Goal: Communication & Community: Answer question/provide support

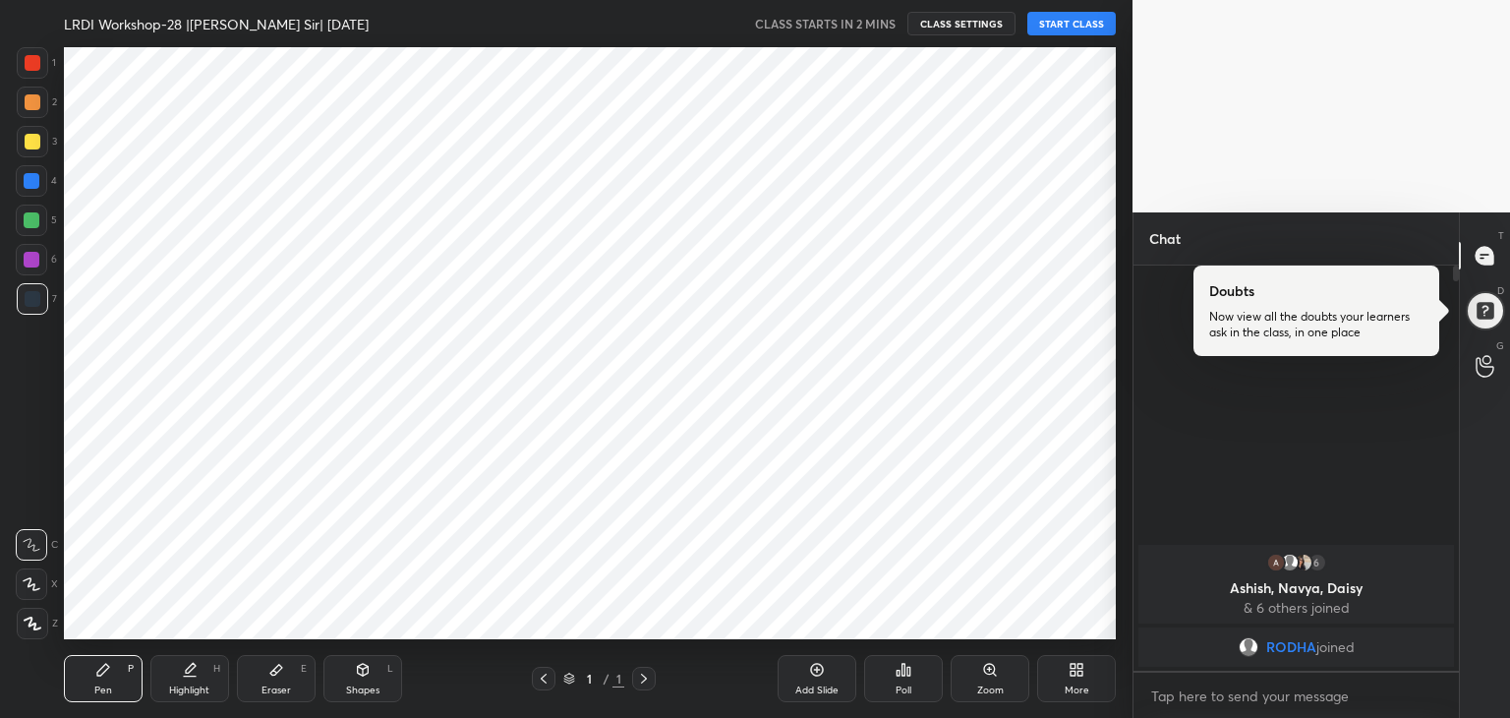
scroll to position [97703, 97242]
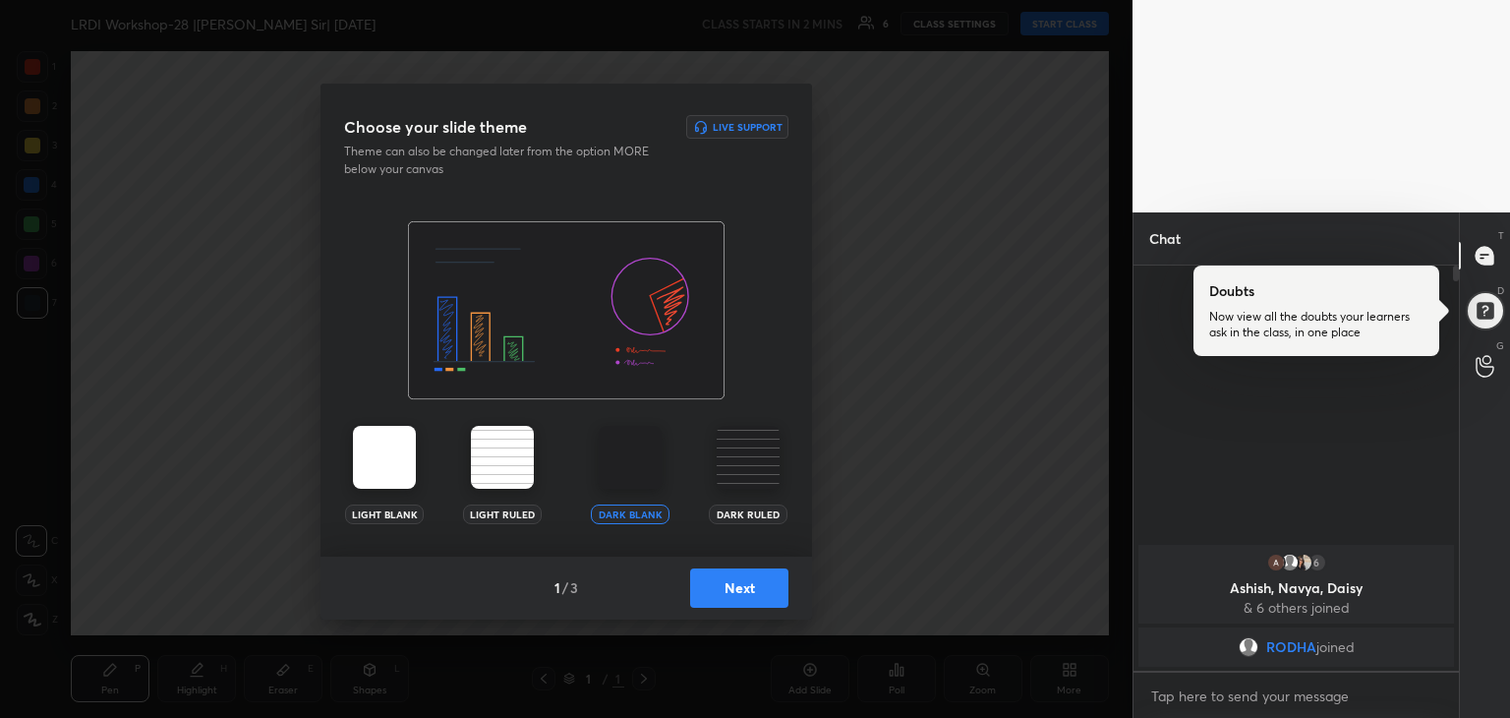
click at [763, 579] on button "Next" at bounding box center [739, 587] width 98 height 39
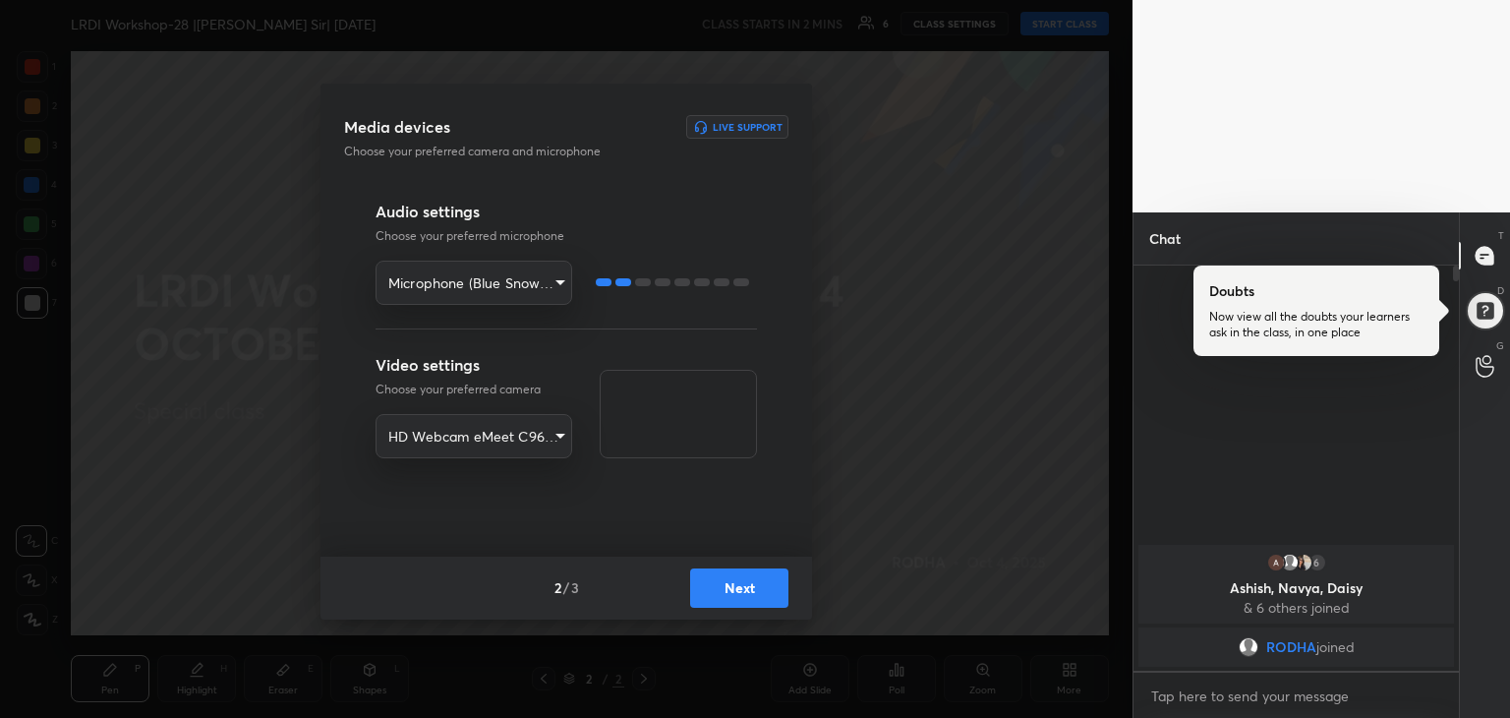
click at [746, 595] on button "Next" at bounding box center [739, 587] width 98 height 39
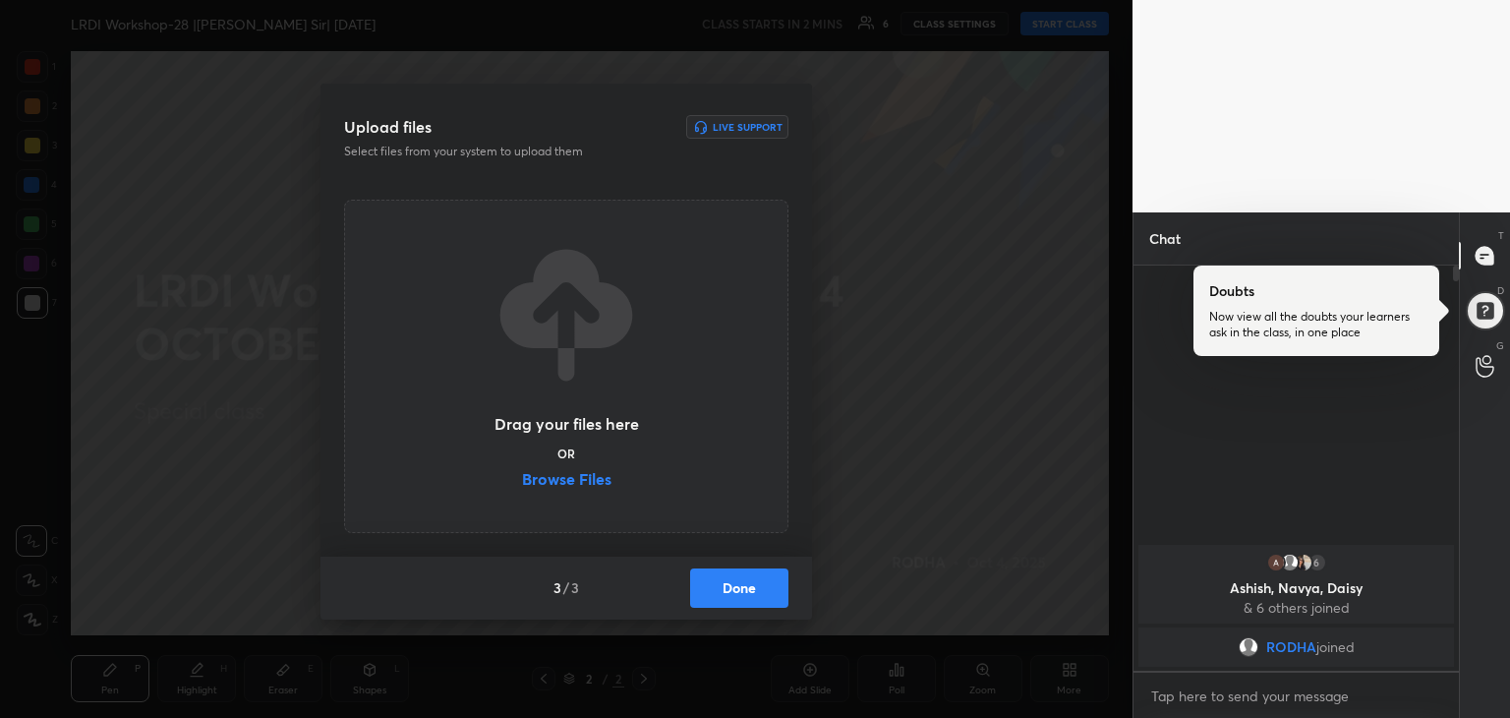
click at [594, 477] on label "Browse Files" at bounding box center [566, 481] width 89 height 21
click at [522, 477] on input "Browse Files" at bounding box center [522, 481] width 0 height 21
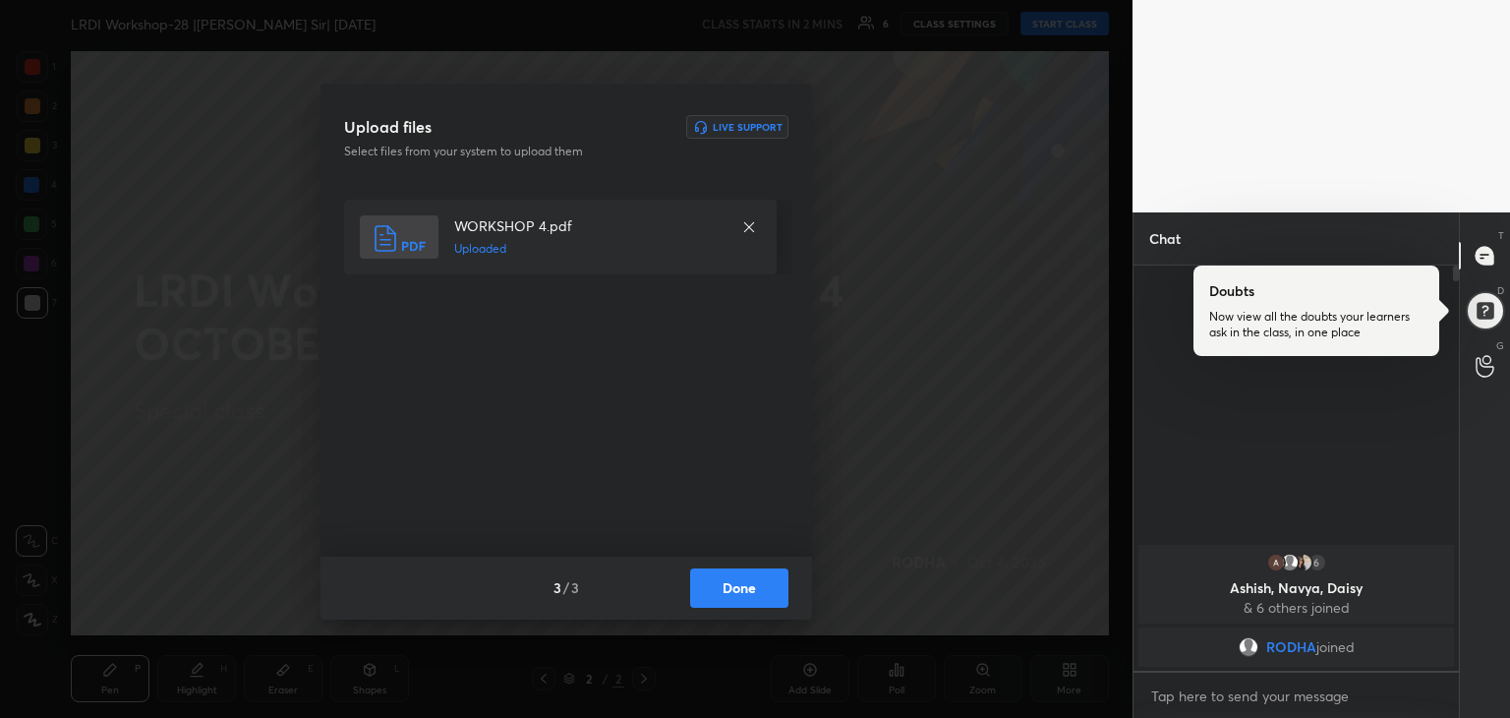
click at [745, 578] on button "Done" at bounding box center [739, 587] width 98 height 39
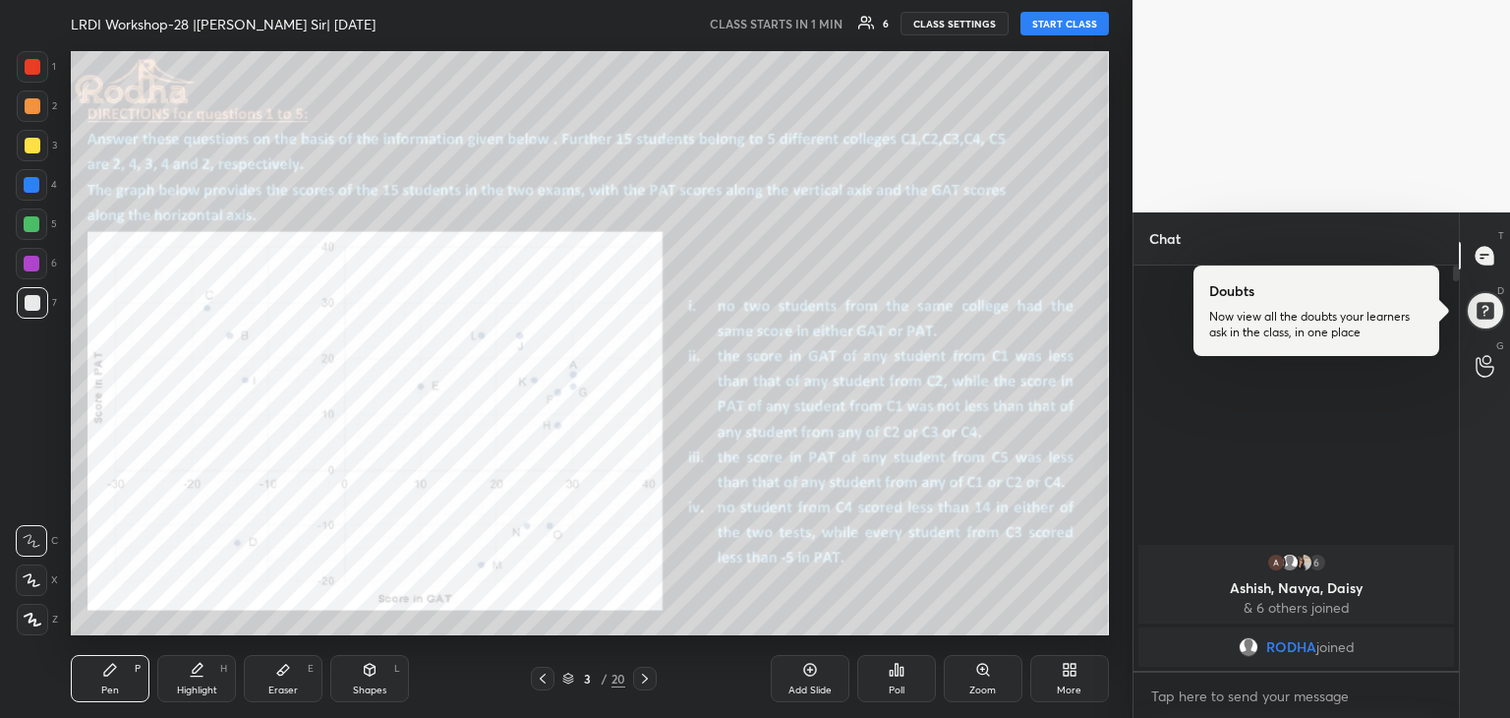
click at [543, 678] on icon at bounding box center [543, 678] width 16 height 16
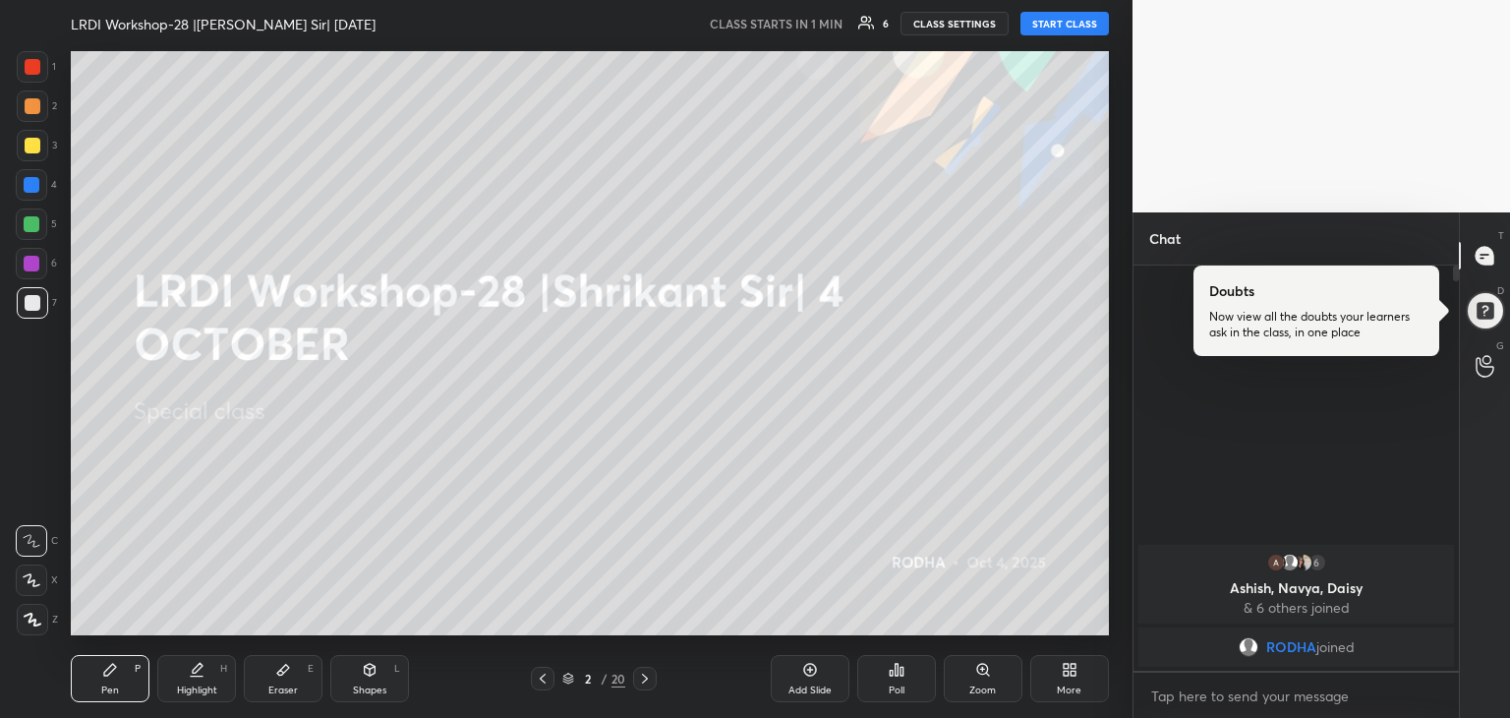
click at [1100, 22] on button "START CLASS" at bounding box center [1064, 24] width 88 height 24
type textarea "x"
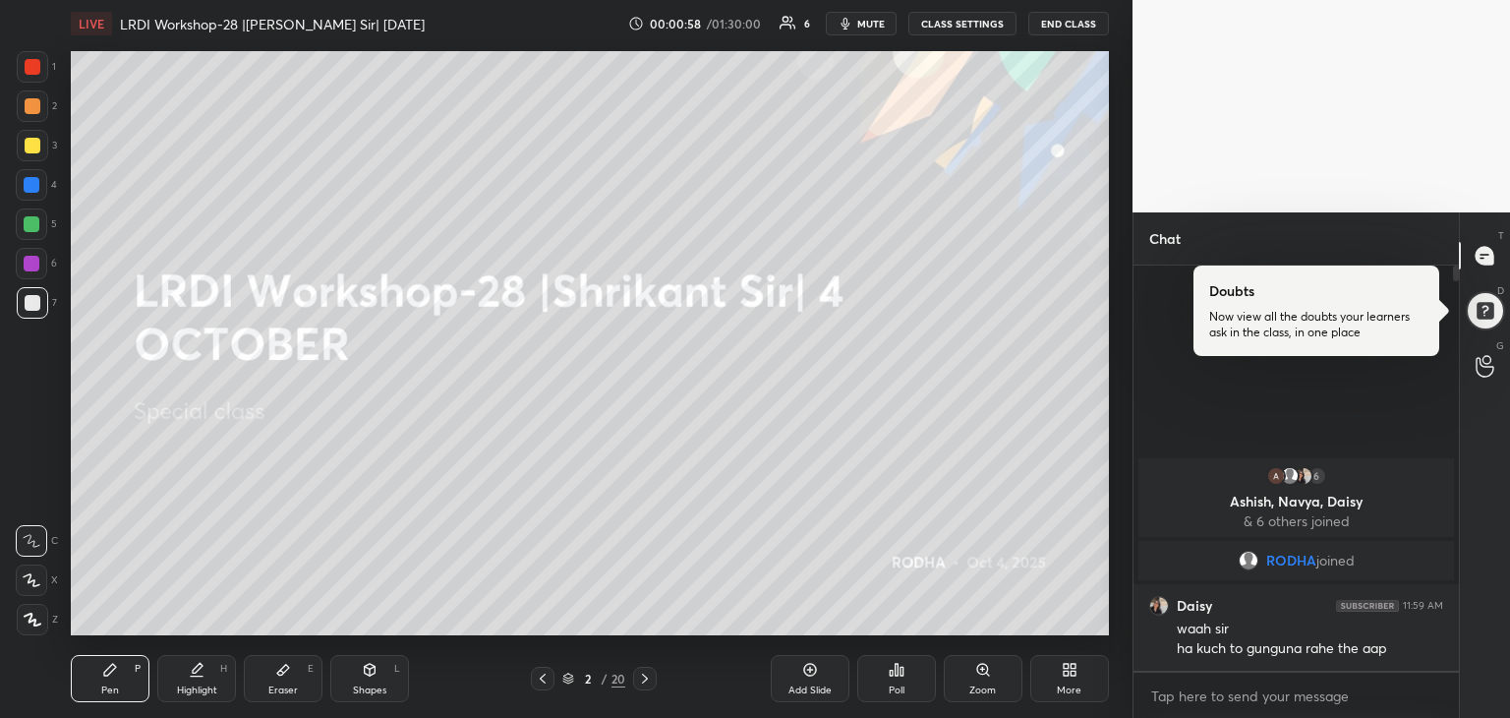
click at [31, 625] on icon at bounding box center [33, 619] width 18 height 14
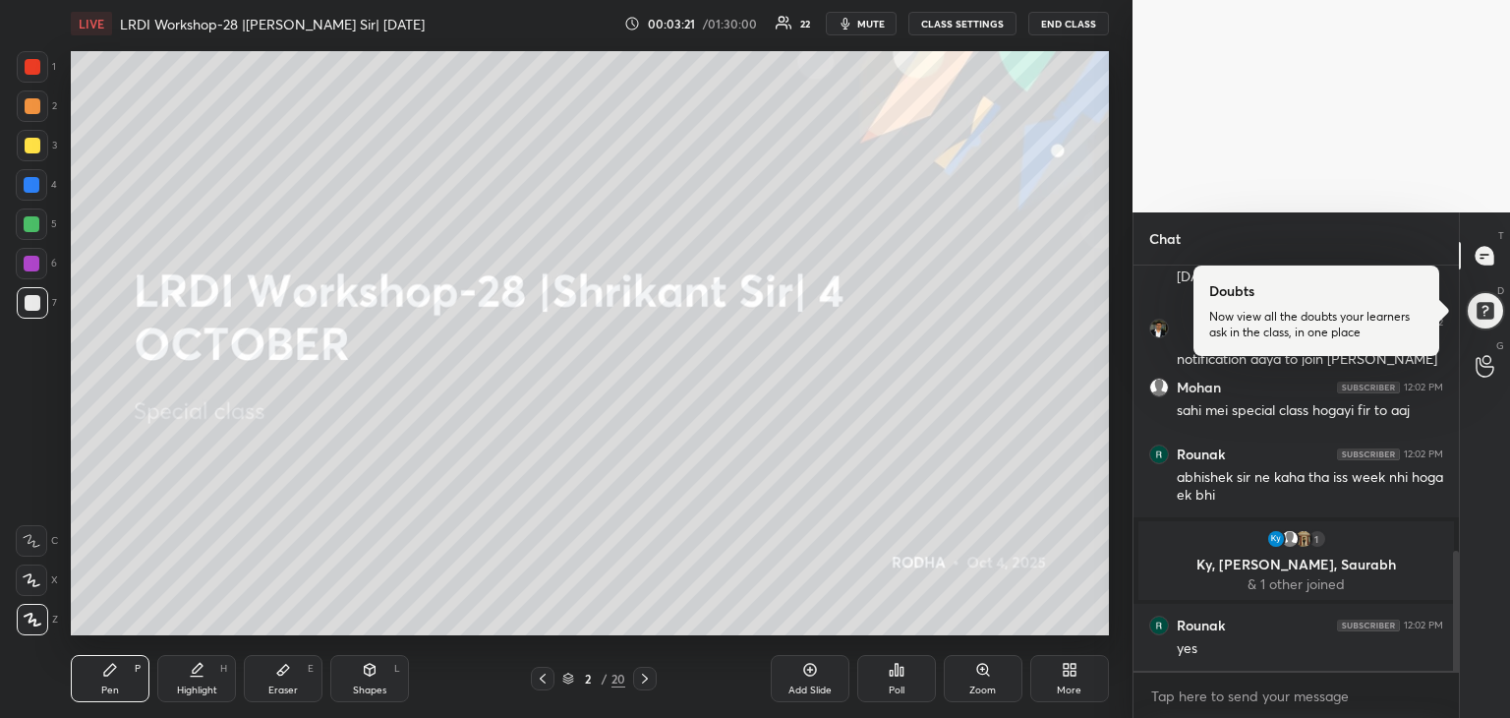
scroll to position [1028, 0]
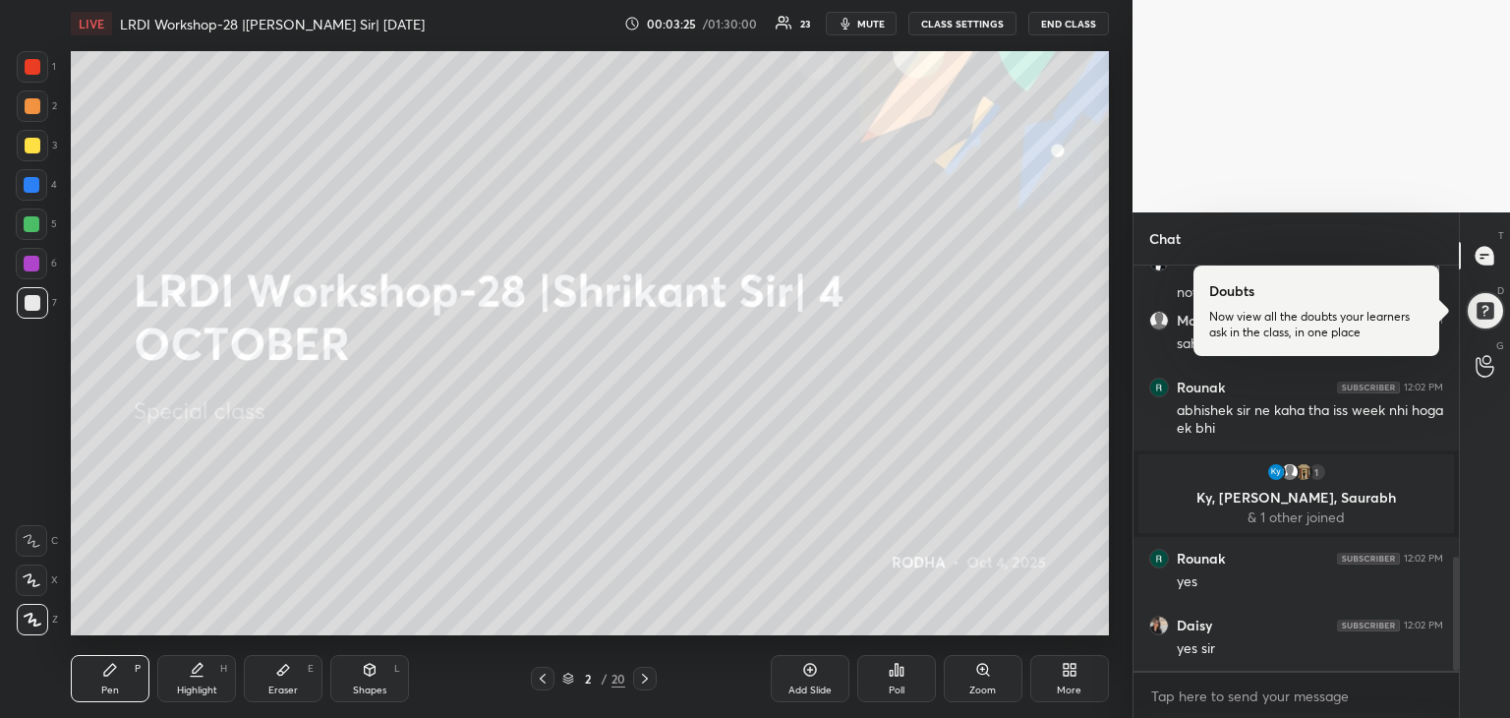
click at [33, 229] on div at bounding box center [32, 224] width 16 height 16
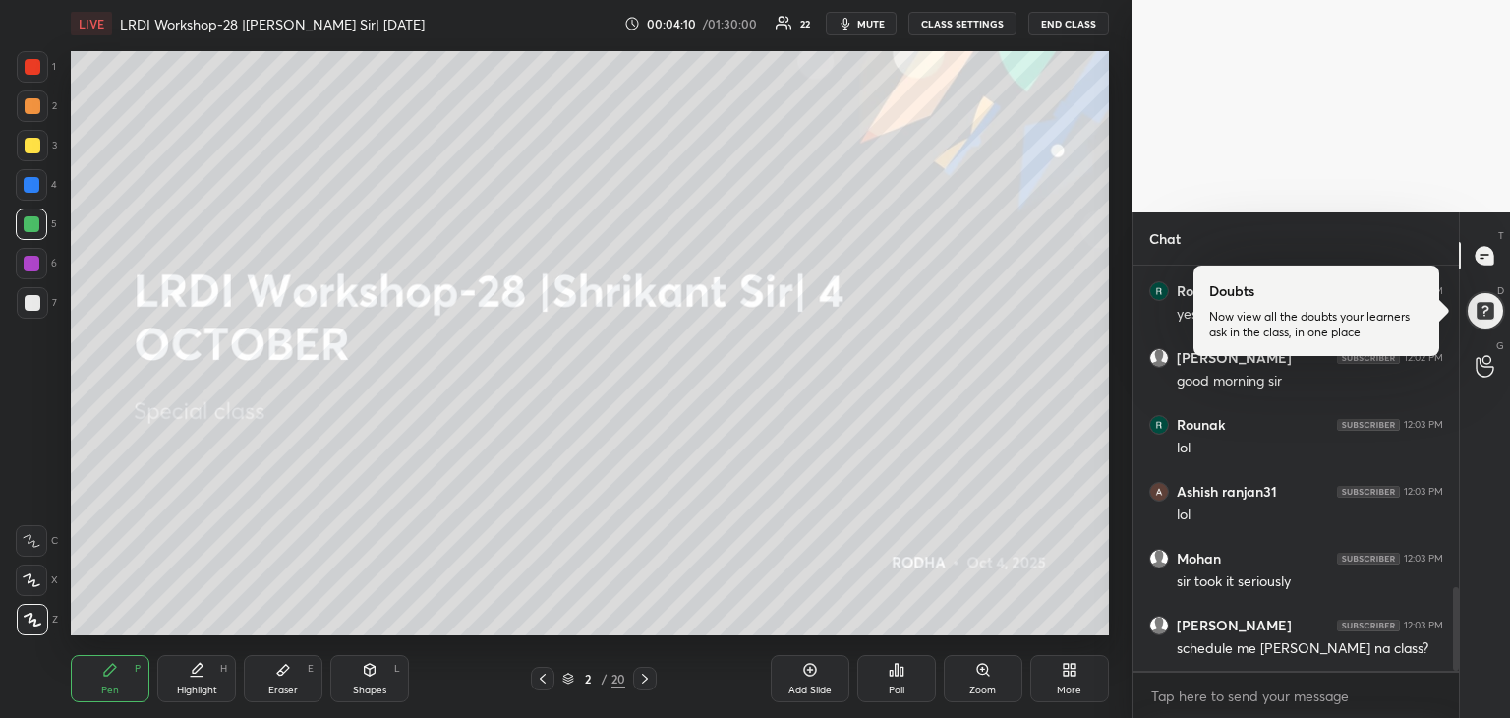
scroll to position [1634, 0]
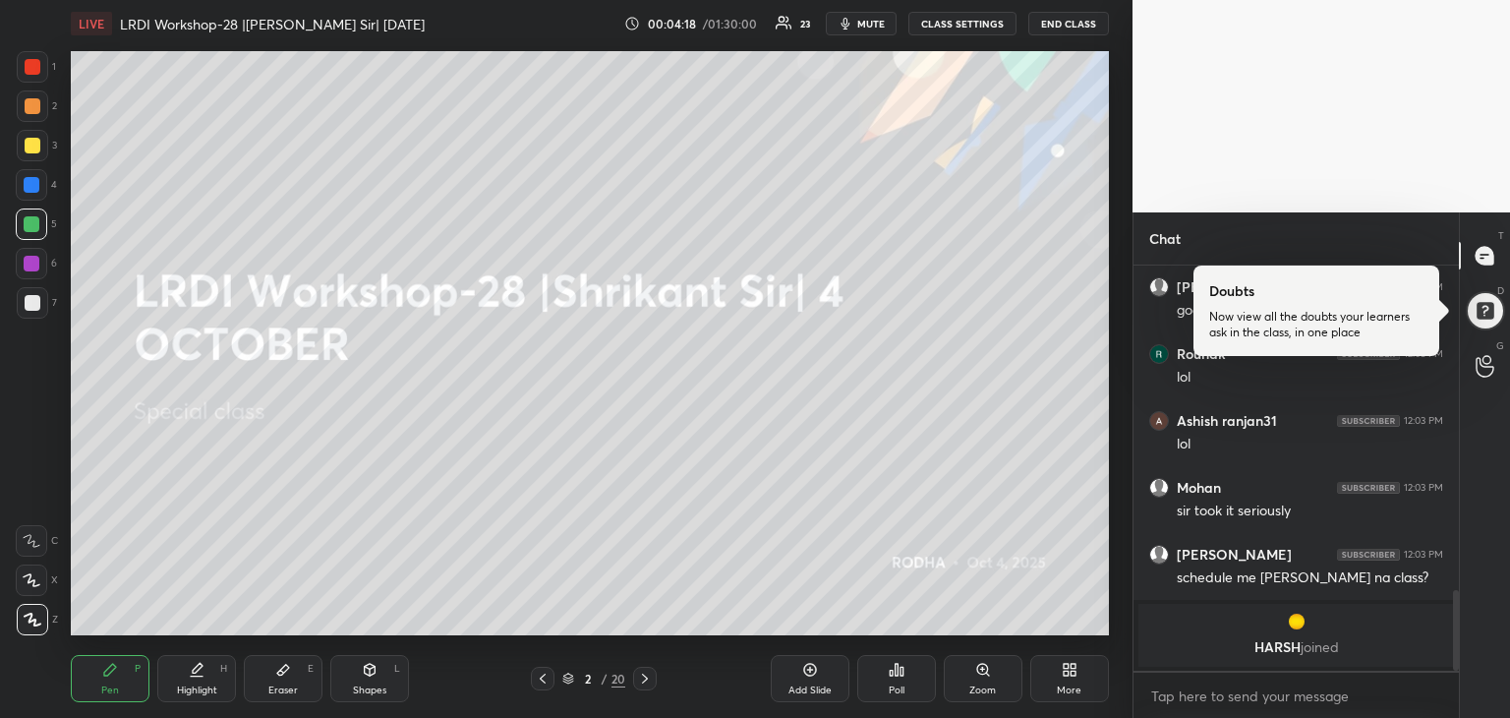
click at [640, 681] on icon at bounding box center [645, 678] width 16 height 16
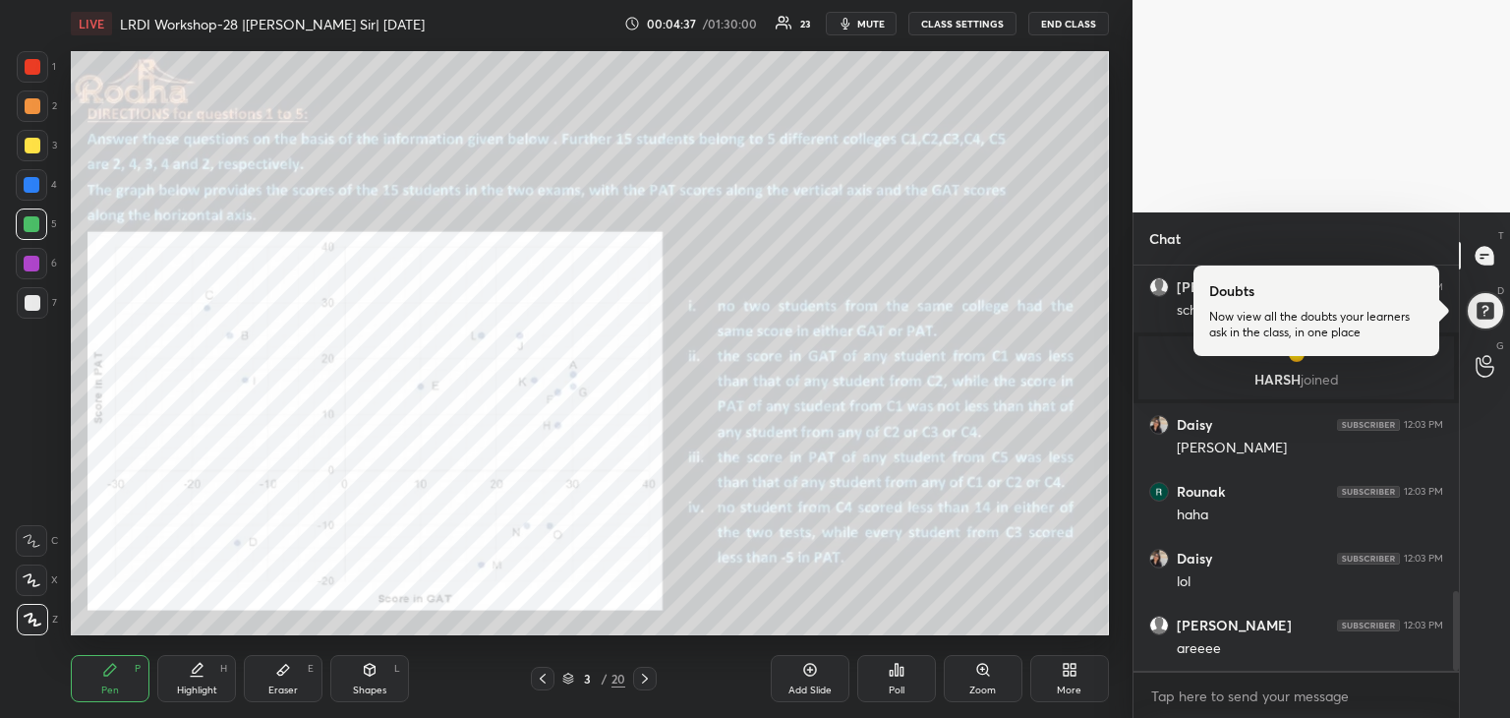
scroll to position [1736, 0]
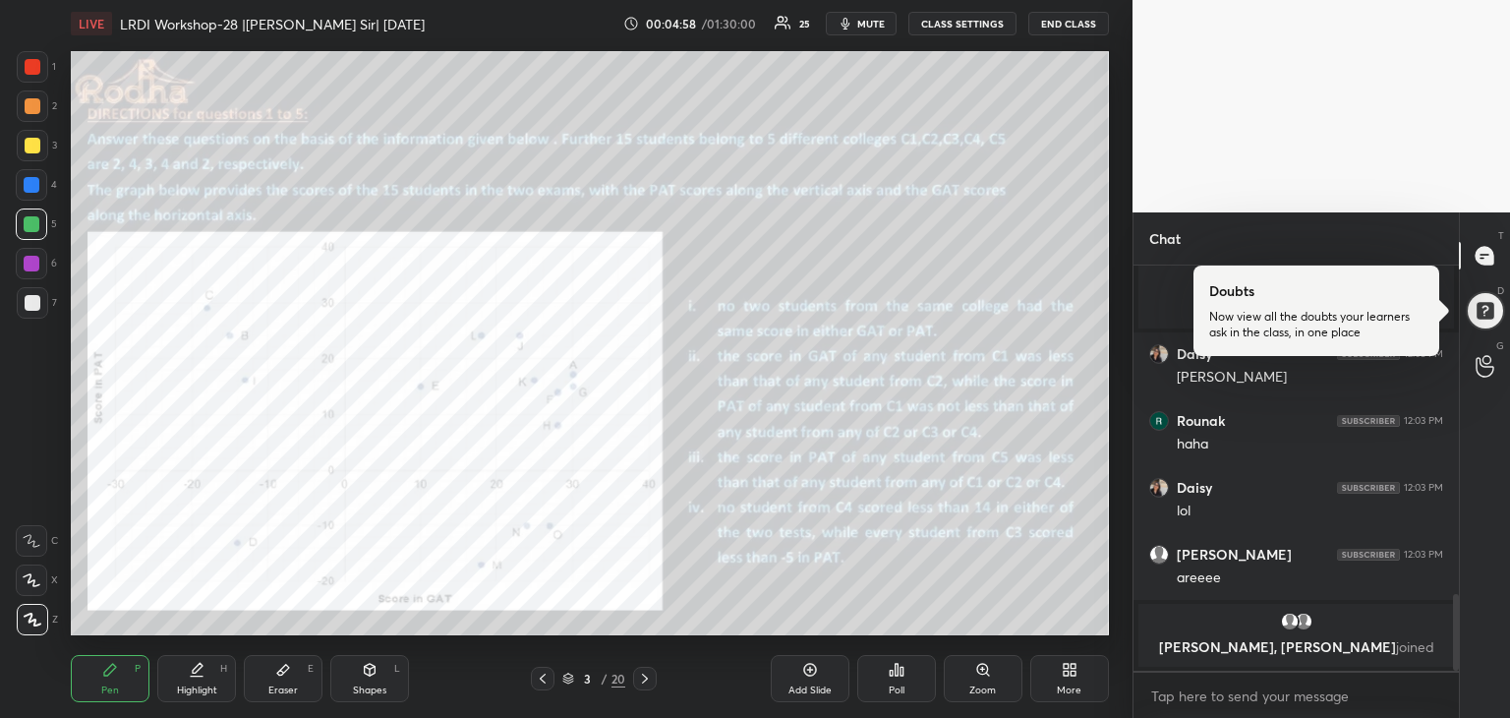
click at [642, 673] on icon at bounding box center [645, 678] width 6 height 10
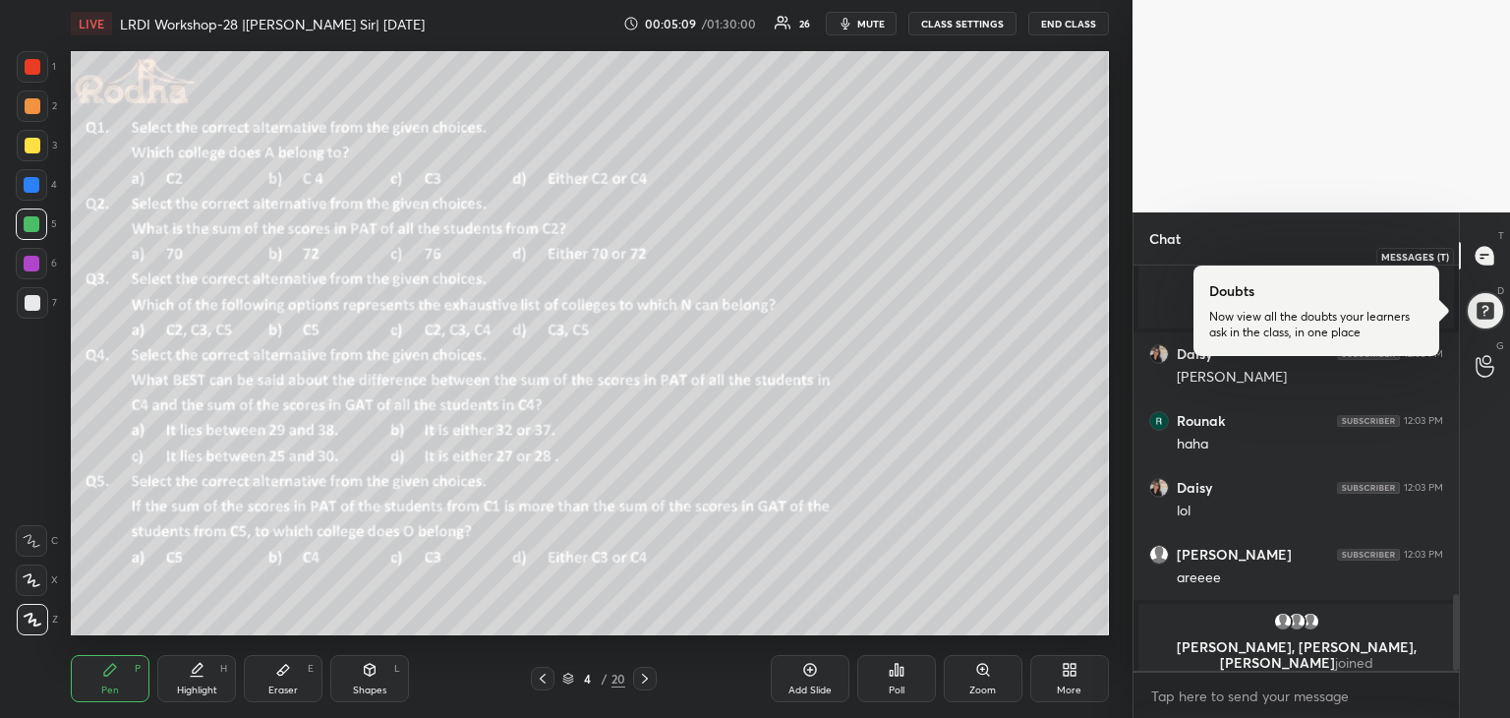
click at [1482, 258] on icon at bounding box center [1481, 258] width 3 height 0
click at [548, 674] on icon at bounding box center [543, 678] width 16 height 16
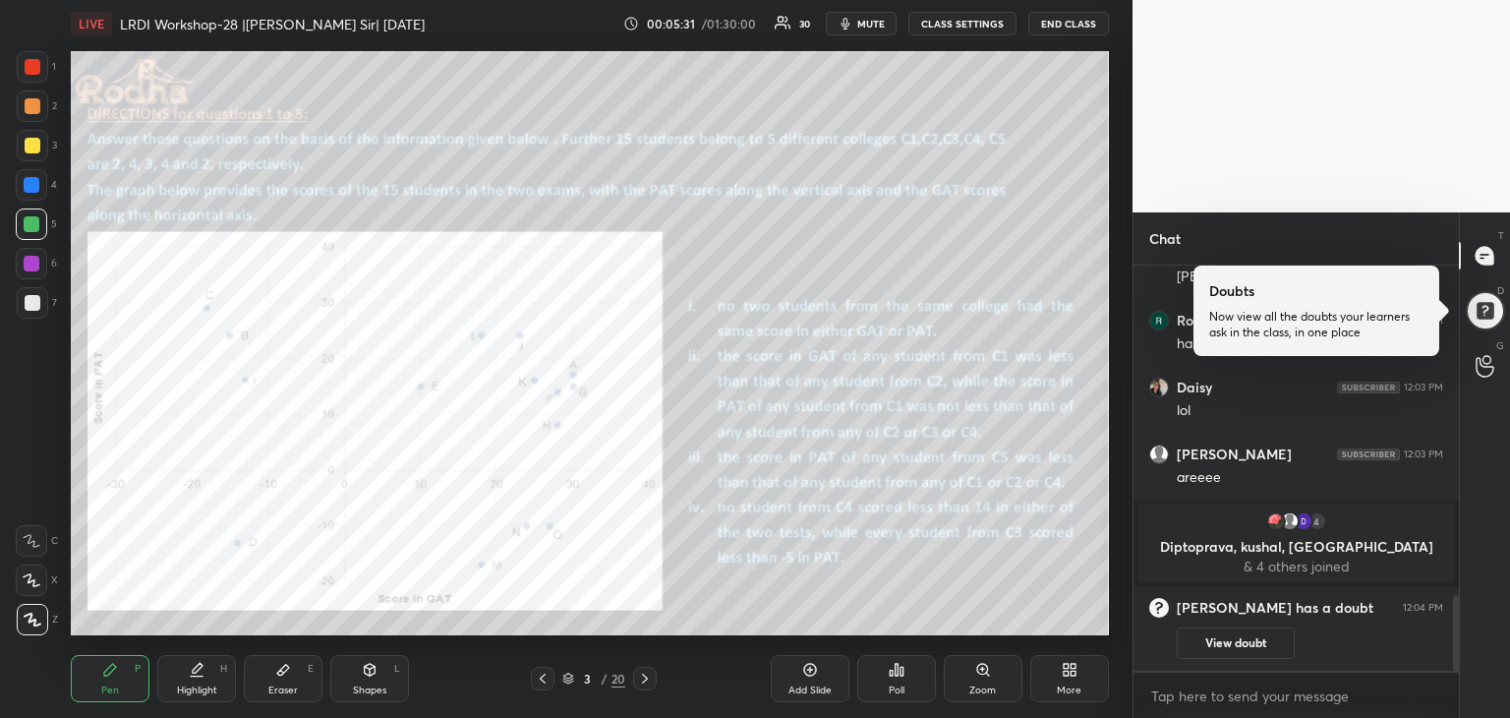
scroll to position [1836, 0]
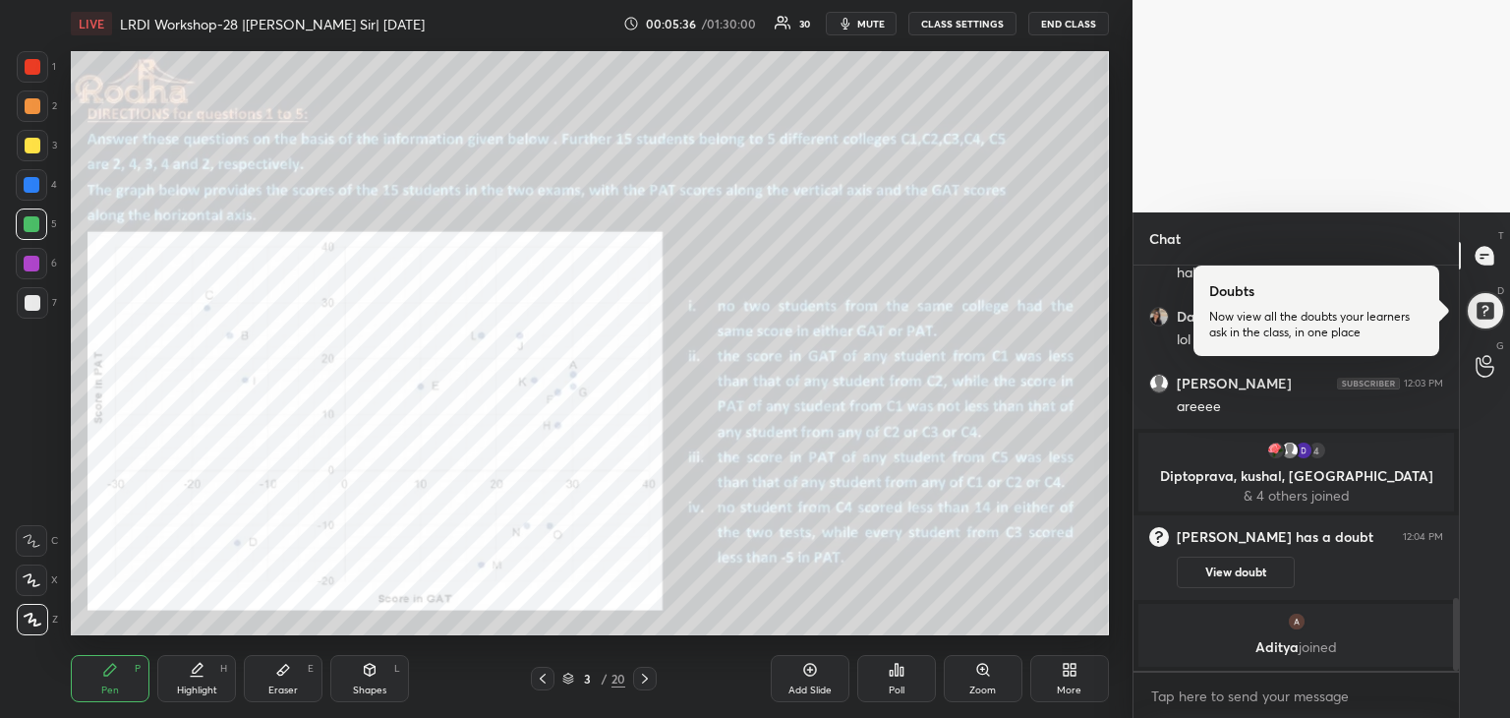
click at [1239, 571] on button "View doubt" at bounding box center [1236, 571] width 118 height 31
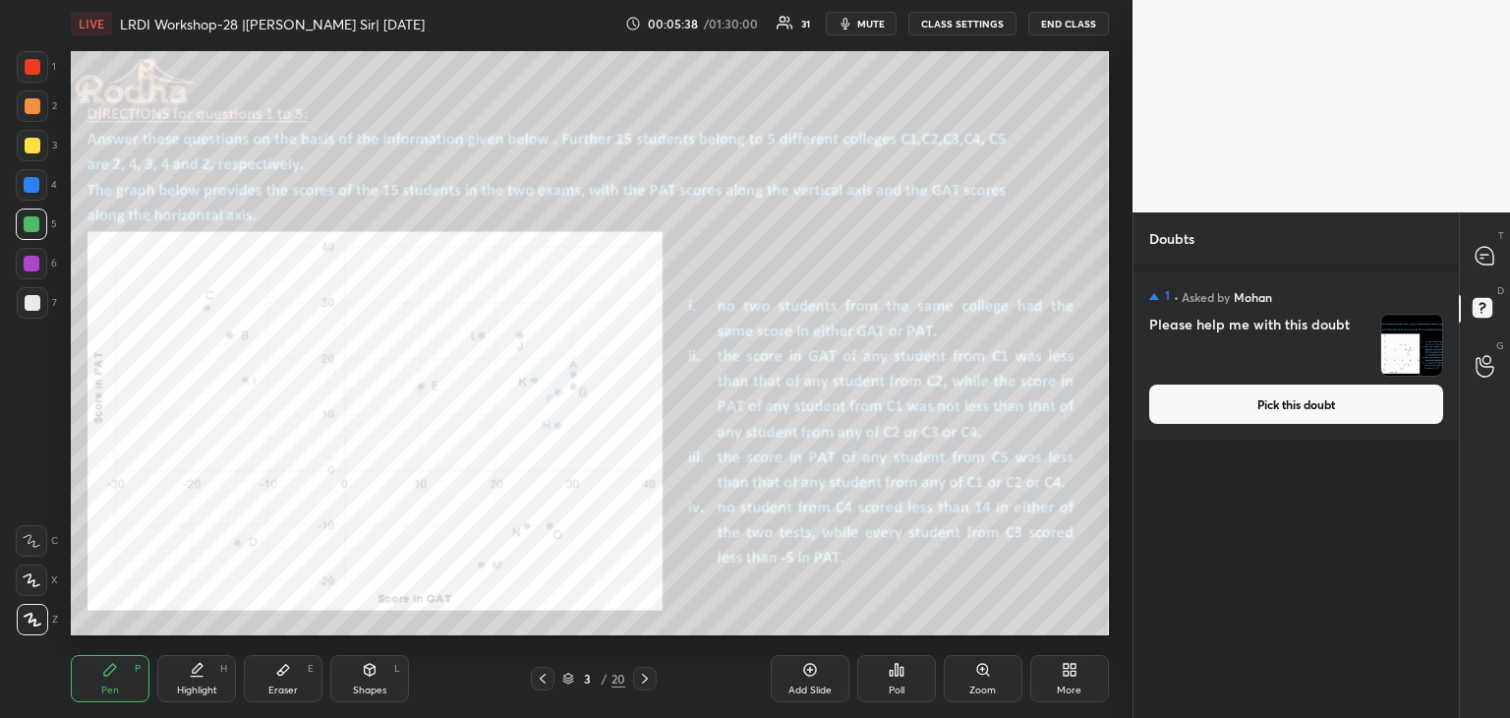
click at [1353, 400] on button "Pick this doubt" at bounding box center [1296, 403] width 294 height 39
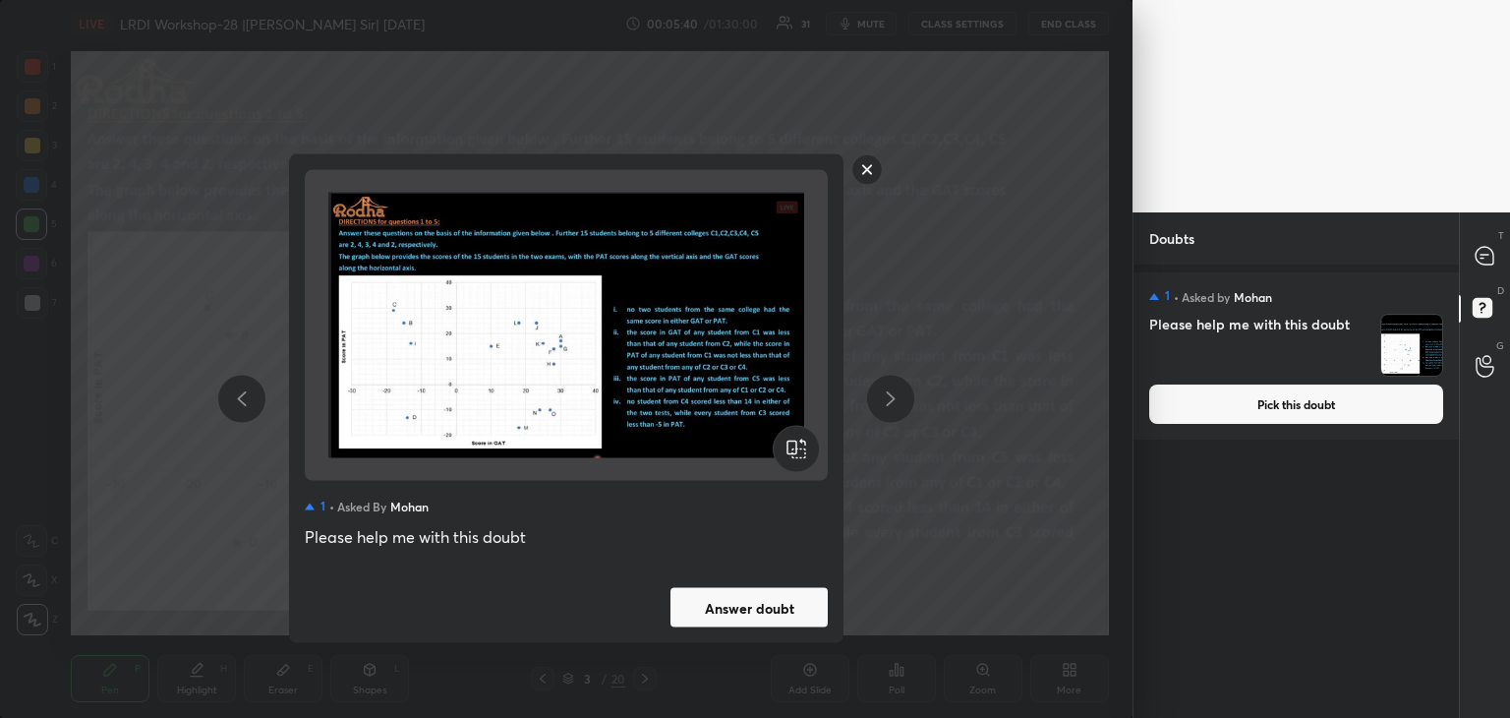
drag, startPoint x: 891, startPoint y: 403, endPoint x: 881, endPoint y: 390, distance: 16.1
click at [891, 403] on icon at bounding box center [891, 398] width 24 height 24
click at [865, 166] on rect at bounding box center [867, 169] width 30 height 30
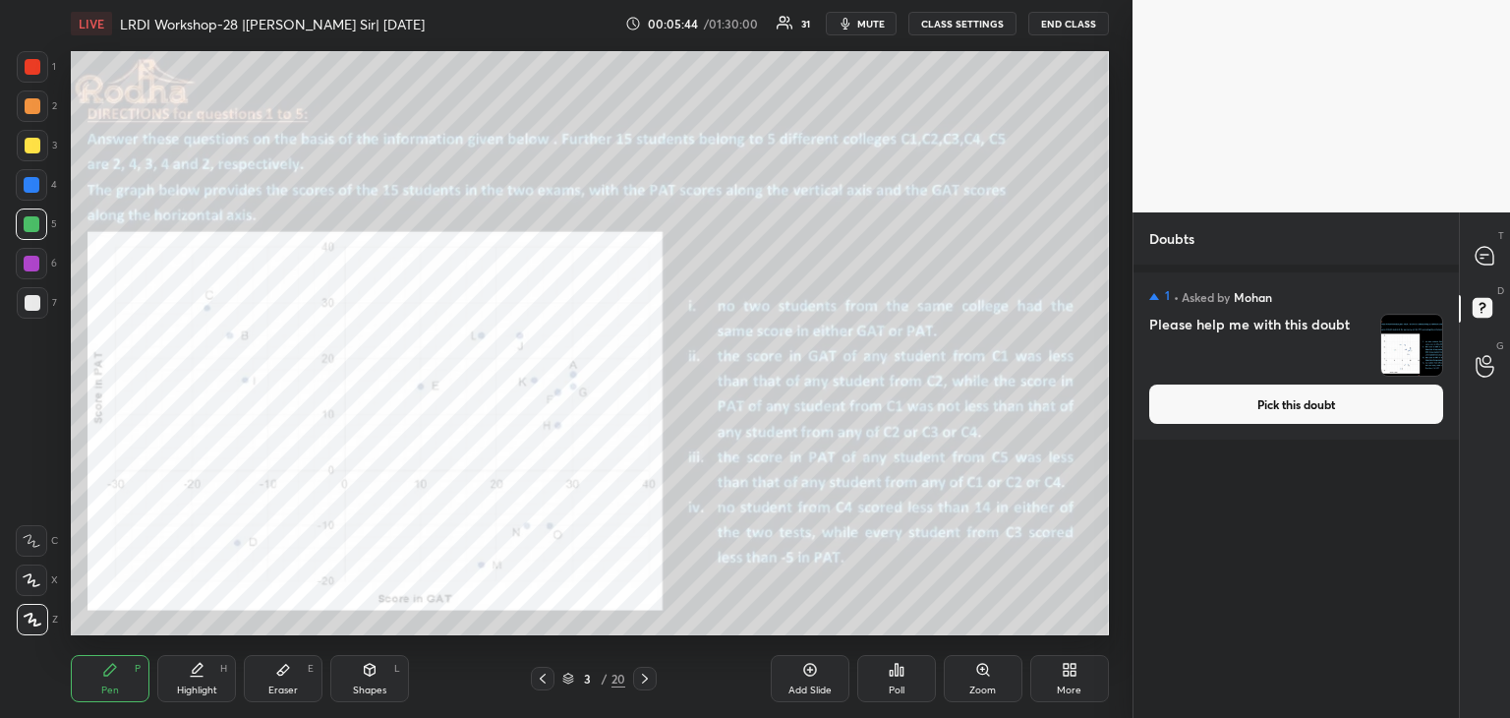
click at [642, 683] on icon at bounding box center [645, 678] width 16 height 16
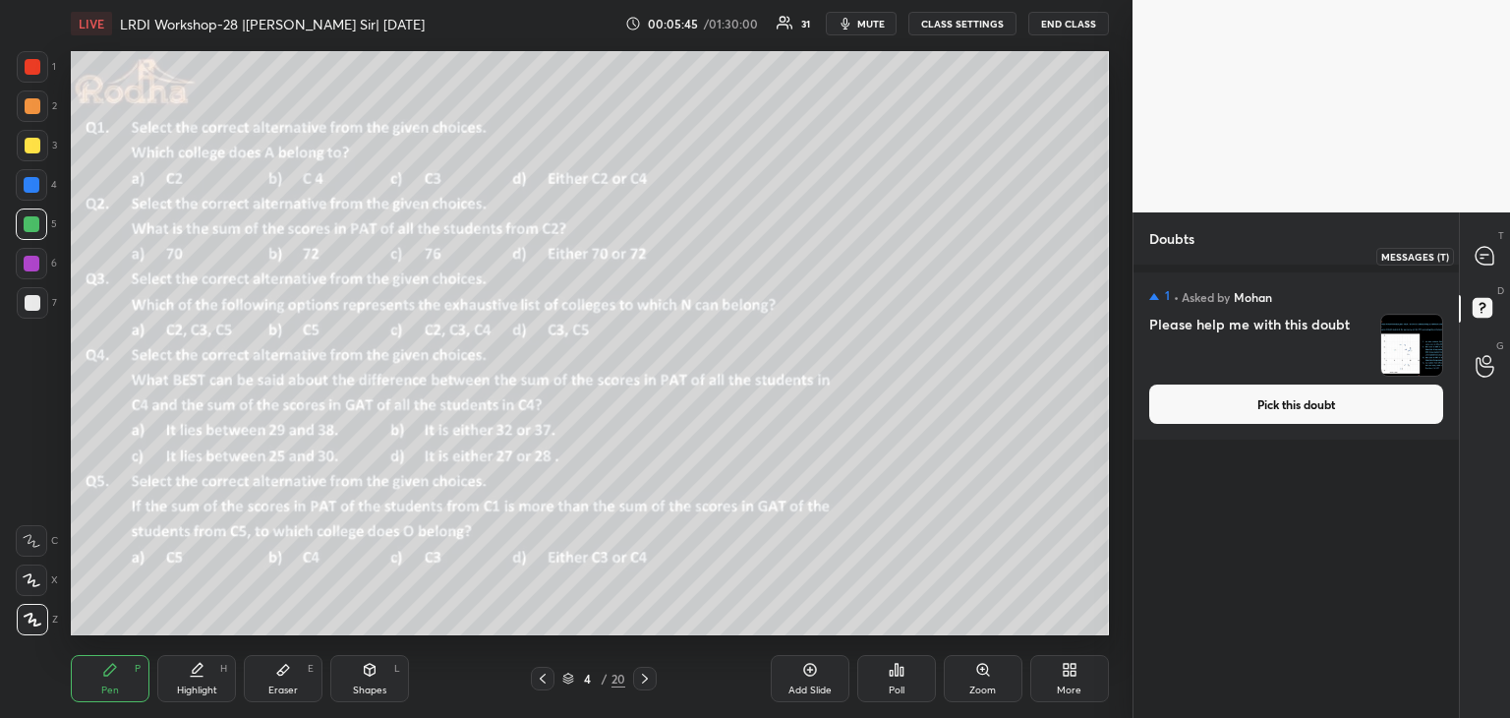
click at [1479, 247] on icon at bounding box center [1484, 256] width 18 height 18
type textarea "x"
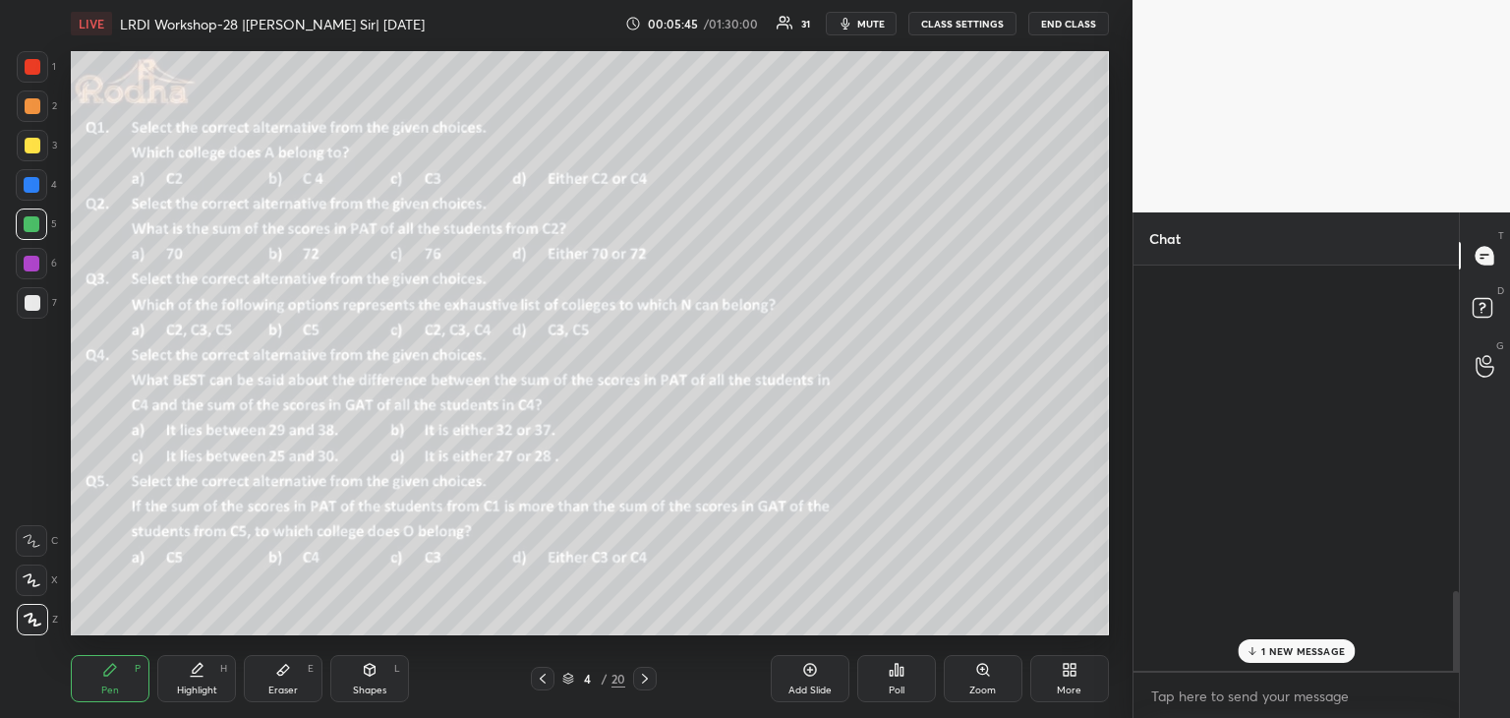
scroll to position [399, 319]
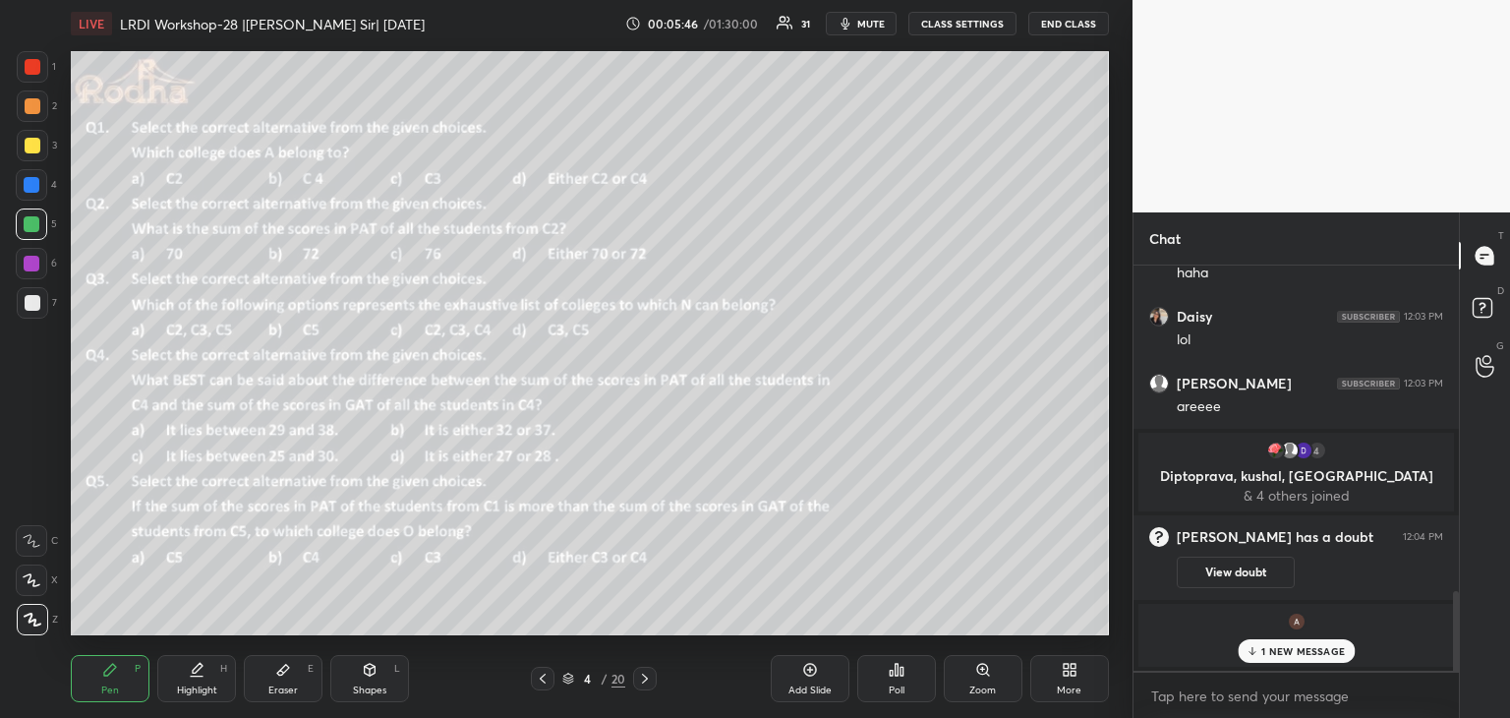
click at [1293, 651] on p "1 NEW MESSAGE" at bounding box center [1303, 651] width 84 height 12
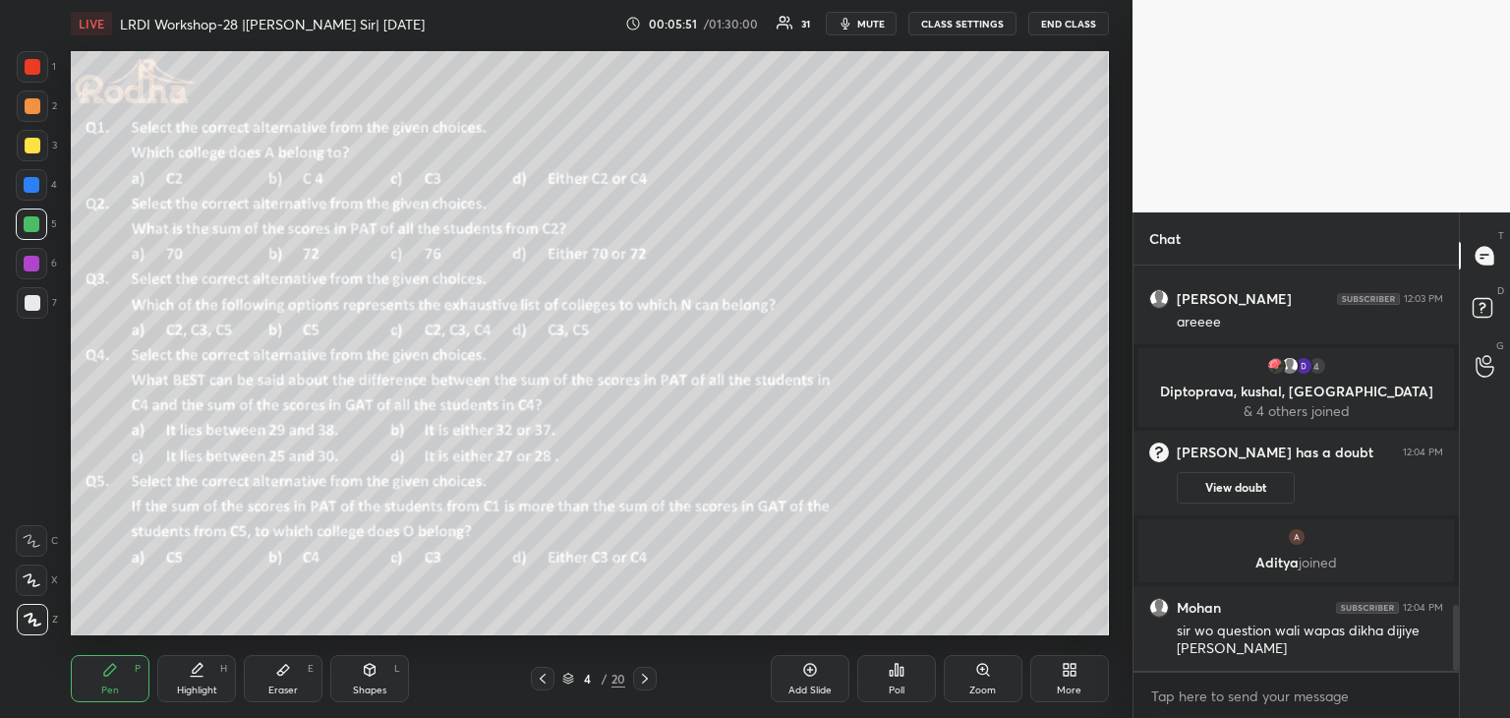
scroll to position [2153, 0]
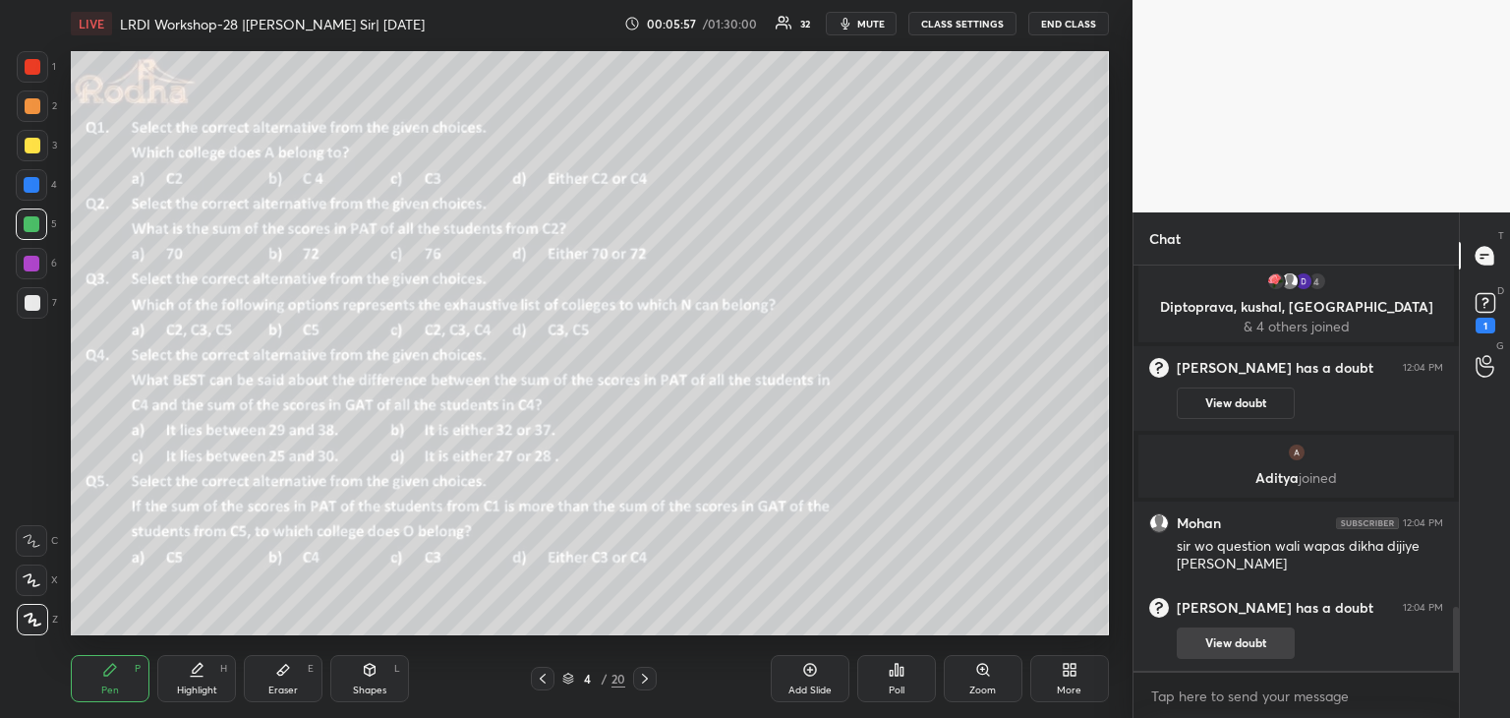
click at [1269, 647] on button "View doubt" at bounding box center [1236, 642] width 118 height 31
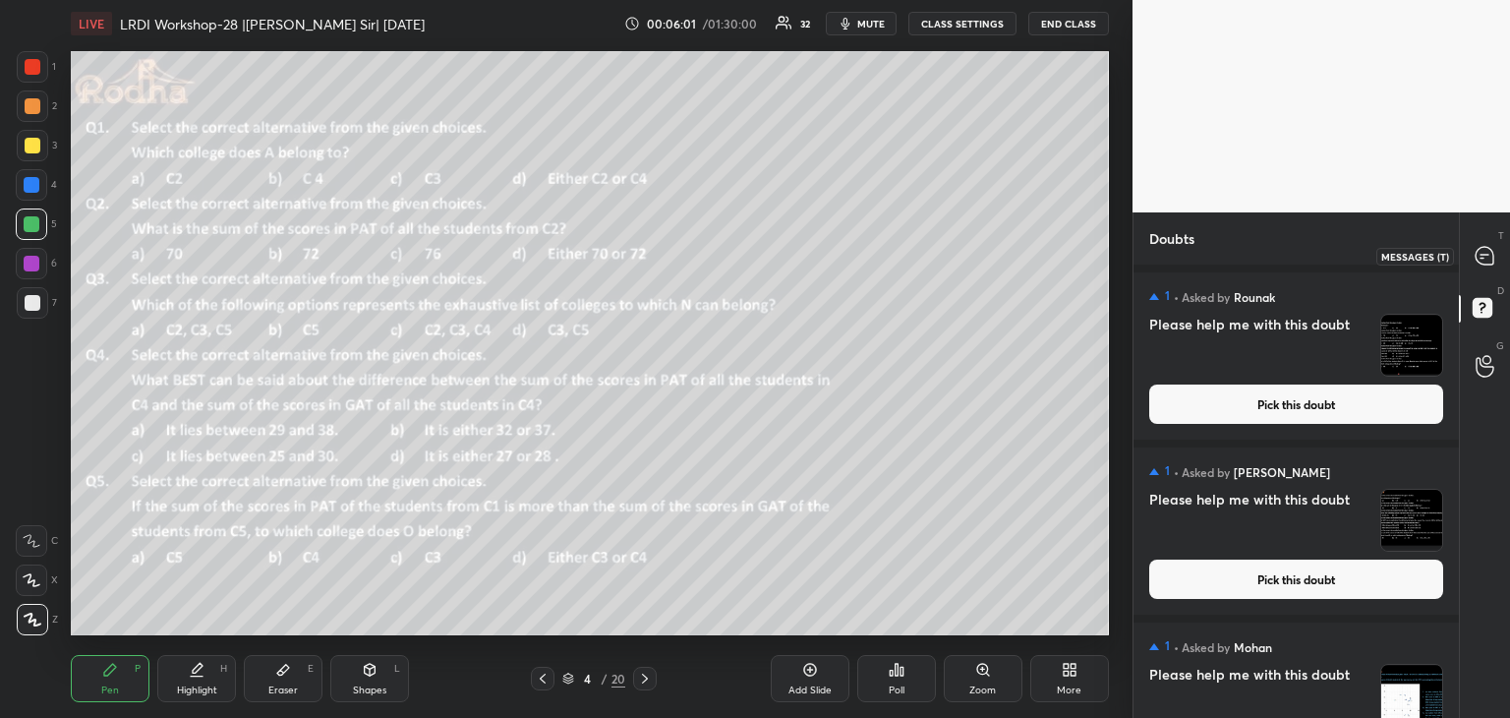
click at [1480, 250] on icon at bounding box center [1484, 256] width 18 height 18
type textarea "x"
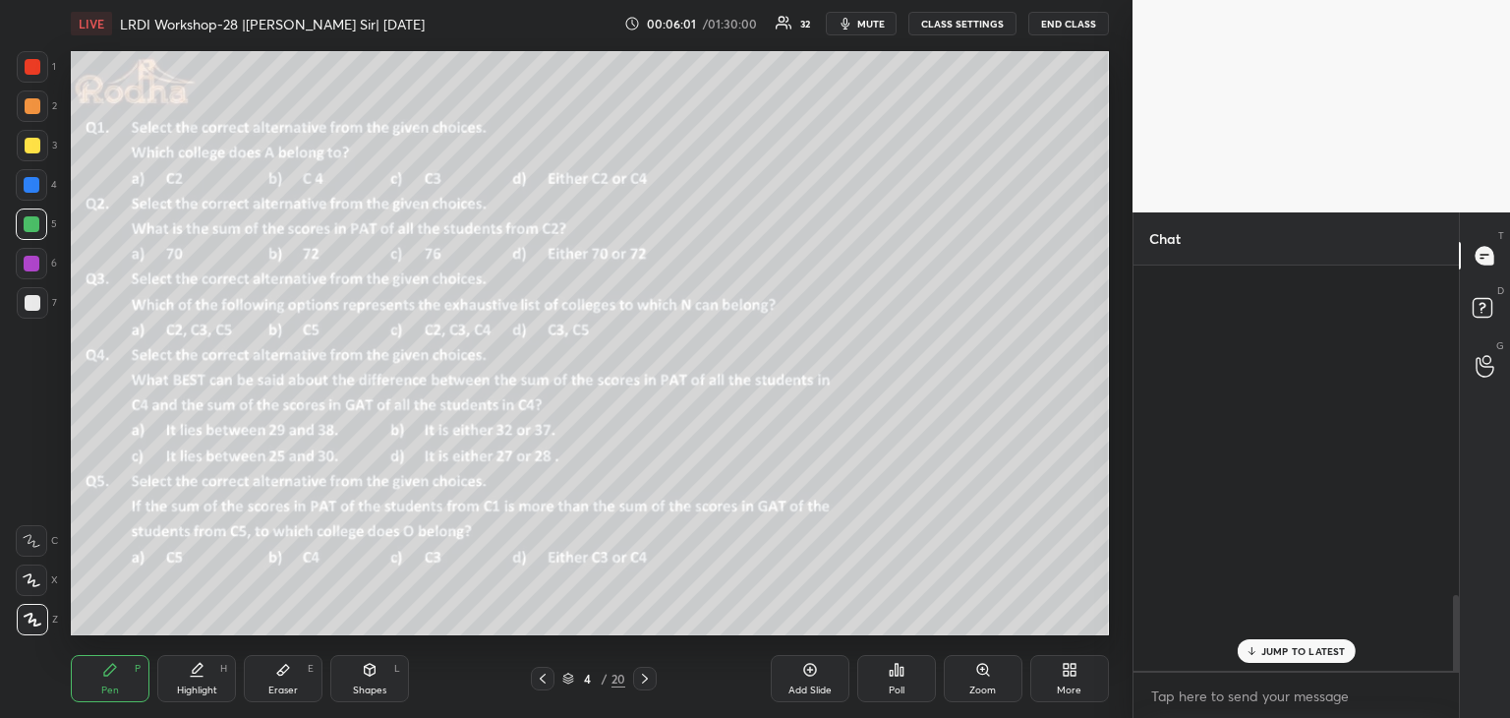
scroll to position [399, 319]
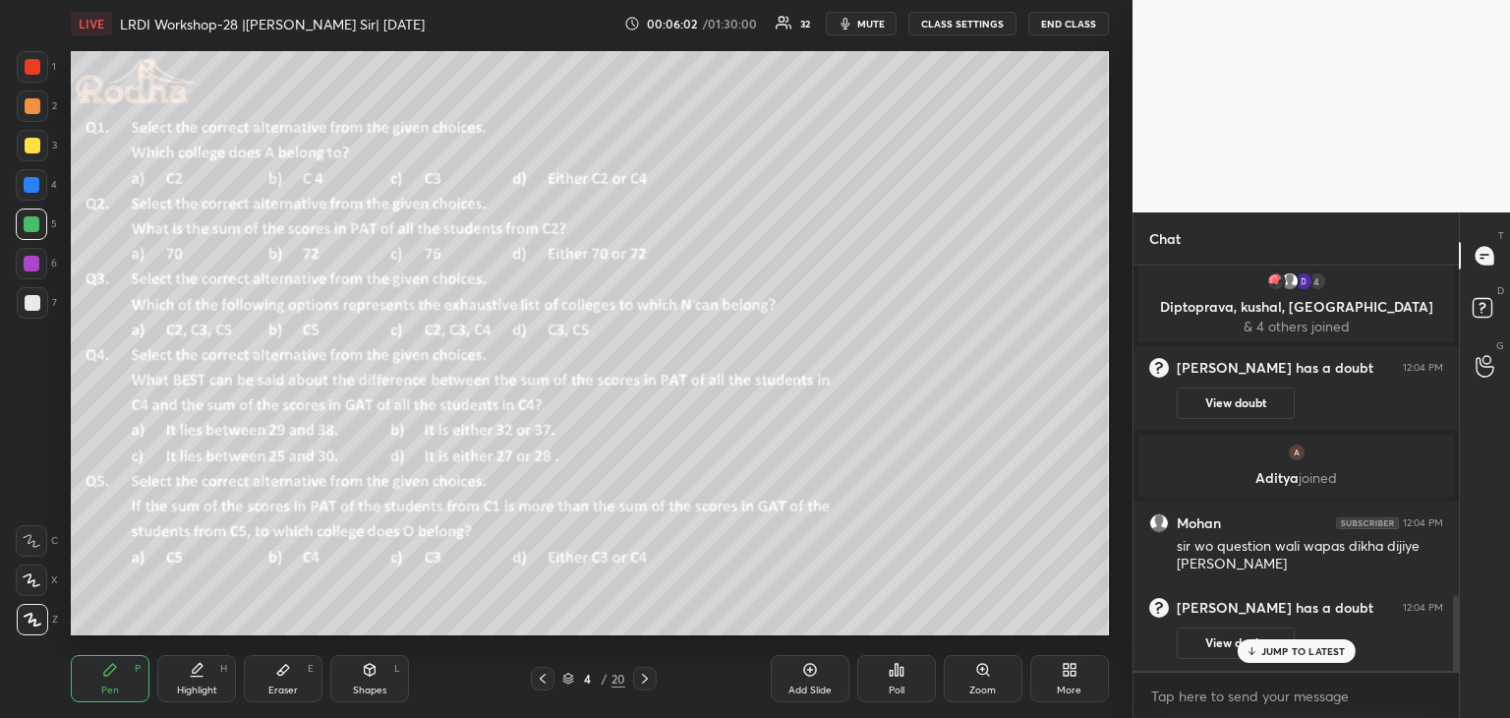
click at [1297, 646] on p "JUMP TO LATEST" at bounding box center [1303, 651] width 85 height 12
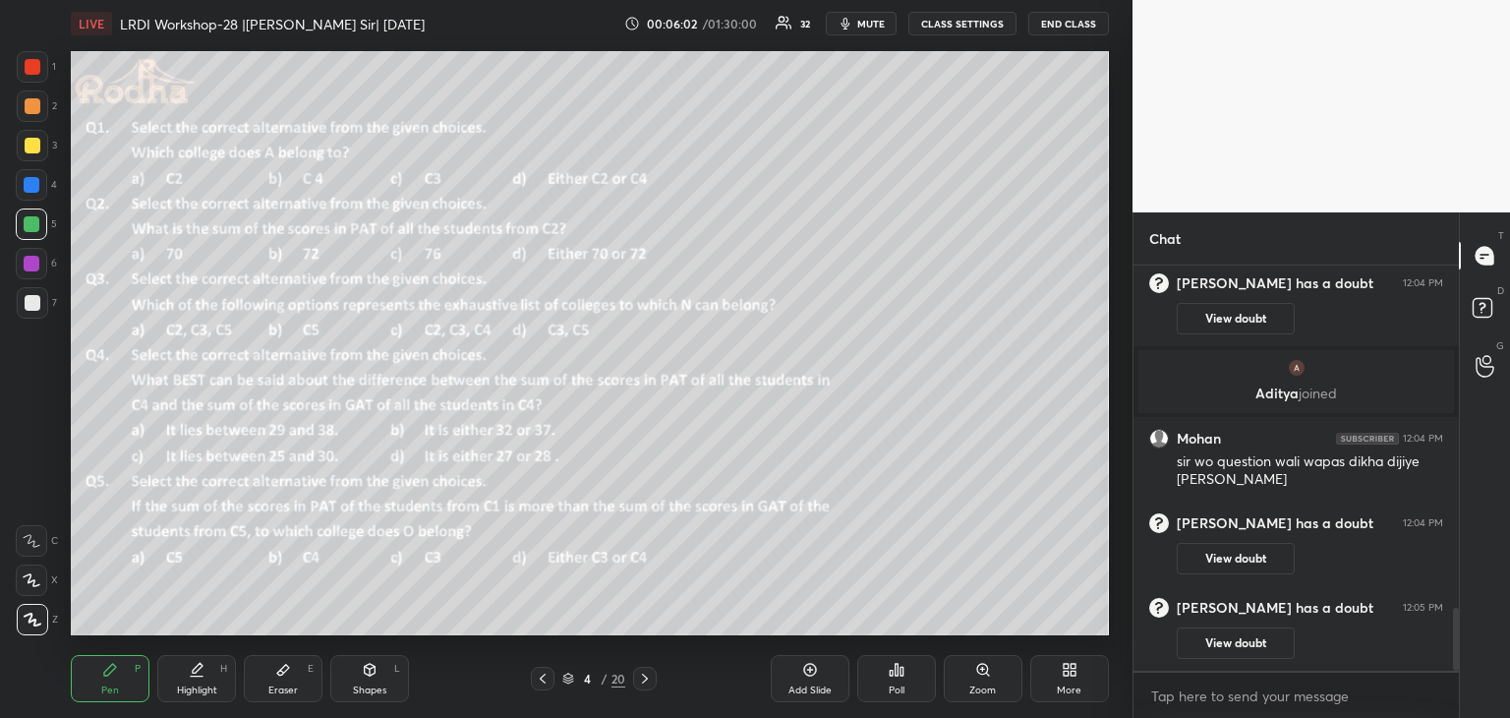
scroll to position [2269, 0]
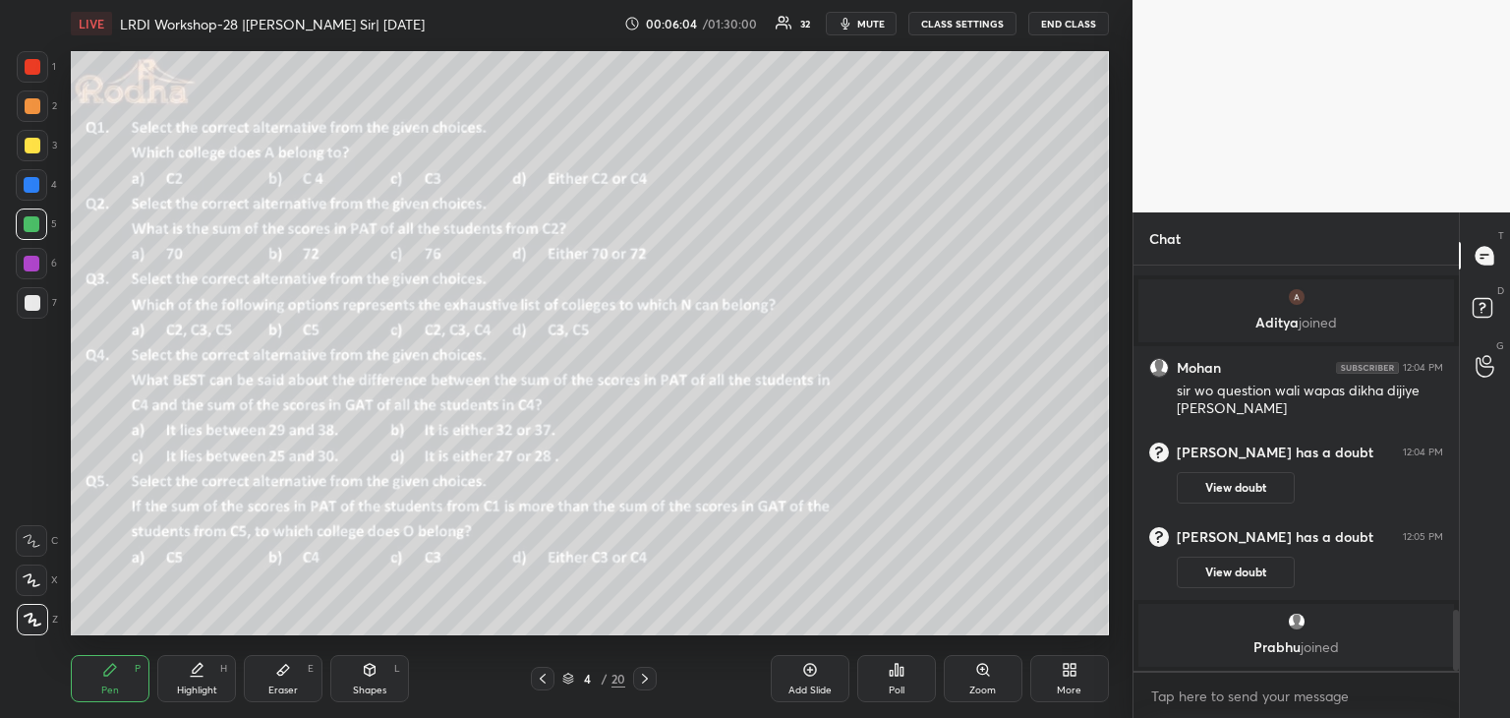
click at [543, 679] on icon at bounding box center [543, 678] width 16 height 16
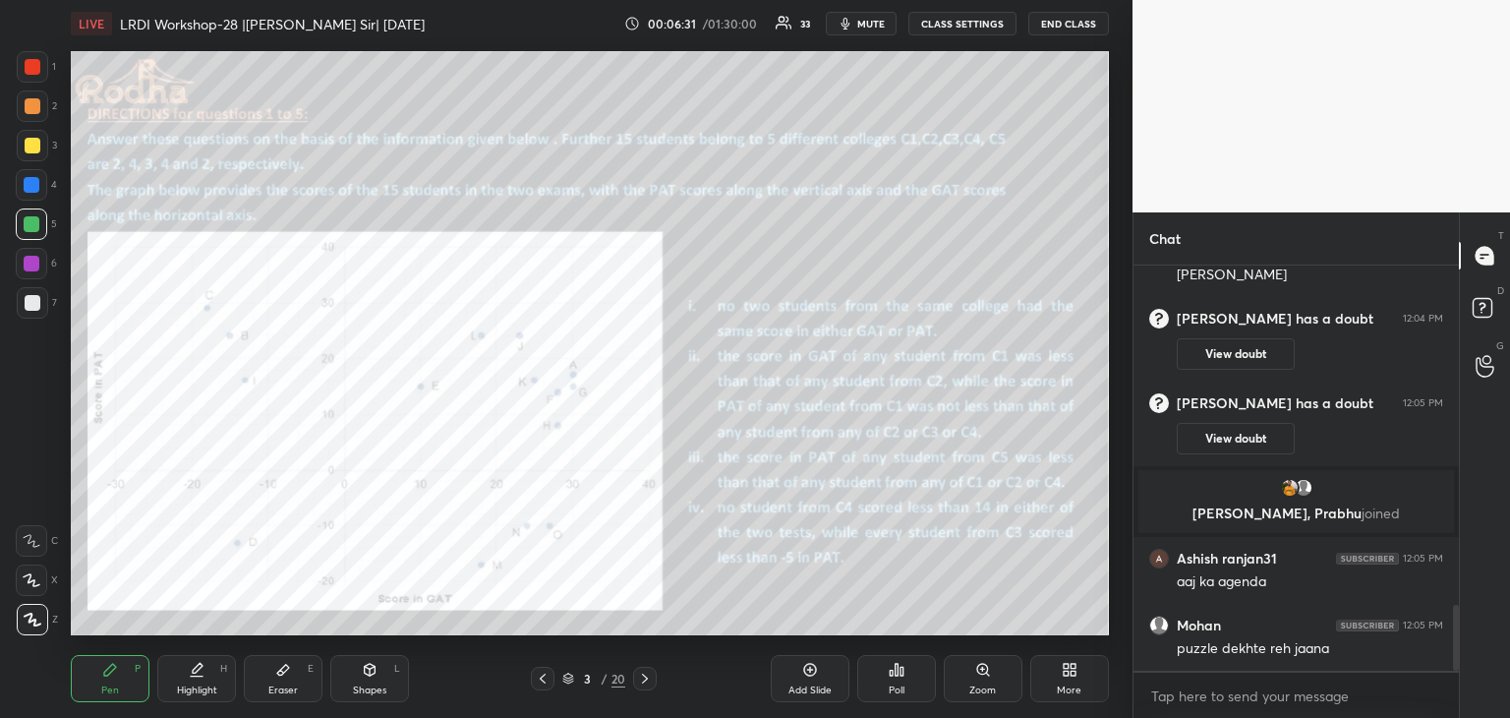
scroll to position [2164, 0]
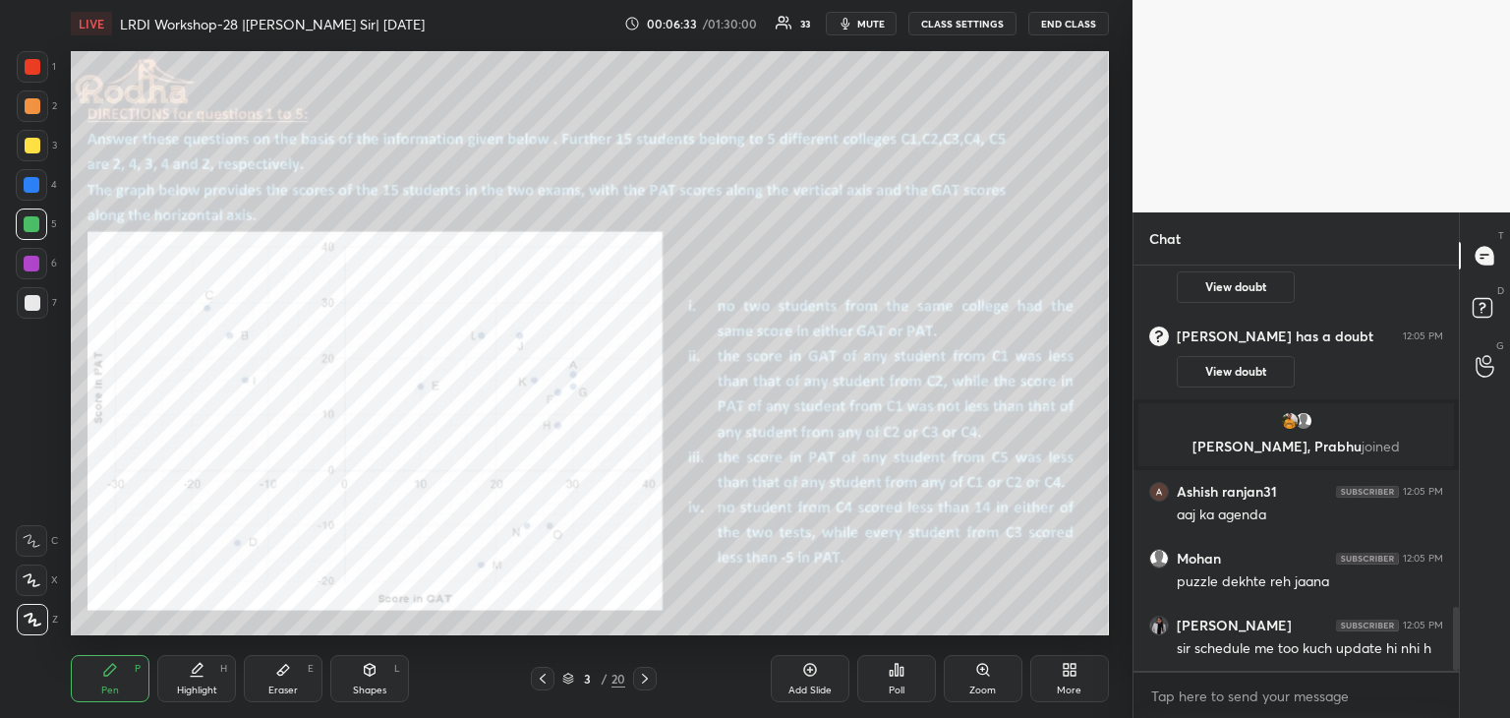
click at [34, 267] on div at bounding box center [32, 264] width 16 height 16
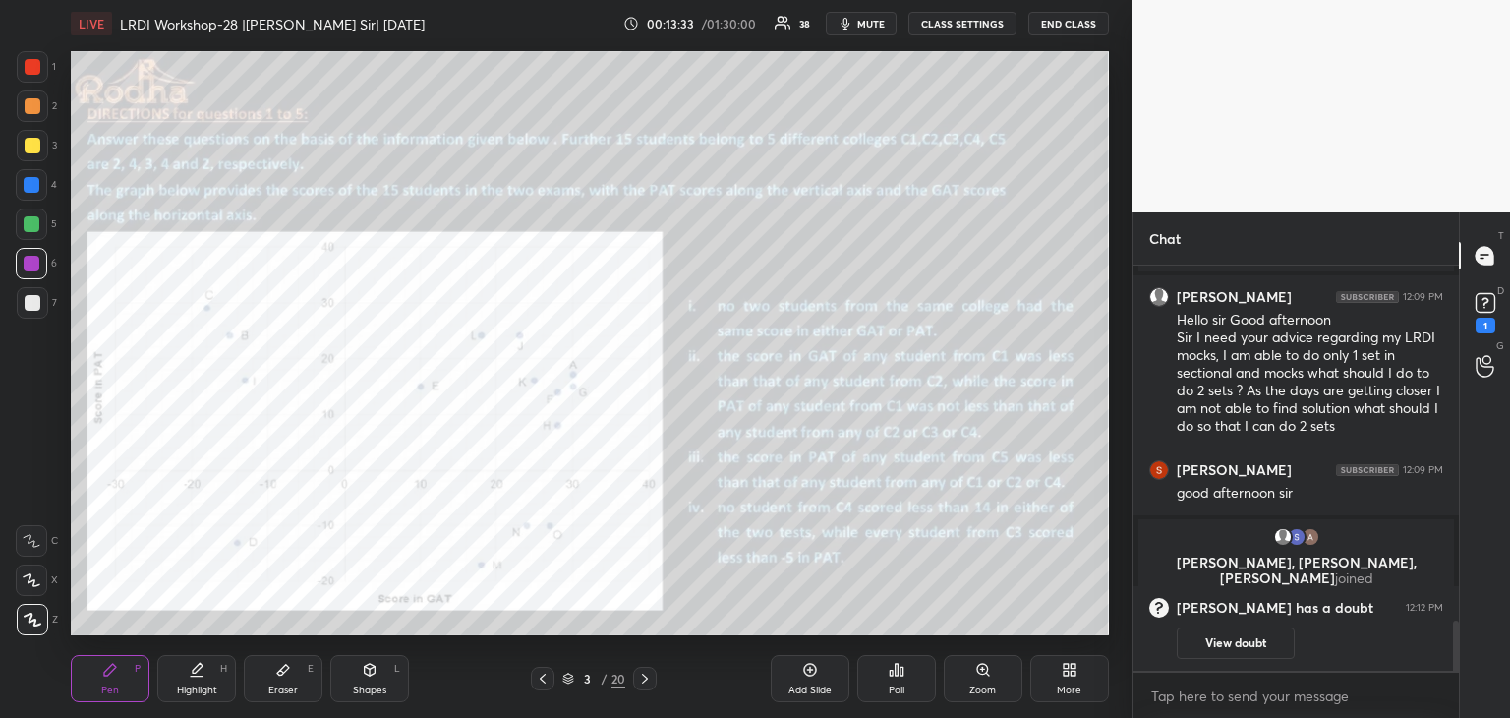
scroll to position [2904, 0]
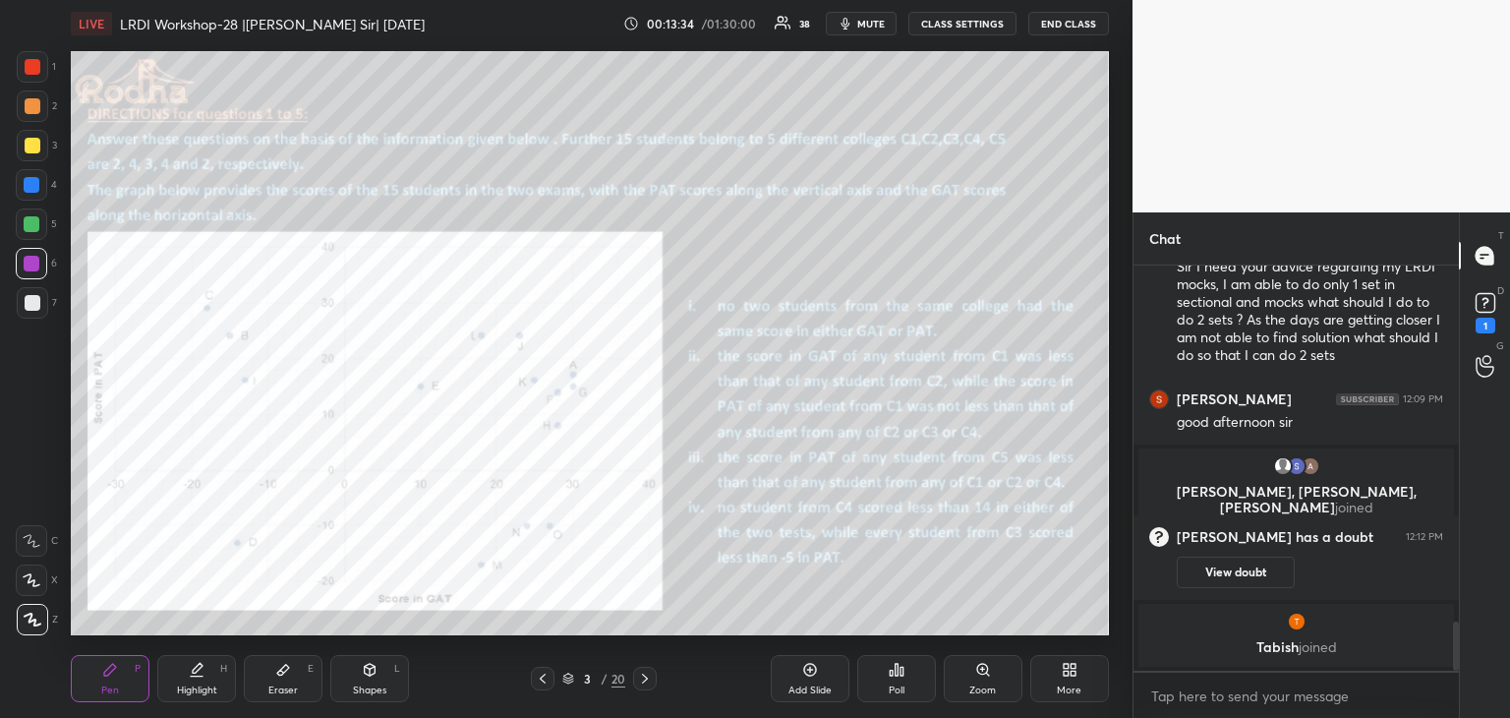
click at [1253, 645] on div "[PERSON_NAME], [PERSON_NAME] joined [PERSON_NAME] 12:09 PM Hello sir Good after…" at bounding box center [1295, 467] width 325 height 405
click at [1241, 571] on button "View doubt" at bounding box center [1236, 571] width 118 height 31
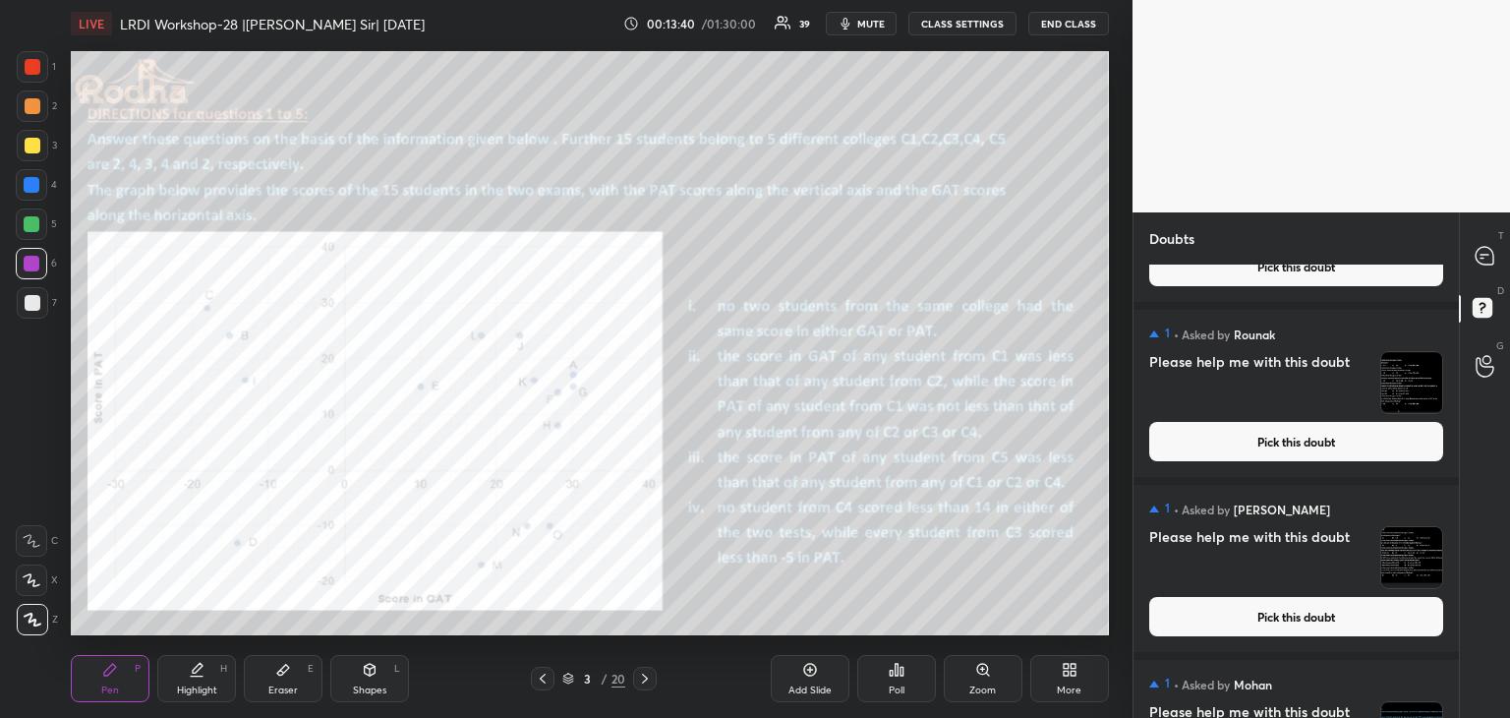
scroll to position [247, 0]
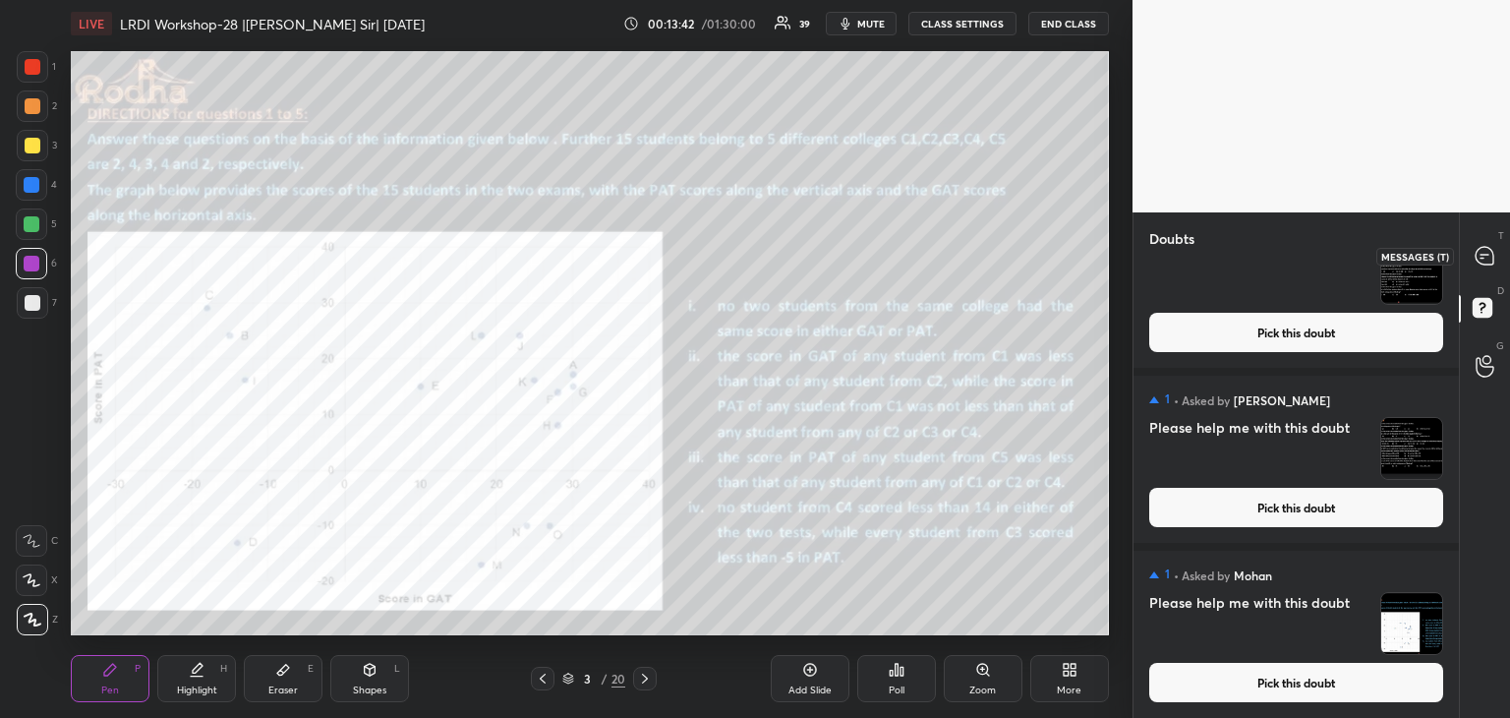
click at [1489, 241] on div at bounding box center [1485, 255] width 39 height 35
type textarea "x"
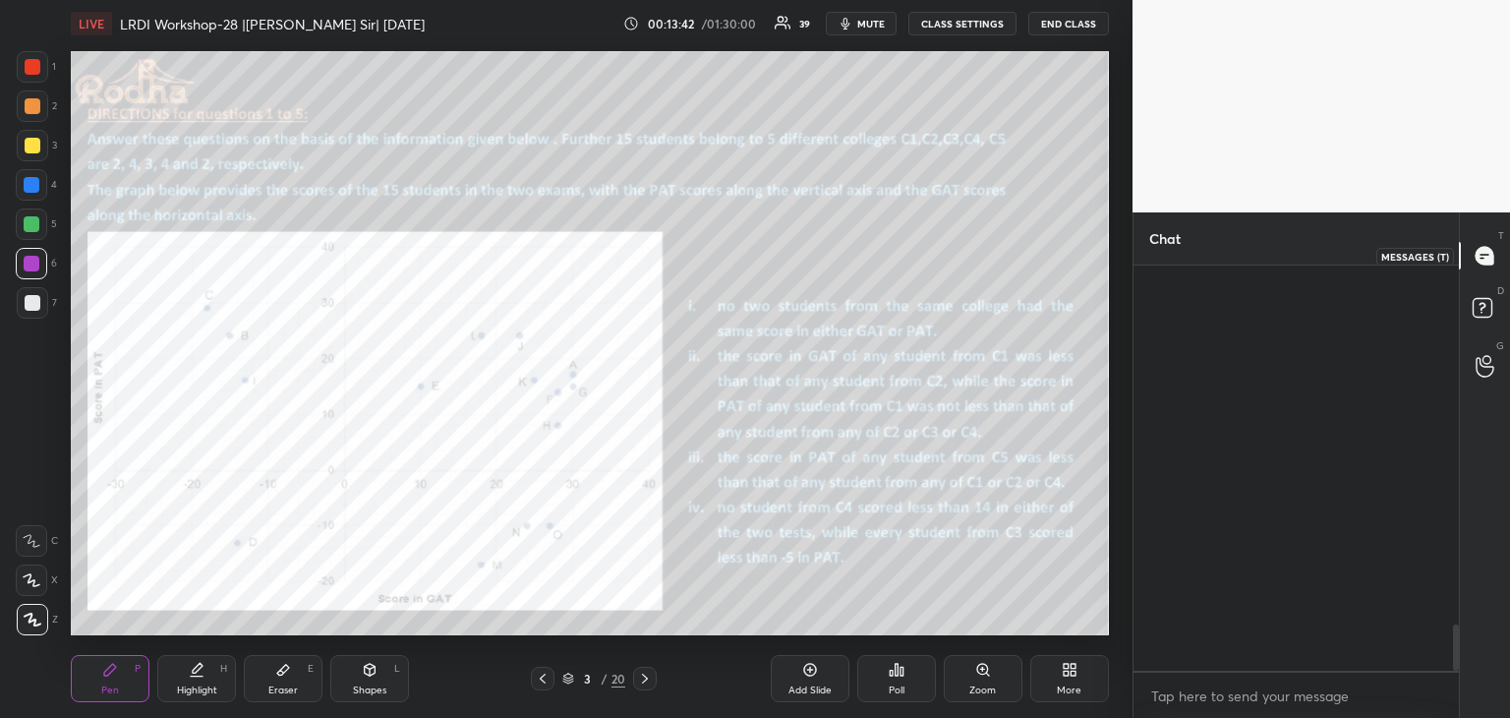
scroll to position [399, 319]
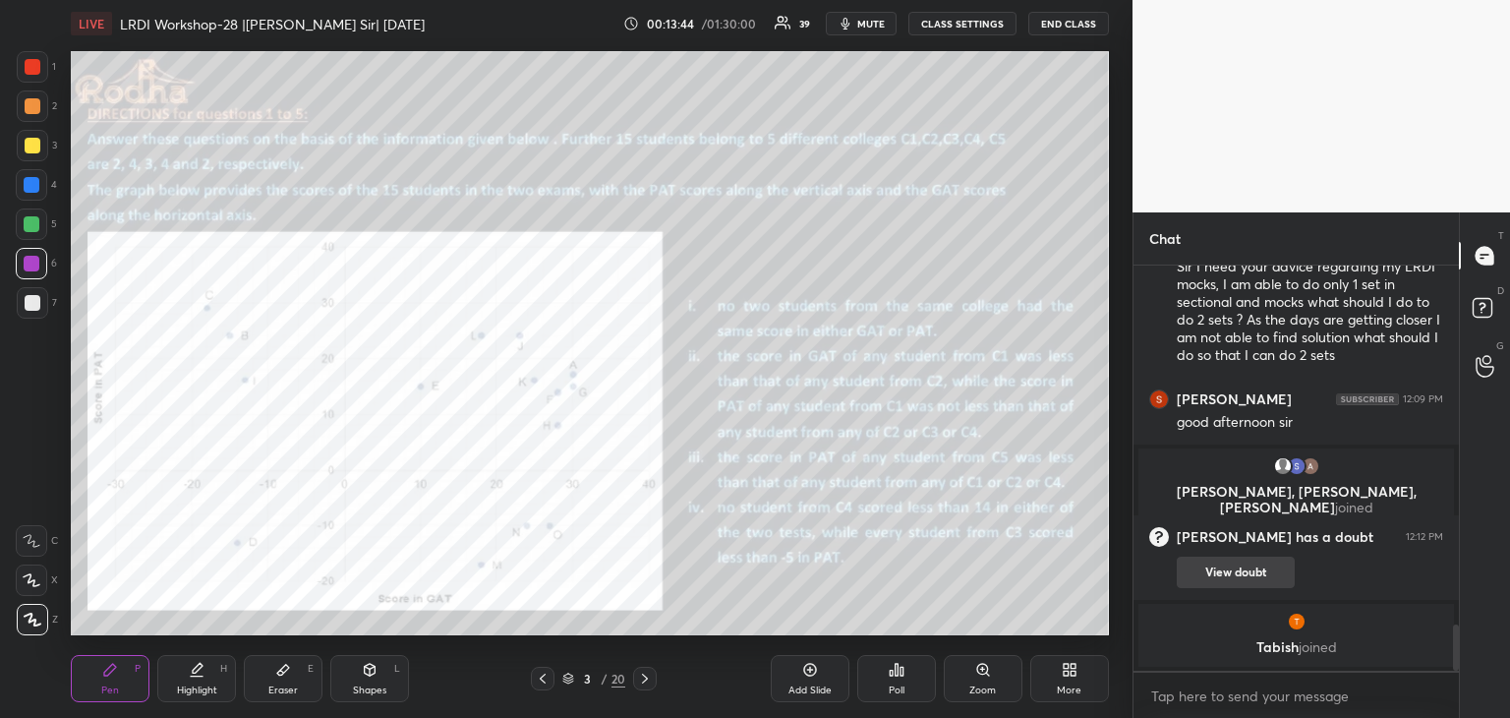
click at [1271, 567] on button "View doubt" at bounding box center [1236, 571] width 118 height 31
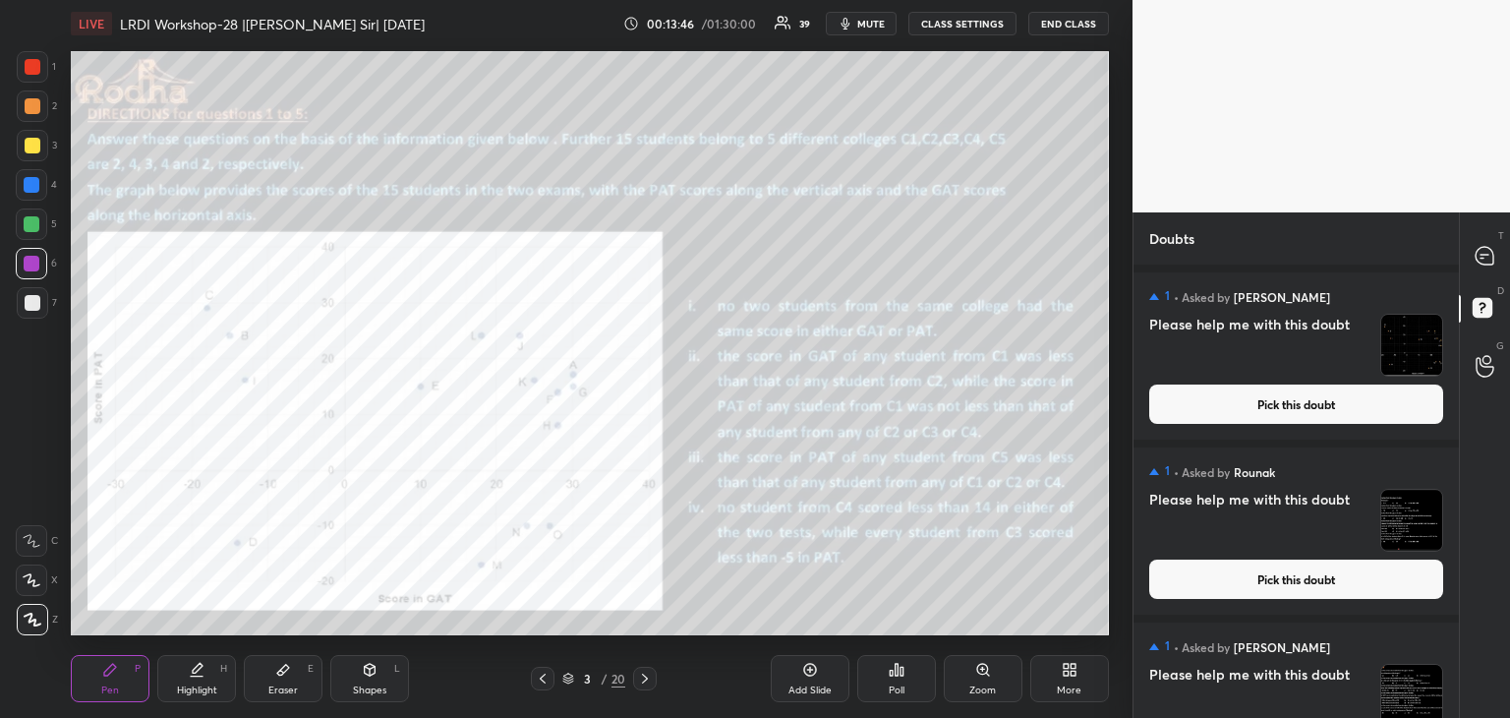
click at [1282, 583] on button "Pick this doubt" at bounding box center [1296, 578] width 294 height 39
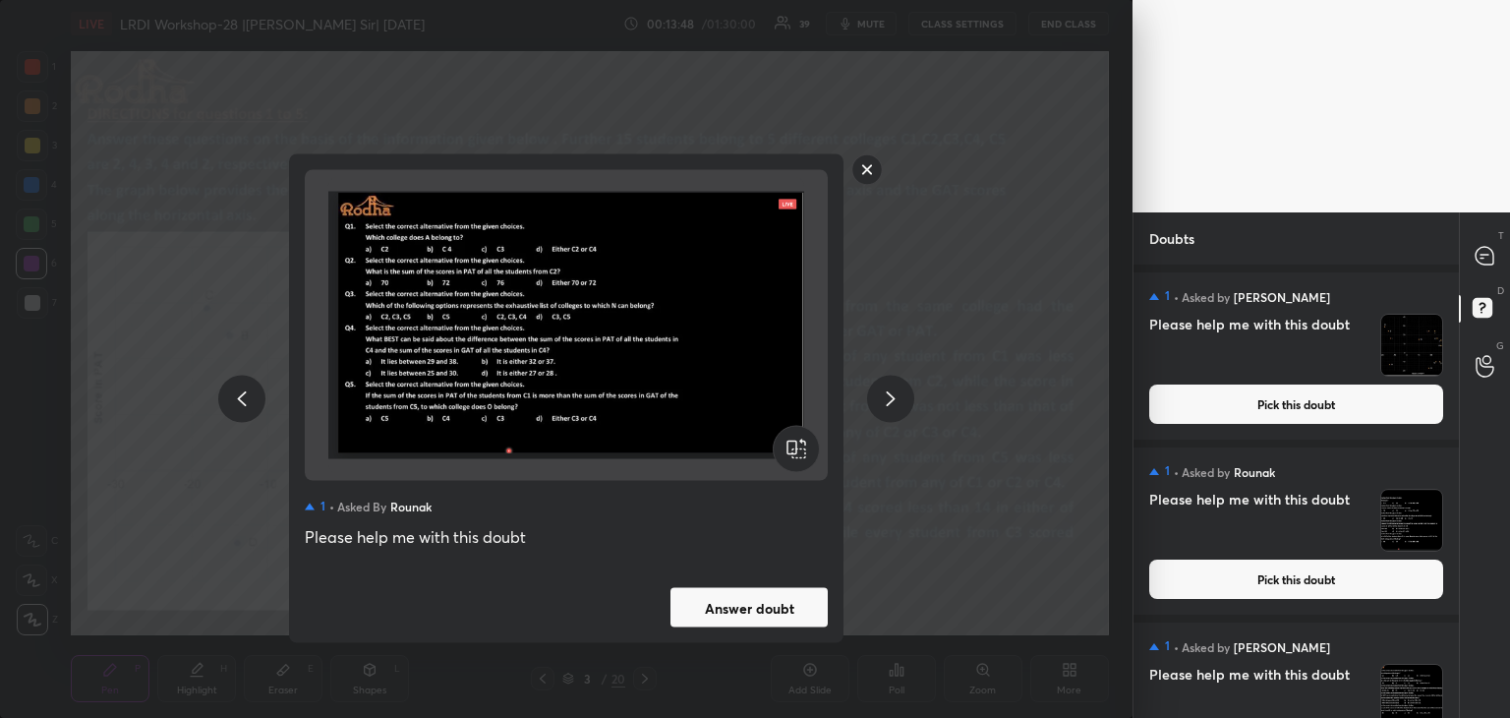
click at [883, 393] on icon at bounding box center [891, 398] width 24 height 24
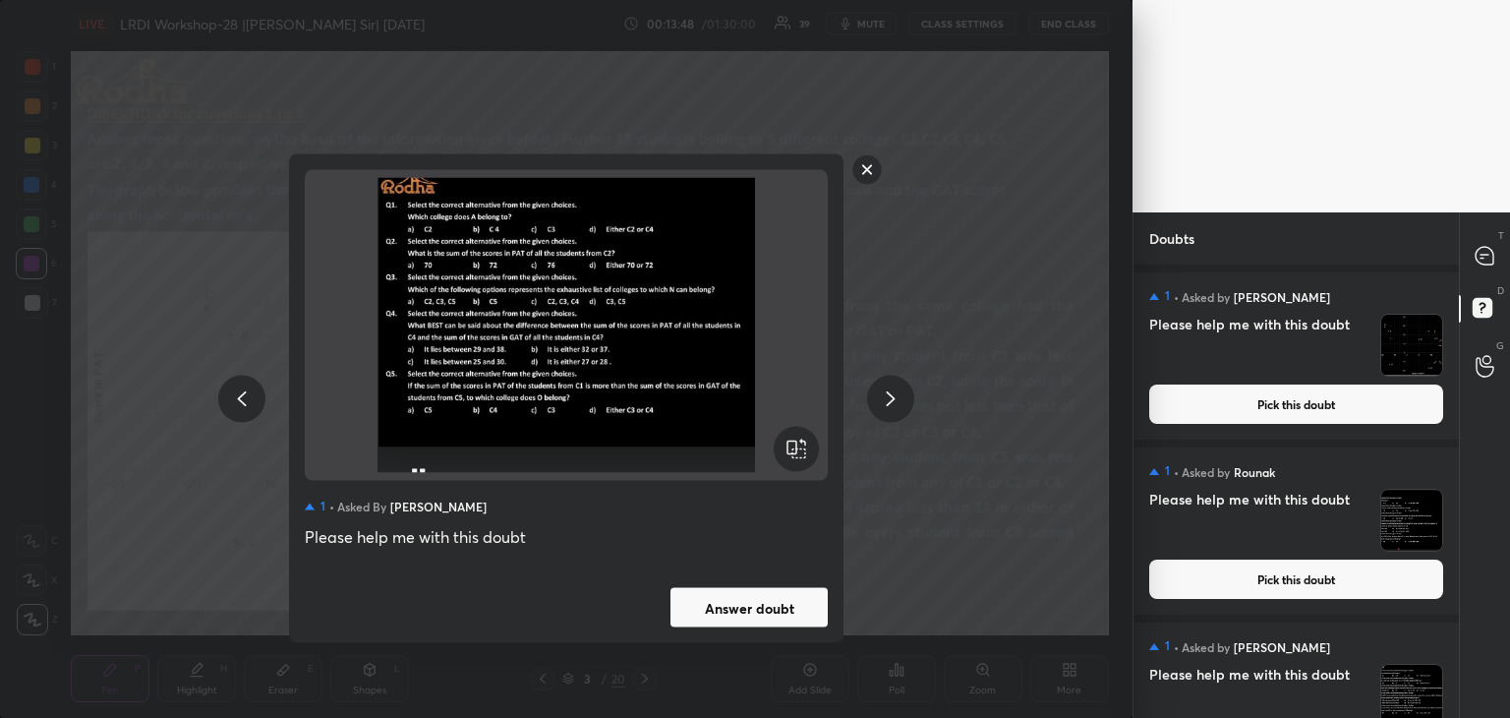
scroll to position [71, 0]
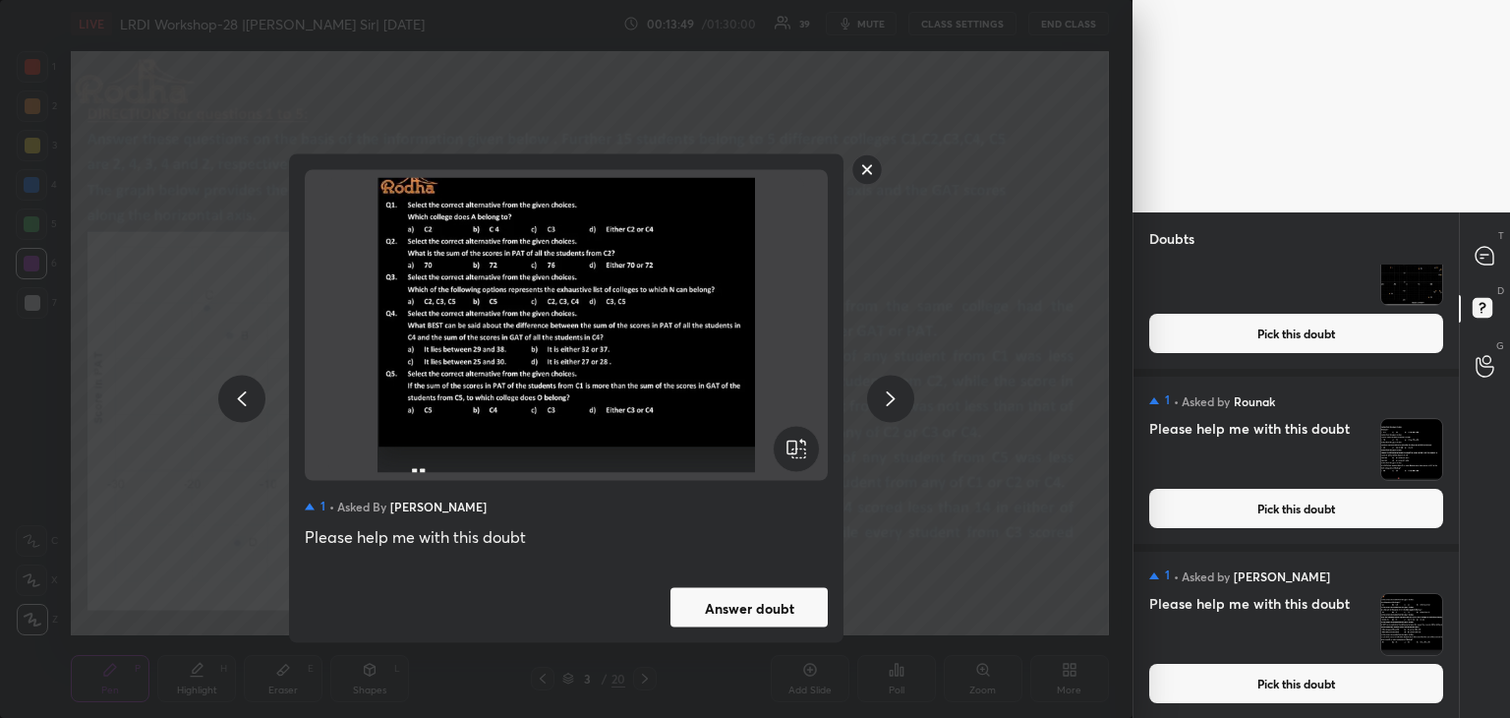
click at [875, 398] on div at bounding box center [890, 398] width 47 height 47
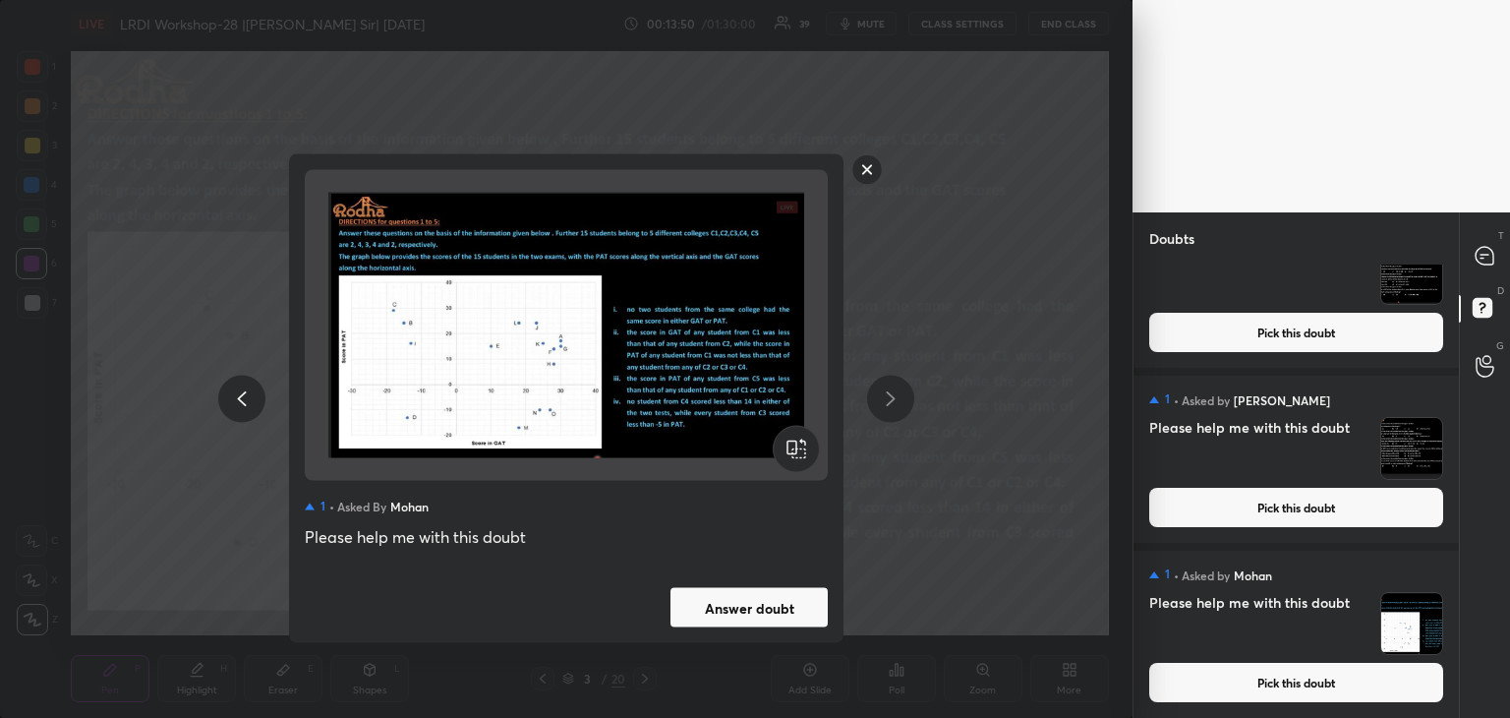
click at [875, 398] on div at bounding box center [890, 398] width 47 height 47
click at [253, 406] on icon at bounding box center [242, 398] width 24 height 24
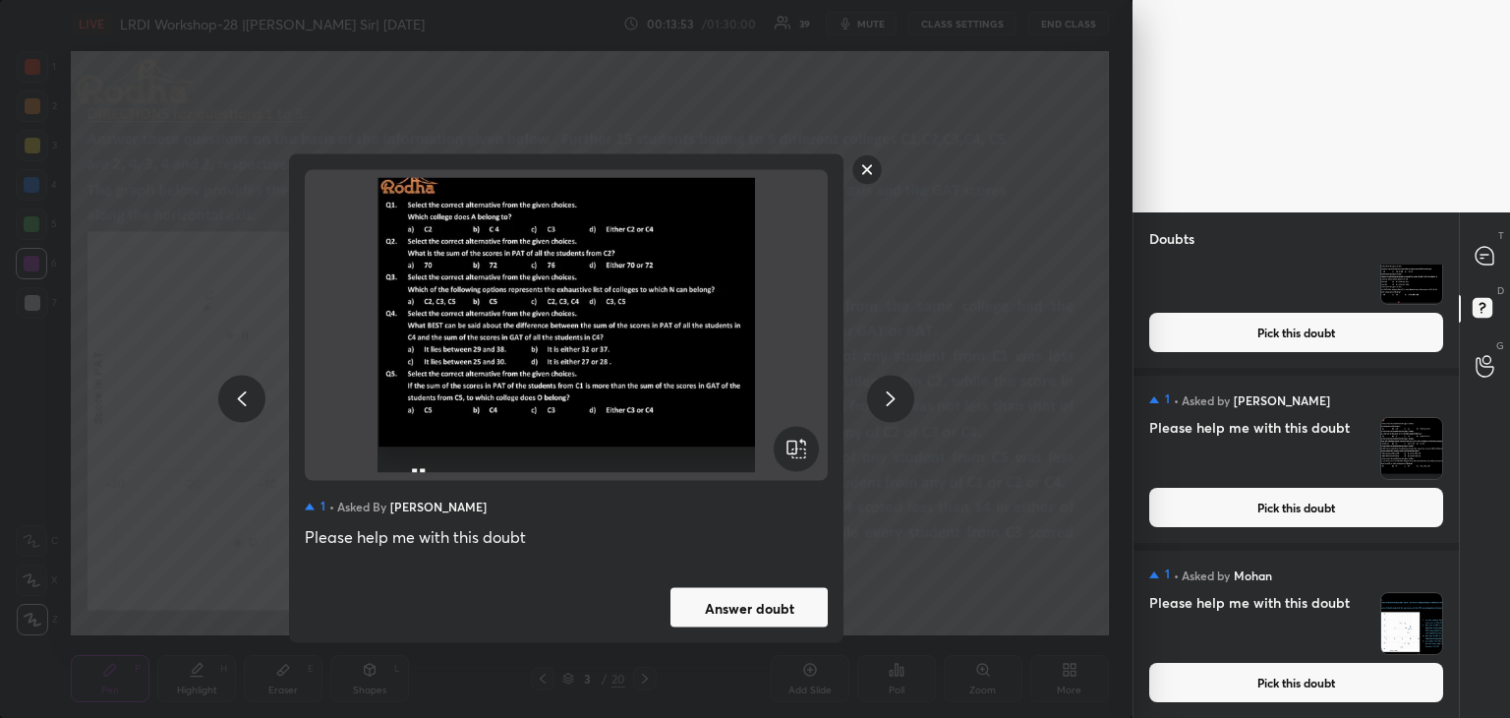
click at [253, 406] on icon at bounding box center [242, 398] width 24 height 24
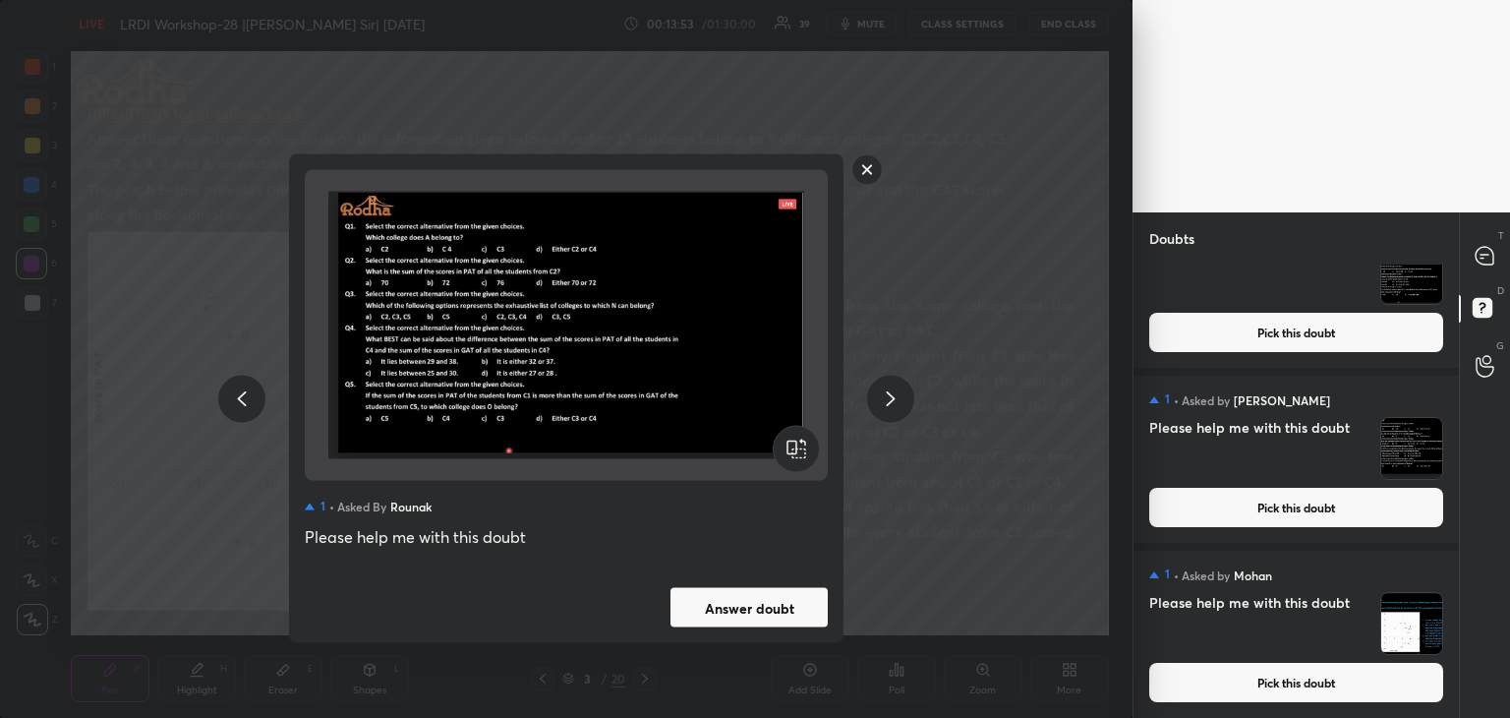
scroll to position [175, 0]
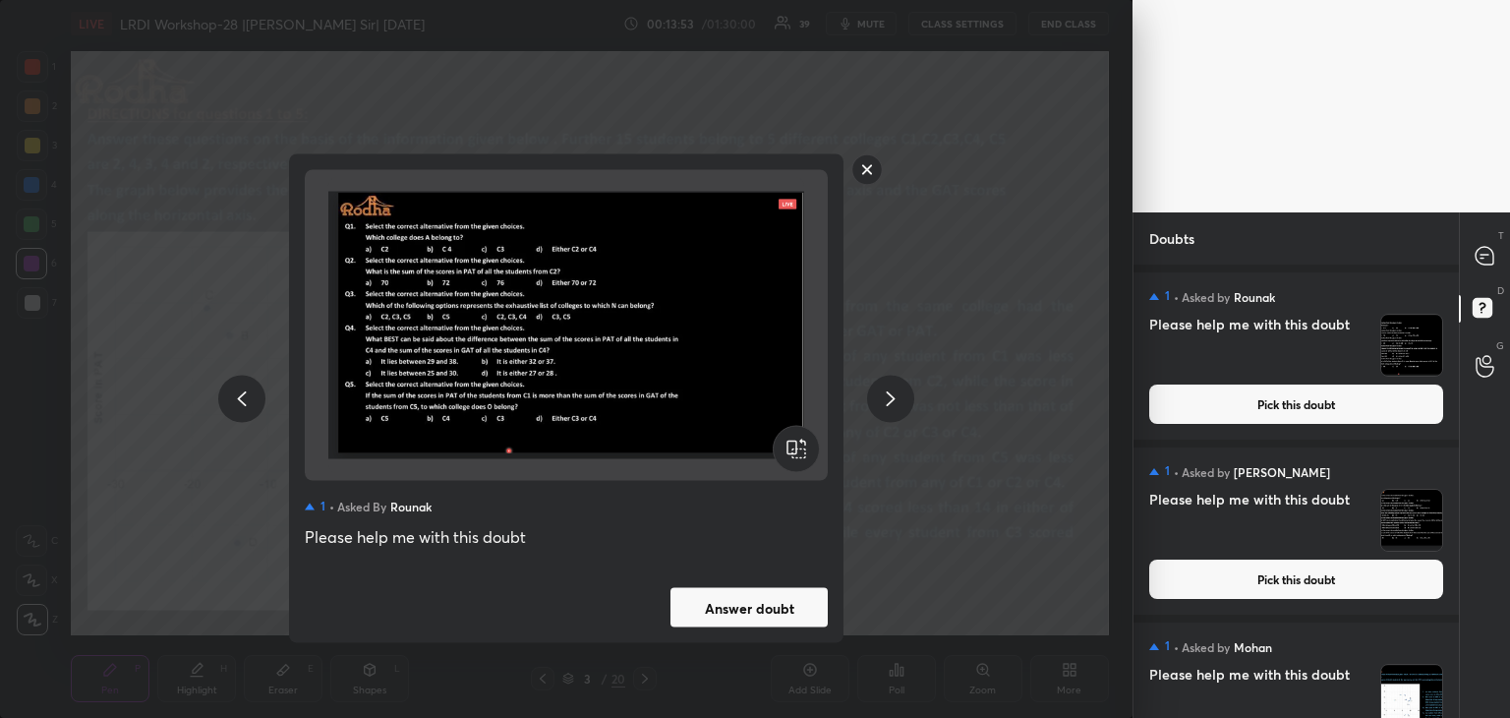
click at [253, 406] on icon at bounding box center [242, 398] width 24 height 24
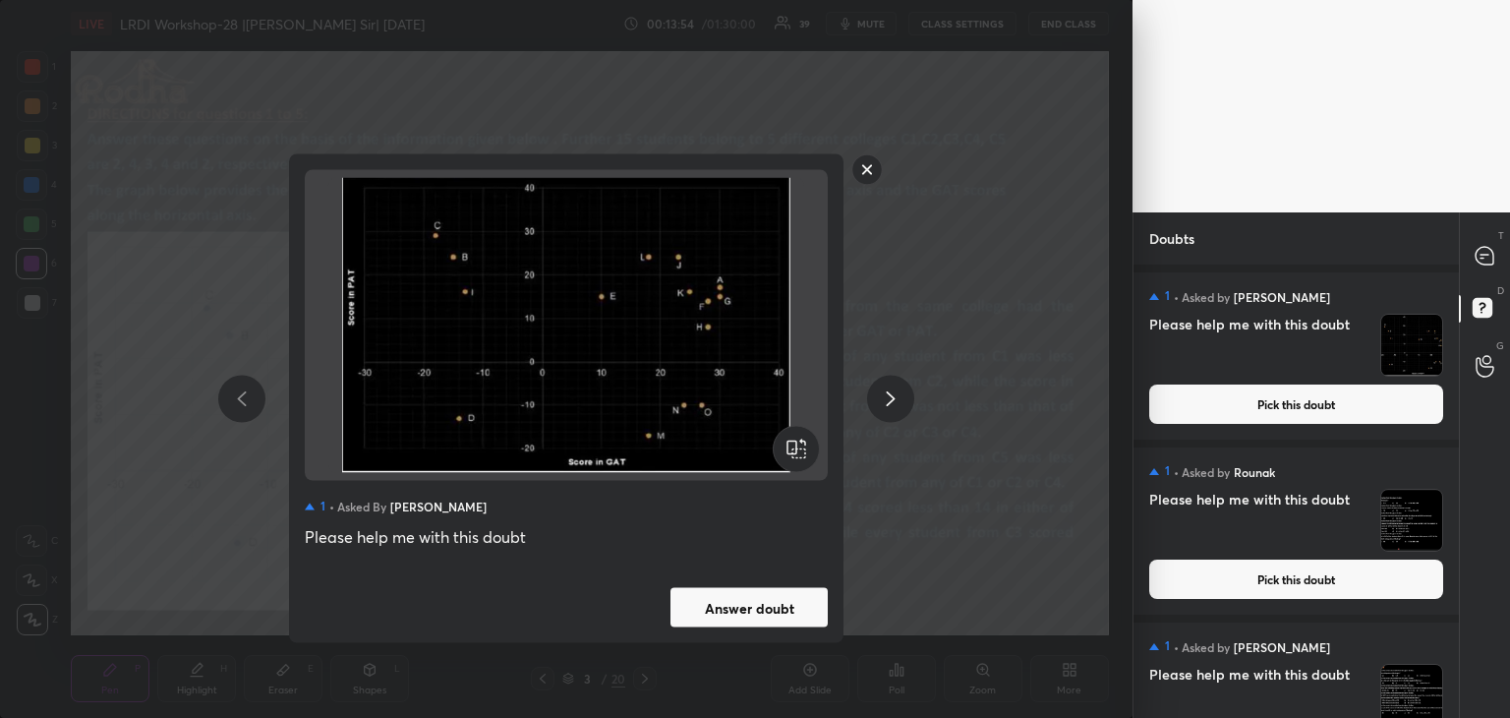
click at [253, 406] on icon at bounding box center [242, 398] width 24 height 24
click at [787, 447] on icon at bounding box center [791, 447] width 9 height 13
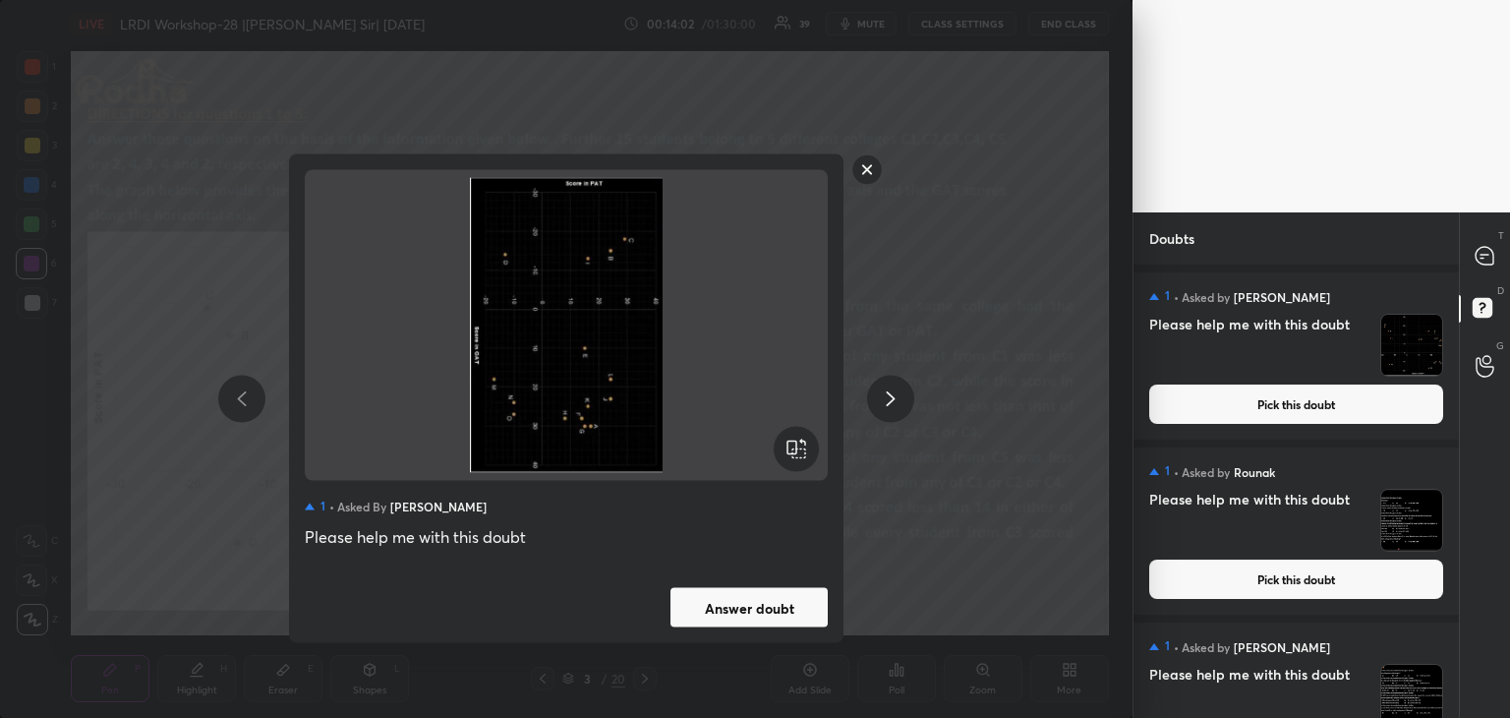
click at [787, 447] on icon at bounding box center [791, 447] width 9 height 13
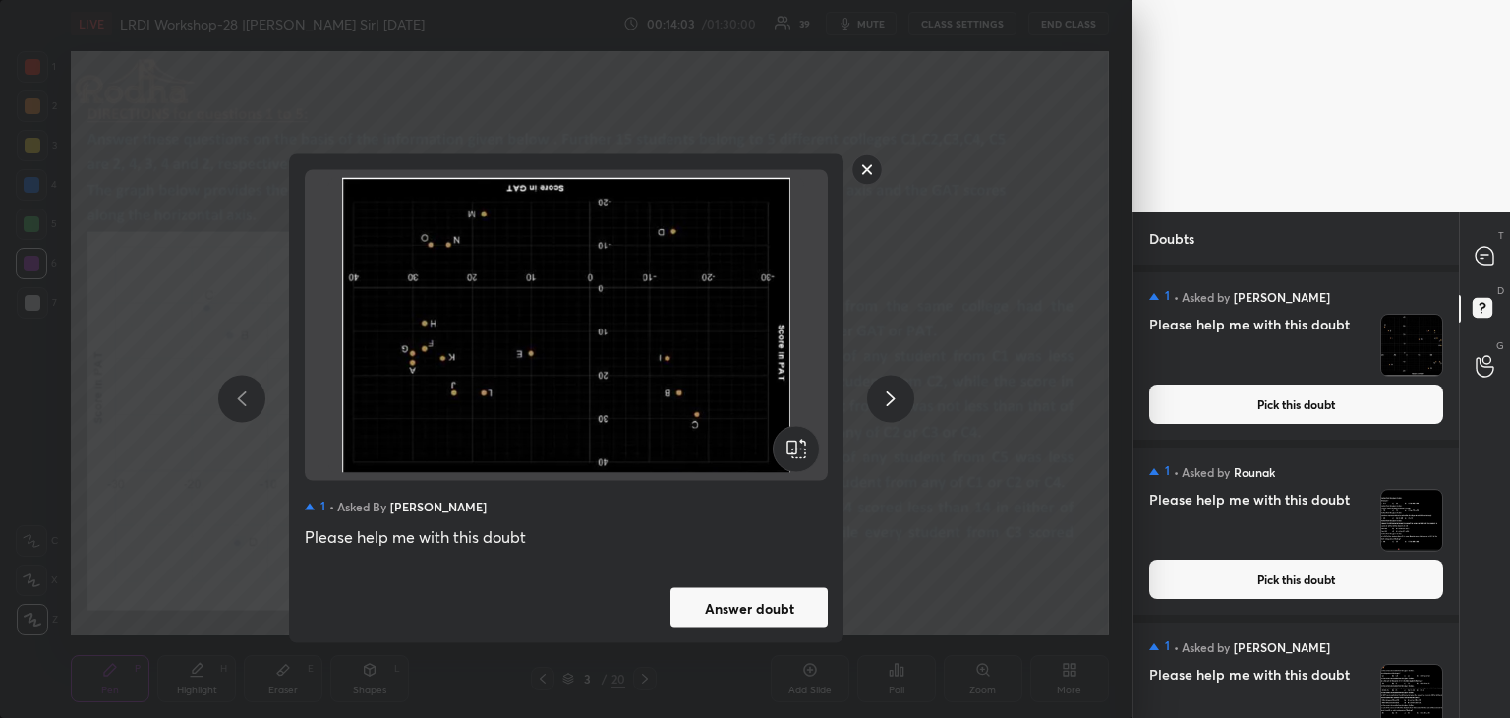
click at [787, 447] on icon at bounding box center [791, 447] width 9 height 13
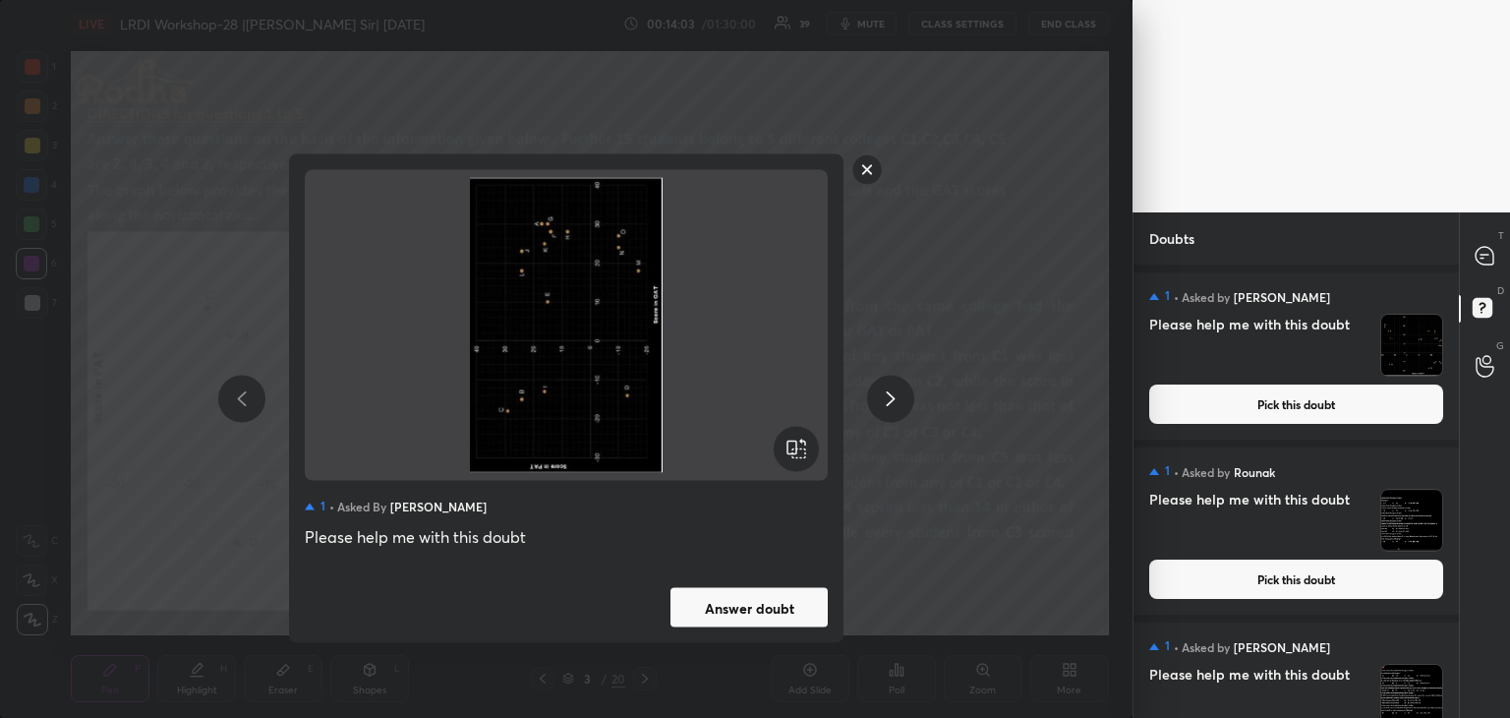
click at [787, 447] on icon at bounding box center [791, 447] width 9 height 13
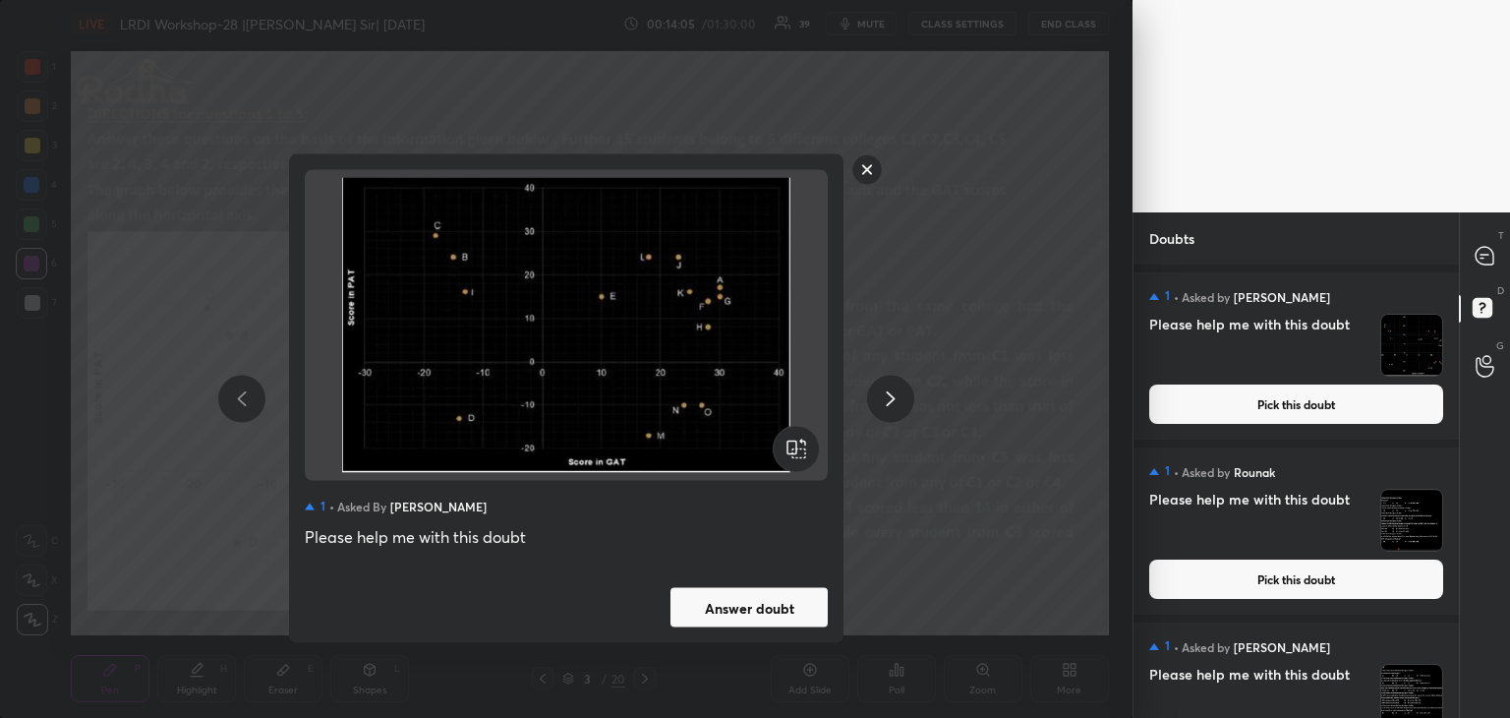
click at [867, 169] on rect at bounding box center [867, 169] width 30 height 30
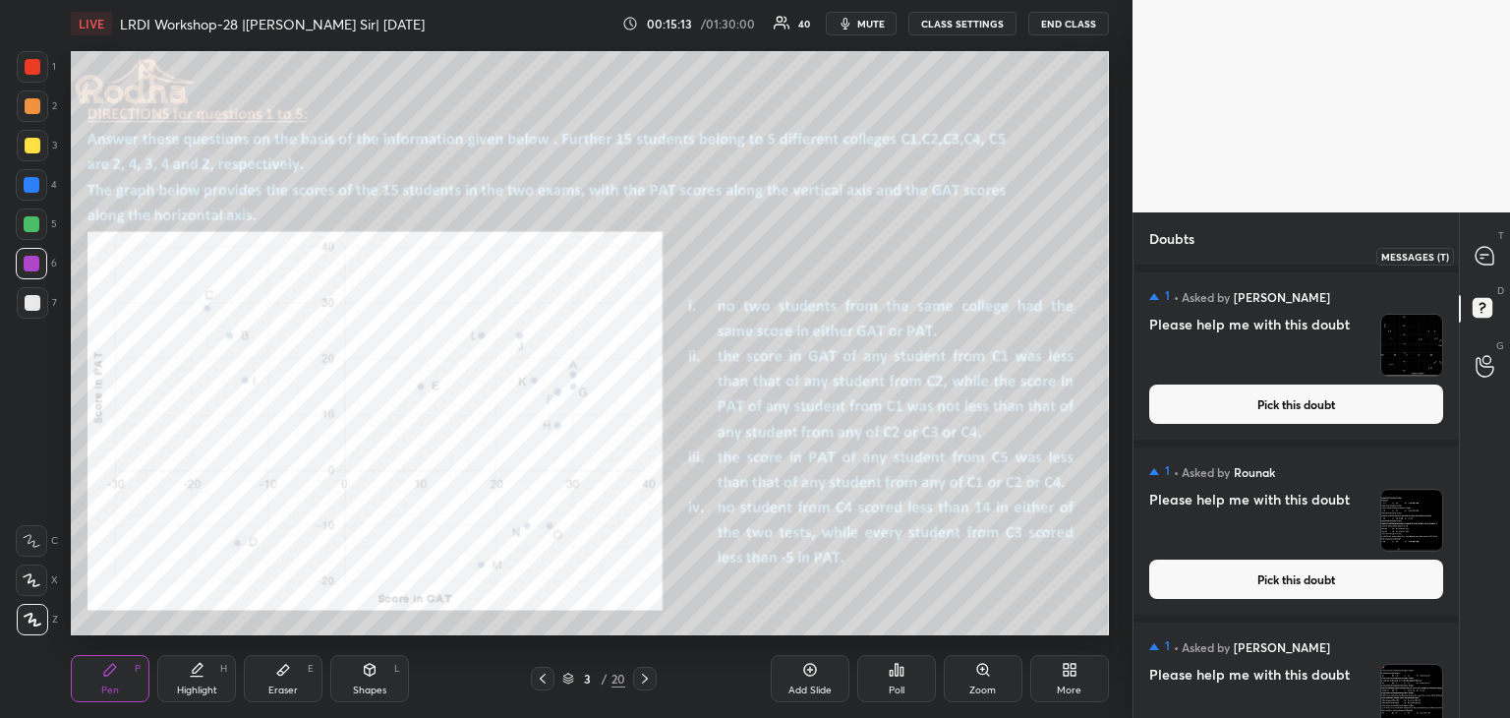
click at [1486, 261] on icon at bounding box center [1484, 256] width 18 height 18
type textarea "x"
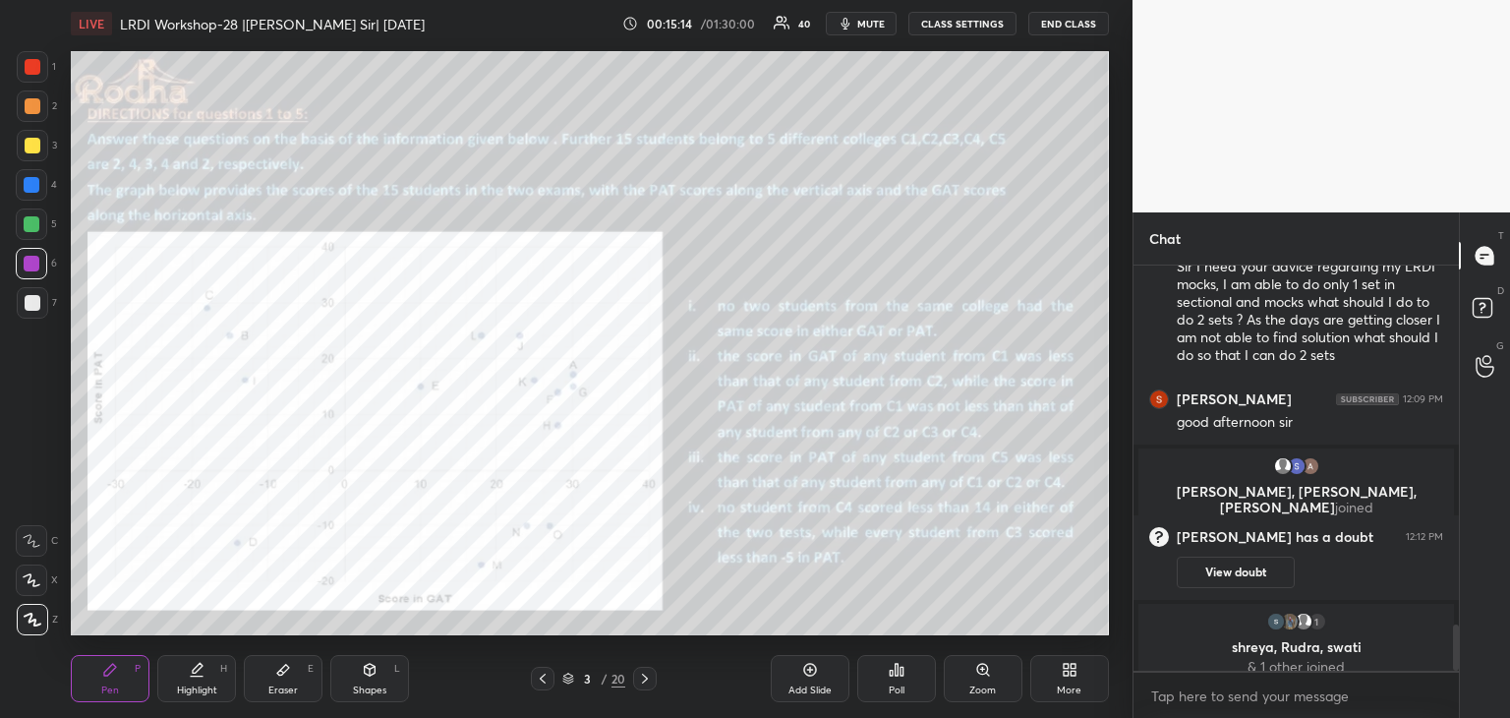
scroll to position [399, 319]
drag, startPoint x: 1458, startPoint y: 642, endPoint x: 1455, endPoint y: 655, distance: 13.1
click at [1458, 660] on div at bounding box center [1456, 647] width 6 height 46
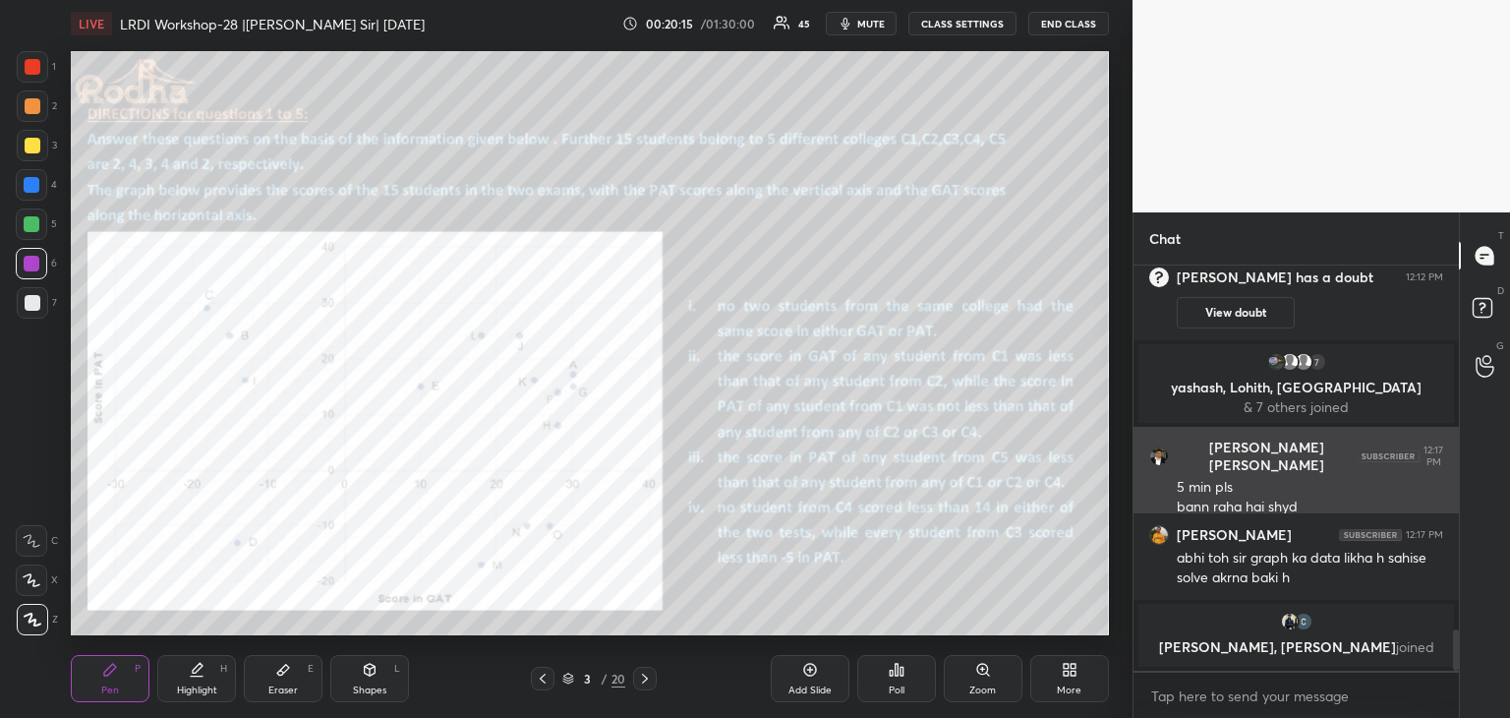
scroll to position [3191, 0]
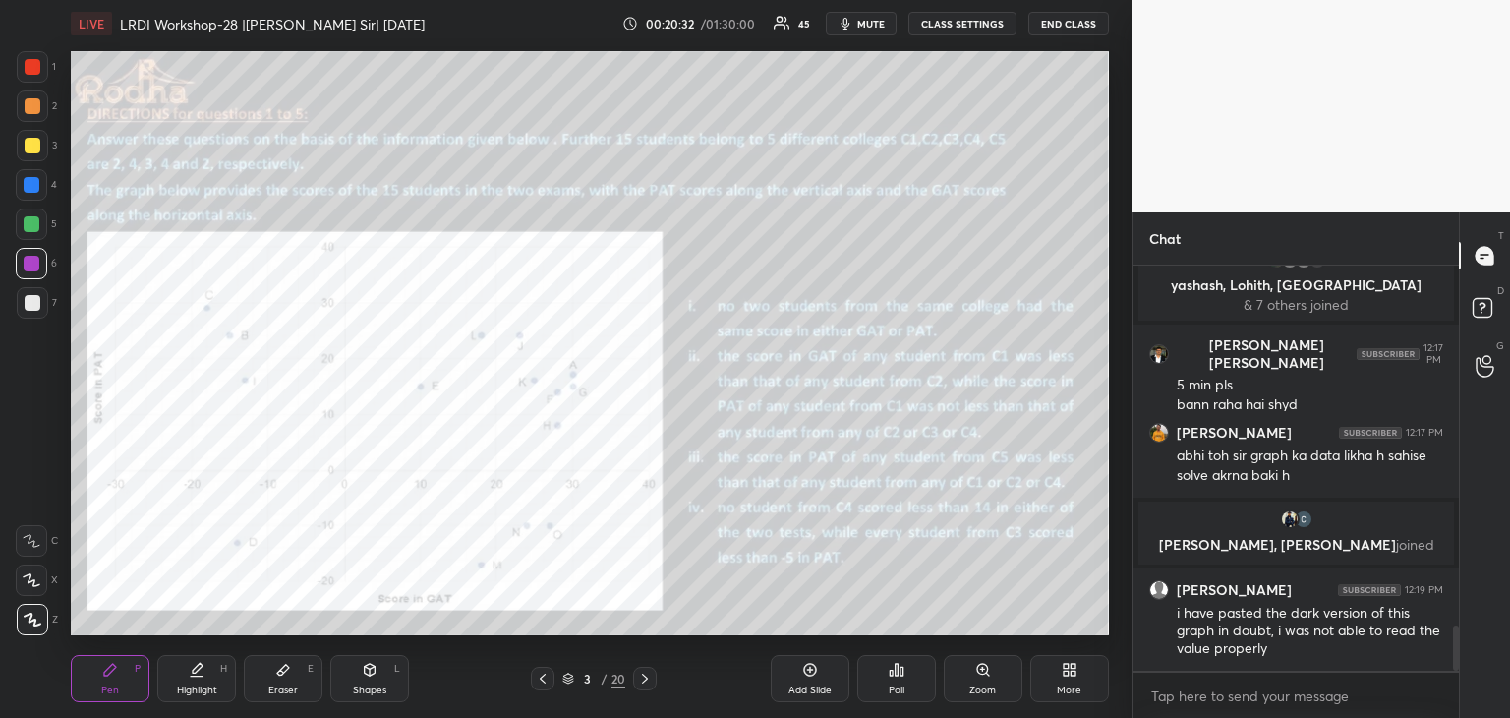
click at [31, 184] on div at bounding box center [32, 185] width 16 height 16
click at [273, 676] on div "Eraser E" at bounding box center [283, 678] width 79 height 47
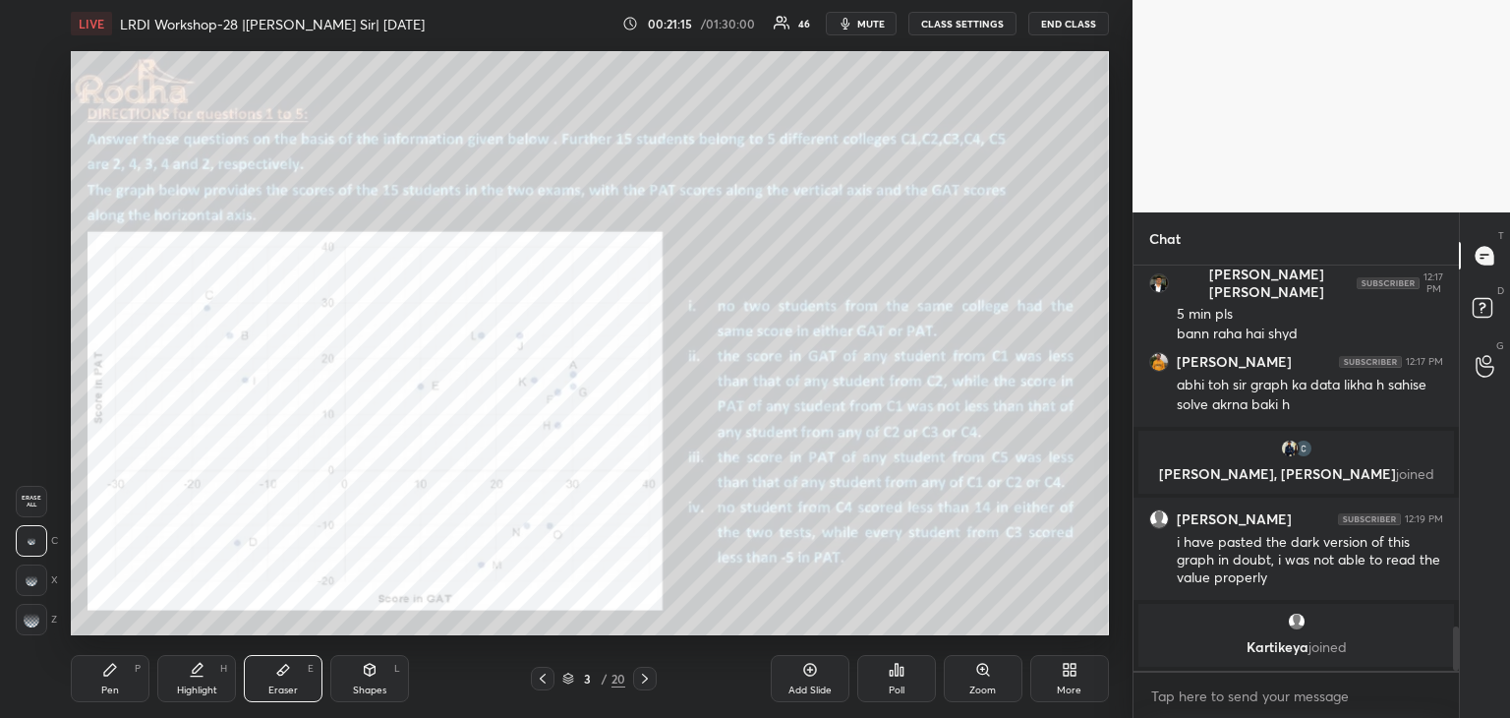
click at [144, 681] on div "Pen P" at bounding box center [110, 678] width 79 height 47
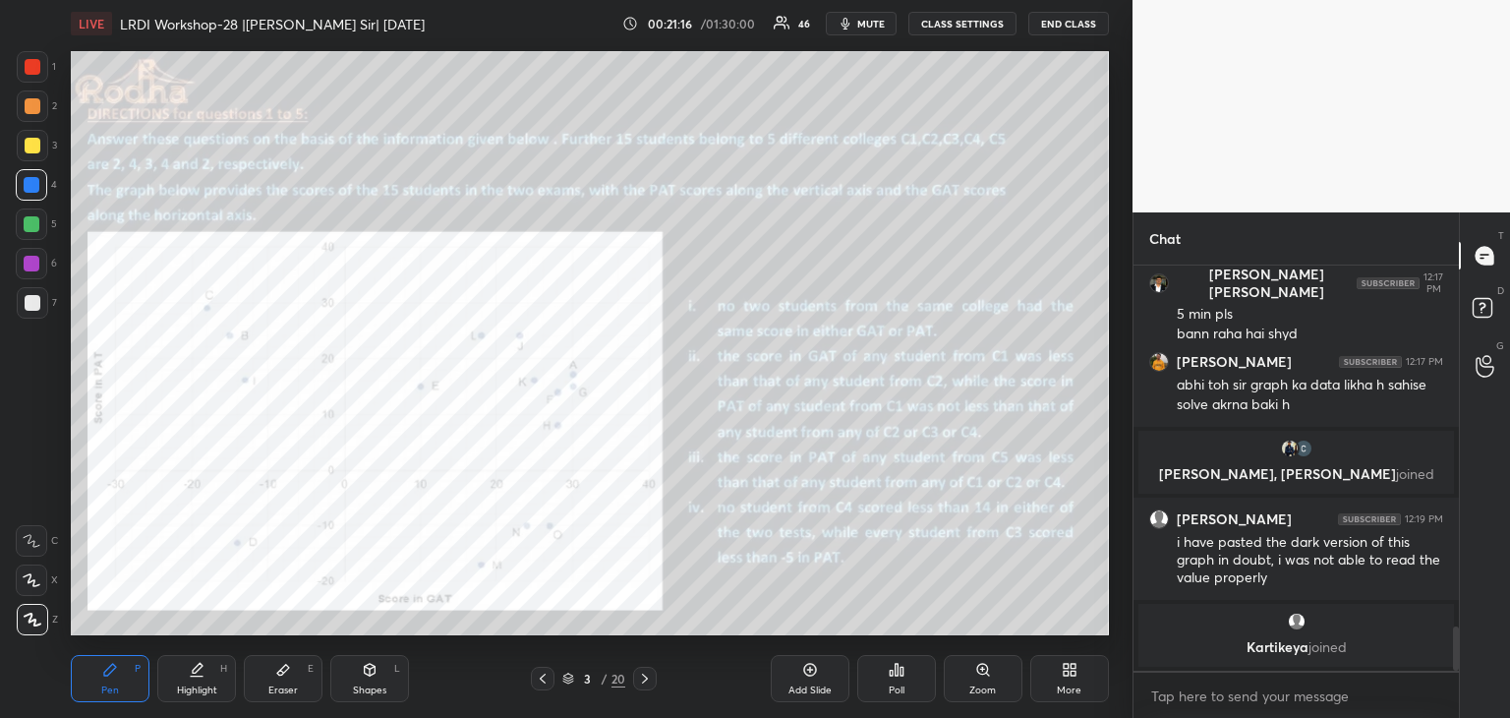
click at [208, 670] on div "Highlight H" at bounding box center [196, 678] width 79 height 47
click at [38, 179] on div at bounding box center [32, 185] width 16 height 16
click at [275, 673] on icon at bounding box center [283, 670] width 16 height 16
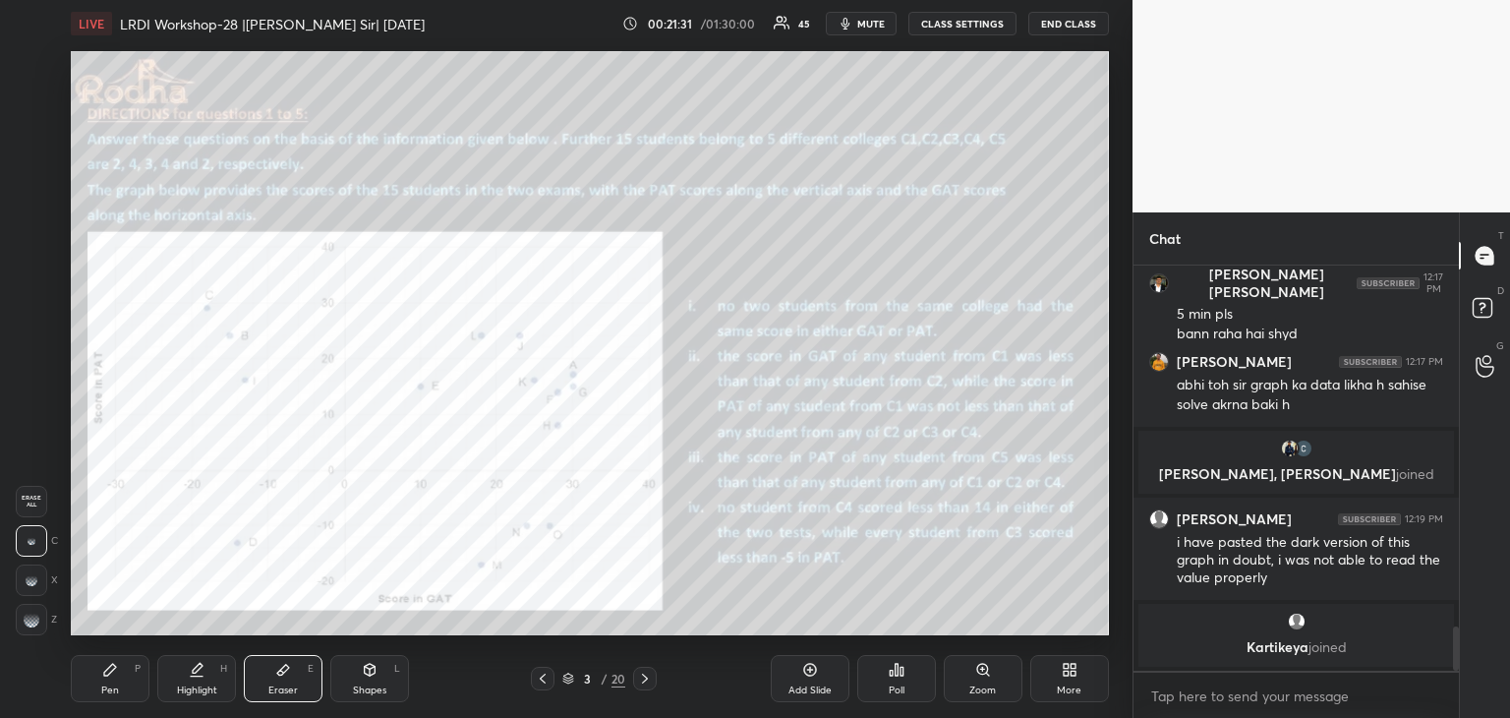
click at [107, 680] on div "Pen P" at bounding box center [110, 678] width 79 height 47
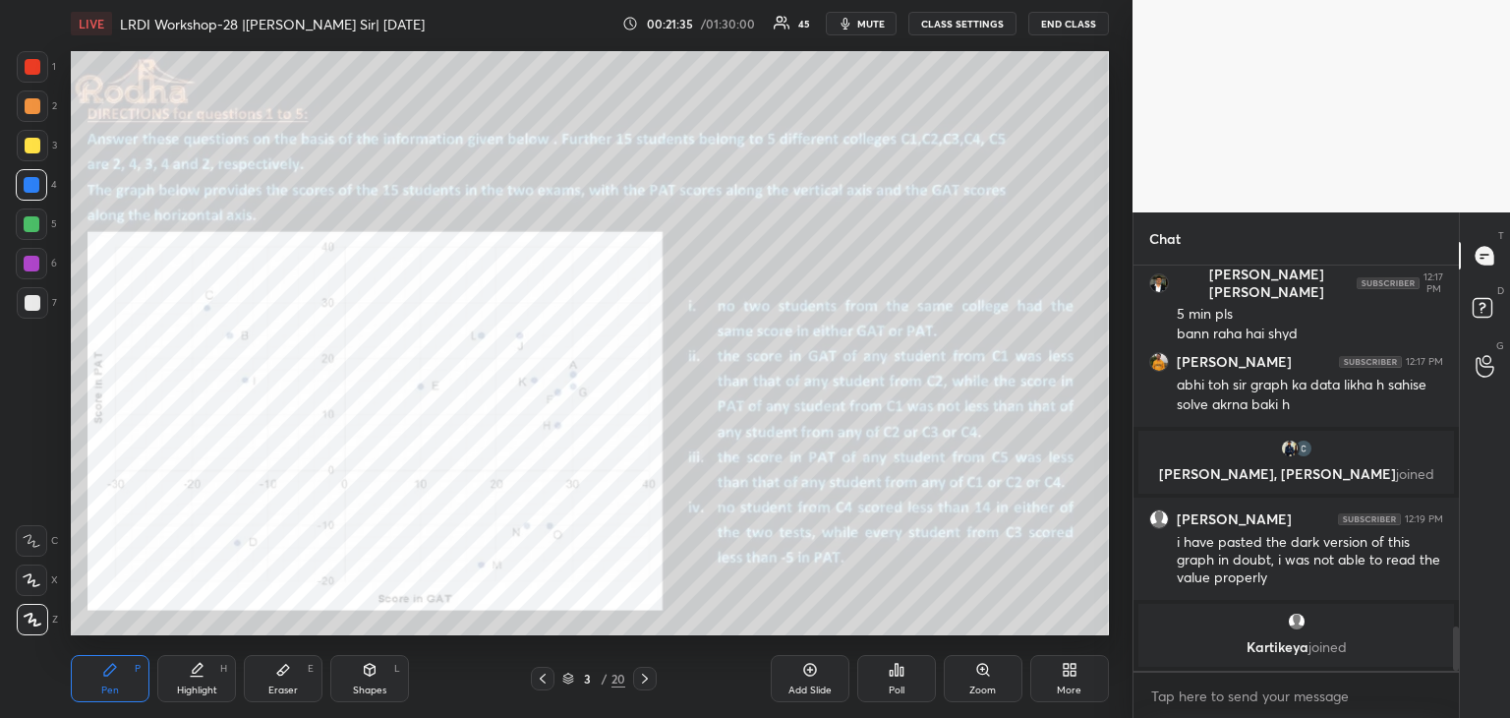
click at [39, 585] on icon at bounding box center [32, 580] width 18 height 14
click at [38, 532] on div at bounding box center [31, 540] width 31 height 31
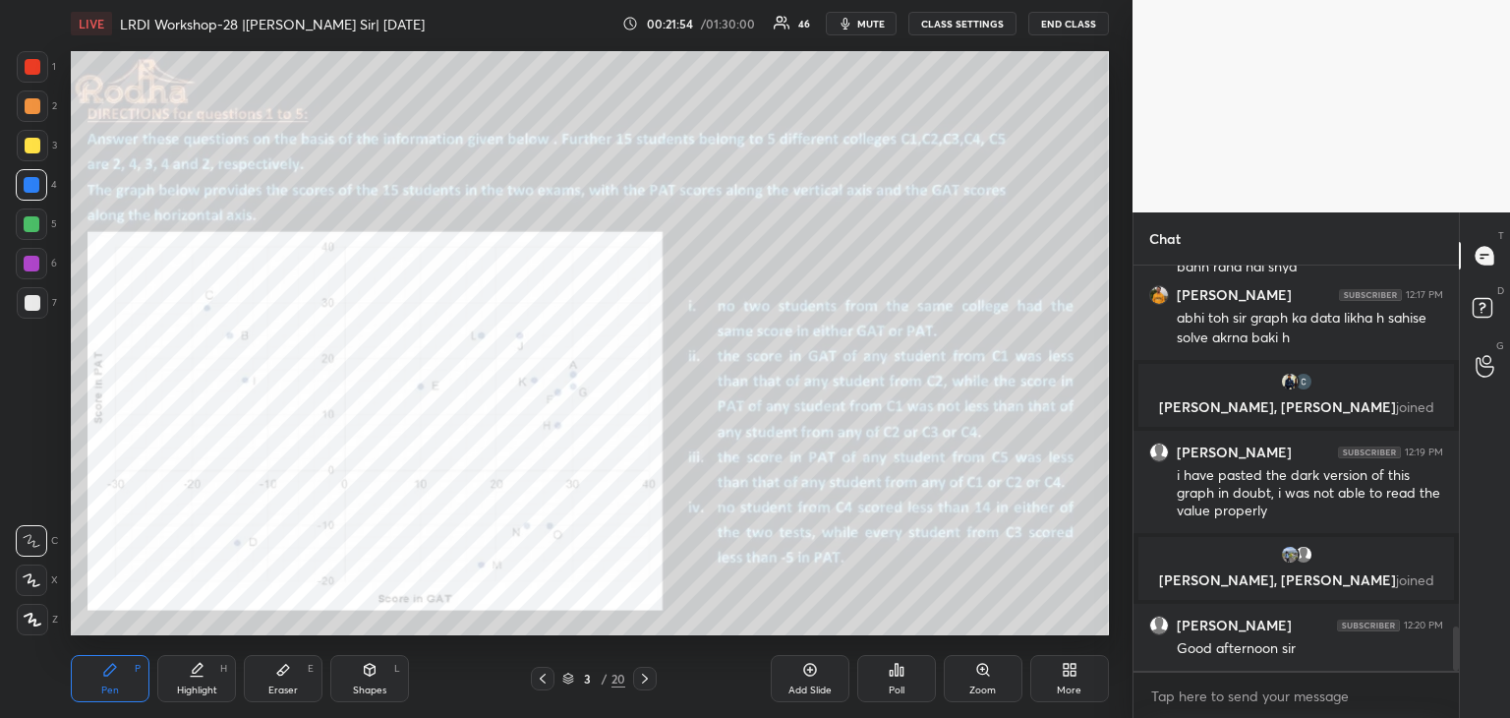
click at [287, 666] on icon at bounding box center [283, 669] width 12 height 11
click at [122, 666] on div "Pen P" at bounding box center [110, 678] width 79 height 47
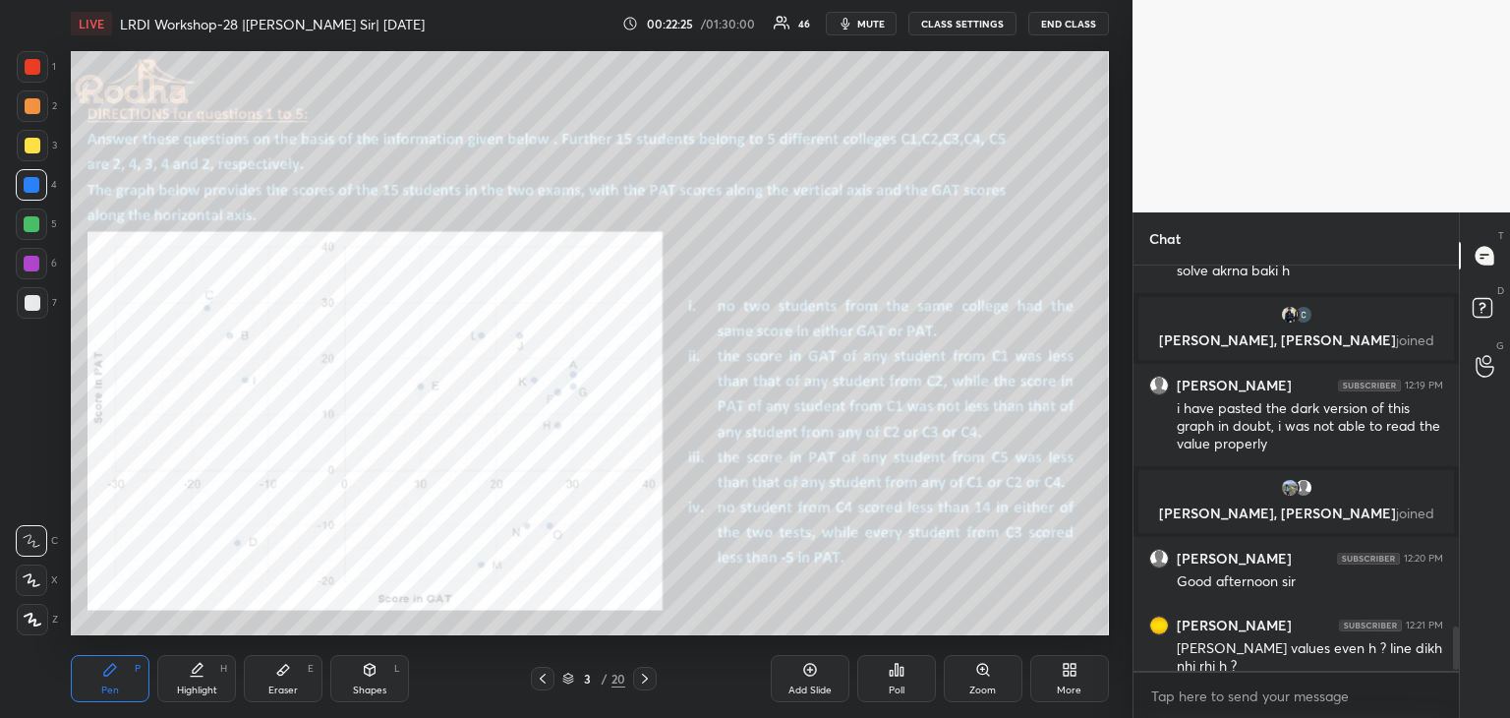
scroll to position [3409, 0]
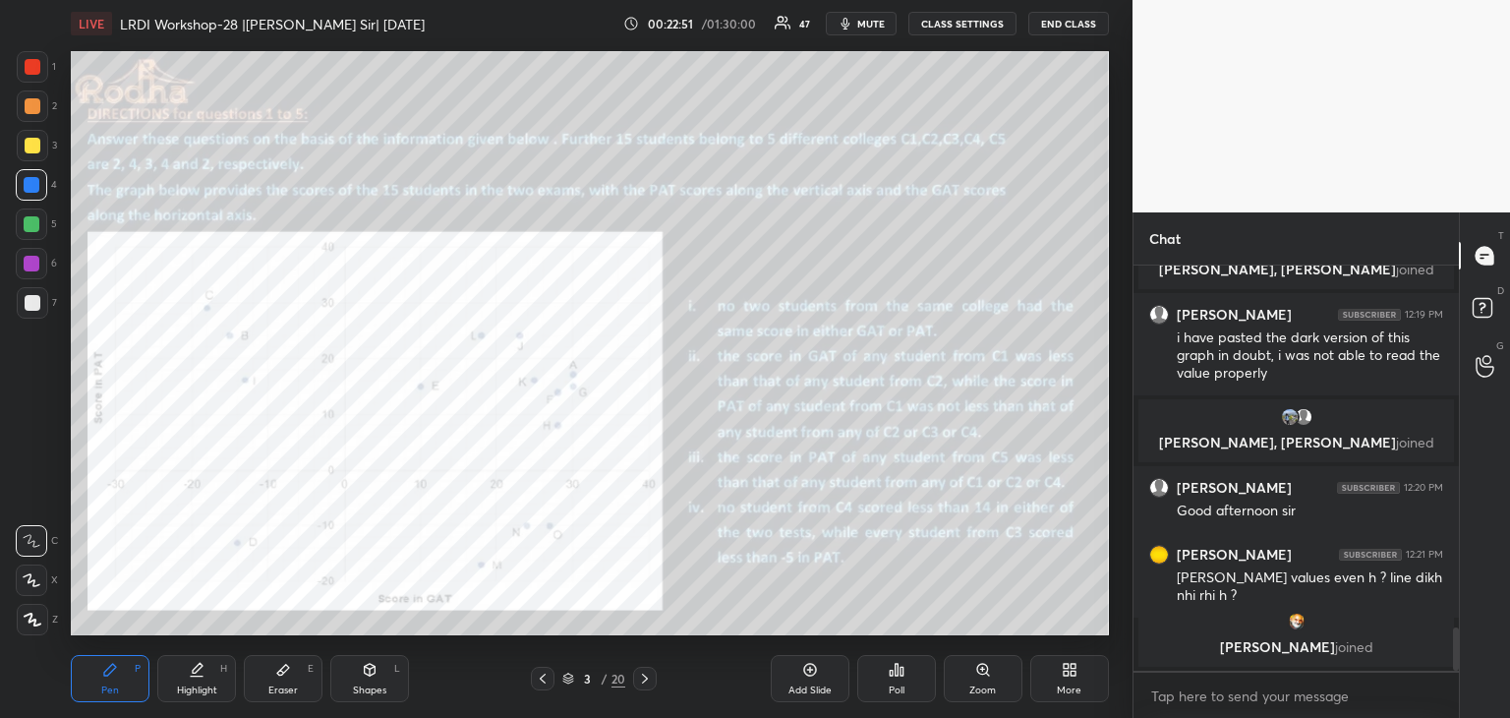
click at [279, 672] on icon at bounding box center [283, 669] width 12 height 11
click at [113, 669] on icon at bounding box center [110, 669] width 12 height 12
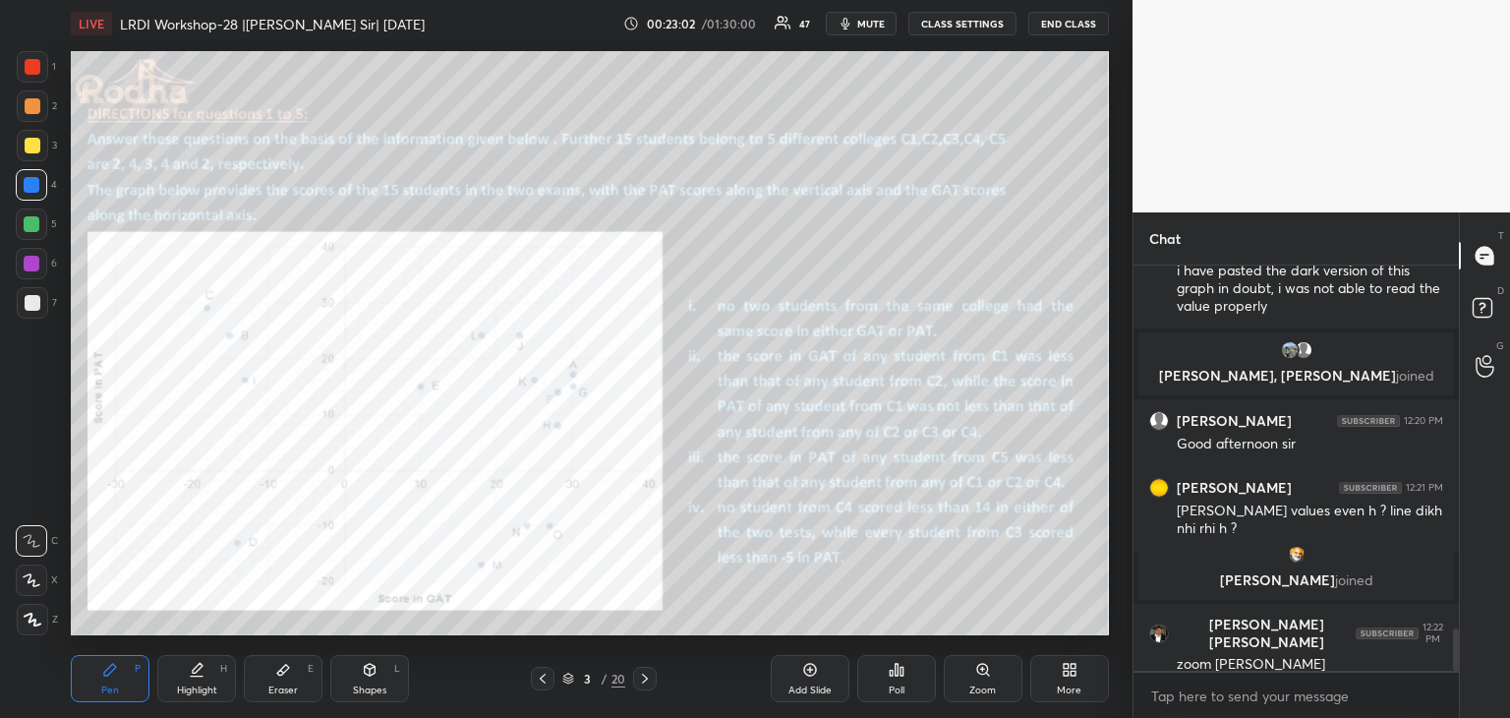
scroll to position [3568, 0]
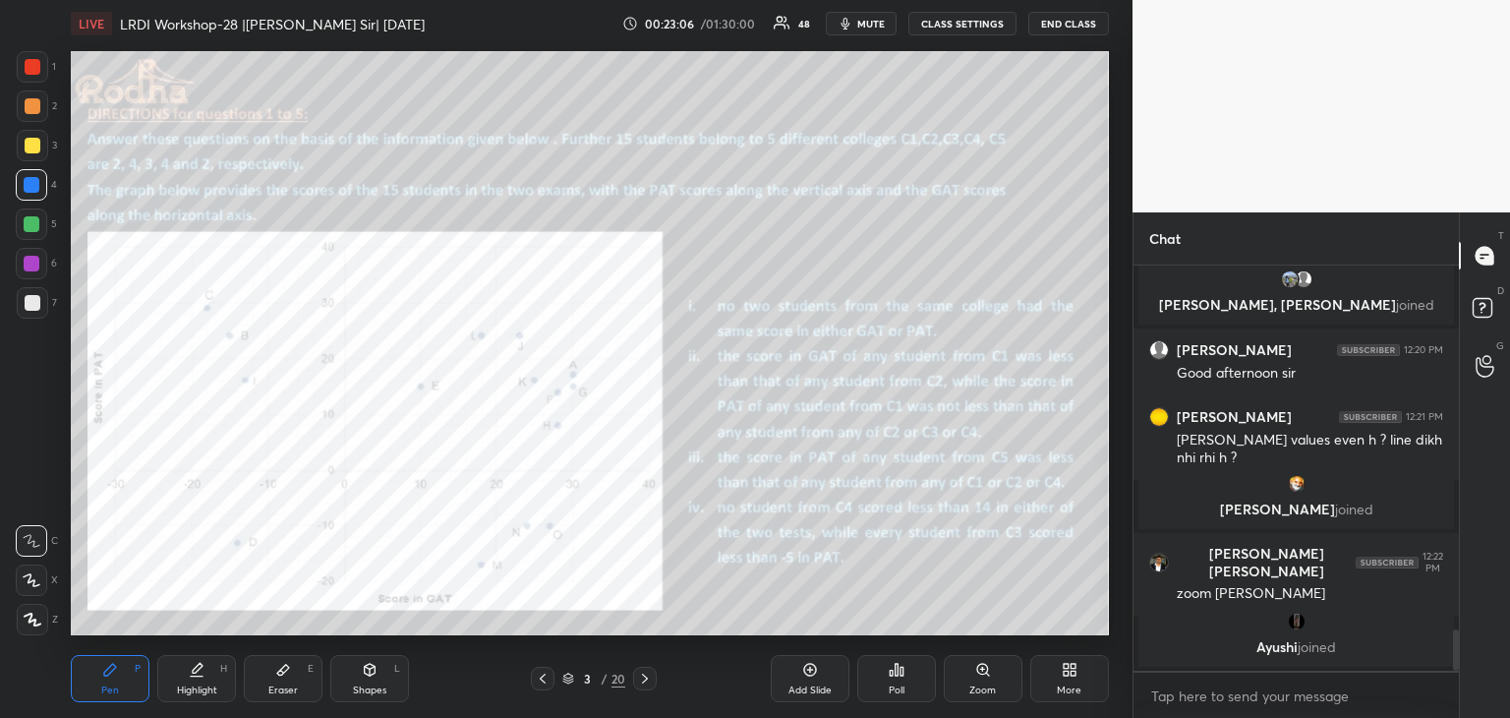
click at [995, 672] on div "Zoom" at bounding box center [983, 678] width 79 height 47
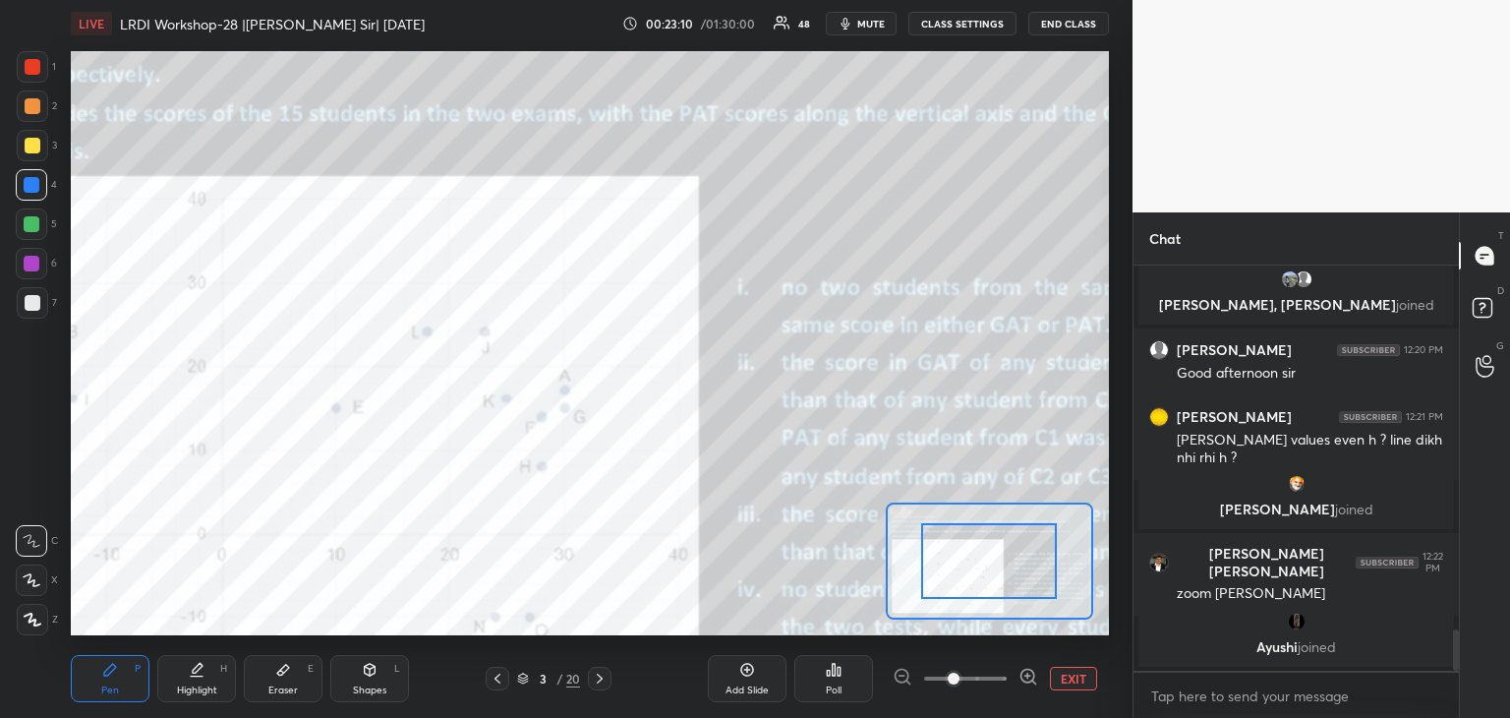
click at [1071, 675] on button "EXIT" at bounding box center [1073, 678] width 47 height 24
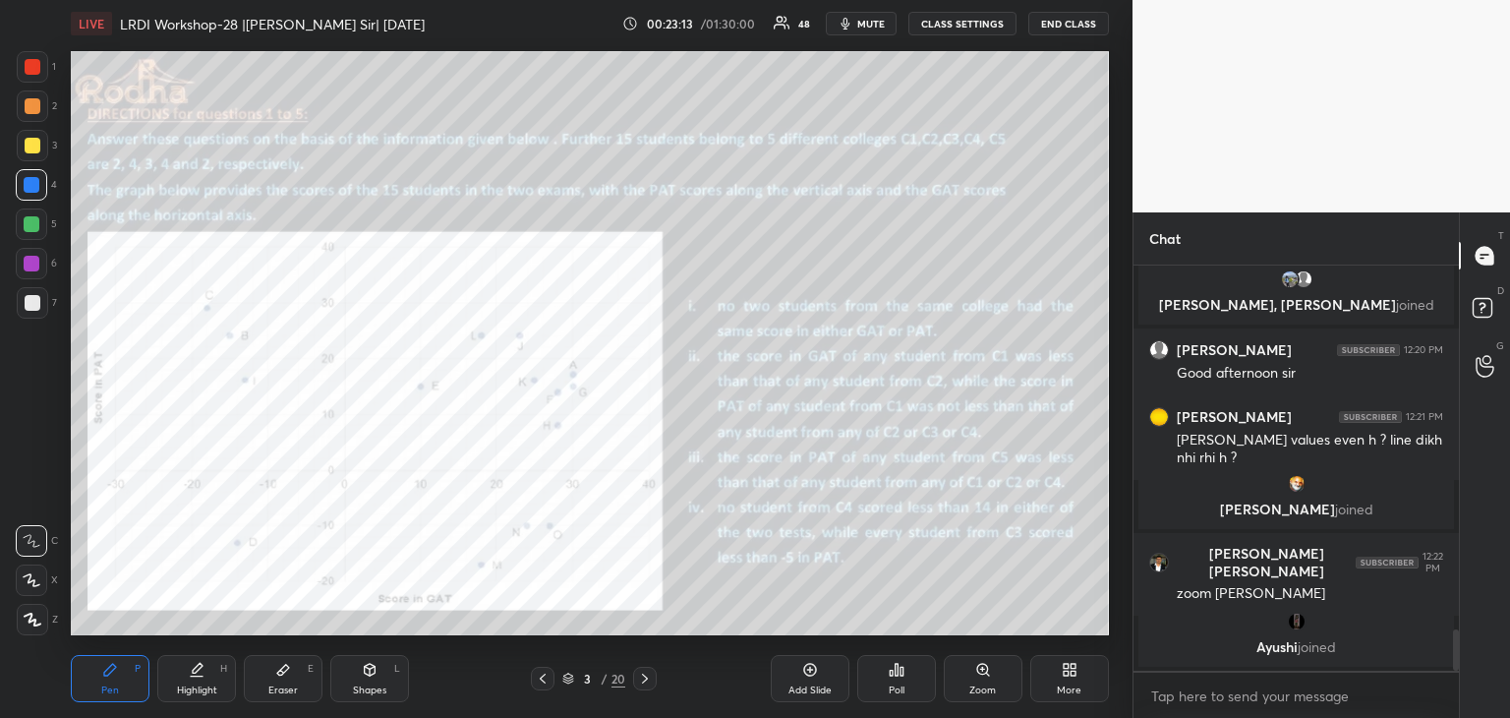
click at [287, 667] on icon at bounding box center [283, 669] width 12 height 11
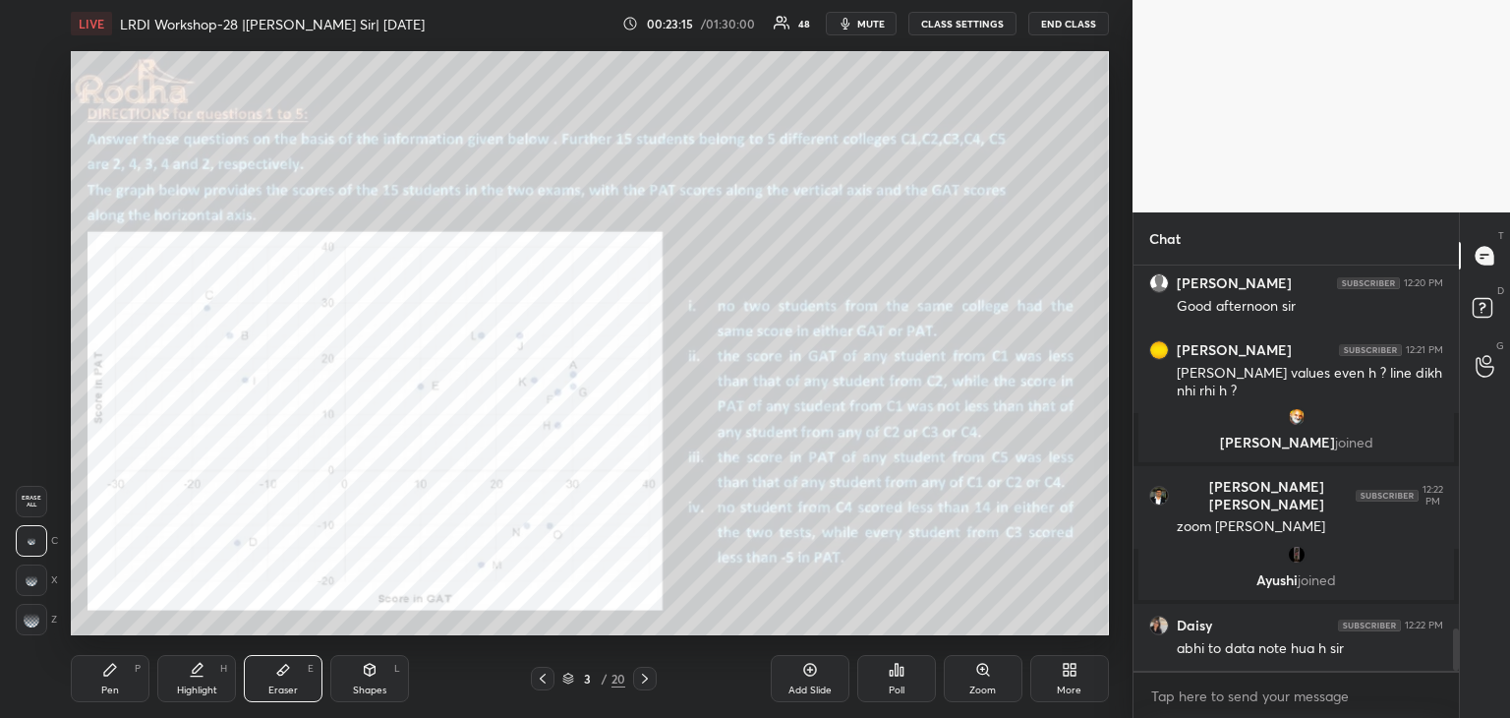
click at [118, 676] on div "Pen P" at bounding box center [110, 678] width 79 height 47
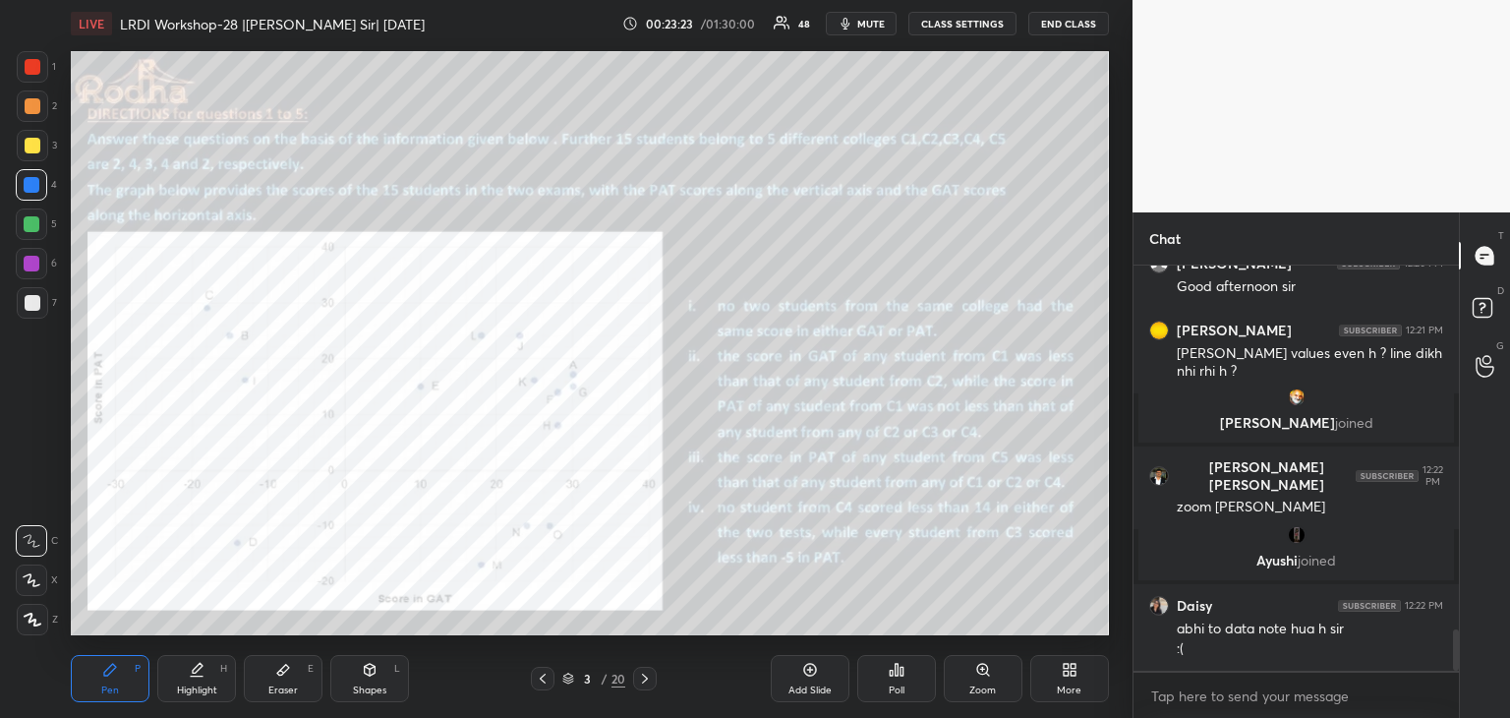
scroll to position [3604, 0]
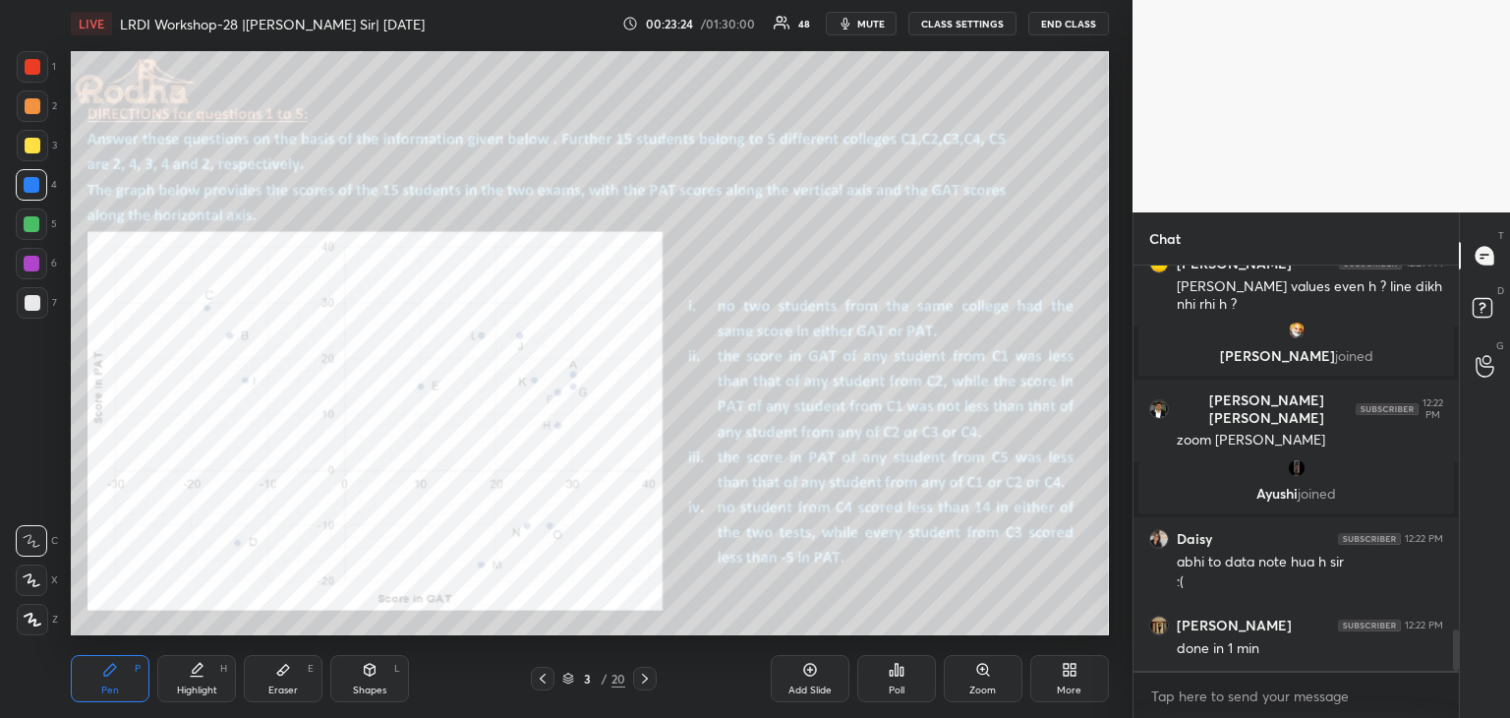
click at [35, 618] on icon at bounding box center [33, 619] width 18 height 14
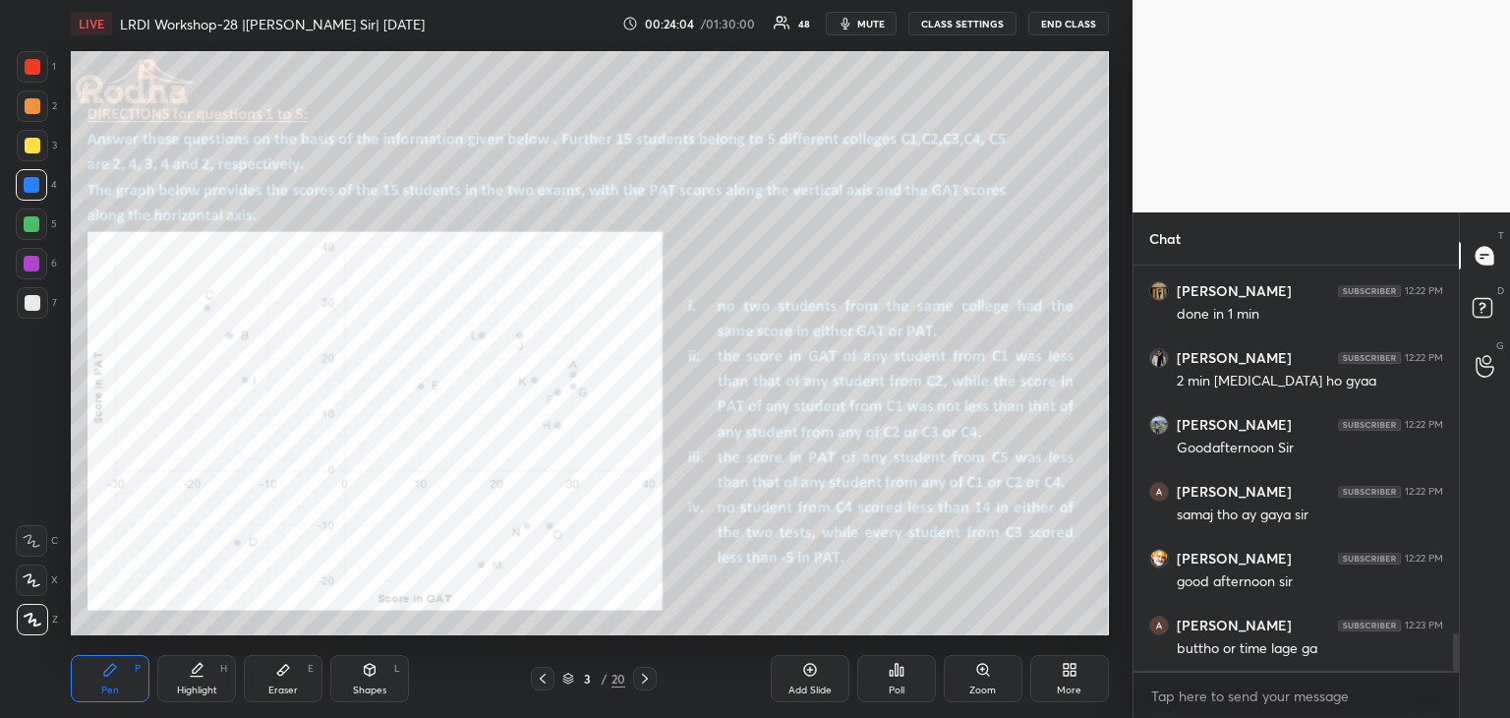
scroll to position [4009, 0]
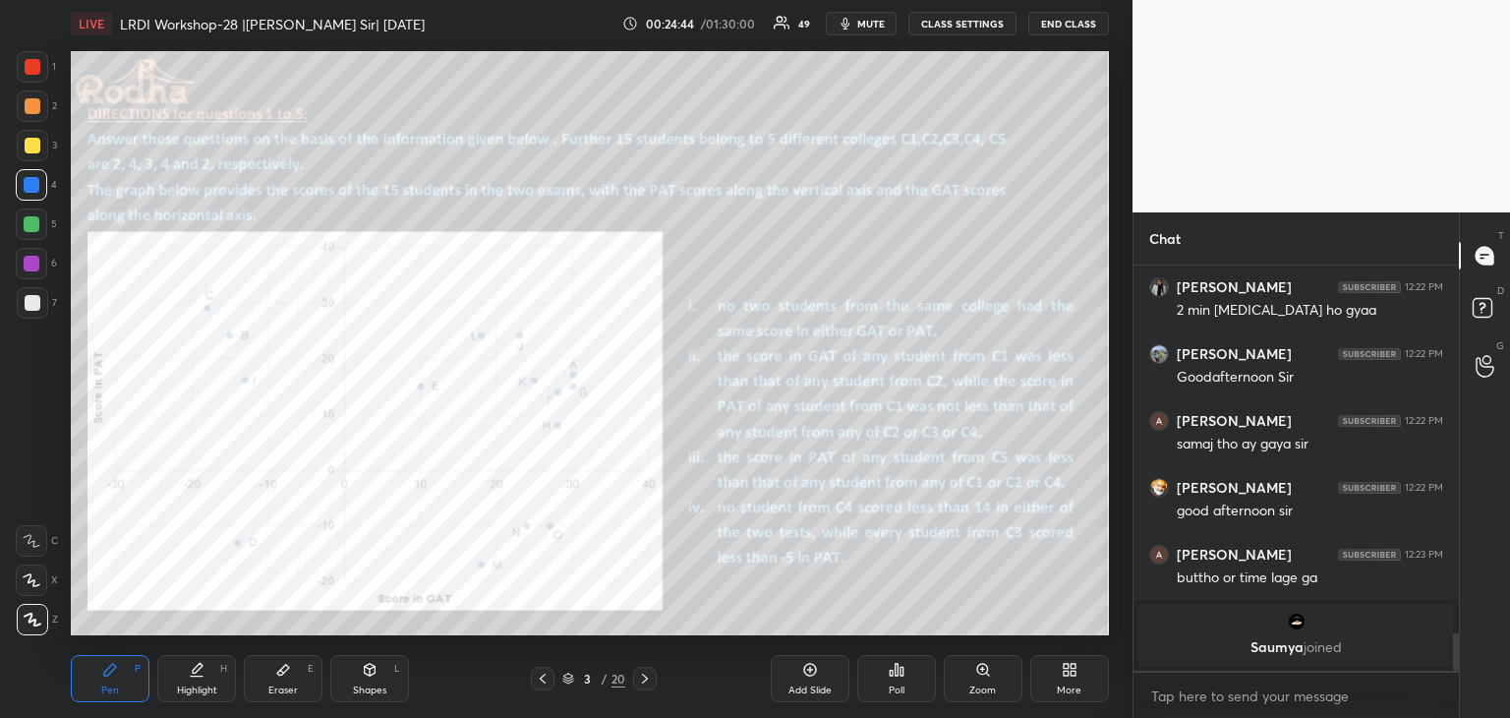
click at [642, 679] on icon at bounding box center [645, 678] width 16 height 16
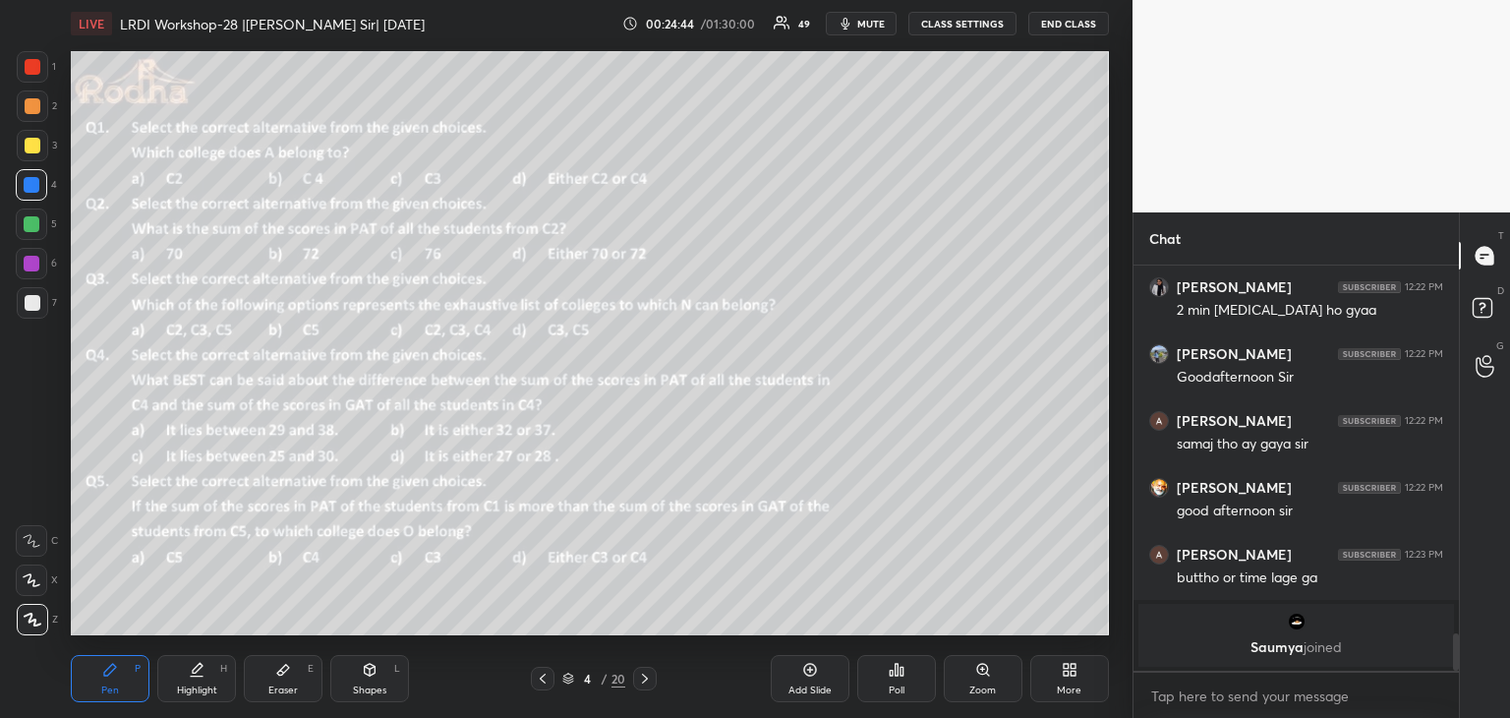
click at [643, 679] on icon at bounding box center [645, 678] width 16 height 16
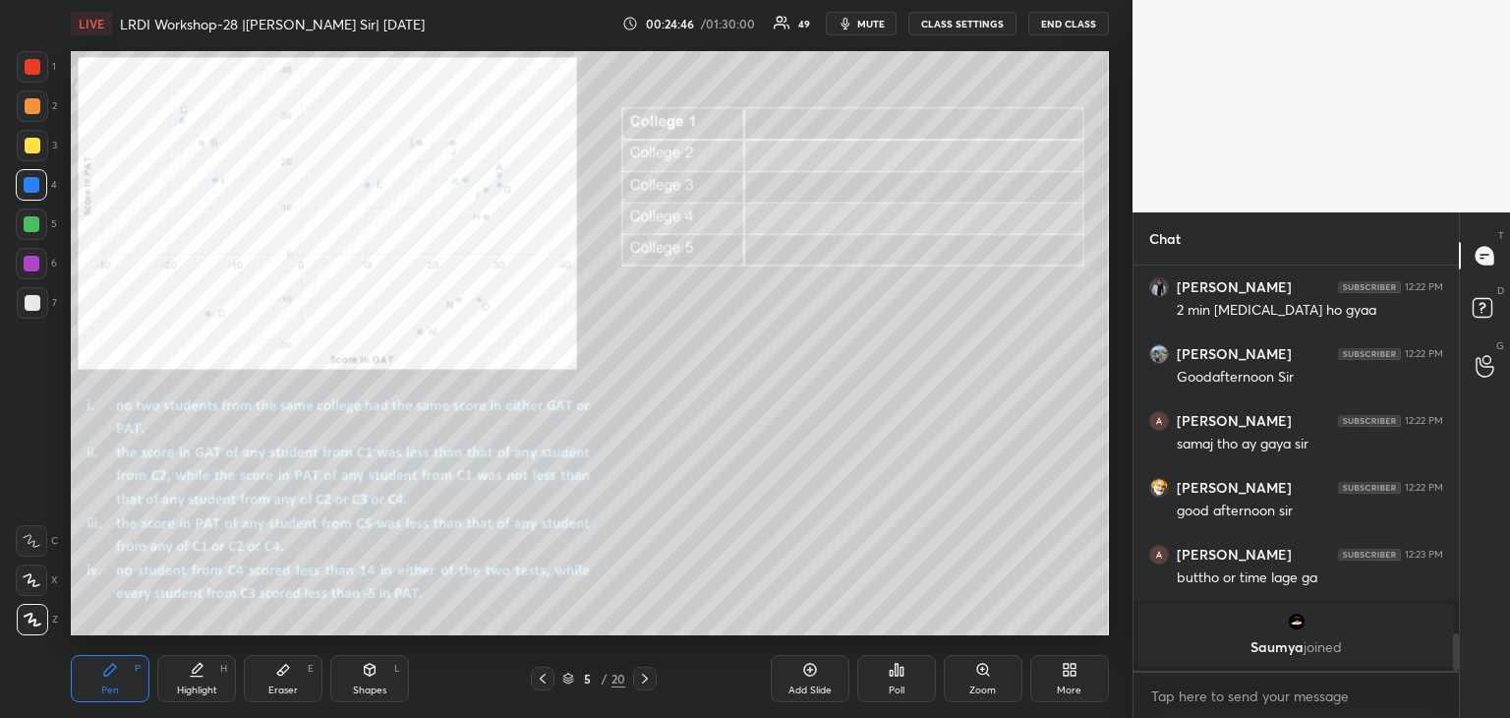
click at [540, 673] on icon at bounding box center [543, 678] width 16 height 16
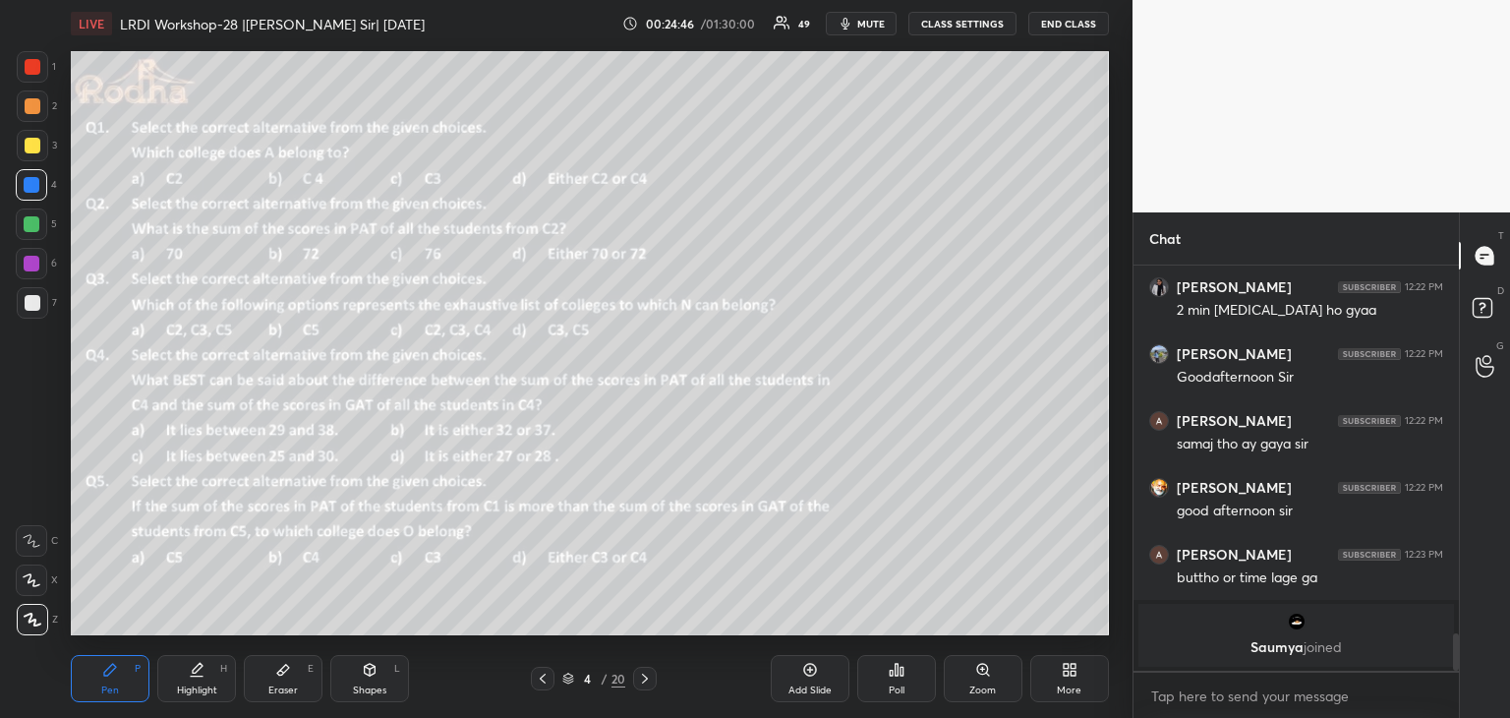
click at [540, 673] on icon at bounding box center [543, 678] width 16 height 16
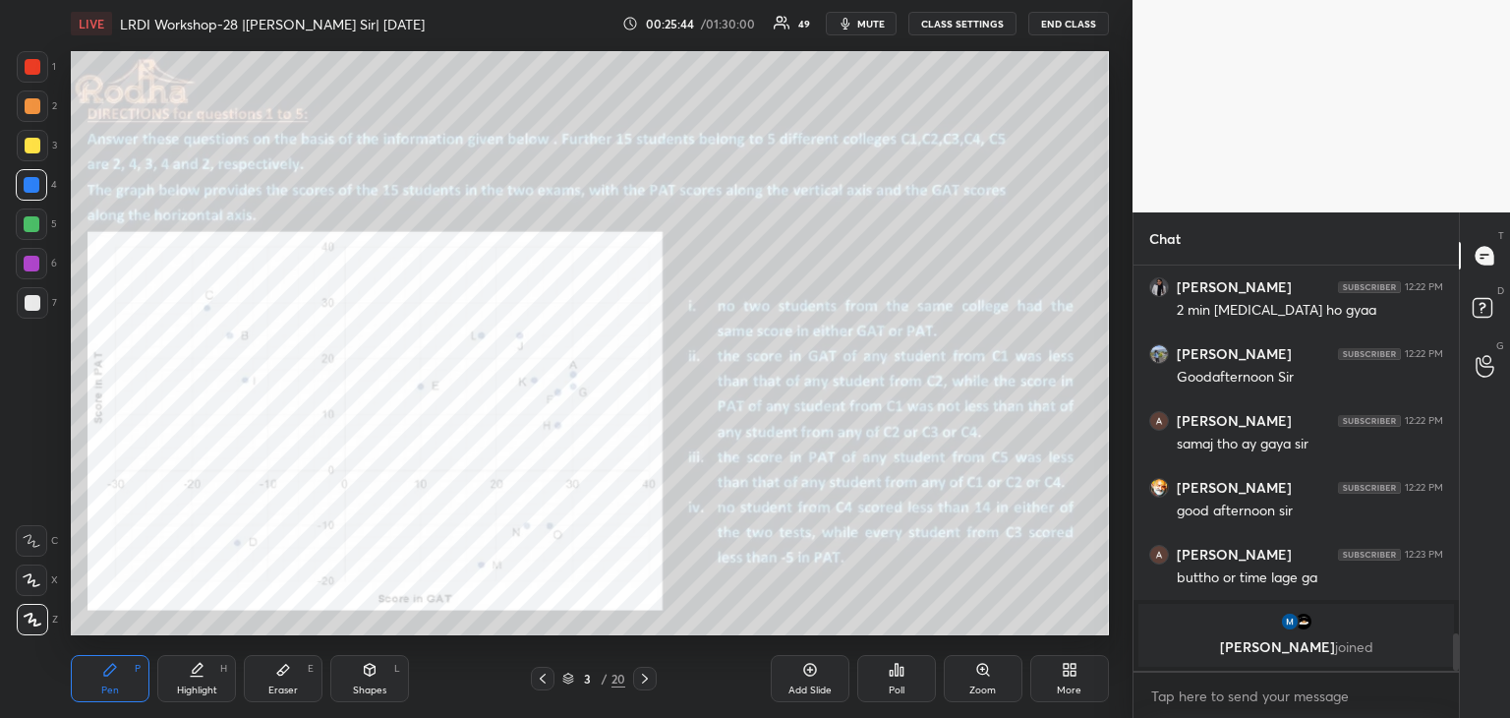
click at [29, 75] on div at bounding box center [33, 67] width 16 height 16
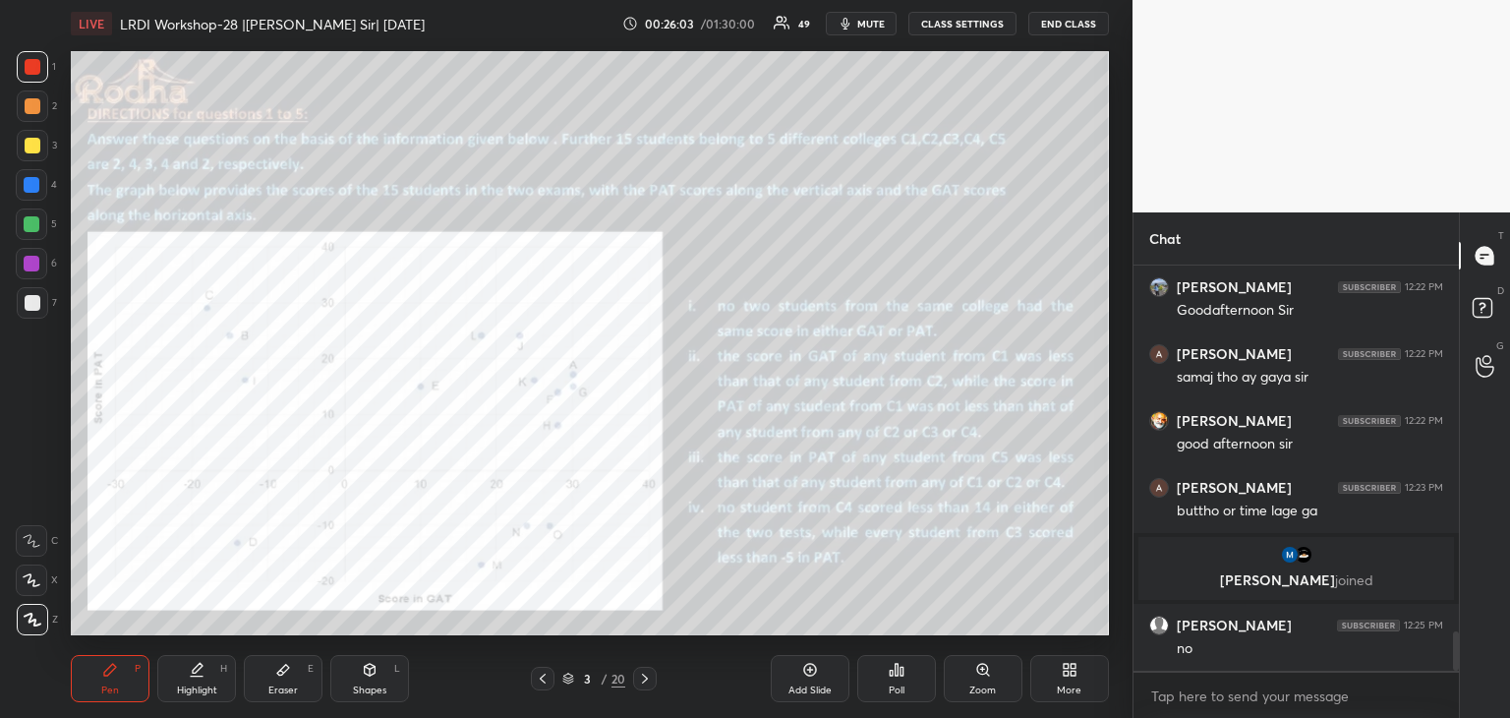
scroll to position [3773, 0]
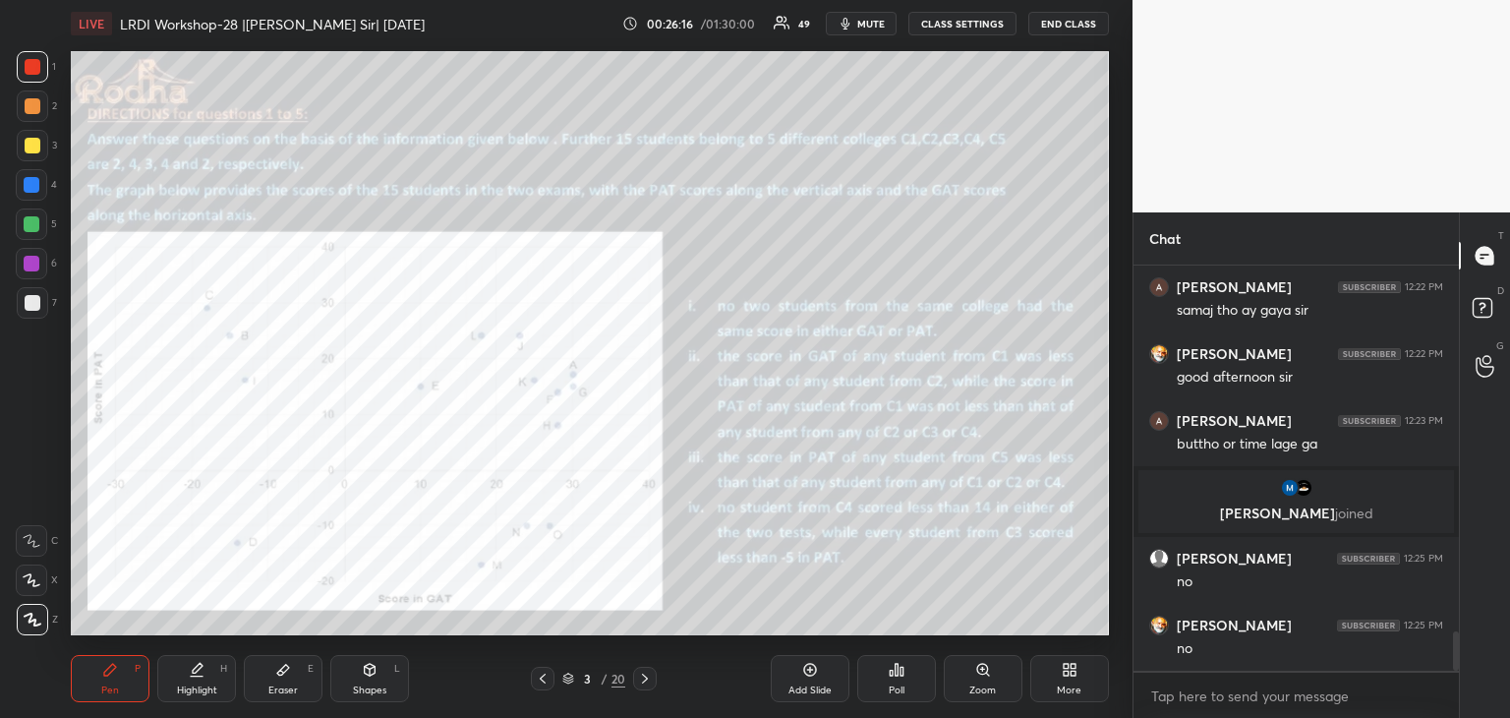
click at [292, 670] on div "Eraser E" at bounding box center [283, 678] width 79 height 47
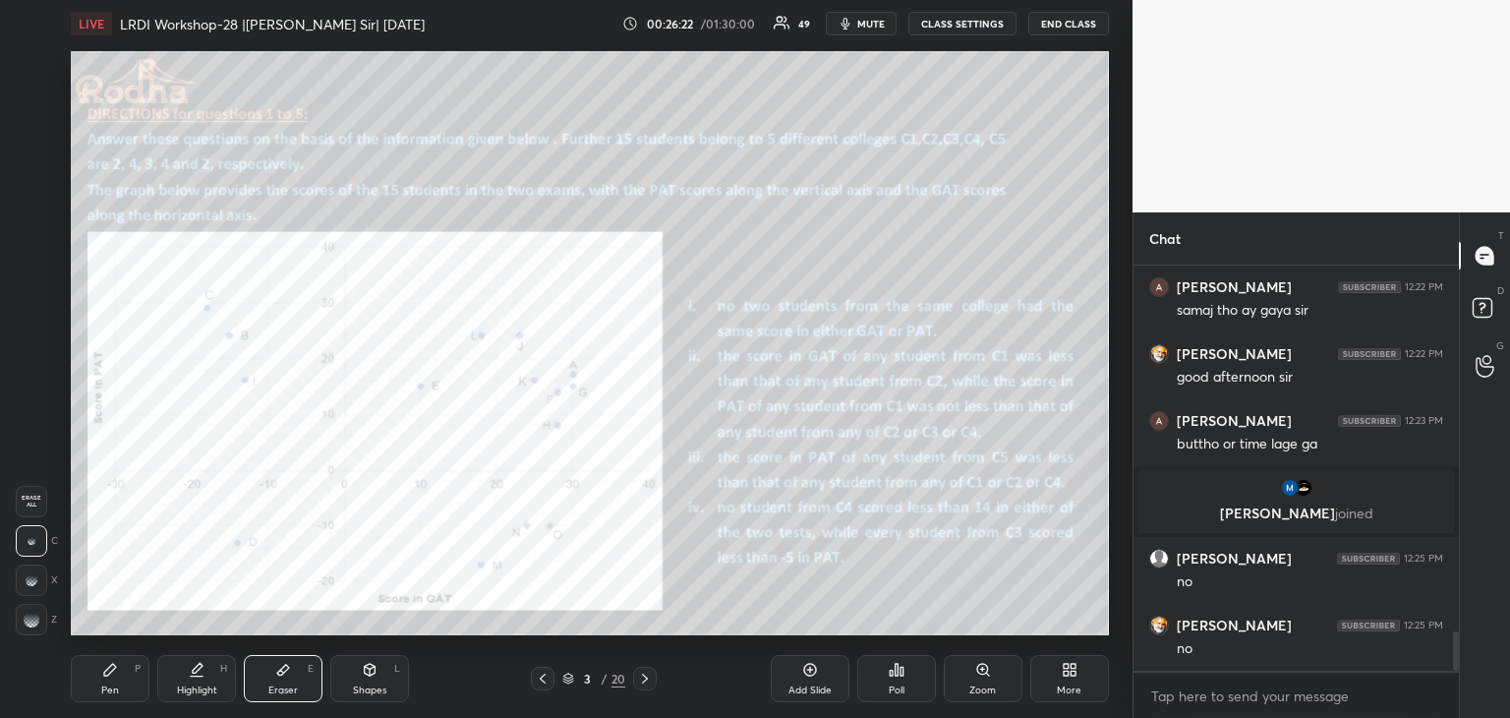
click at [24, 613] on rect at bounding box center [25, 612] width 2 height 2
click at [111, 681] on div "Pen P" at bounding box center [110, 678] width 79 height 47
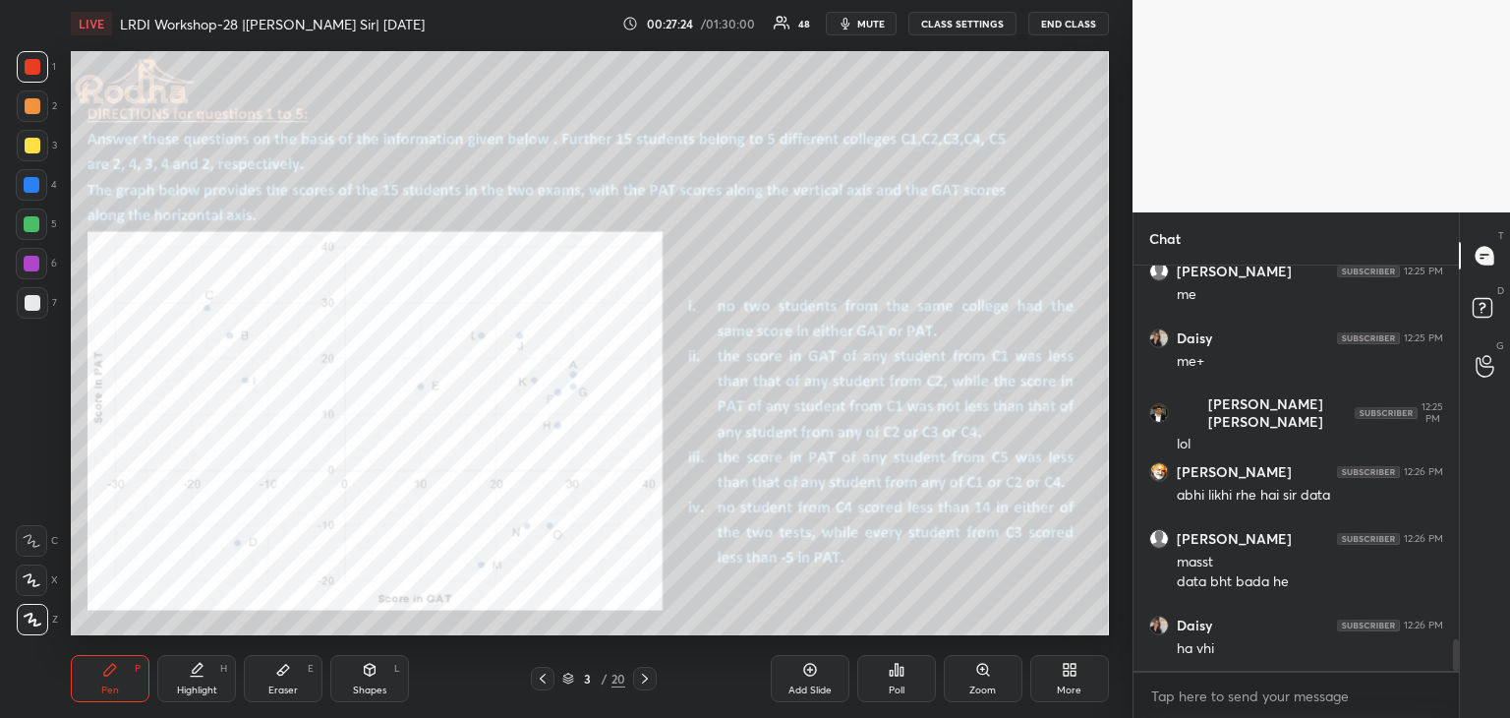
scroll to position [4866, 0]
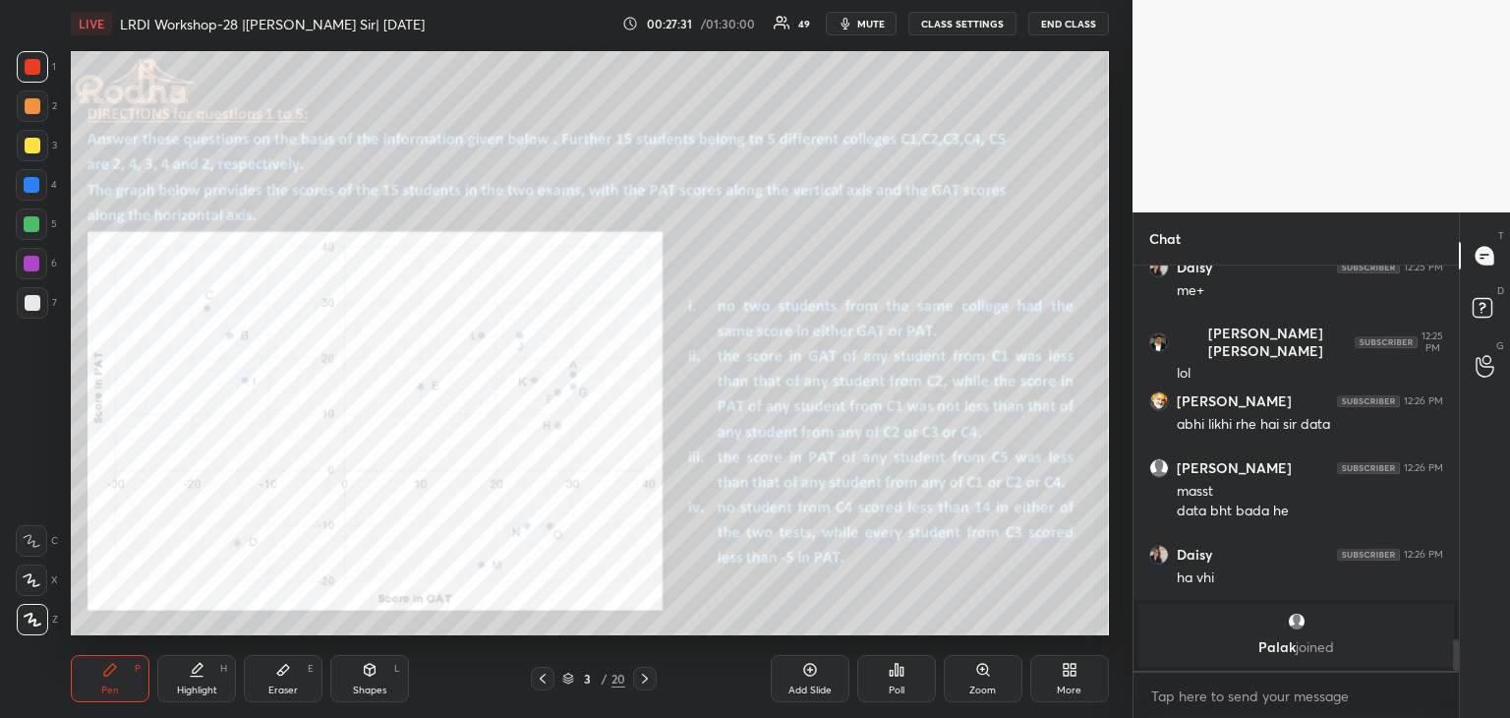
click at [633, 677] on div at bounding box center [645, 678] width 24 height 24
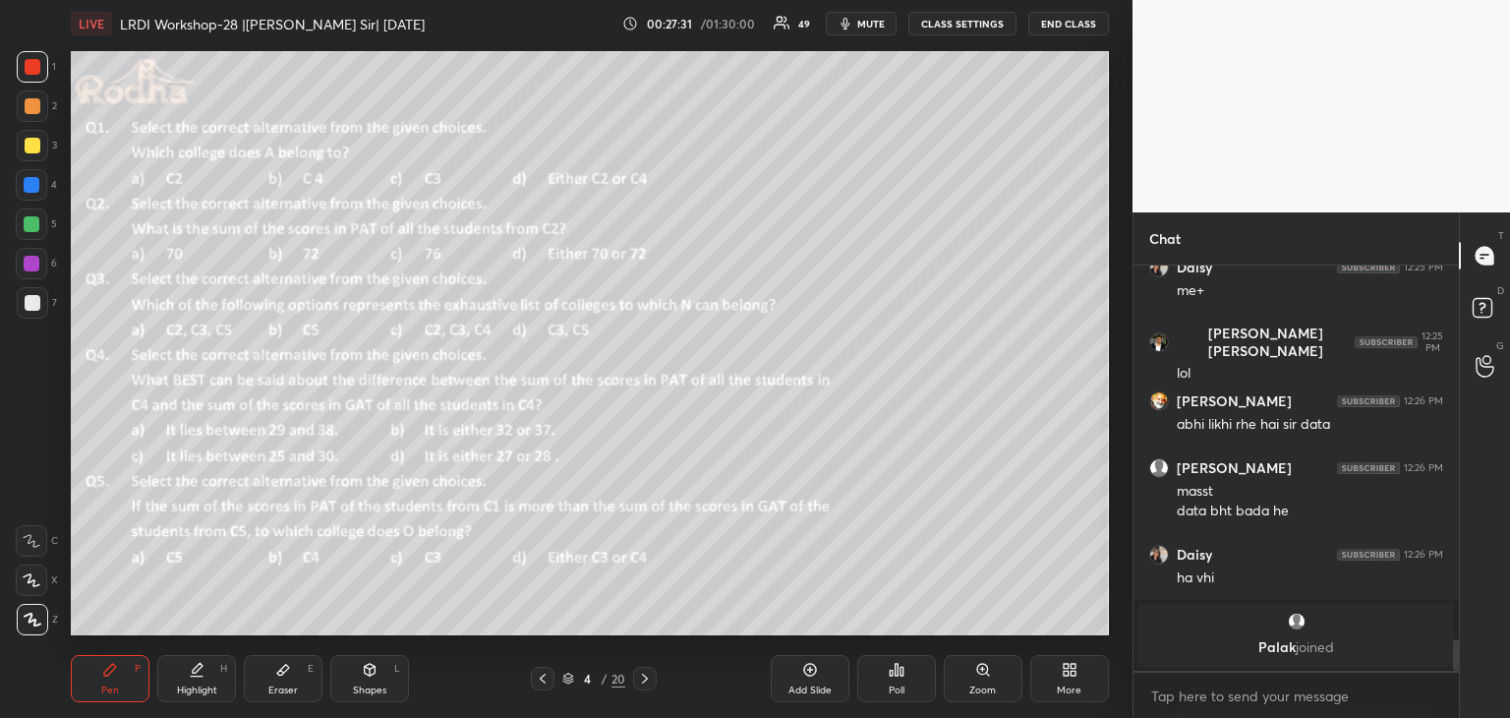
click at [637, 680] on icon at bounding box center [645, 678] width 16 height 16
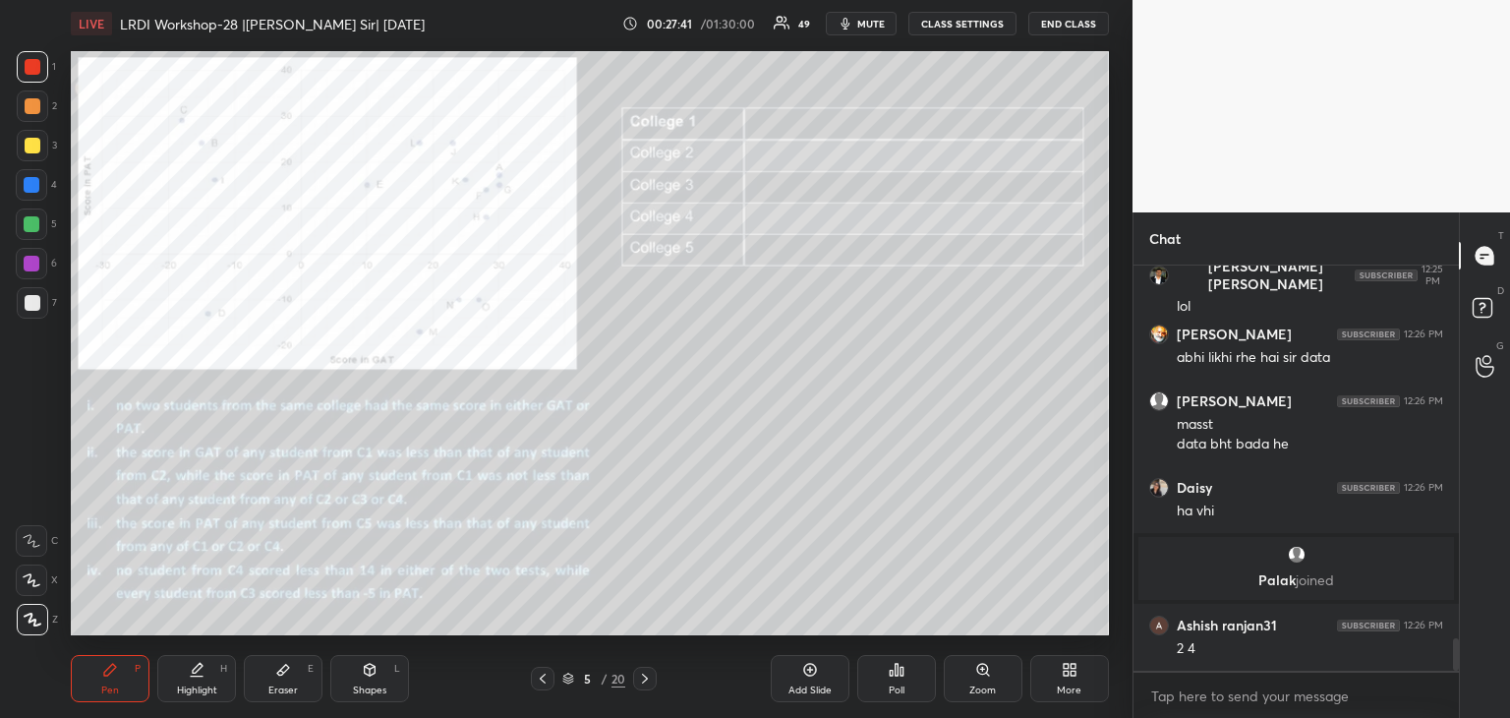
scroll to position [4642, 0]
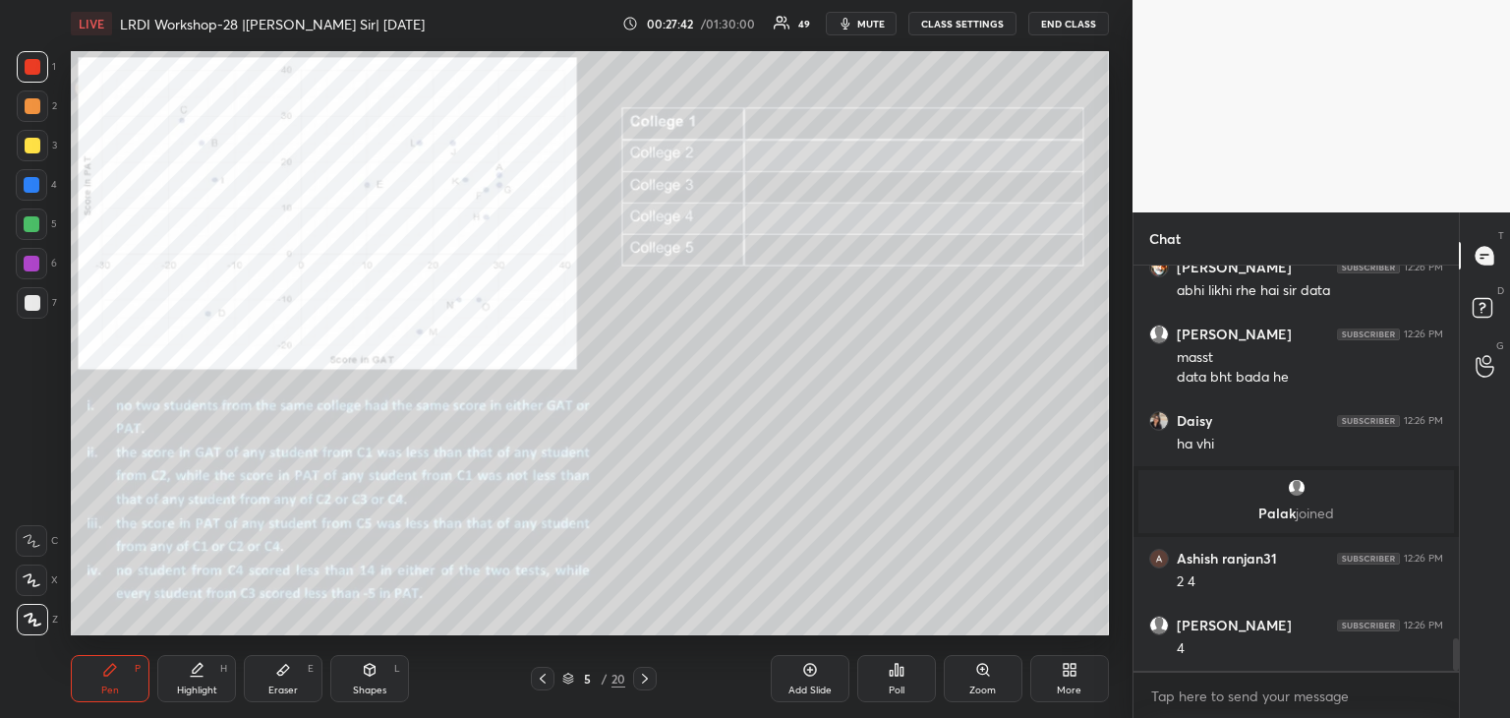
click at [32, 149] on div at bounding box center [33, 146] width 16 height 16
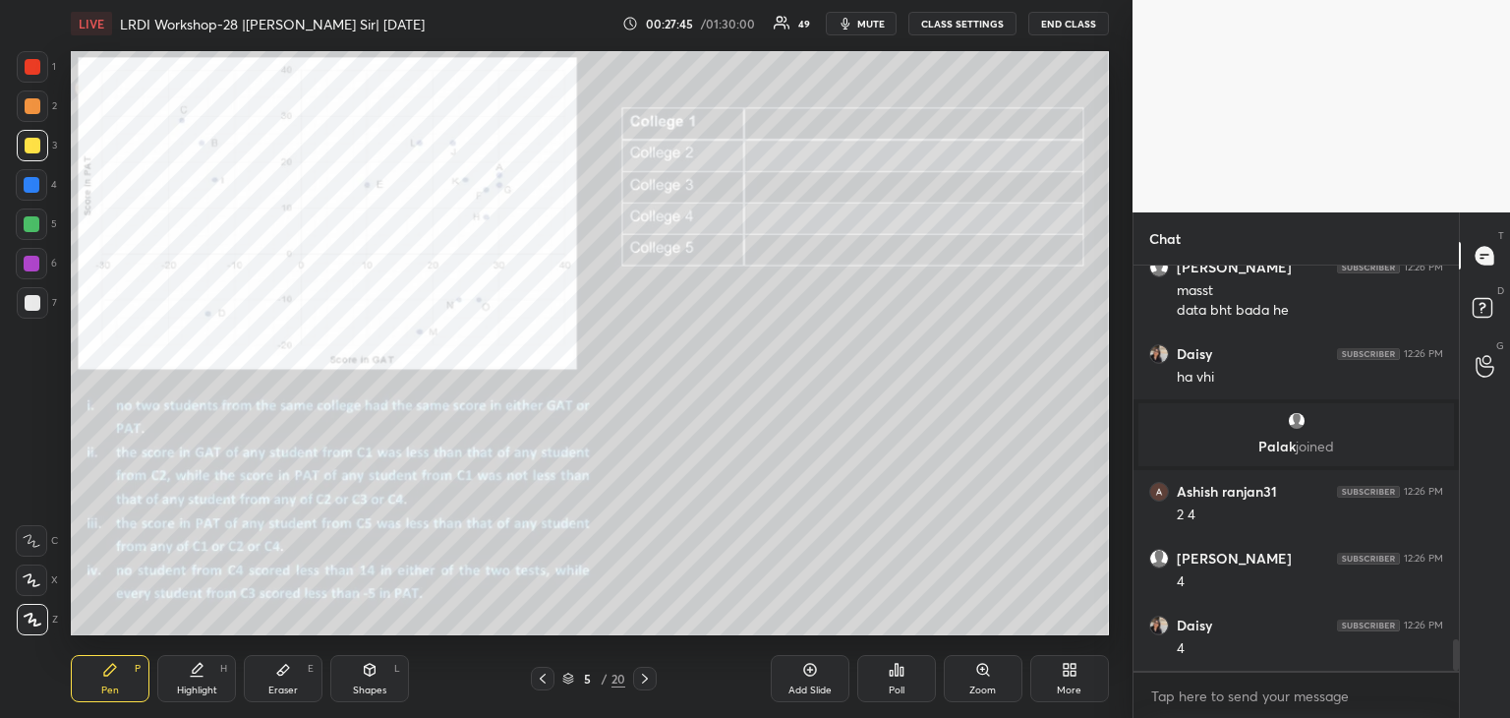
scroll to position [4775, 0]
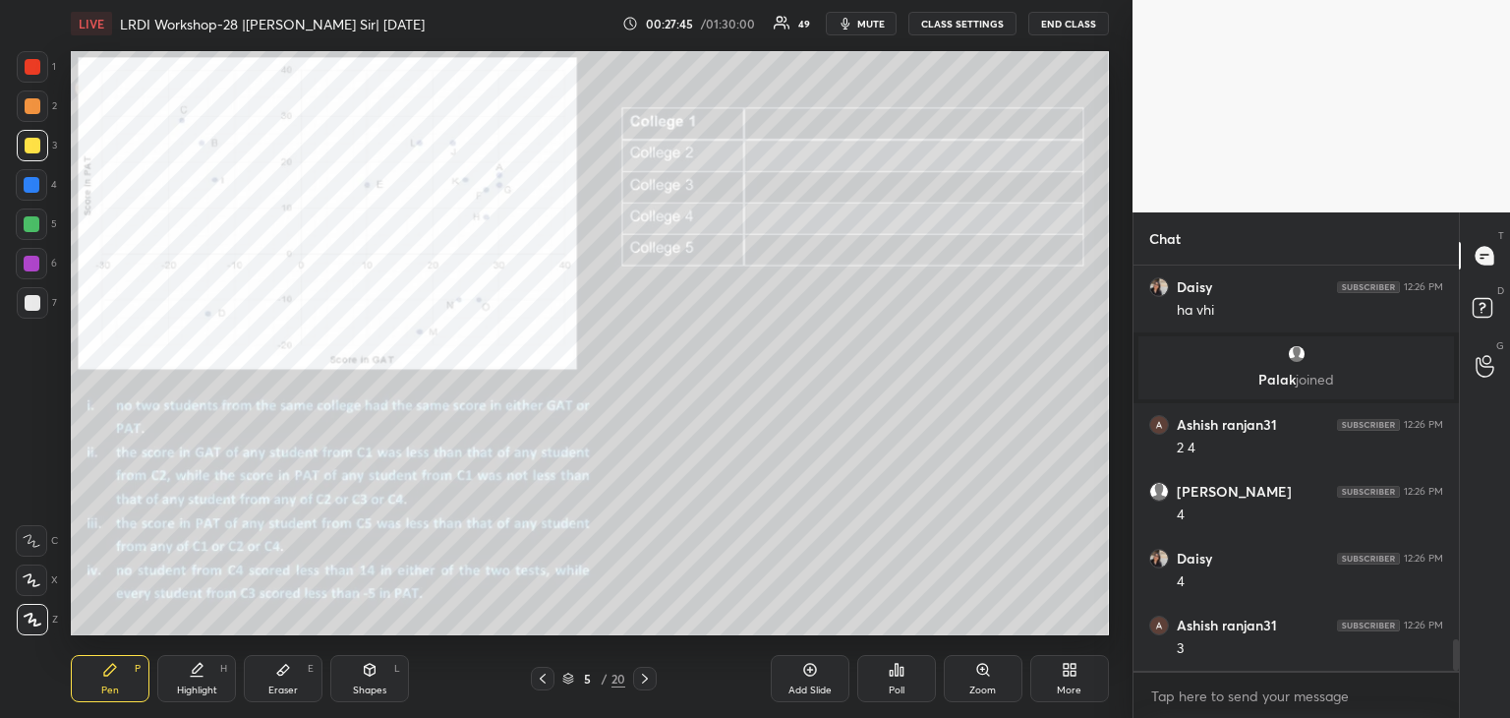
click at [277, 673] on icon at bounding box center [283, 669] width 12 height 11
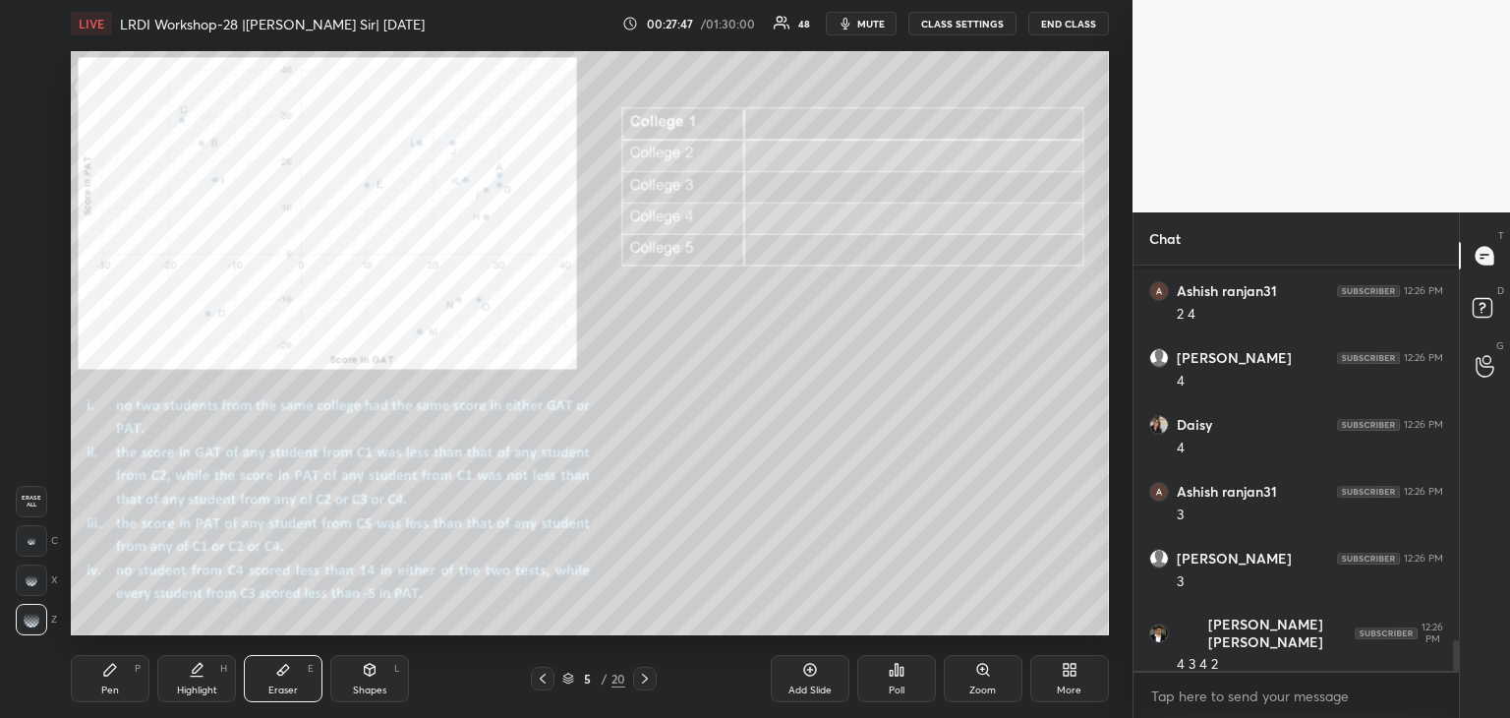
click at [108, 691] on div "Pen" at bounding box center [110, 690] width 18 height 10
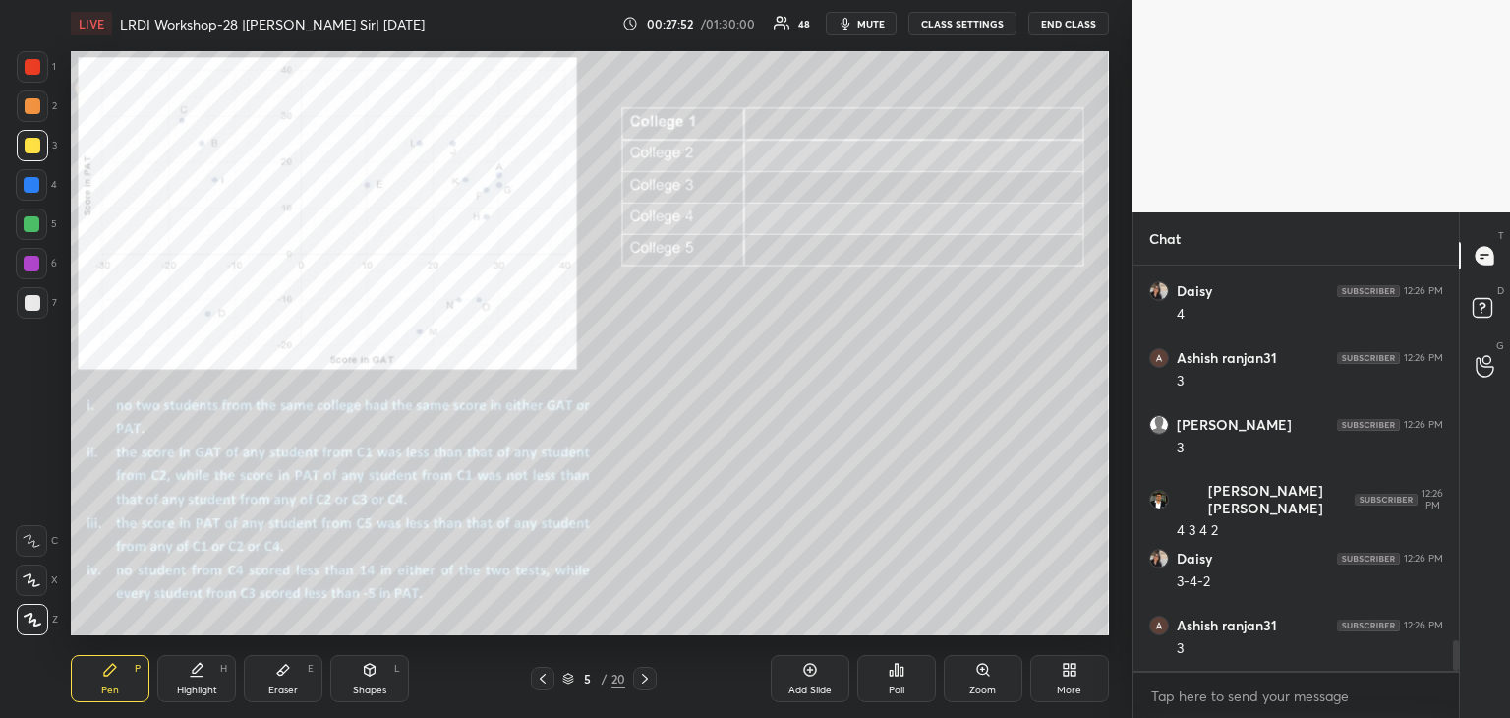
scroll to position [5062, 0]
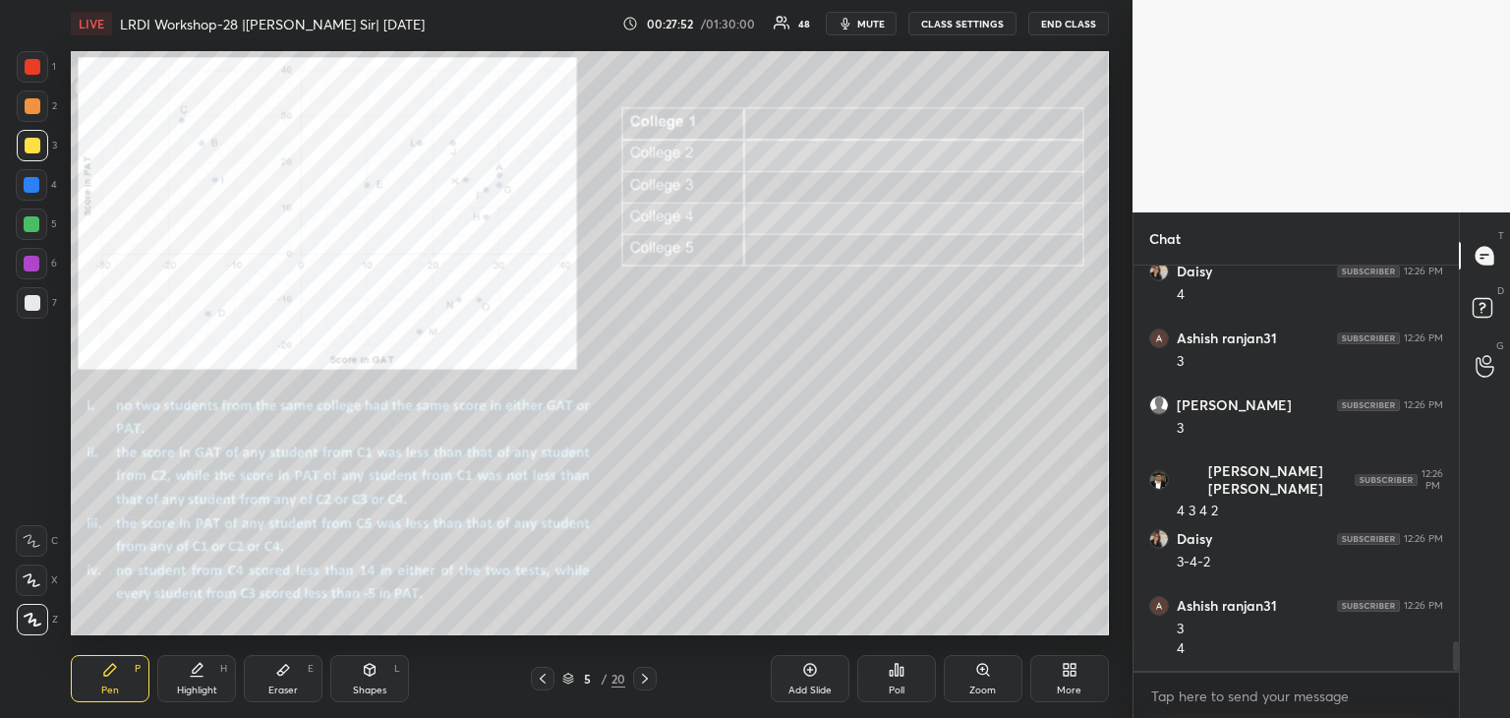
click at [278, 674] on icon at bounding box center [283, 669] width 12 height 11
click at [117, 687] on div "Pen" at bounding box center [110, 690] width 18 height 10
click at [32, 74] on div at bounding box center [33, 67] width 16 height 16
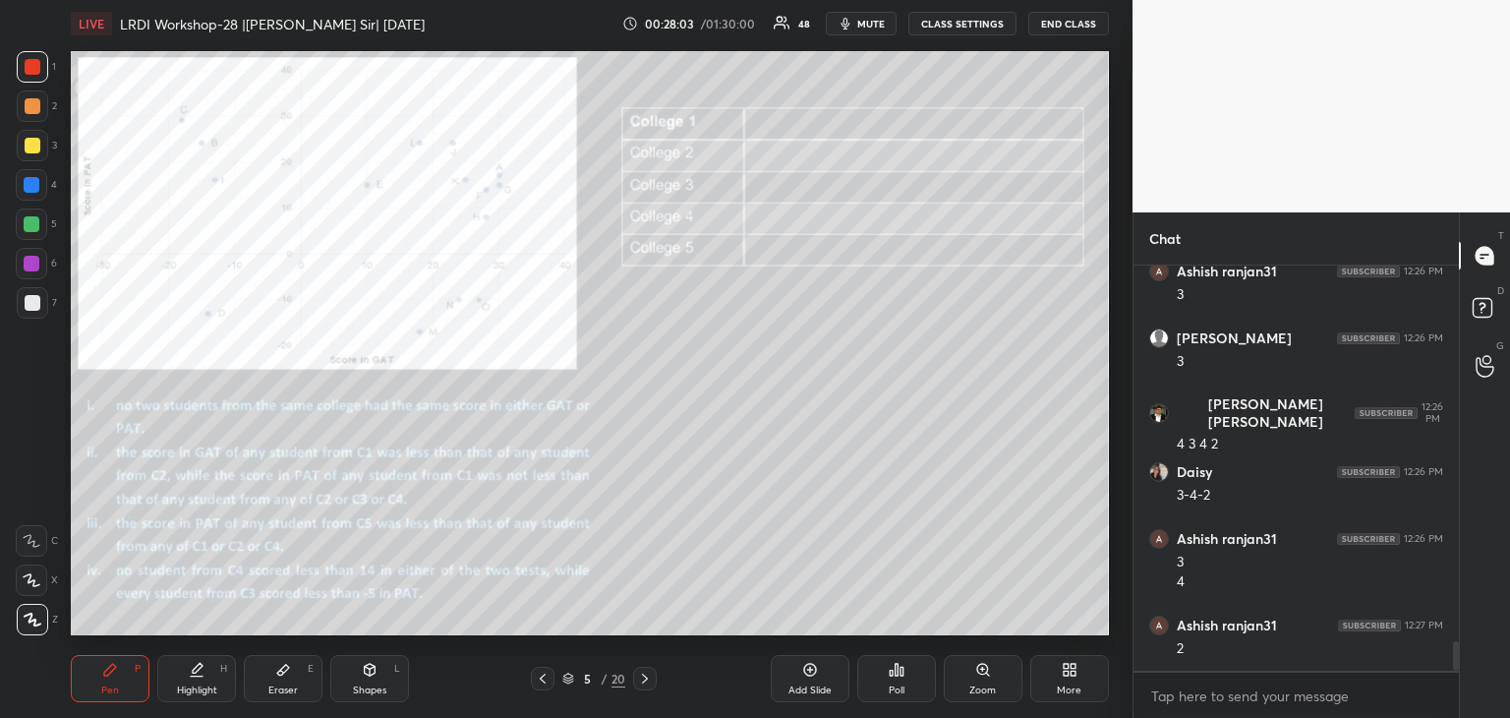
click at [34, 146] on div at bounding box center [33, 146] width 16 height 16
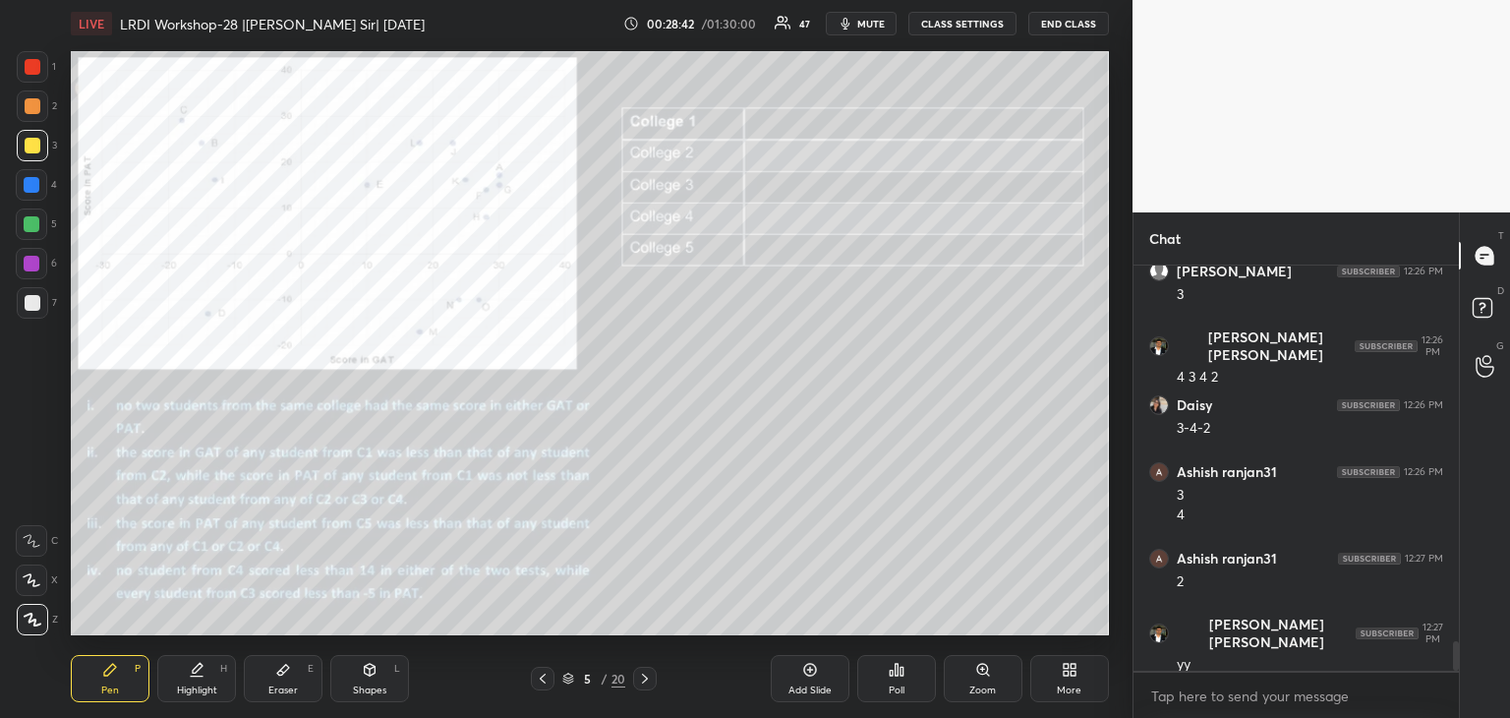
click at [32, 224] on div at bounding box center [32, 224] width 16 height 16
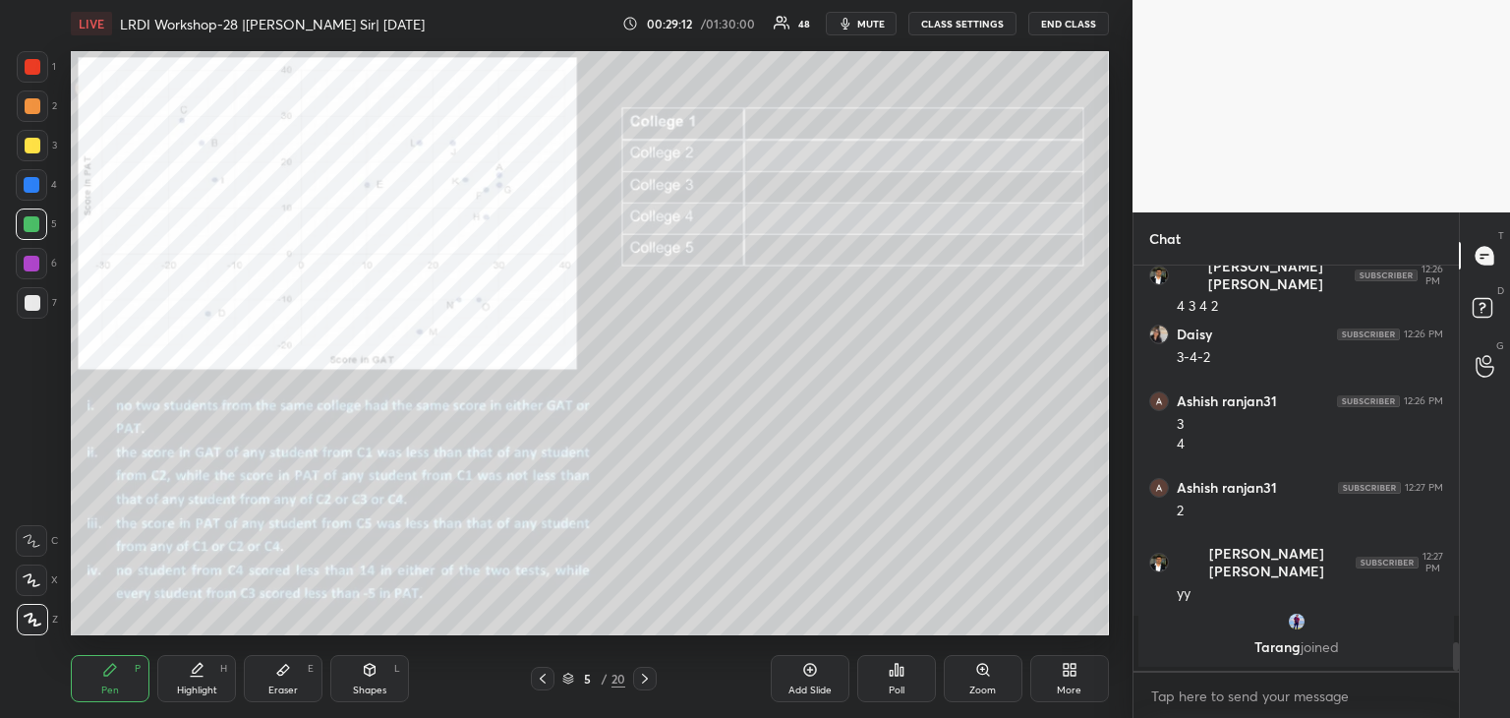
click at [35, 150] on div at bounding box center [33, 146] width 16 height 16
click at [32, 229] on div at bounding box center [32, 224] width 16 height 16
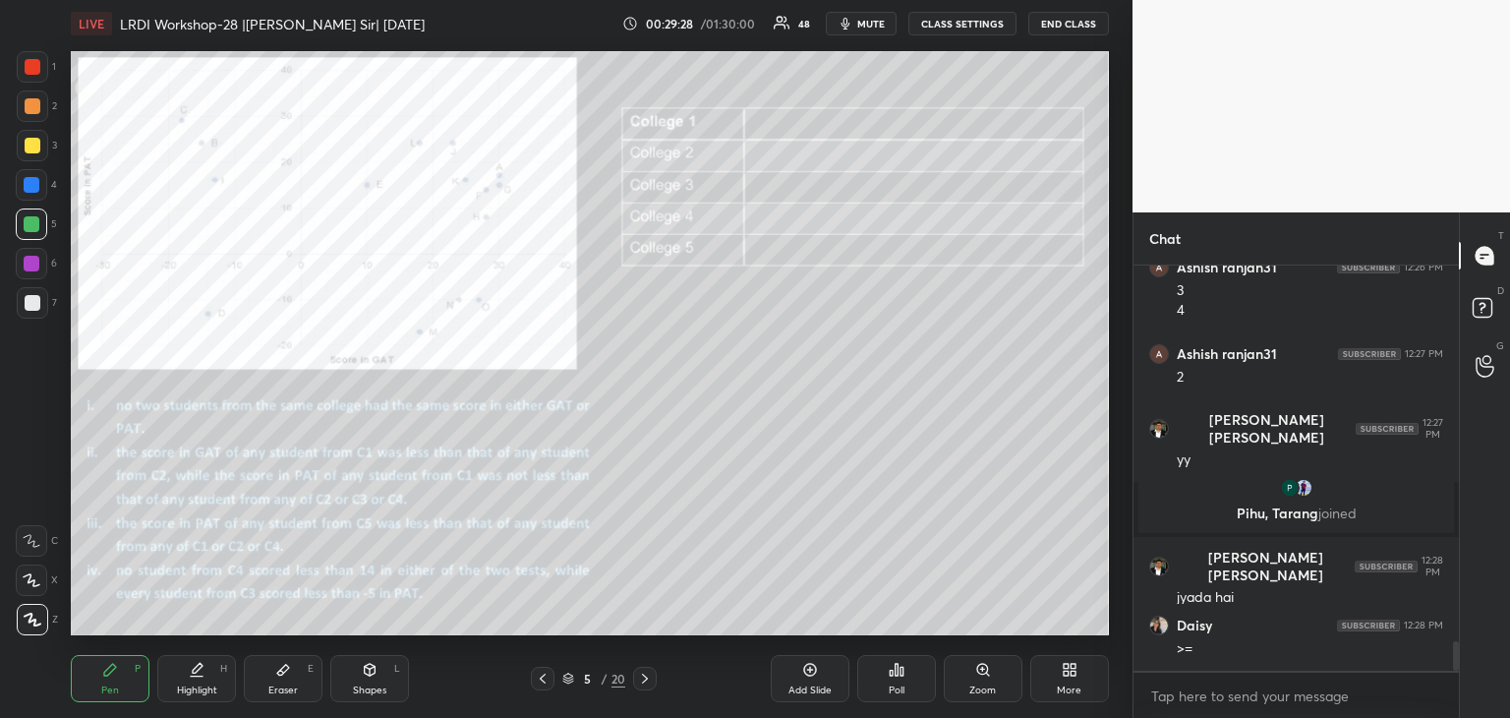
scroll to position [5273, 0]
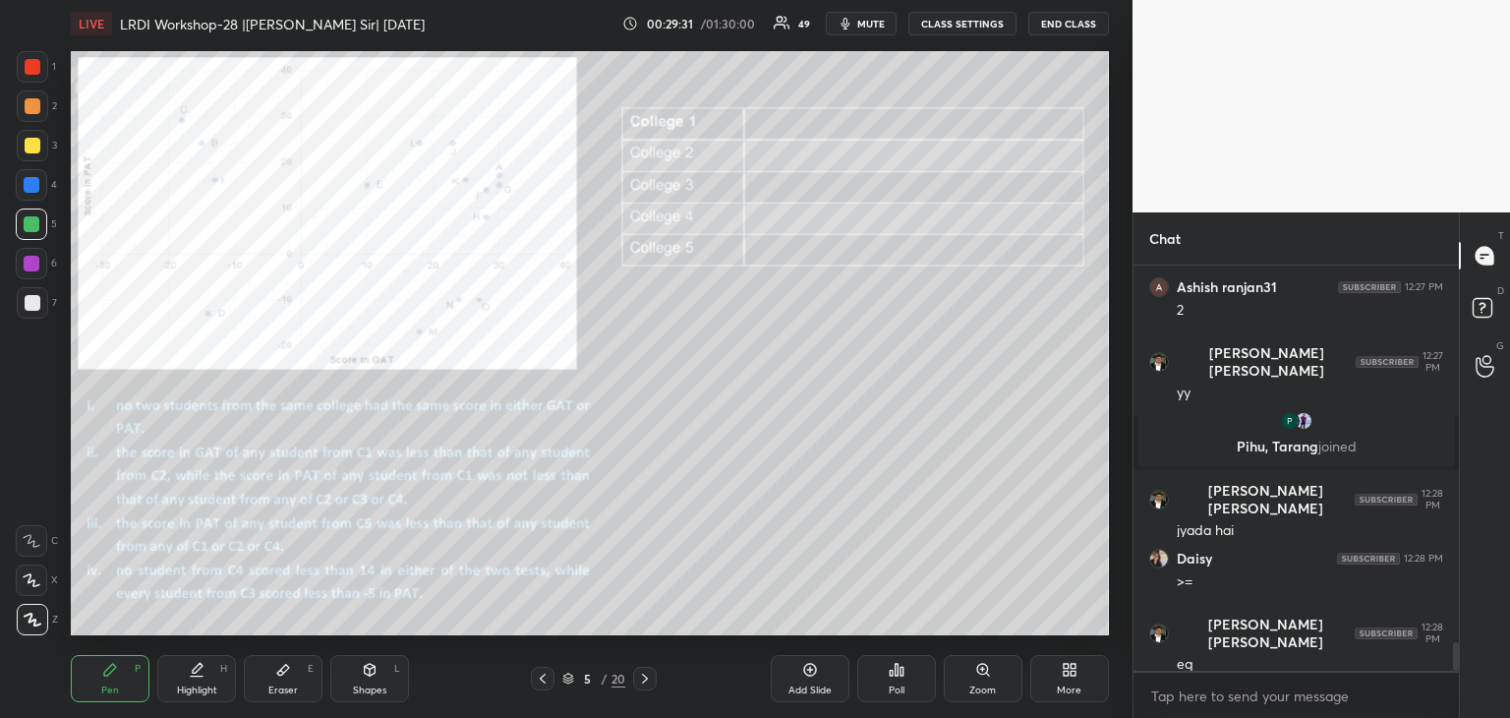
click at [29, 146] on div at bounding box center [33, 146] width 16 height 16
click at [32, 229] on div at bounding box center [32, 224] width 16 height 16
click at [33, 149] on div at bounding box center [33, 146] width 16 height 16
click at [30, 233] on div at bounding box center [31, 223] width 31 height 31
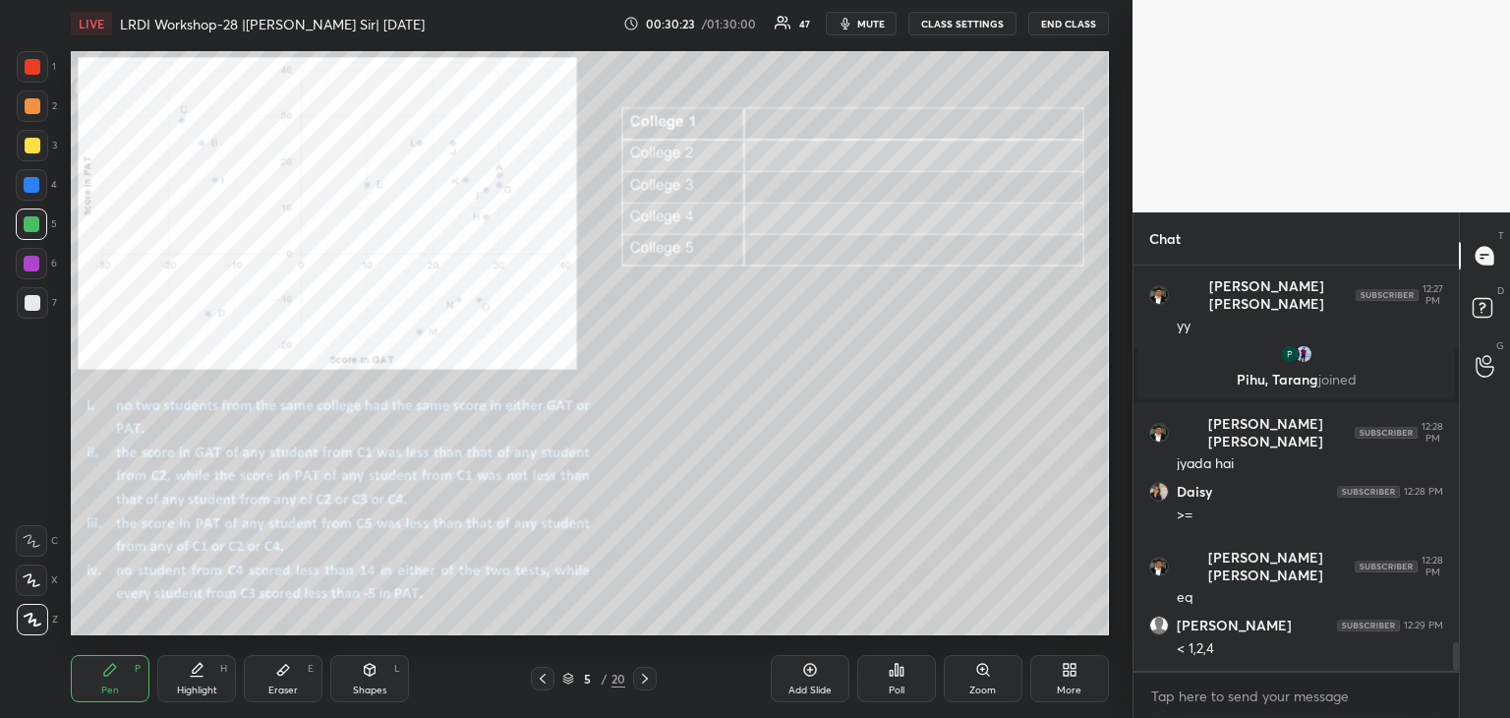
click at [31, 144] on div at bounding box center [33, 146] width 16 height 16
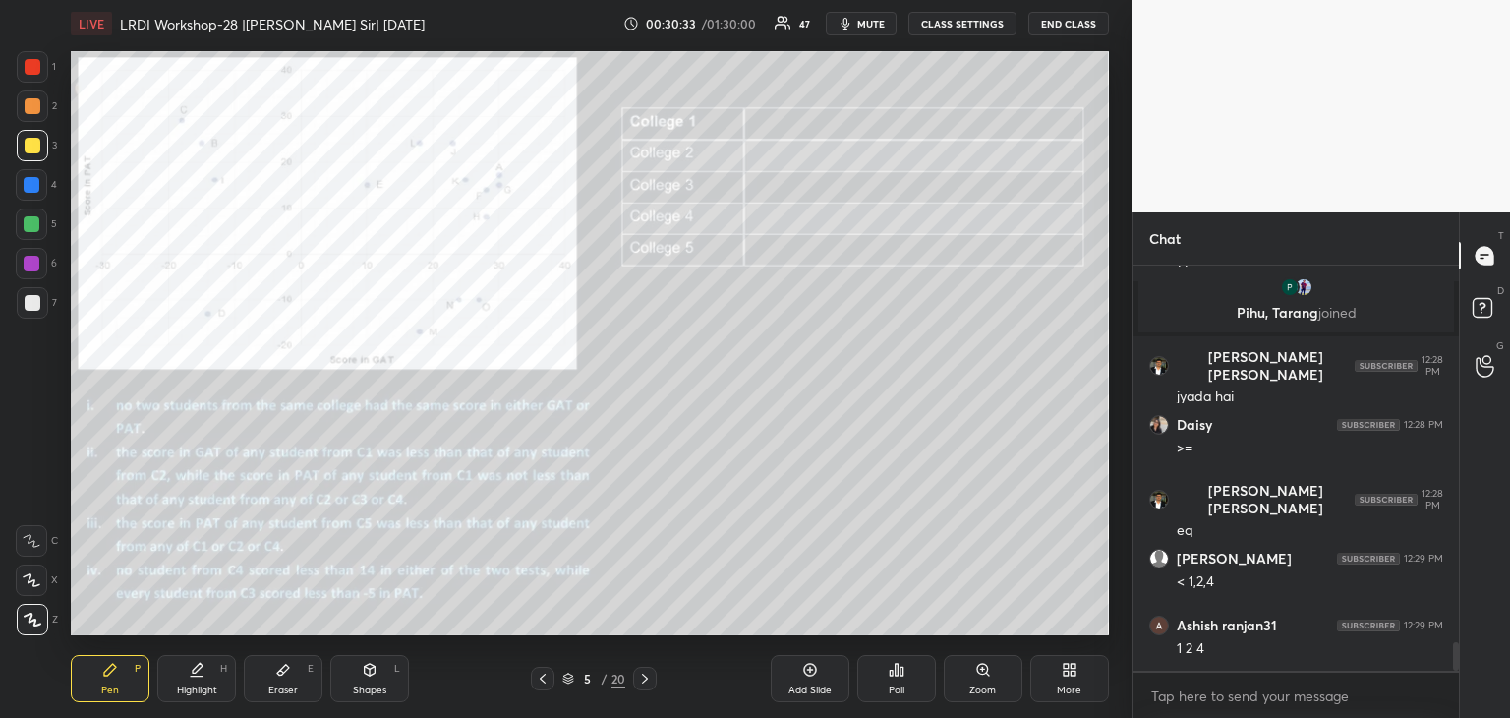
click at [34, 264] on div at bounding box center [32, 264] width 16 height 16
click at [31, 144] on div at bounding box center [33, 146] width 16 height 16
click at [30, 225] on div at bounding box center [32, 224] width 16 height 16
click at [32, 150] on div at bounding box center [33, 146] width 16 height 16
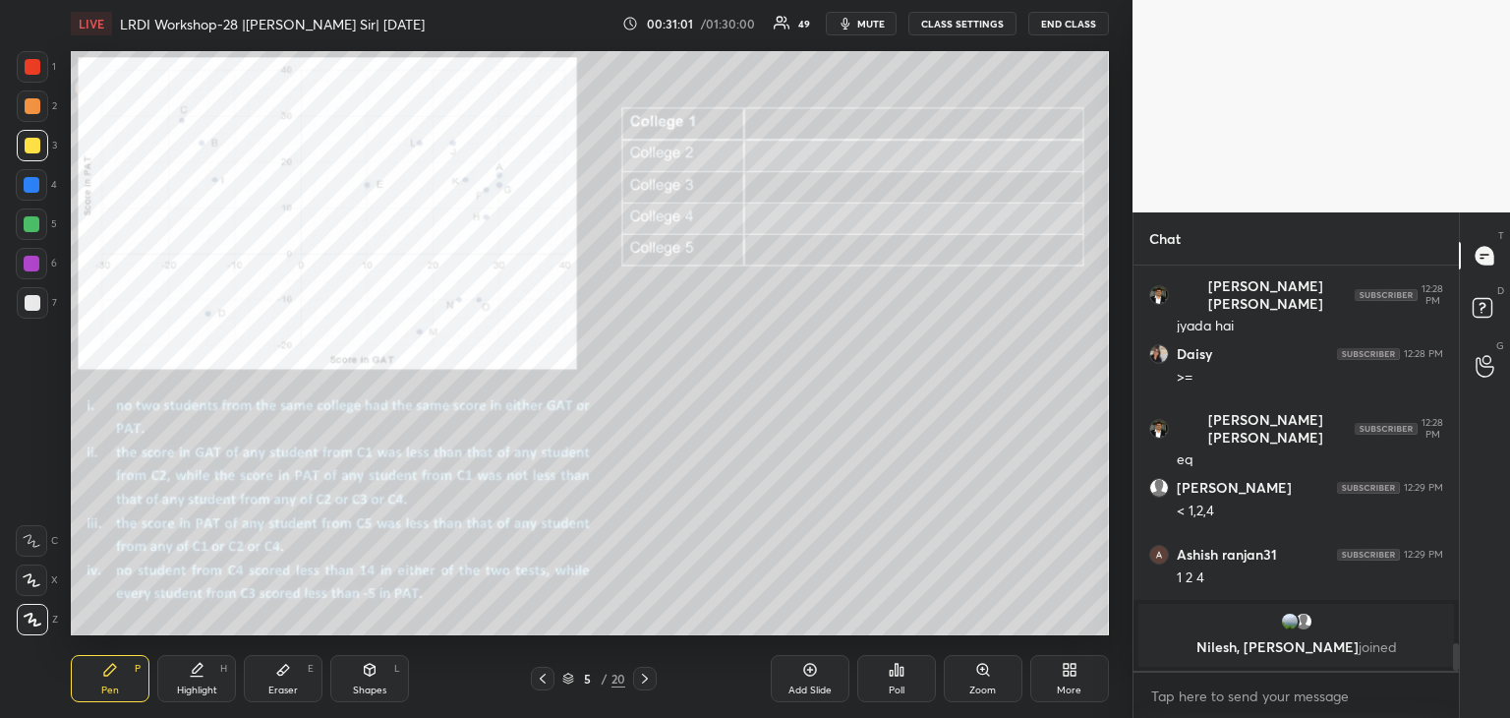
click at [35, 224] on div at bounding box center [32, 224] width 16 height 16
click at [33, 267] on div at bounding box center [32, 264] width 16 height 16
click at [296, 673] on div "Eraser E" at bounding box center [283, 678] width 79 height 47
click at [102, 681] on div "Pen P" at bounding box center [110, 678] width 79 height 47
click at [33, 225] on div at bounding box center [32, 224] width 16 height 16
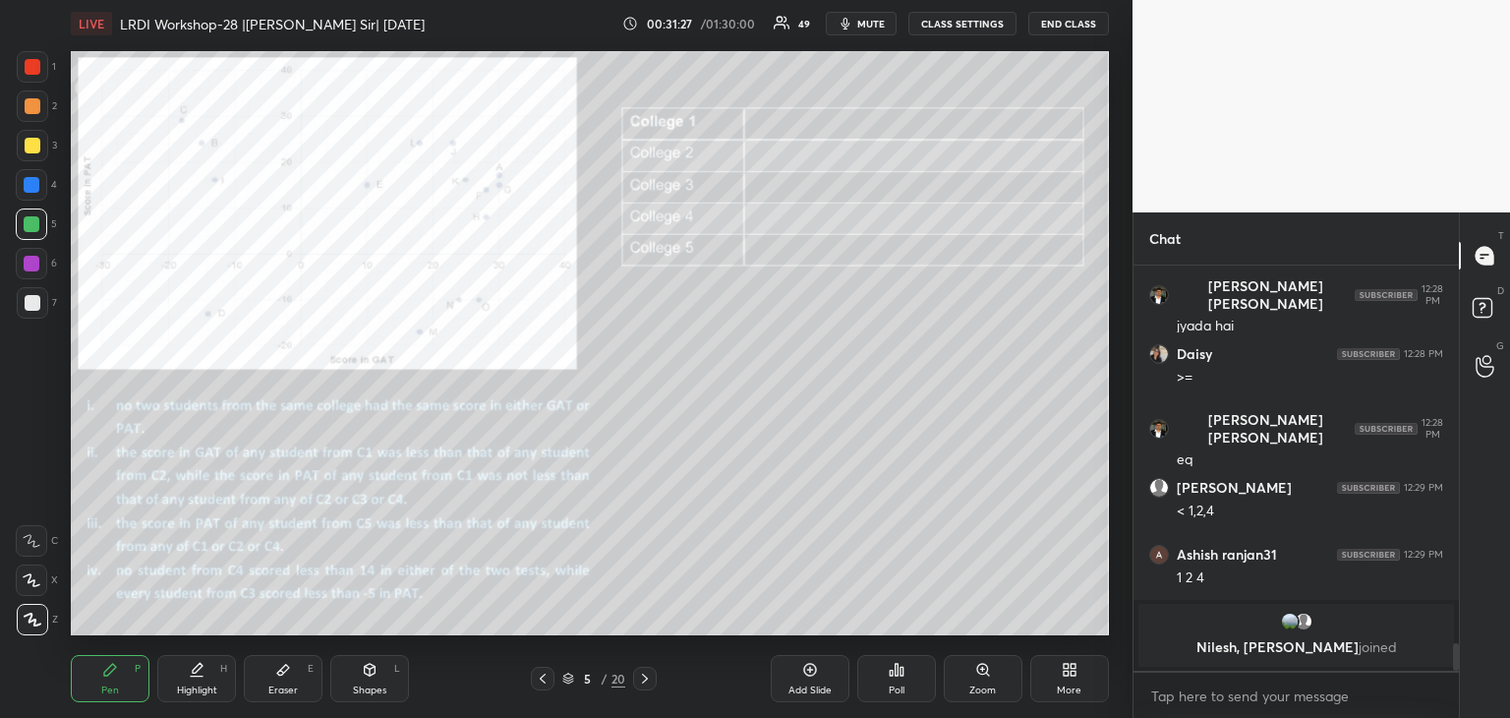
click at [31, 146] on div at bounding box center [33, 146] width 16 height 16
click at [28, 225] on div at bounding box center [32, 224] width 16 height 16
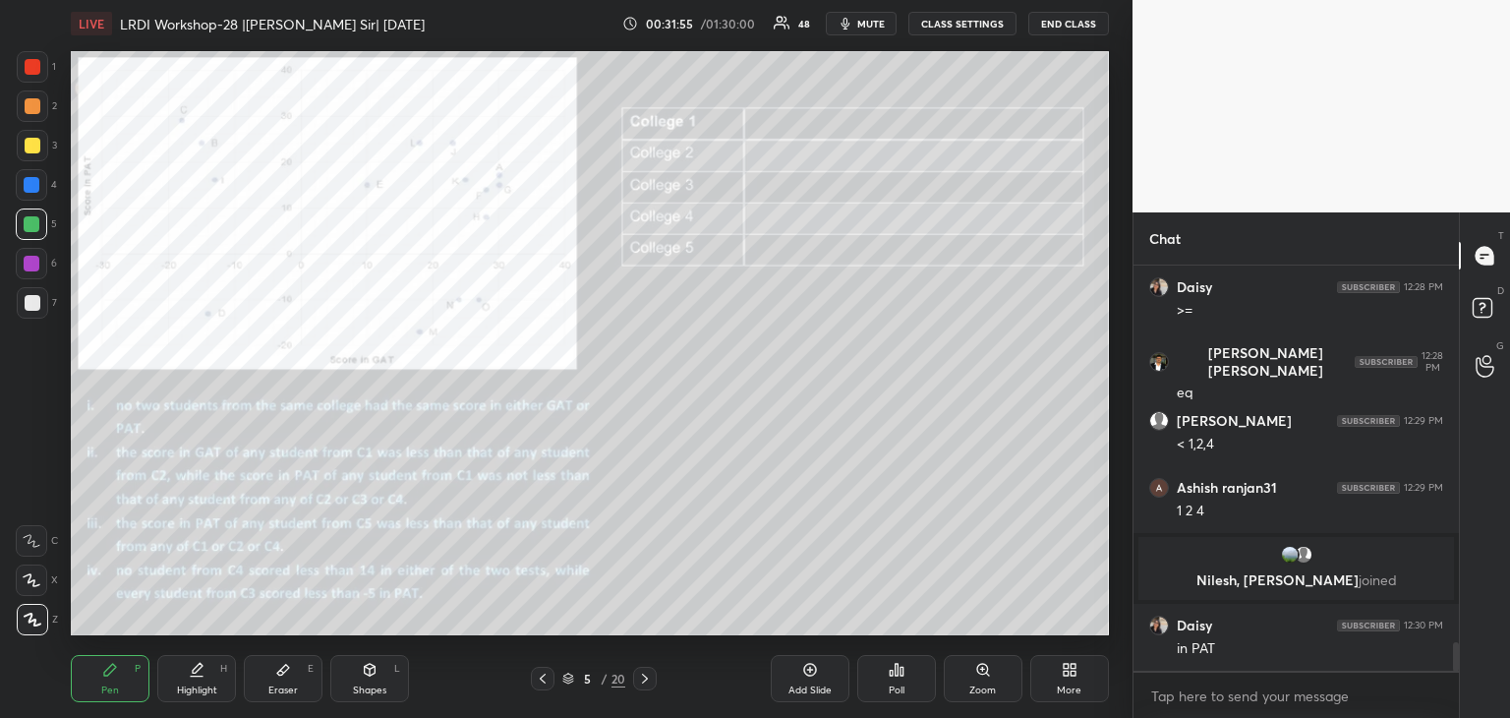
click at [34, 187] on div at bounding box center [32, 185] width 16 height 16
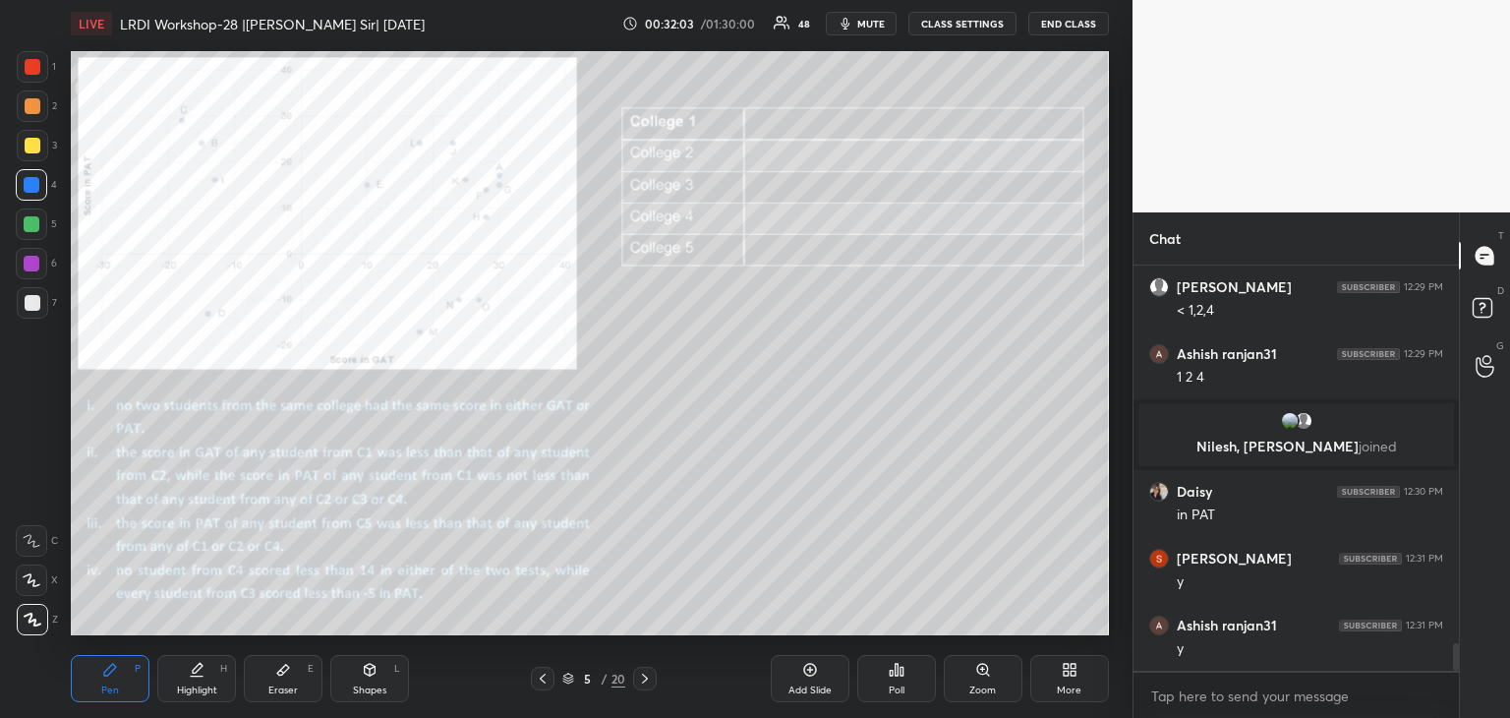
scroll to position [5619, 0]
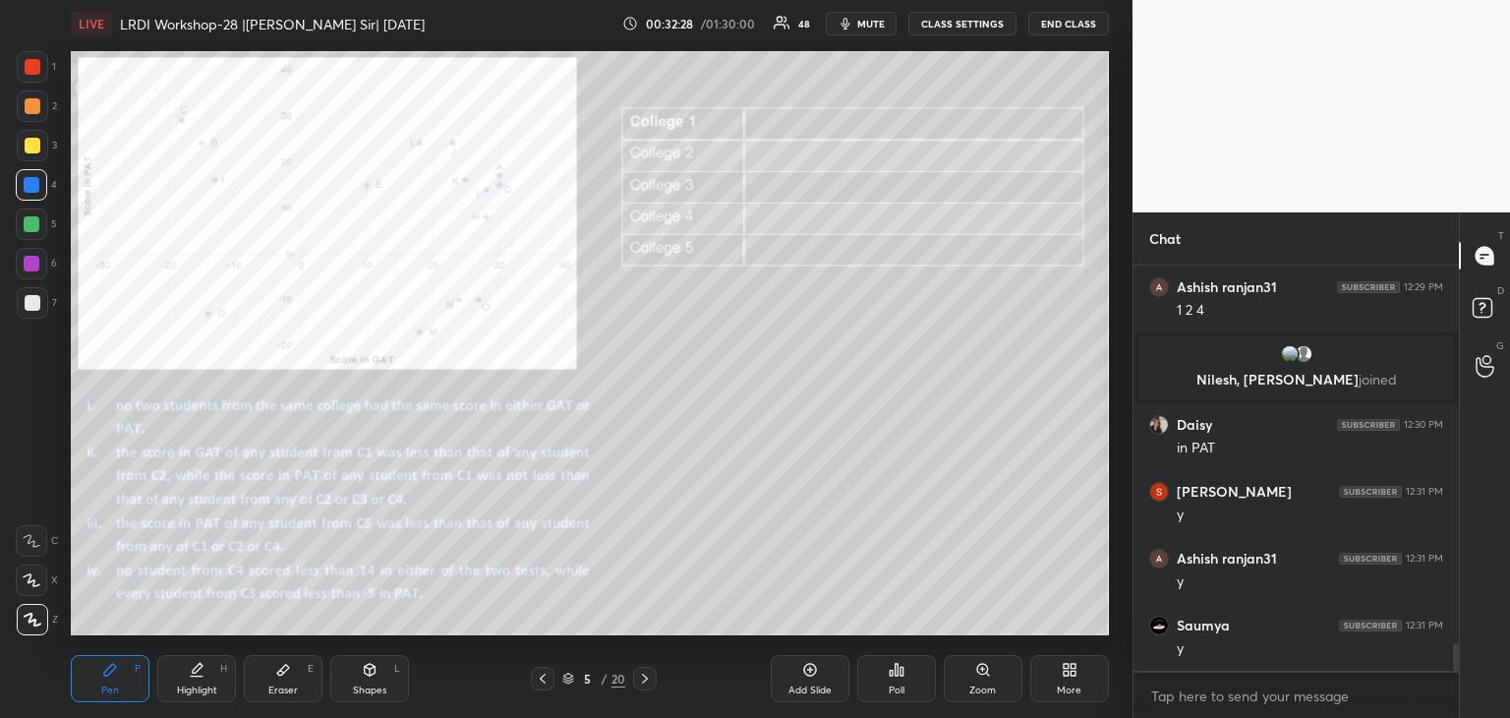
click at [29, 229] on div at bounding box center [32, 224] width 16 height 16
click at [281, 654] on div "Pen P Highlight H Eraser E Shapes L 5 / 20 Add Slide Poll Zoom More" at bounding box center [590, 678] width 1038 height 79
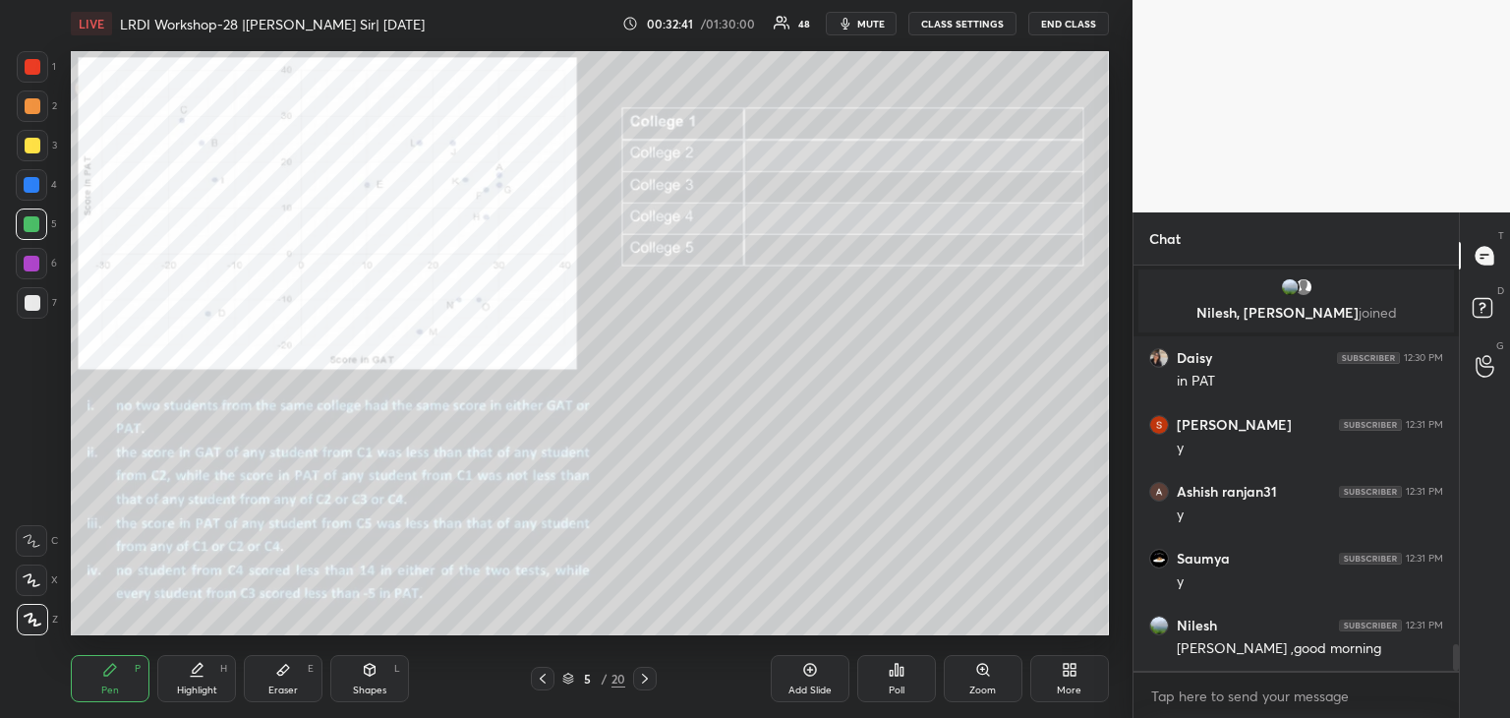
click at [272, 669] on div "Eraser E" at bounding box center [283, 678] width 79 height 47
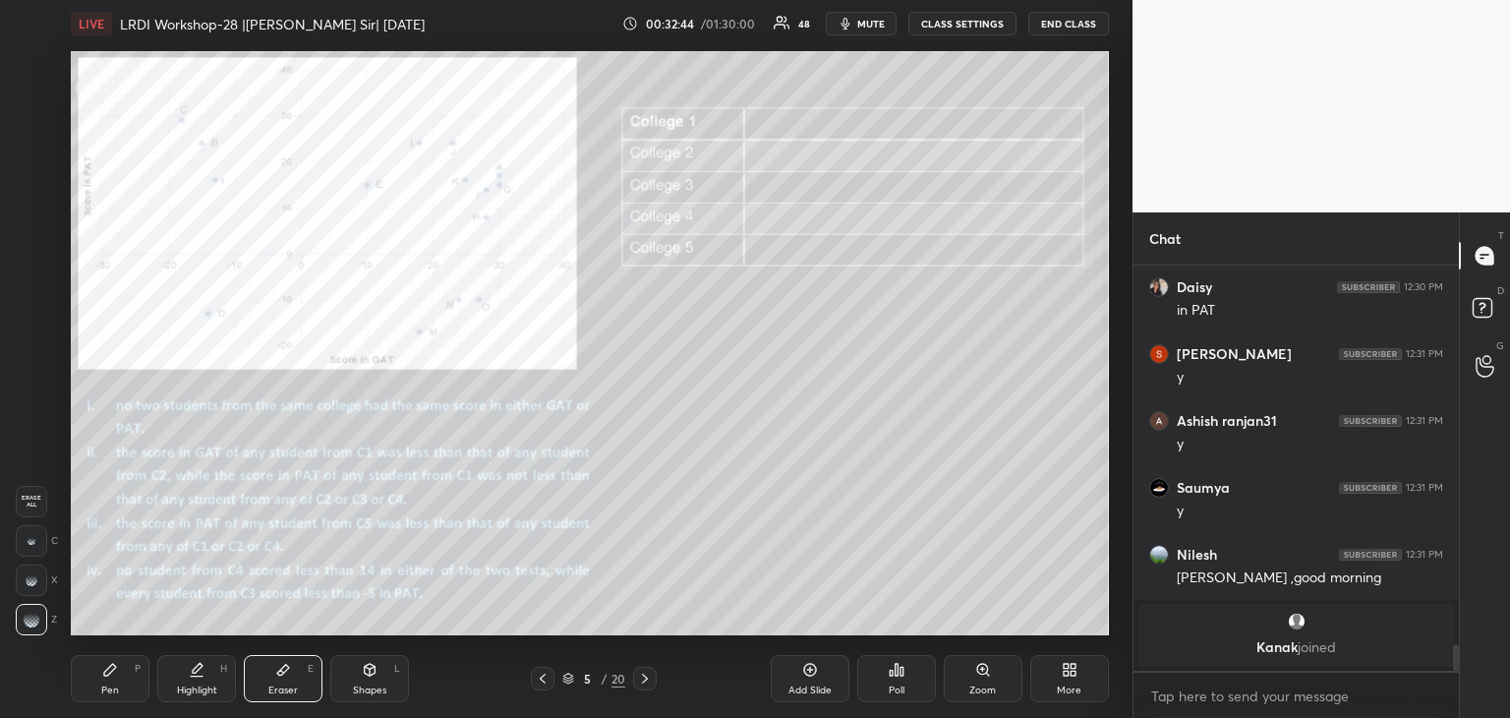
click at [106, 670] on icon at bounding box center [110, 669] width 12 height 12
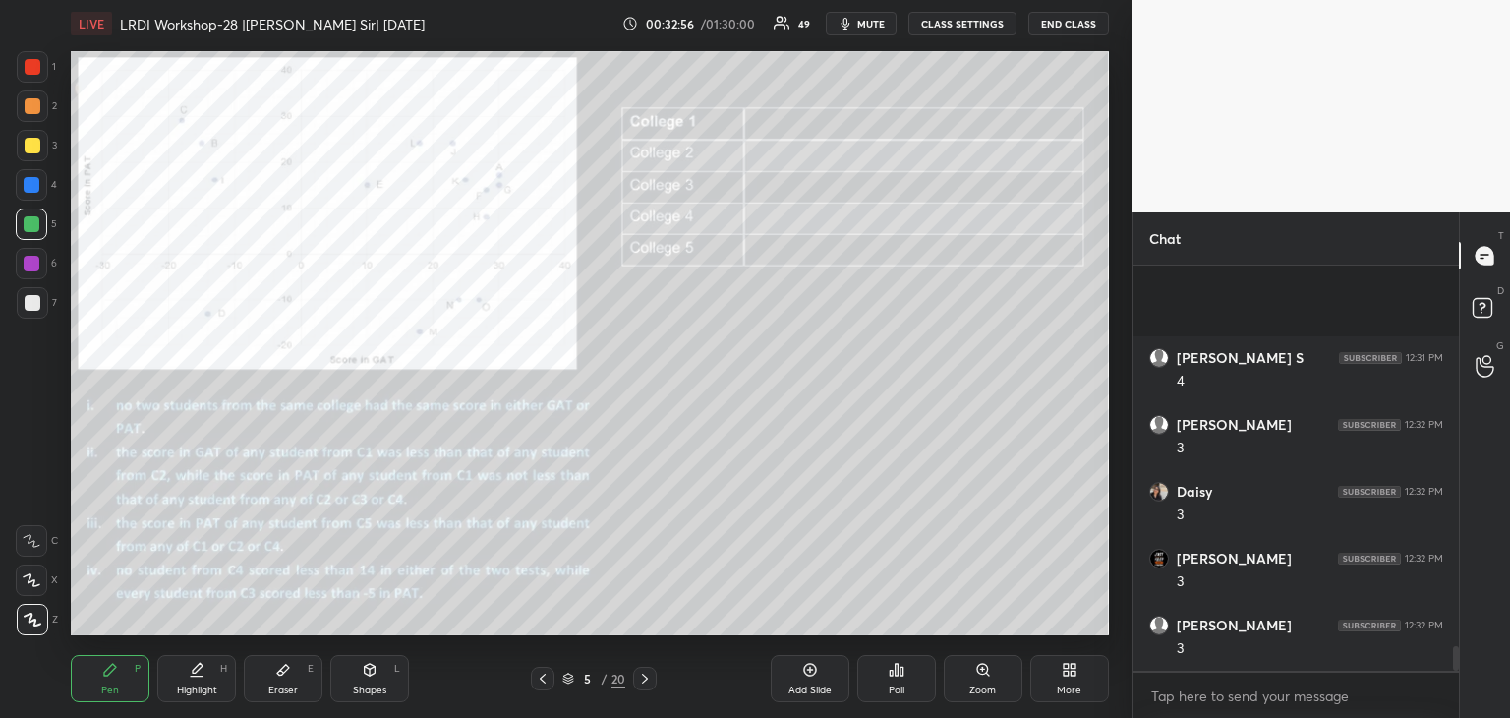
scroll to position [6381, 0]
click at [37, 146] on div at bounding box center [33, 146] width 16 height 16
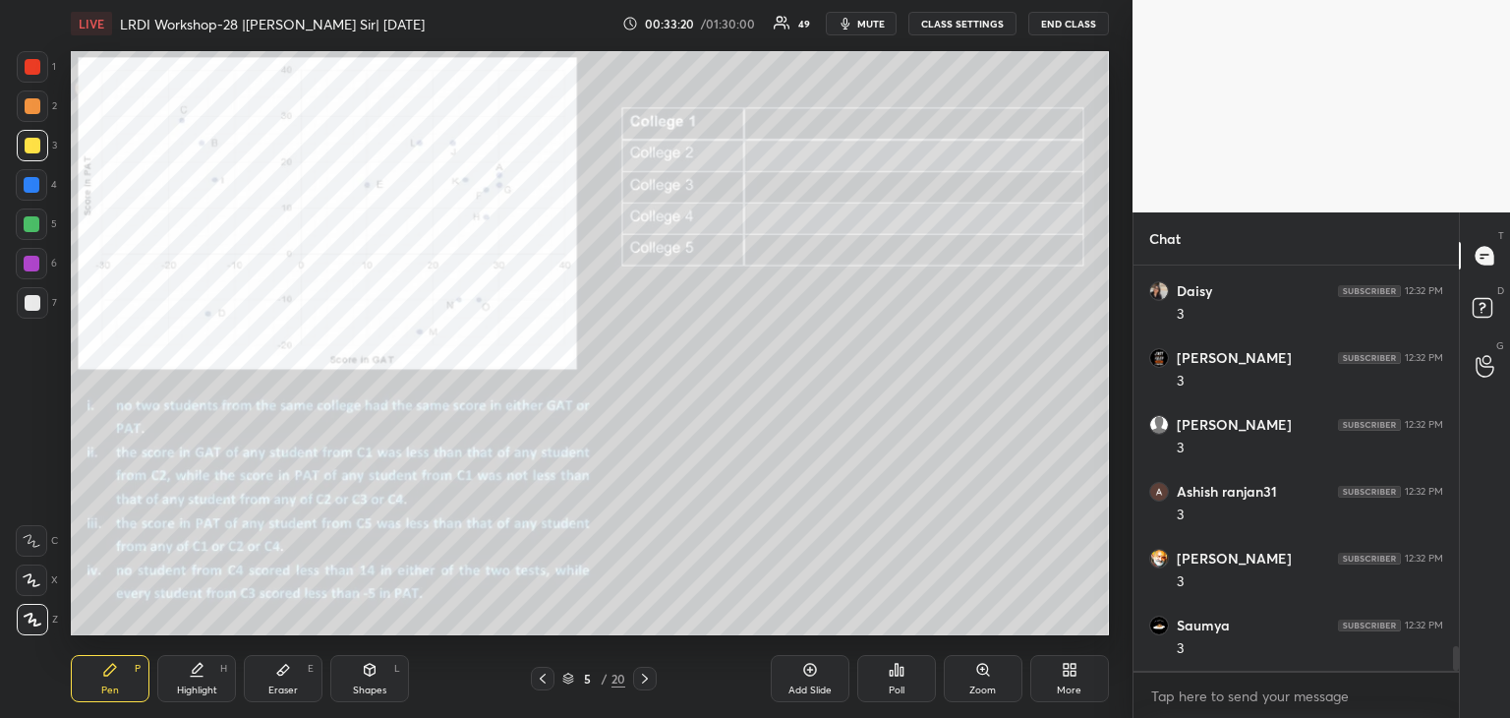
click at [35, 308] on div at bounding box center [33, 303] width 16 height 16
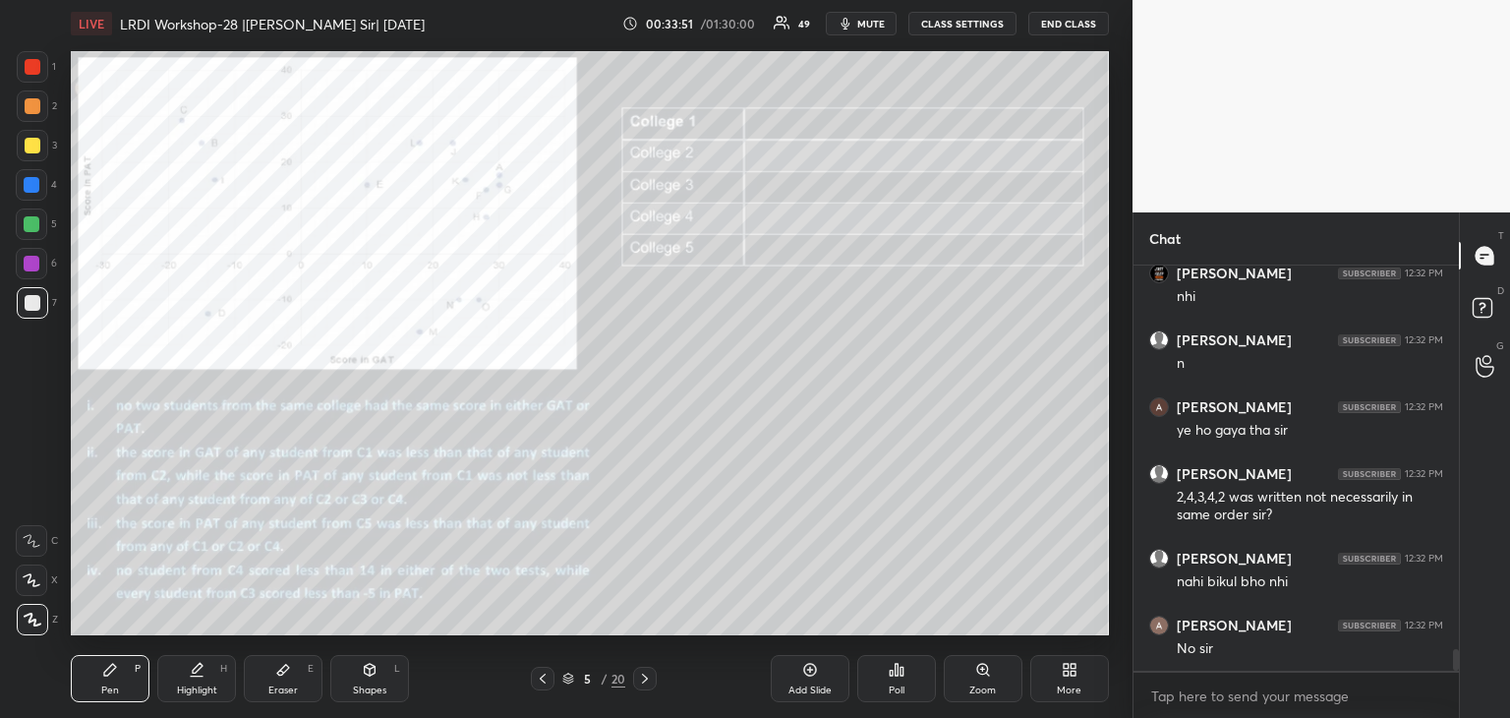
scroll to position [7219, 0]
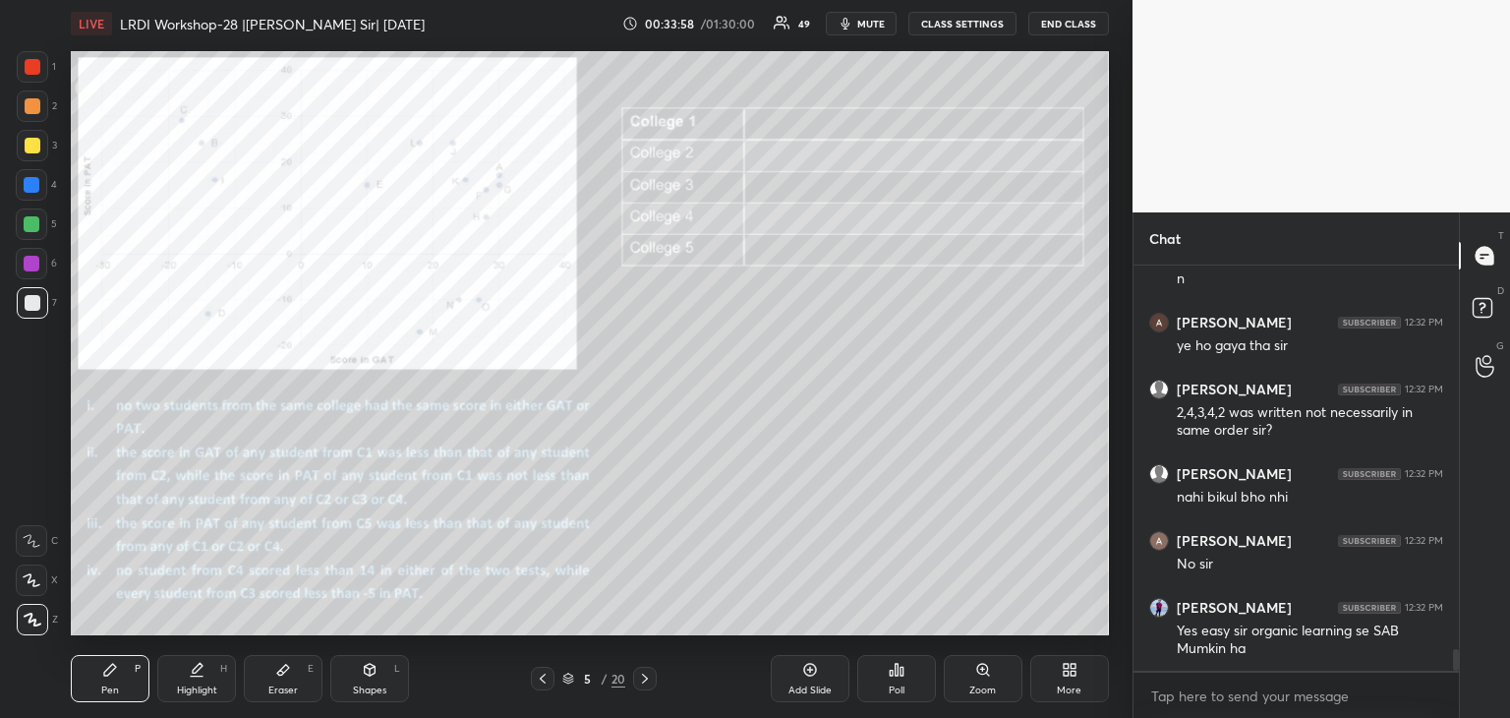
click at [289, 672] on icon at bounding box center [283, 670] width 16 height 16
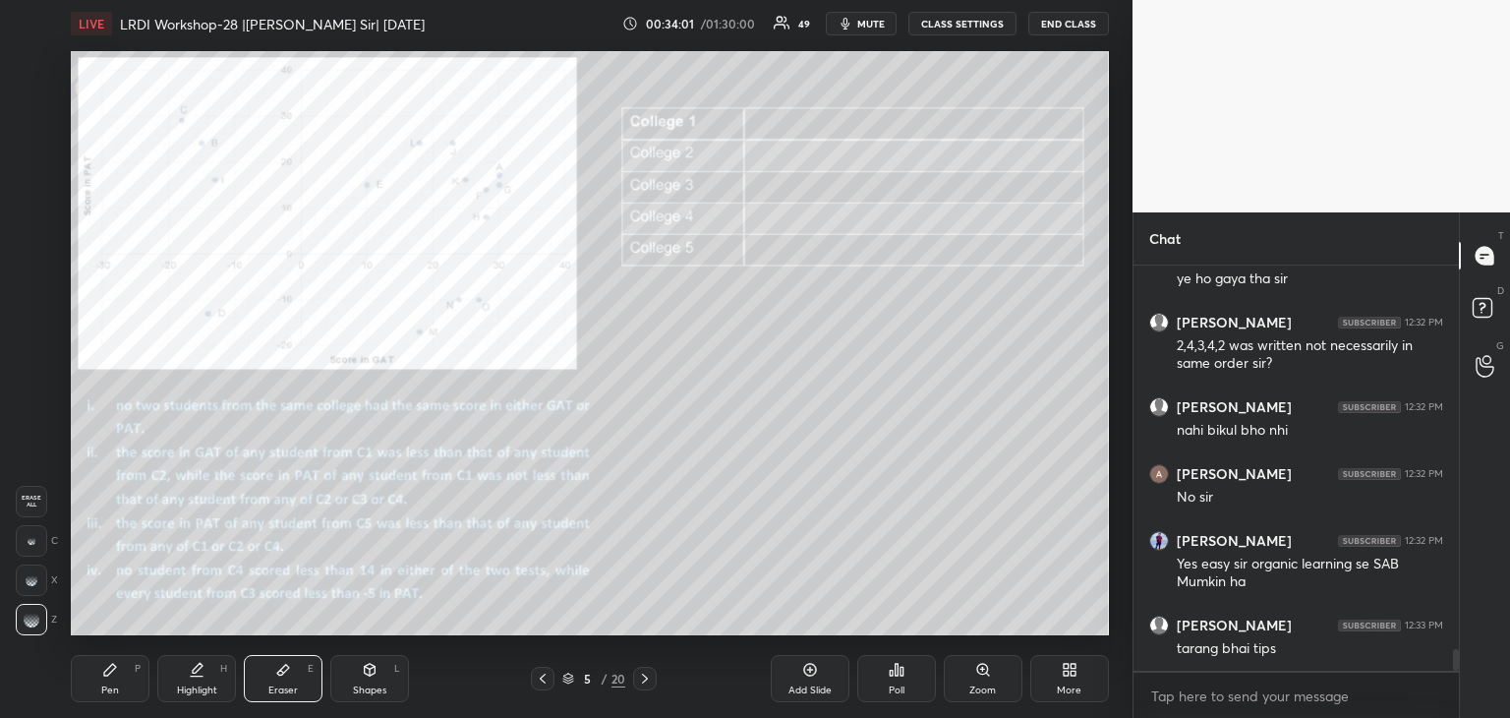
click at [119, 685] on div "Pen P" at bounding box center [110, 678] width 79 height 47
click at [31, 72] on div at bounding box center [33, 67] width 16 height 16
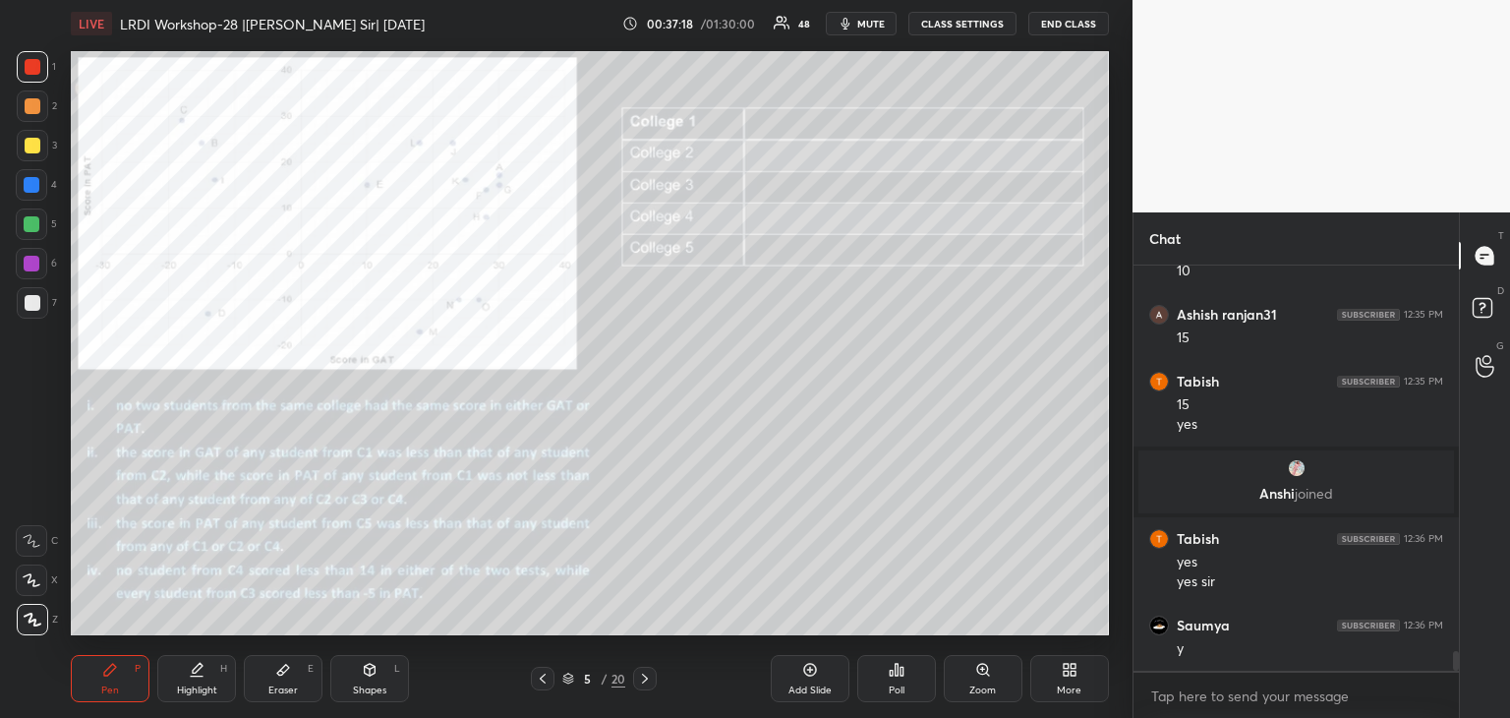
scroll to position [7830, 0]
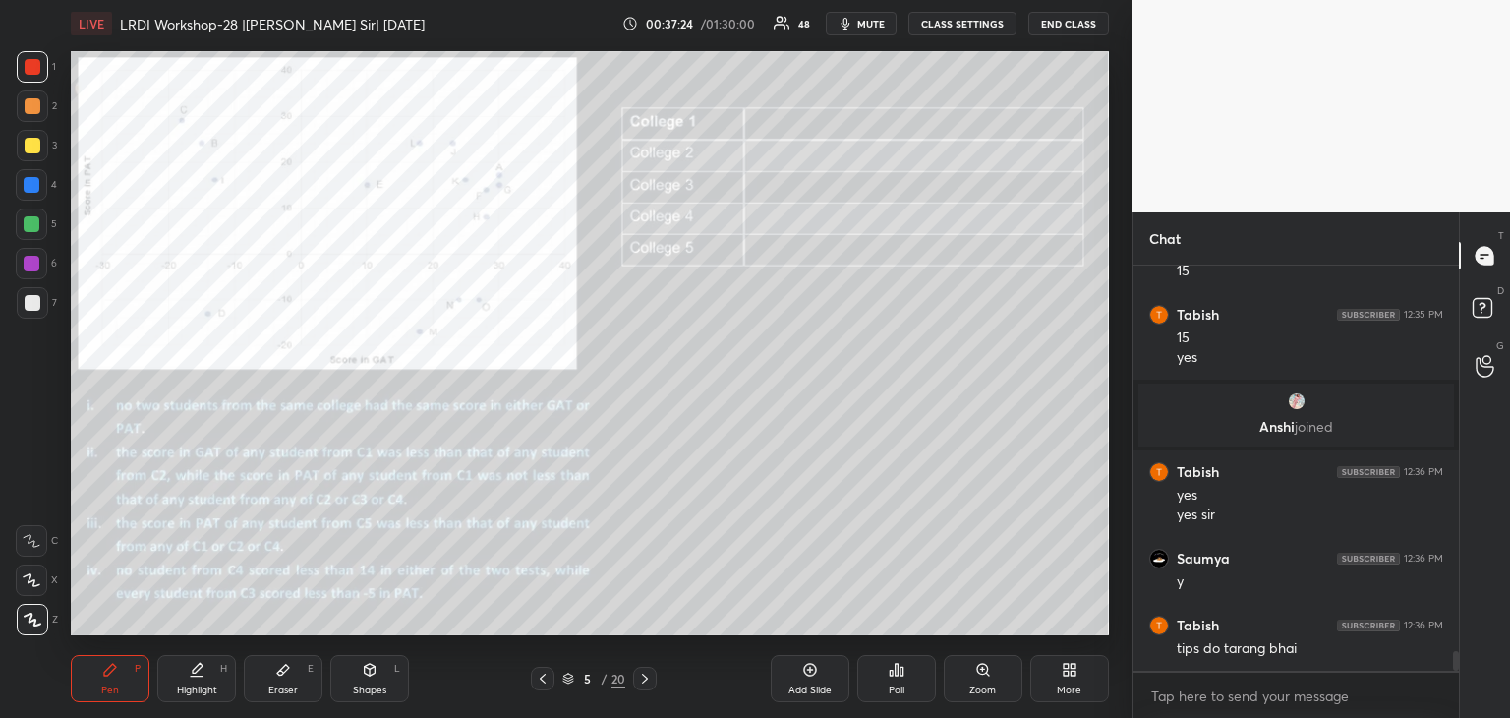
click at [32, 190] on div at bounding box center [32, 185] width 16 height 16
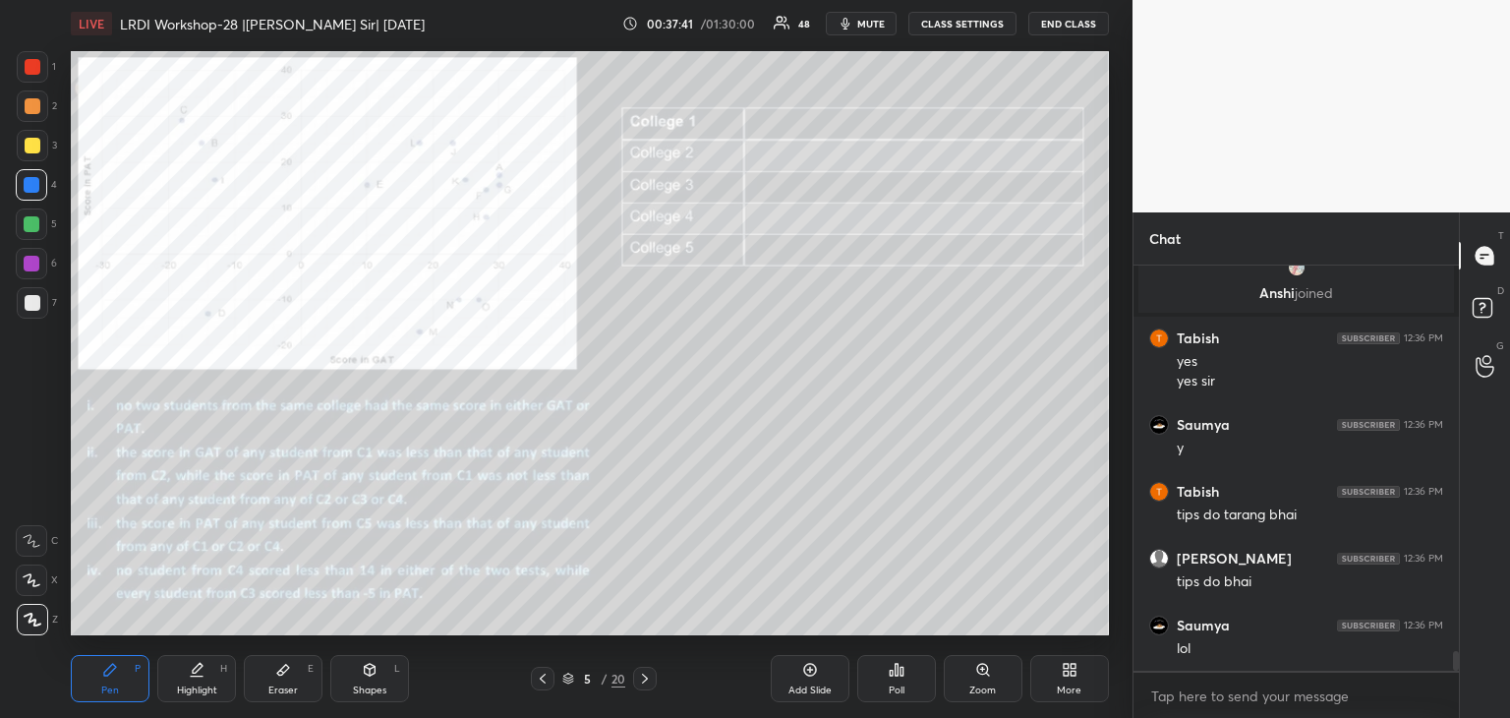
scroll to position [8031, 0]
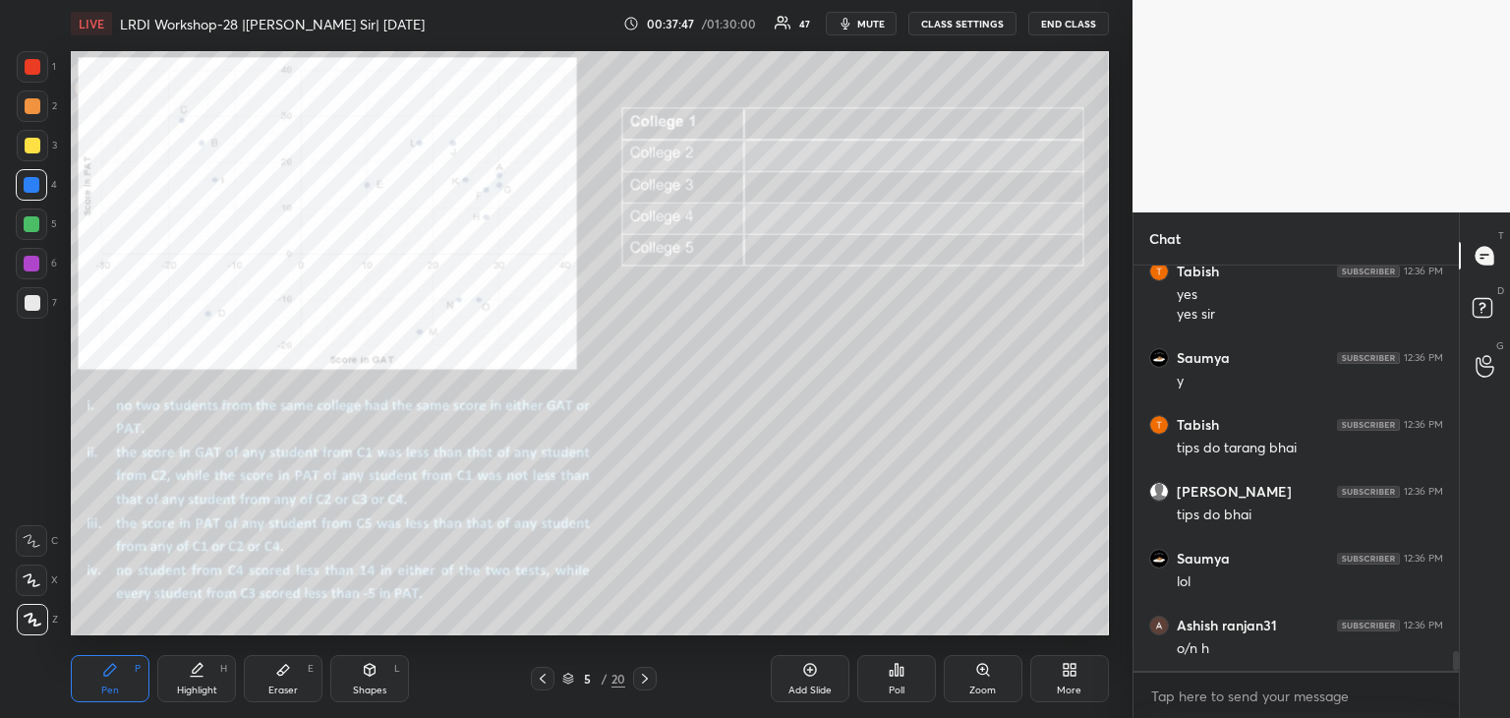
click at [35, 146] on div at bounding box center [33, 146] width 16 height 16
click at [32, 307] on div at bounding box center [33, 303] width 16 height 16
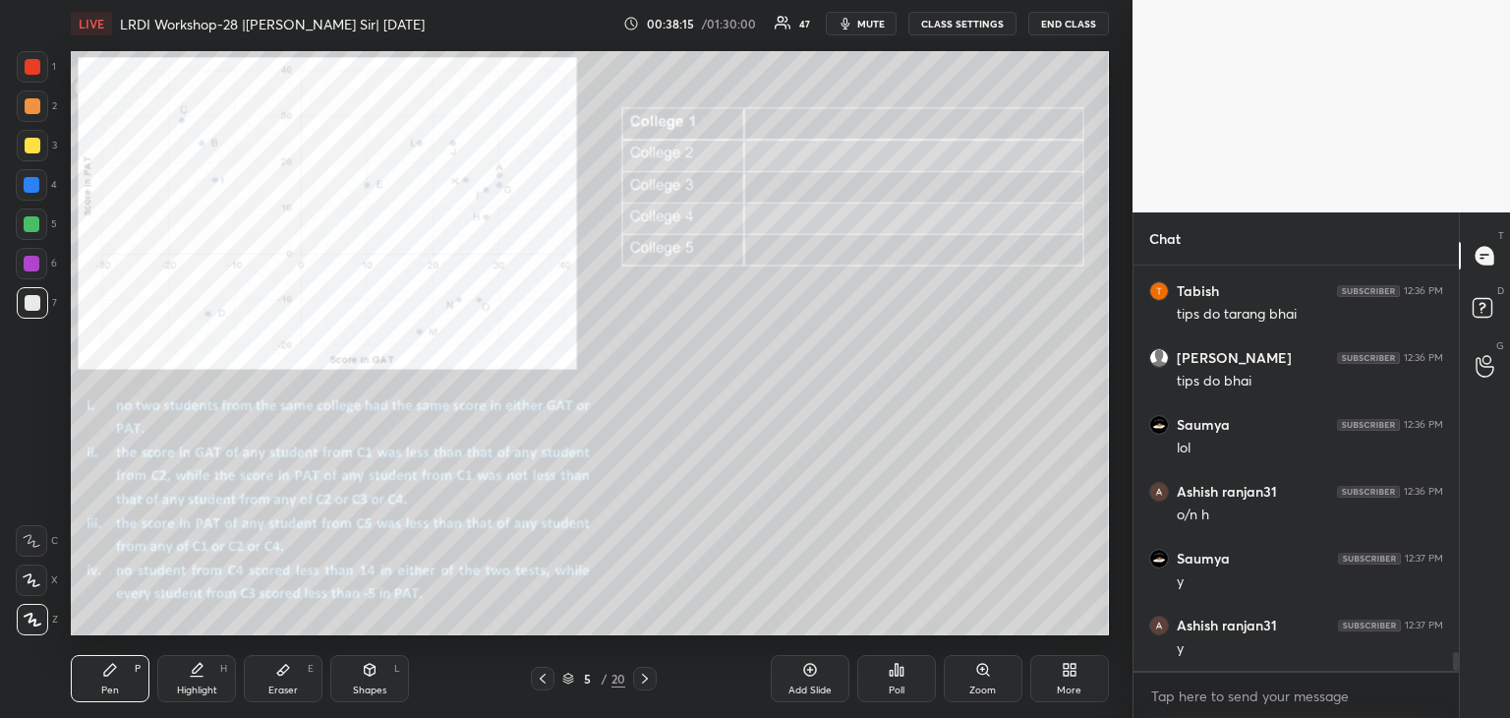
scroll to position [8231, 0]
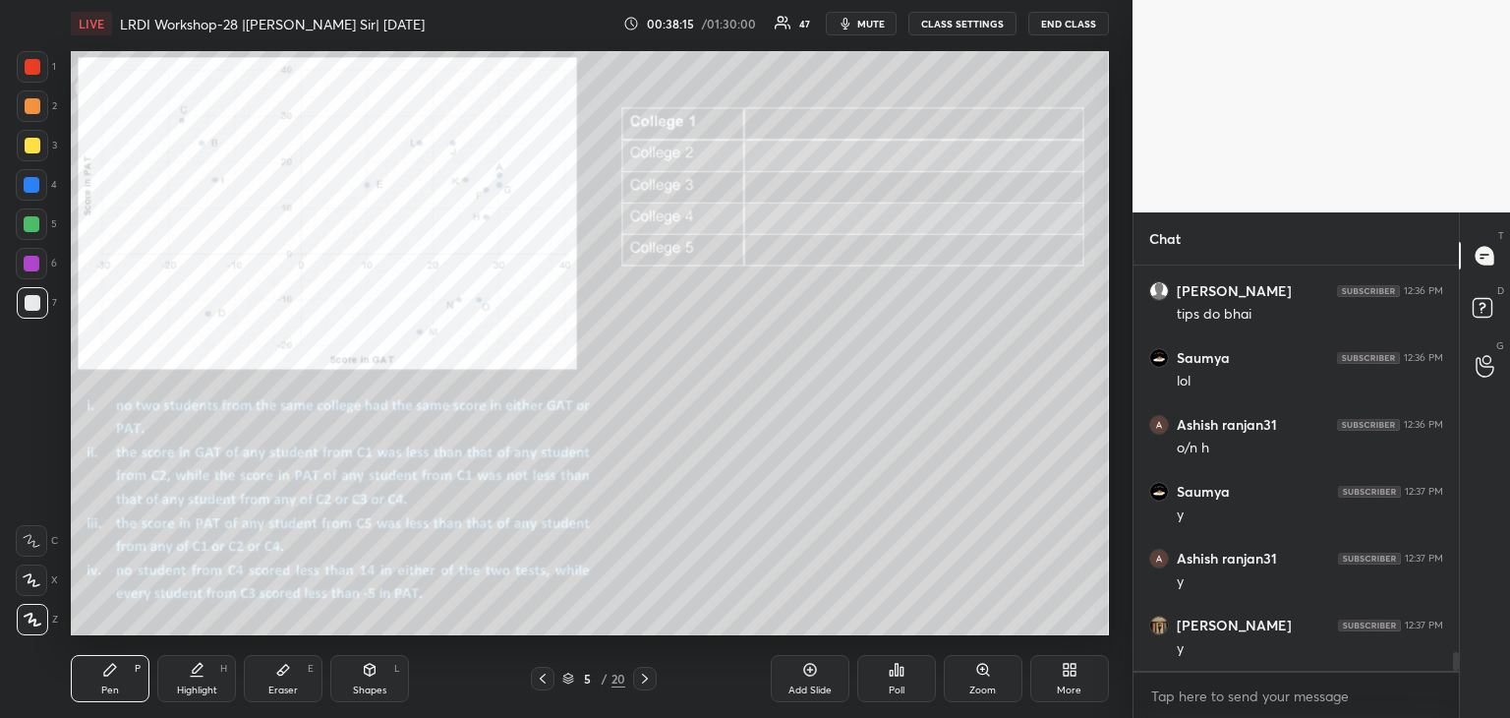
click at [34, 272] on div at bounding box center [31, 263] width 31 height 31
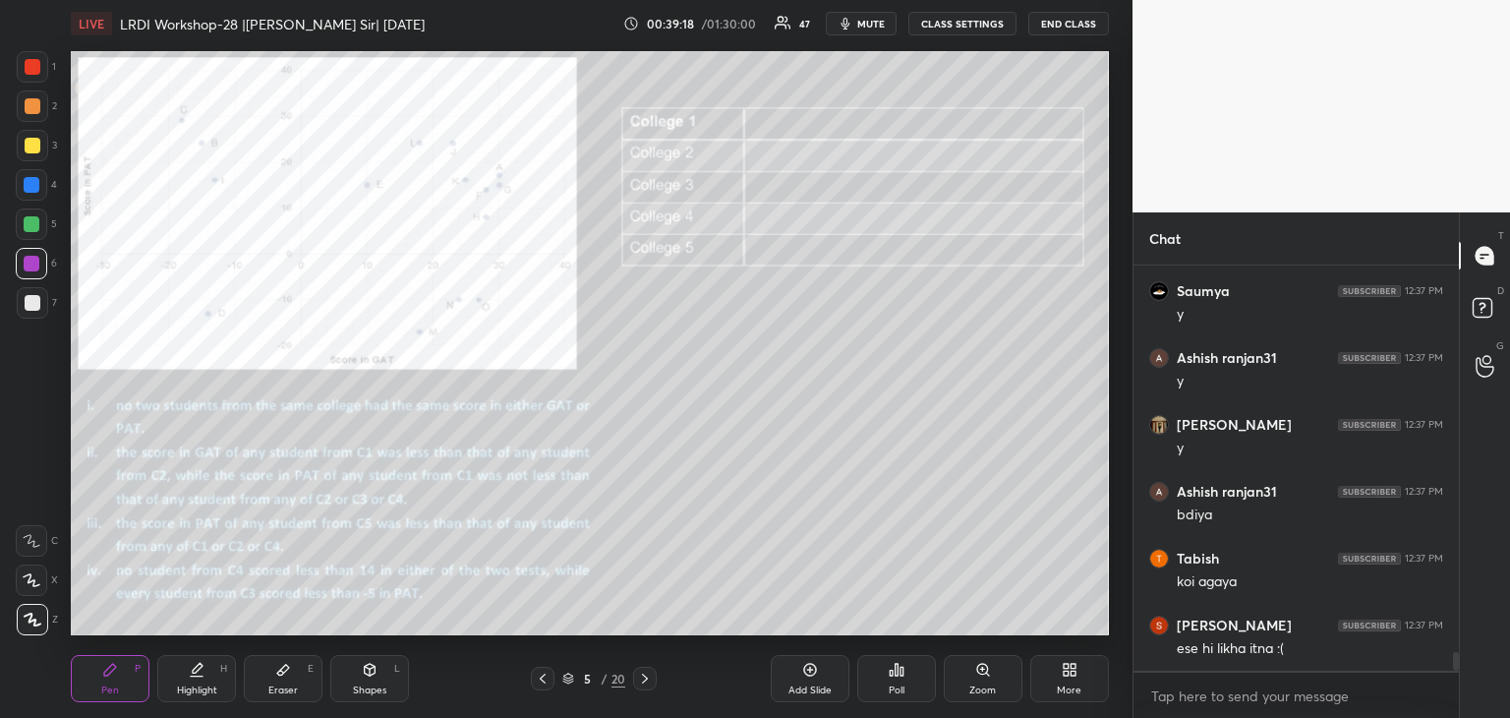
scroll to position [8499, 0]
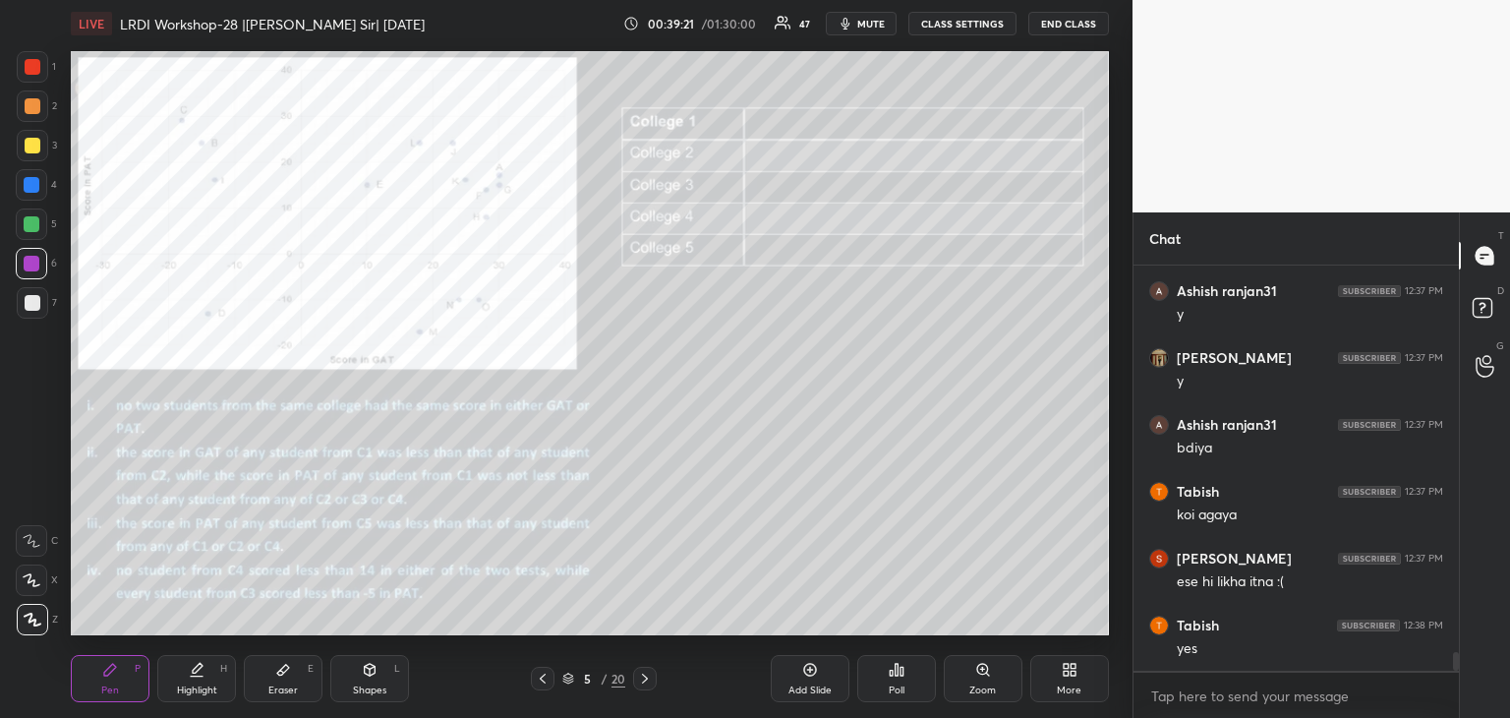
click at [291, 673] on div "Eraser E" at bounding box center [283, 678] width 79 height 47
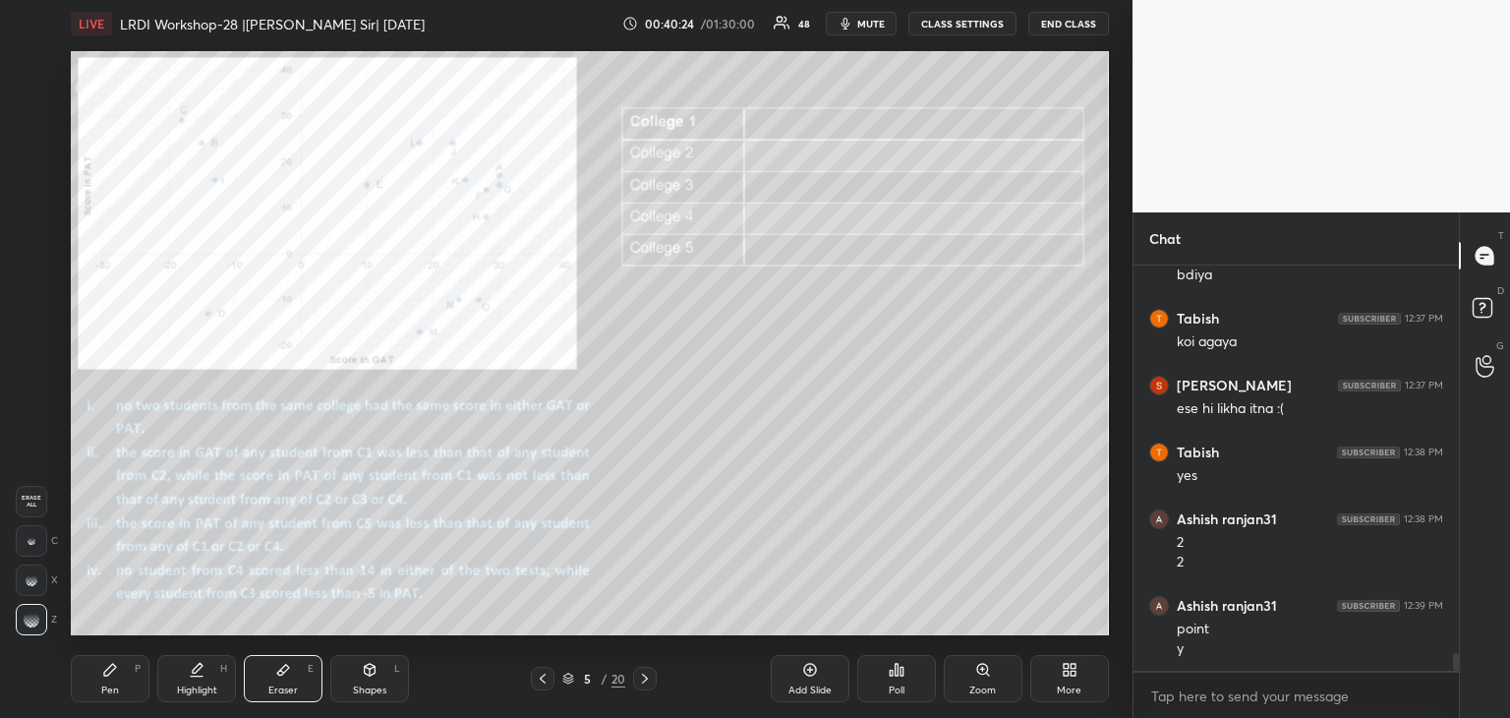
scroll to position [5, 6]
click at [110, 681] on div "Pen P" at bounding box center [110, 678] width 79 height 47
click at [33, 147] on div at bounding box center [33, 146] width 16 height 16
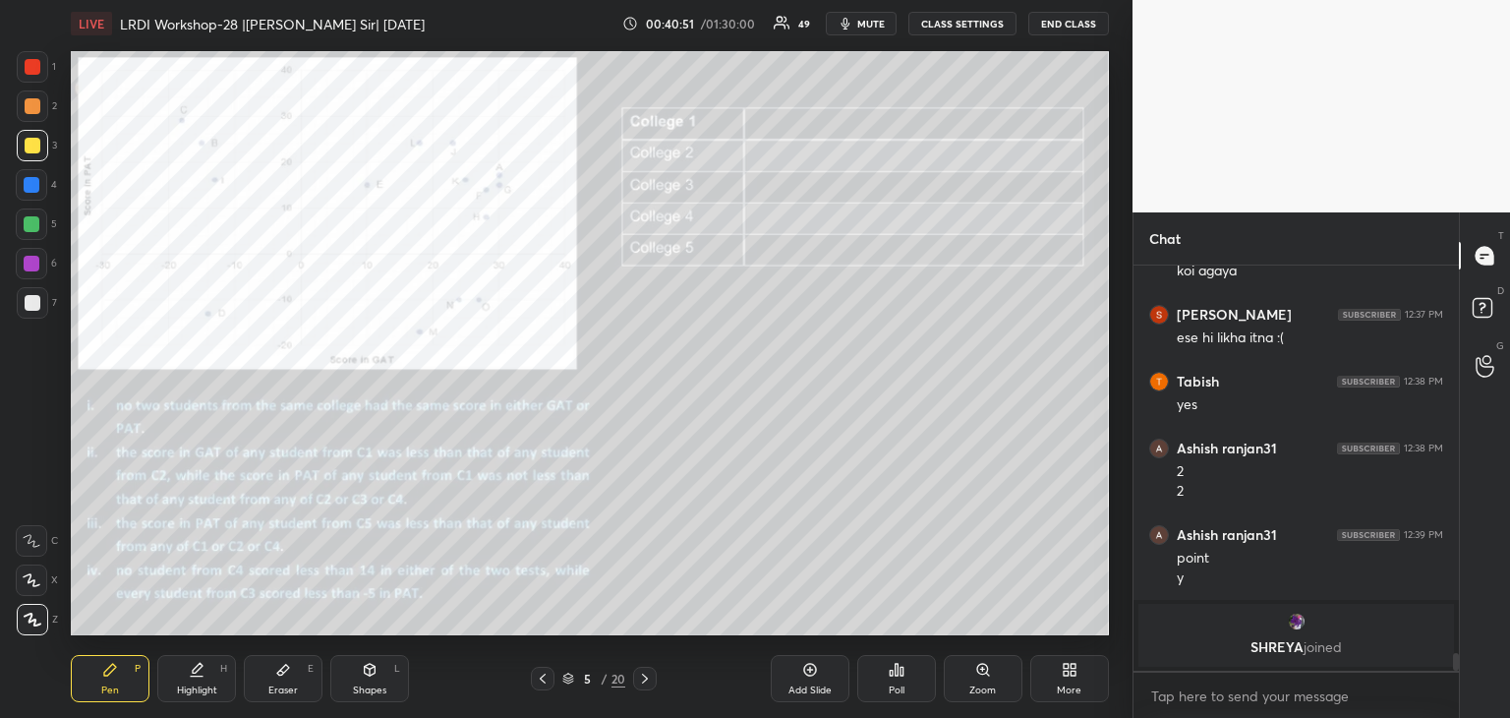
click at [32, 186] on div at bounding box center [32, 185] width 16 height 16
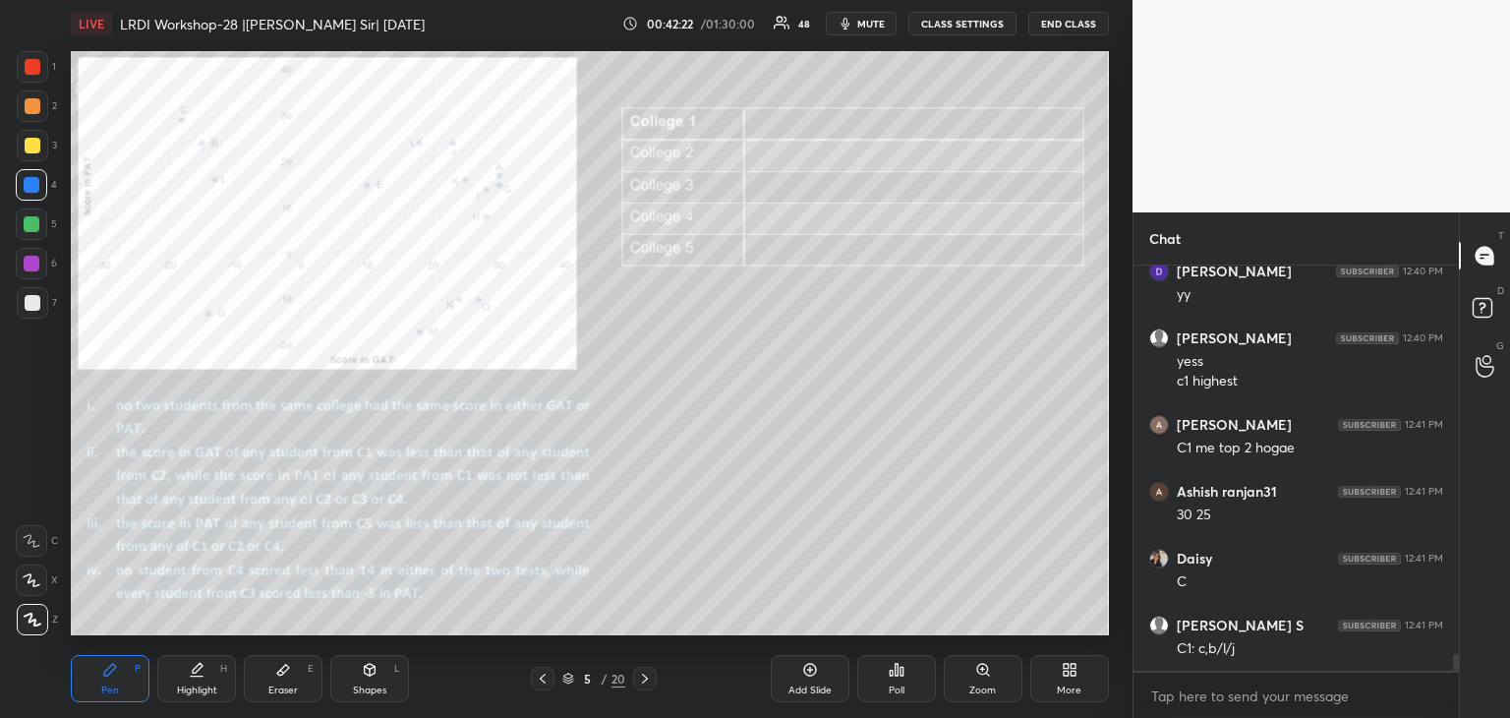
scroll to position [9275, 0]
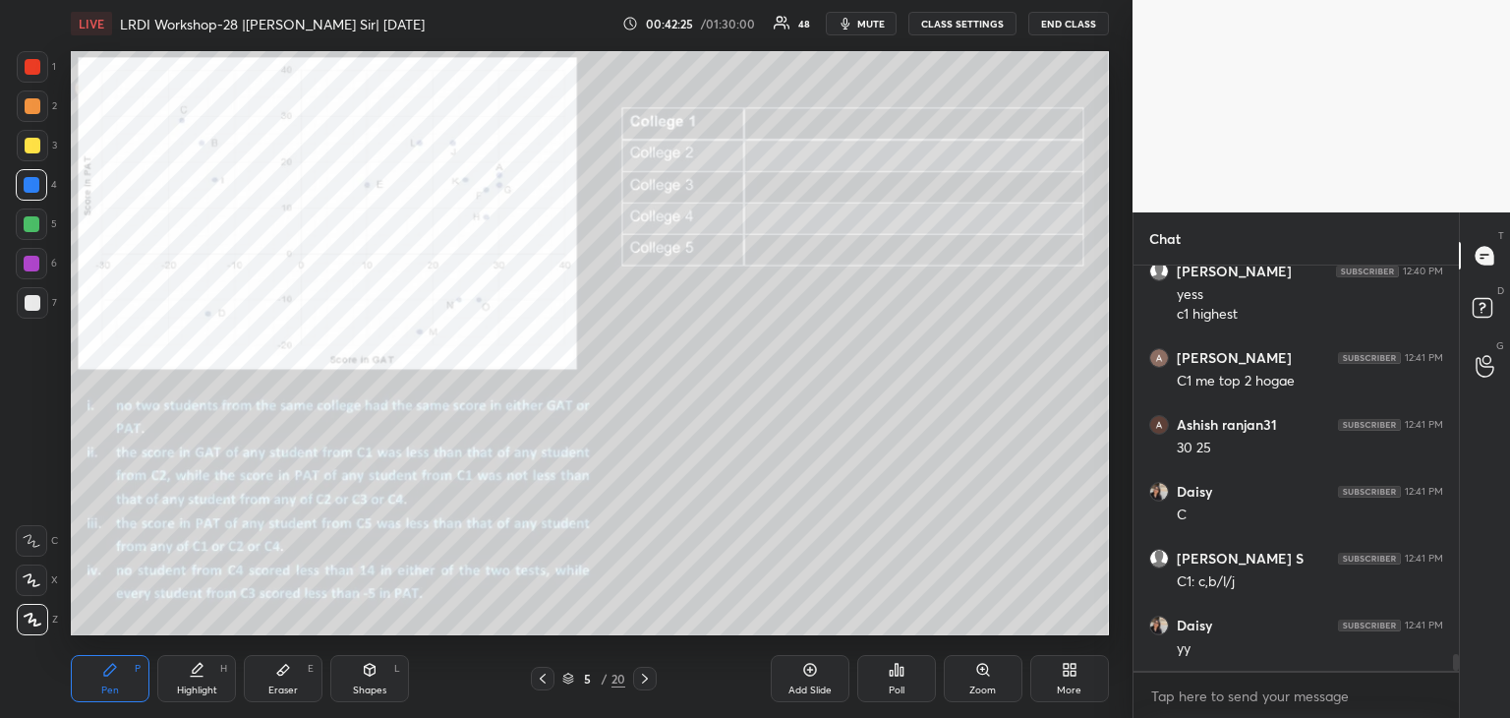
click at [29, 148] on div at bounding box center [33, 146] width 16 height 16
click at [29, 304] on div at bounding box center [33, 303] width 16 height 16
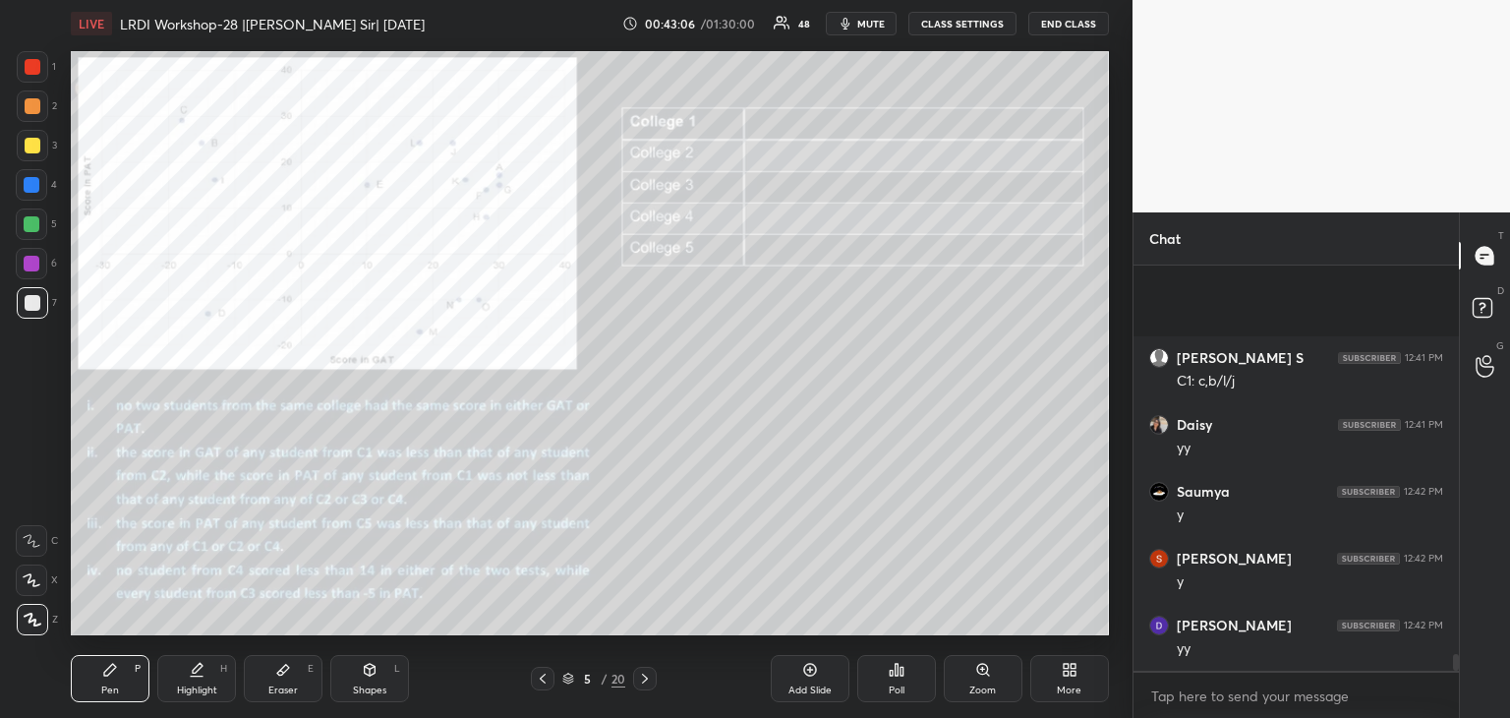
scroll to position [9676, 0]
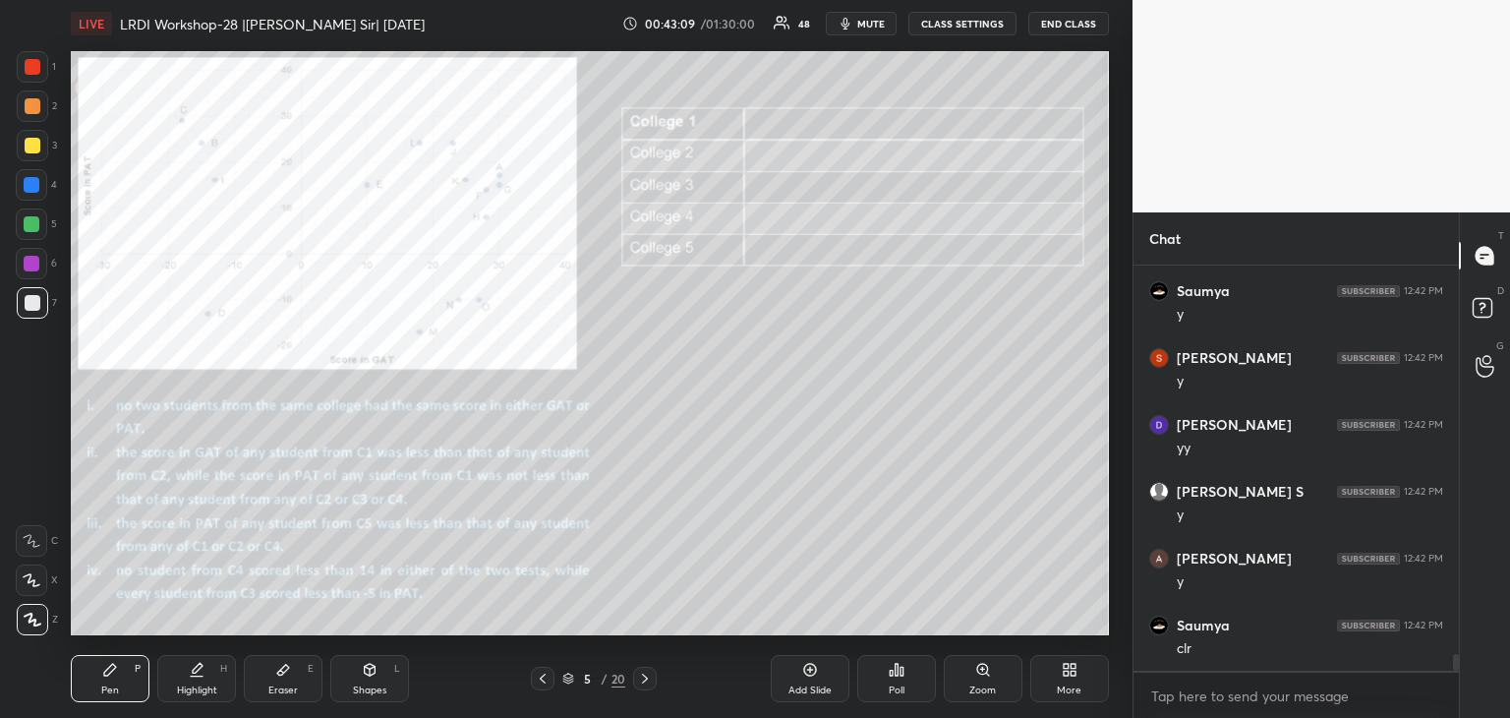
click at [283, 683] on div "Eraser E" at bounding box center [283, 678] width 79 height 47
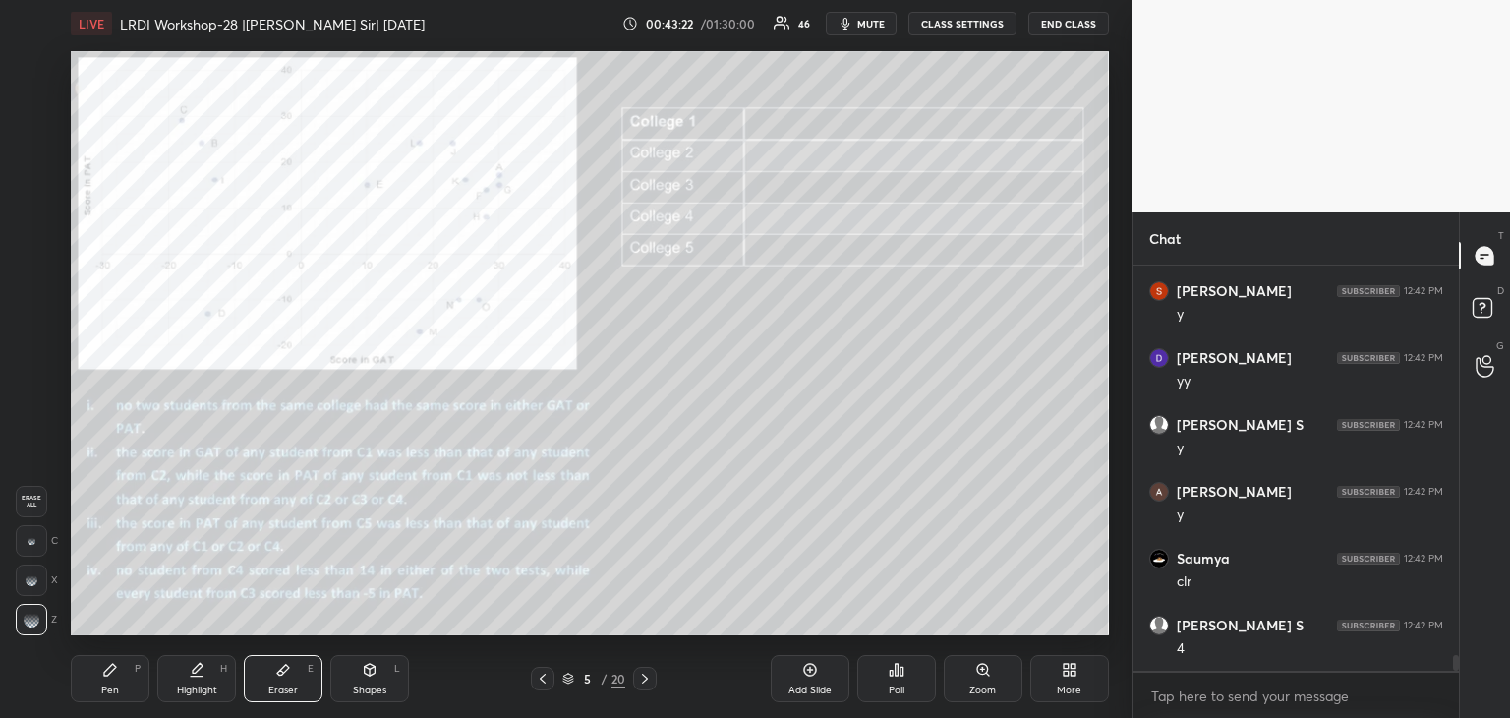
scroll to position [9810, 0]
click at [110, 685] on div "Pen" at bounding box center [110, 690] width 18 height 10
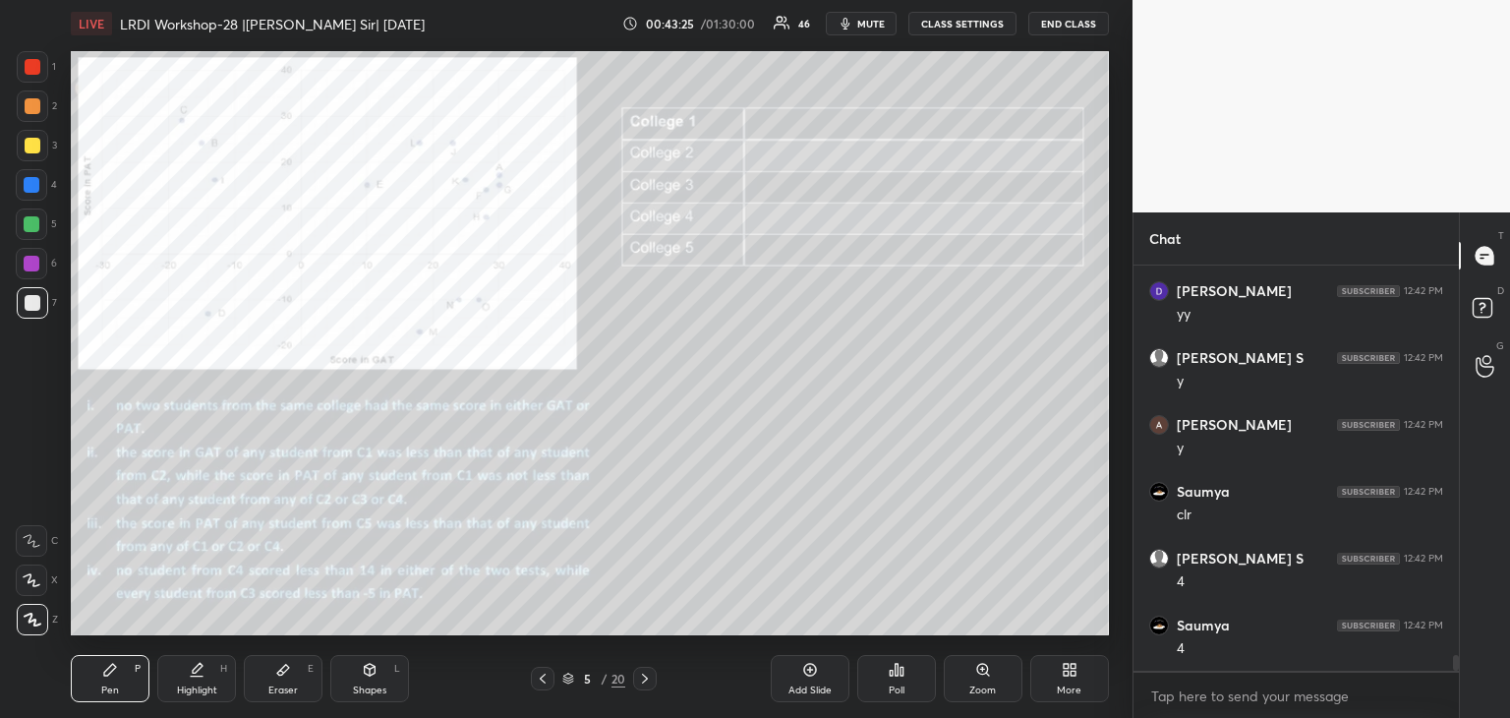
click at [28, 68] on div at bounding box center [33, 67] width 16 height 16
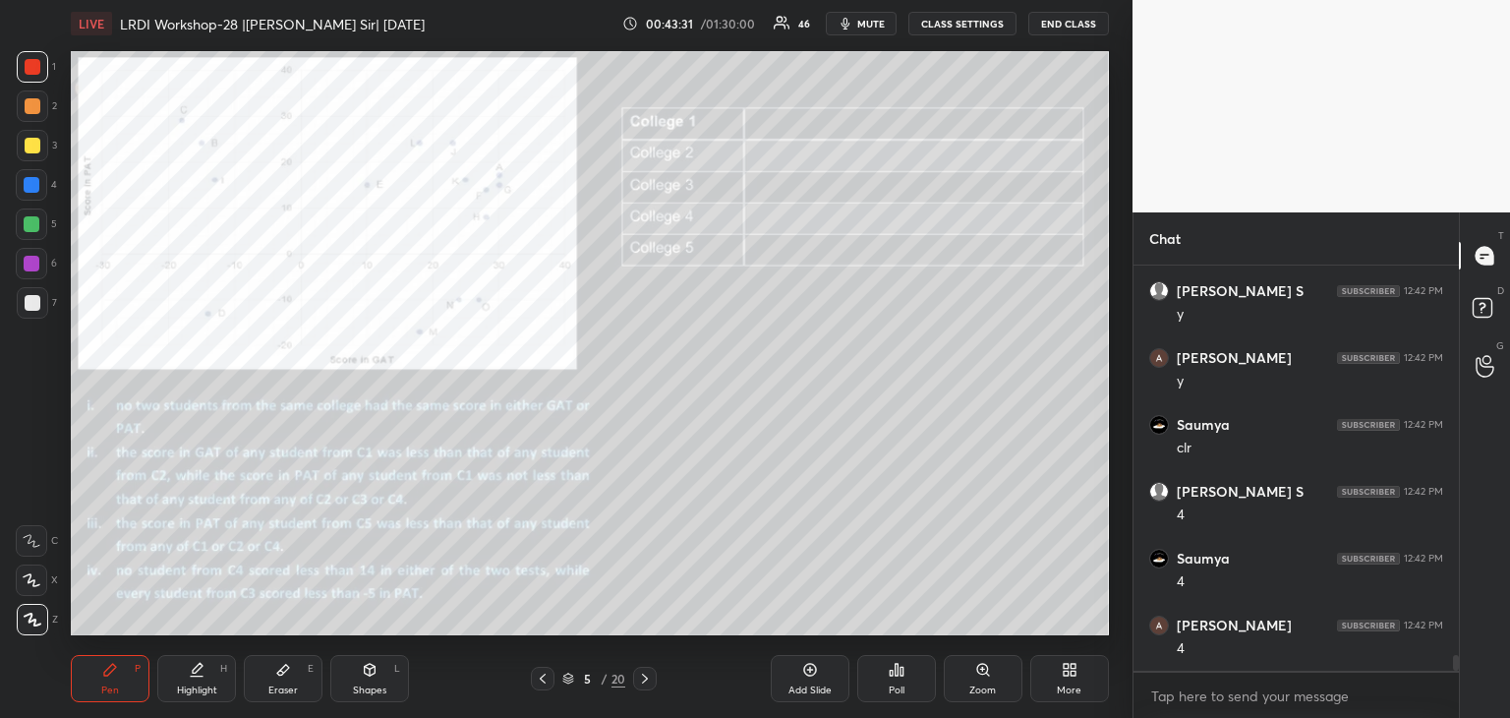
scroll to position [9896, 0]
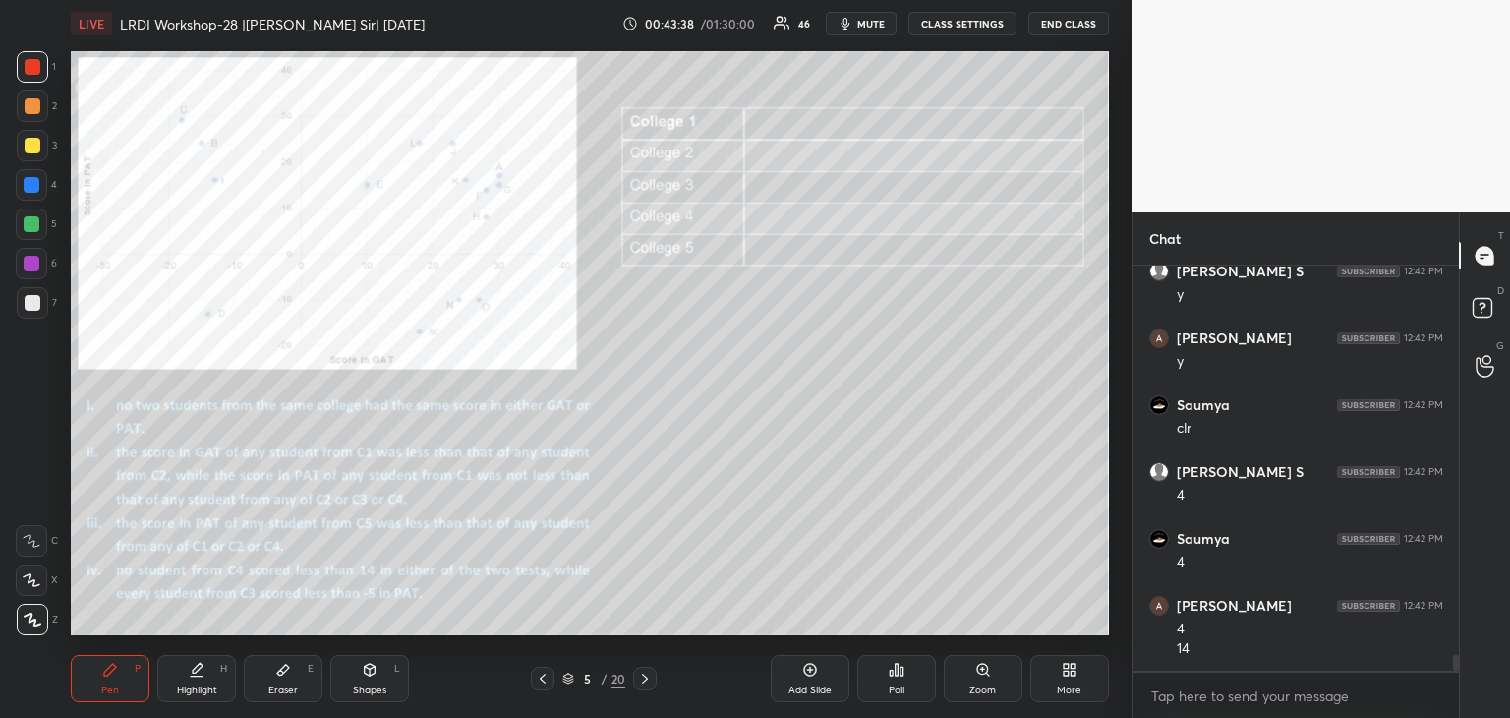
click at [267, 681] on div "Eraser E" at bounding box center [283, 678] width 79 height 47
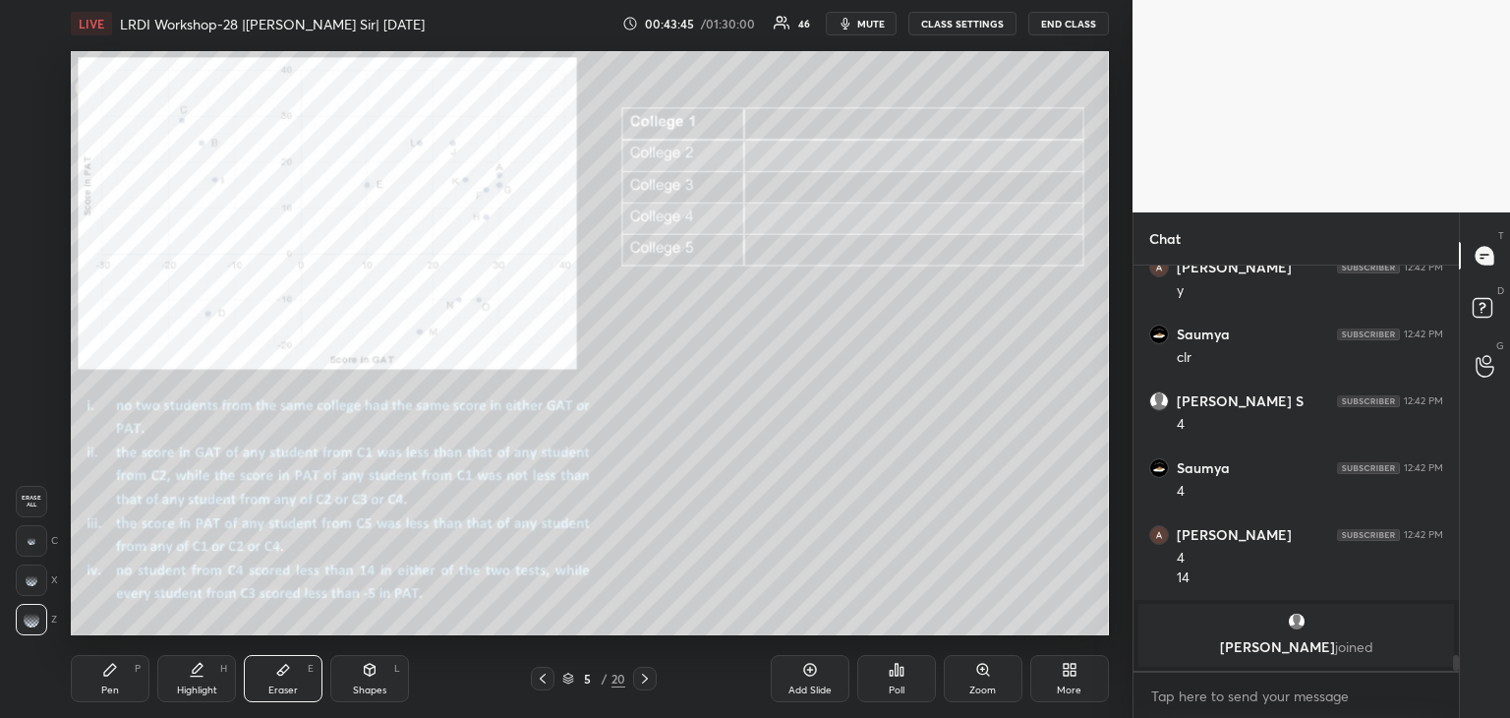
click at [114, 663] on icon at bounding box center [110, 670] width 16 height 16
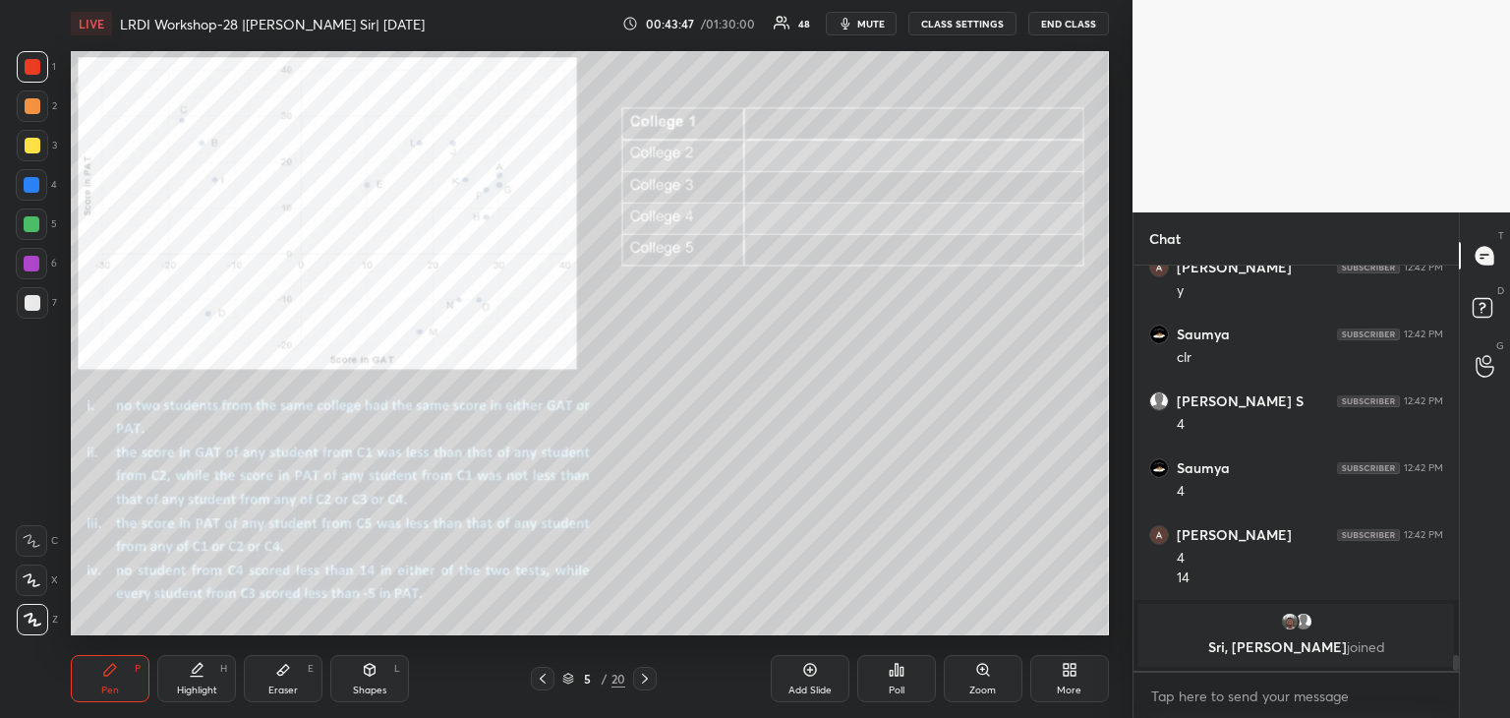
click at [283, 676] on icon at bounding box center [283, 670] width 16 height 16
click at [131, 665] on div "Pen P" at bounding box center [110, 678] width 79 height 47
click at [33, 186] on div at bounding box center [32, 185] width 16 height 16
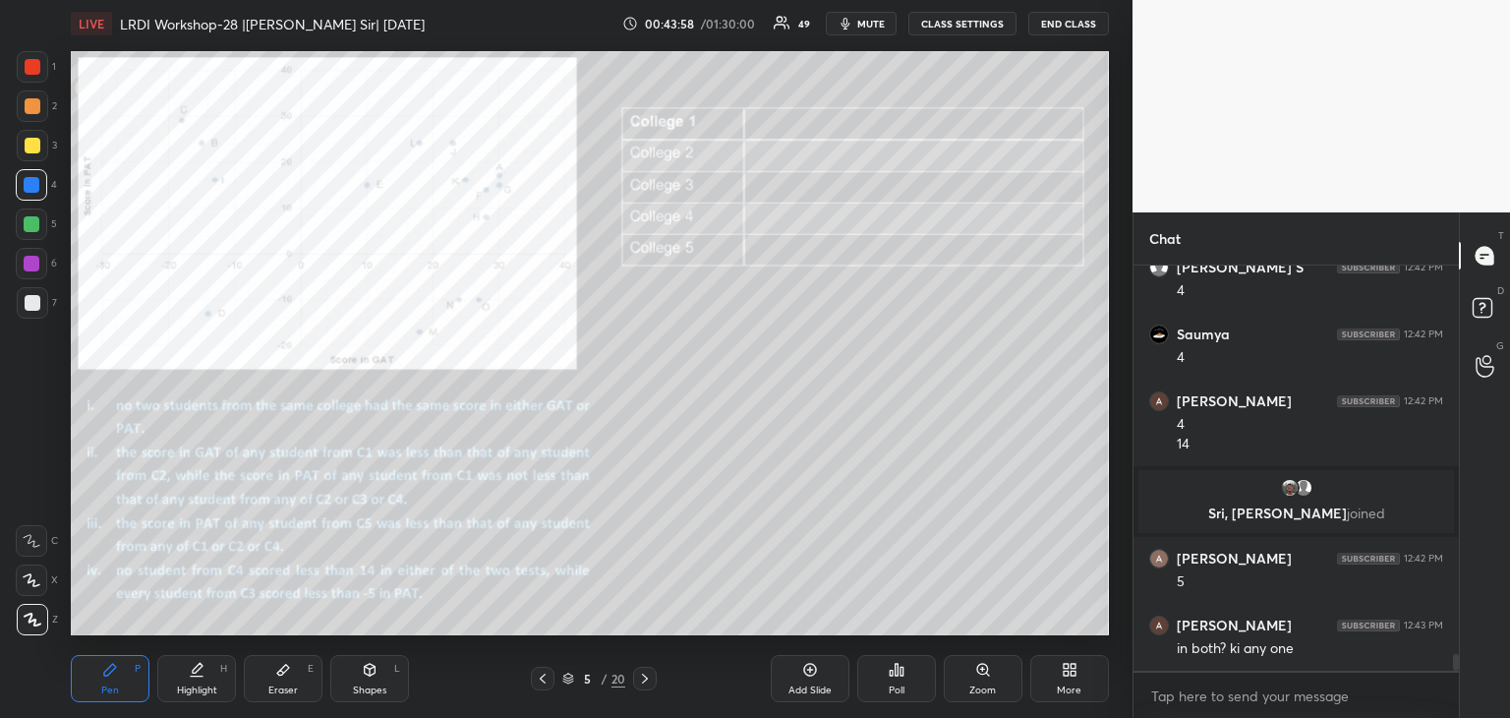
scroll to position [9692, 0]
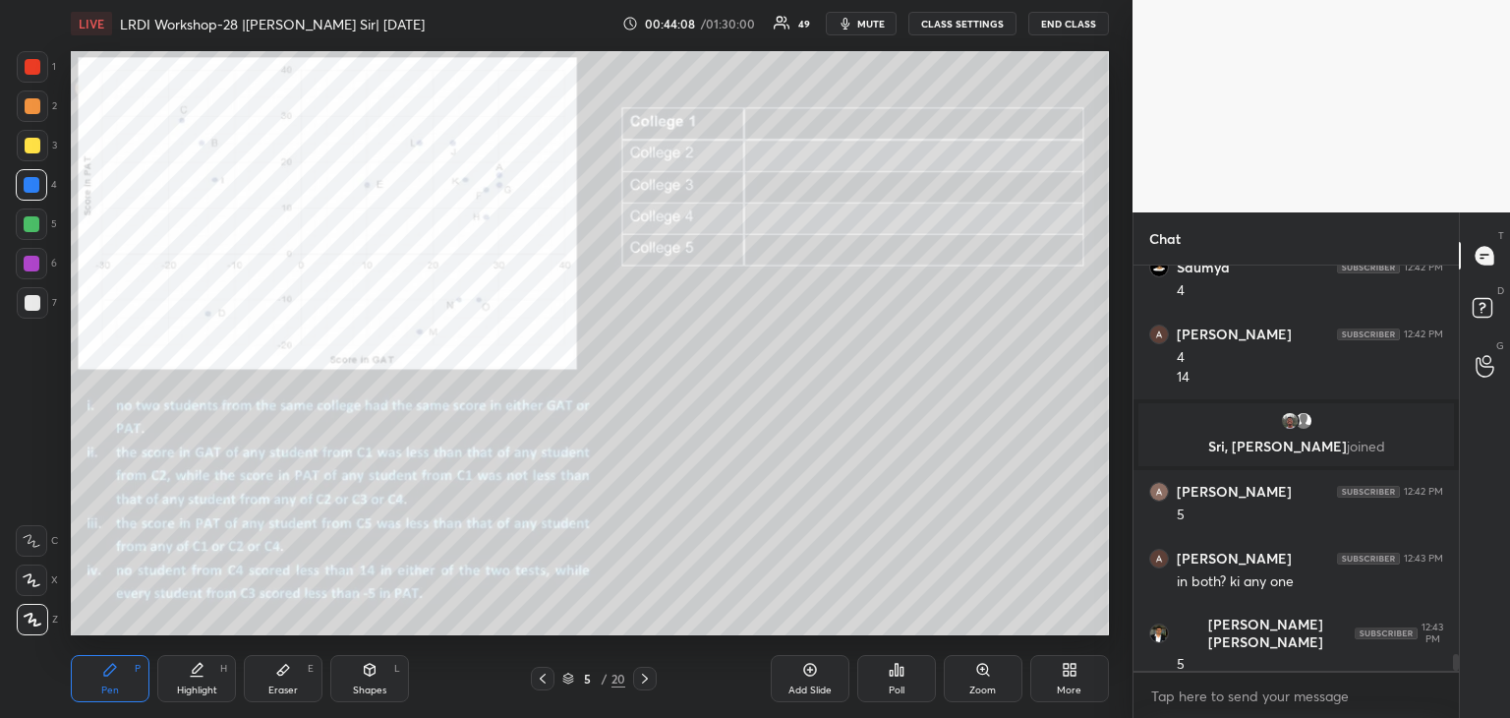
click at [292, 677] on div "Eraser E" at bounding box center [283, 678] width 79 height 47
click at [106, 677] on div "Pen P" at bounding box center [110, 678] width 79 height 47
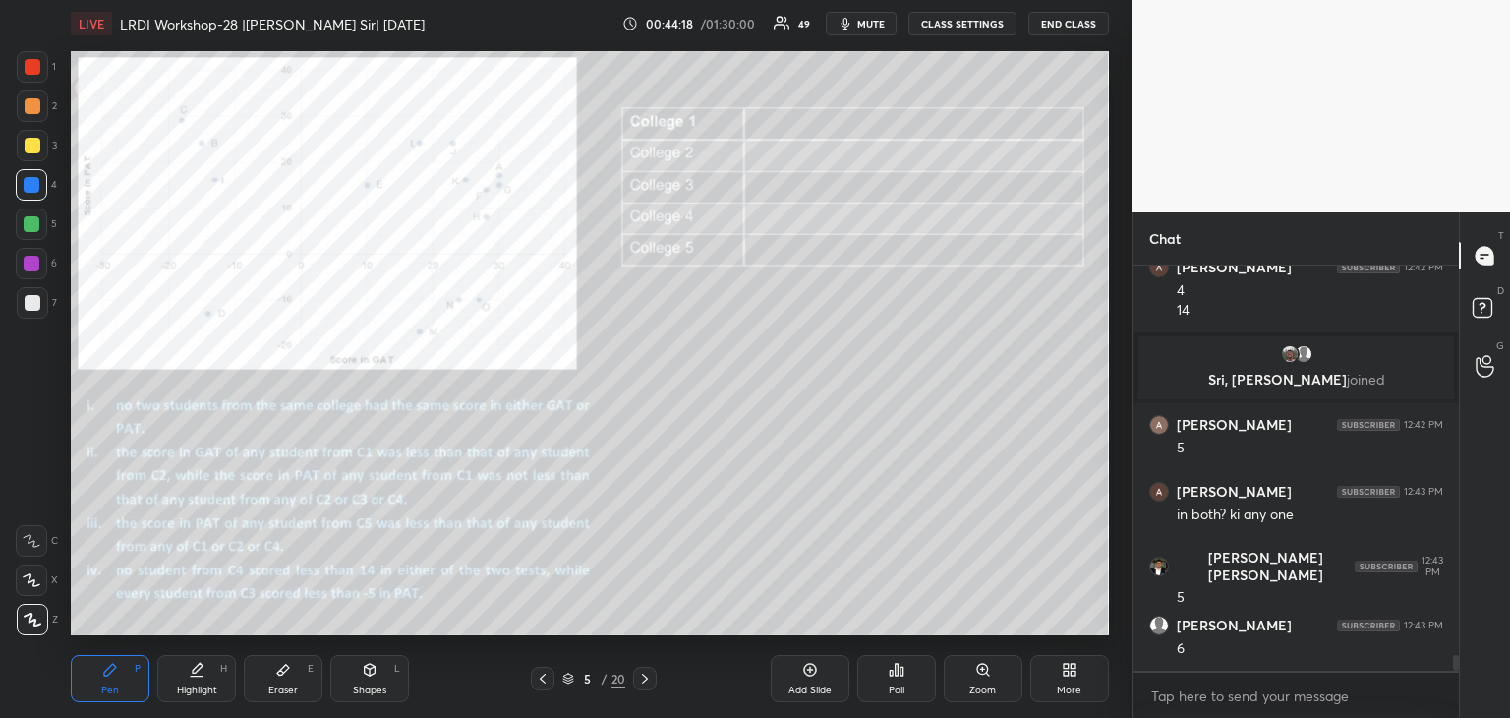
scroll to position [9826, 0]
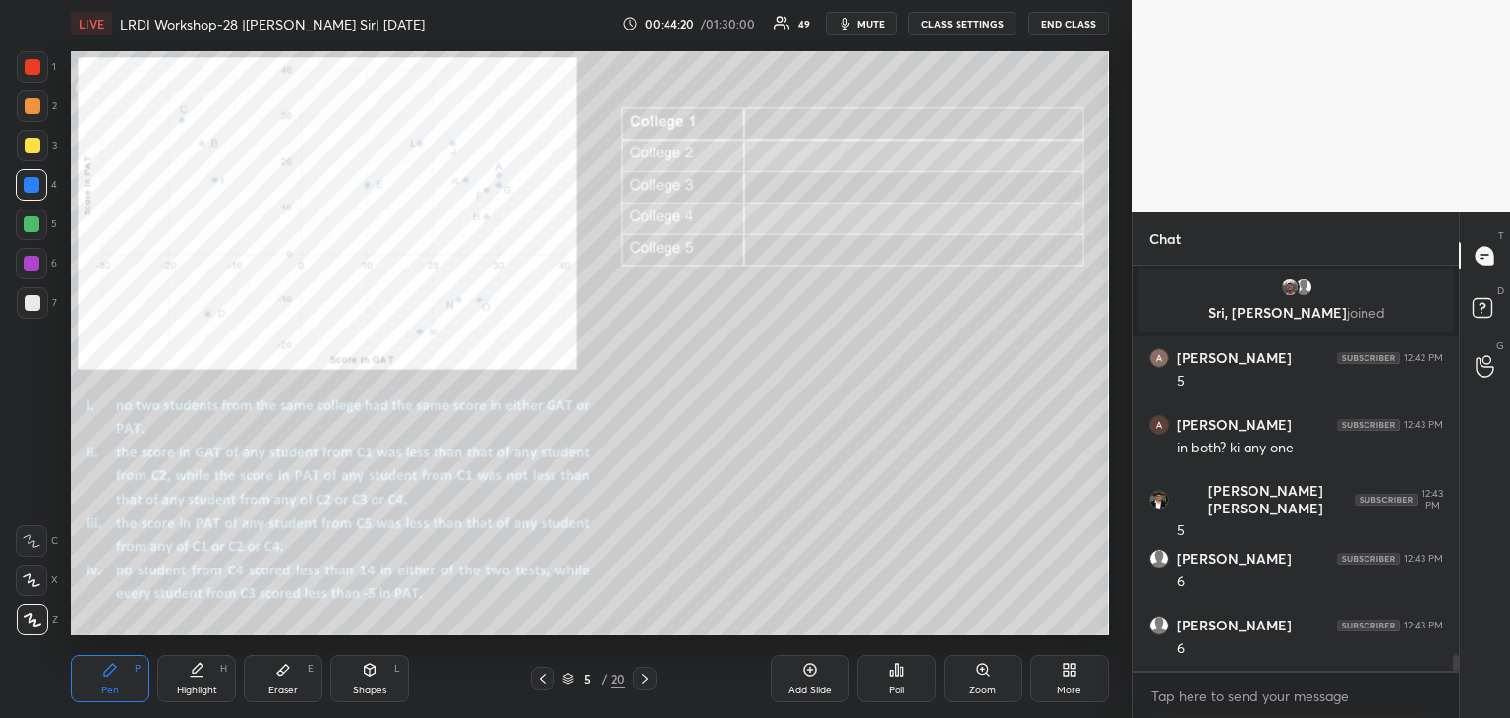
click at [37, 64] on div at bounding box center [33, 67] width 16 height 16
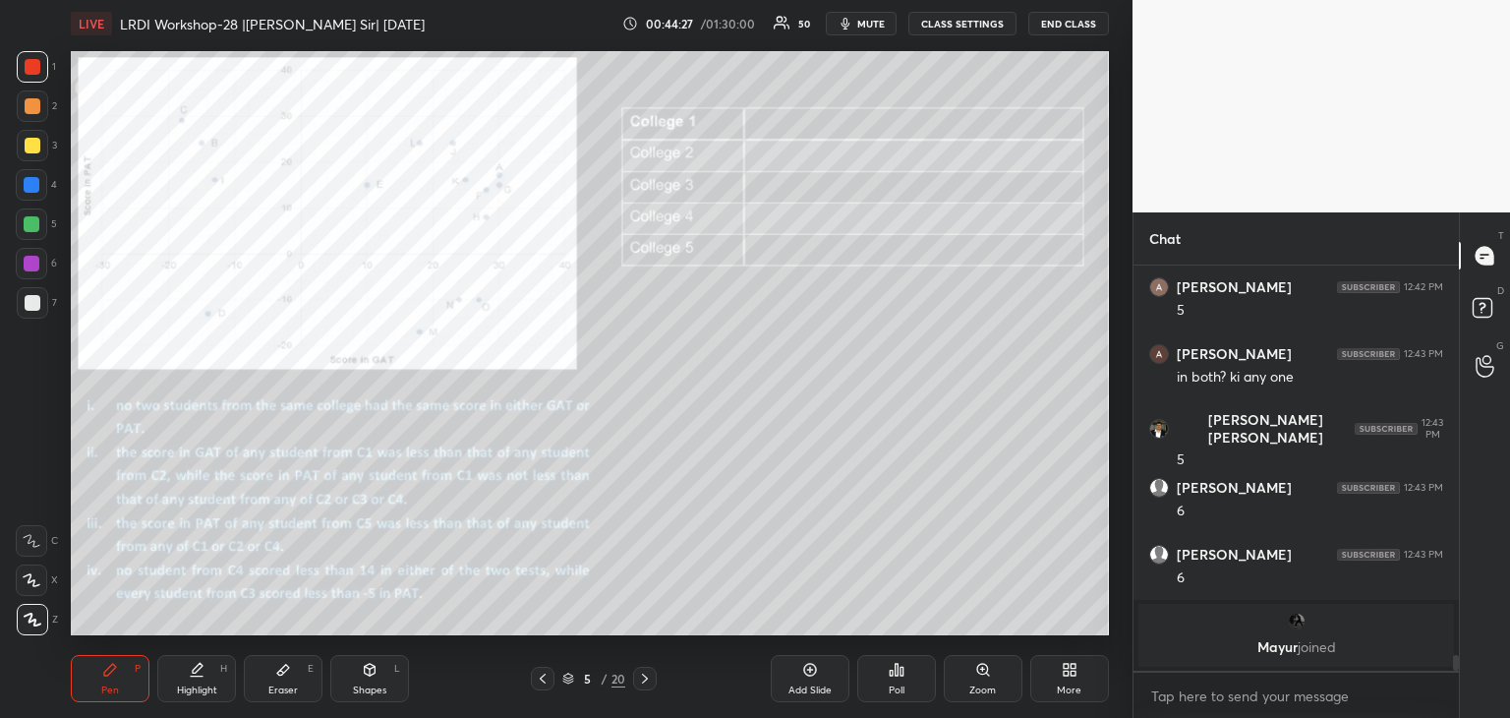
click at [279, 672] on icon at bounding box center [283, 669] width 12 height 11
click at [114, 669] on icon at bounding box center [110, 669] width 12 height 12
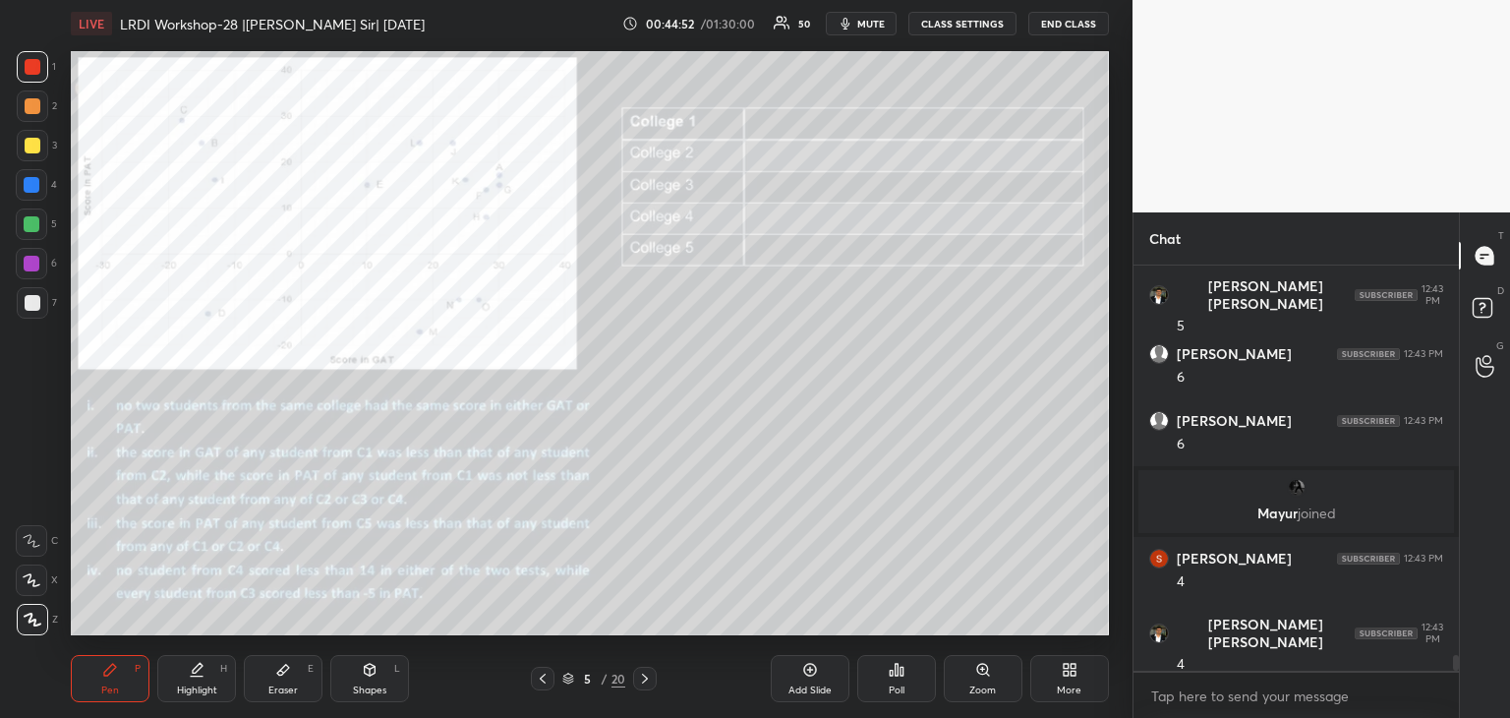
scroll to position [10105, 0]
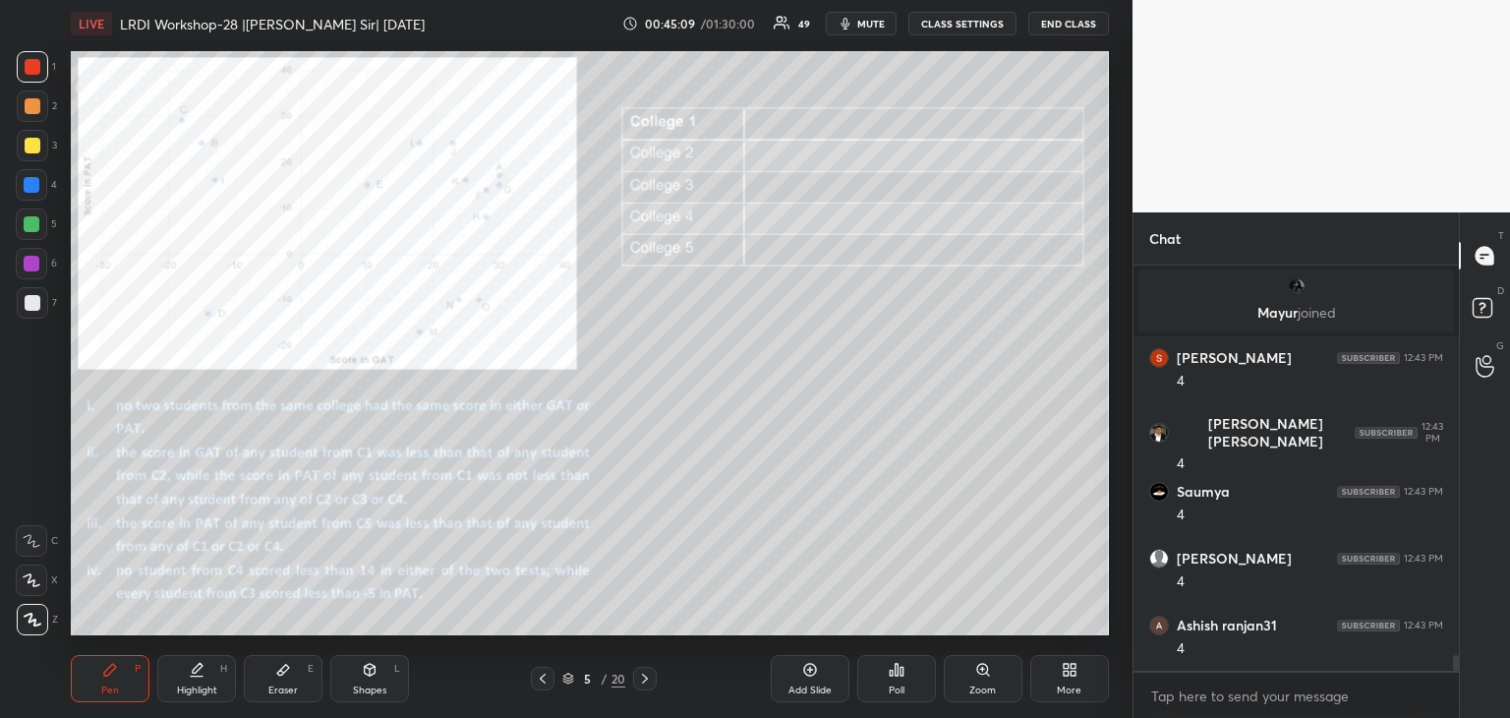
click at [29, 186] on div at bounding box center [32, 185] width 16 height 16
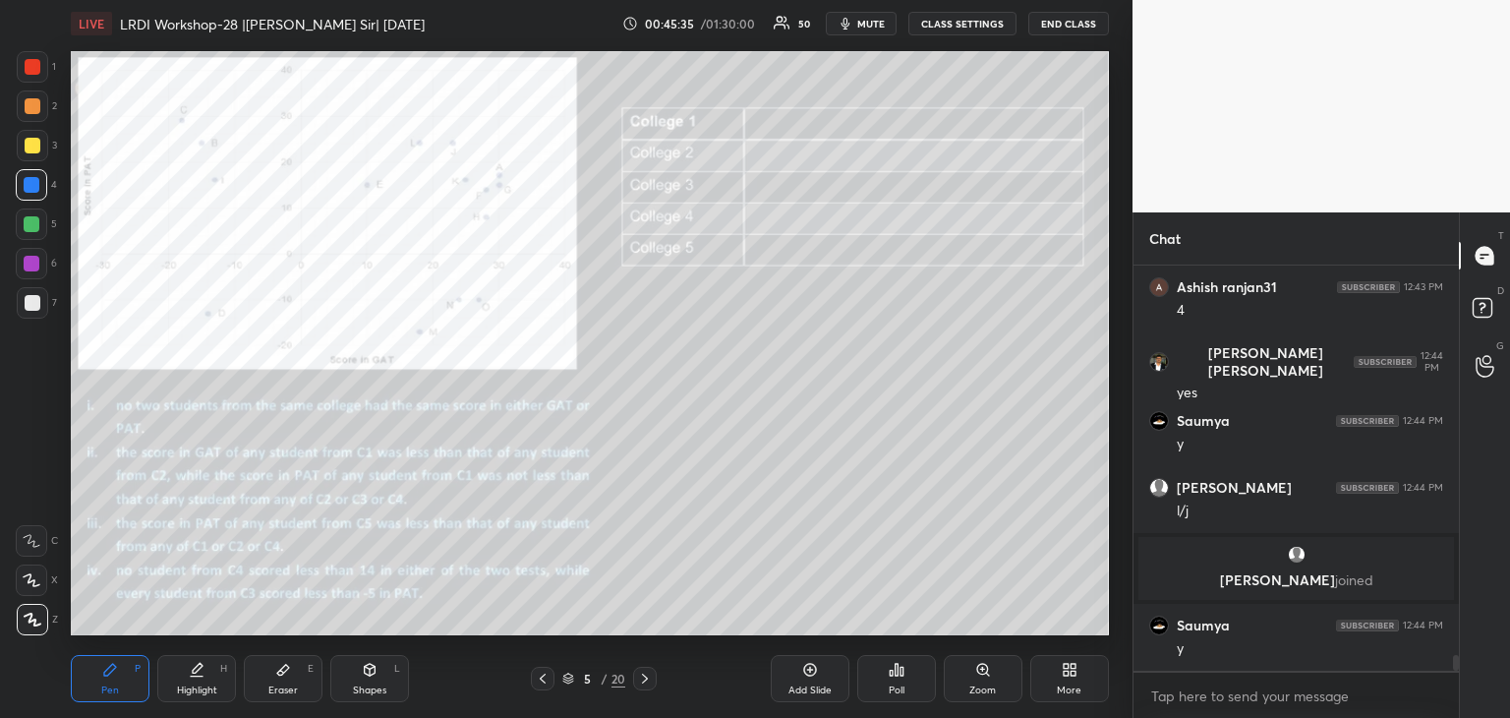
scroll to position [10284, 0]
click at [35, 144] on div at bounding box center [33, 146] width 16 height 16
click at [34, 299] on div at bounding box center [33, 303] width 16 height 16
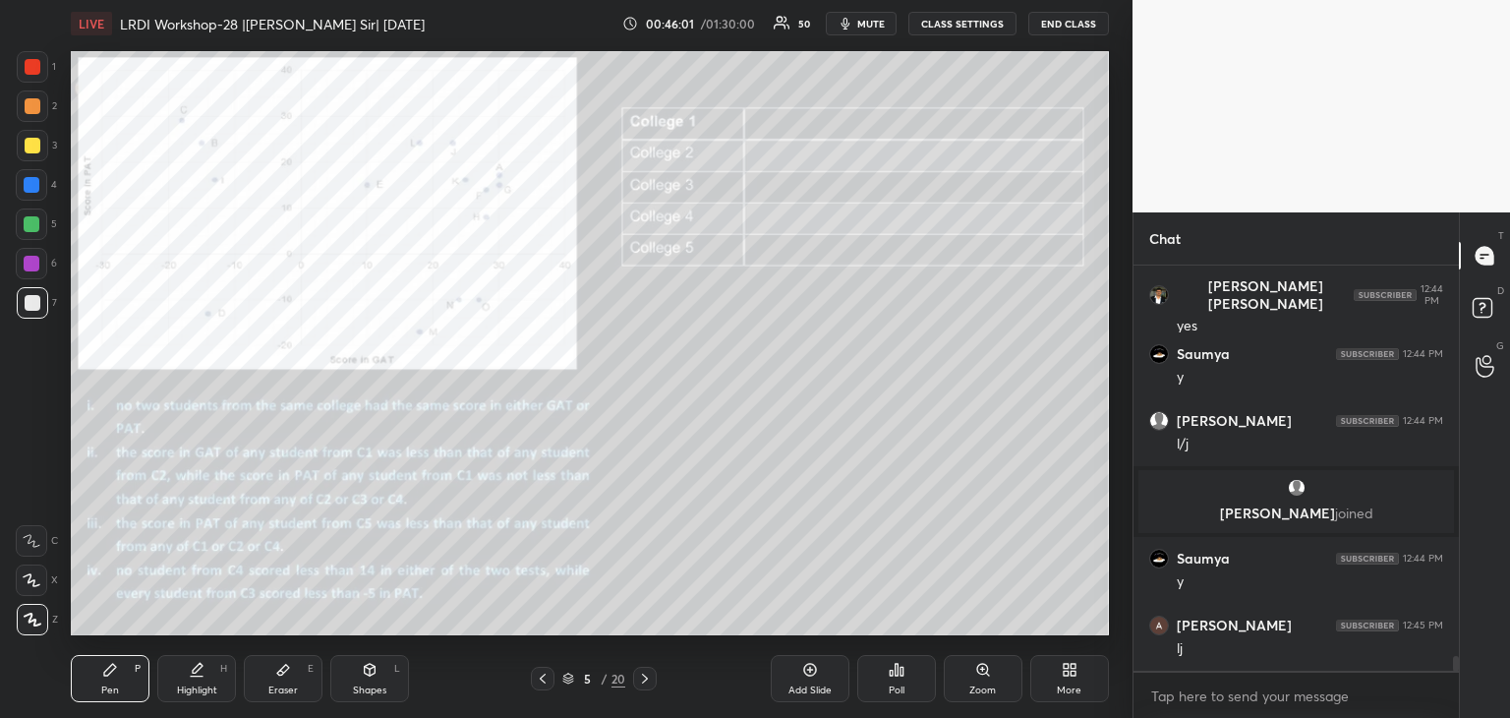
click at [34, 72] on div at bounding box center [33, 67] width 16 height 16
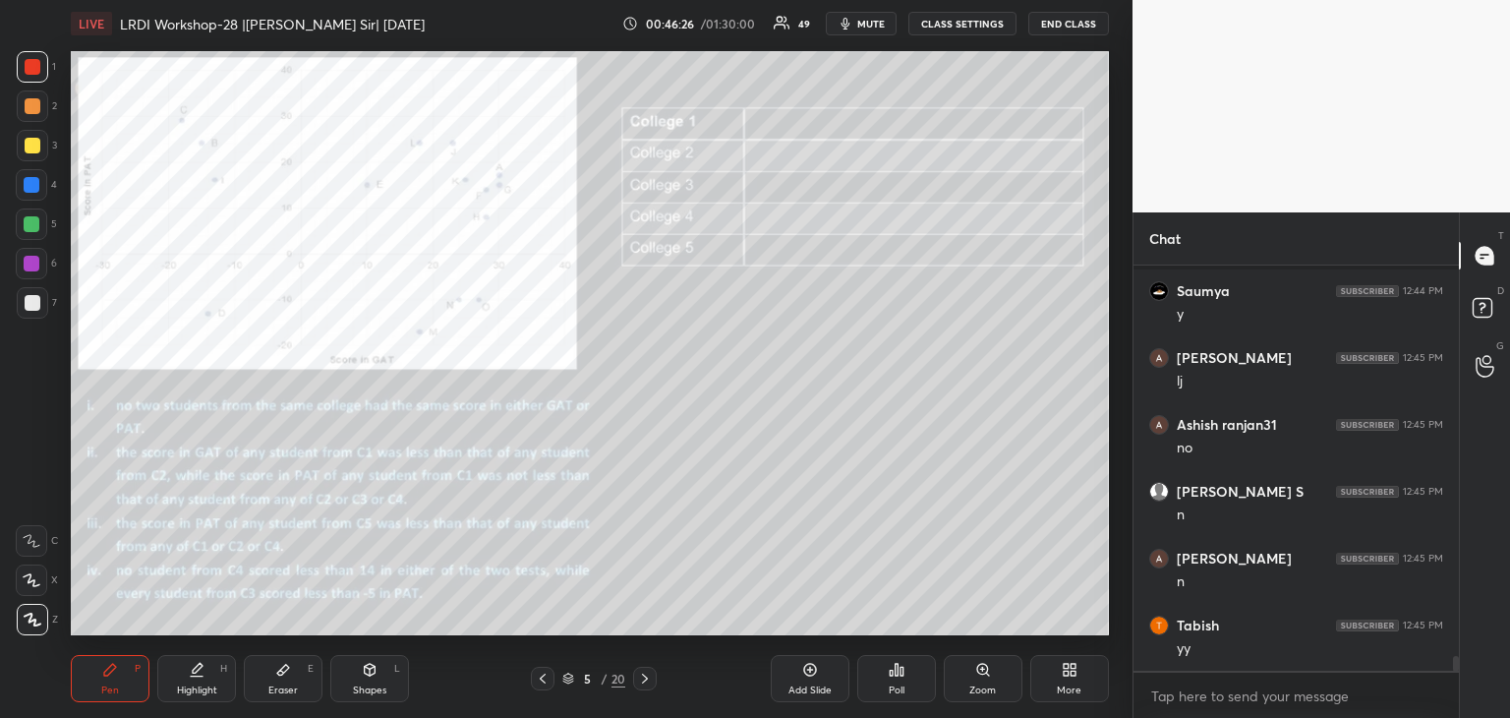
scroll to position [5, 6]
click at [277, 687] on div "Eraser" at bounding box center [282, 690] width 29 height 10
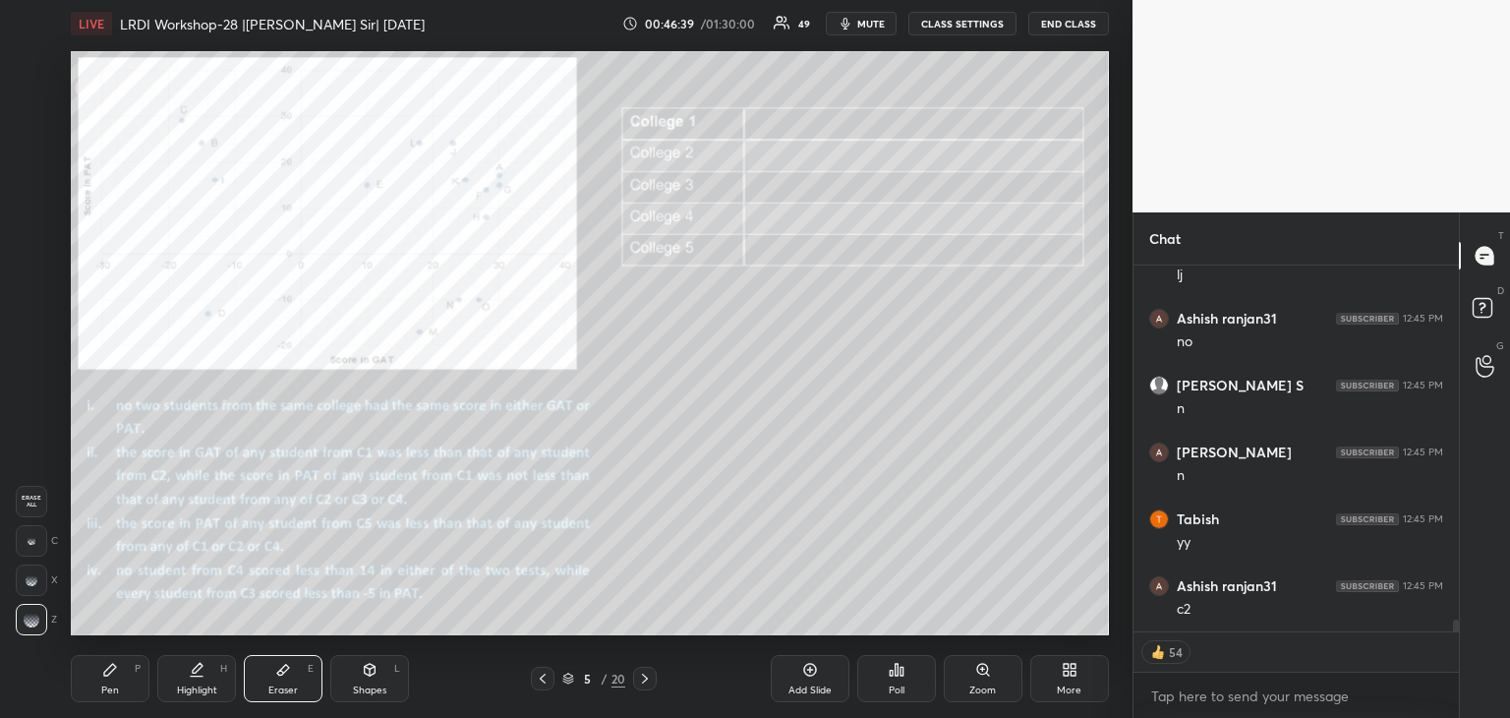
scroll to position [10791, 0]
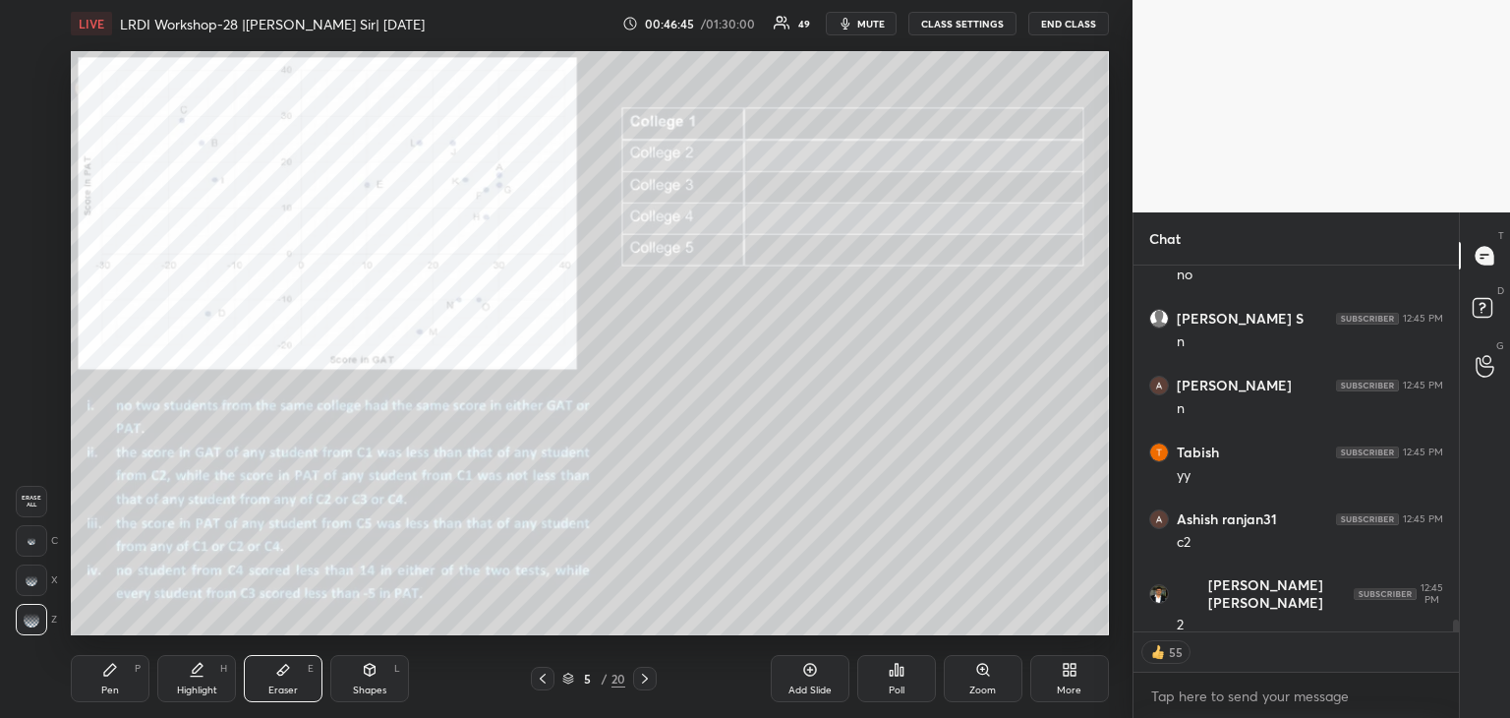
click at [120, 672] on div "Pen P" at bounding box center [110, 678] width 79 height 47
click at [34, 143] on div at bounding box center [33, 146] width 16 height 16
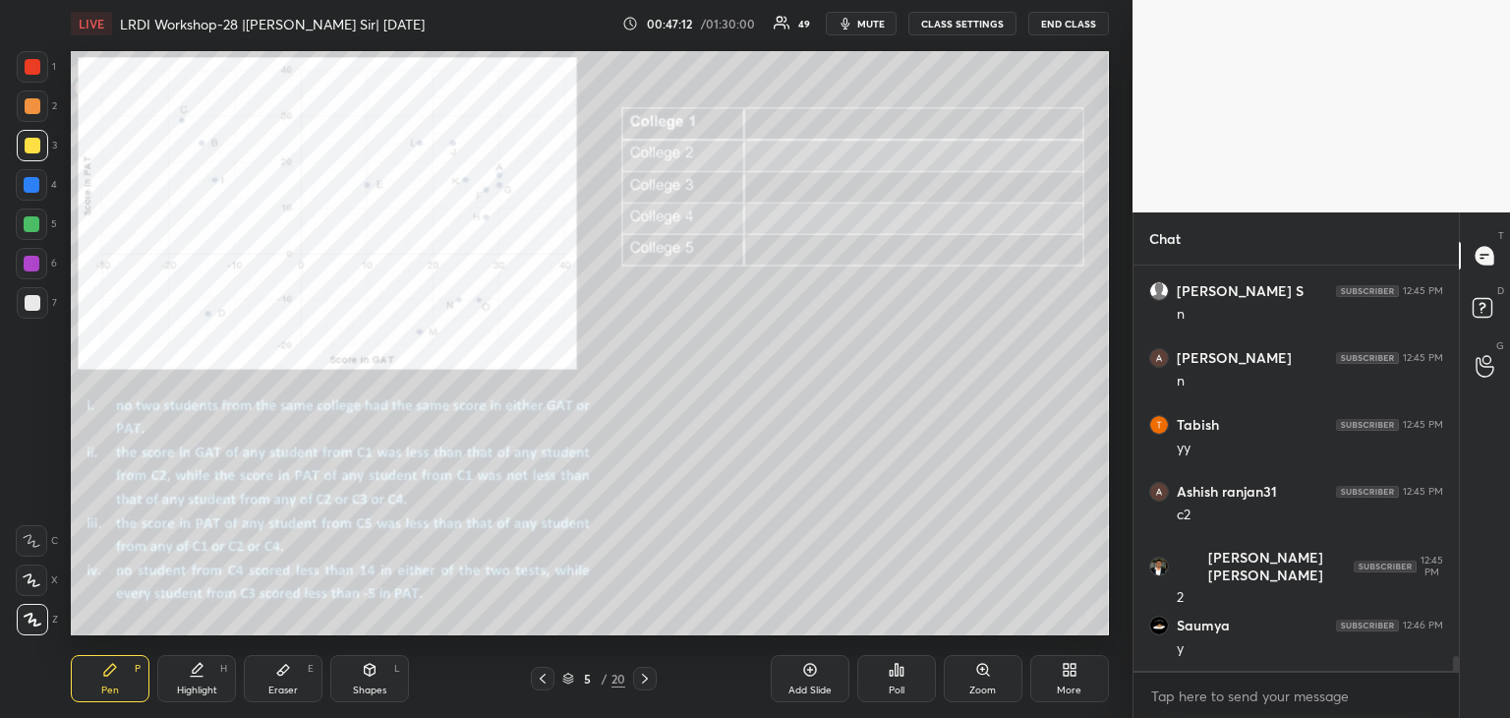
scroll to position [10885, 0]
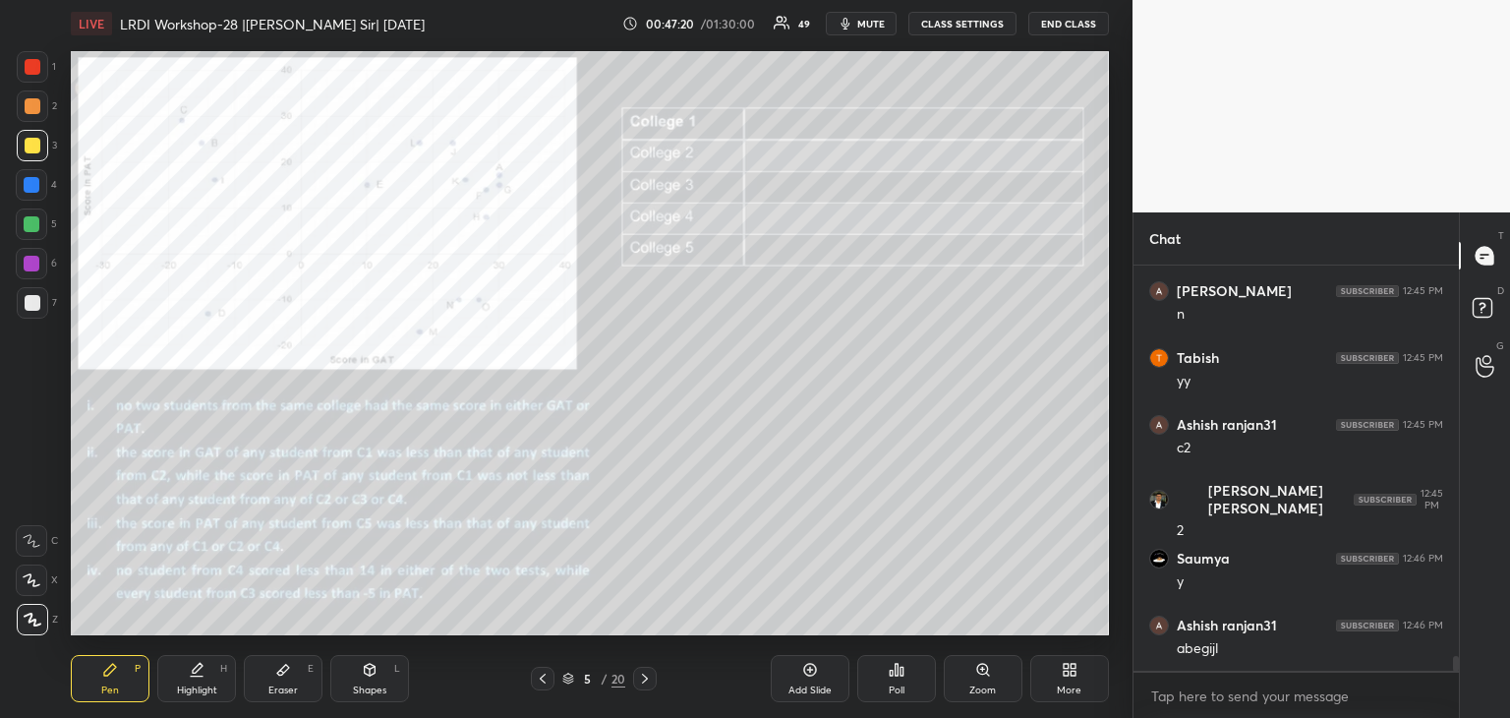
click at [32, 187] on div at bounding box center [32, 185] width 16 height 16
click at [275, 671] on icon at bounding box center [283, 670] width 16 height 16
click at [110, 681] on div "Pen P" at bounding box center [110, 678] width 79 height 47
click at [276, 672] on icon at bounding box center [283, 670] width 16 height 16
click at [108, 669] on icon at bounding box center [110, 669] width 12 height 12
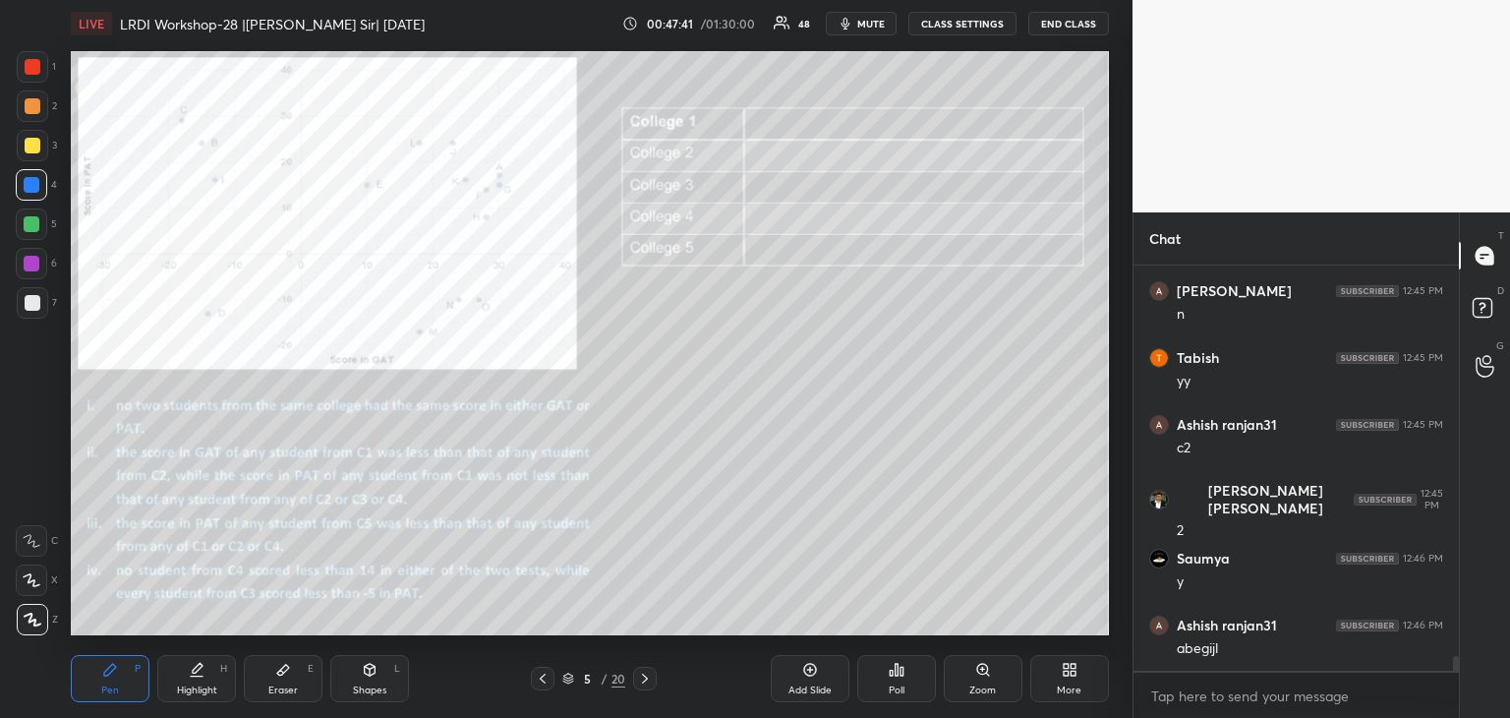
click at [36, 231] on div at bounding box center [32, 224] width 16 height 16
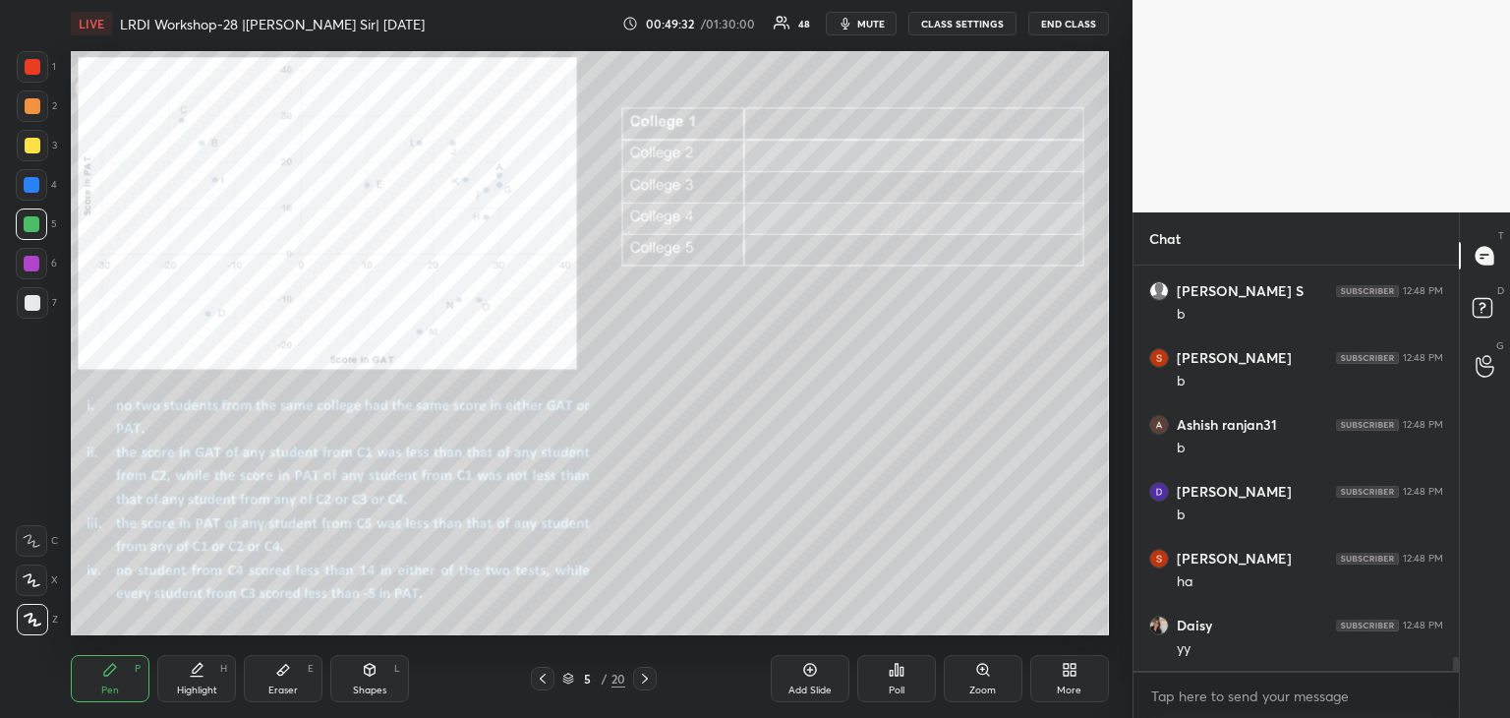
scroll to position [5, 6]
click at [256, 685] on div "Eraser E" at bounding box center [283, 678] width 79 height 47
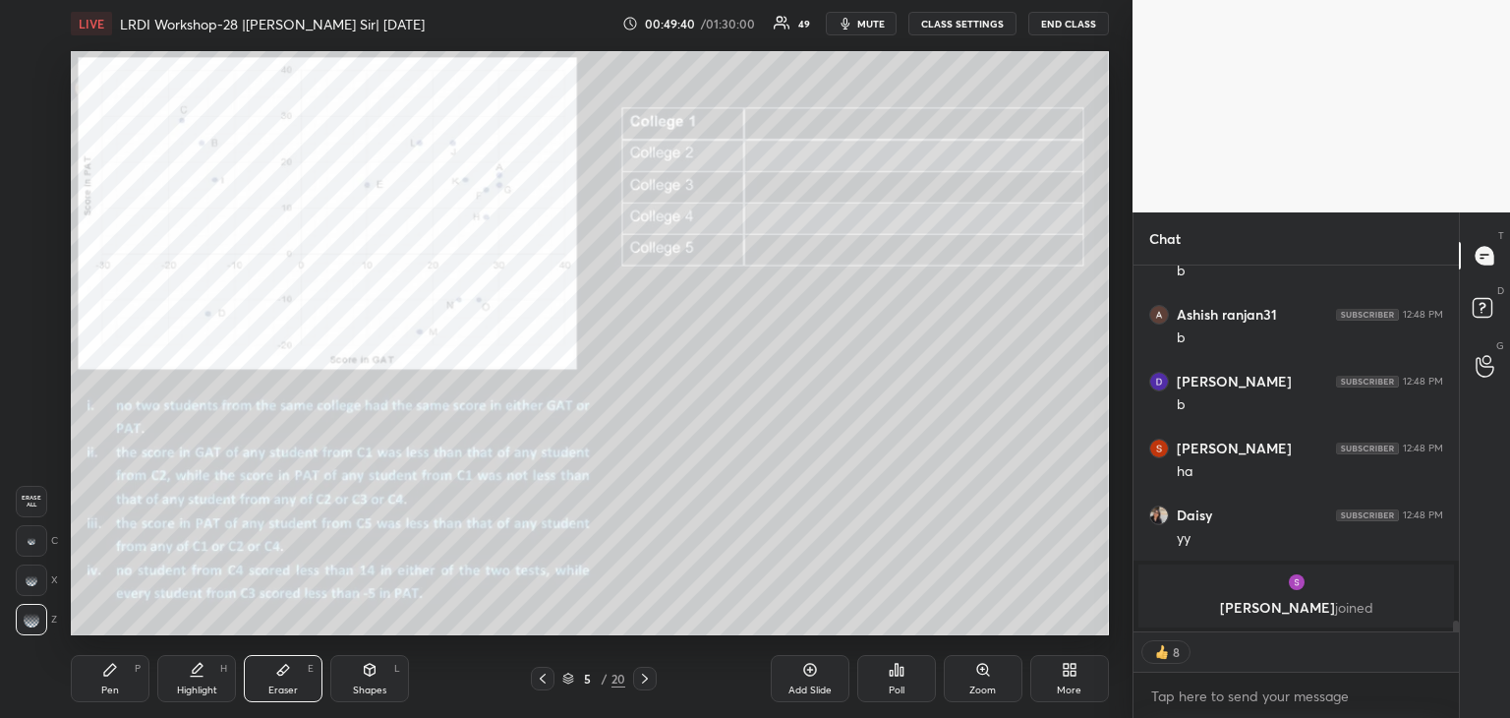
click at [110, 676] on icon at bounding box center [110, 670] width 16 height 16
click at [32, 309] on div at bounding box center [33, 303] width 16 height 16
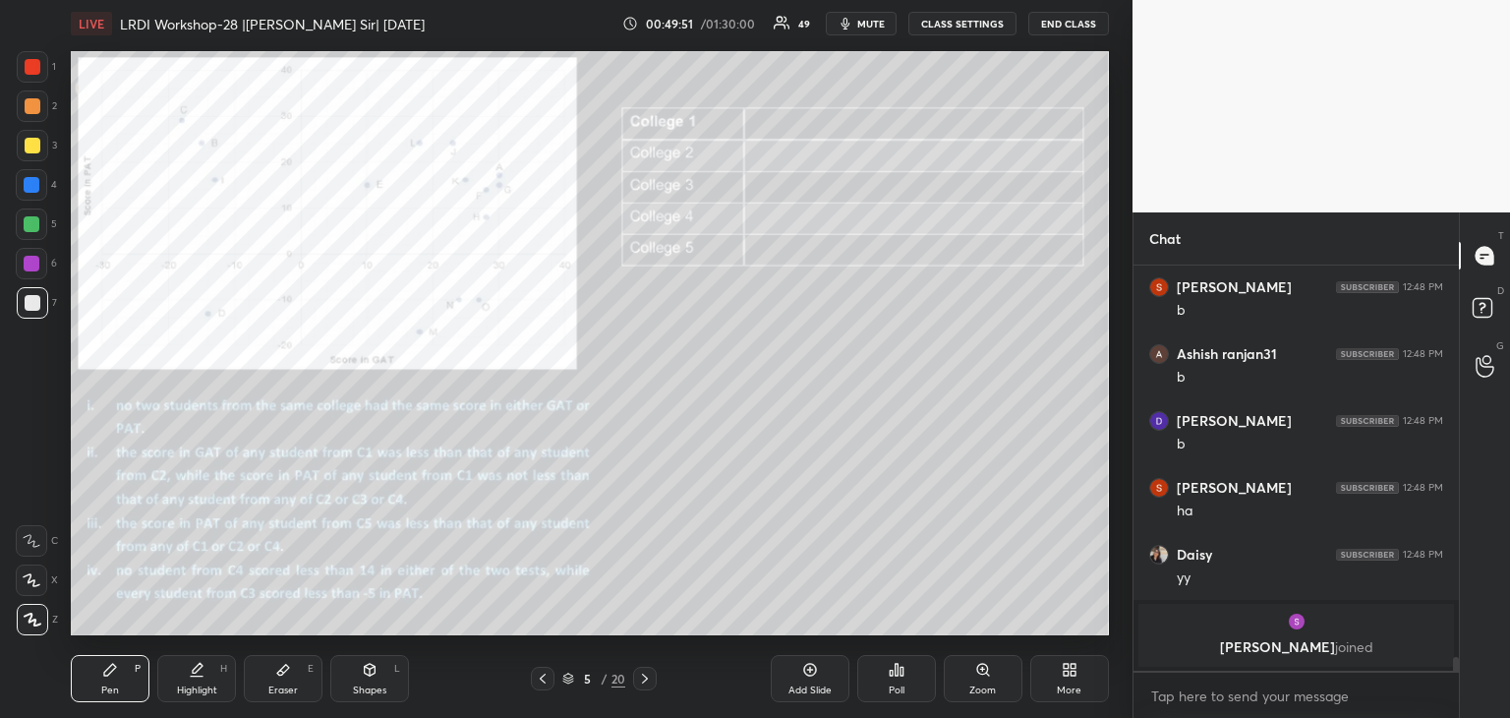
click at [28, 150] on div at bounding box center [33, 146] width 16 height 16
click at [283, 678] on div "Eraser E" at bounding box center [283, 678] width 79 height 47
click at [122, 673] on div "Pen P" at bounding box center [110, 678] width 79 height 47
click at [31, 310] on div at bounding box center [33, 303] width 16 height 16
click at [31, 188] on div at bounding box center [32, 185] width 16 height 16
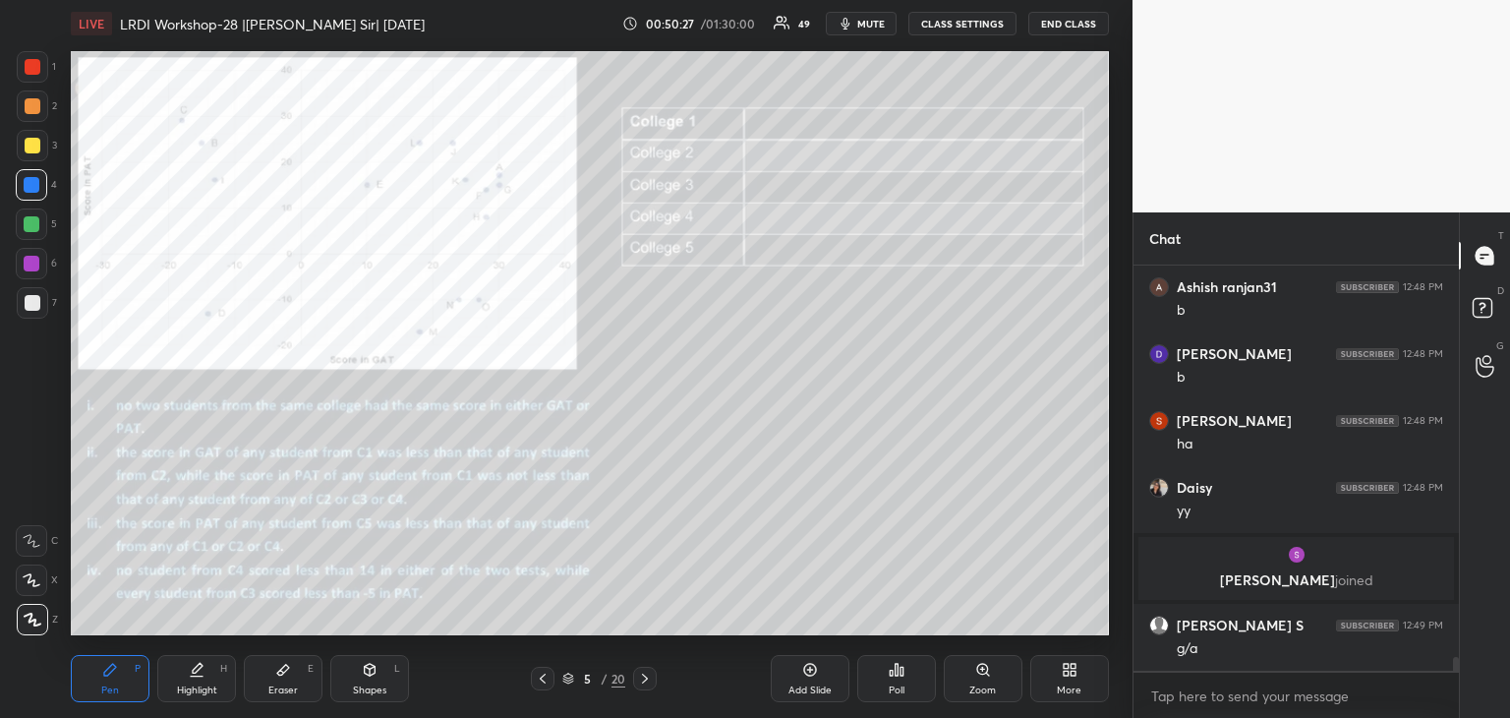
scroll to position [11491, 0]
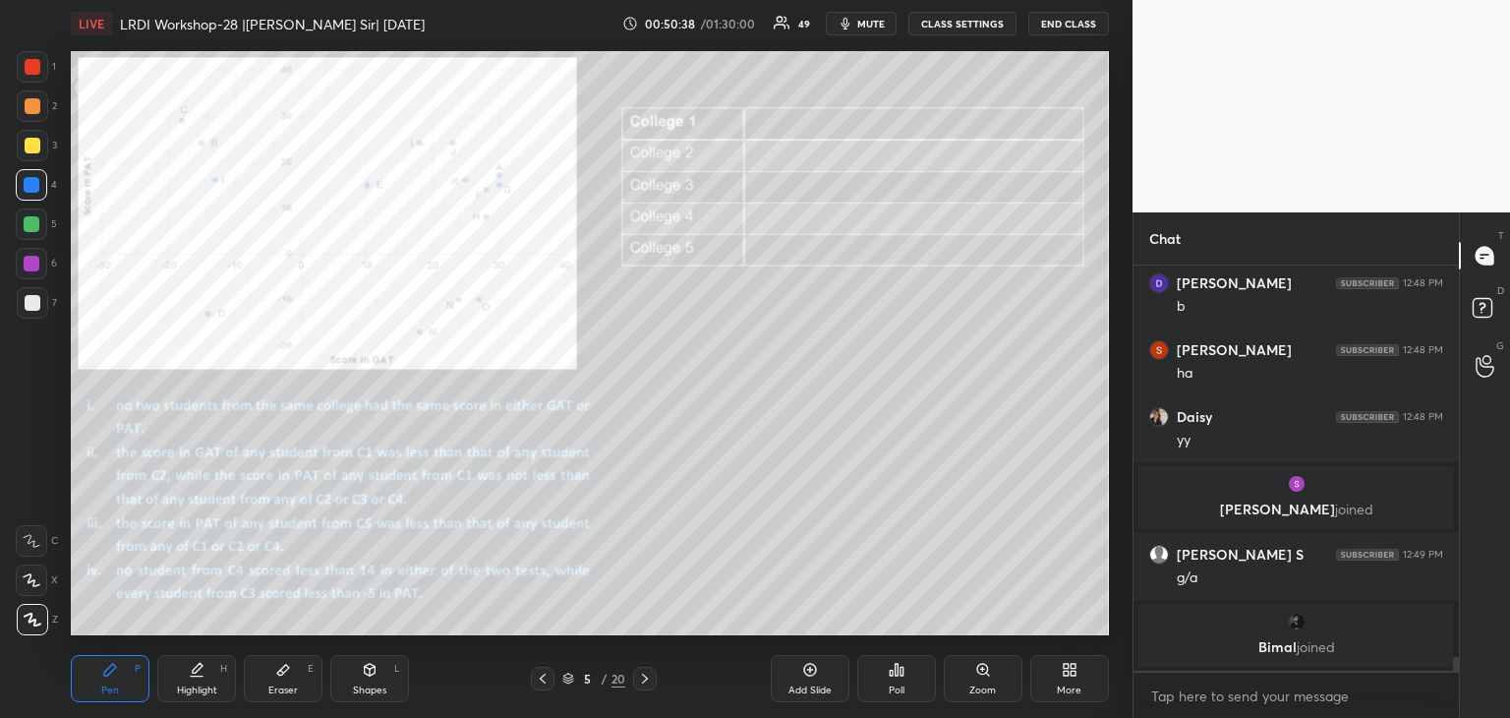
click at [31, 263] on div at bounding box center [32, 264] width 16 height 16
click at [30, 72] on div at bounding box center [33, 67] width 16 height 16
click at [33, 65] on div at bounding box center [33, 67] width 16 height 16
click at [284, 673] on icon at bounding box center [283, 670] width 16 height 16
click at [98, 677] on div "Pen P" at bounding box center [110, 678] width 79 height 47
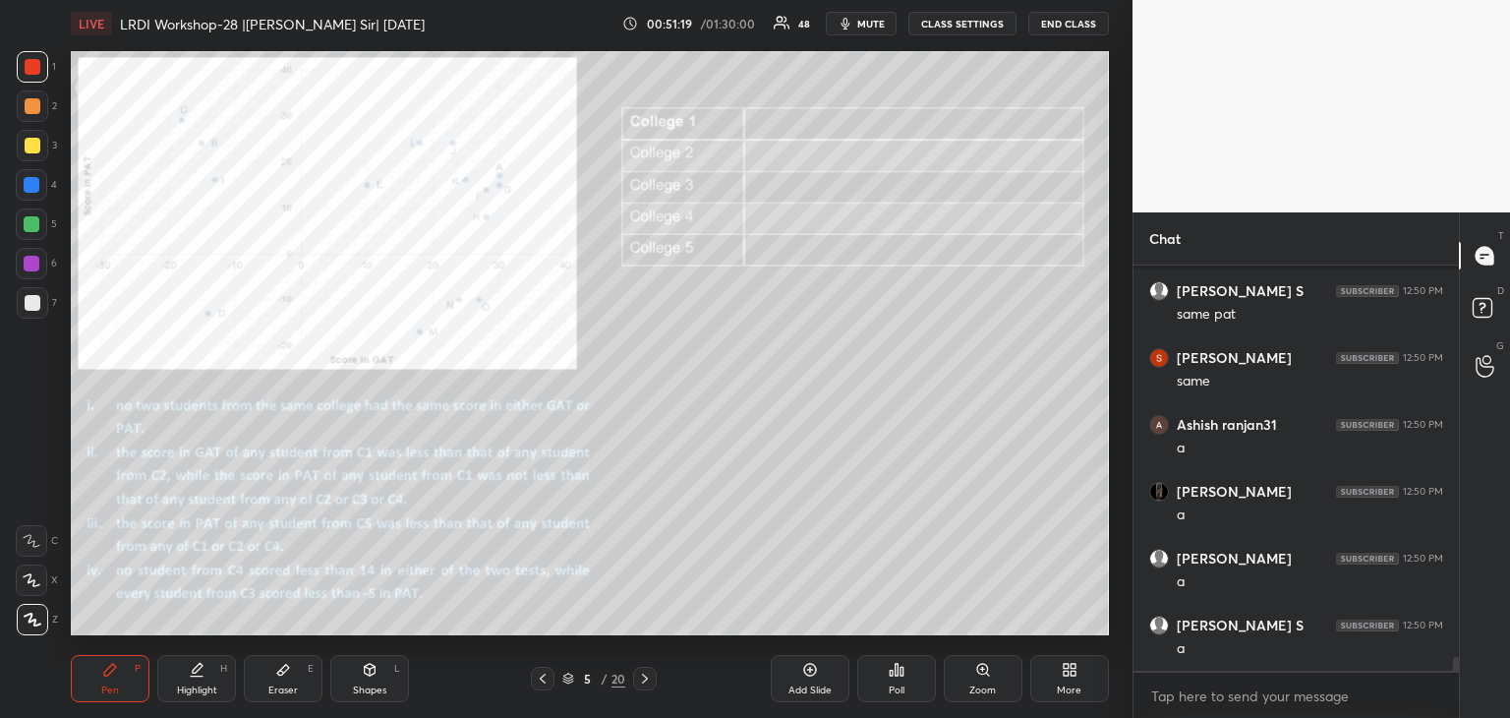
scroll to position [12110, 0]
click at [31, 185] on div at bounding box center [32, 185] width 16 height 16
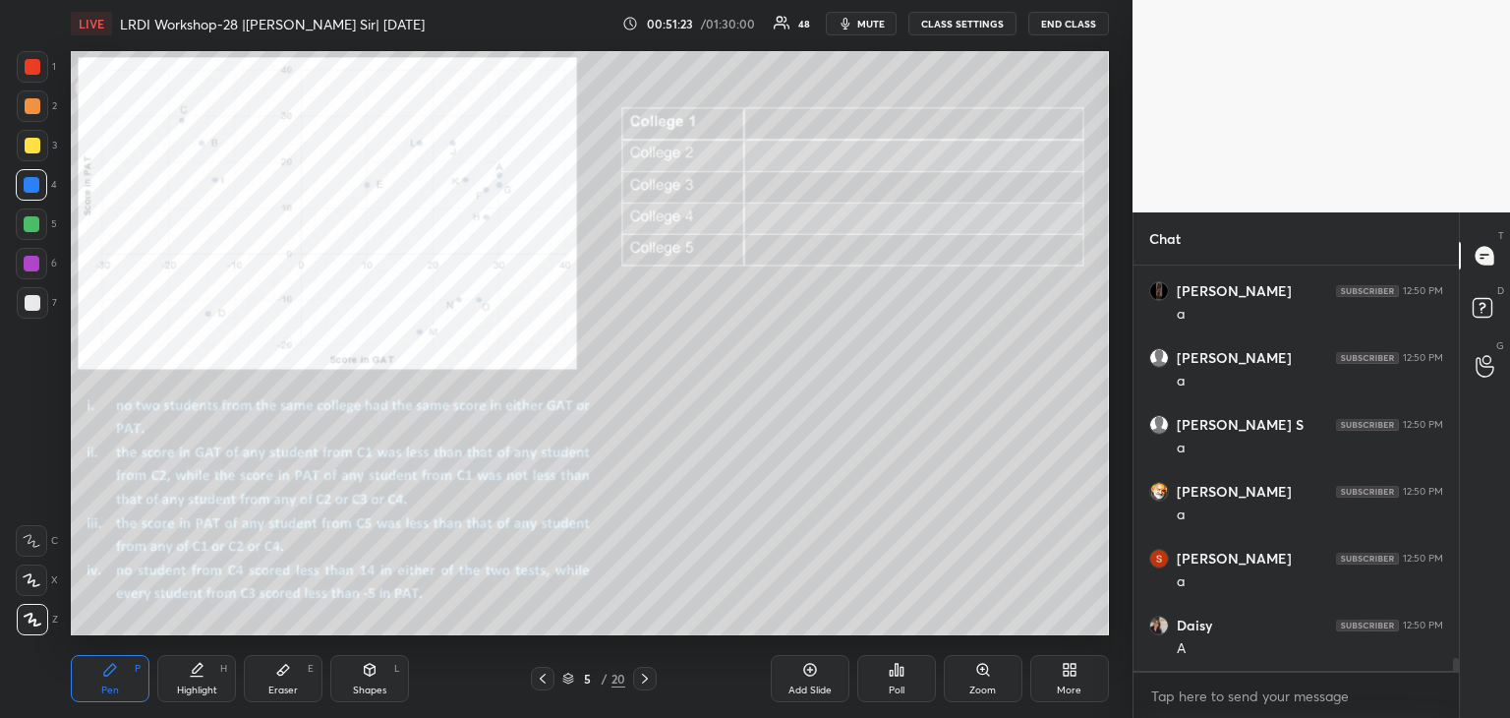
click at [275, 676] on icon at bounding box center [283, 670] width 16 height 16
click at [101, 677] on div "Pen P" at bounding box center [110, 678] width 79 height 47
click at [35, 309] on div at bounding box center [33, 303] width 16 height 16
click at [284, 674] on icon at bounding box center [283, 670] width 16 height 16
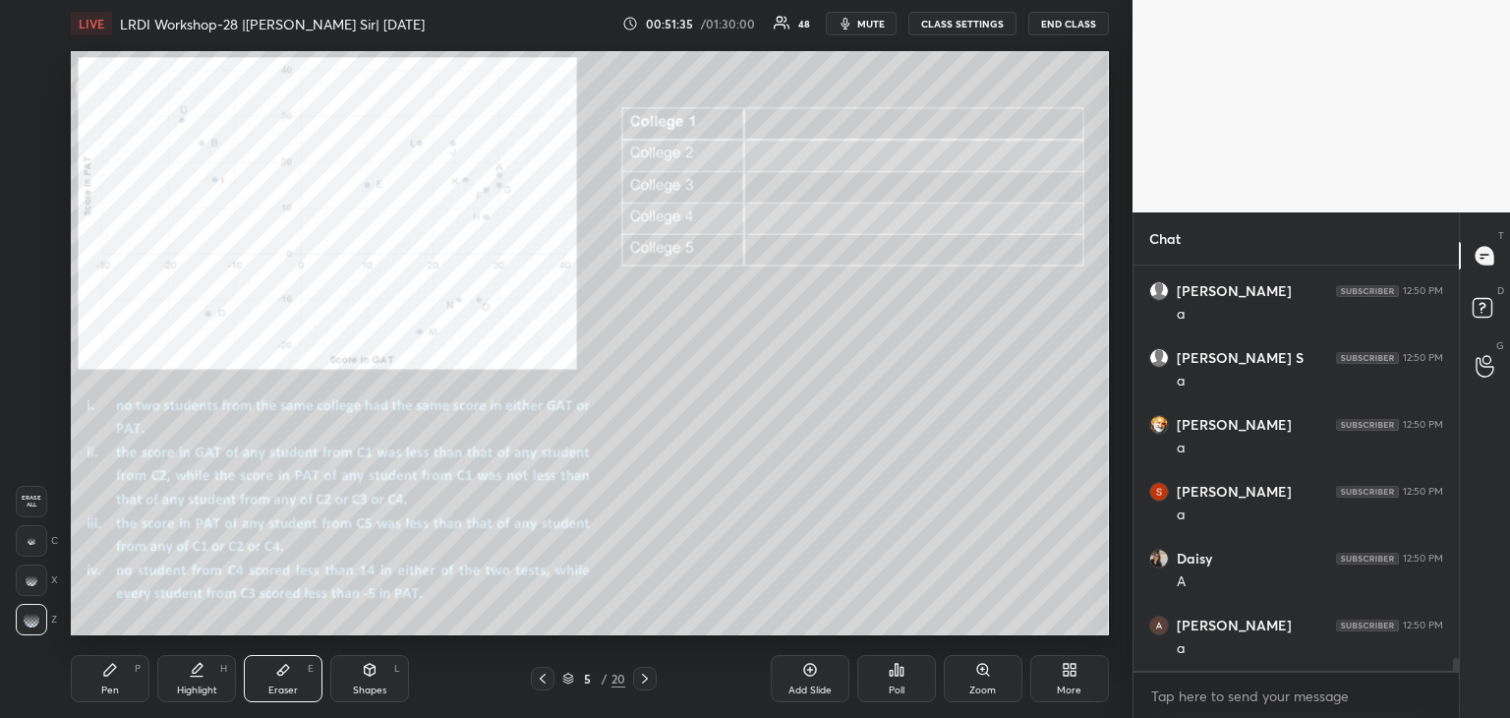
click at [98, 666] on div "Pen P" at bounding box center [110, 678] width 79 height 47
click at [30, 143] on div at bounding box center [33, 146] width 16 height 16
click at [289, 674] on icon at bounding box center [283, 670] width 16 height 16
click at [119, 677] on div "Pen P" at bounding box center [110, 678] width 79 height 47
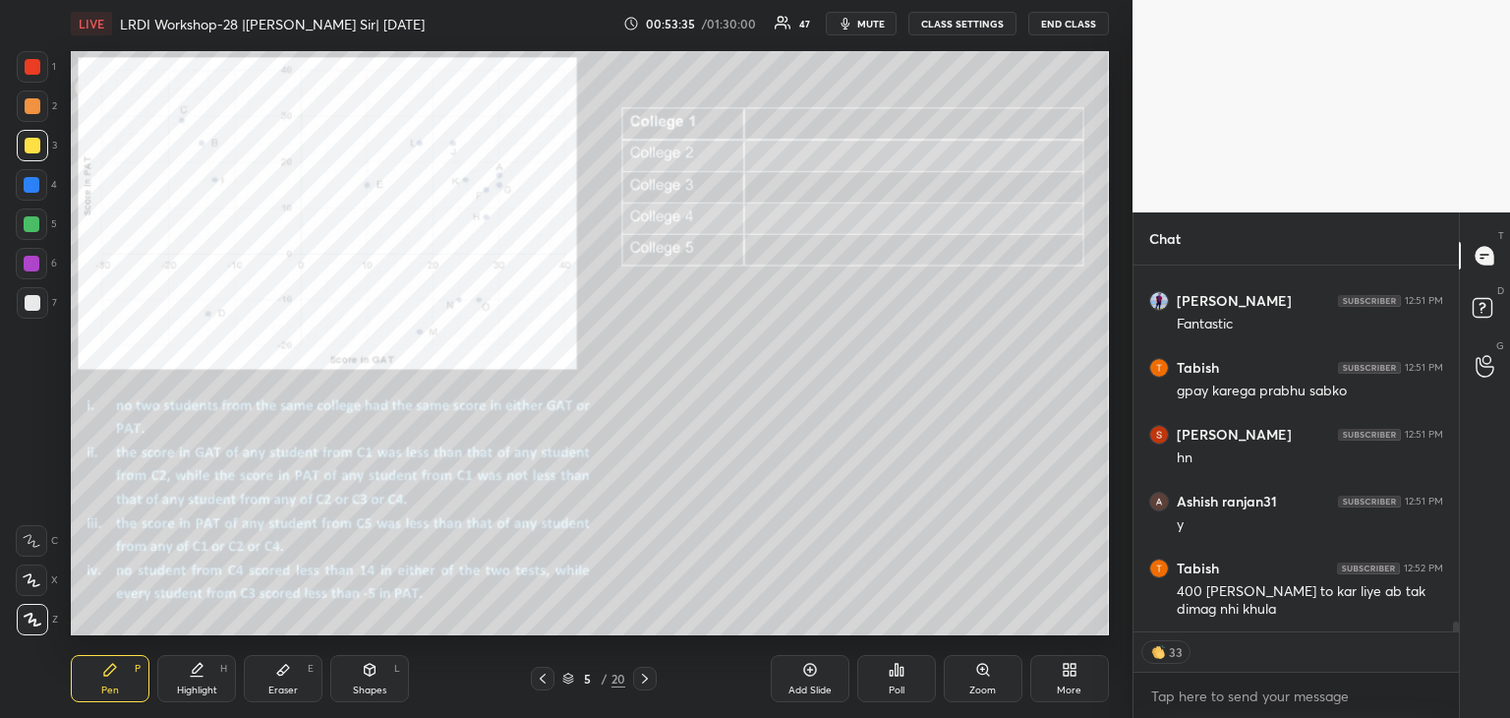
scroll to position [13170, 0]
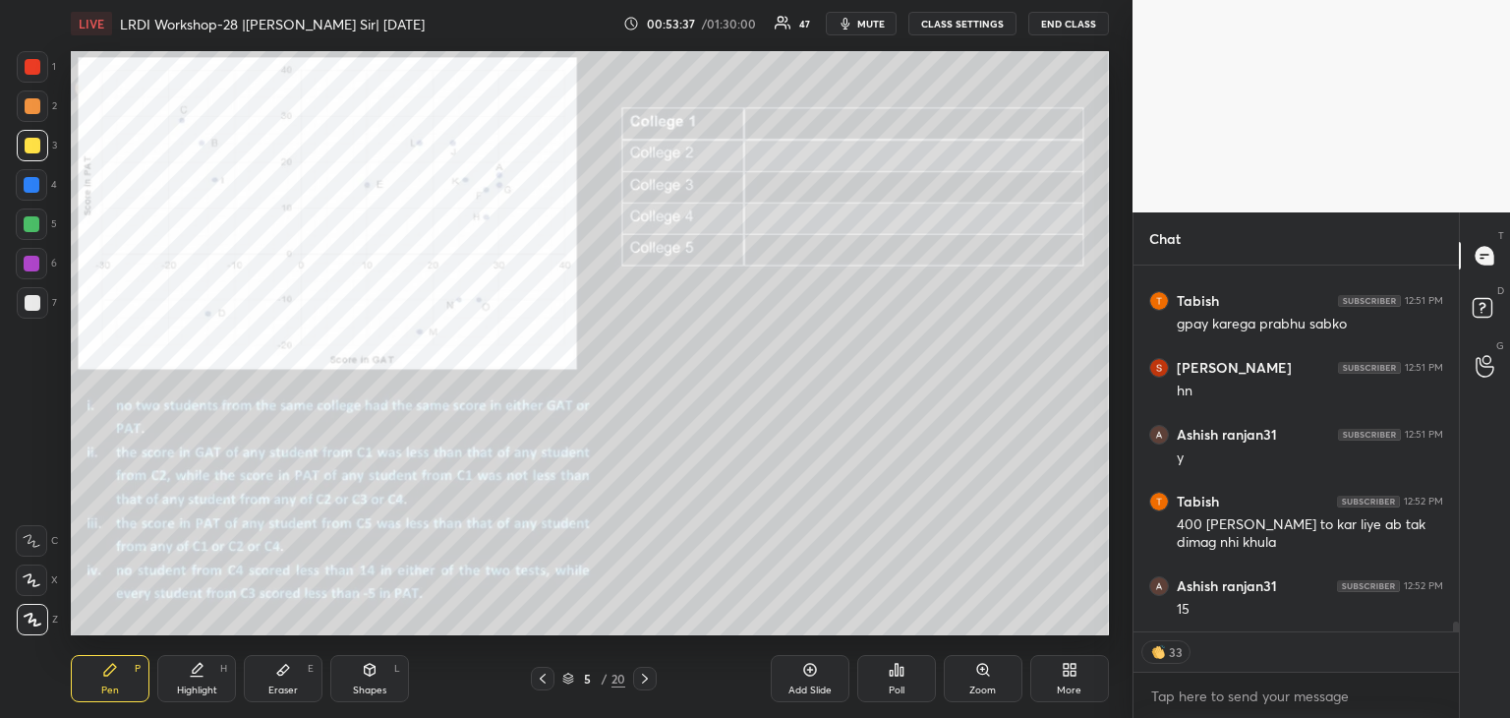
click at [278, 683] on div "Eraser E" at bounding box center [283, 678] width 79 height 47
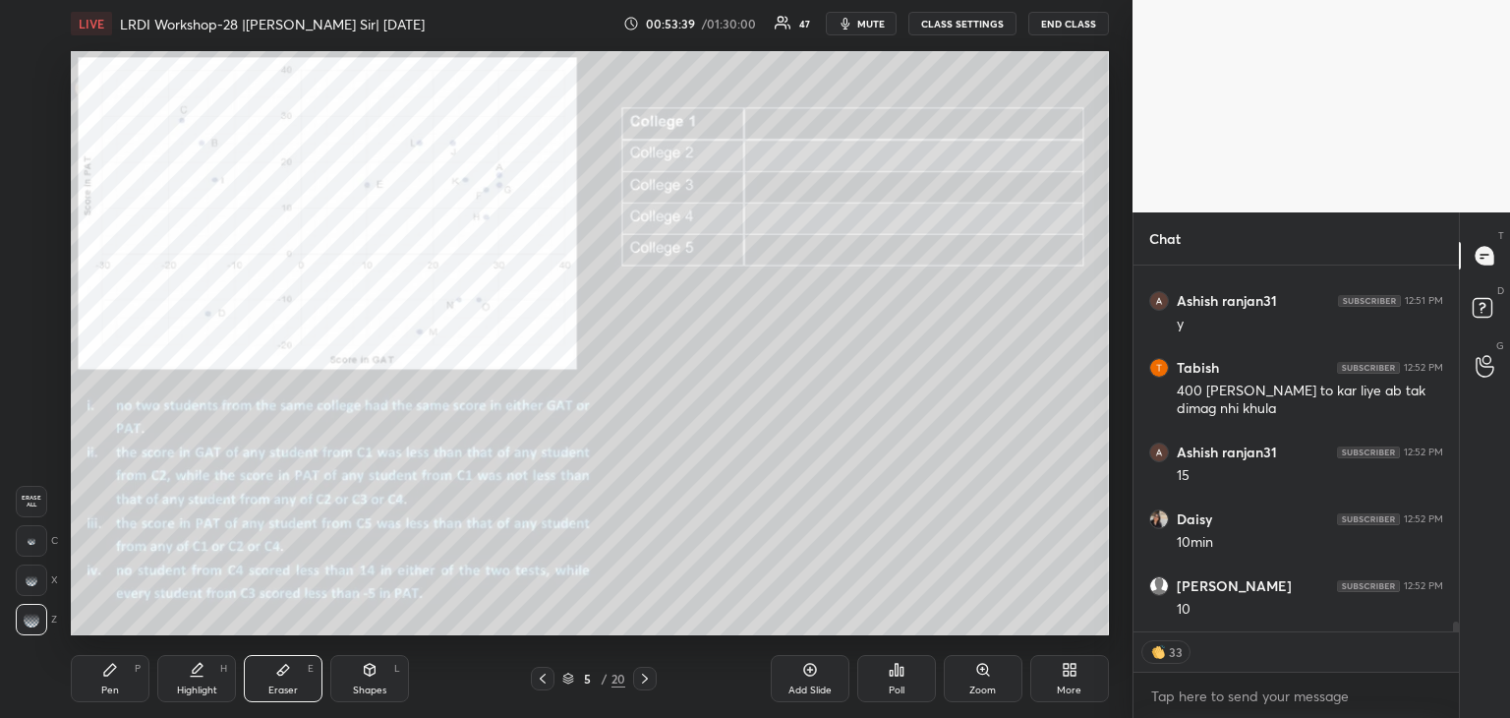
scroll to position [13370, 0]
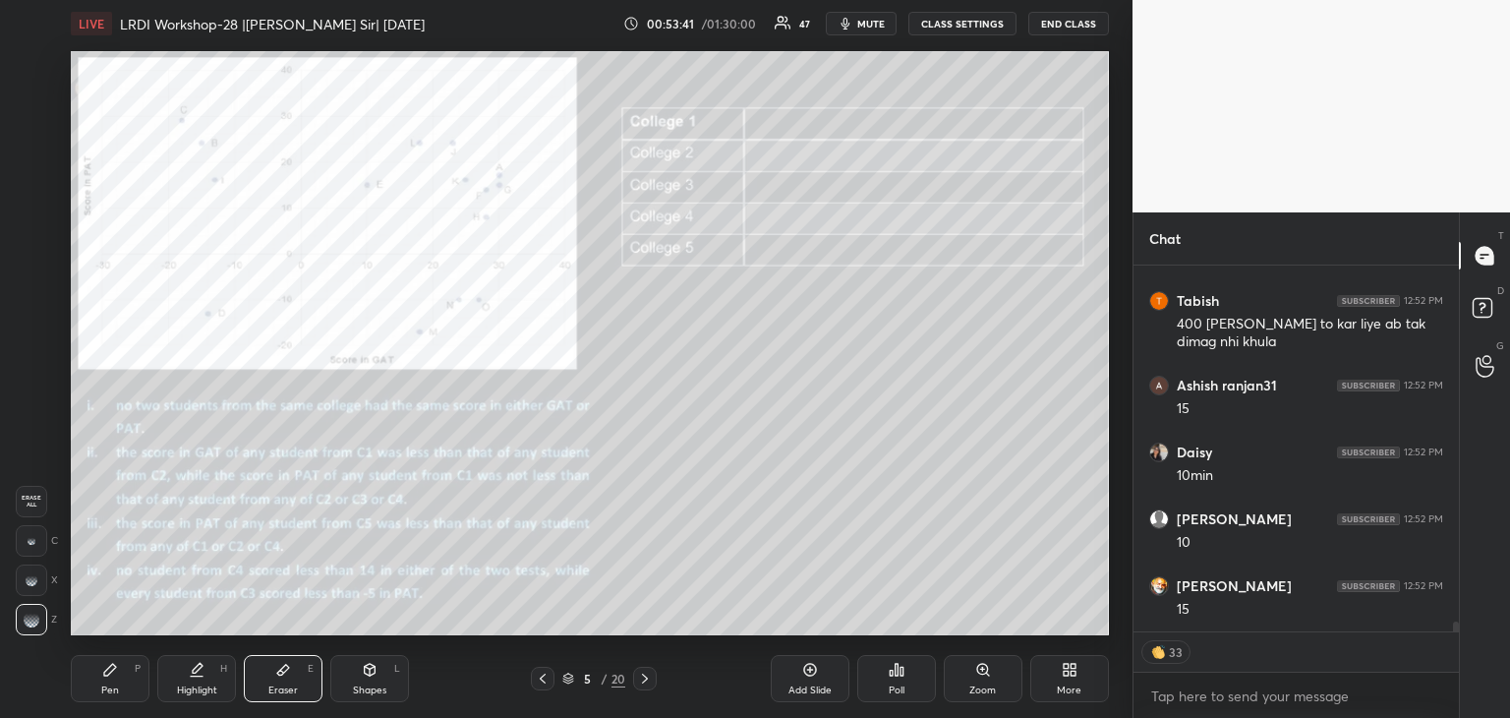
click at [83, 676] on div "Pen P" at bounding box center [110, 678] width 79 height 47
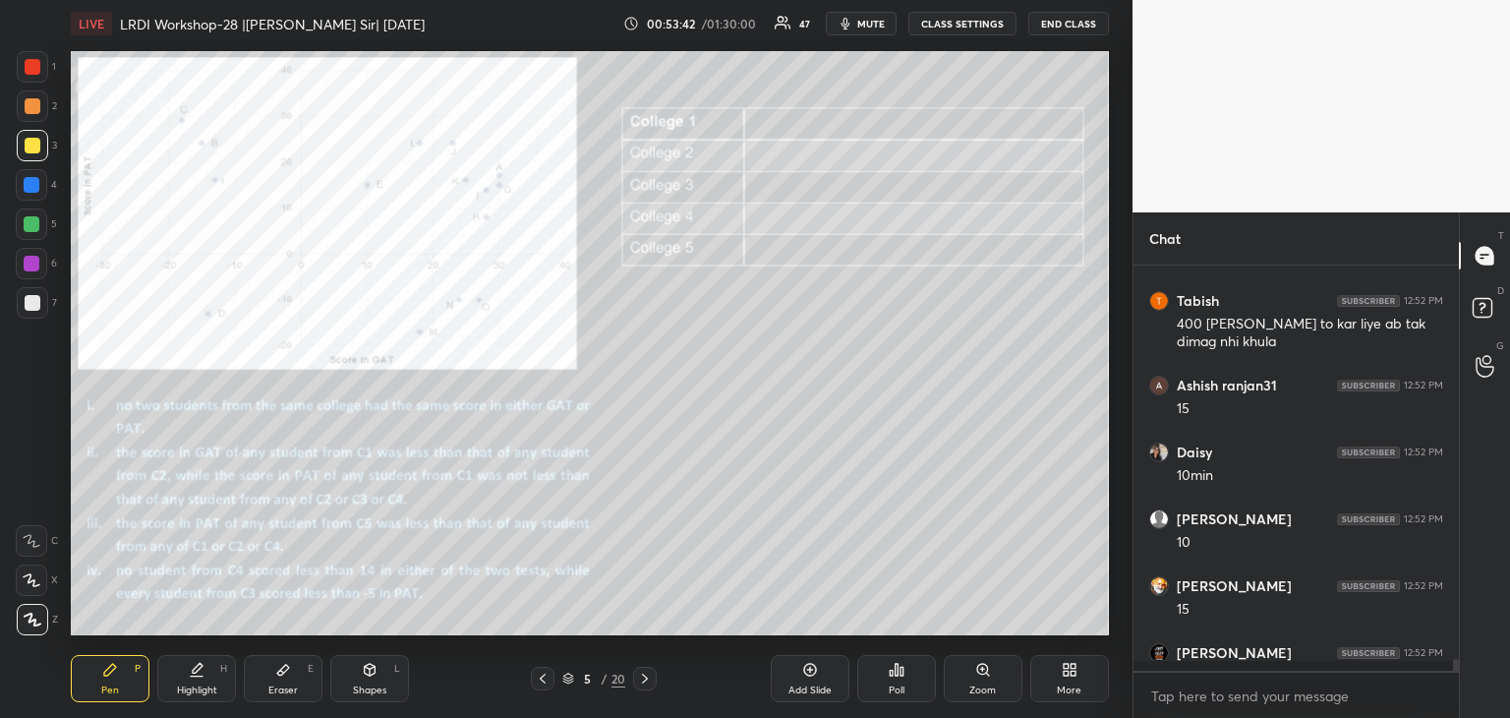
scroll to position [399, 319]
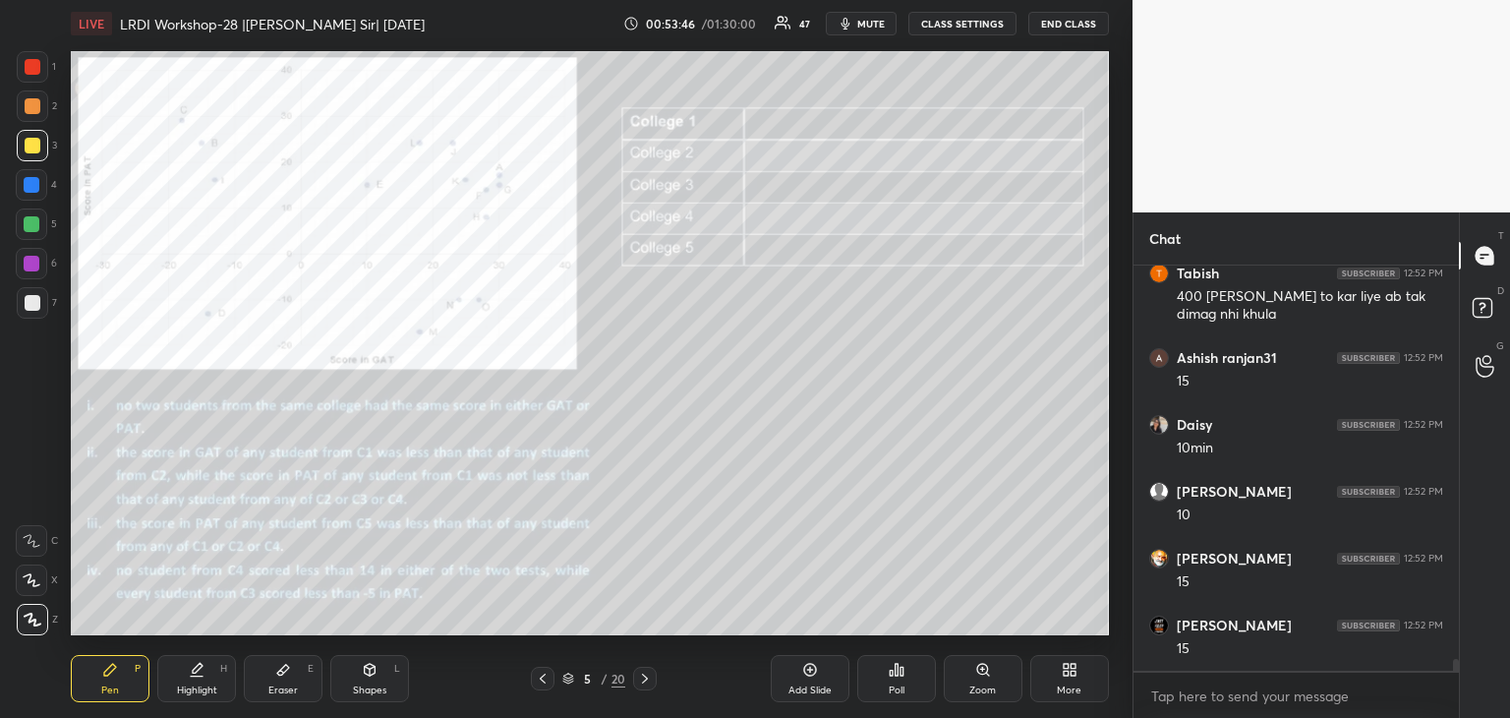
click at [281, 665] on icon at bounding box center [283, 670] width 16 height 16
click at [106, 674] on icon at bounding box center [110, 669] width 12 height 12
click at [31, 307] on div at bounding box center [33, 303] width 16 height 16
click at [33, 259] on div at bounding box center [32, 264] width 16 height 16
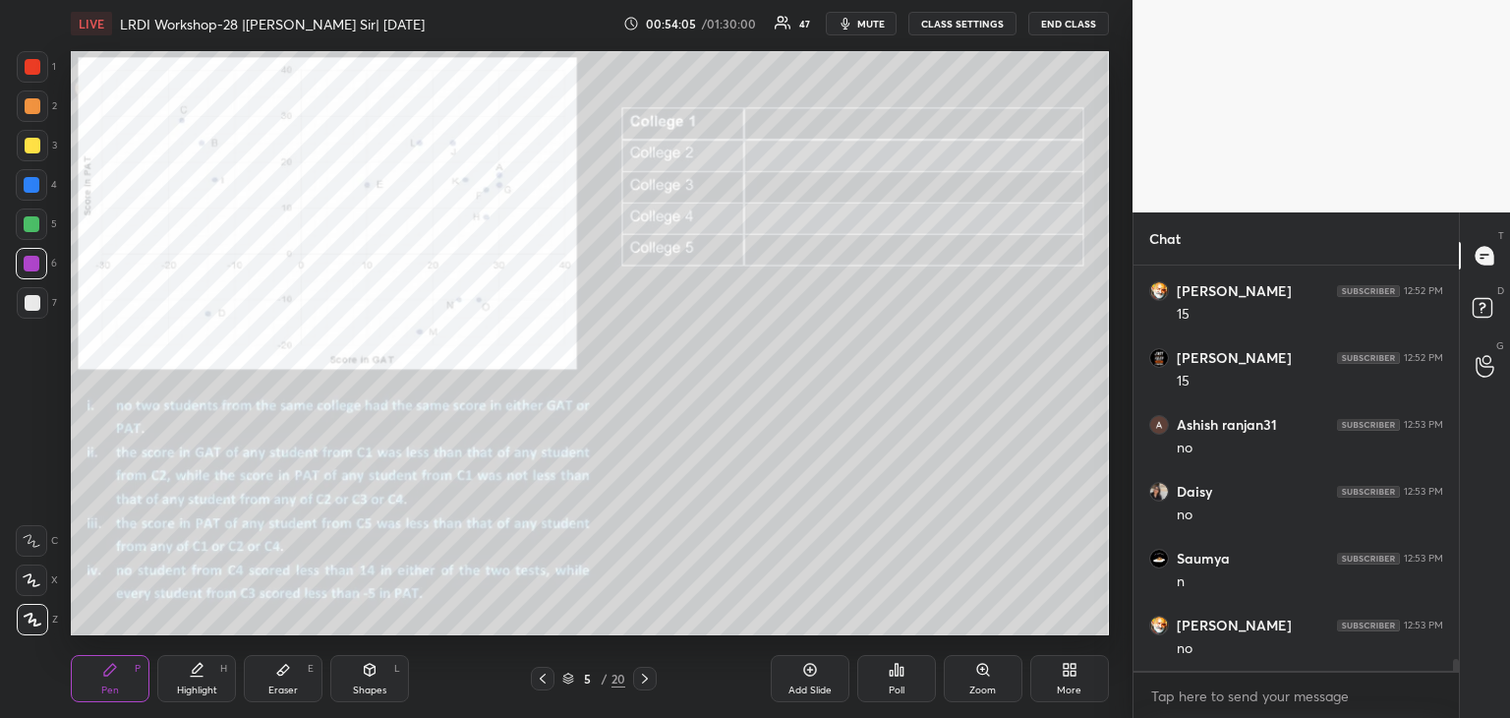
scroll to position [13732, 0]
click at [646, 677] on icon at bounding box center [645, 678] width 6 height 10
click at [547, 681] on icon at bounding box center [543, 678] width 16 height 16
click at [637, 679] on icon at bounding box center [645, 678] width 16 height 16
click at [642, 679] on icon at bounding box center [645, 678] width 16 height 16
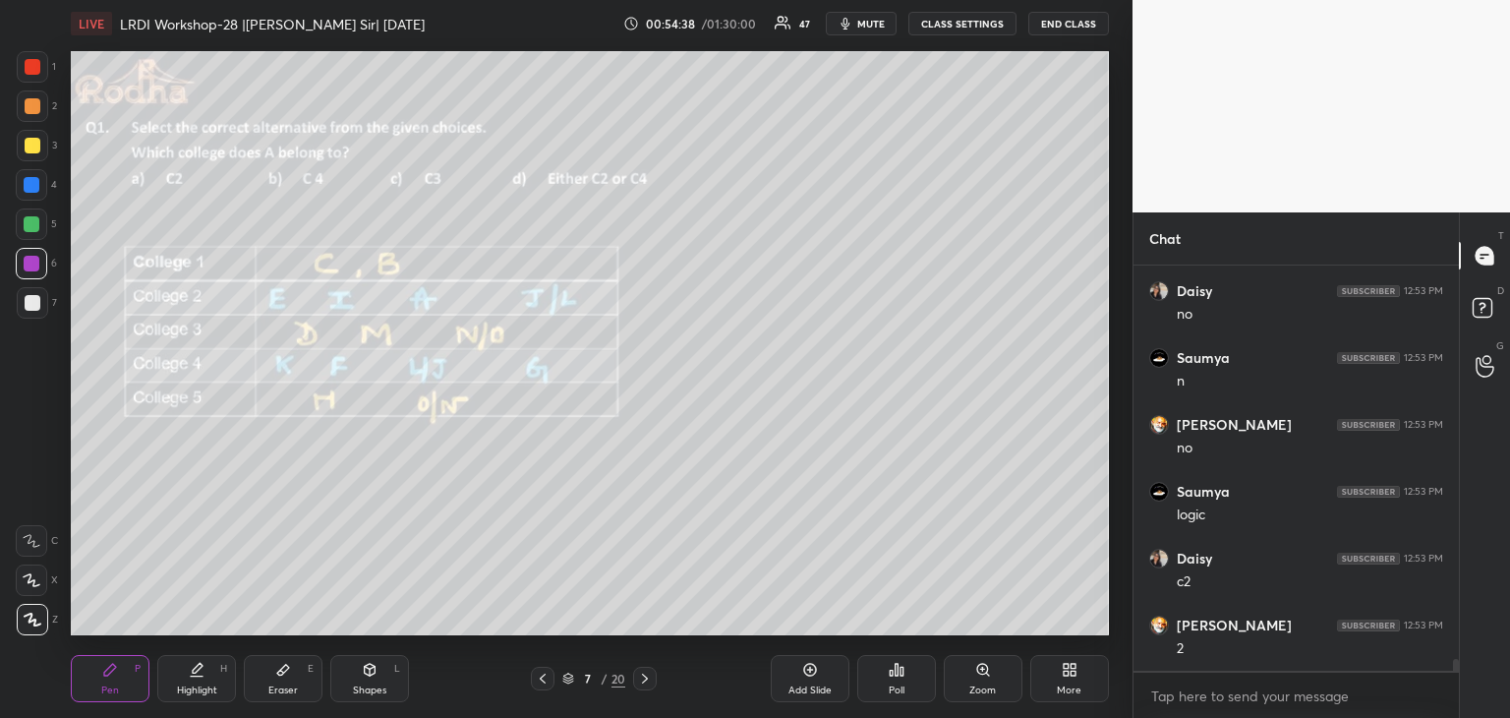
scroll to position [13932, 0]
click at [642, 673] on icon at bounding box center [645, 678] width 6 height 10
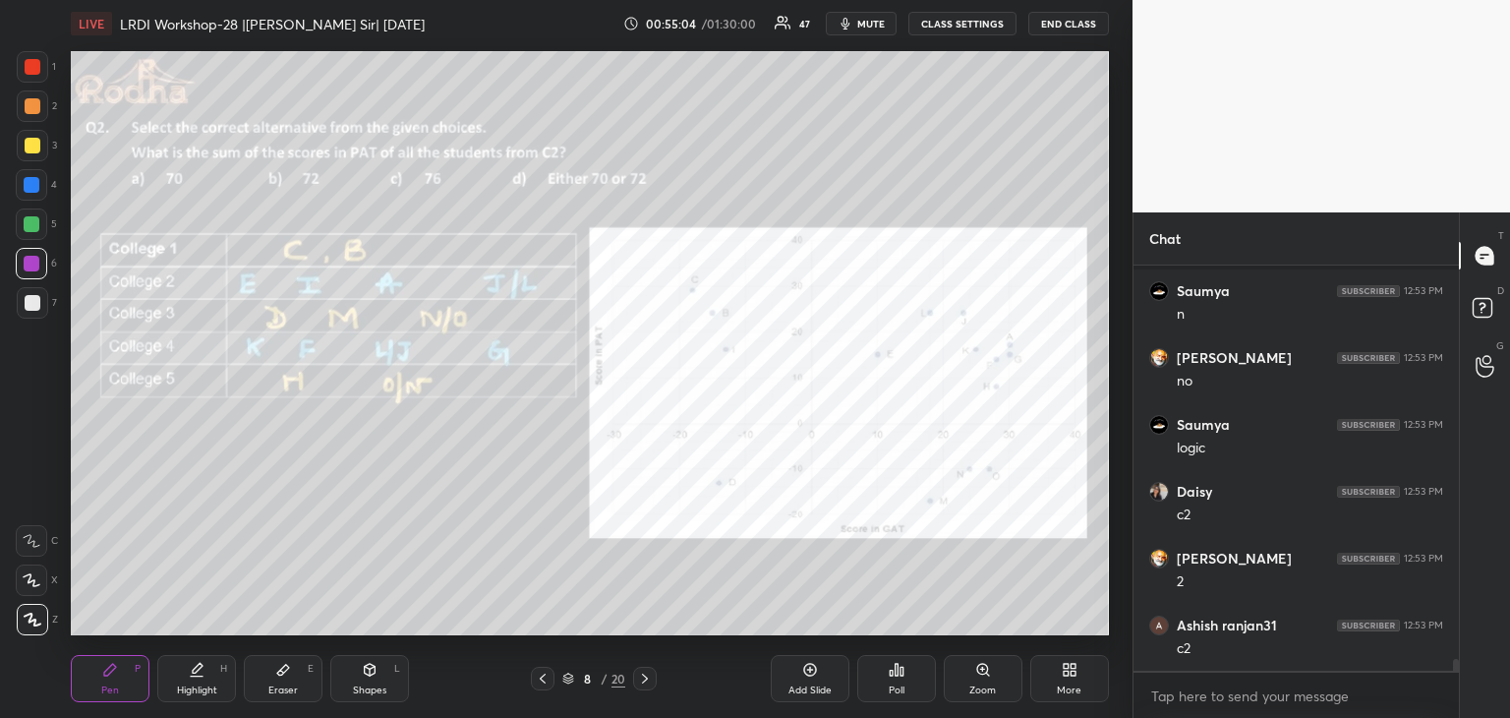
scroll to position [14003, 0]
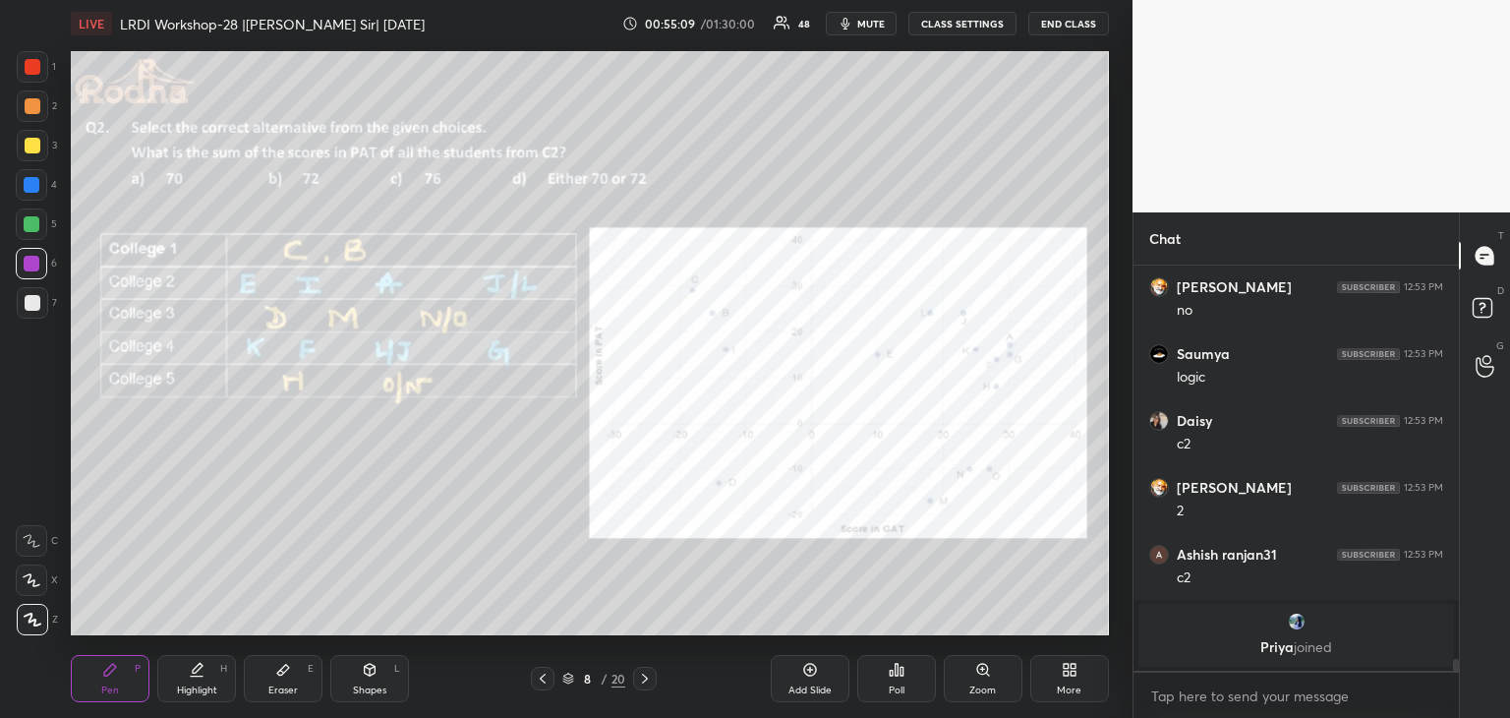
click at [34, 190] on div at bounding box center [32, 185] width 16 height 16
click at [32, 223] on div at bounding box center [32, 224] width 16 height 16
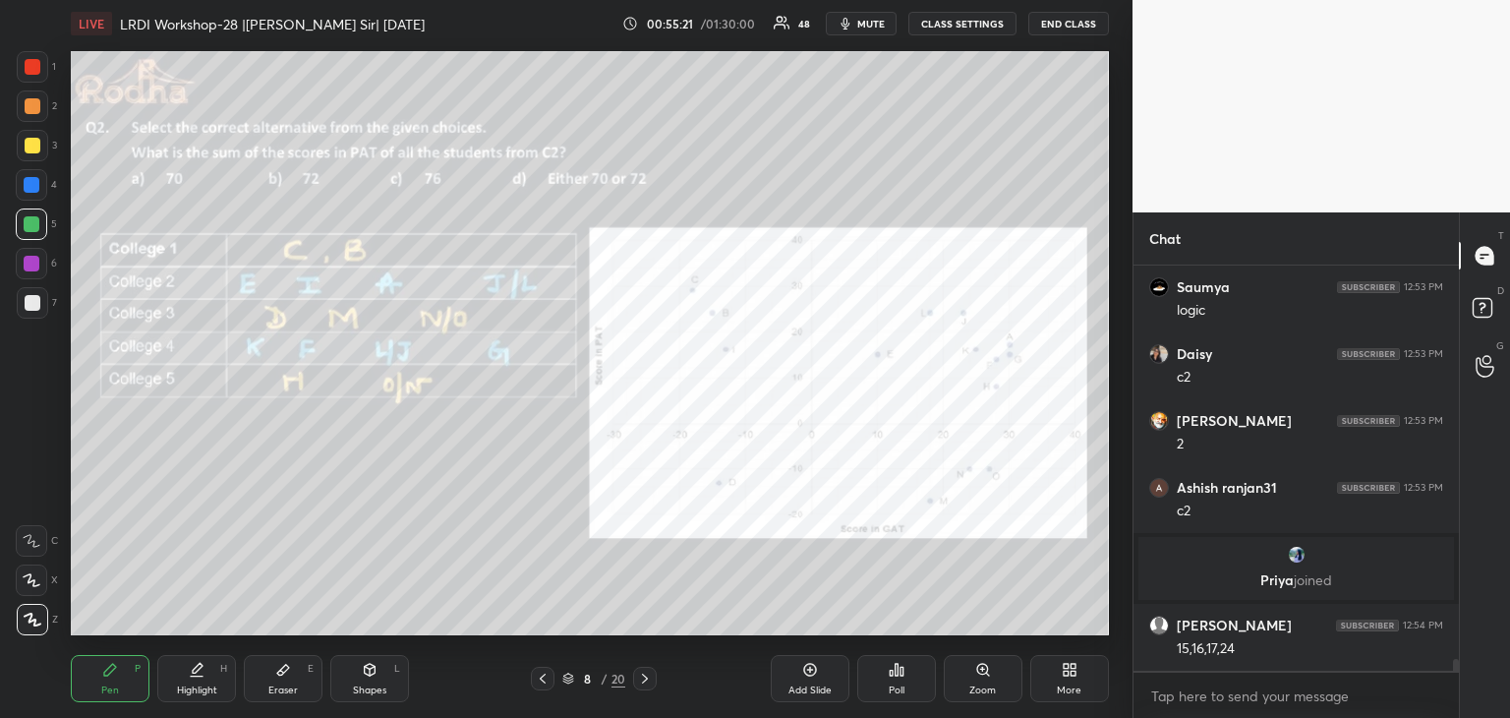
scroll to position [13370, 0]
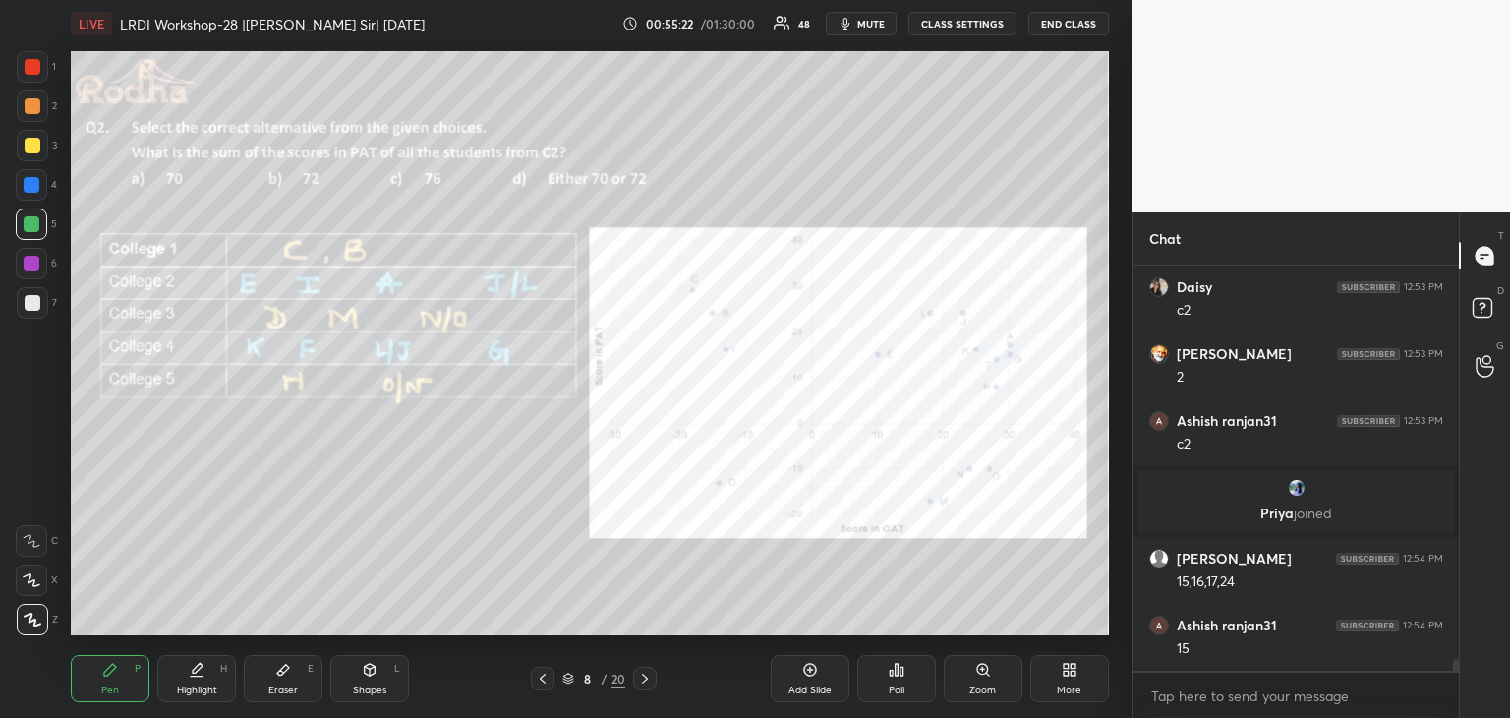
click at [282, 678] on div "Eraser E" at bounding box center [283, 678] width 79 height 47
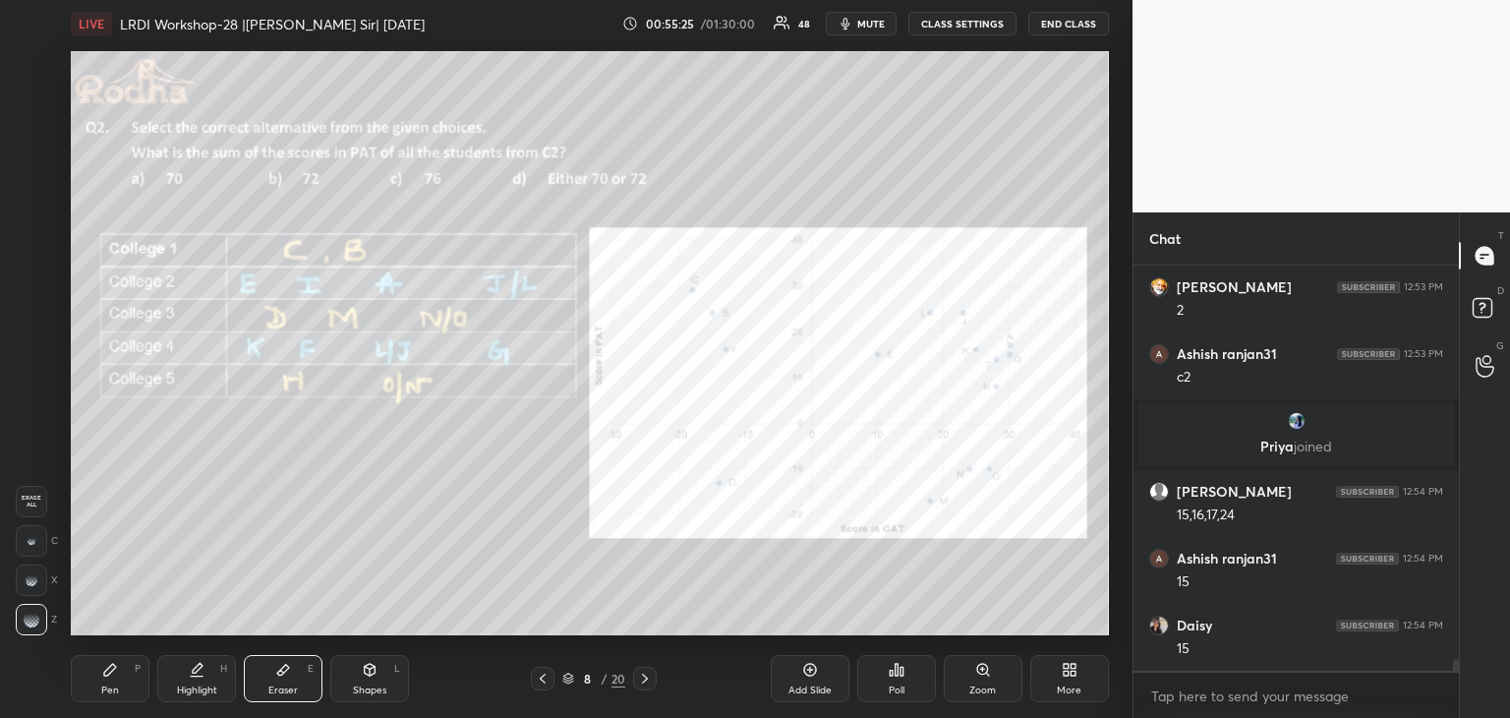
click at [128, 678] on div "Pen P" at bounding box center [110, 678] width 79 height 47
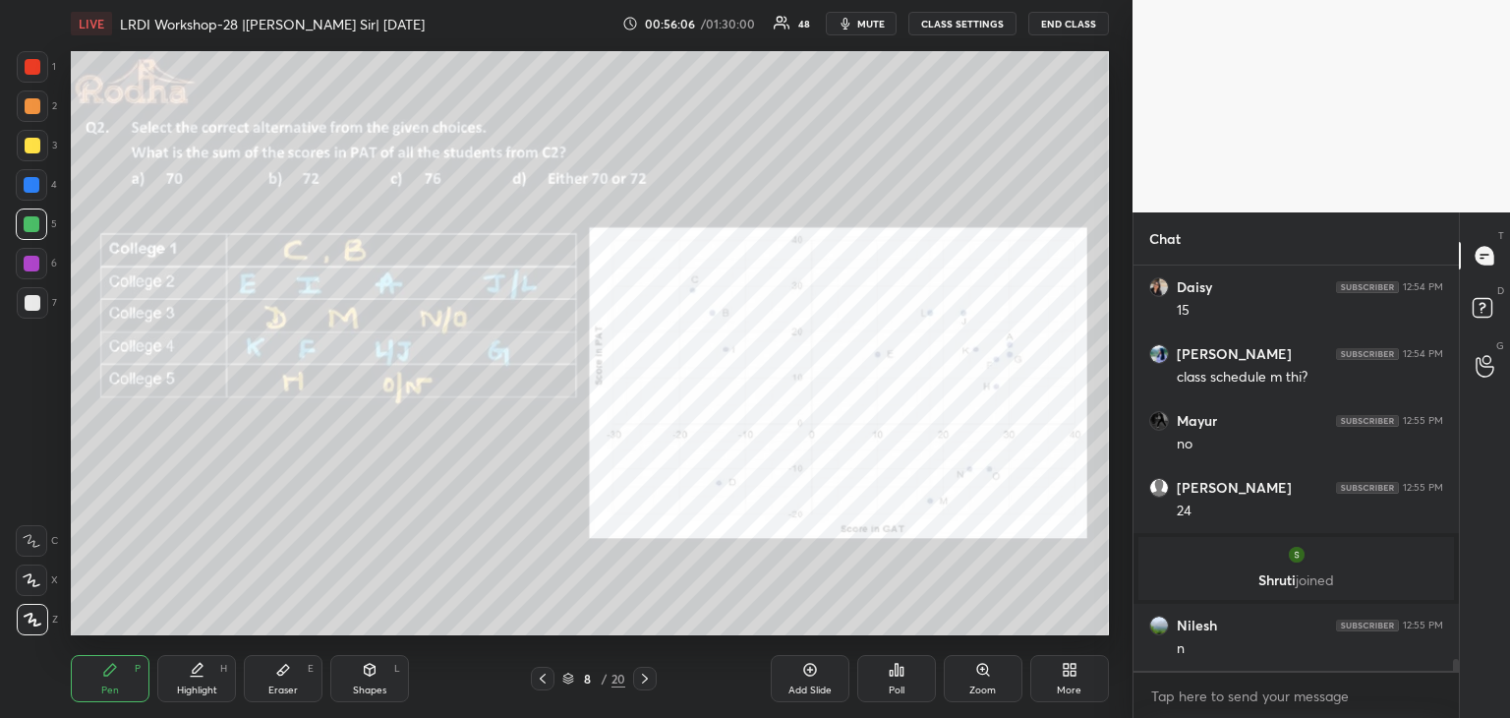
scroll to position [13701, 0]
click at [285, 673] on icon at bounding box center [283, 670] width 16 height 16
click at [107, 673] on icon at bounding box center [110, 669] width 12 height 12
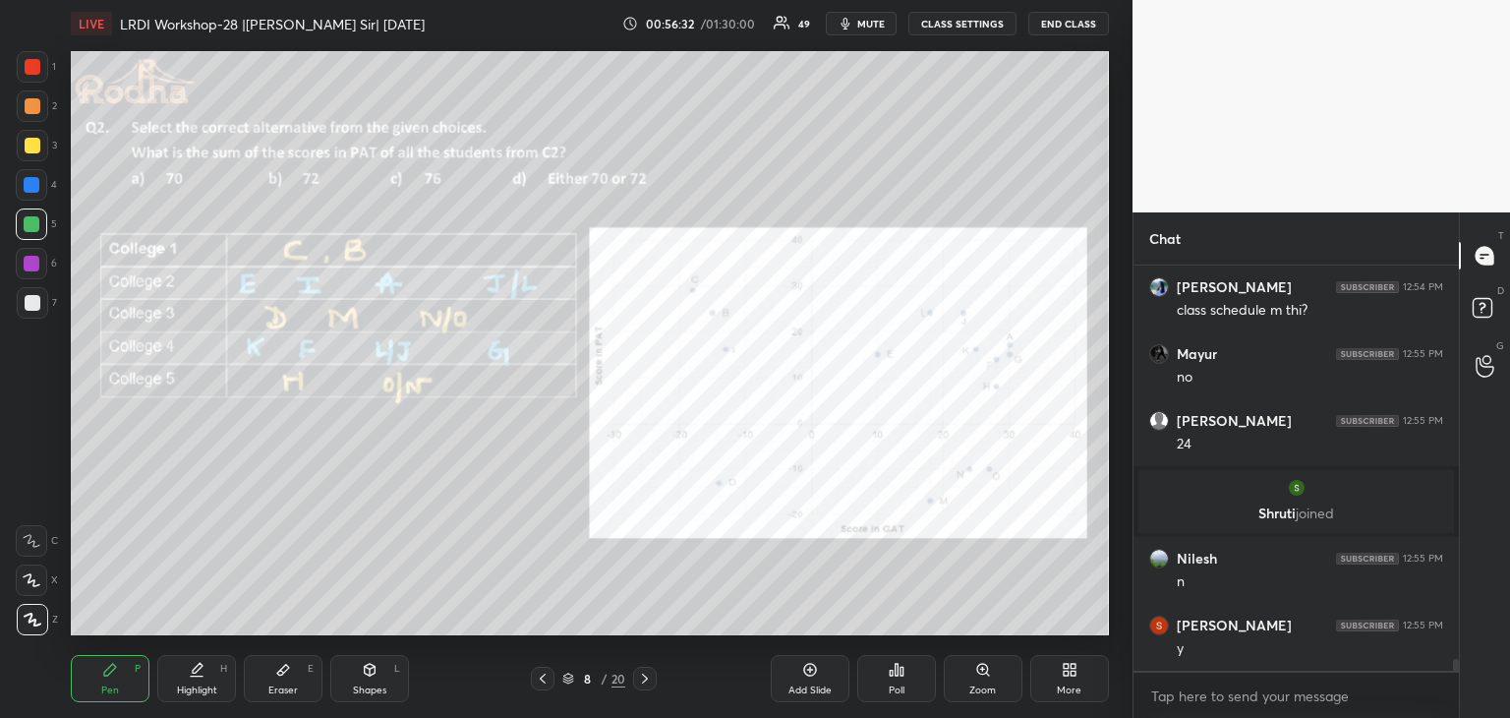
scroll to position [13834, 0]
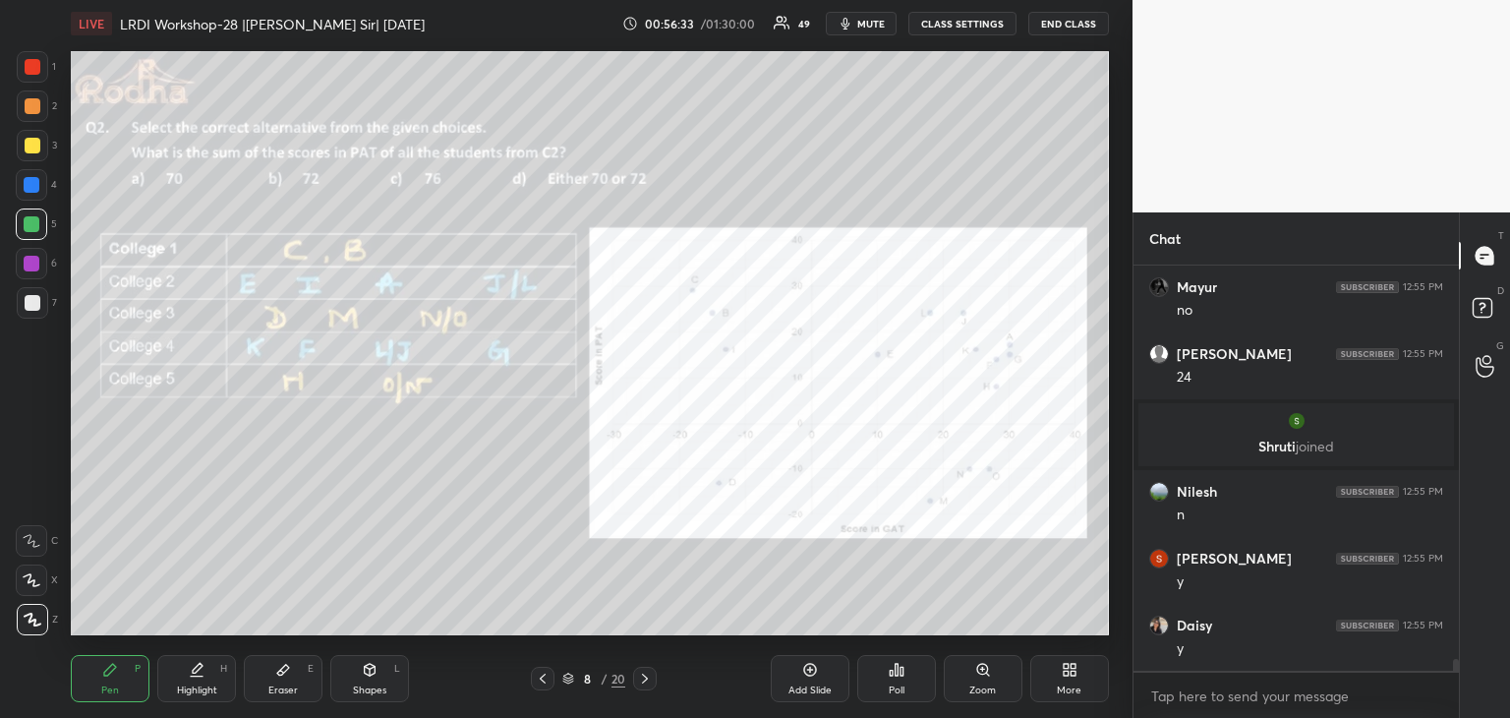
click at [641, 677] on icon at bounding box center [645, 678] width 16 height 16
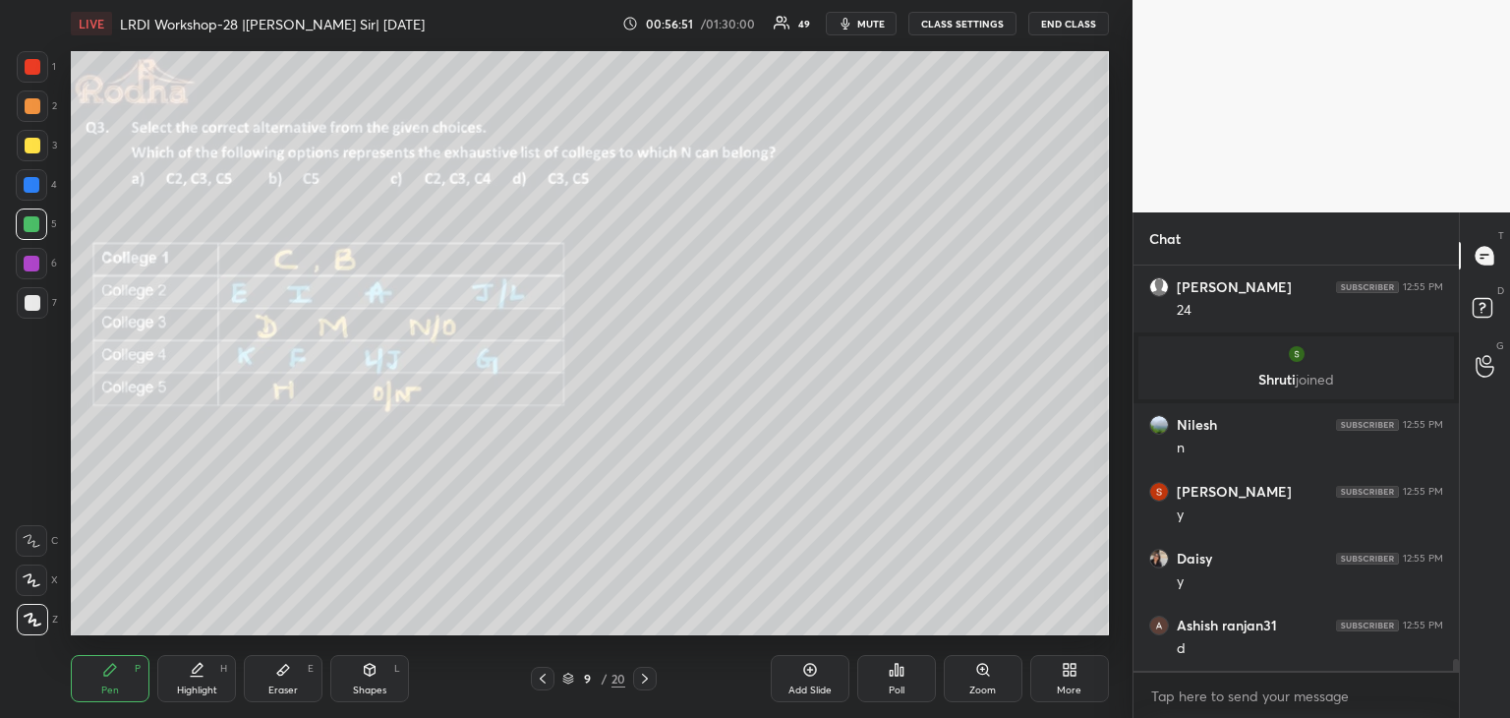
scroll to position [13968, 0]
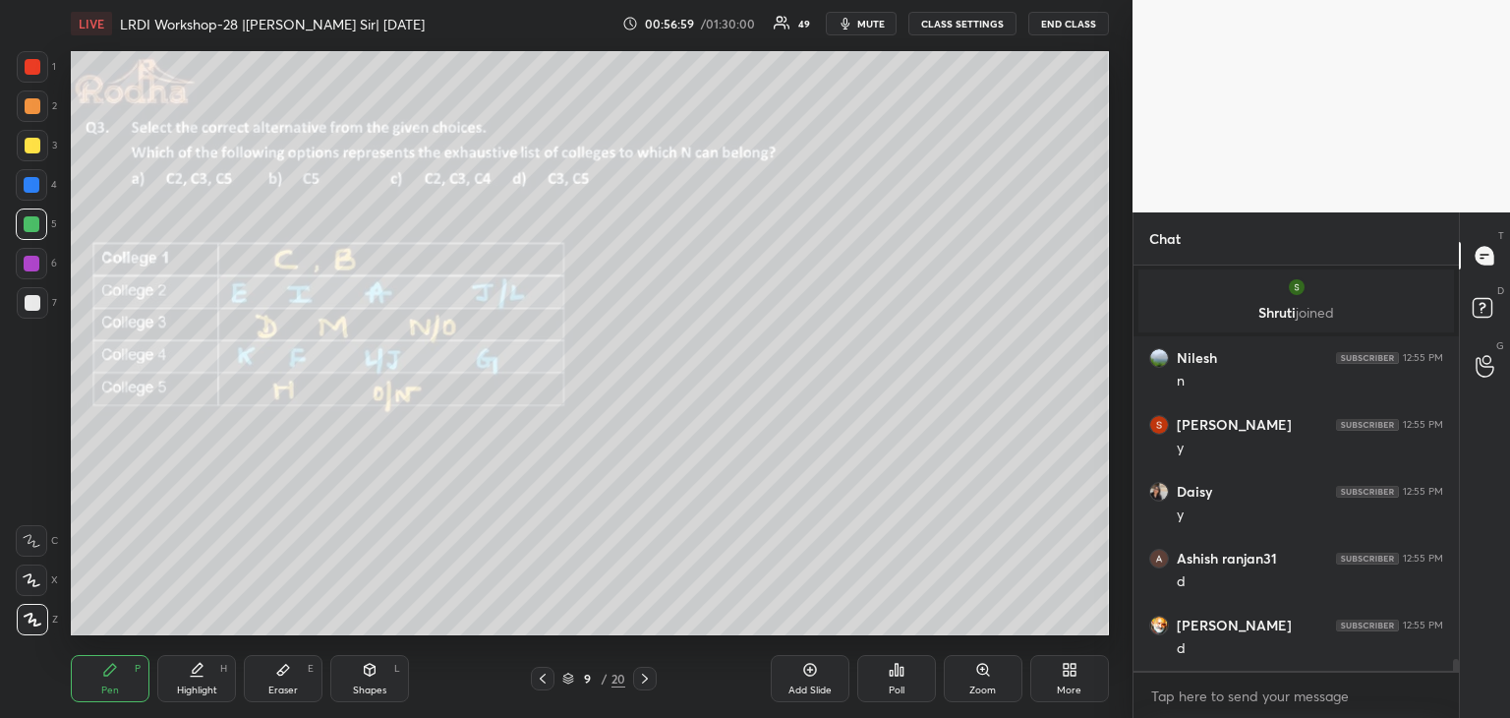
click at [645, 677] on icon at bounding box center [645, 678] width 6 height 10
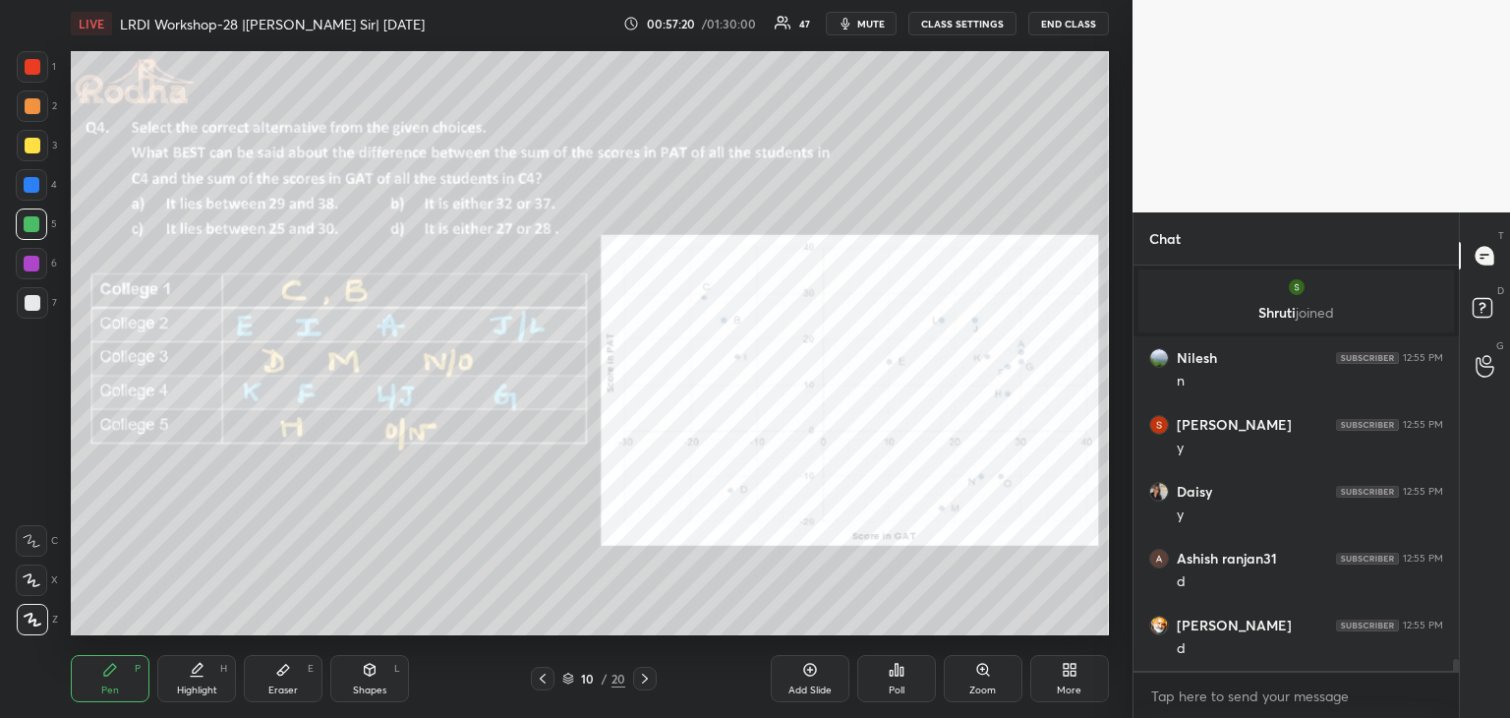
click at [279, 668] on icon at bounding box center [283, 670] width 16 height 16
click at [110, 671] on icon at bounding box center [110, 669] width 12 height 12
click at [28, 180] on div at bounding box center [32, 185] width 16 height 16
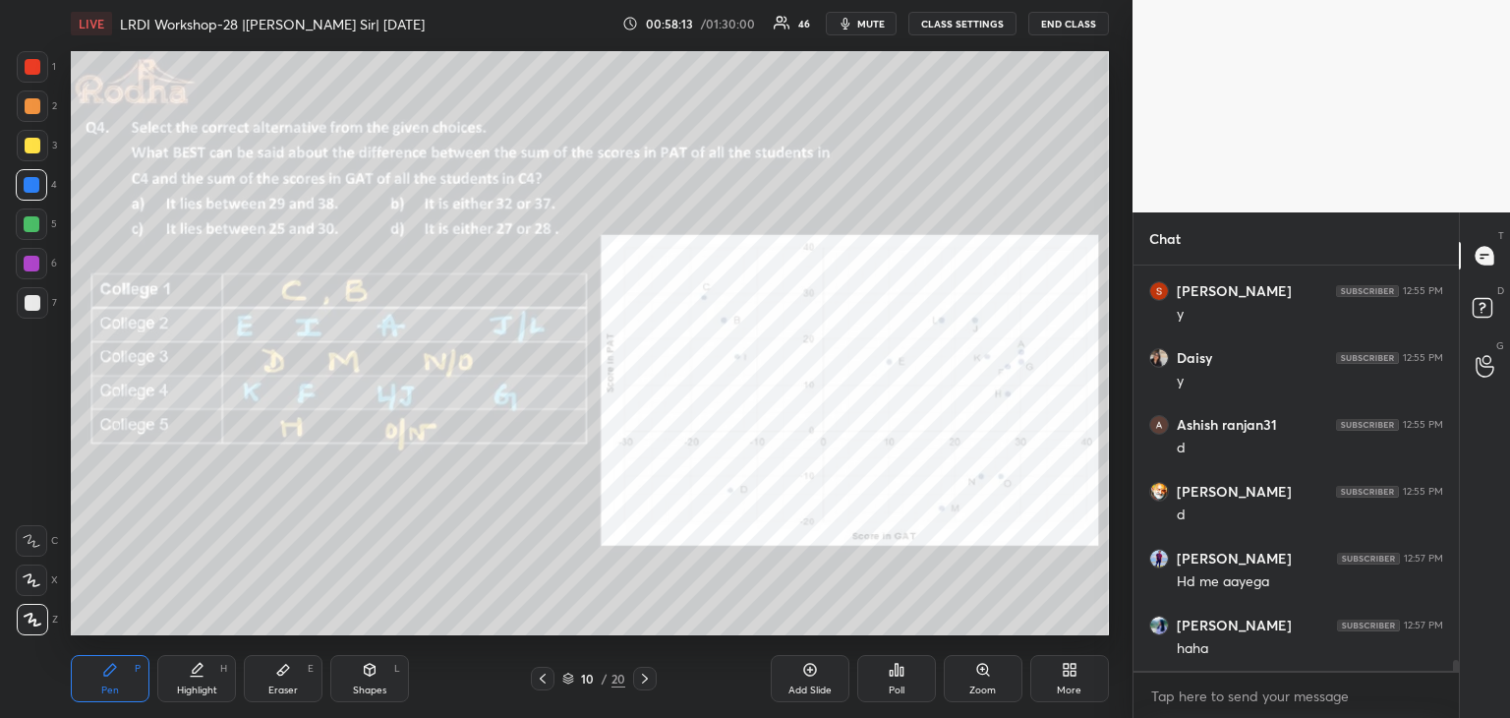
scroll to position [14168, 0]
click at [29, 264] on div at bounding box center [32, 264] width 16 height 16
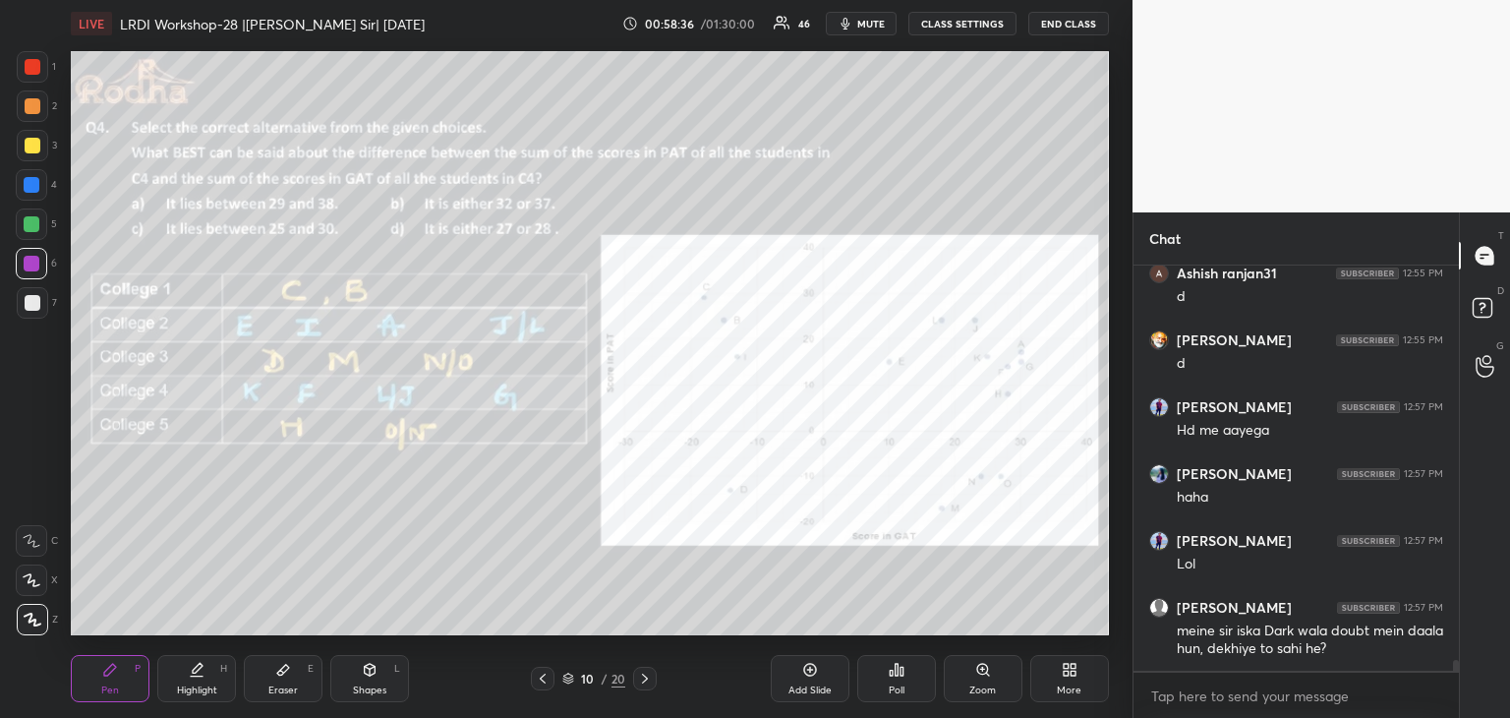
scroll to position [14320, 0]
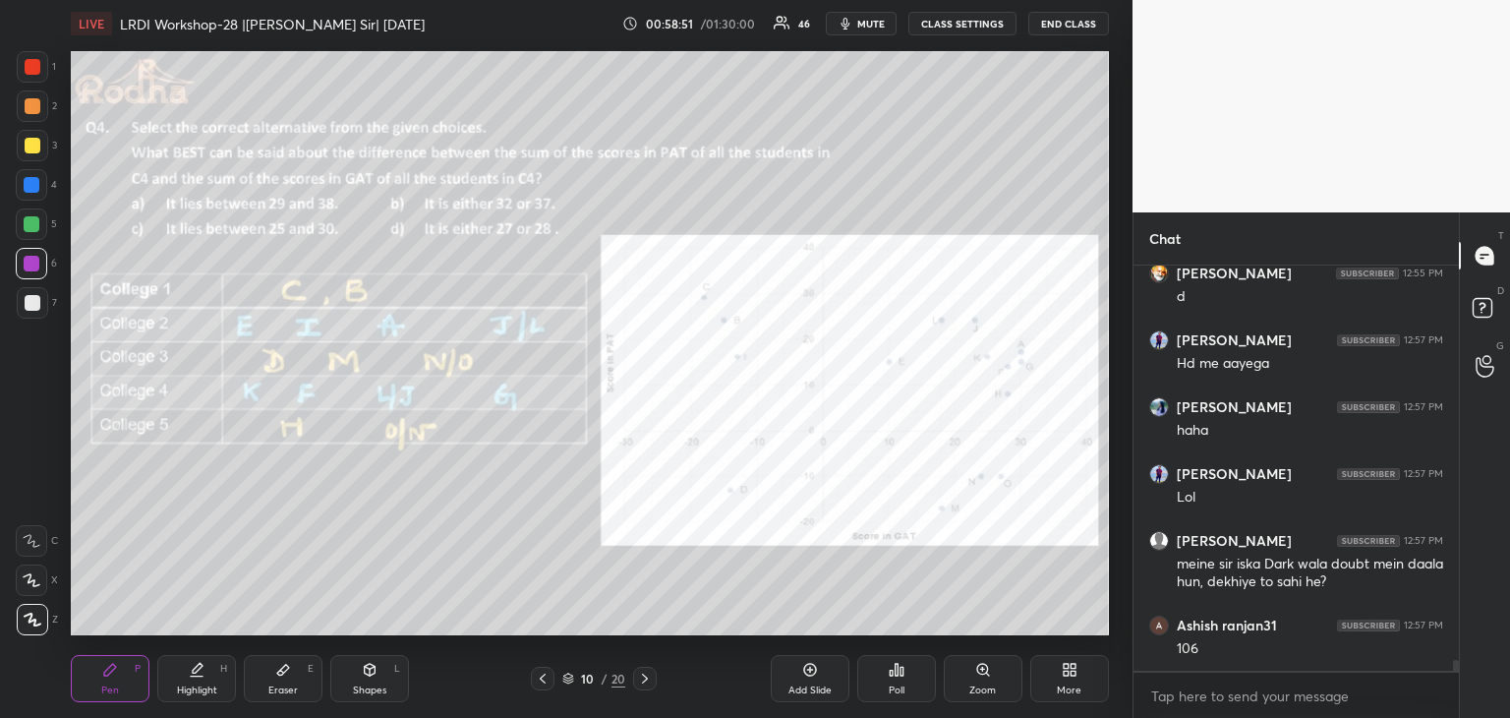
click at [38, 302] on div at bounding box center [33, 303] width 16 height 16
click at [645, 678] on icon at bounding box center [645, 678] width 16 height 16
click at [35, 264] on div at bounding box center [32, 264] width 16 height 16
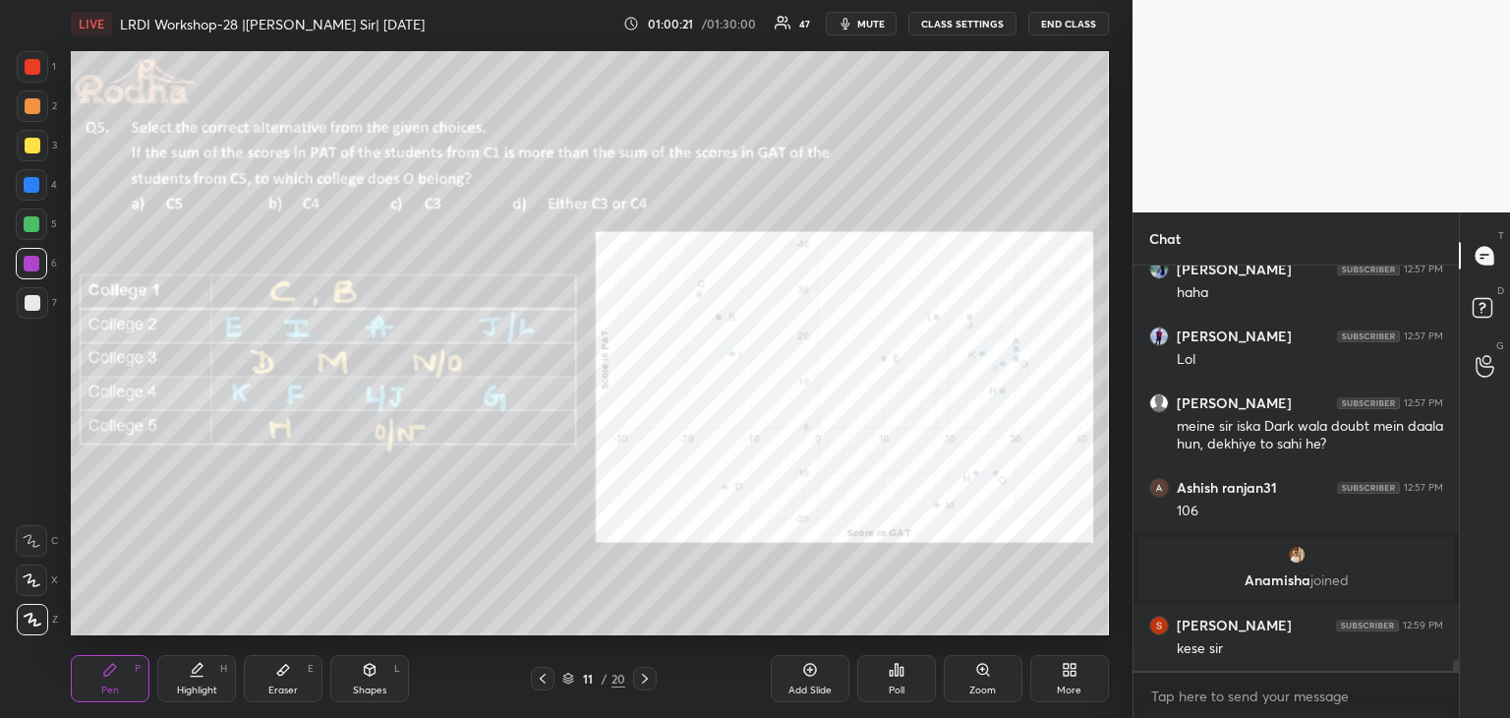
scroll to position [14259, 0]
click at [279, 679] on div "Eraser E" at bounding box center [283, 678] width 79 height 47
click at [115, 675] on icon at bounding box center [110, 670] width 16 height 16
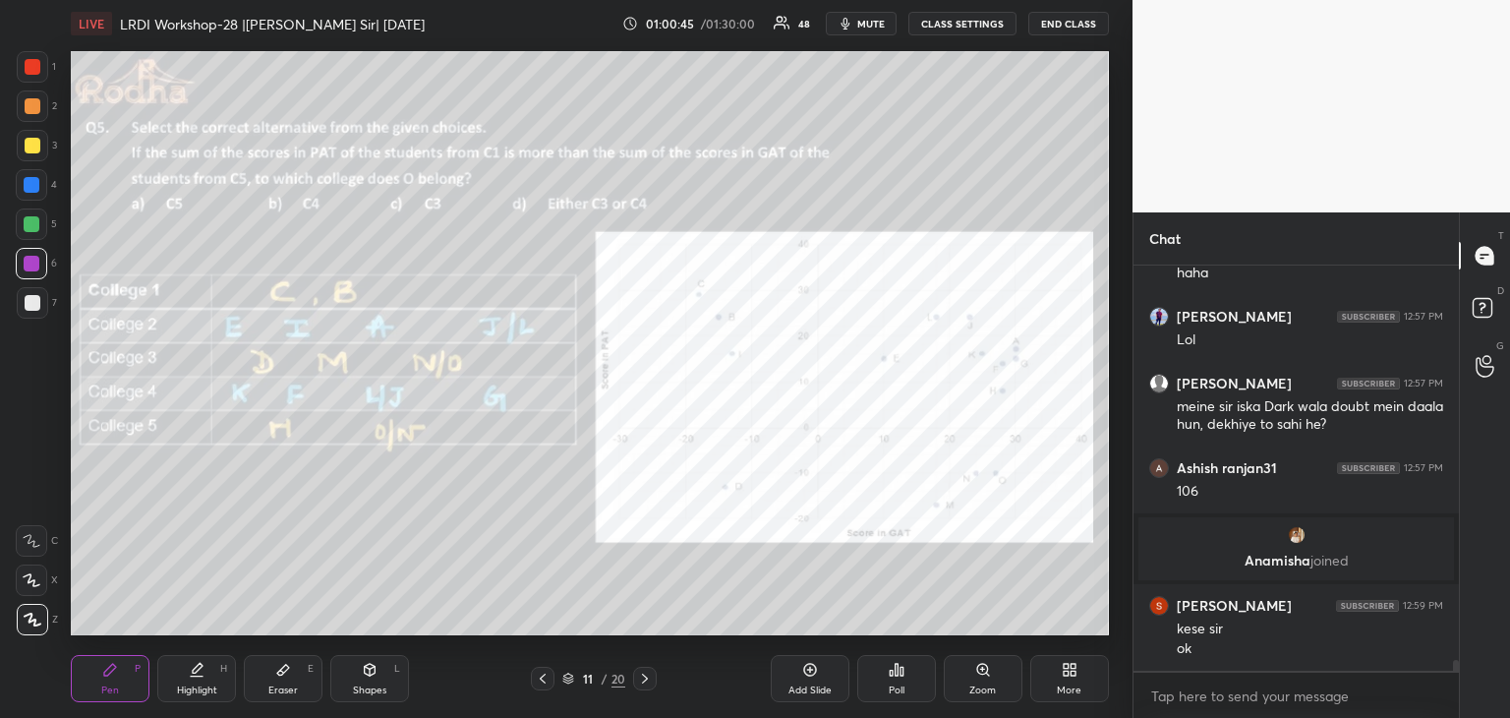
click at [30, 225] on div at bounding box center [32, 224] width 16 height 16
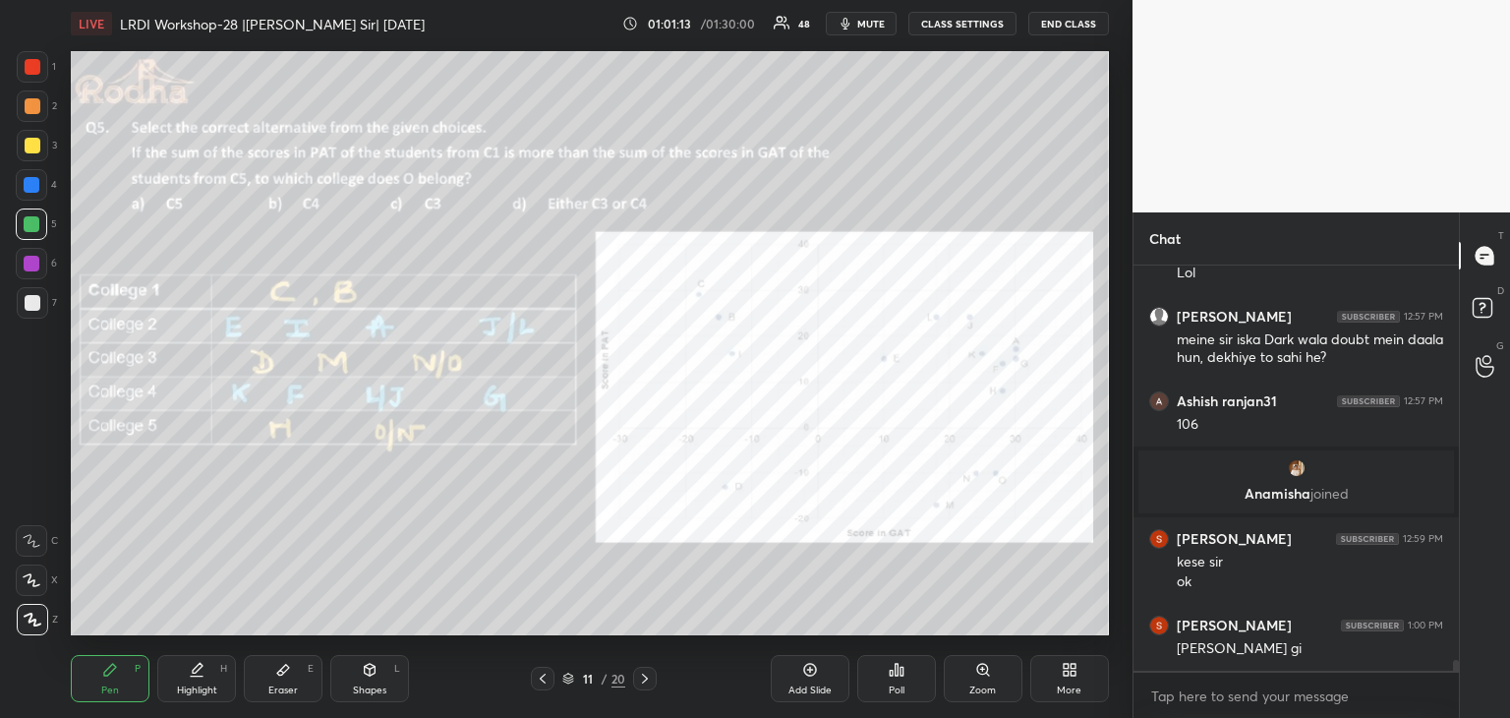
click at [286, 687] on div "Eraser" at bounding box center [282, 690] width 29 height 10
click at [113, 683] on div "Pen P" at bounding box center [110, 678] width 79 height 47
click at [35, 141] on div at bounding box center [33, 146] width 16 height 16
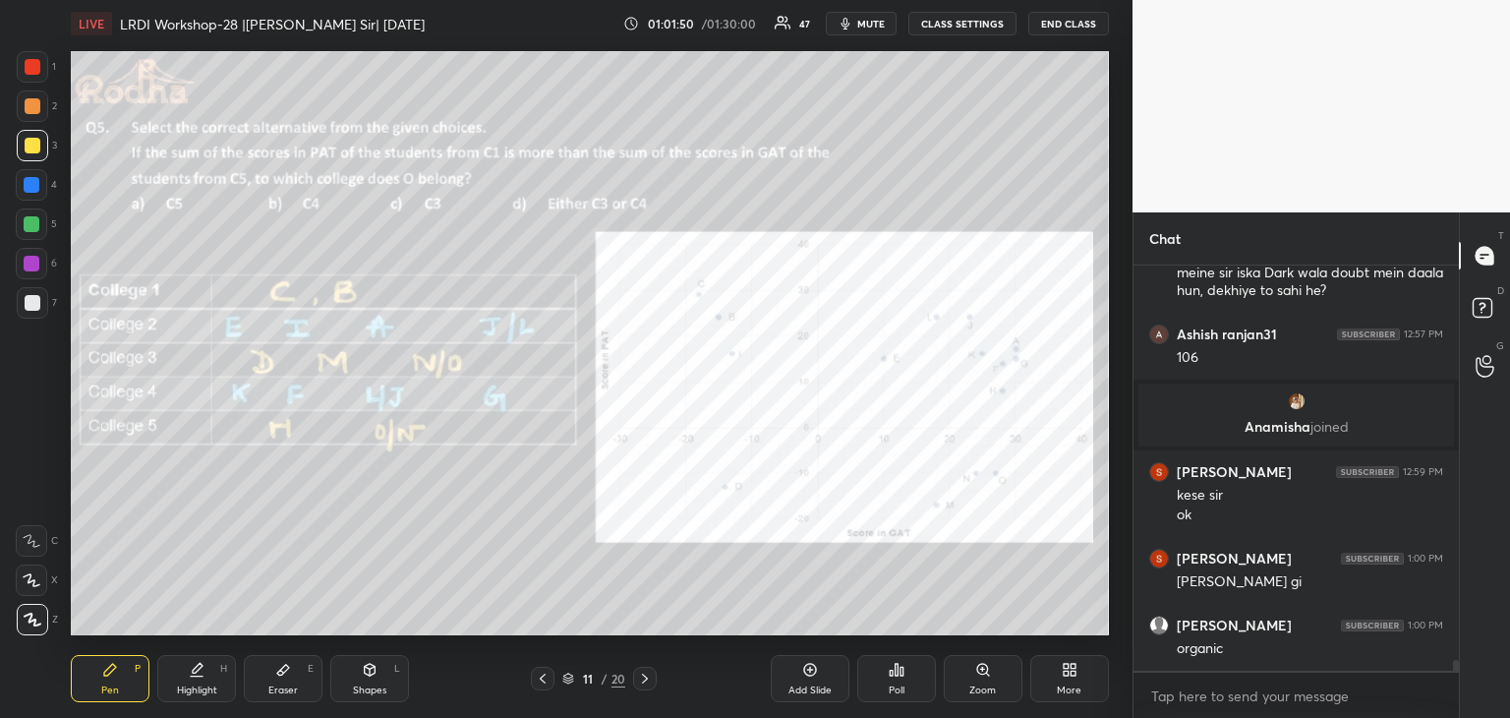
click at [543, 678] on icon at bounding box center [543, 678] width 16 height 16
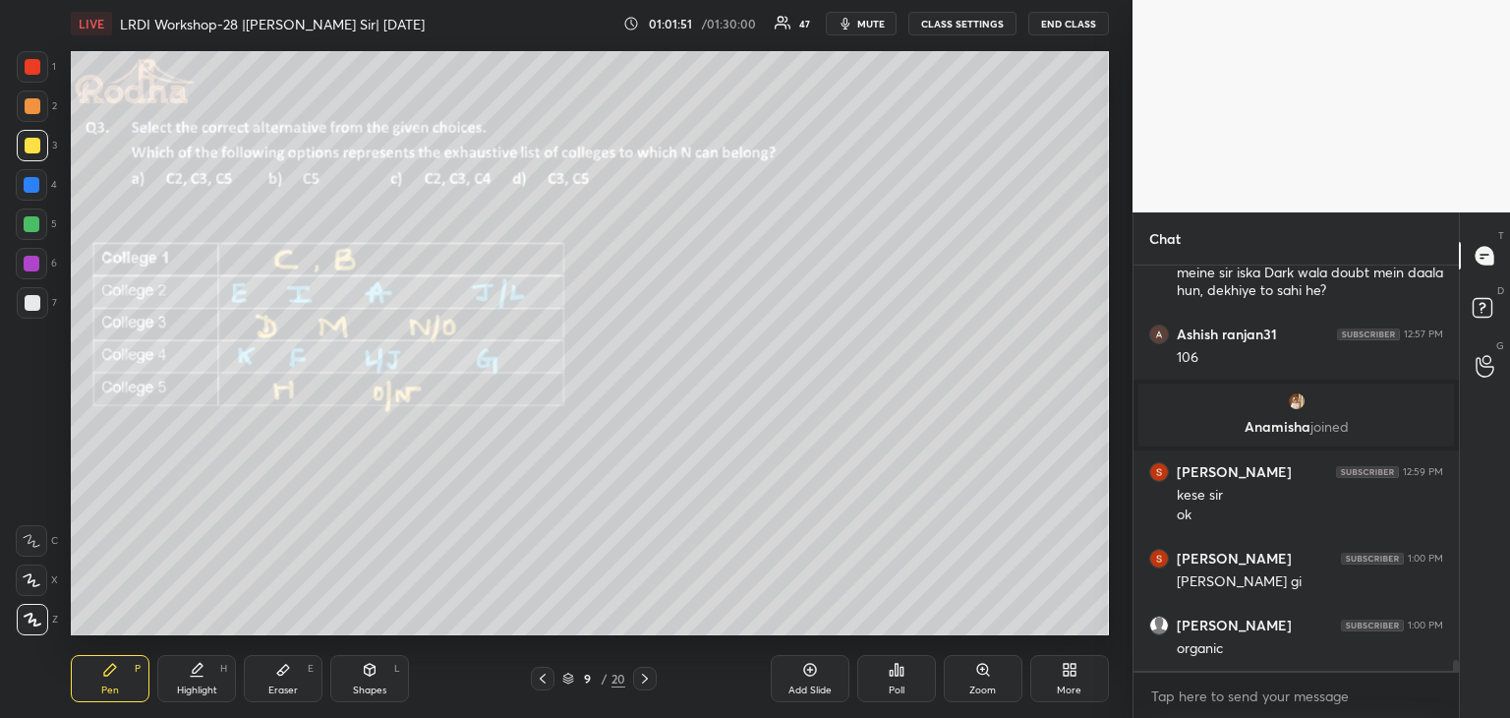
click at [543, 678] on icon at bounding box center [543, 678] width 16 height 16
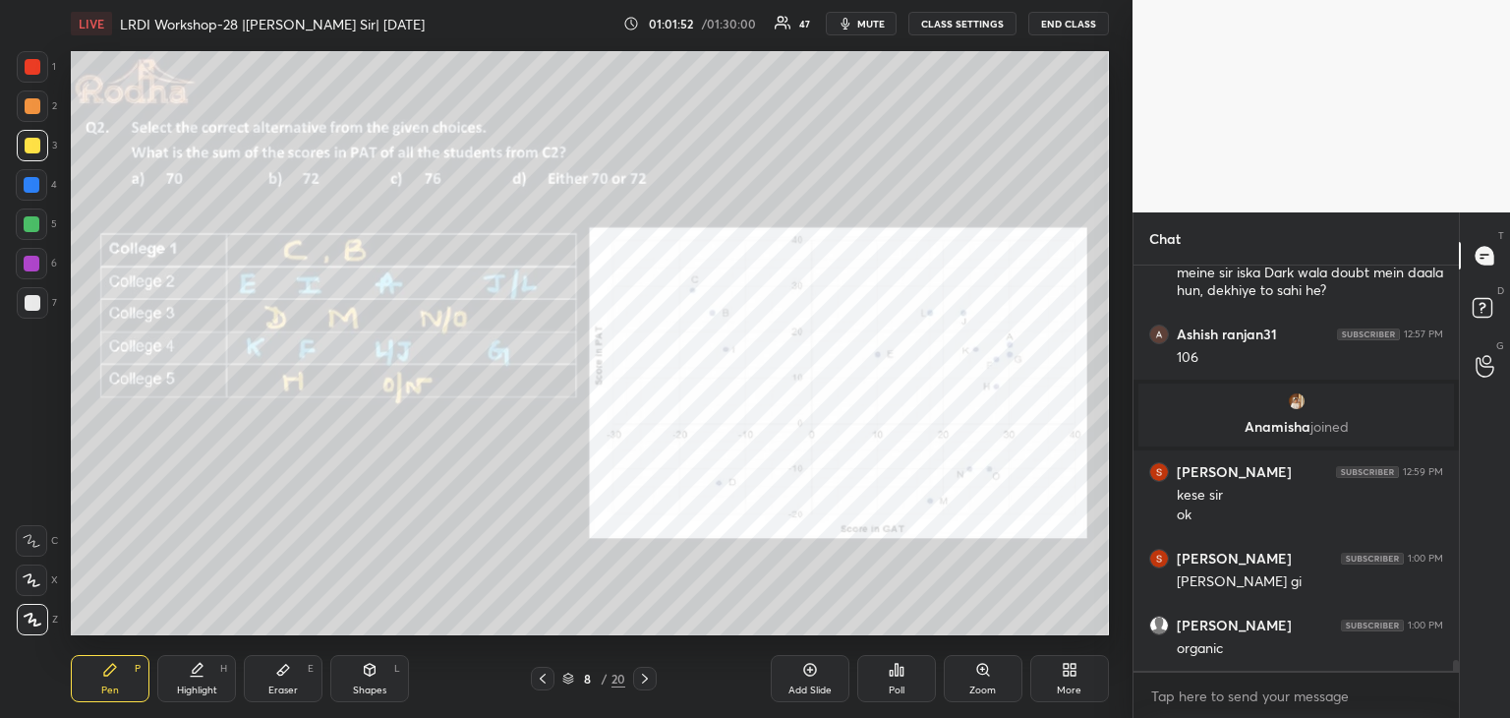
click at [543, 678] on icon at bounding box center [543, 678] width 16 height 16
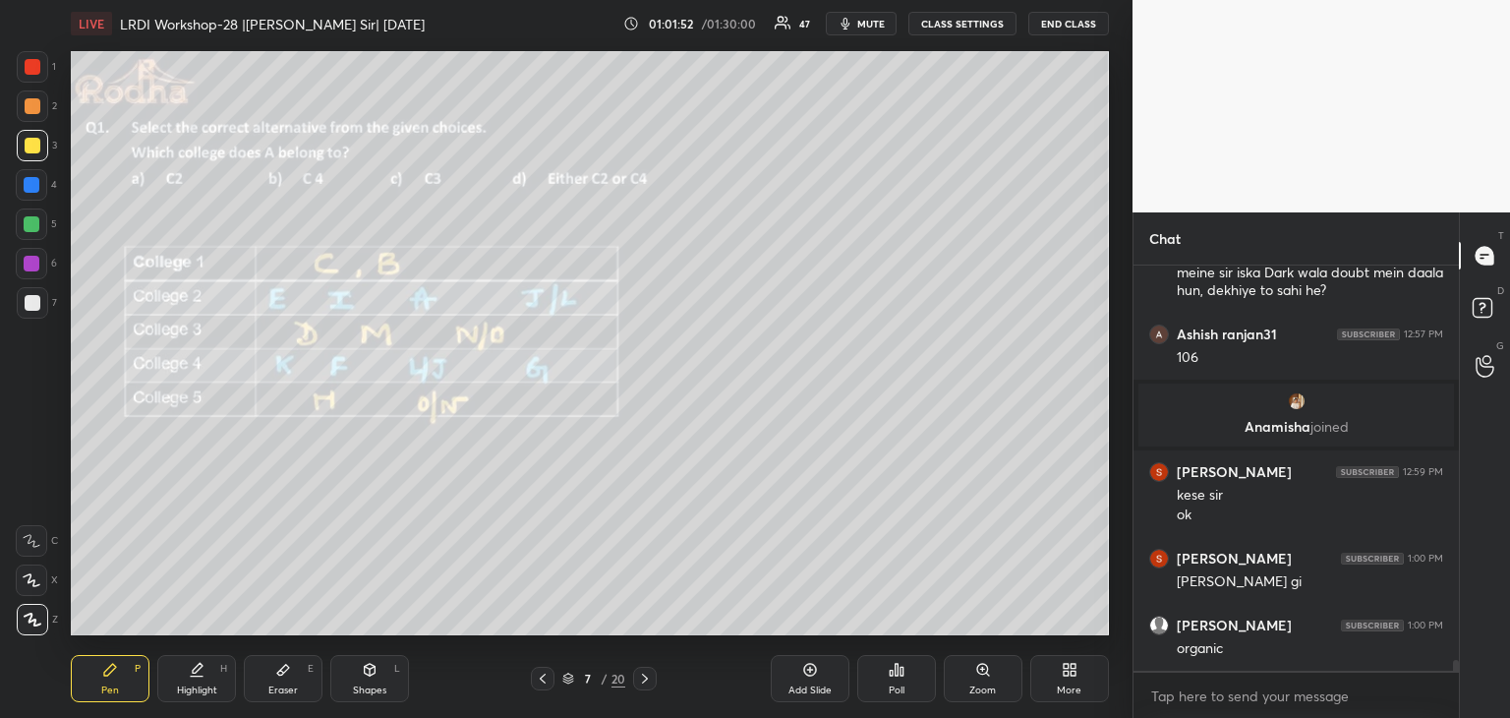
click at [543, 678] on icon at bounding box center [543, 678] width 16 height 16
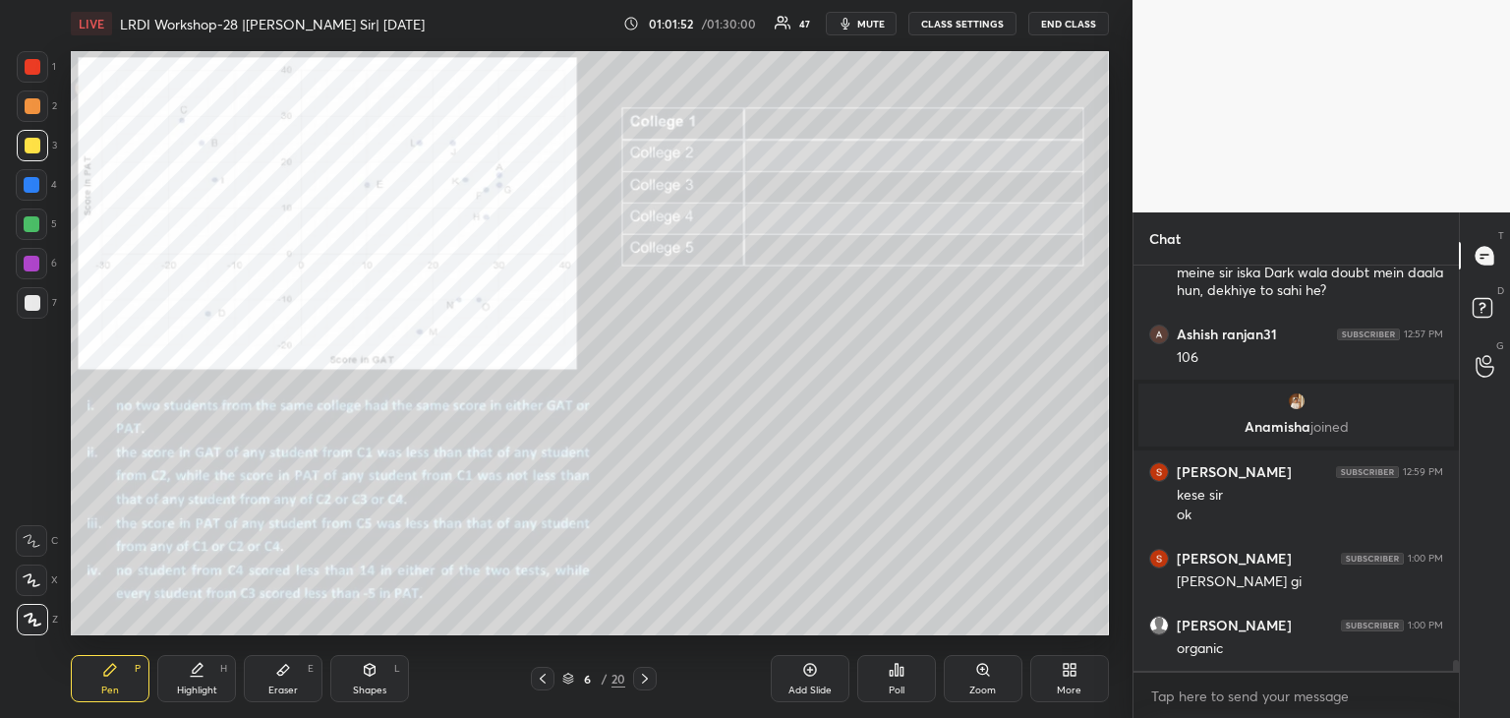
click at [543, 678] on icon at bounding box center [543, 678] width 16 height 16
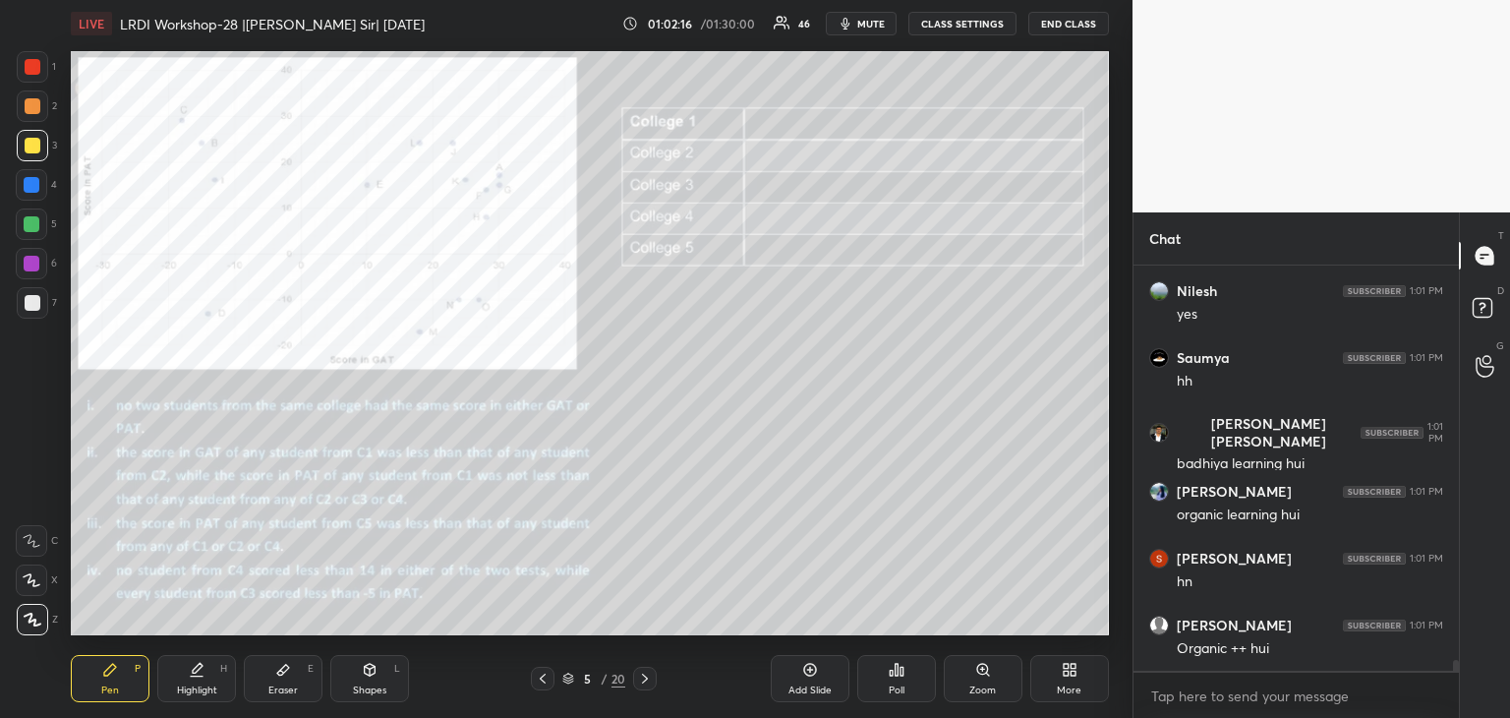
scroll to position [14947, 0]
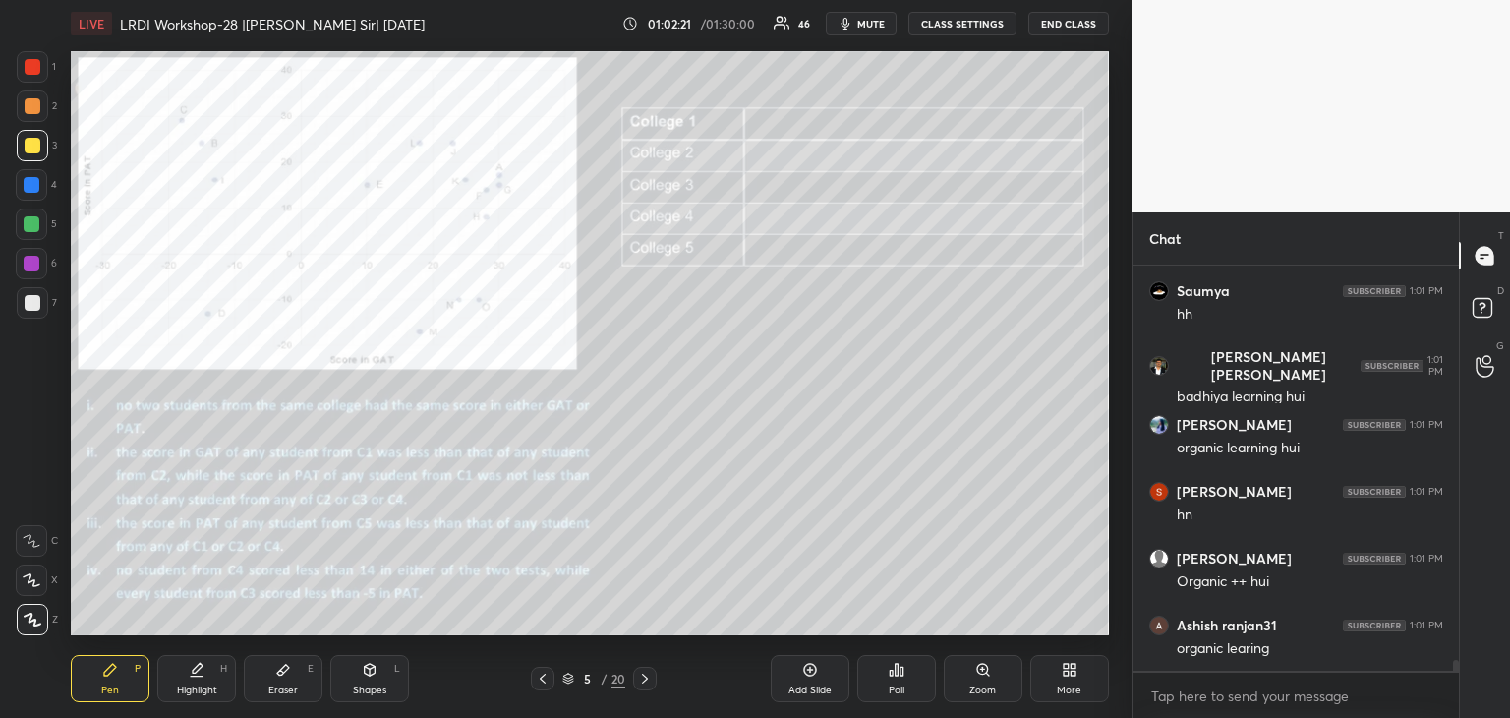
click at [650, 675] on icon at bounding box center [645, 678] width 16 height 16
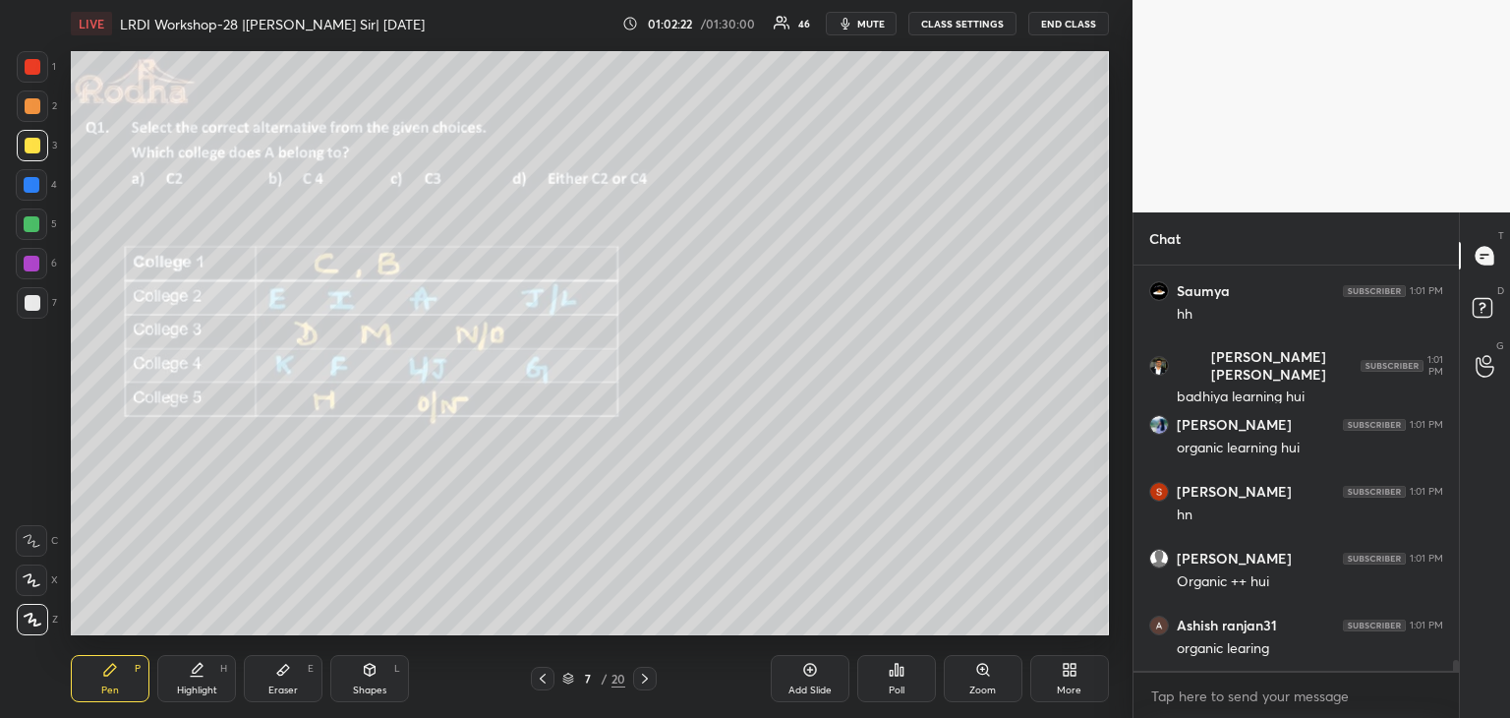
click at [650, 675] on icon at bounding box center [645, 678] width 16 height 16
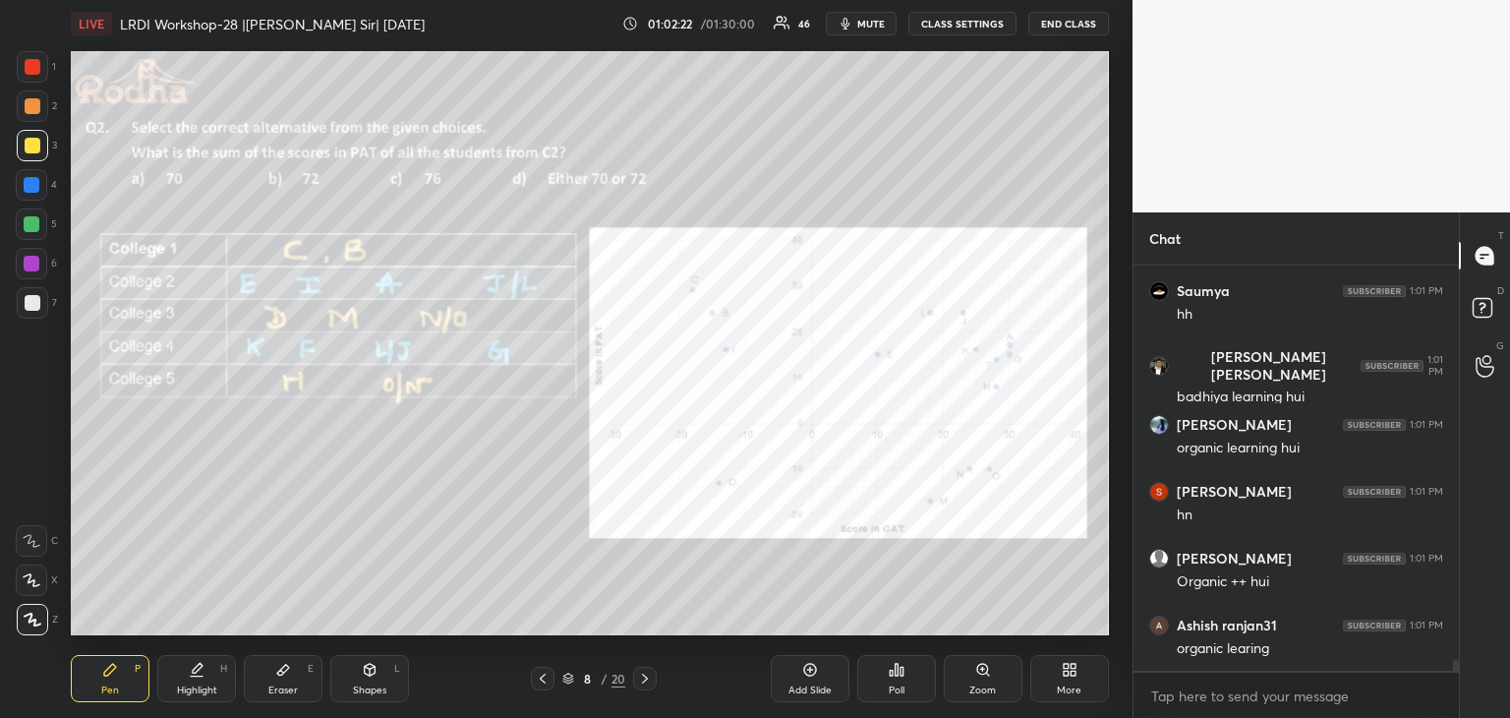
click at [650, 675] on icon at bounding box center [645, 678] width 16 height 16
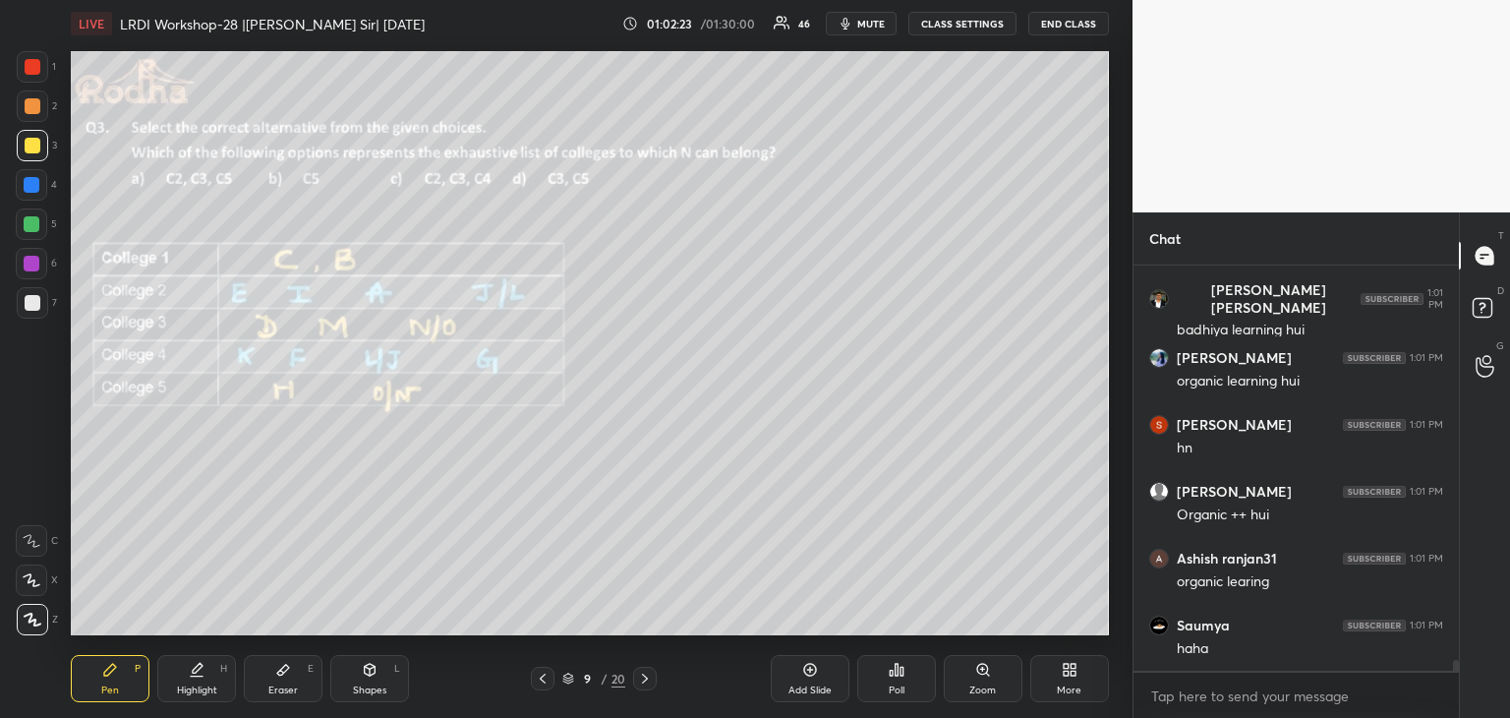
click at [650, 675] on icon at bounding box center [645, 678] width 16 height 16
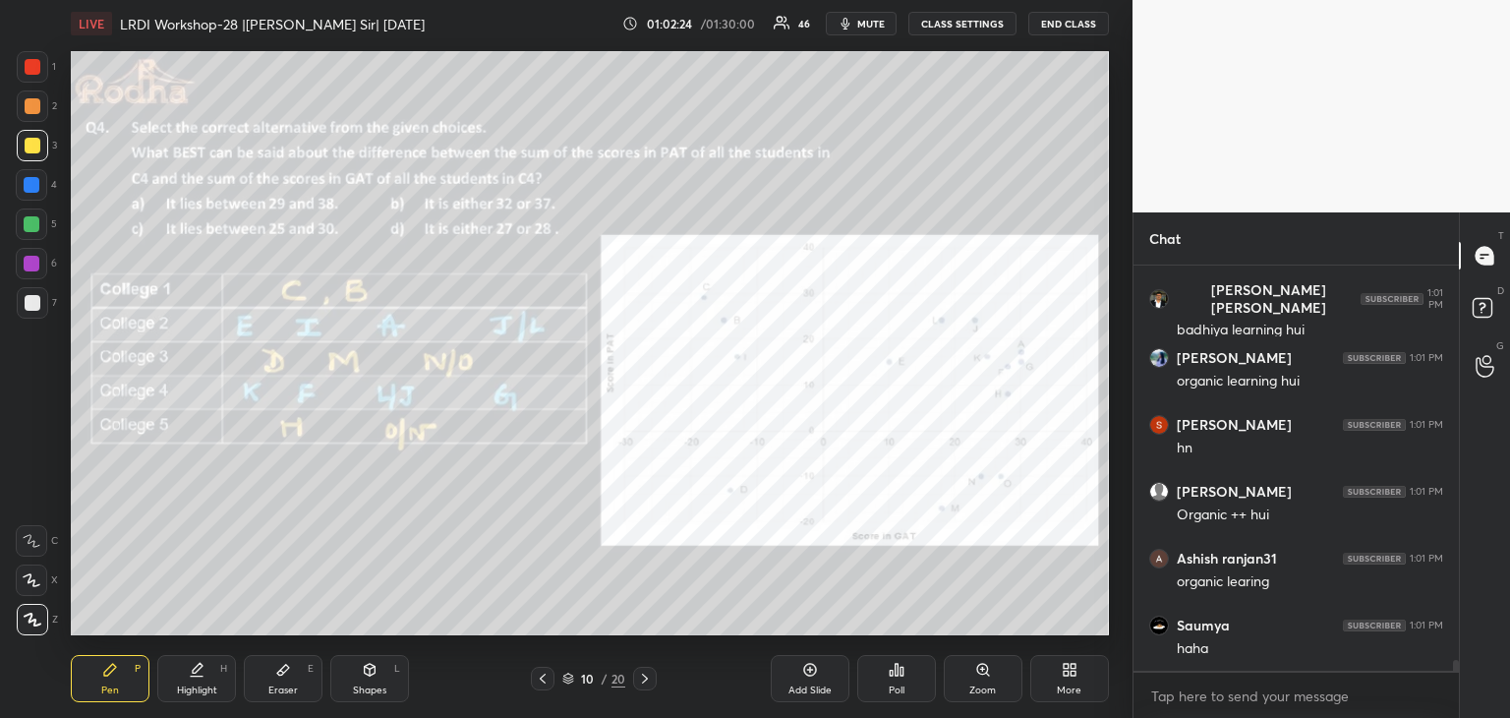
click at [650, 675] on icon at bounding box center [645, 678] width 16 height 16
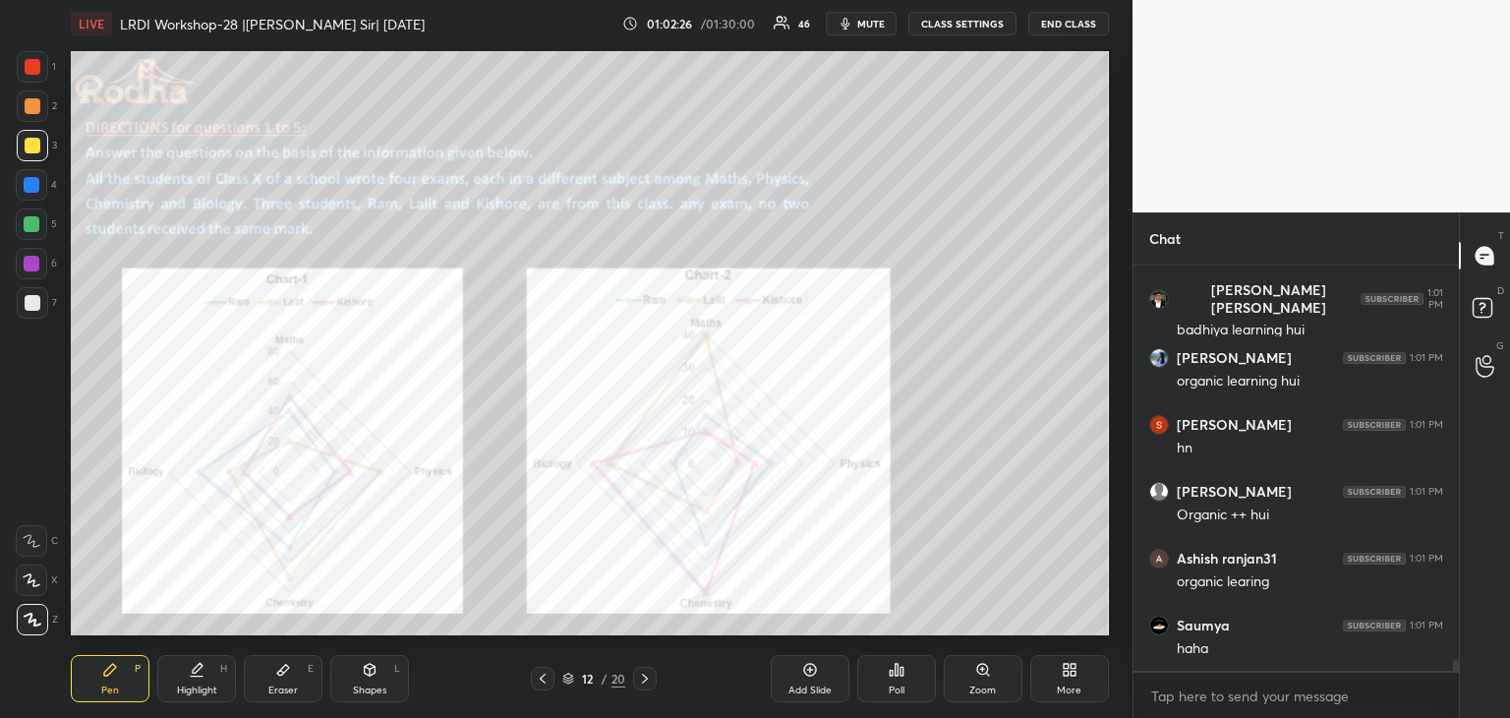
click at [644, 680] on icon at bounding box center [645, 678] width 16 height 16
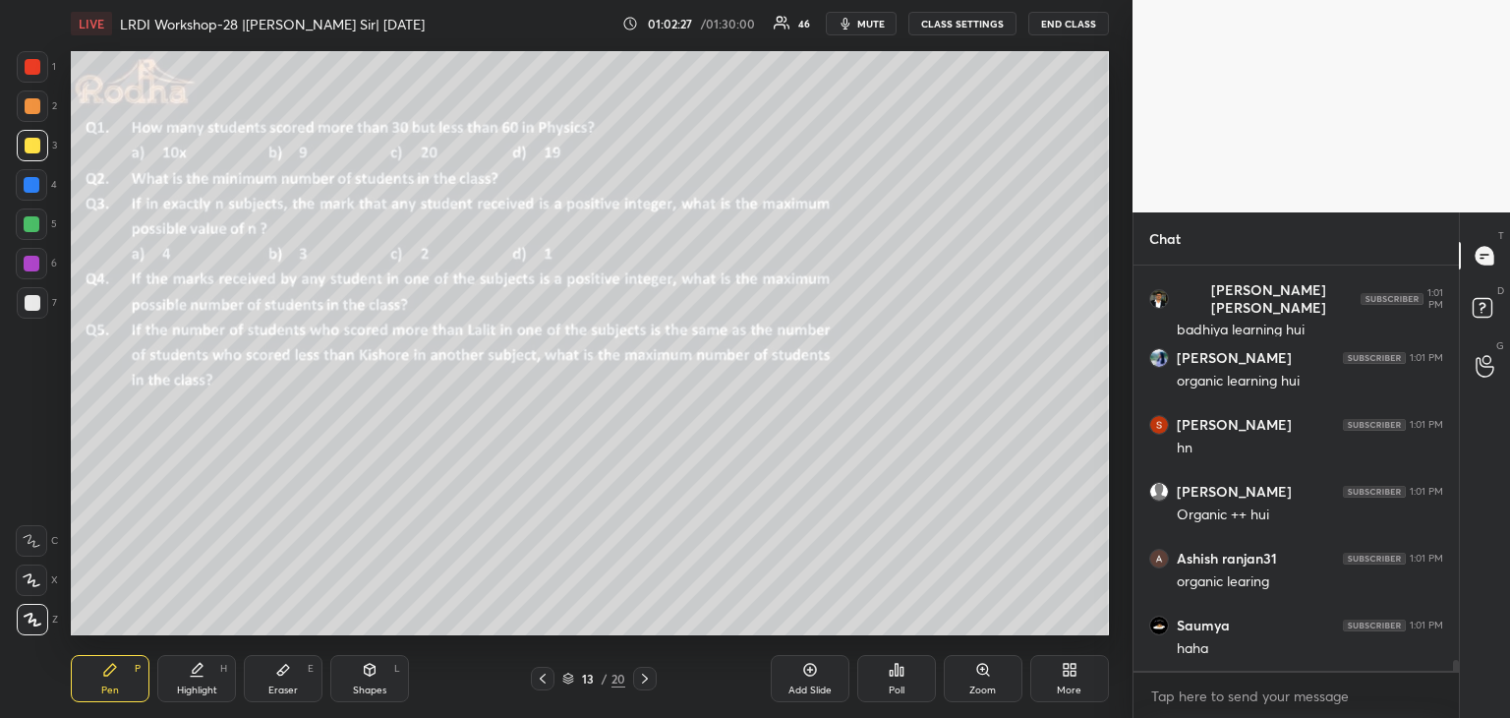
click at [546, 681] on icon at bounding box center [543, 678] width 16 height 16
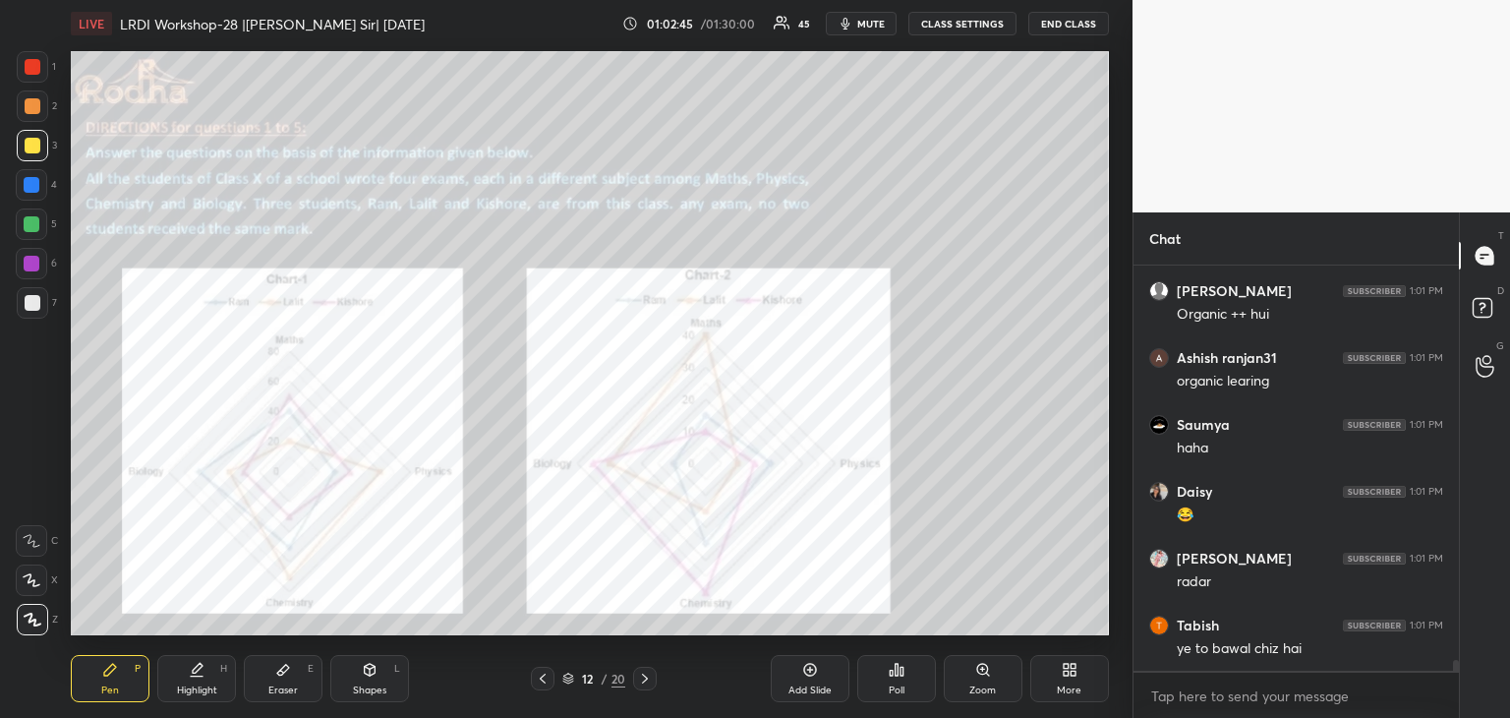
scroll to position [15299, 0]
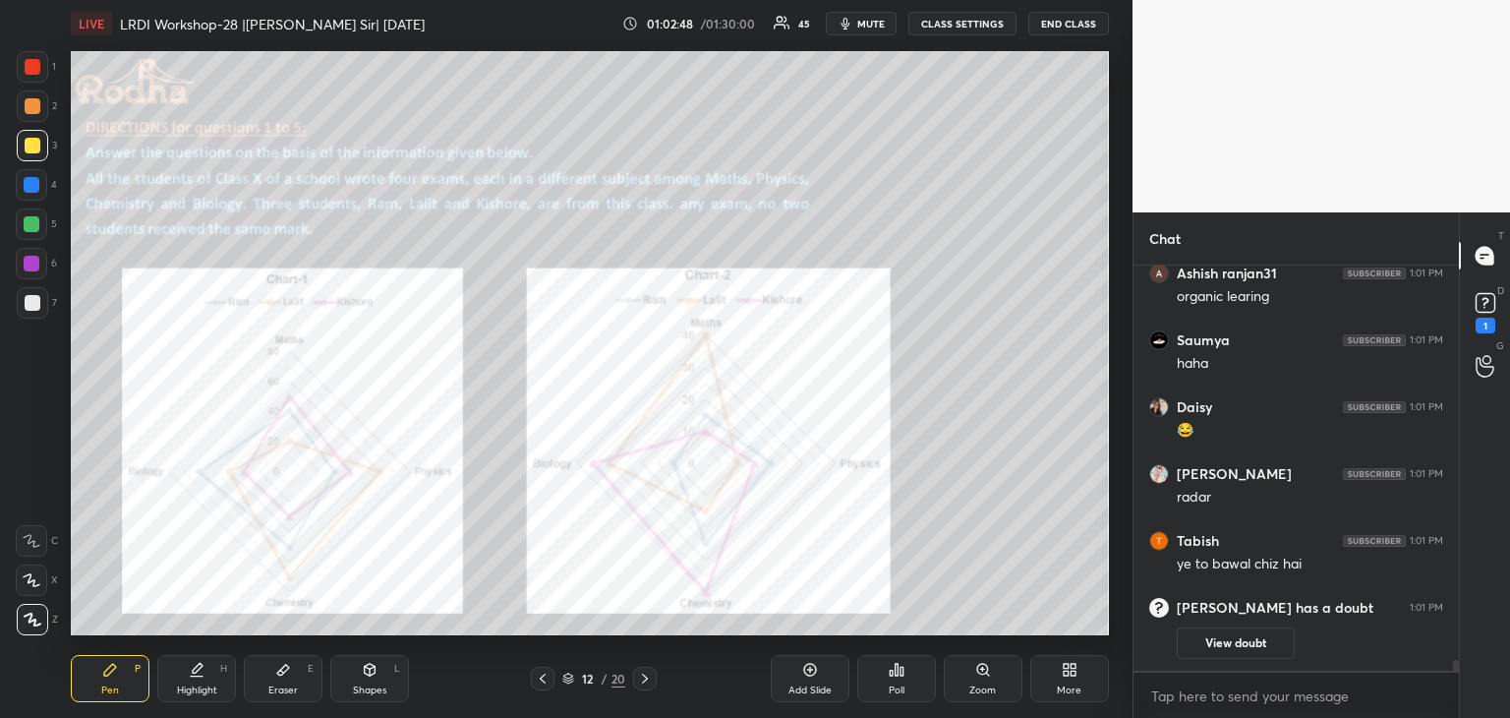
click at [640, 681] on icon at bounding box center [645, 678] width 16 height 16
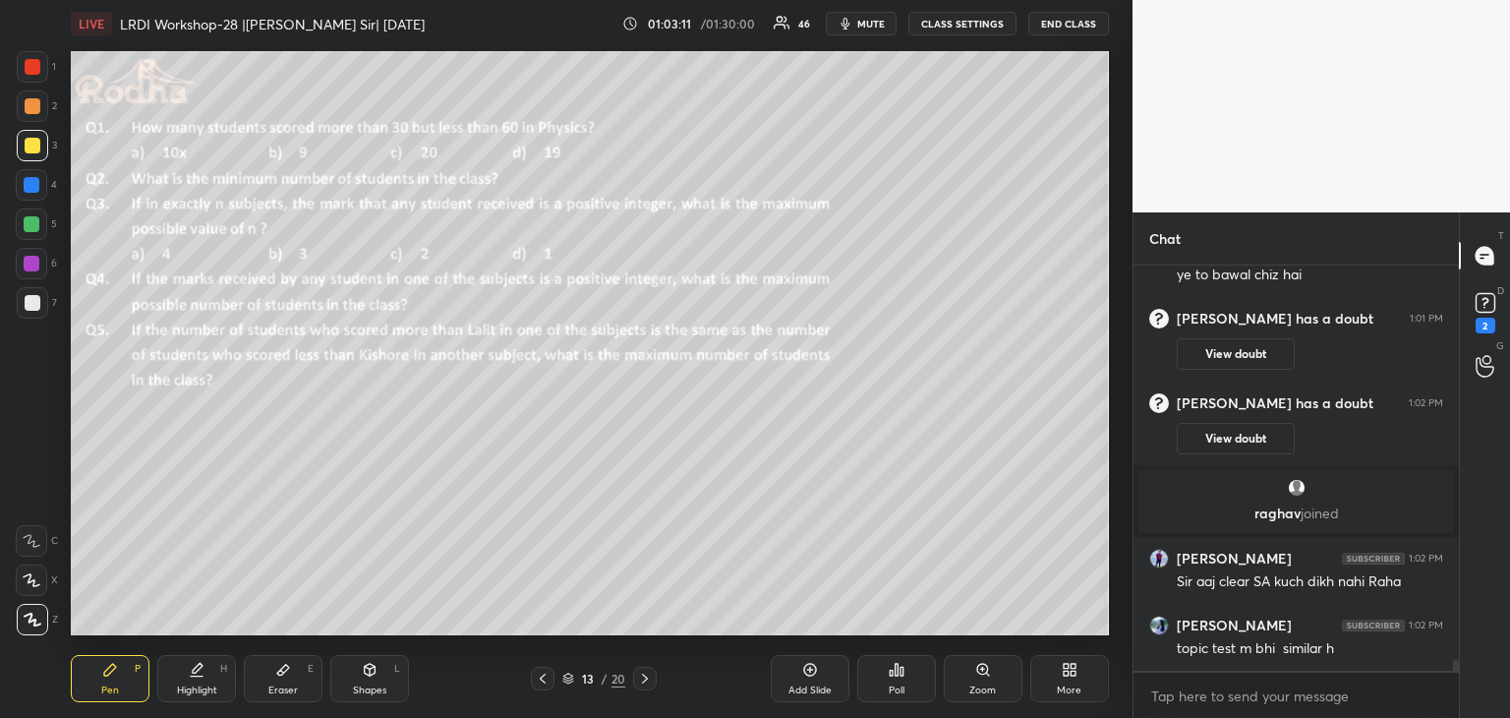
scroll to position [15315, 0]
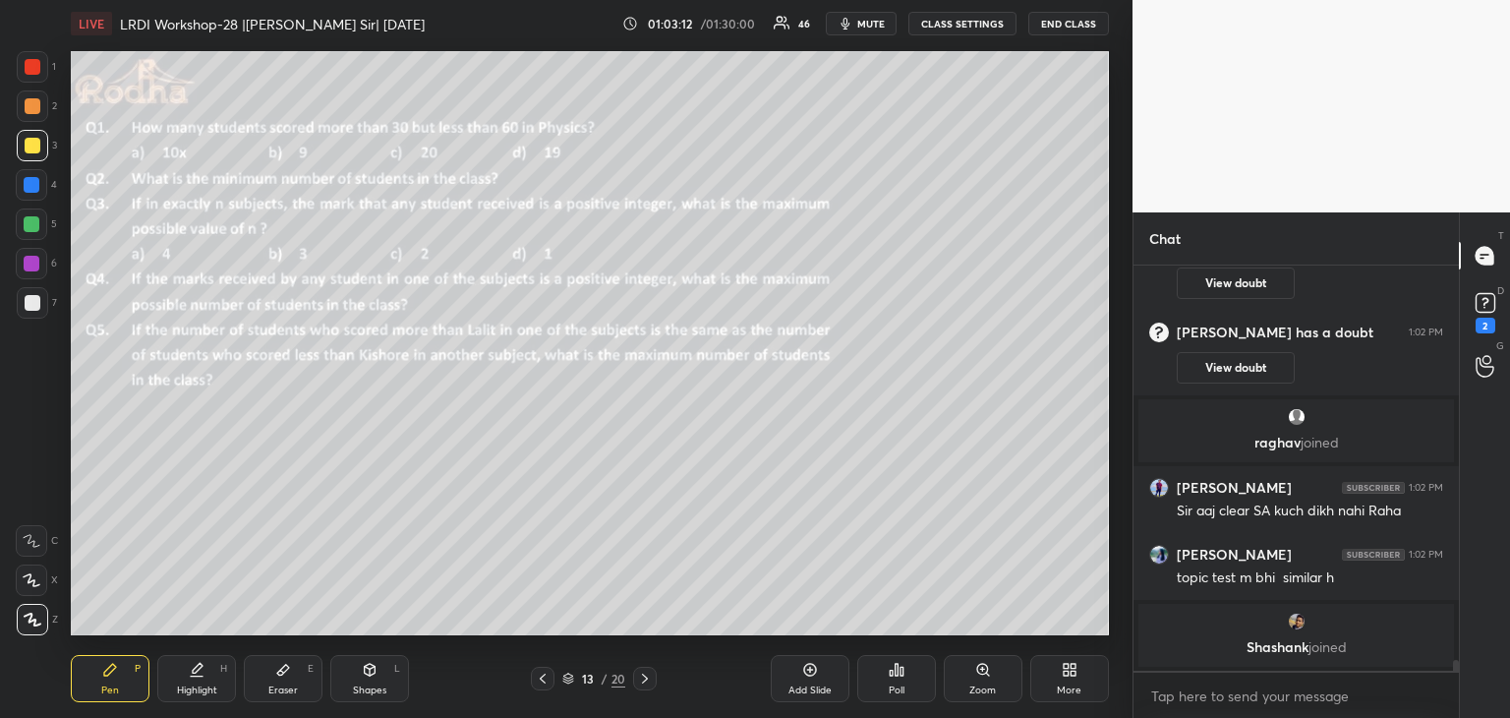
click at [548, 679] on icon at bounding box center [543, 678] width 16 height 16
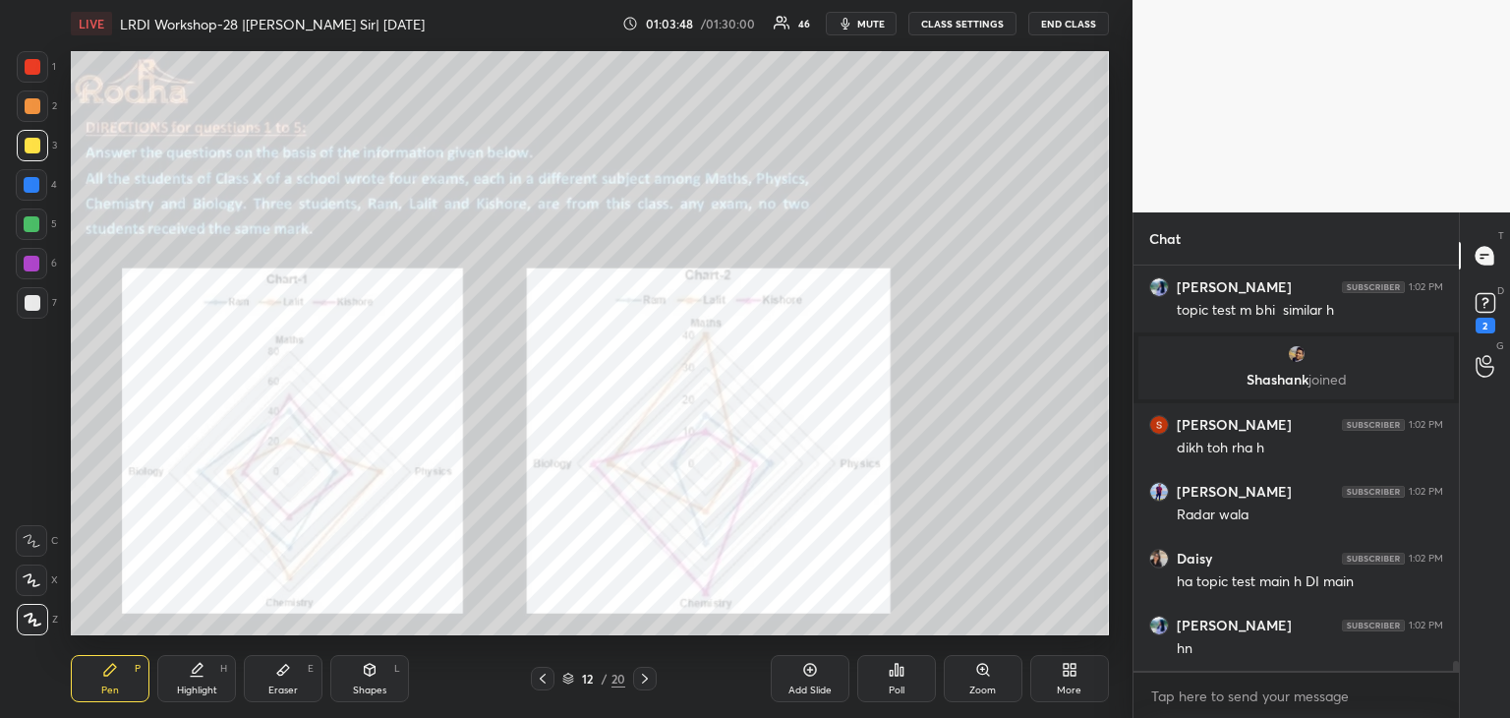
scroll to position [15558, 0]
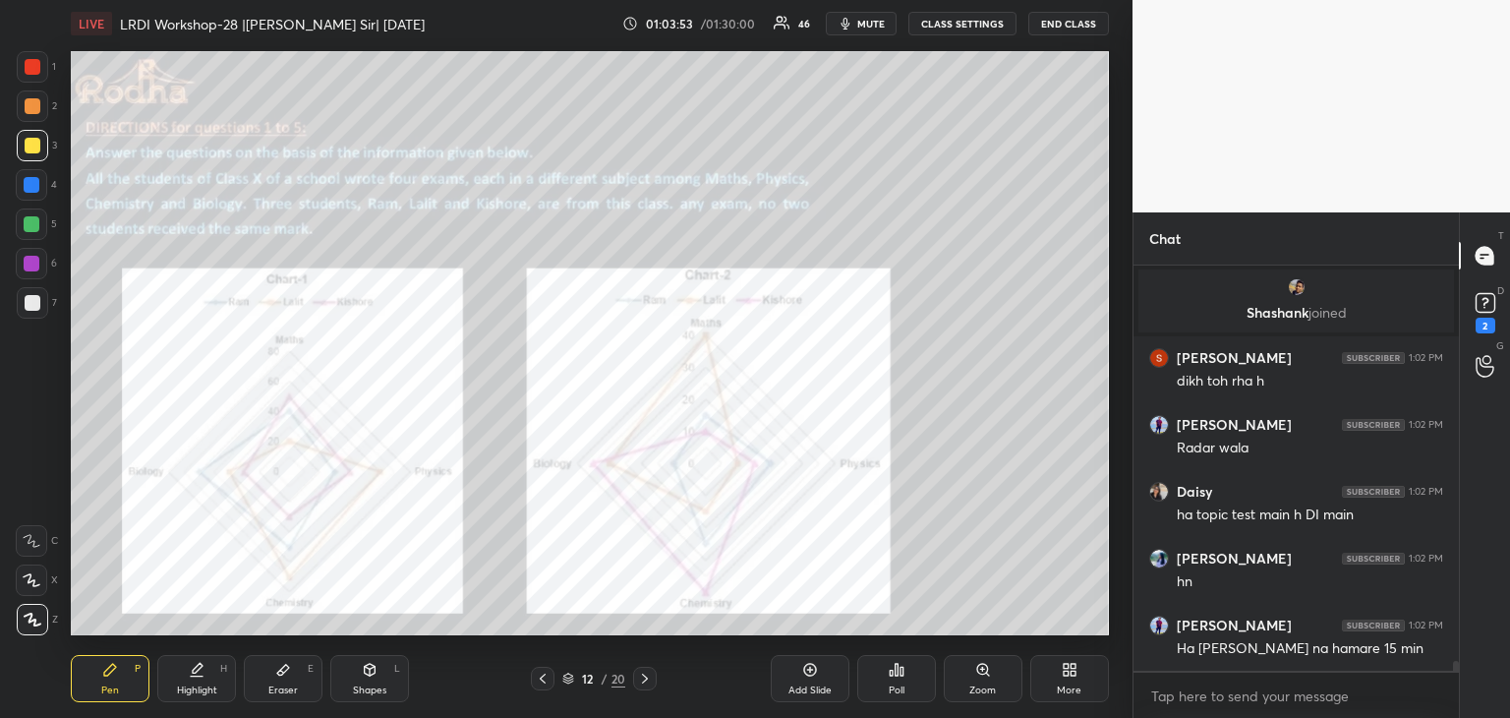
click at [281, 673] on icon at bounding box center [283, 669] width 12 height 11
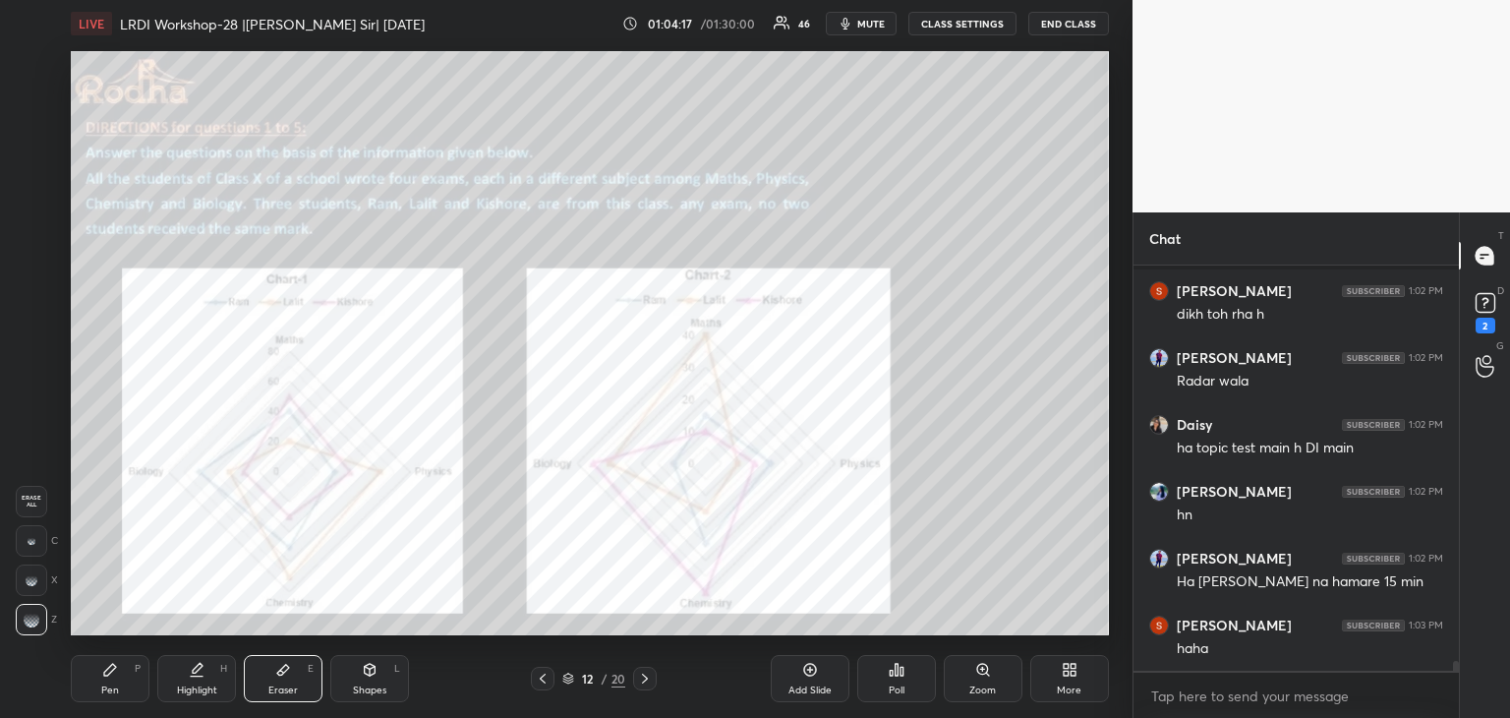
scroll to position [15692, 0]
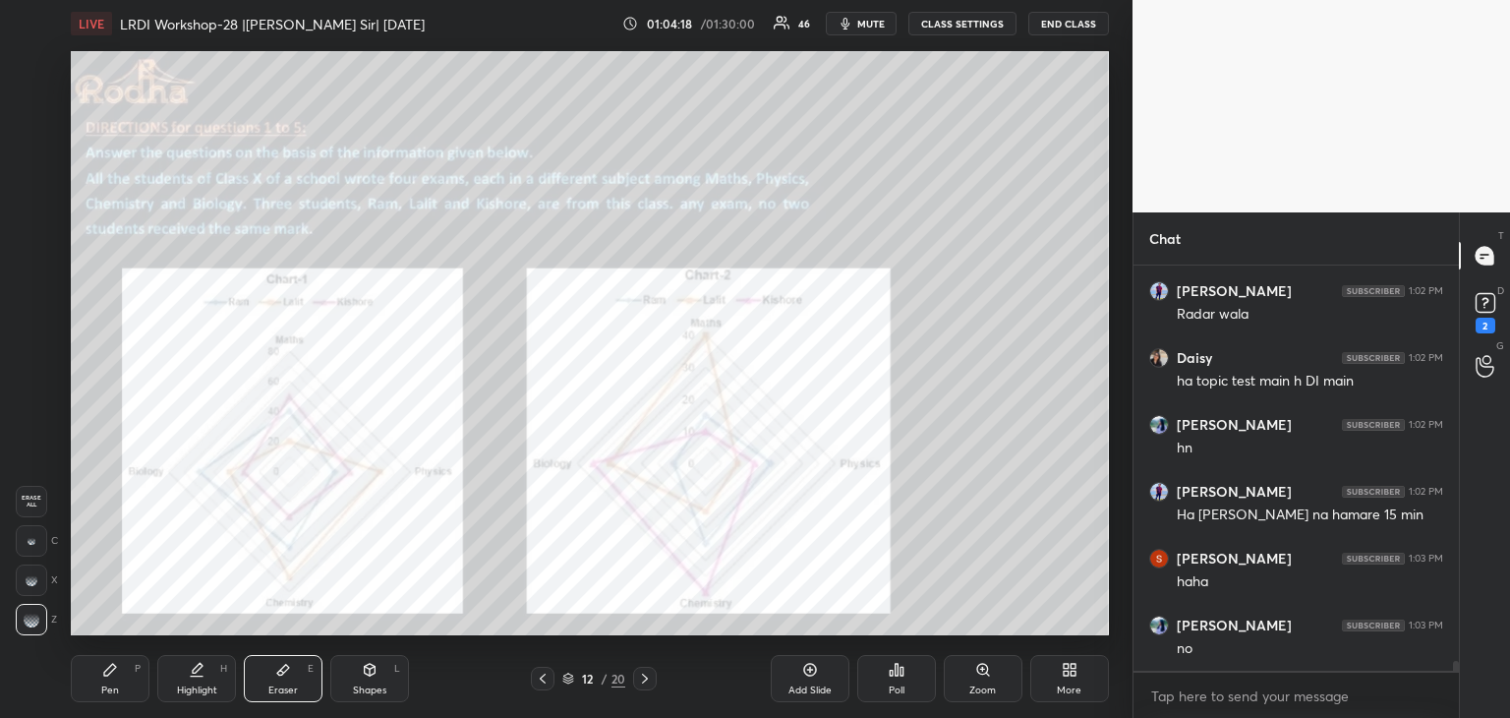
click at [112, 665] on icon at bounding box center [110, 669] width 12 height 12
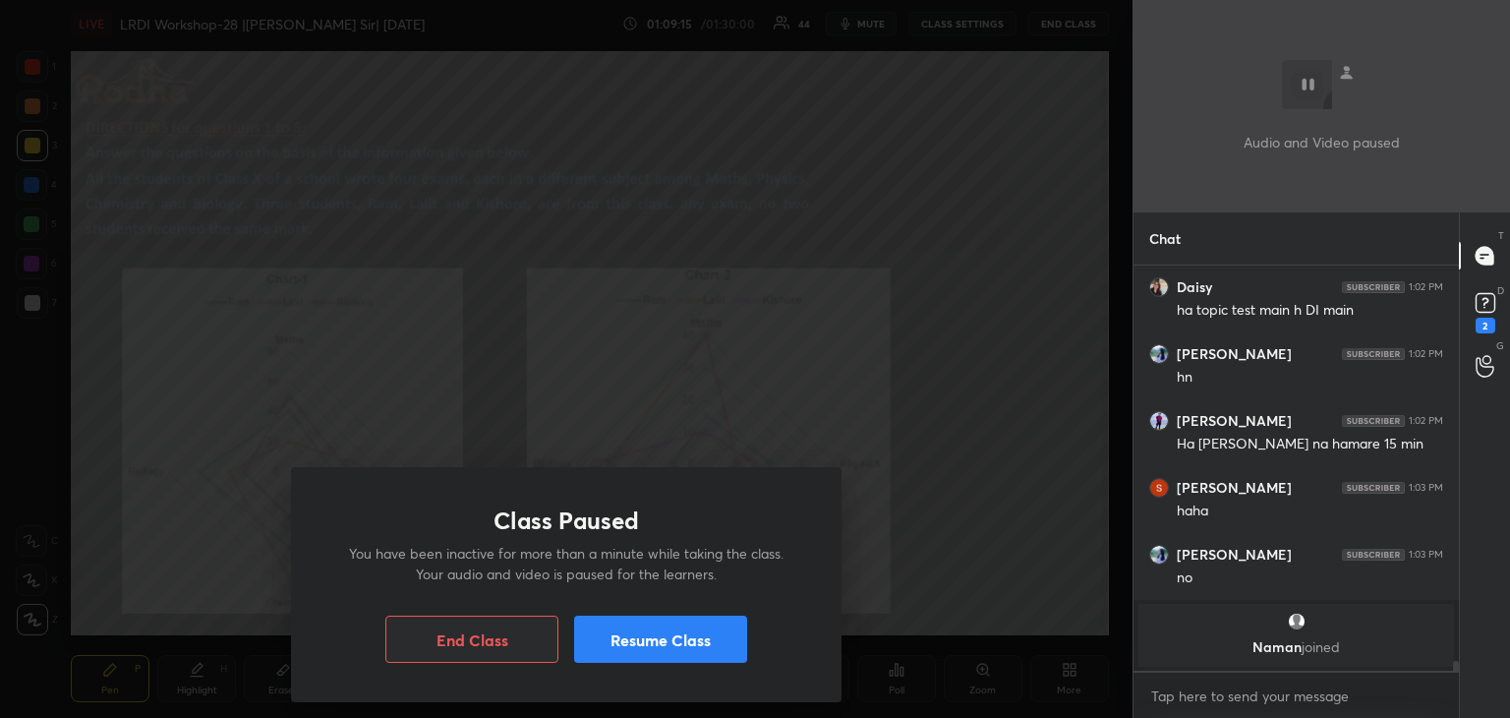
click at [664, 646] on button "Resume Class" at bounding box center [660, 638] width 173 height 47
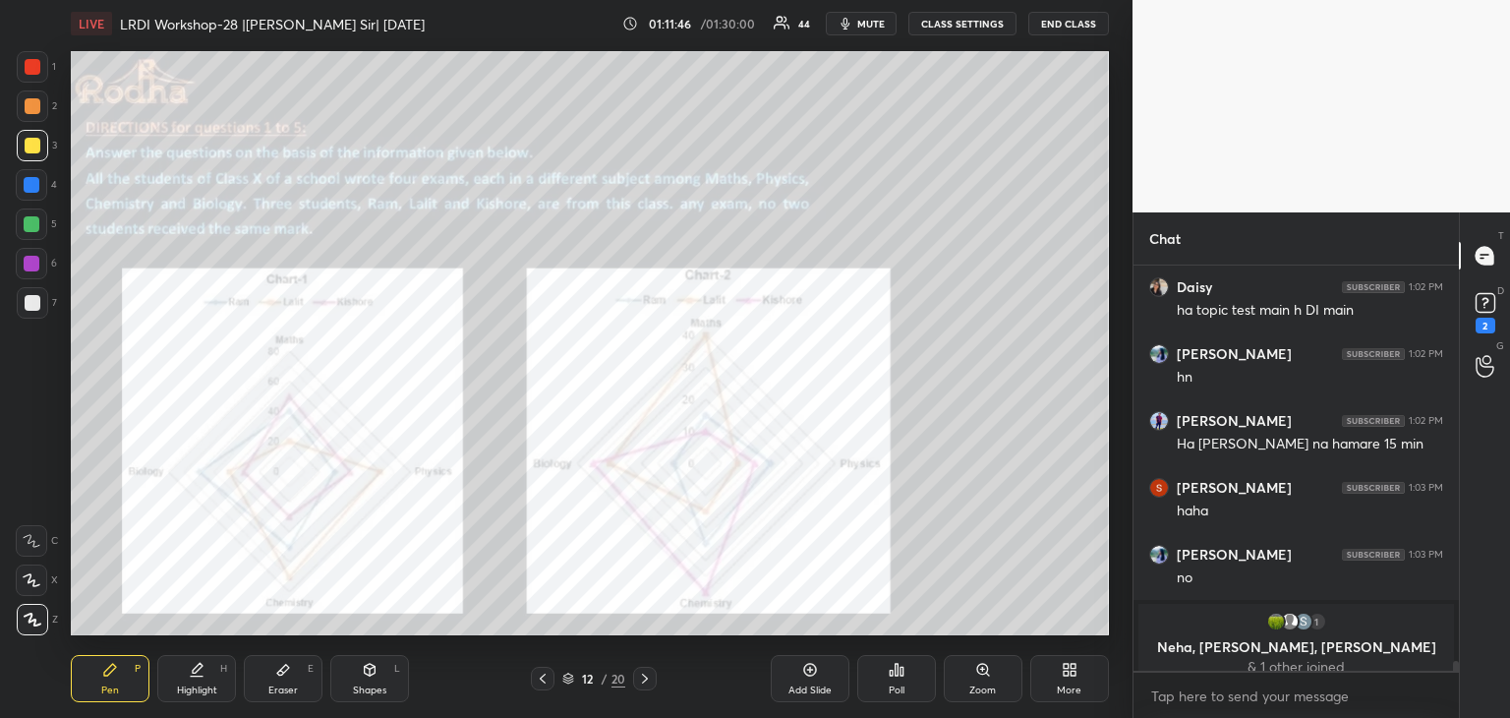
scroll to position [15778, 0]
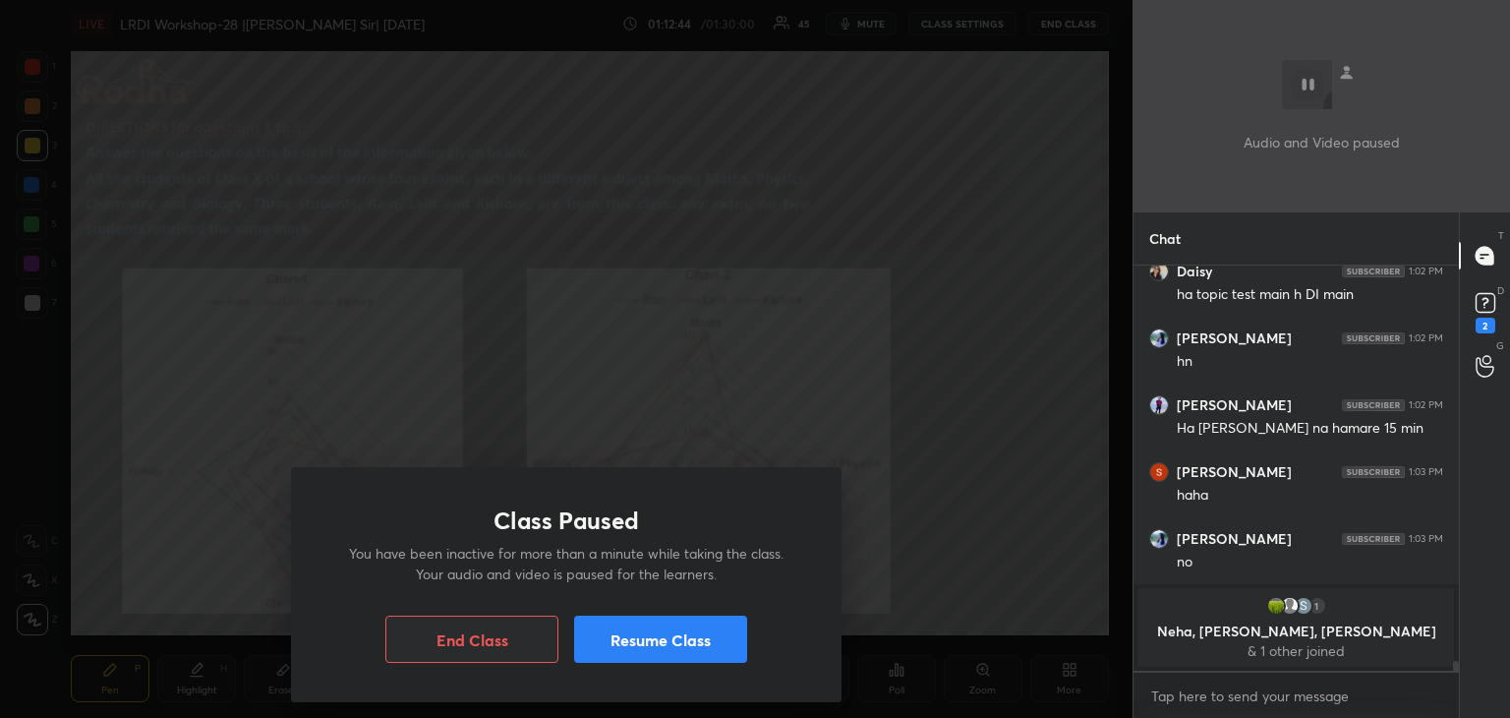
click at [702, 633] on button "Resume Class" at bounding box center [660, 638] width 173 height 47
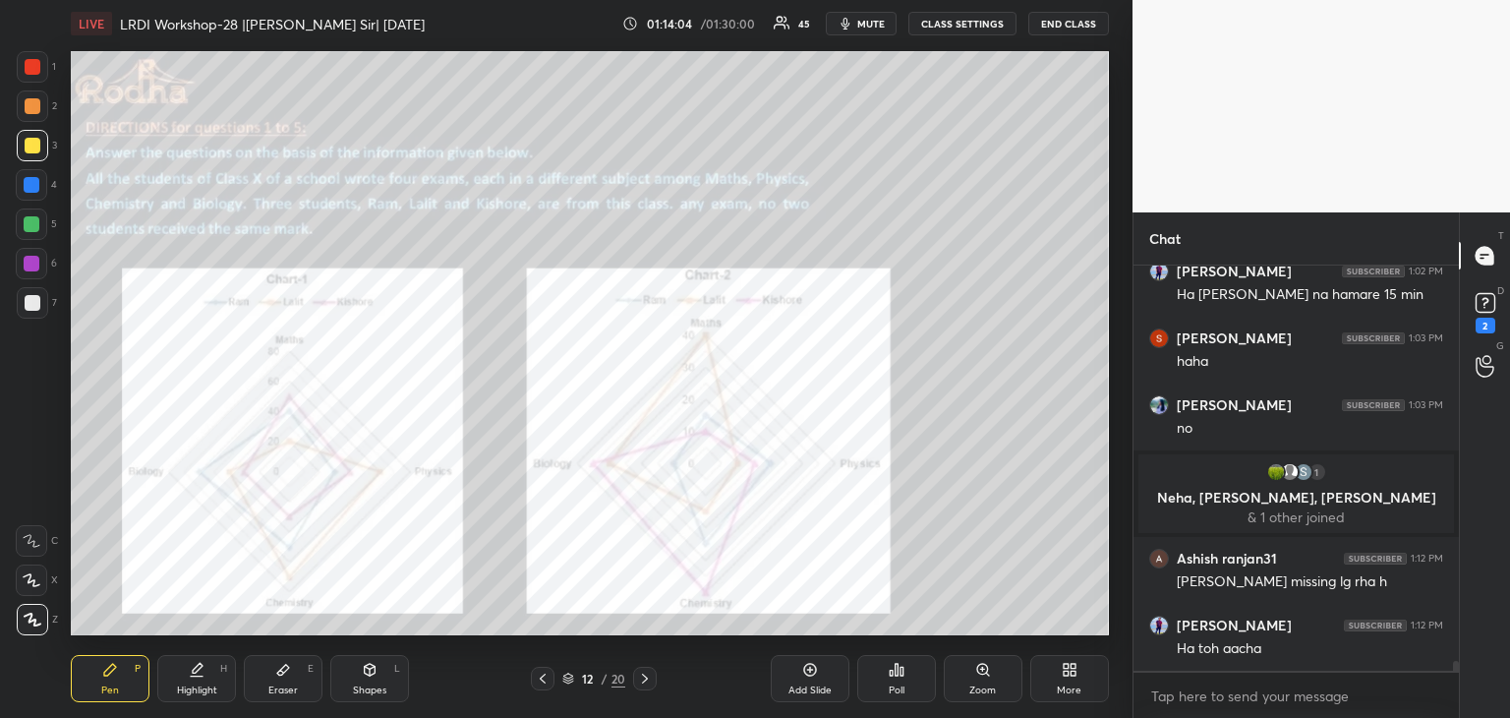
scroll to position [15873, 0]
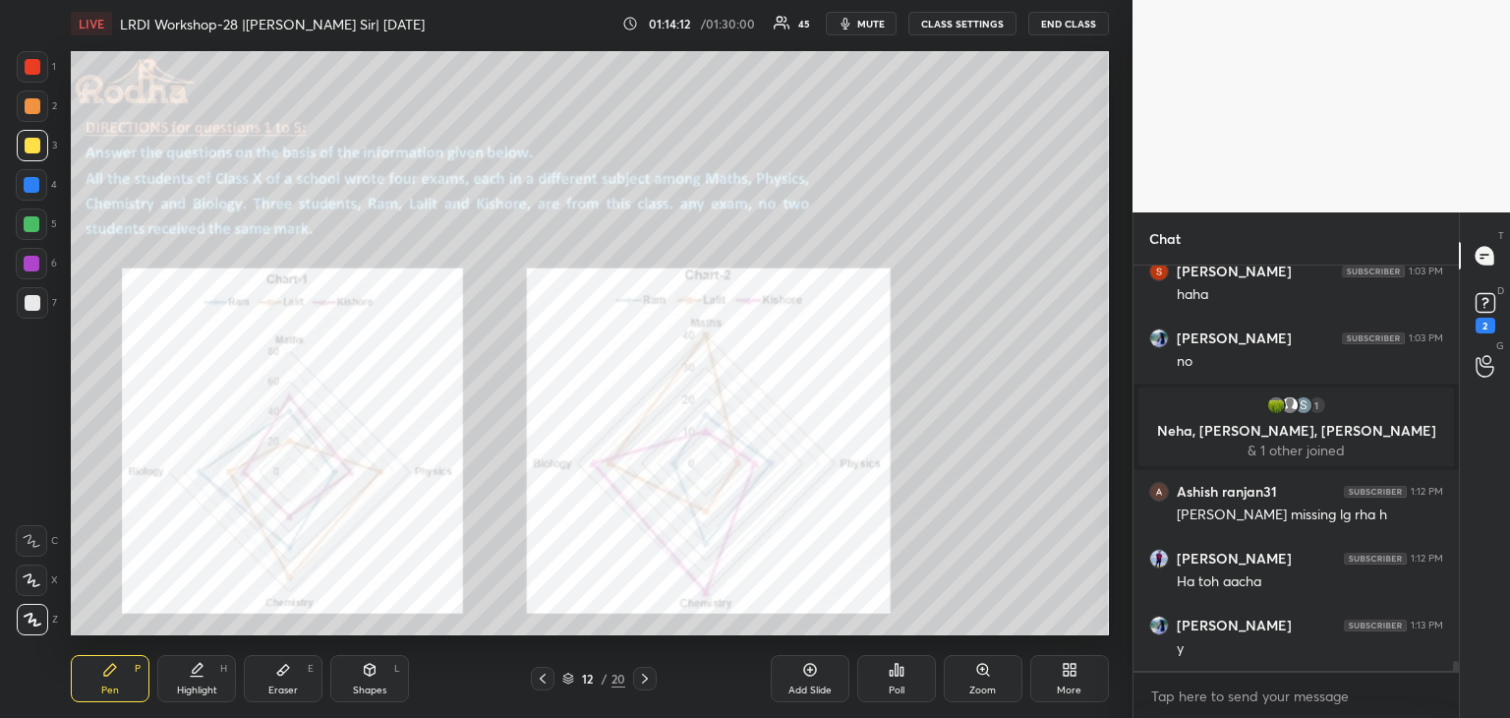
click at [642, 677] on icon at bounding box center [645, 678] width 16 height 16
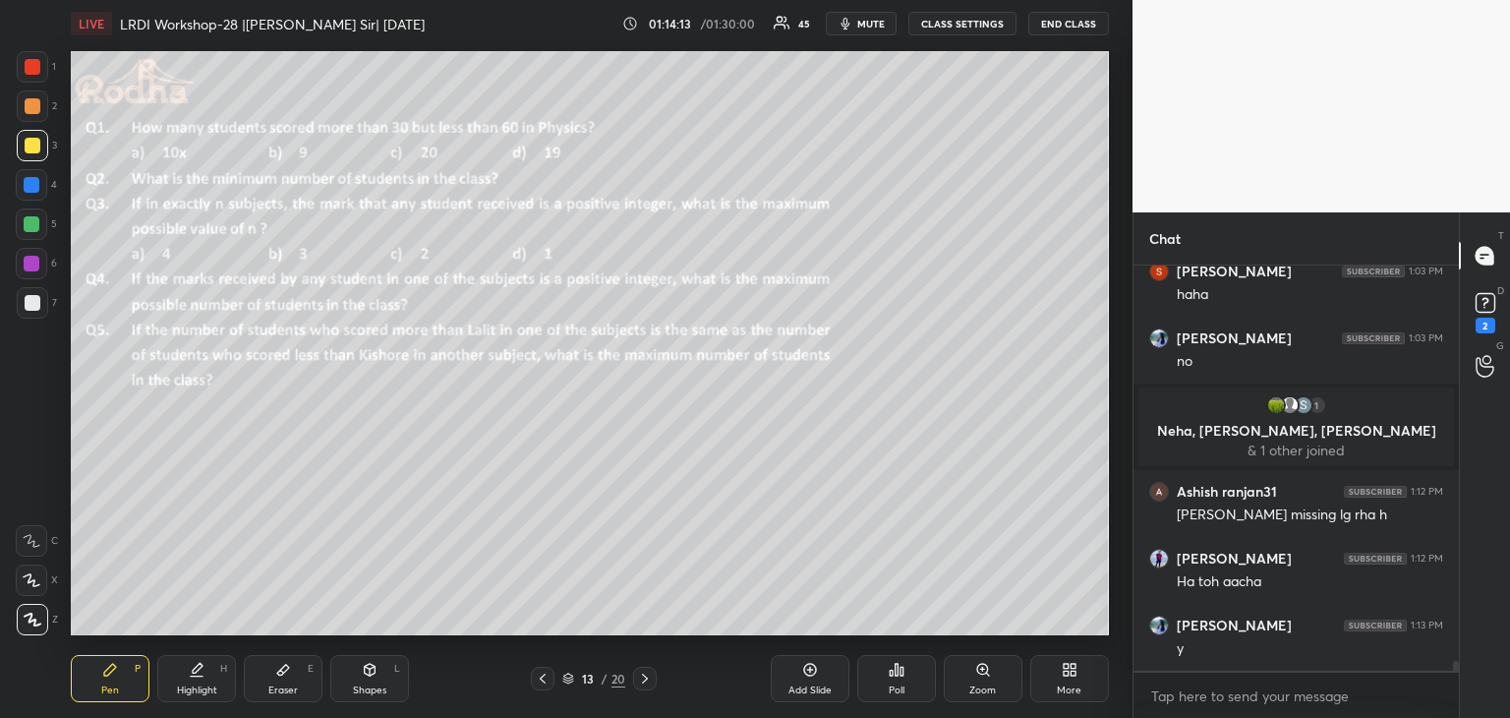
click at [535, 680] on icon at bounding box center [543, 678] width 16 height 16
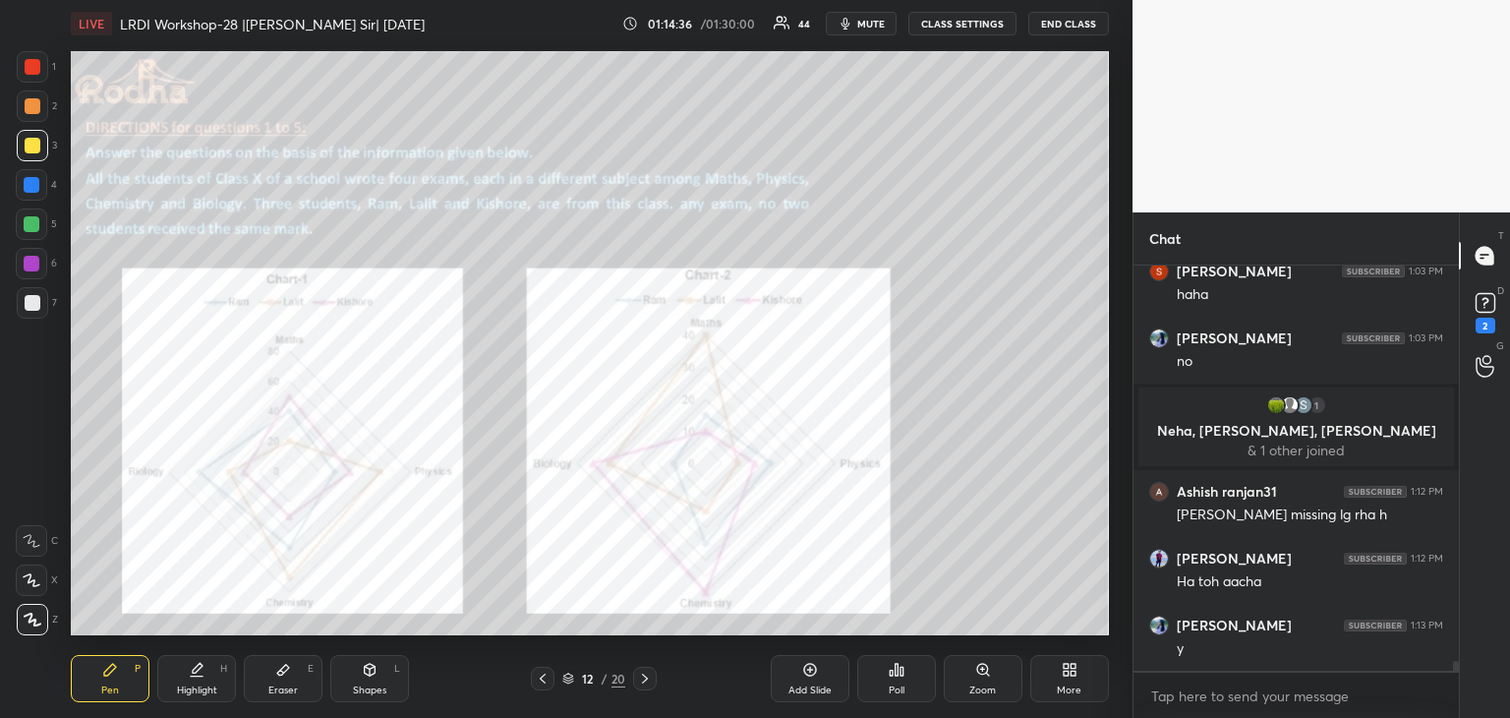
click at [275, 673] on icon at bounding box center [283, 670] width 16 height 16
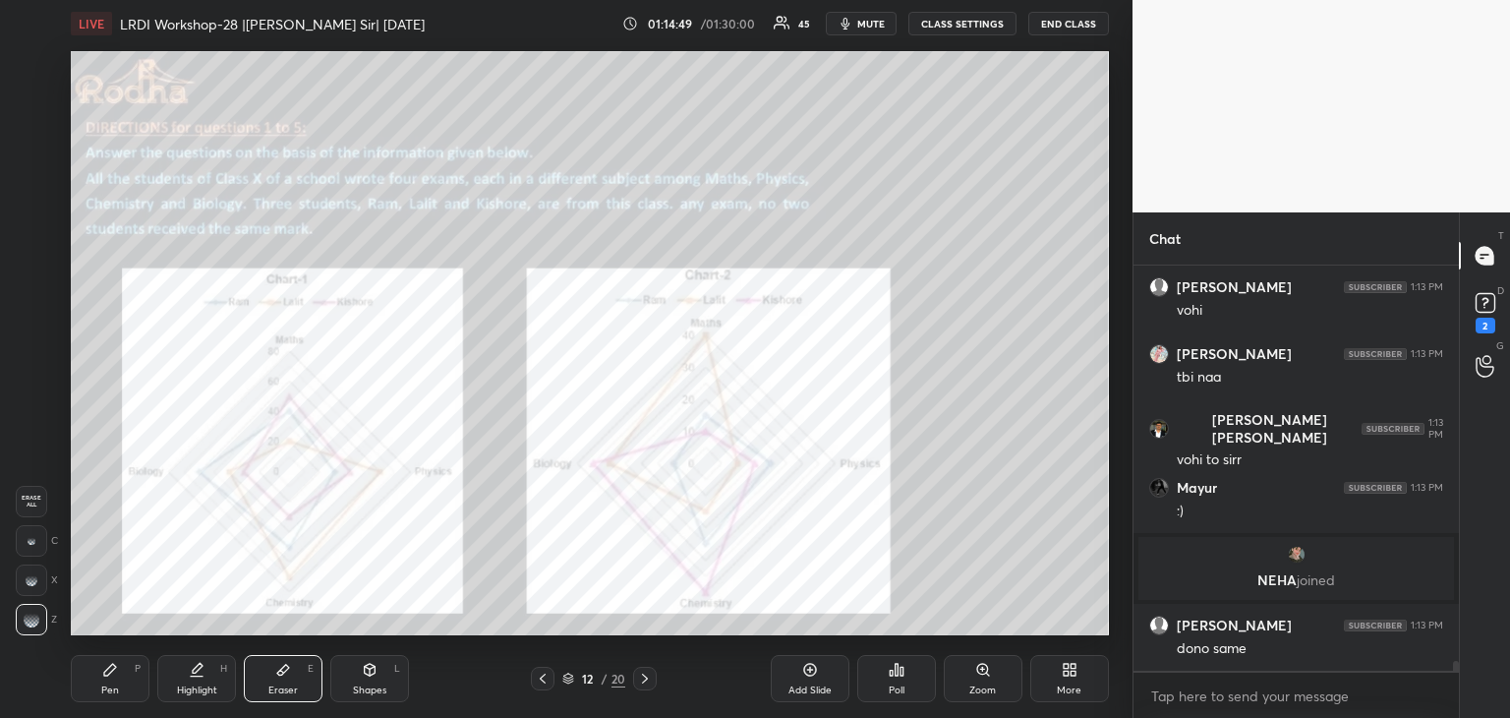
scroll to position [16290, 0]
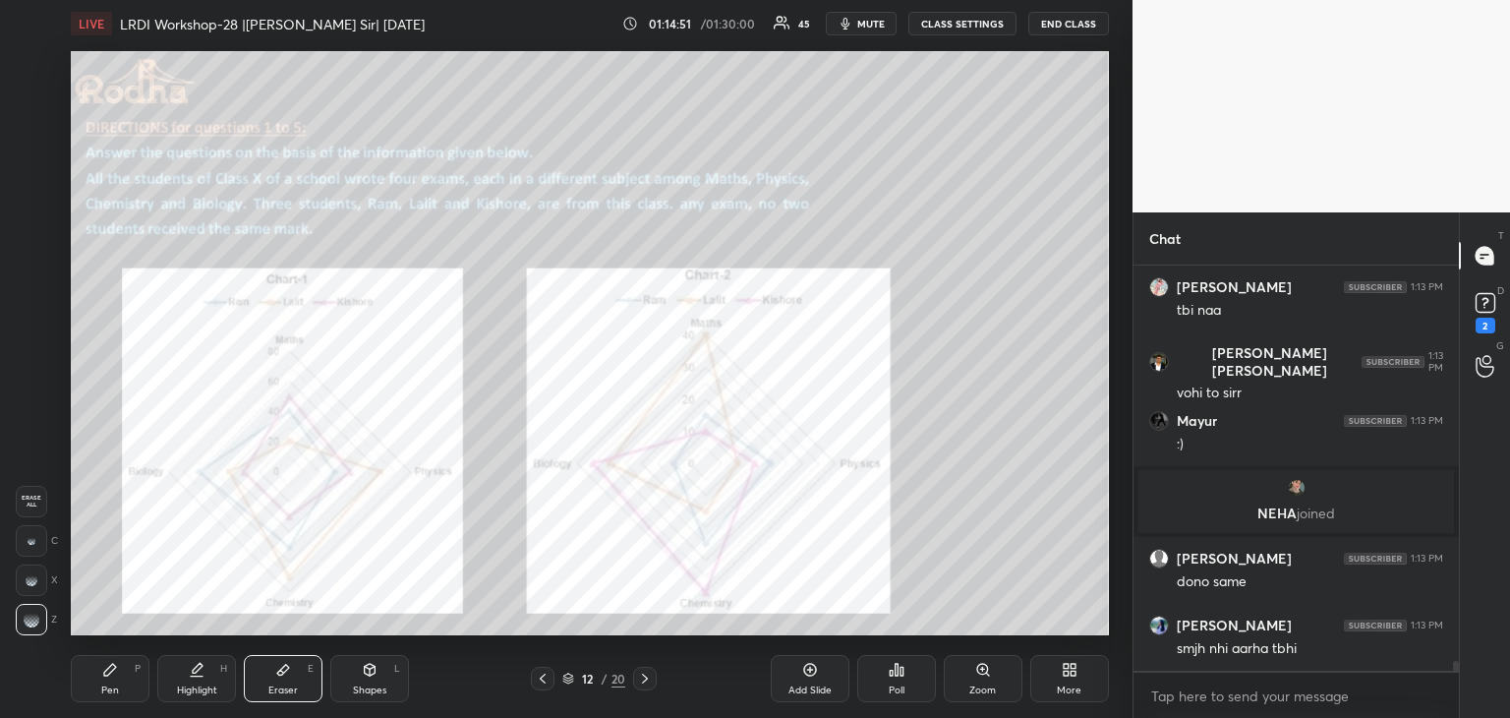
click at [1392, 131] on video at bounding box center [1320, 106] width 377 height 212
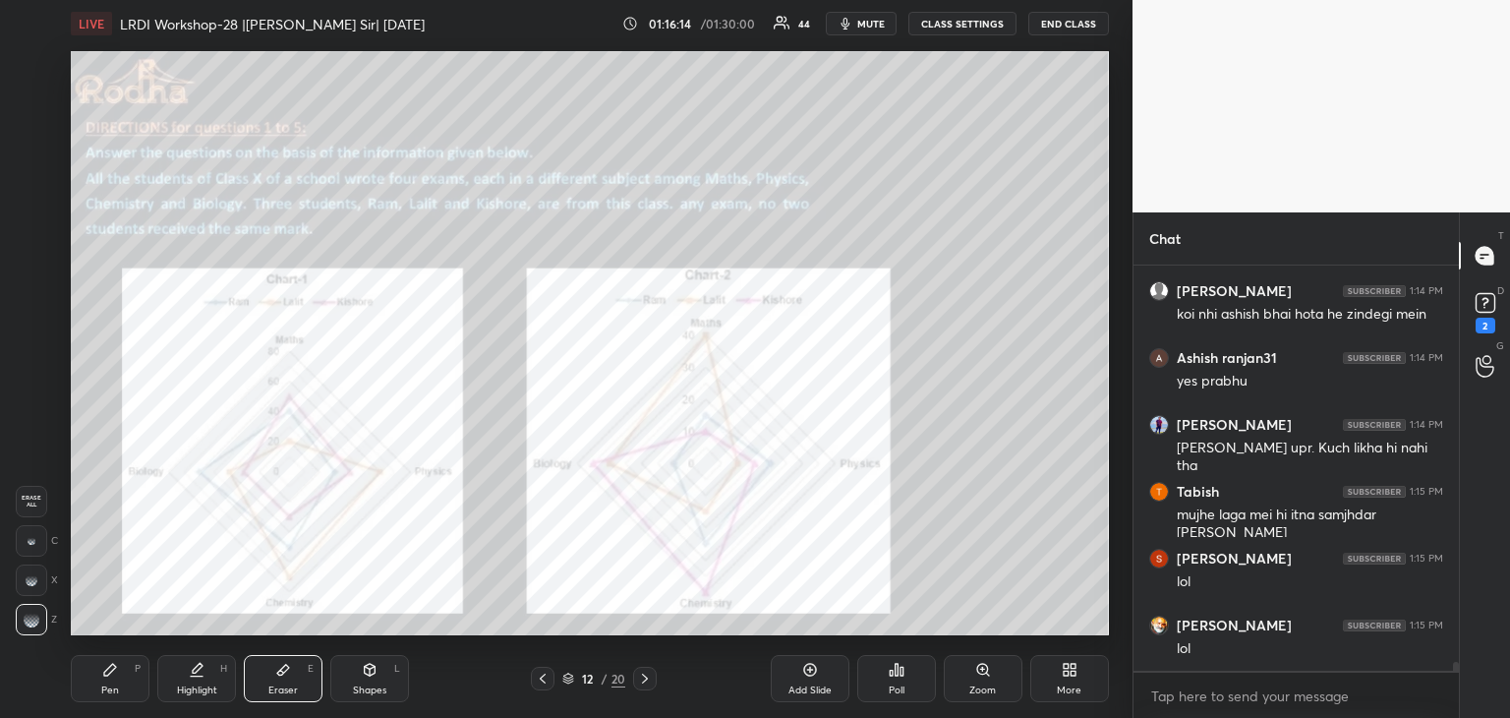
scroll to position [17528, 0]
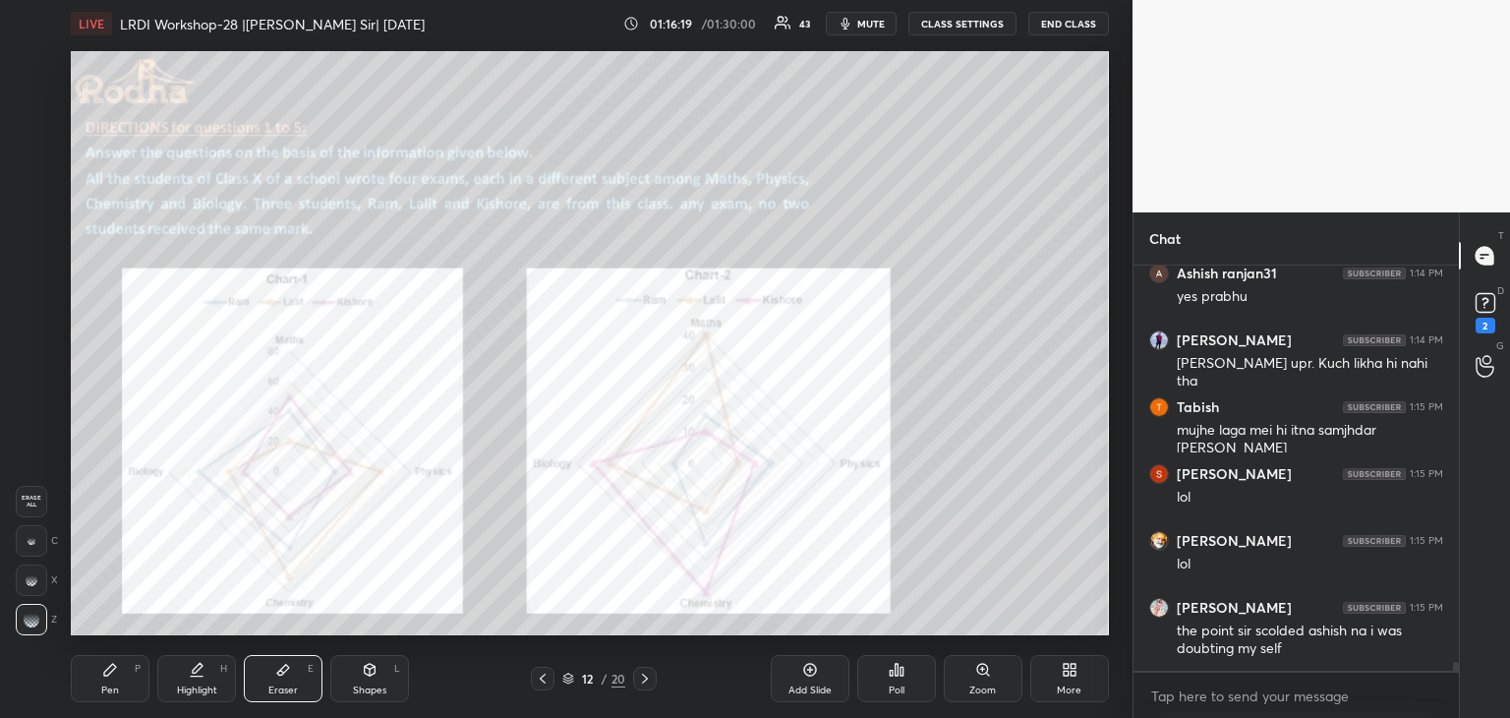
click at [111, 674] on icon at bounding box center [110, 670] width 16 height 16
click at [31, 227] on div at bounding box center [32, 224] width 16 height 16
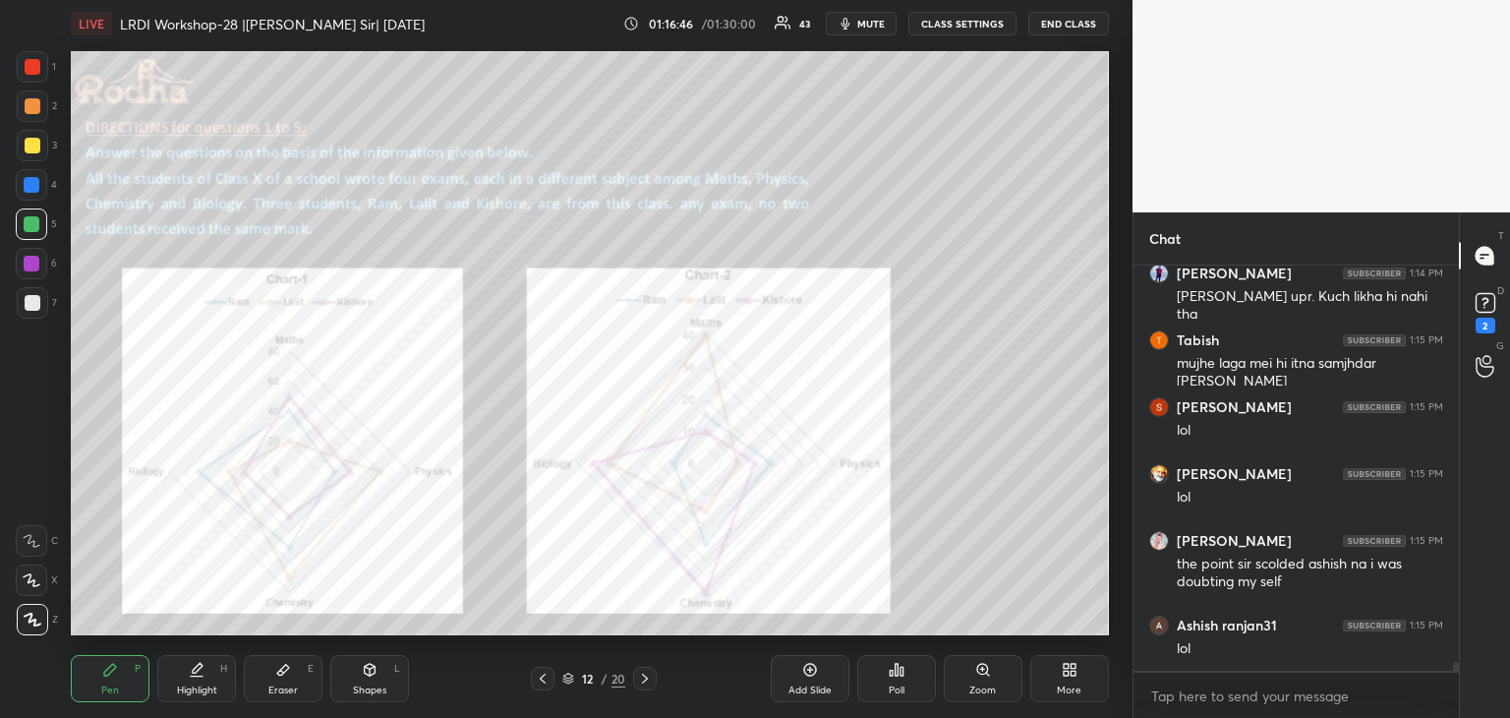
click at [645, 676] on icon at bounding box center [645, 678] width 16 height 16
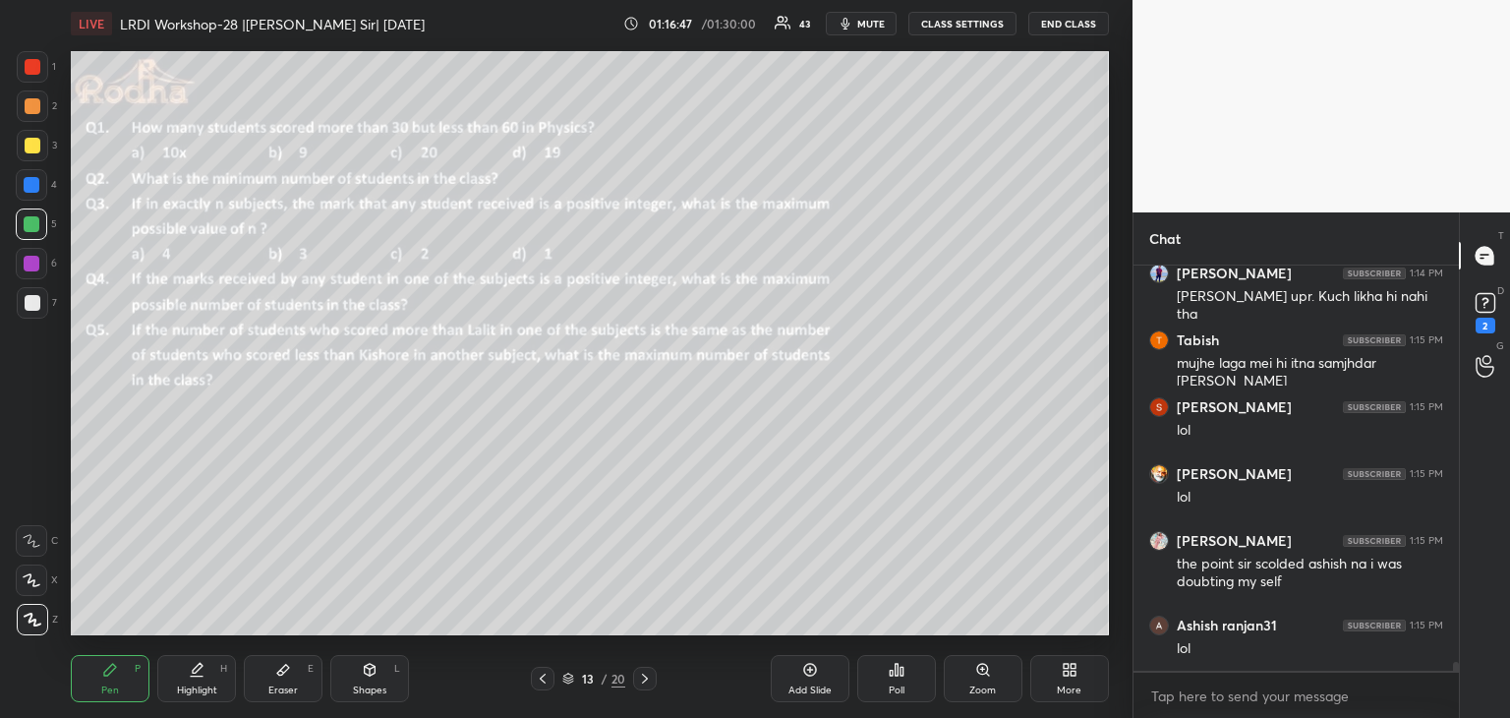
click at [645, 680] on icon at bounding box center [645, 678] width 6 height 10
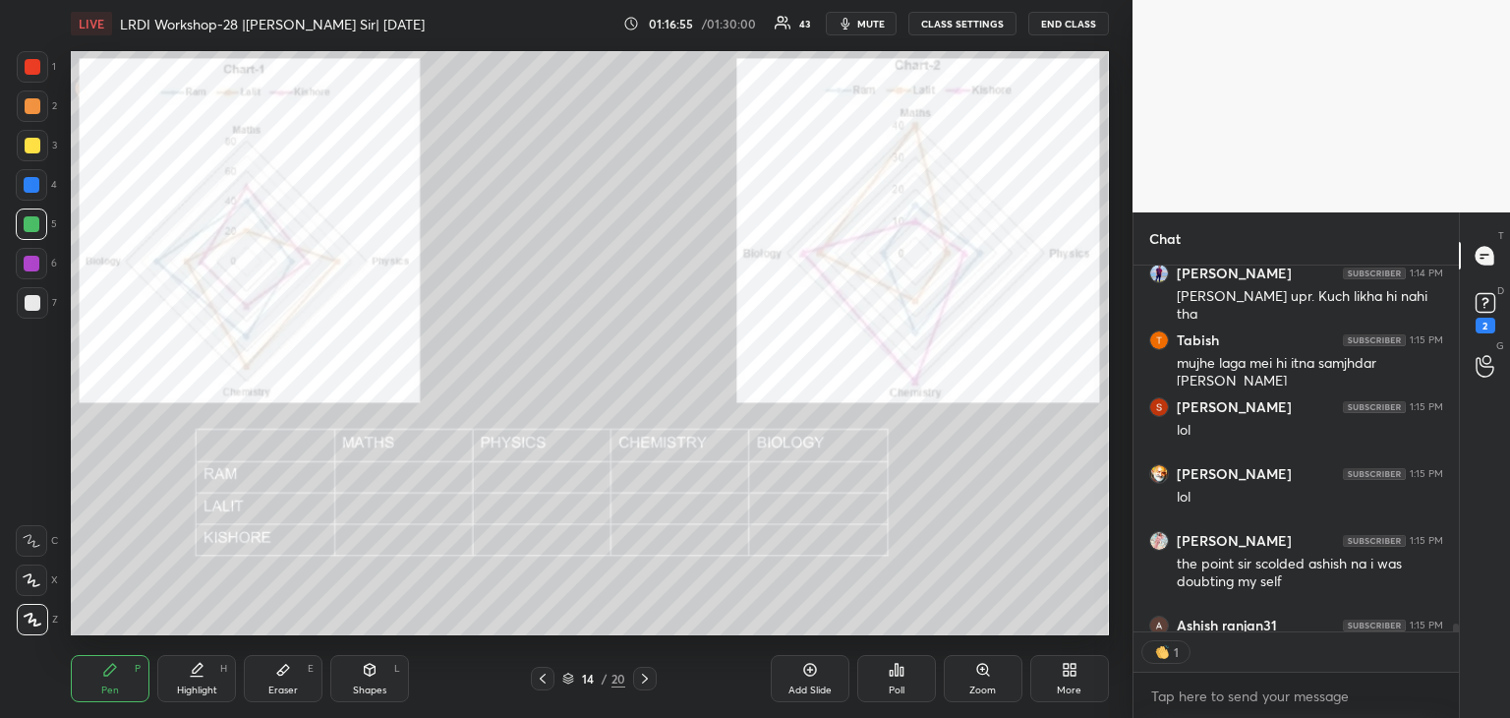
scroll to position [5, 6]
click at [547, 681] on icon at bounding box center [543, 678] width 16 height 16
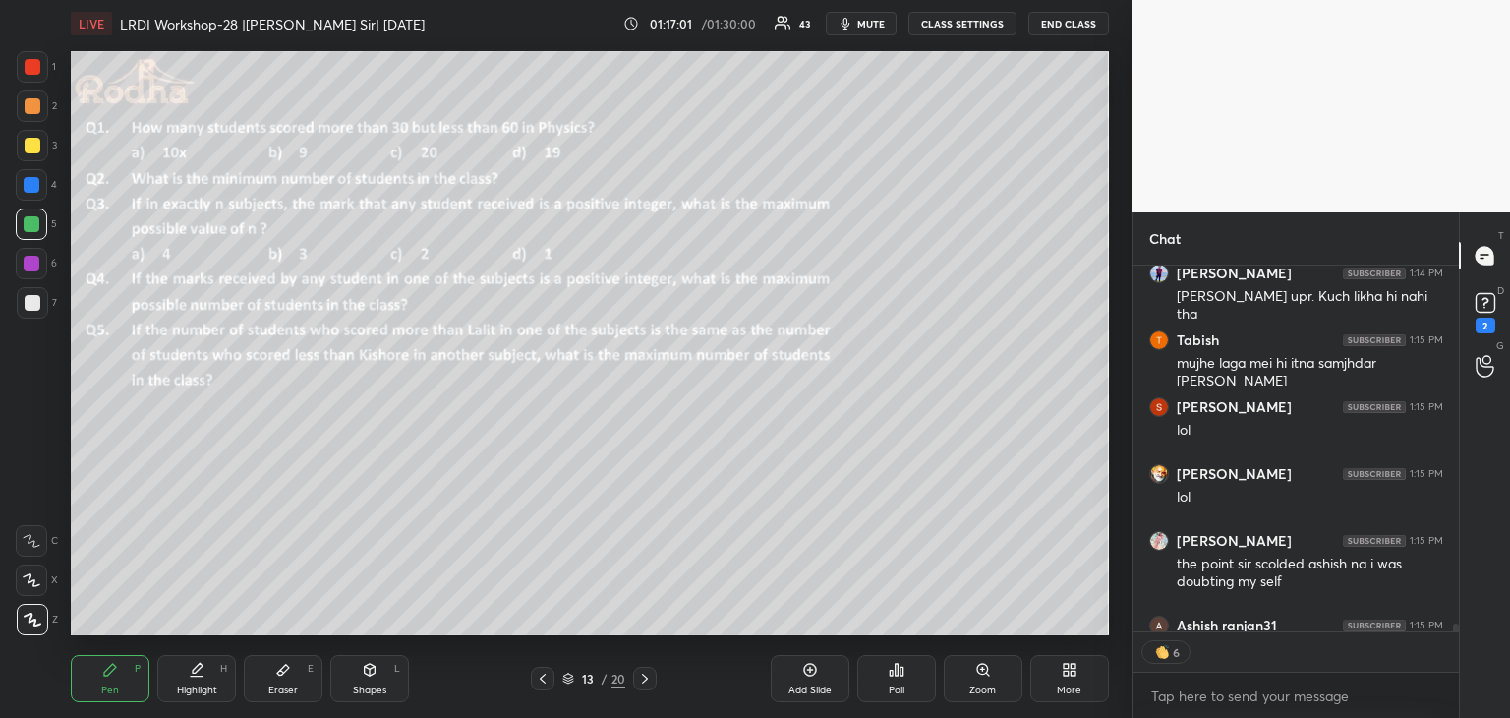
click at [542, 682] on icon at bounding box center [543, 678] width 16 height 16
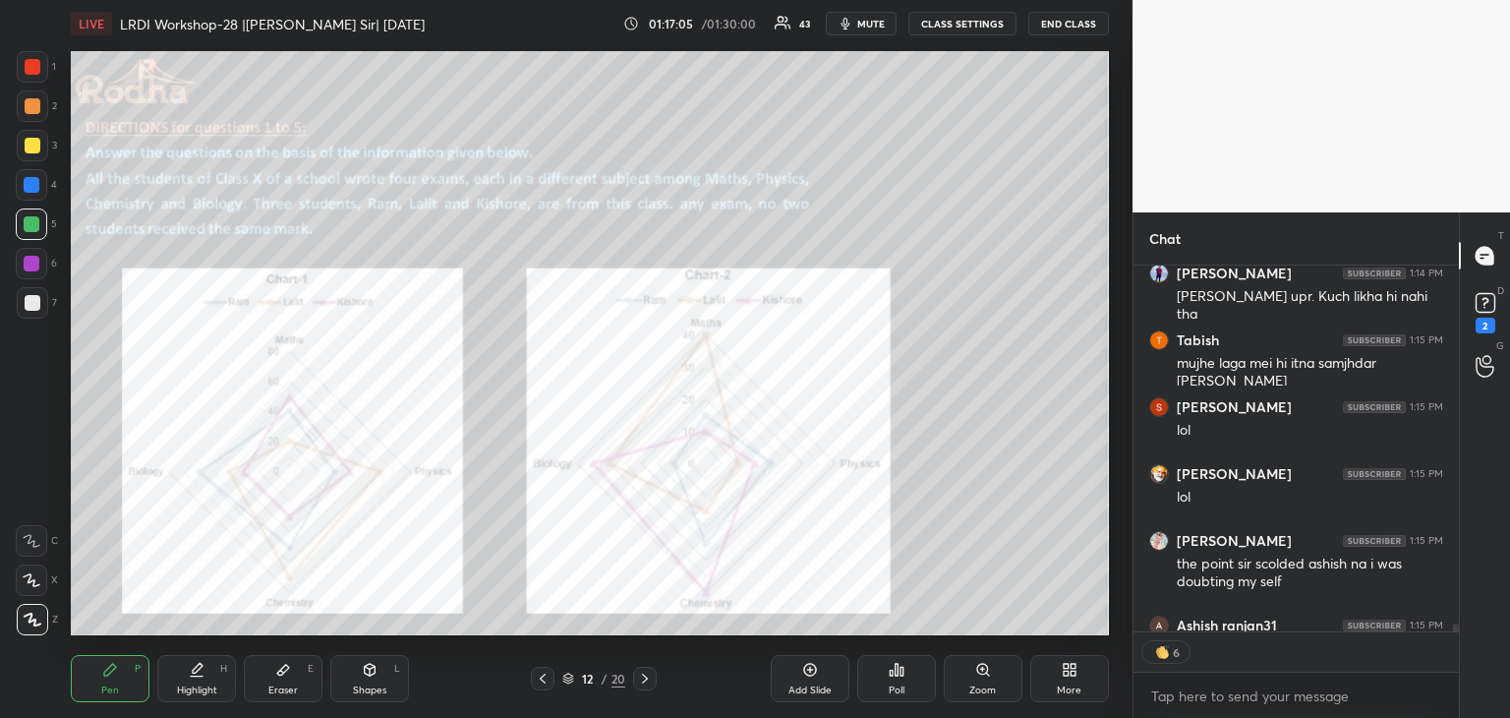
type textarea "x"
click at [650, 674] on icon at bounding box center [645, 678] width 16 height 16
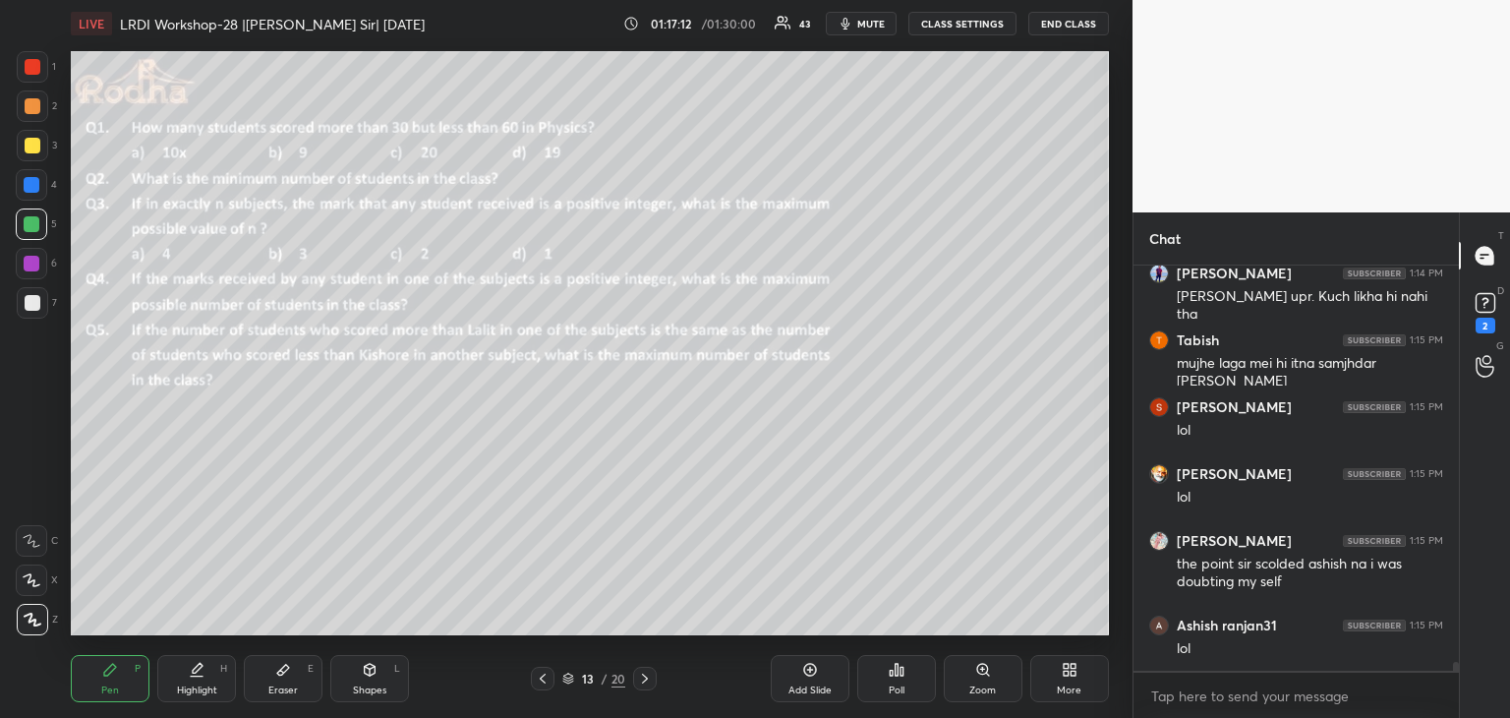
click at [650, 676] on icon at bounding box center [645, 678] width 16 height 16
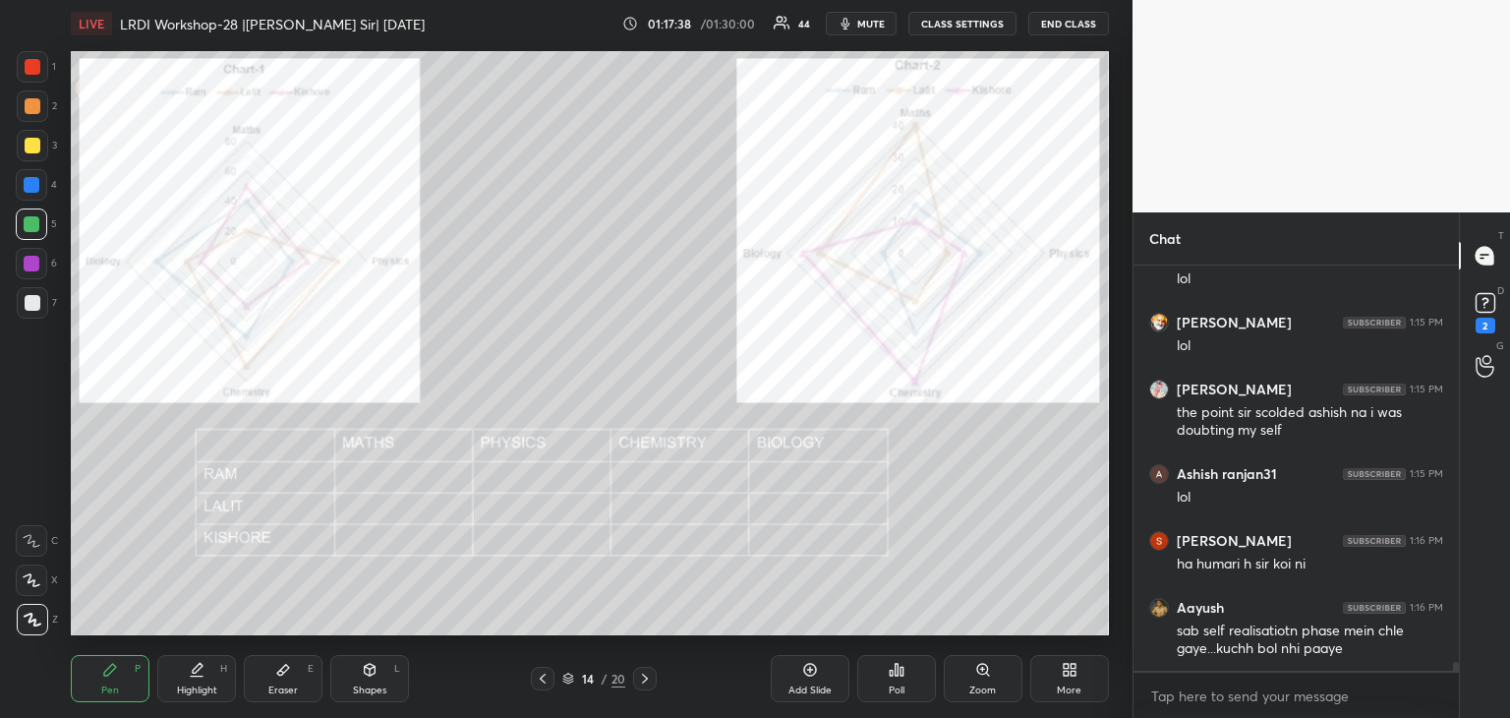
scroll to position [17813, 0]
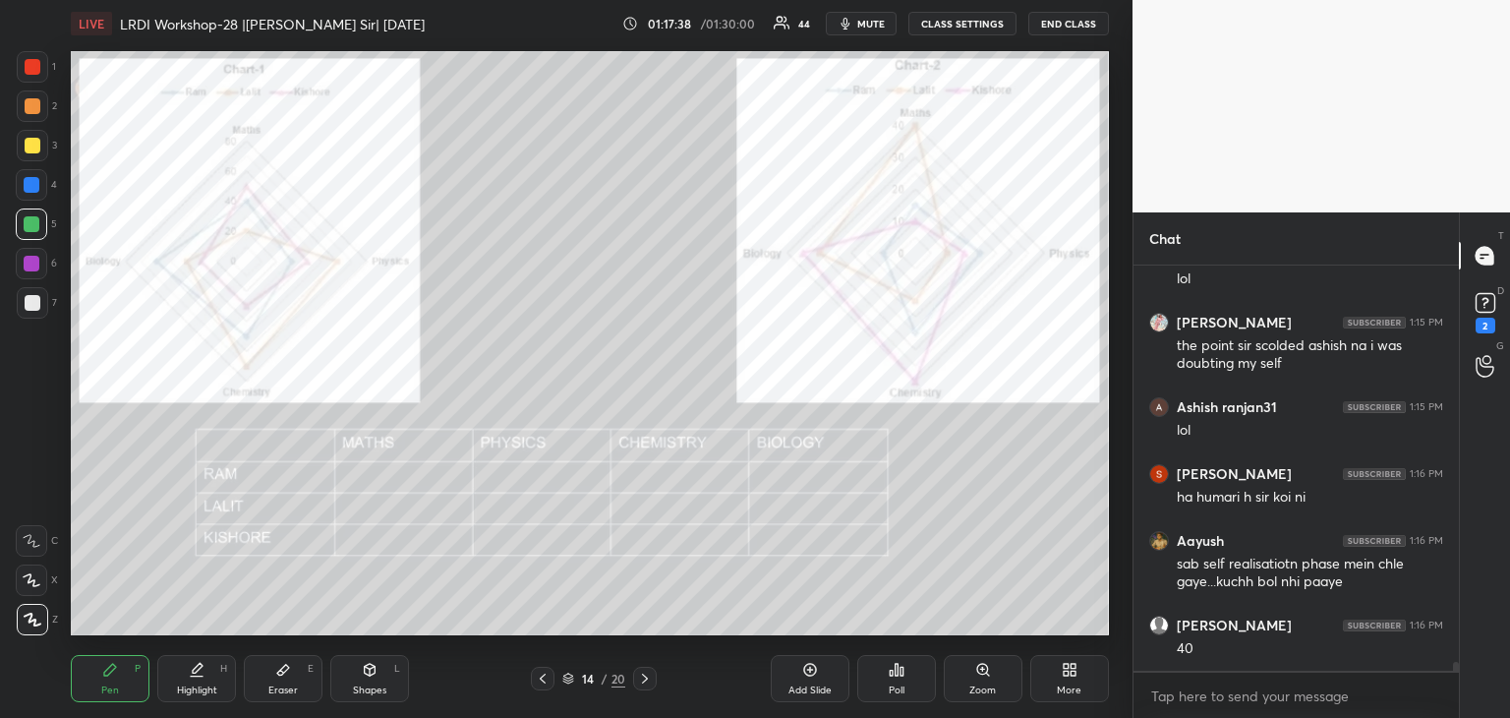
click at [32, 144] on div at bounding box center [33, 146] width 16 height 16
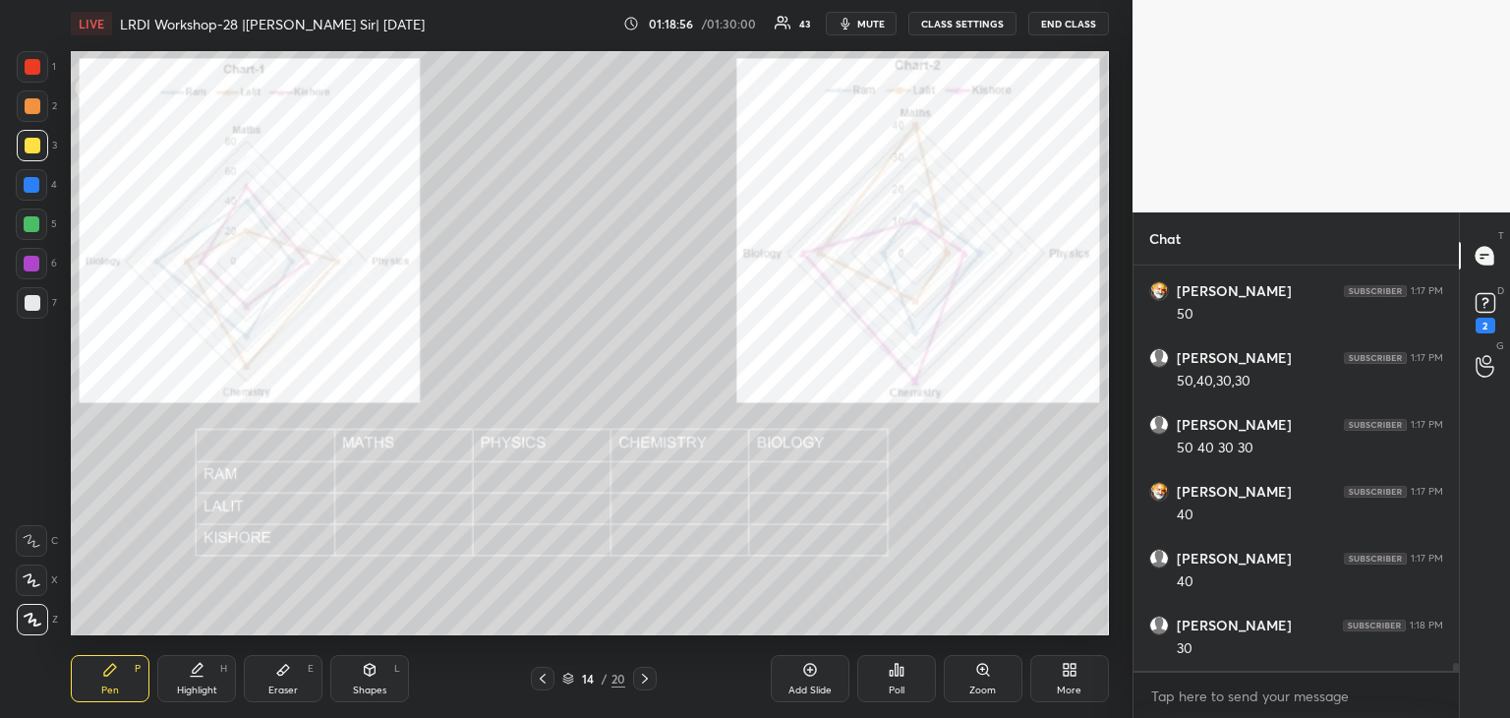
scroll to position [20278, 0]
click at [37, 225] on div at bounding box center [32, 224] width 16 height 16
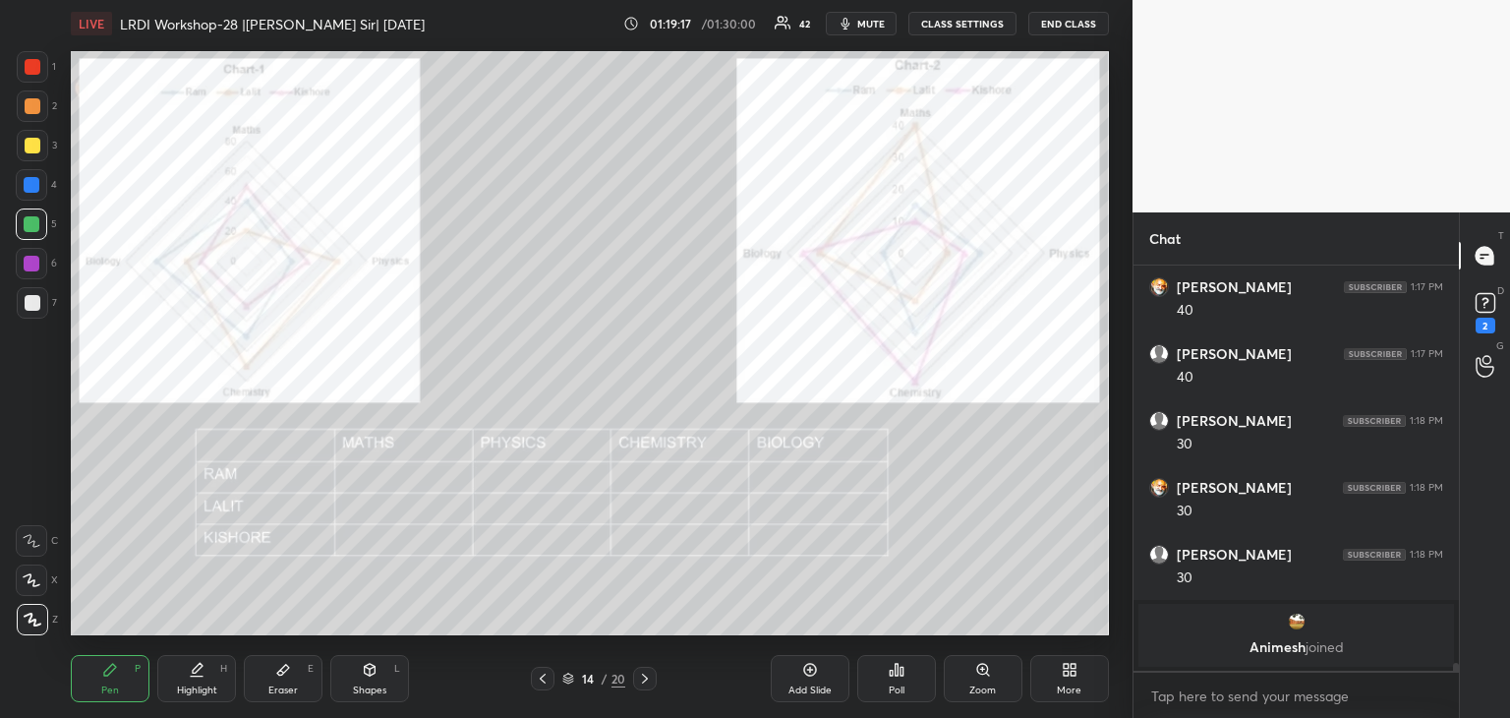
click at [35, 147] on div at bounding box center [33, 146] width 16 height 16
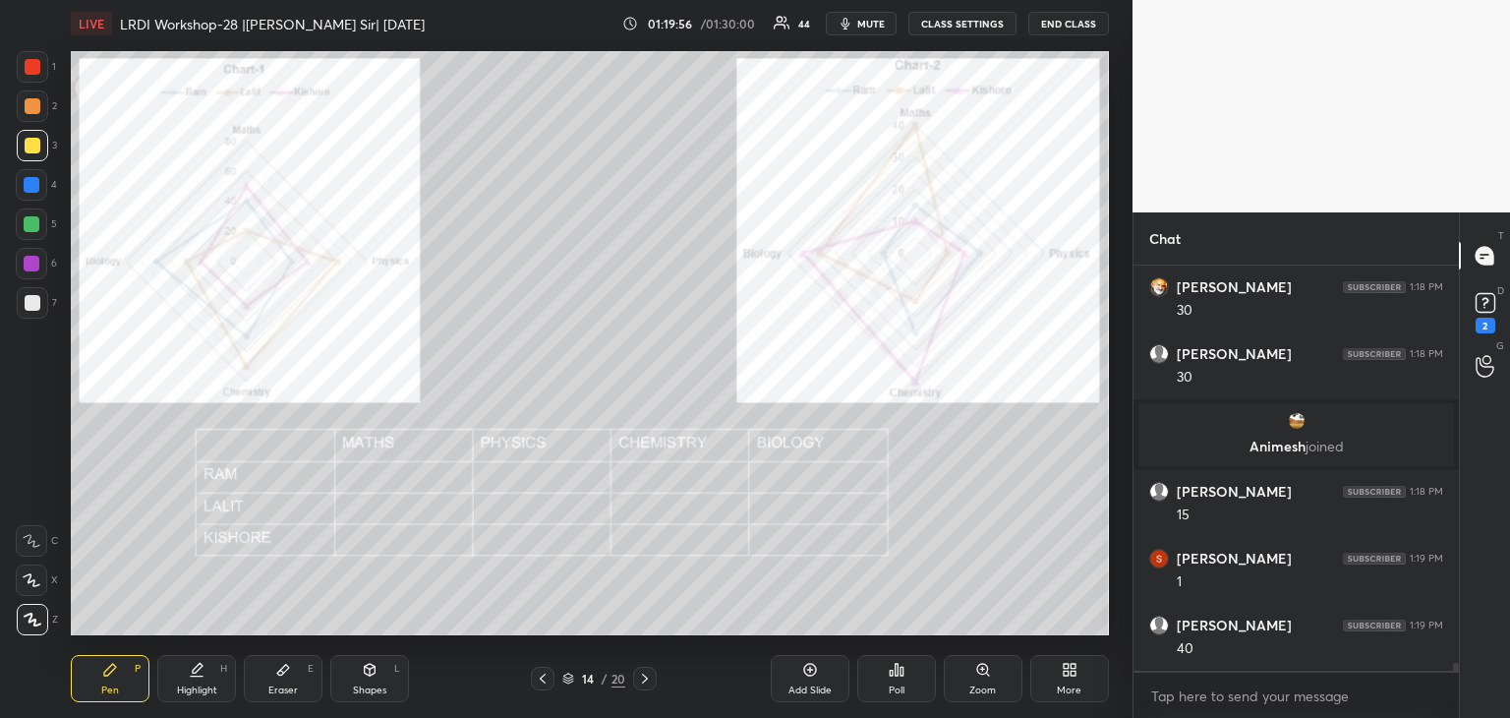
scroll to position [19471, 0]
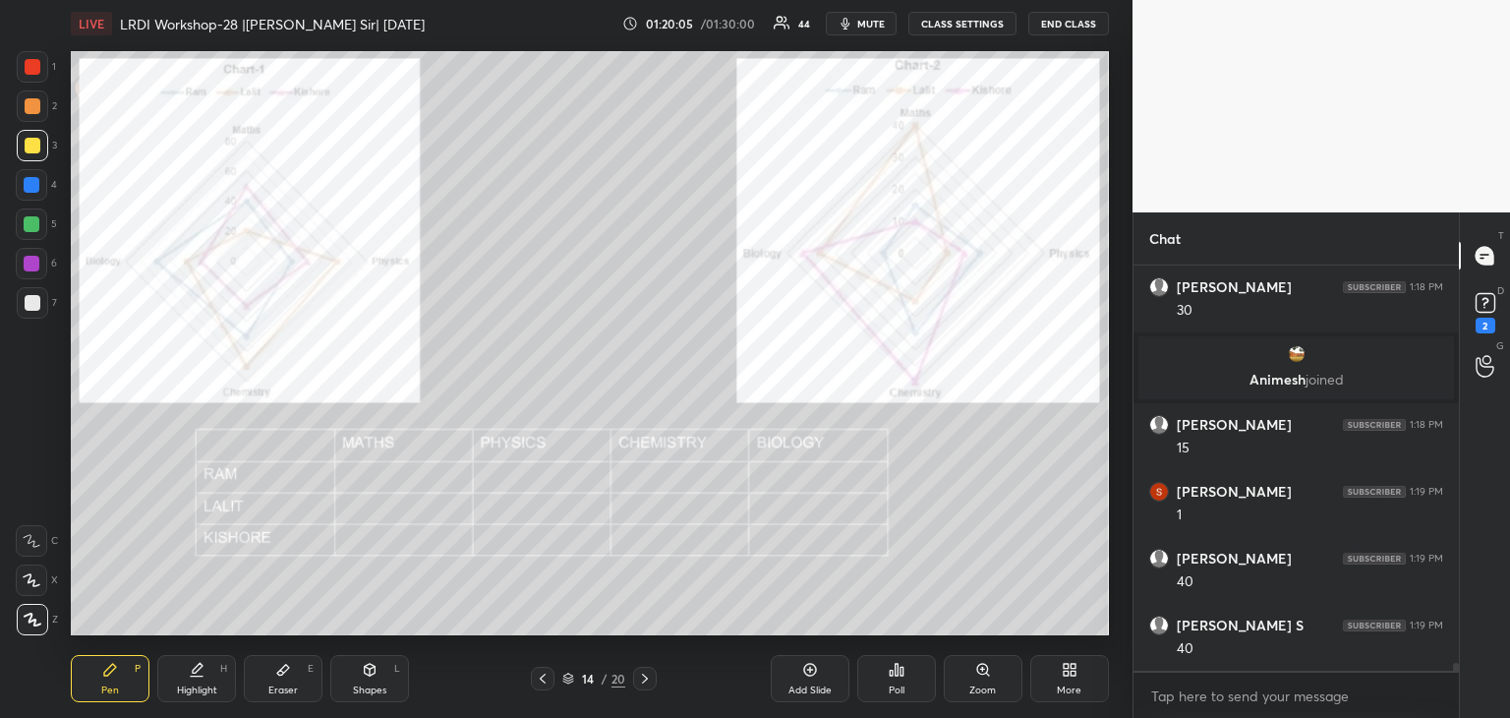
click at [31, 222] on div at bounding box center [32, 224] width 16 height 16
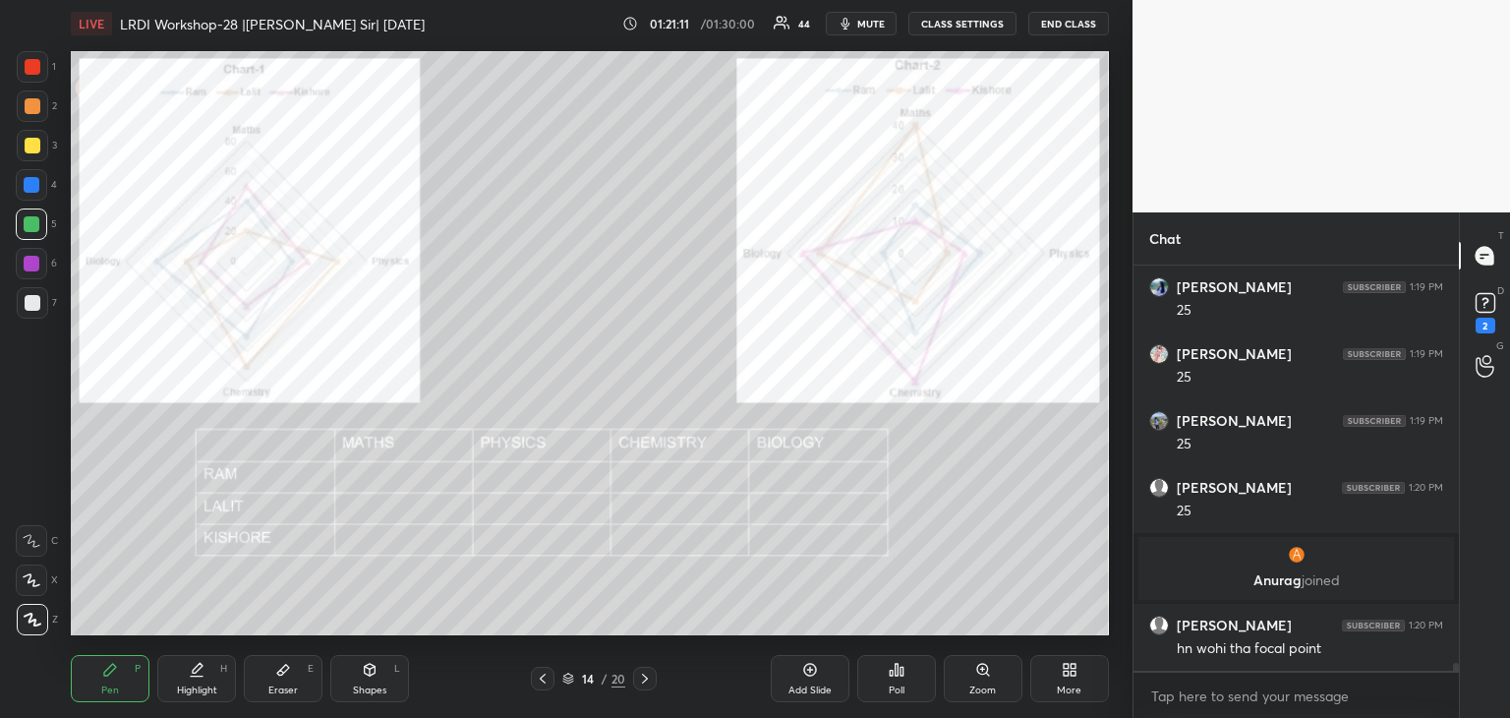
scroll to position [20047, 0]
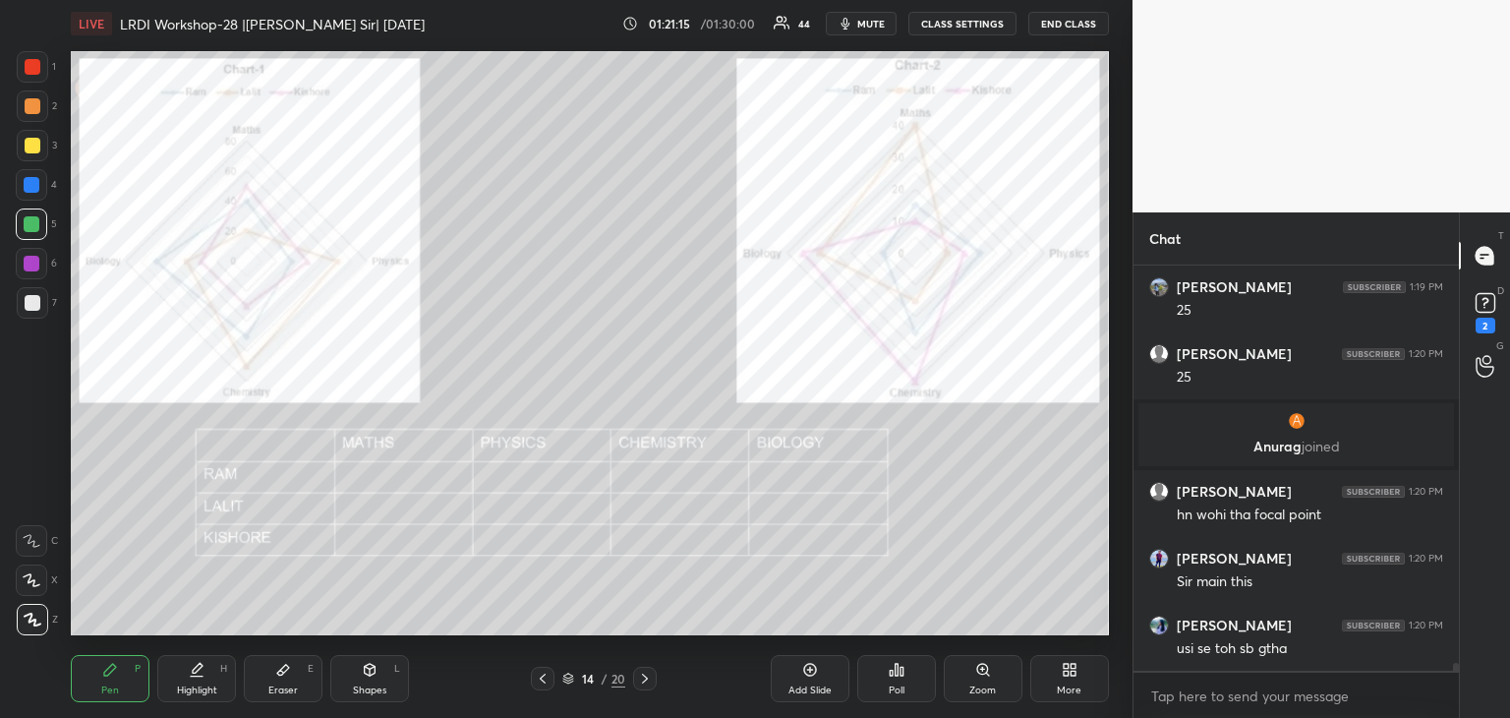
click at [539, 685] on icon at bounding box center [543, 678] width 16 height 16
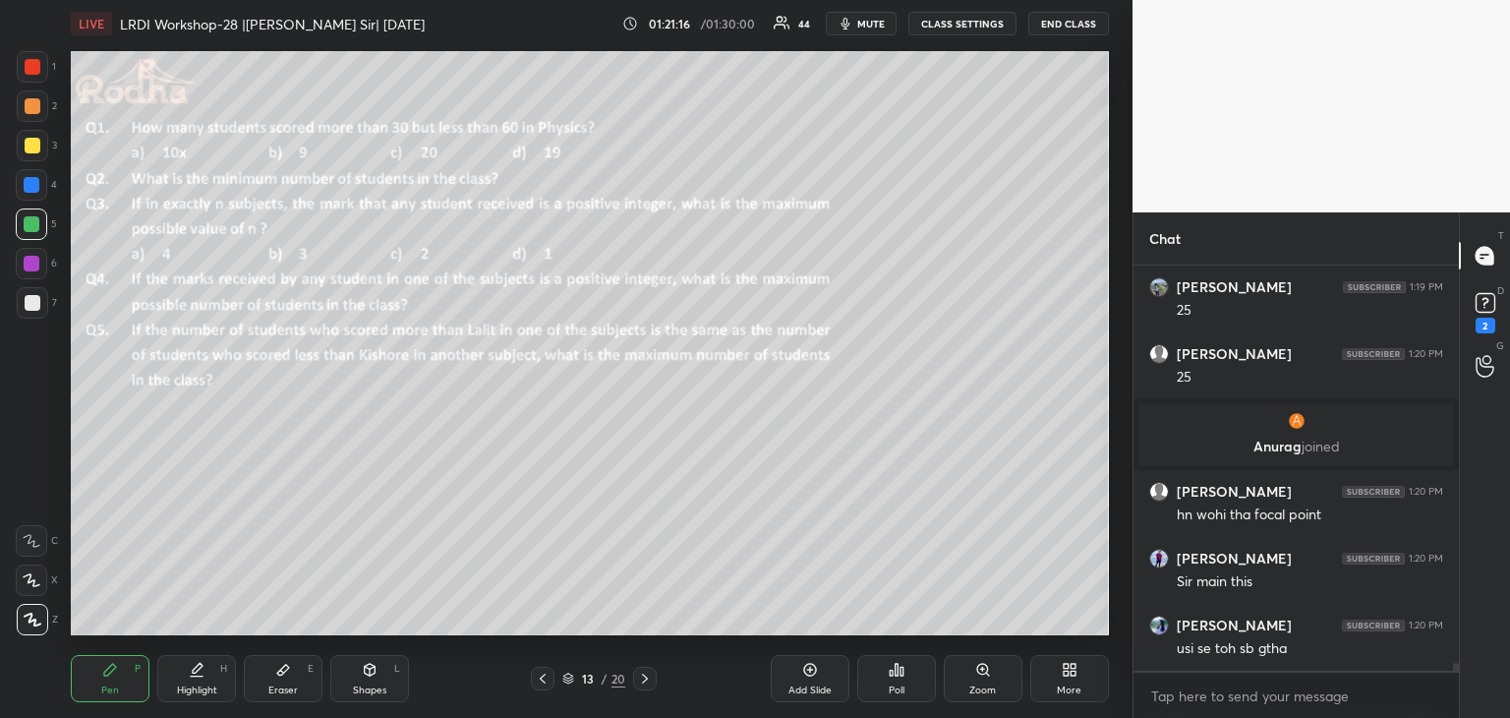
click at [534, 684] on div at bounding box center [543, 678] width 24 height 24
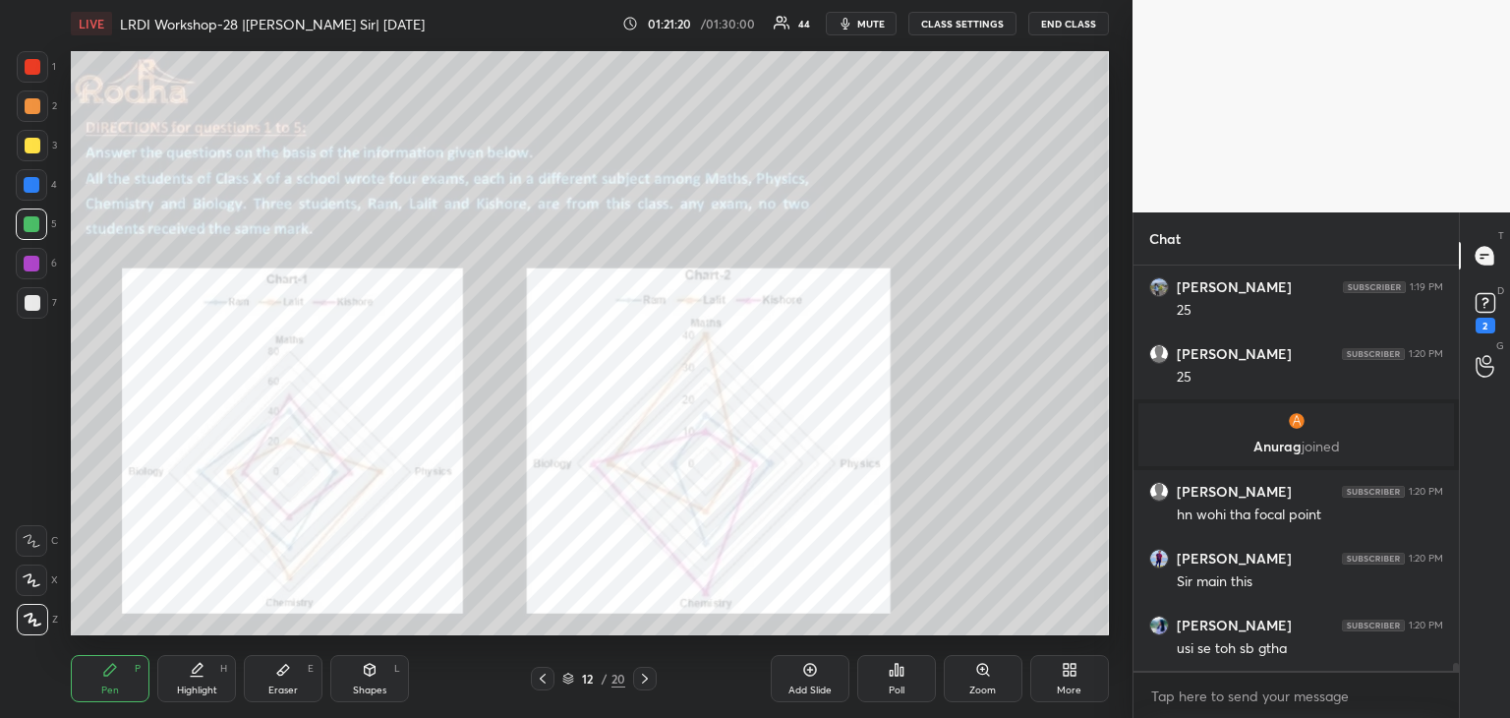
click at [641, 679] on icon at bounding box center [645, 678] width 16 height 16
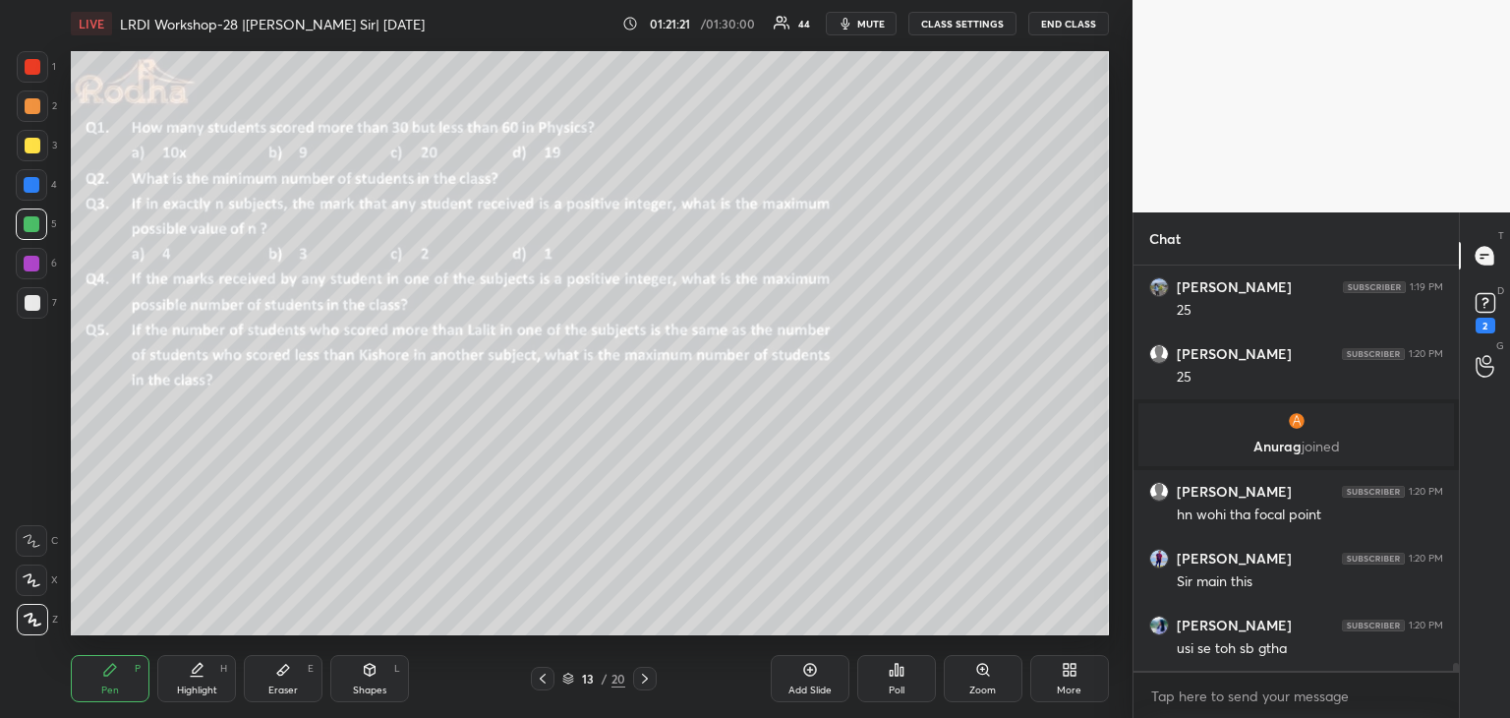
click at [640, 678] on icon at bounding box center [645, 678] width 16 height 16
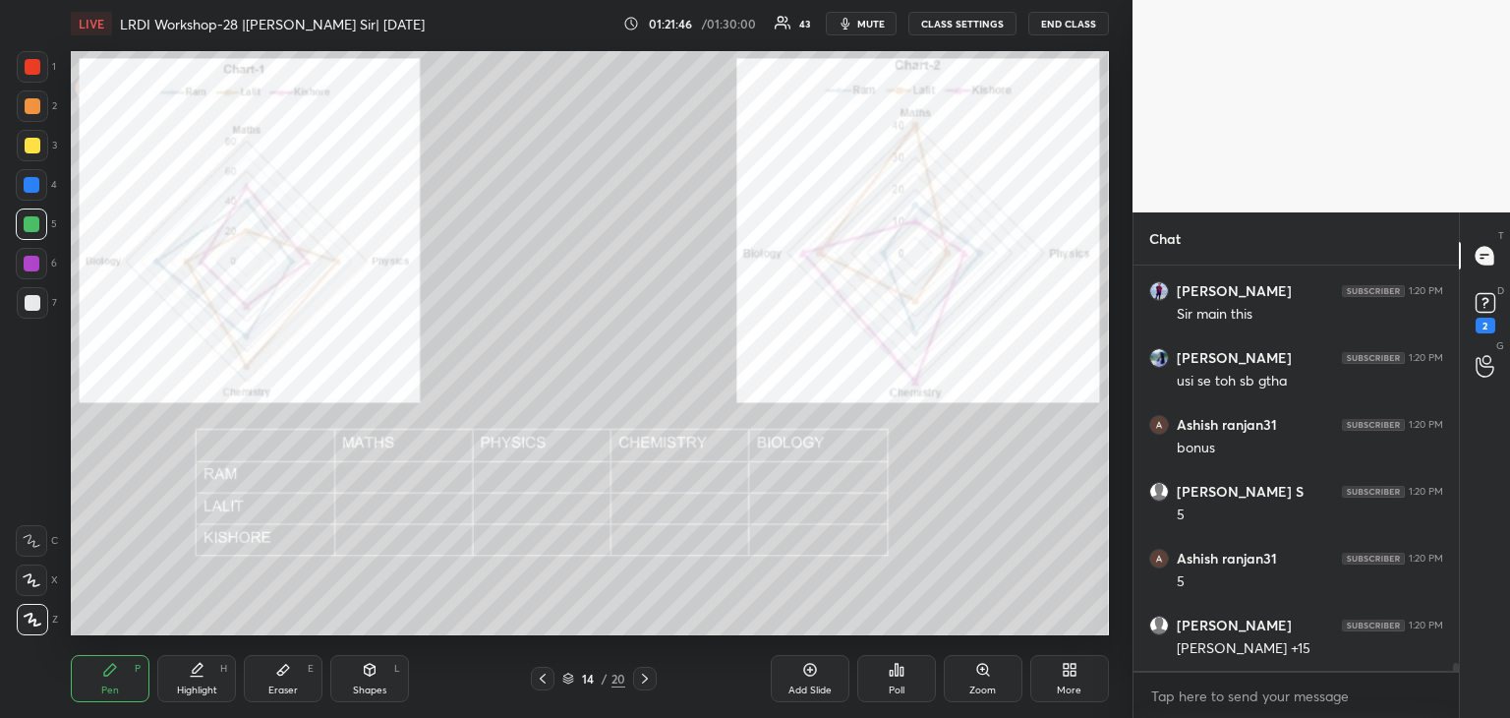
scroll to position [20381, 0]
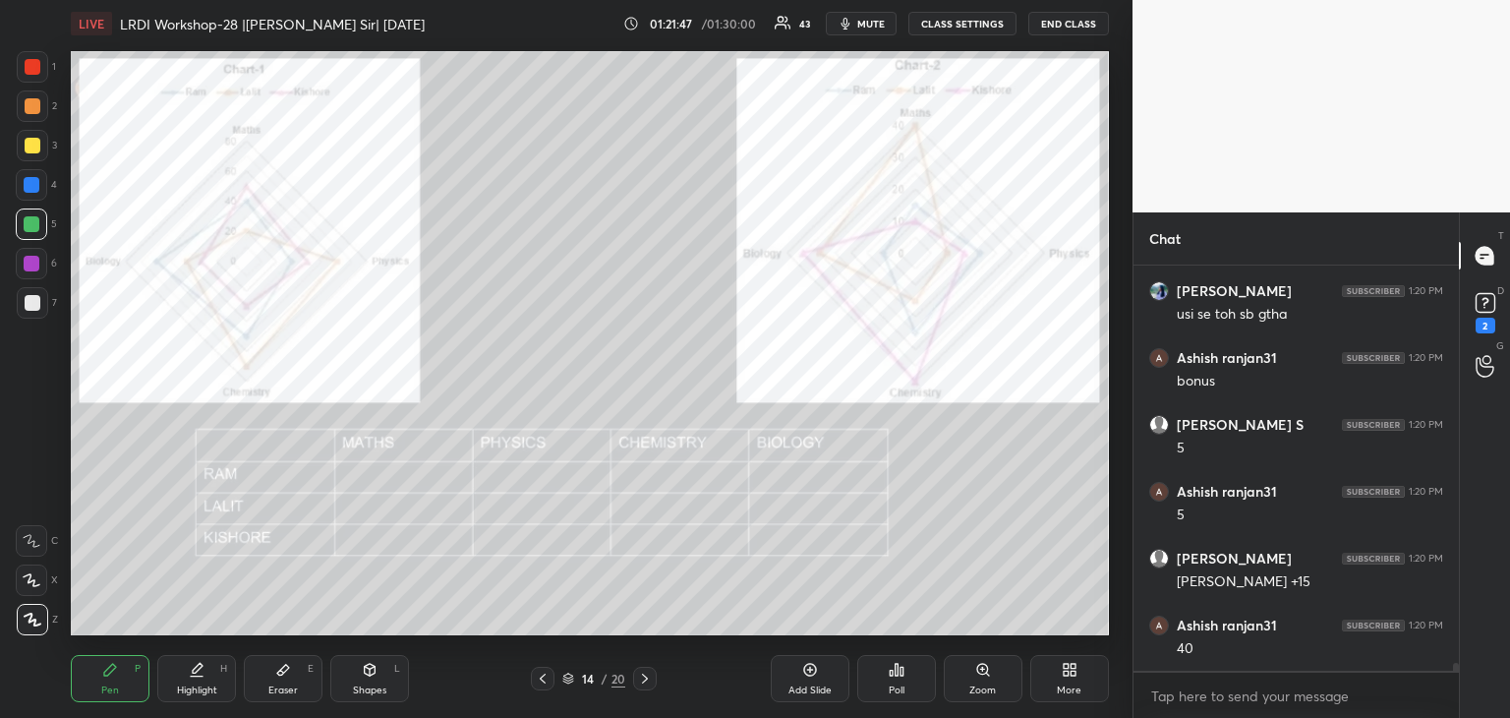
click at [290, 666] on icon at bounding box center [283, 670] width 16 height 16
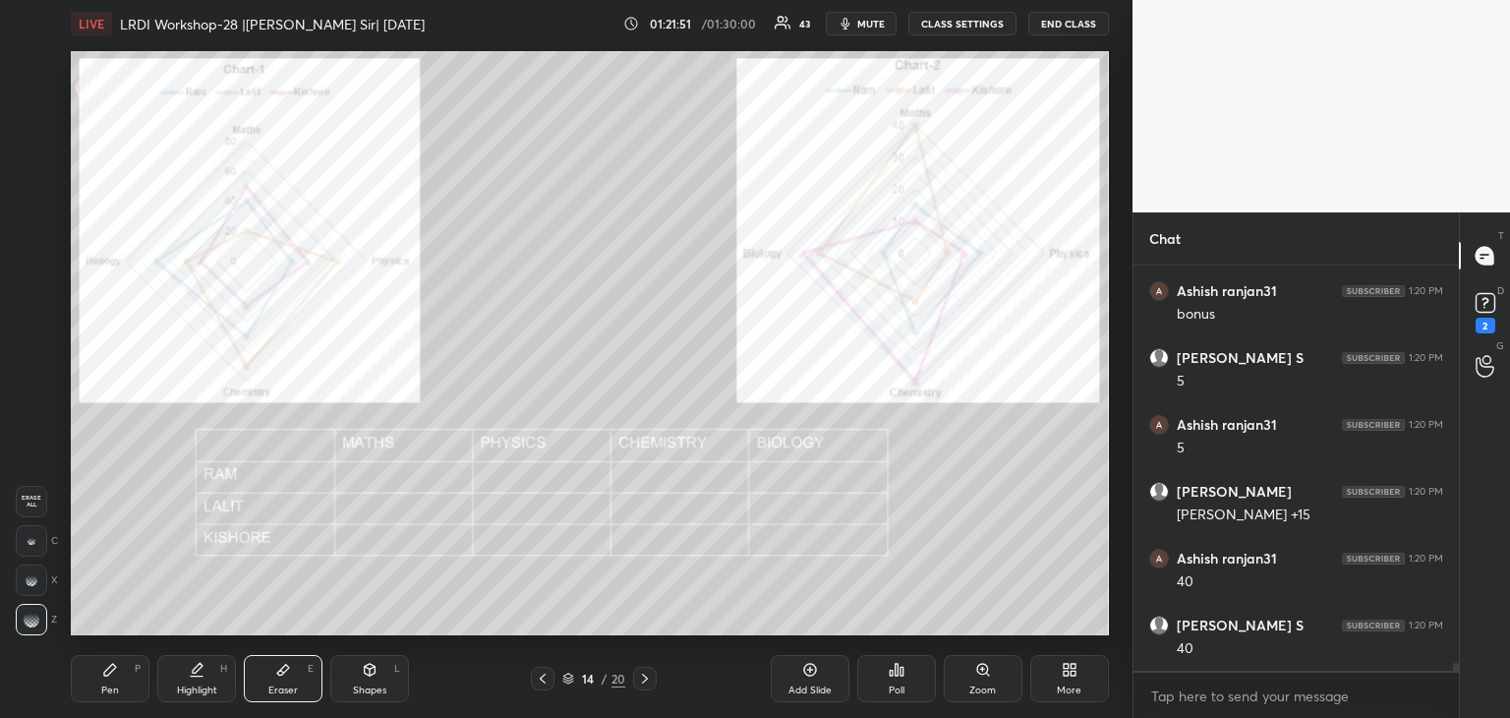
click at [116, 663] on icon at bounding box center [110, 670] width 16 height 16
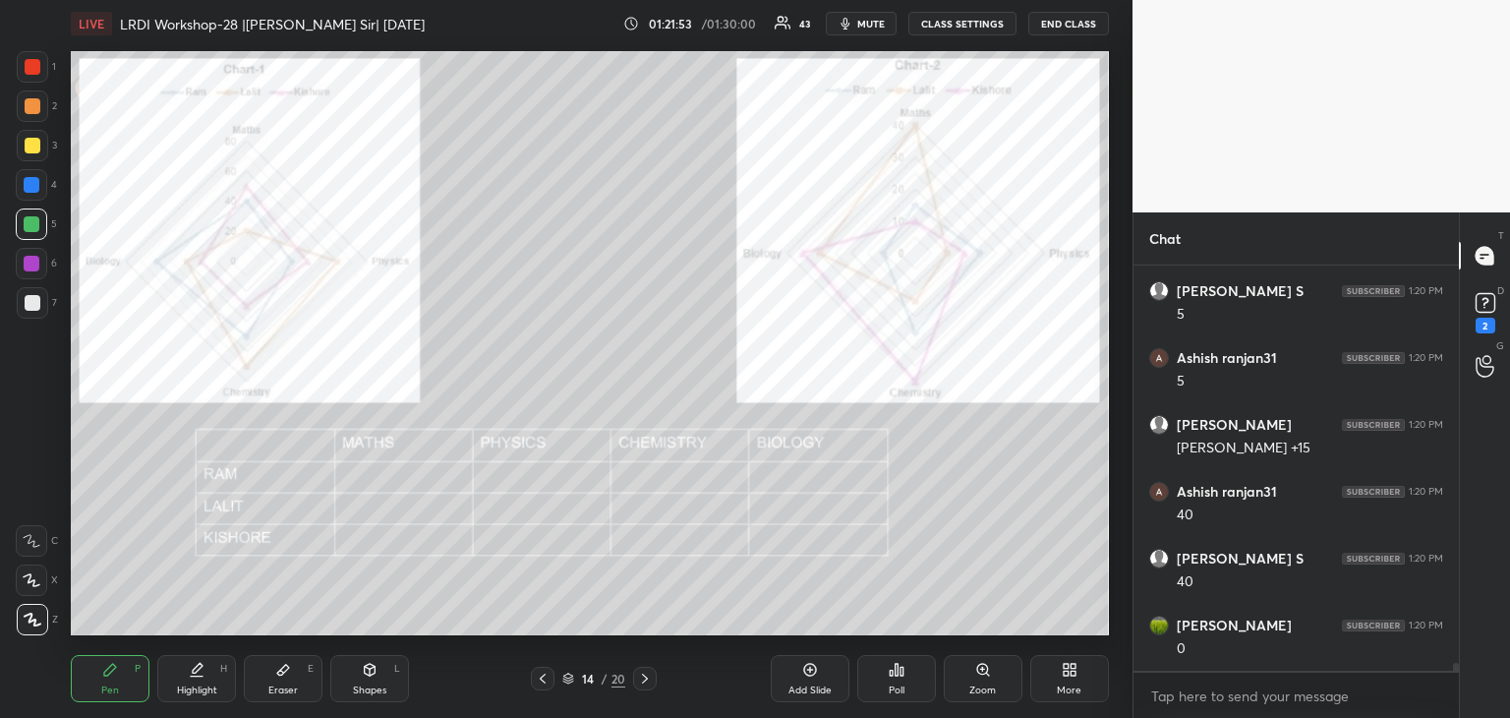
click at [33, 69] on div at bounding box center [33, 67] width 16 height 16
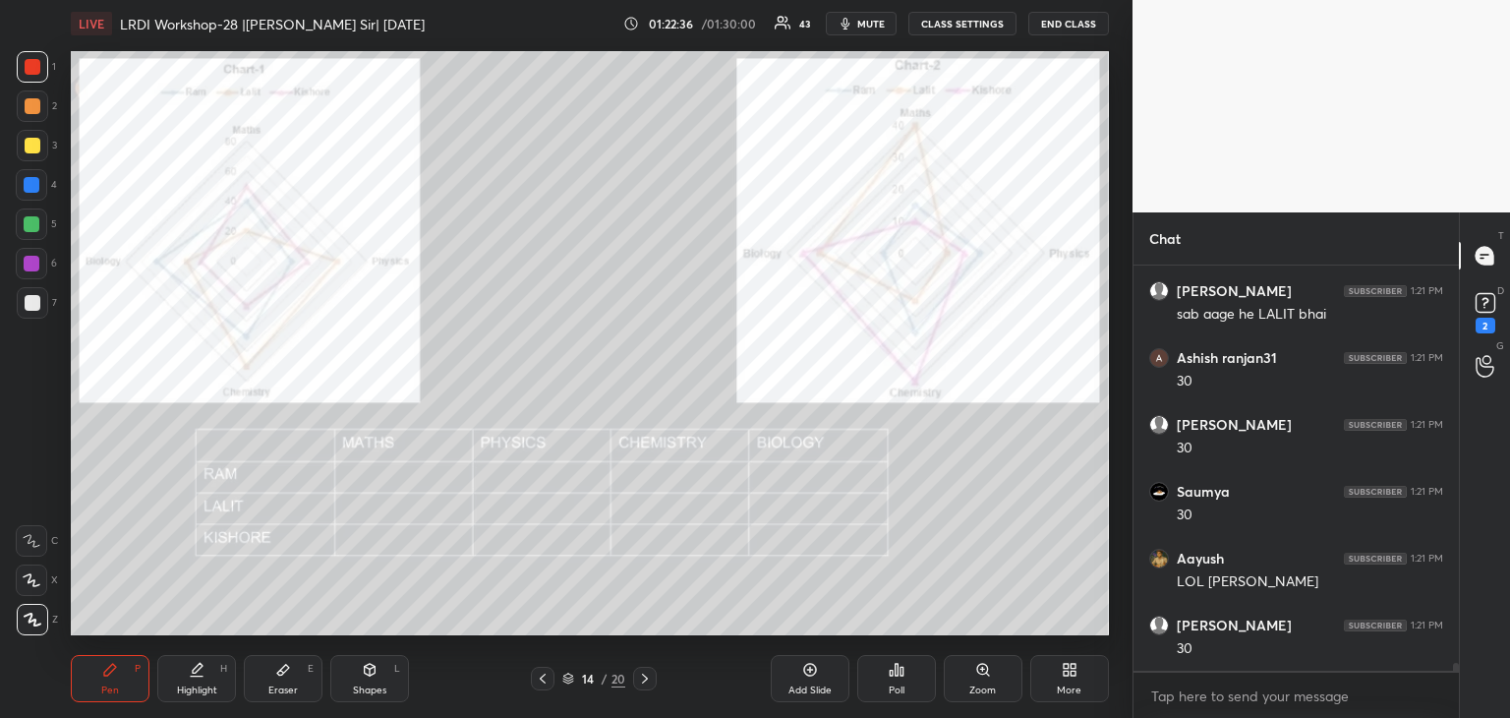
scroll to position [21692, 0]
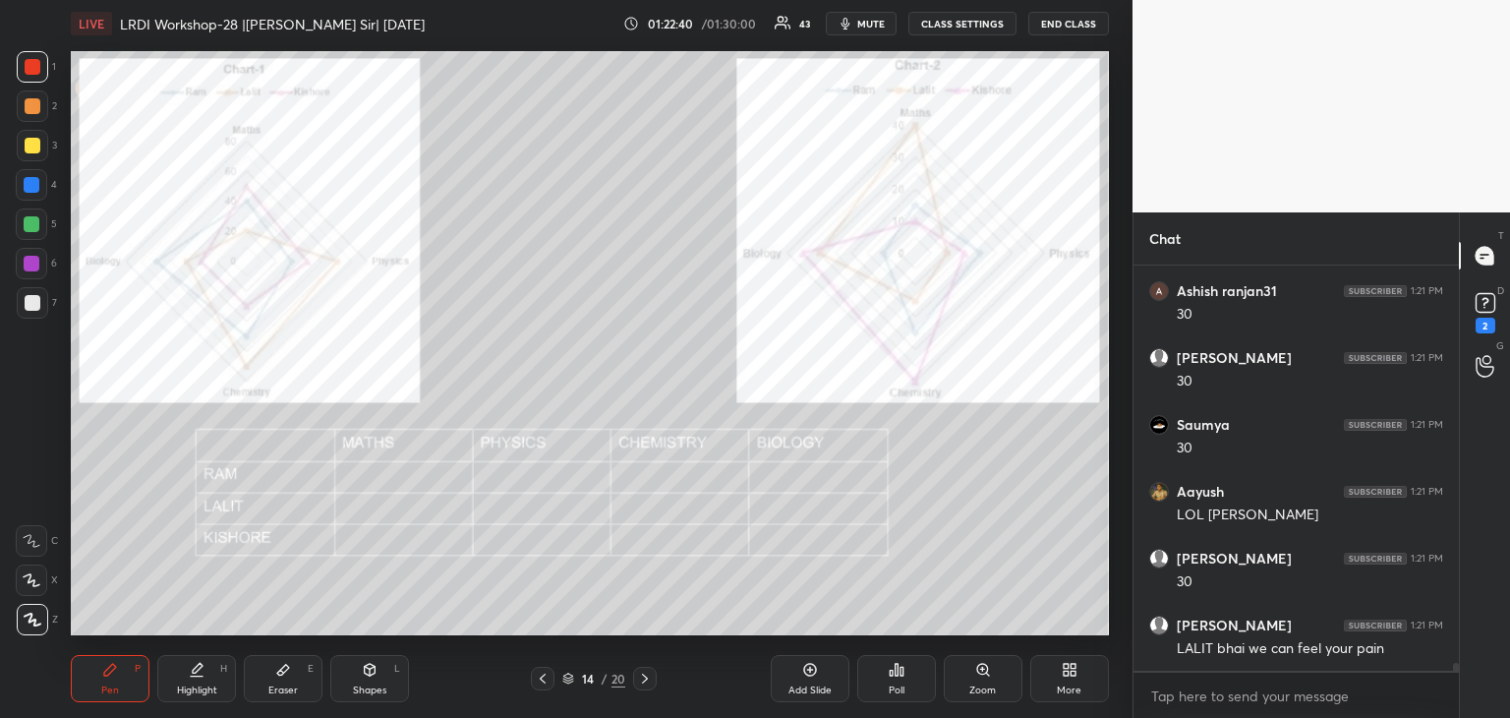
click at [34, 146] on div at bounding box center [33, 146] width 16 height 16
click at [36, 229] on div at bounding box center [32, 224] width 16 height 16
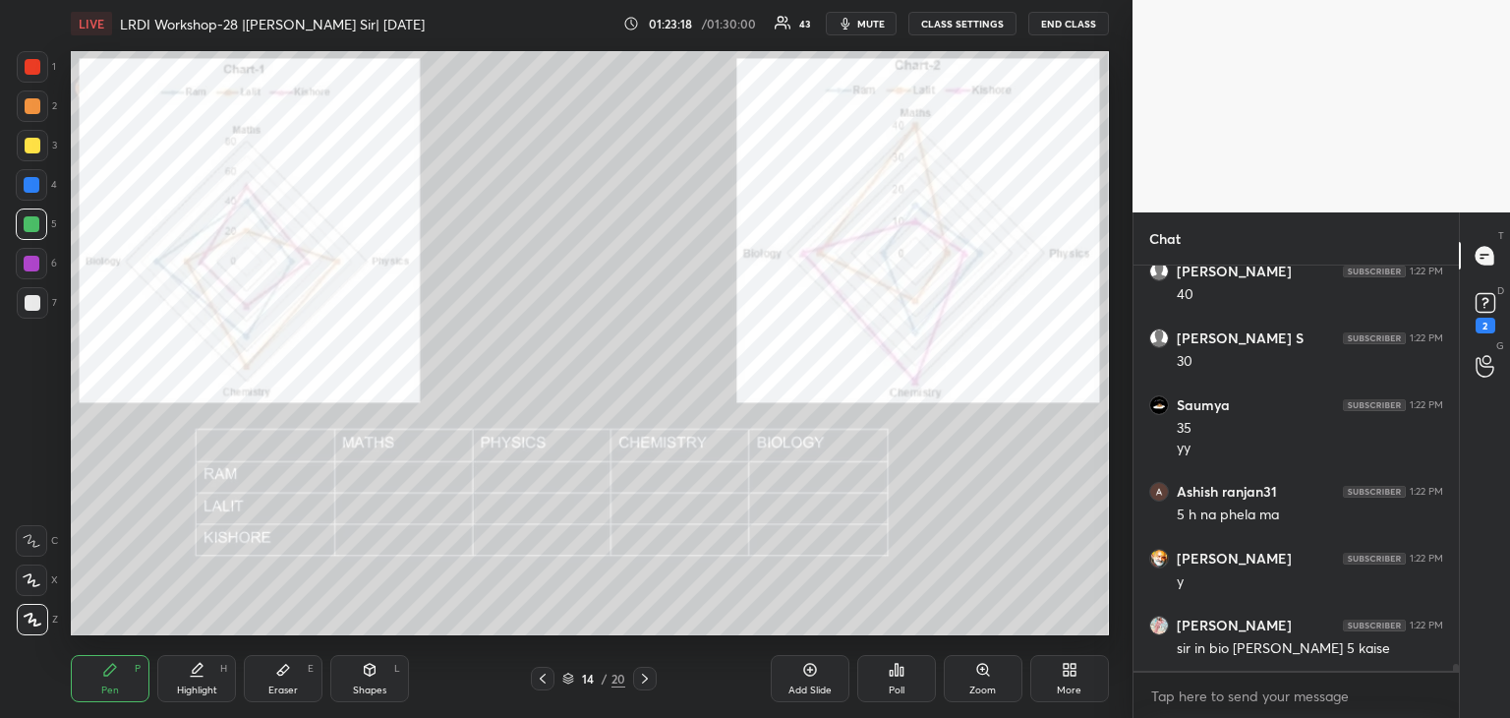
scroll to position [22647, 0]
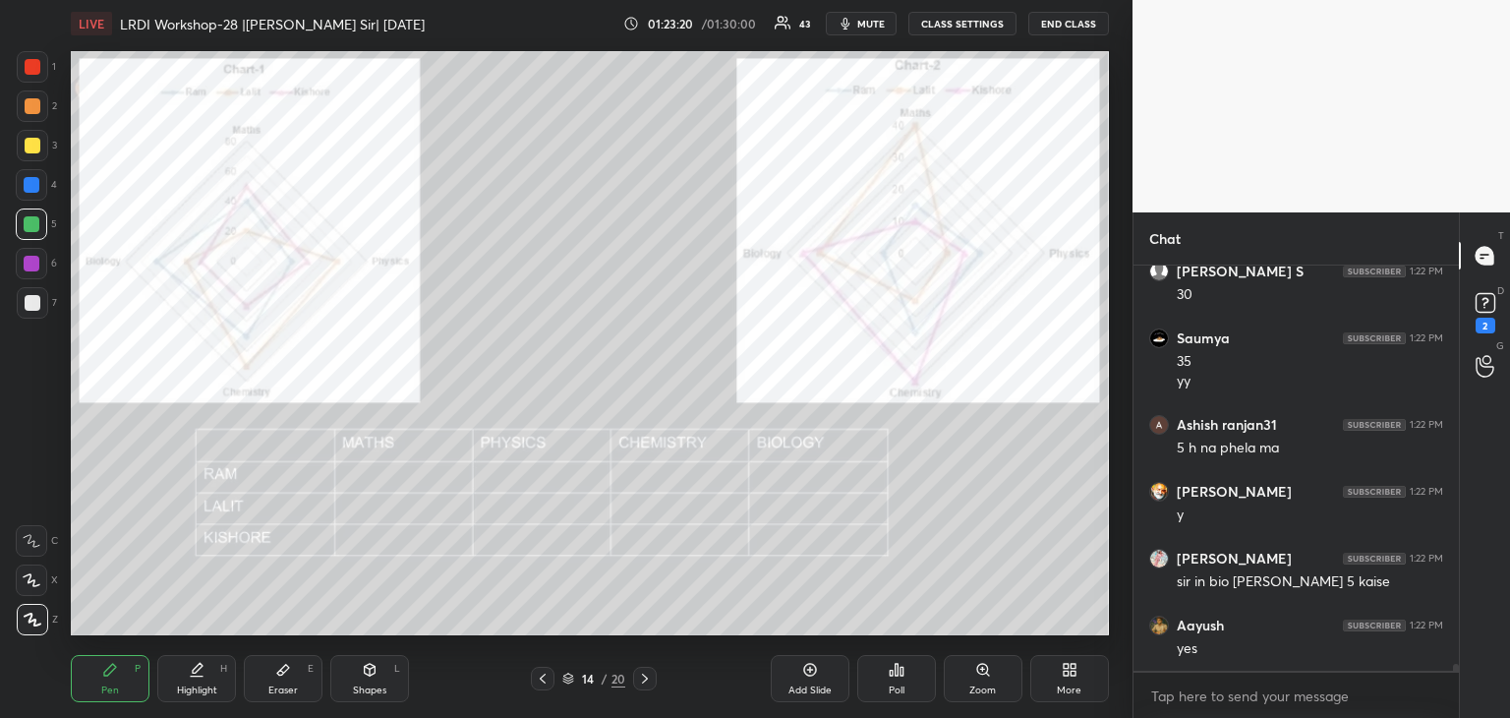
click at [646, 681] on icon at bounding box center [645, 678] width 16 height 16
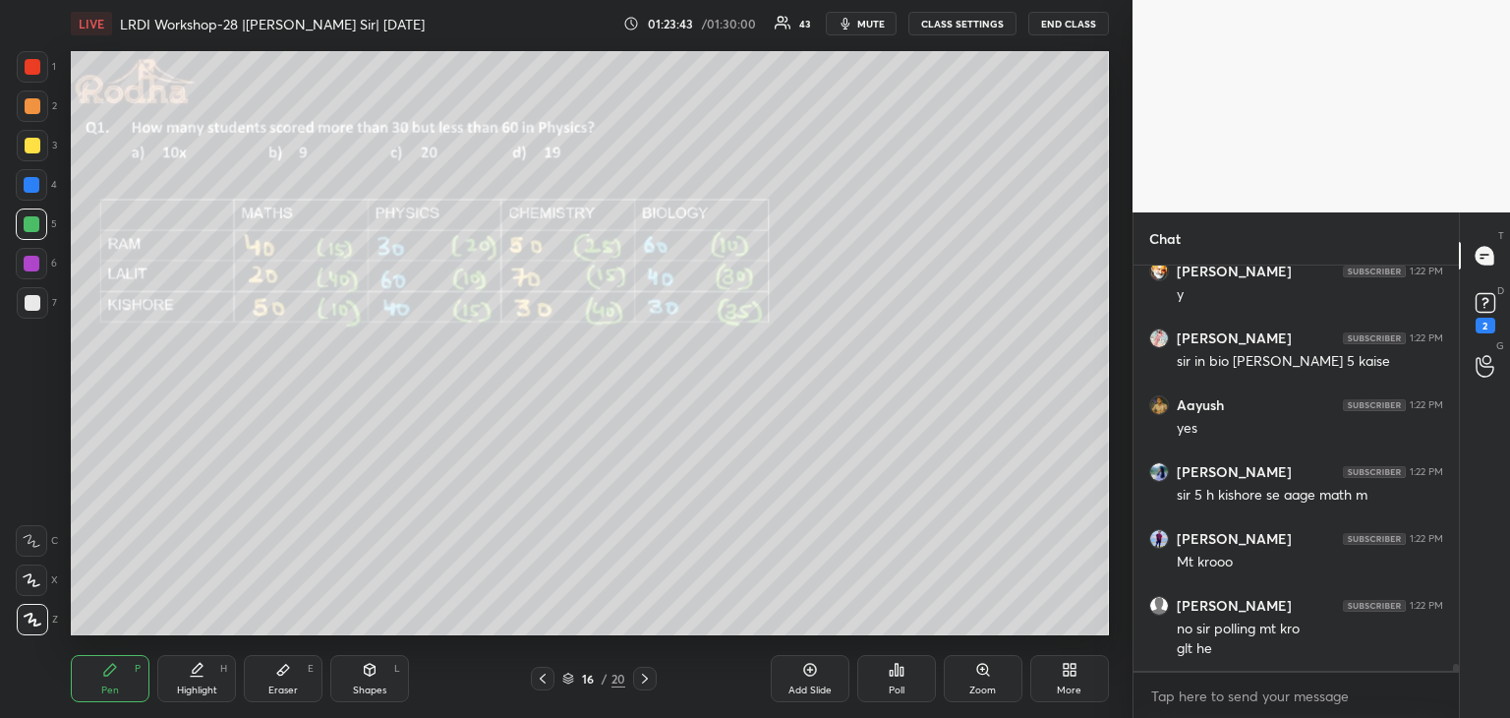
scroll to position [22934, 0]
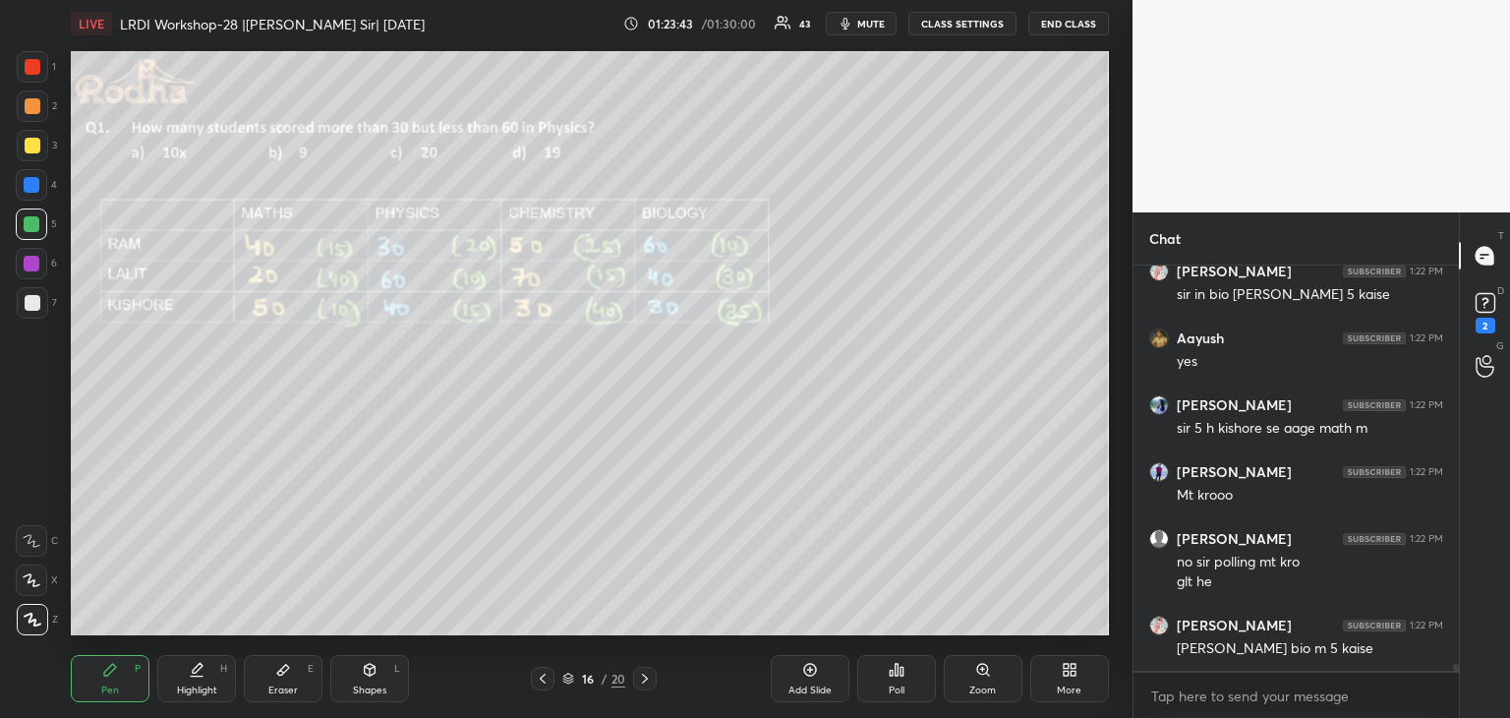
click at [31, 144] on div at bounding box center [33, 146] width 16 height 16
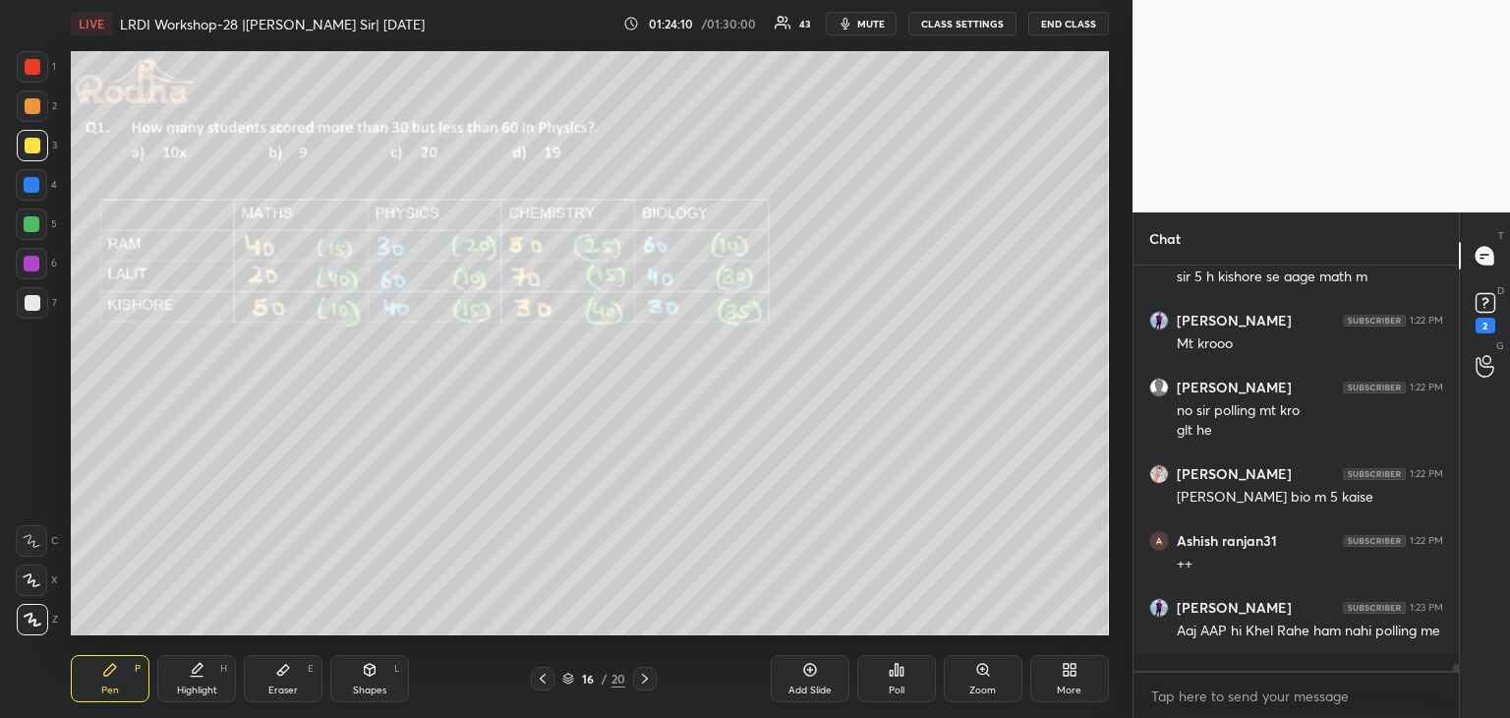
scroll to position [23170, 0]
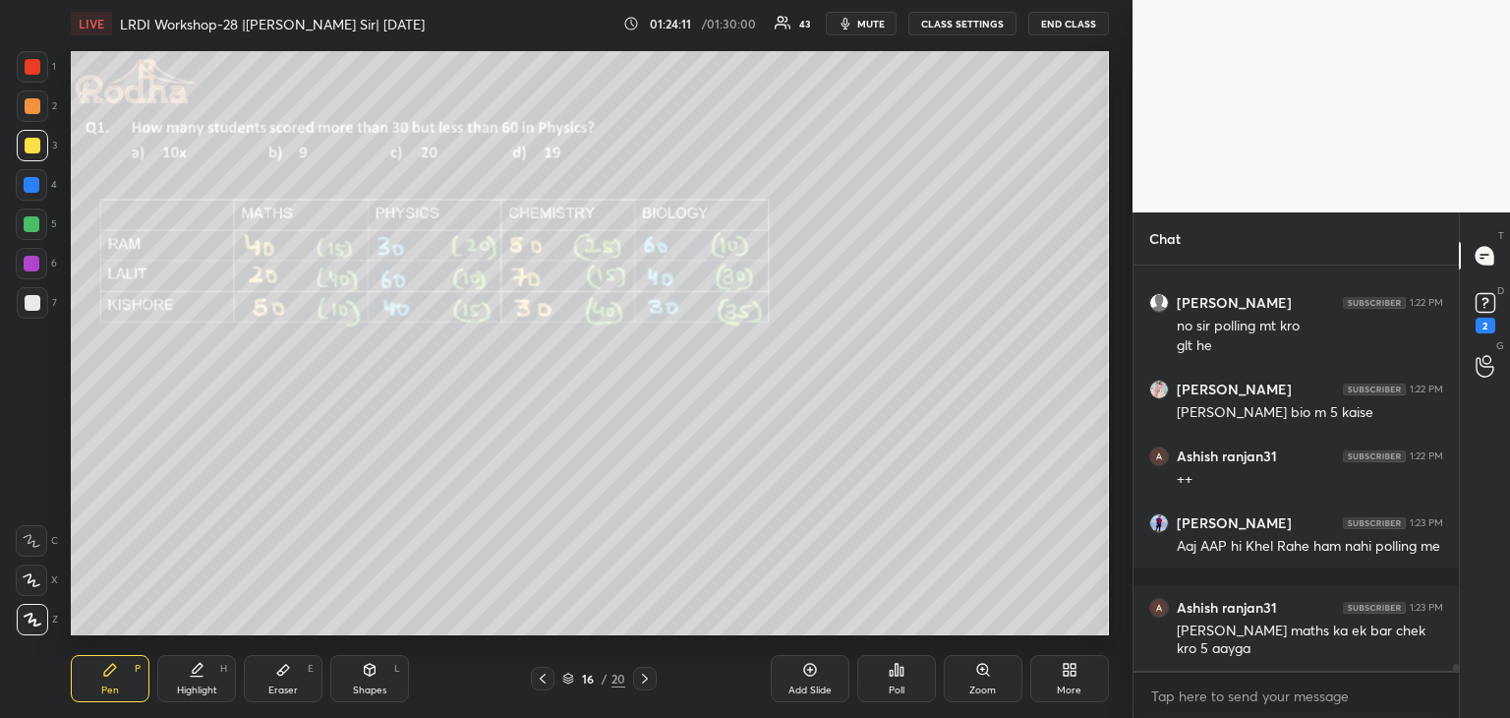
click at [898, 687] on div "Poll" at bounding box center [897, 690] width 16 height 10
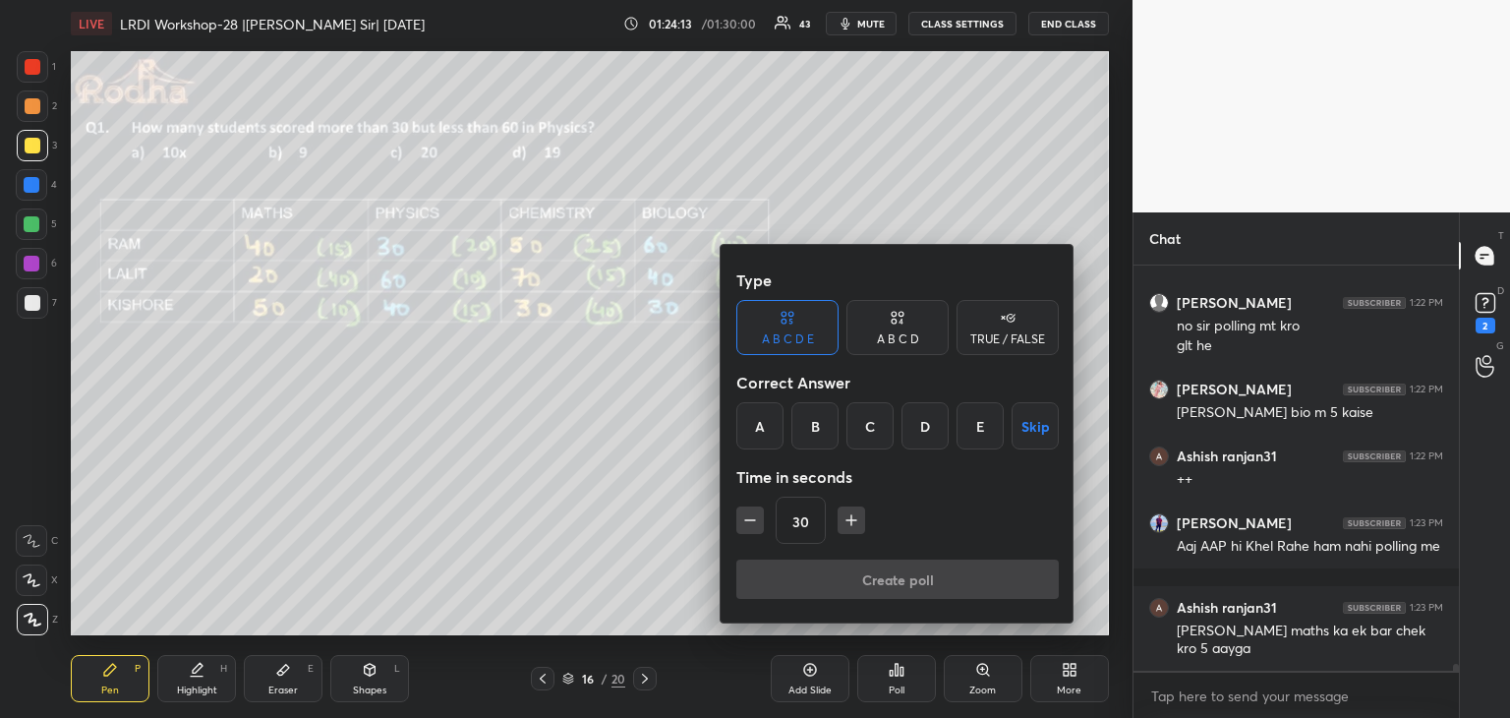
click at [841, 521] on icon "button" at bounding box center [851, 520] width 20 height 20
type input "60"
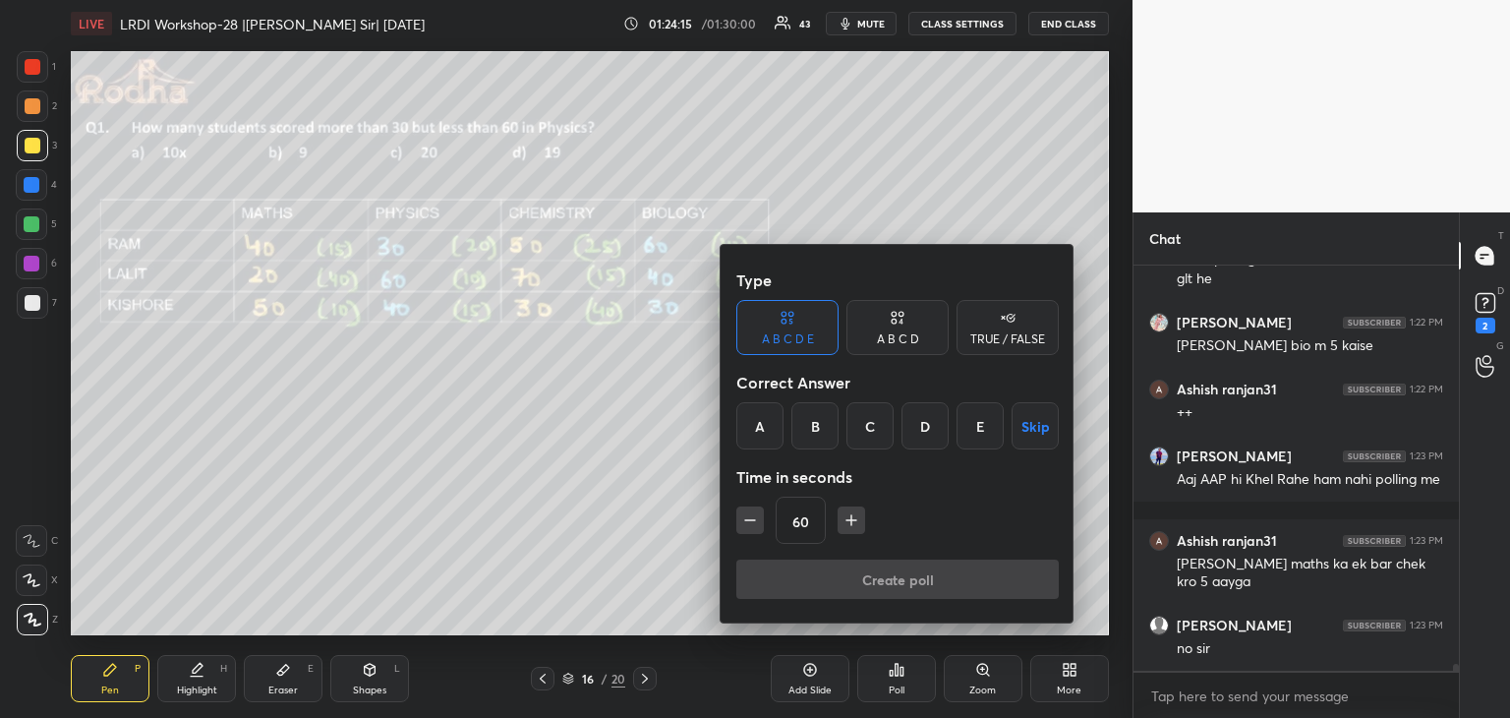
scroll to position [23304, 0]
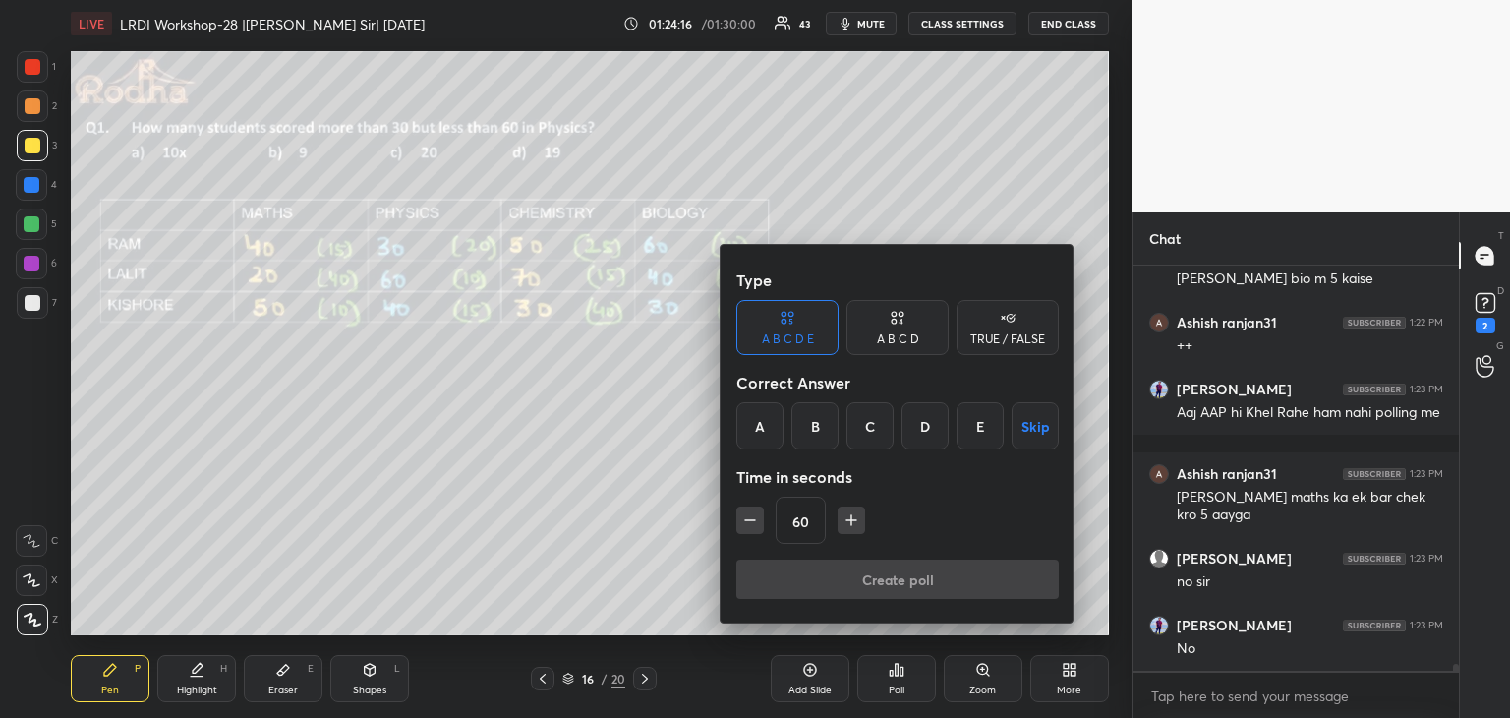
click at [830, 432] on div "B" at bounding box center [814, 425] width 47 height 47
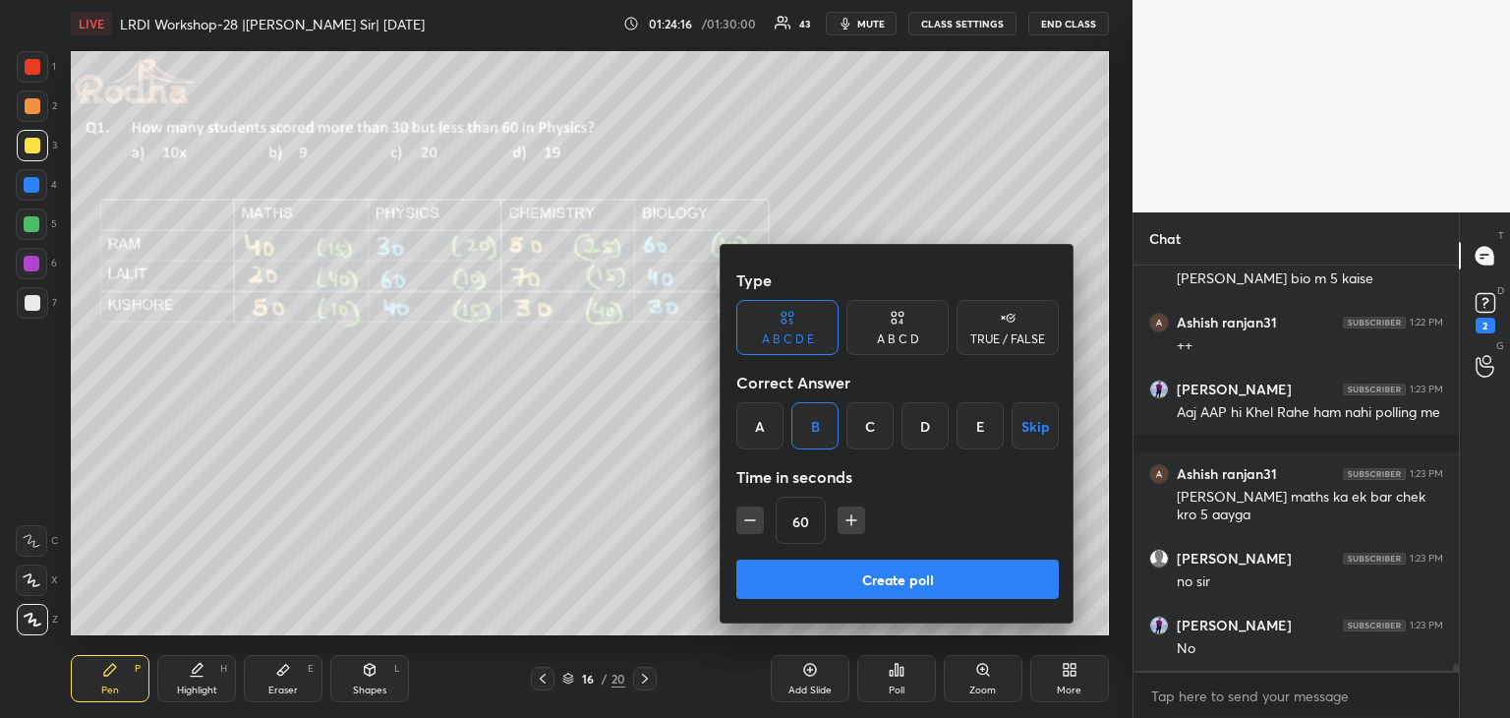
click at [921, 582] on button "Create poll" at bounding box center [897, 578] width 322 height 39
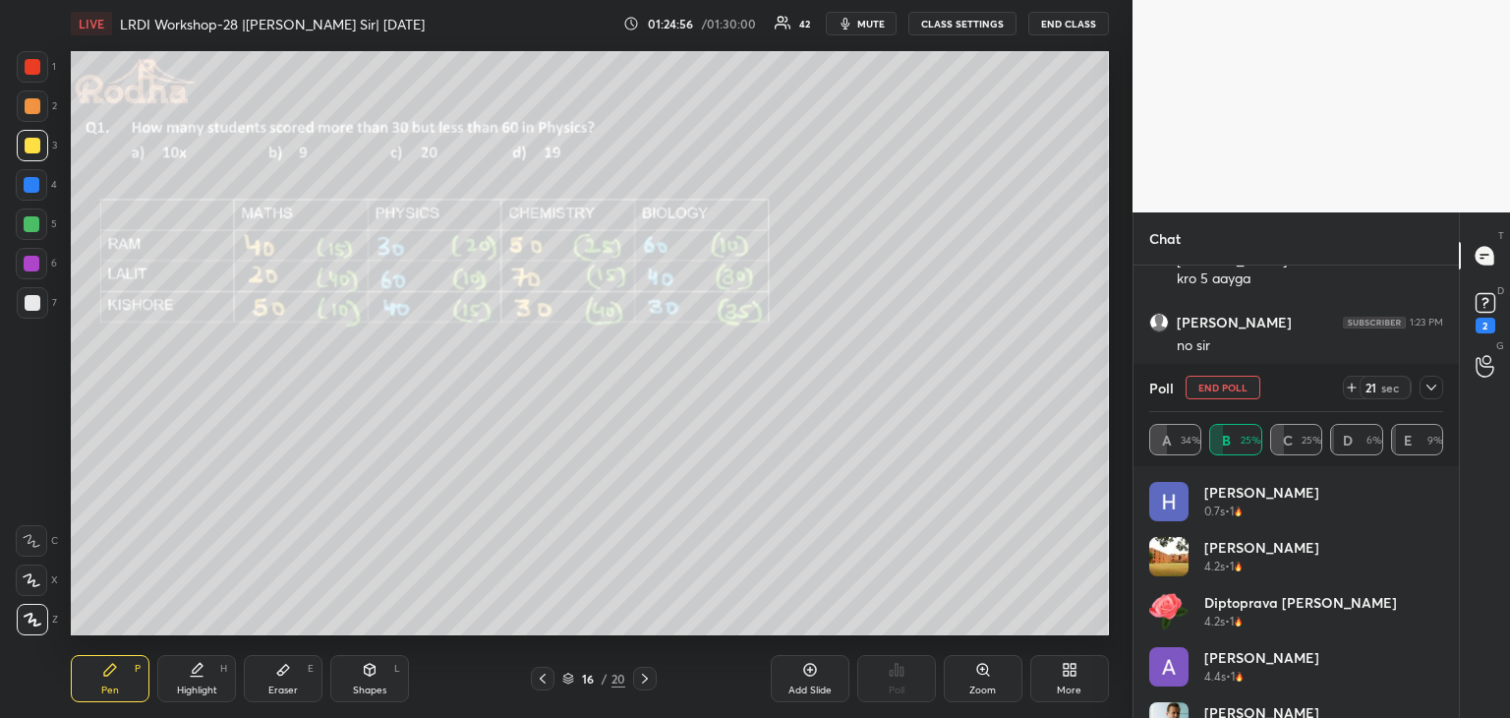
scroll to position [22984, 0]
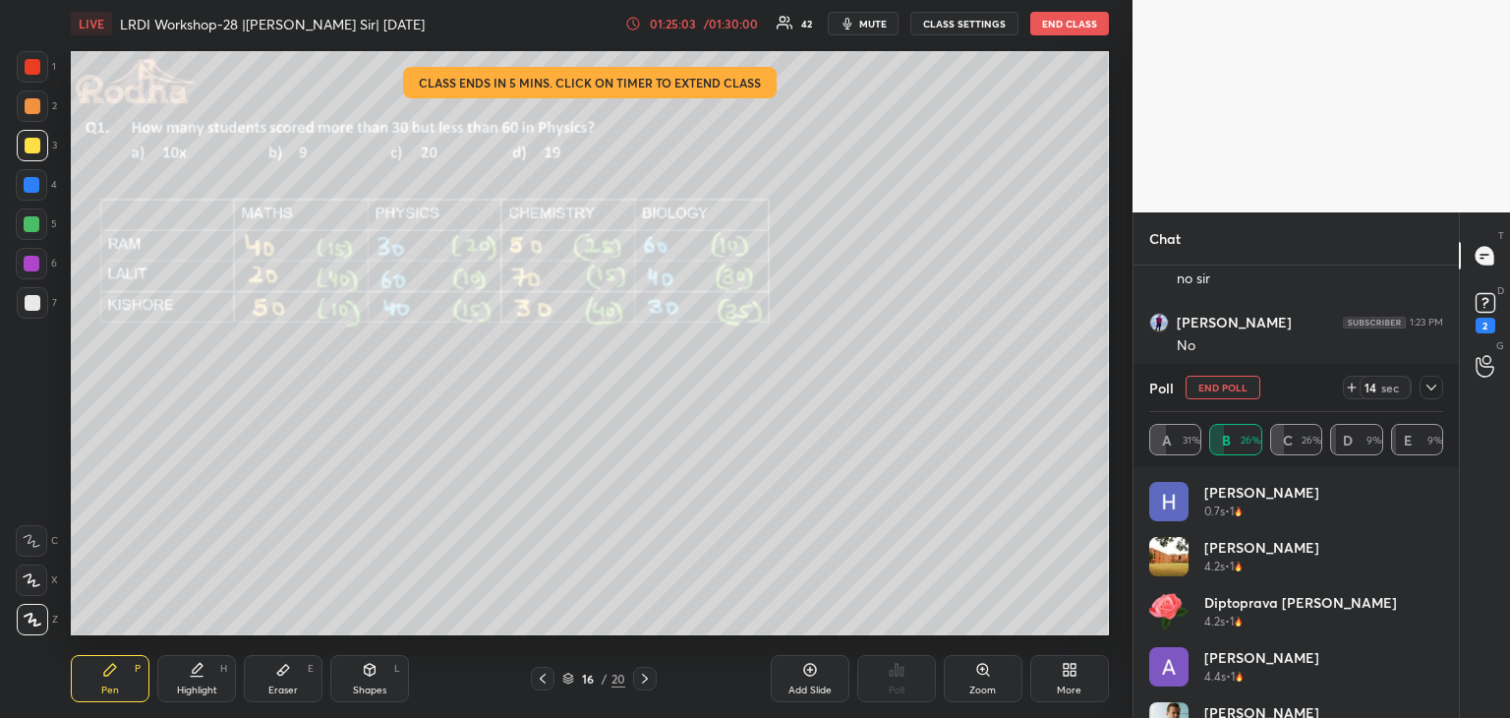
click at [717, 26] on div "/ 01:30:00" at bounding box center [730, 24] width 61 height 12
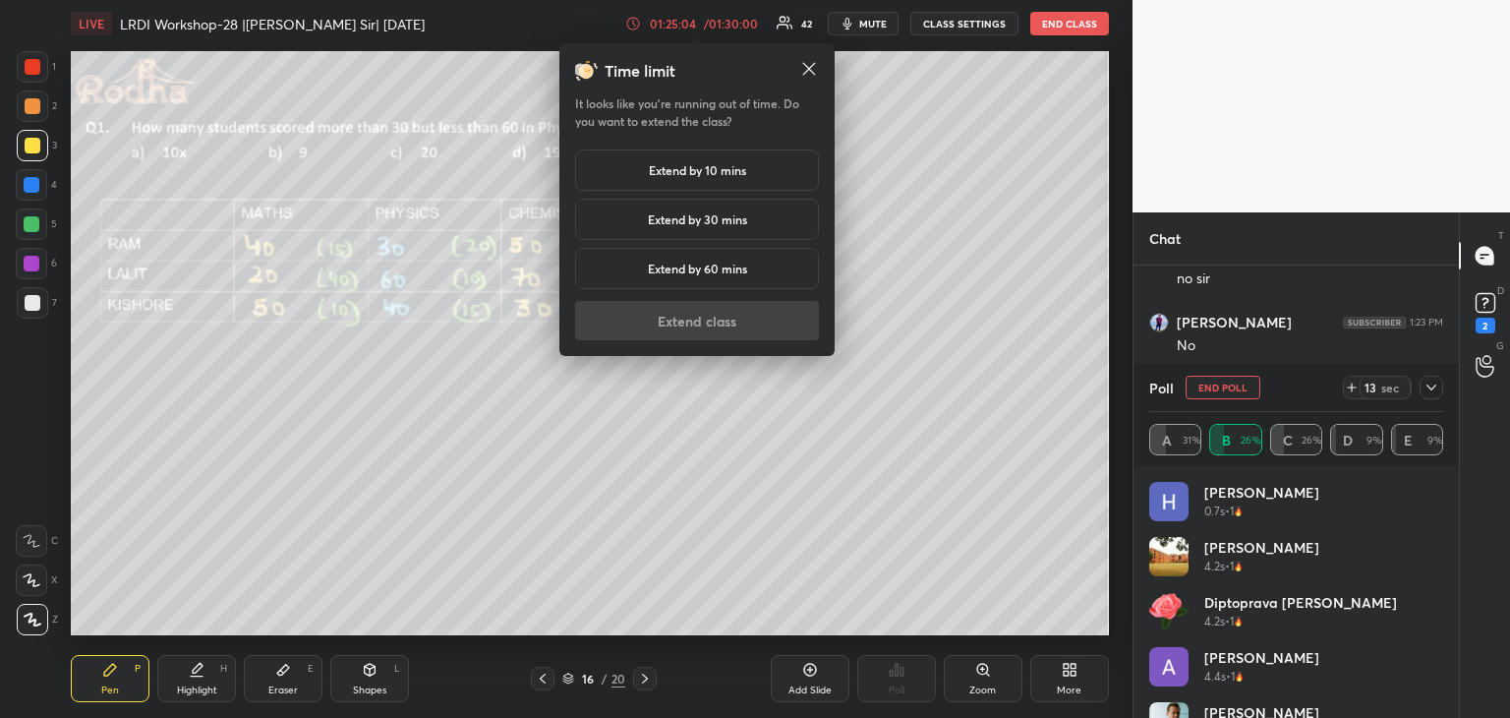
click at [721, 174] on h5 "Extend by 10 mins" at bounding box center [697, 170] width 97 height 18
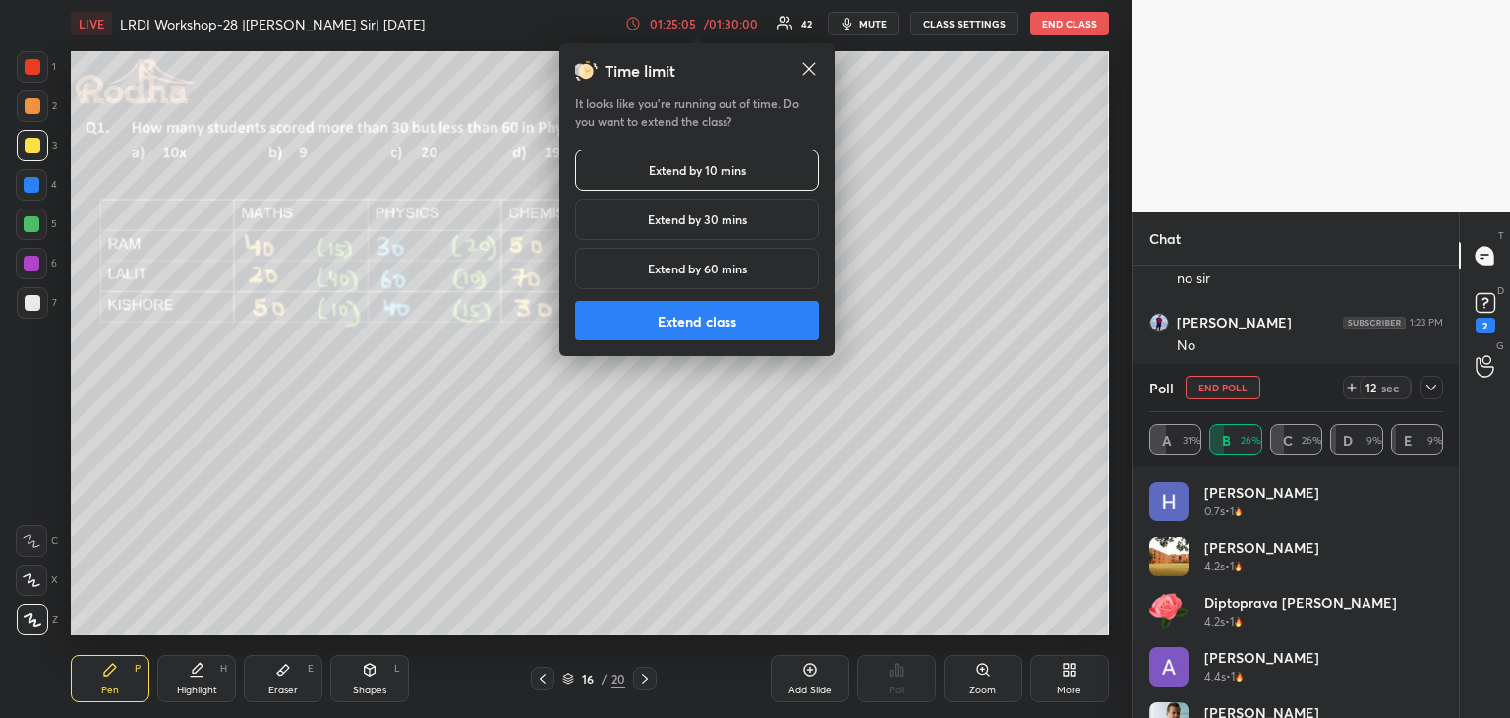
click at [712, 327] on button "Extend class" at bounding box center [697, 320] width 244 height 39
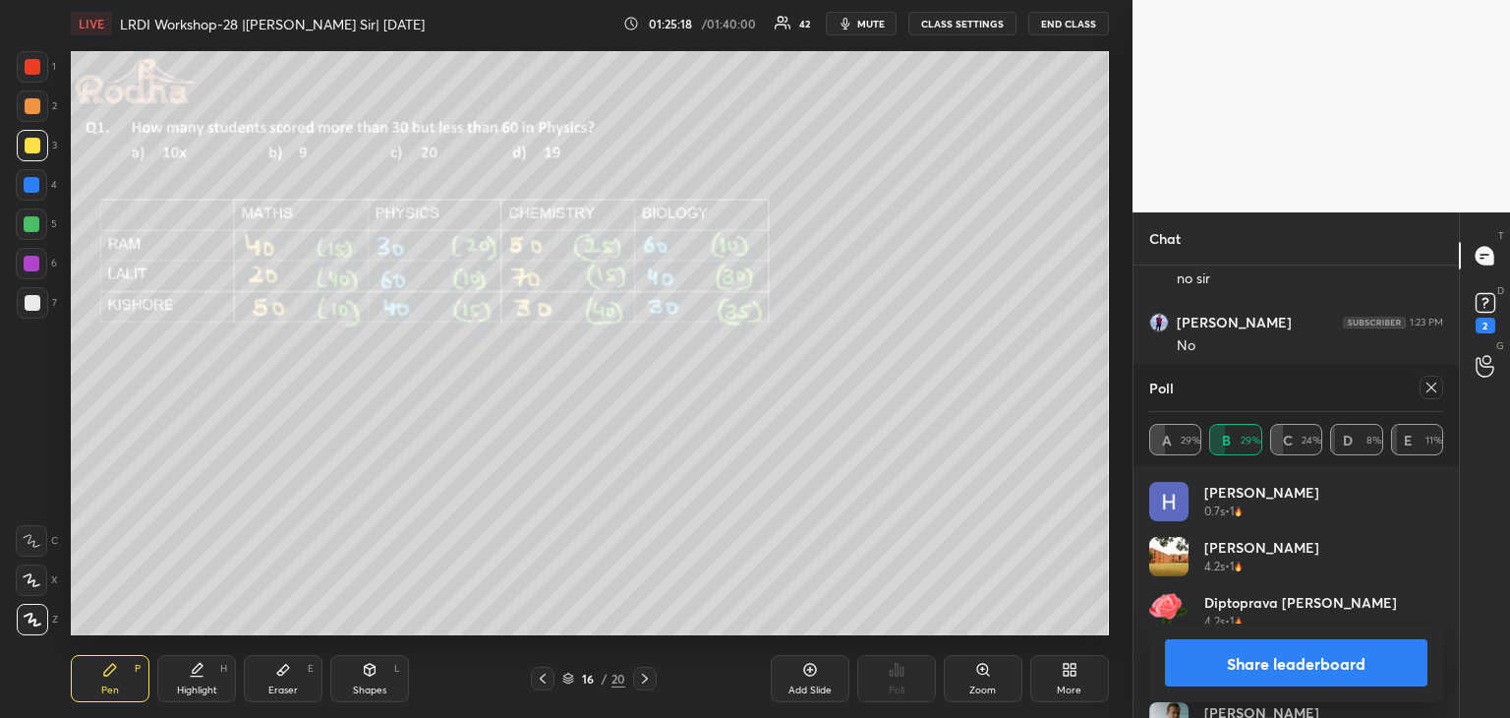
click at [1327, 654] on button "Share leaderboard" at bounding box center [1296, 662] width 262 height 47
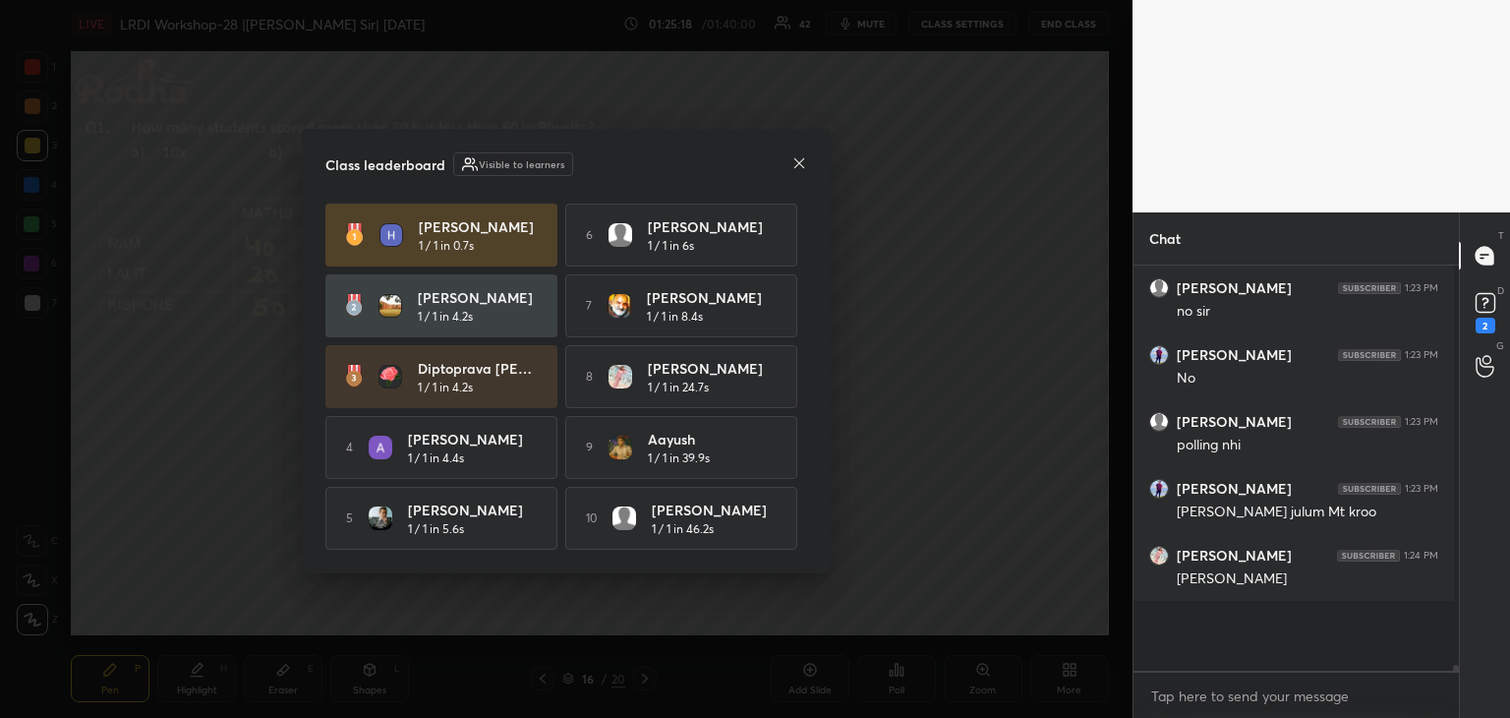
scroll to position [0, 0]
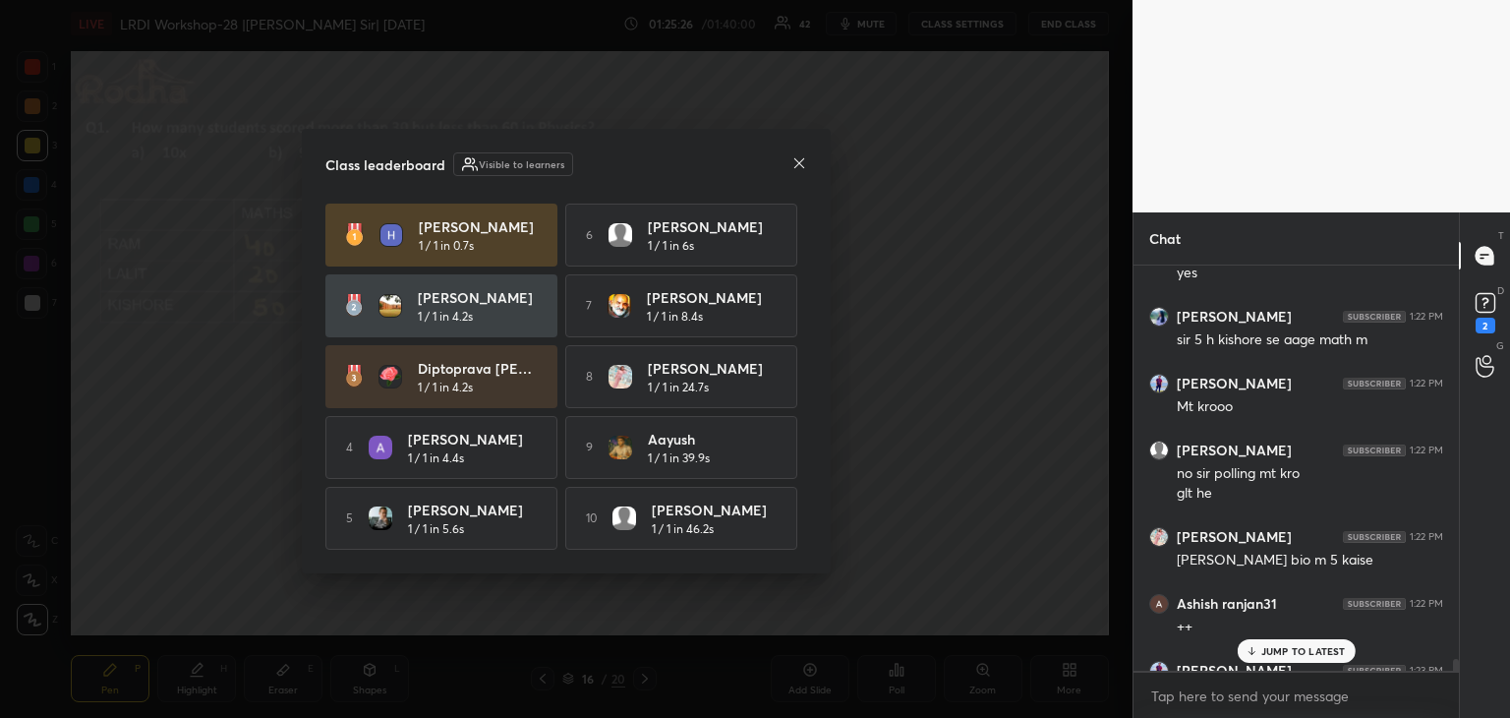
click at [798, 158] on icon at bounding box center [799, 162] width 10 height 10
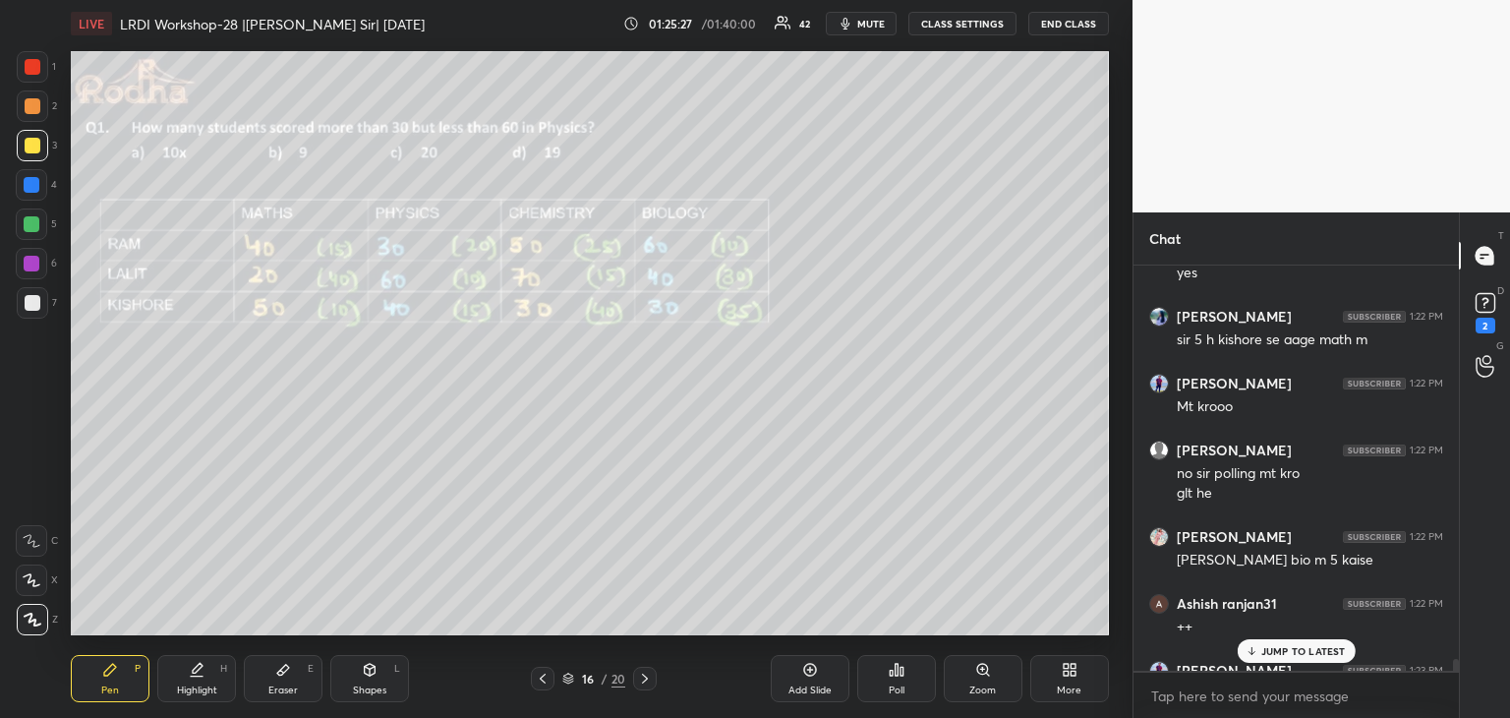
click at [1309, 654] on p "JUMP TO LATEST" at bounding box center [1303, 651] width 85 height 12
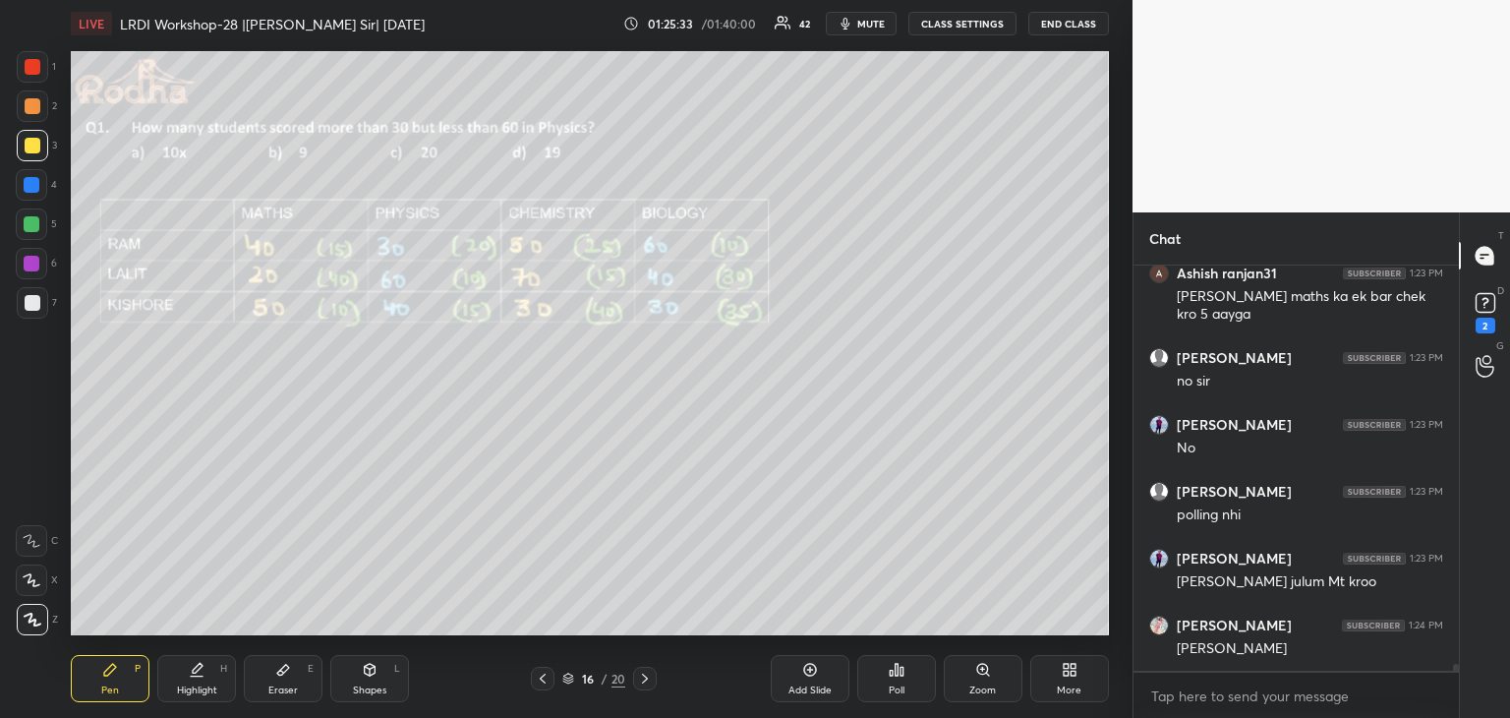
scroll to position [22948, 0]
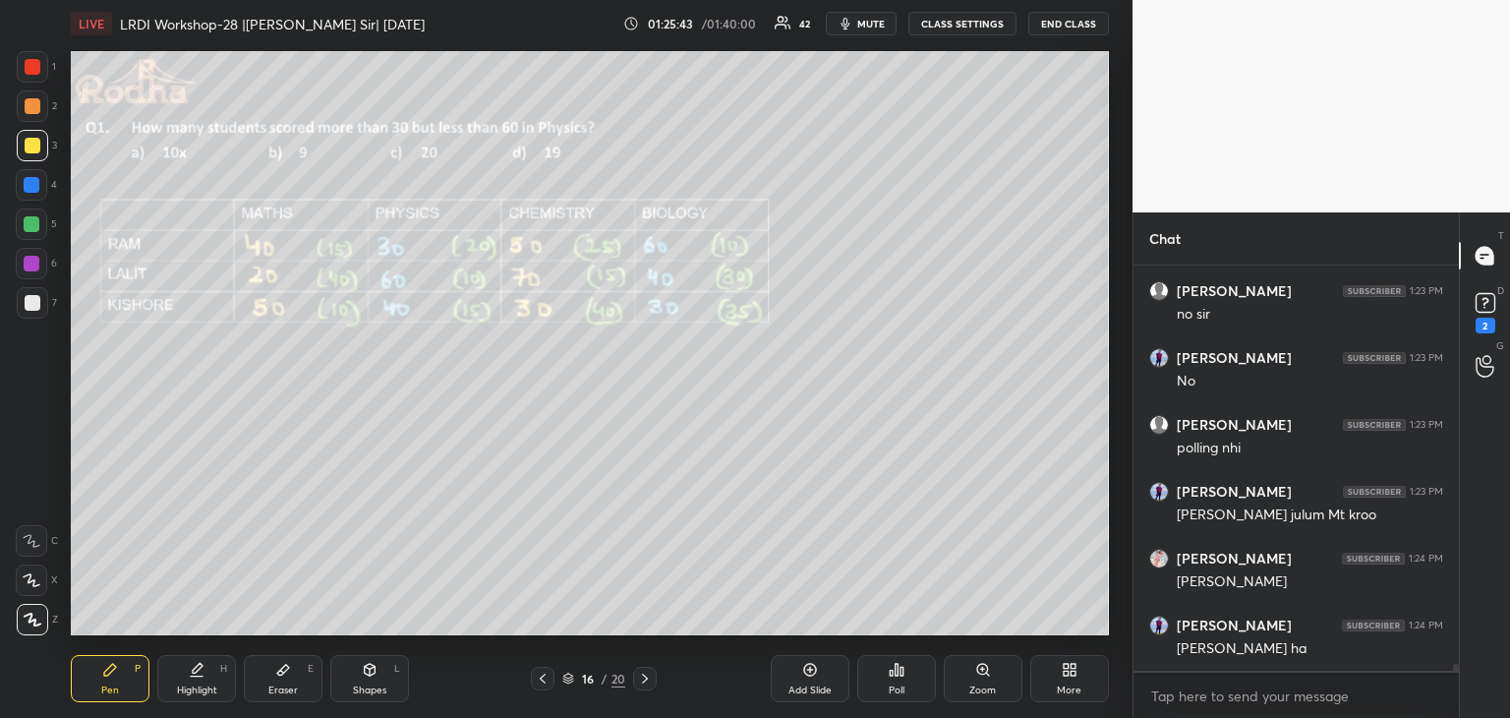
click at [32, 226] on div at bounding box center [32, 224] width 16 height 16
click at [38, 68] on div at bounding box center [33, 67] width 16 height 16
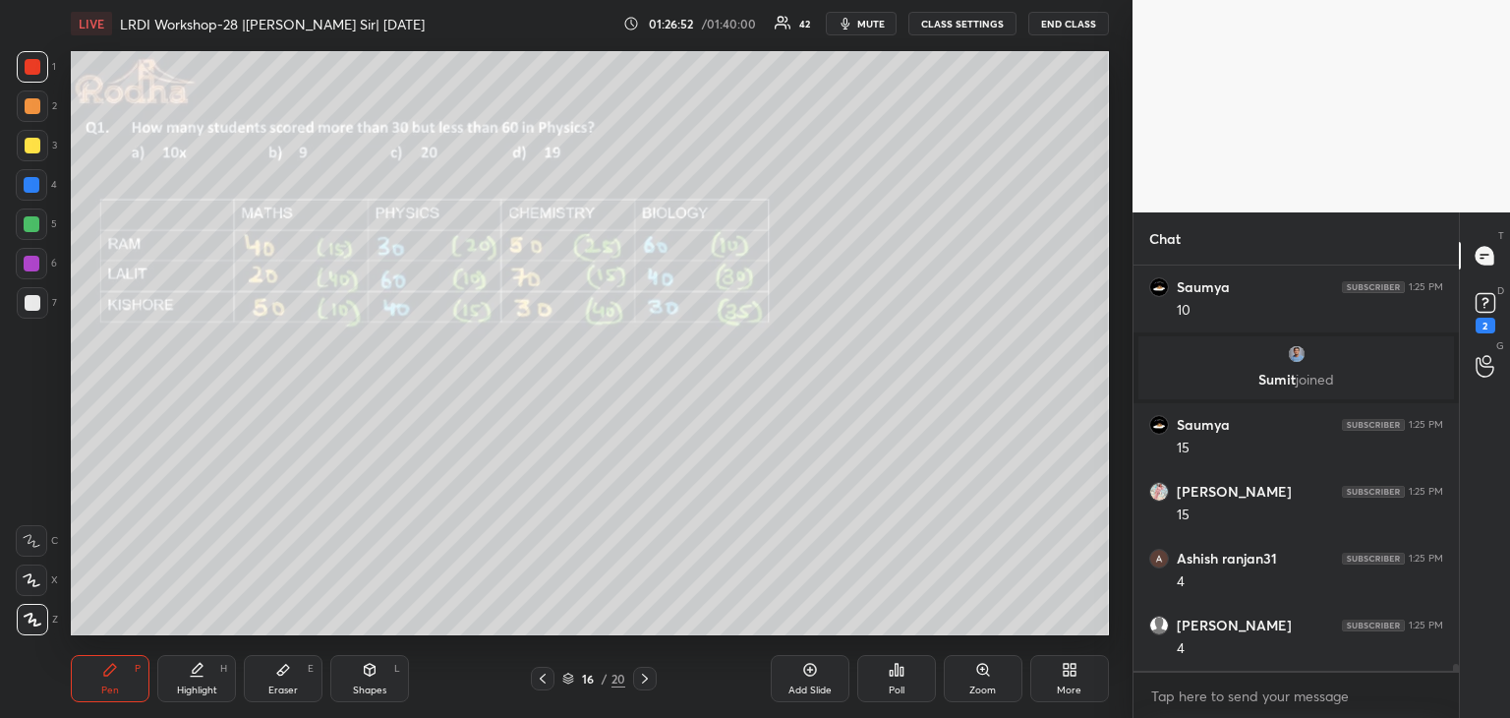
scroll to position [23280, 0]
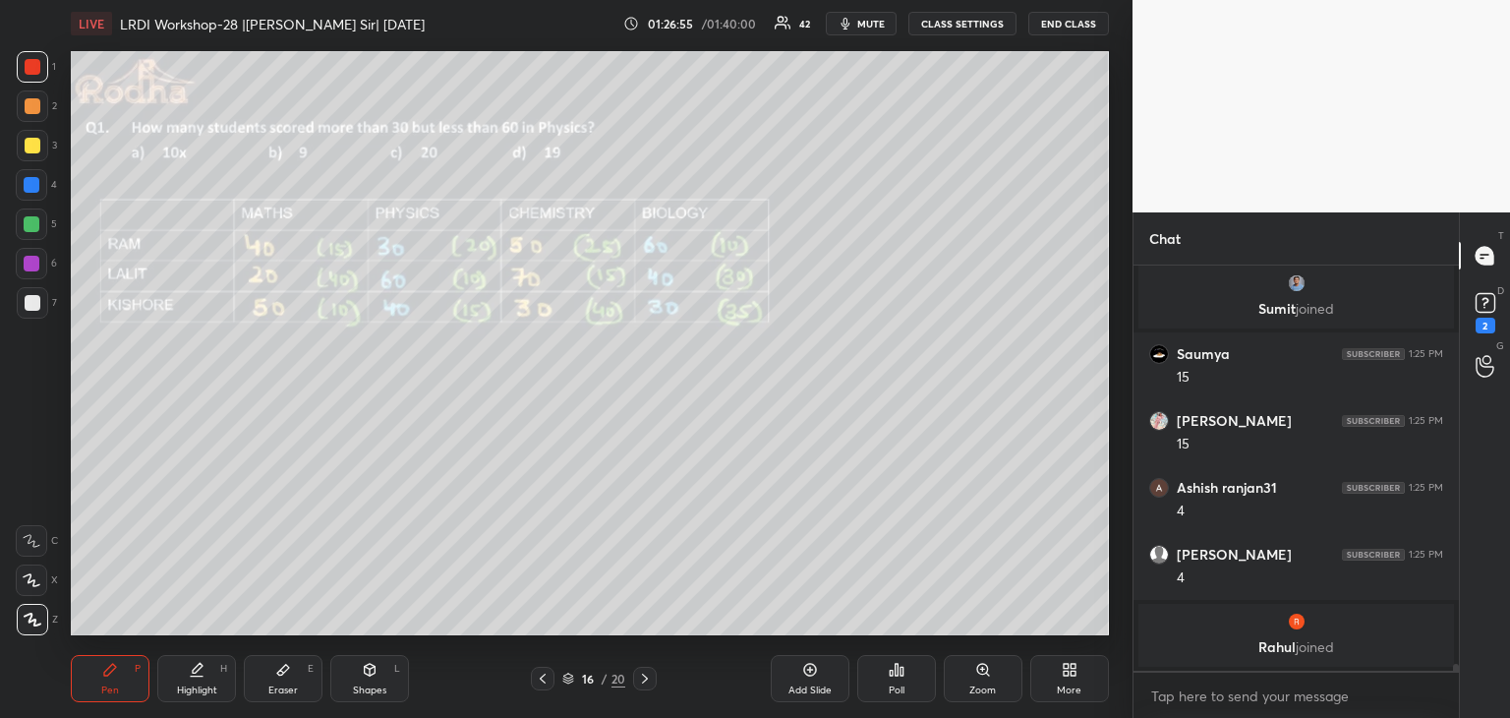
click at [281, 678] on div "Eraser E" at bounding box center [283, 678] width 79 height 47
click at [121, 681] on div "Pen P" at bounding box center [110, 678] width 79 height 47
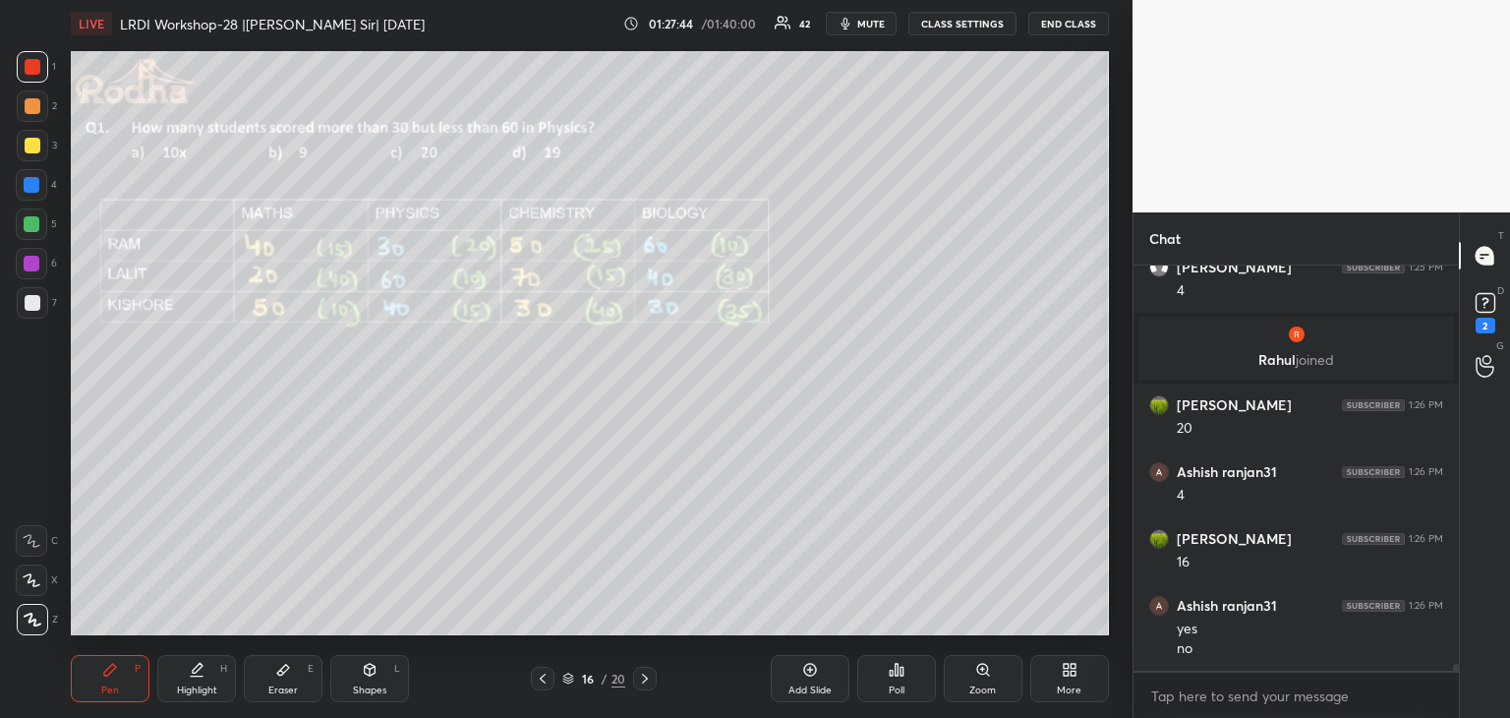
scroll to position [23546, 0]
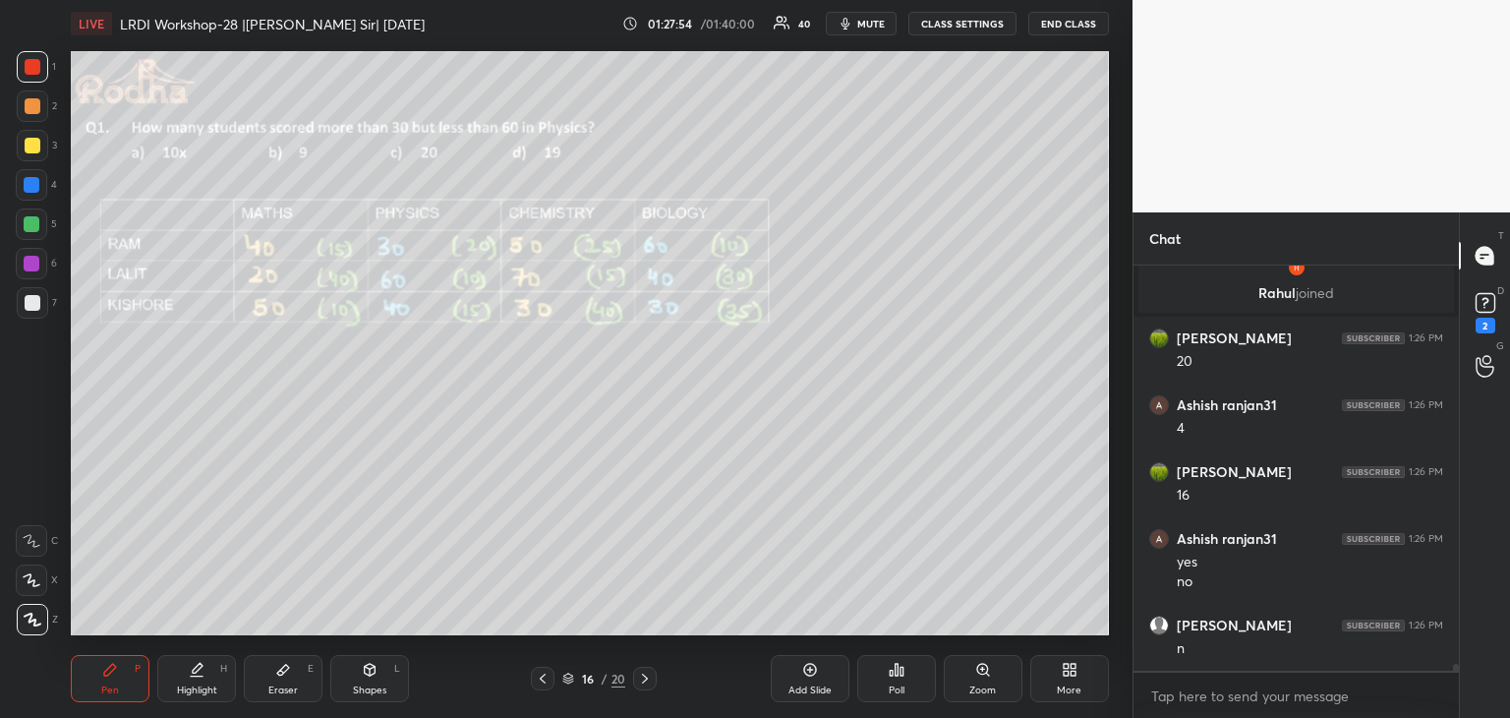
click at [29, 191] on div at bounding box center [32, 185] width 16 height 16
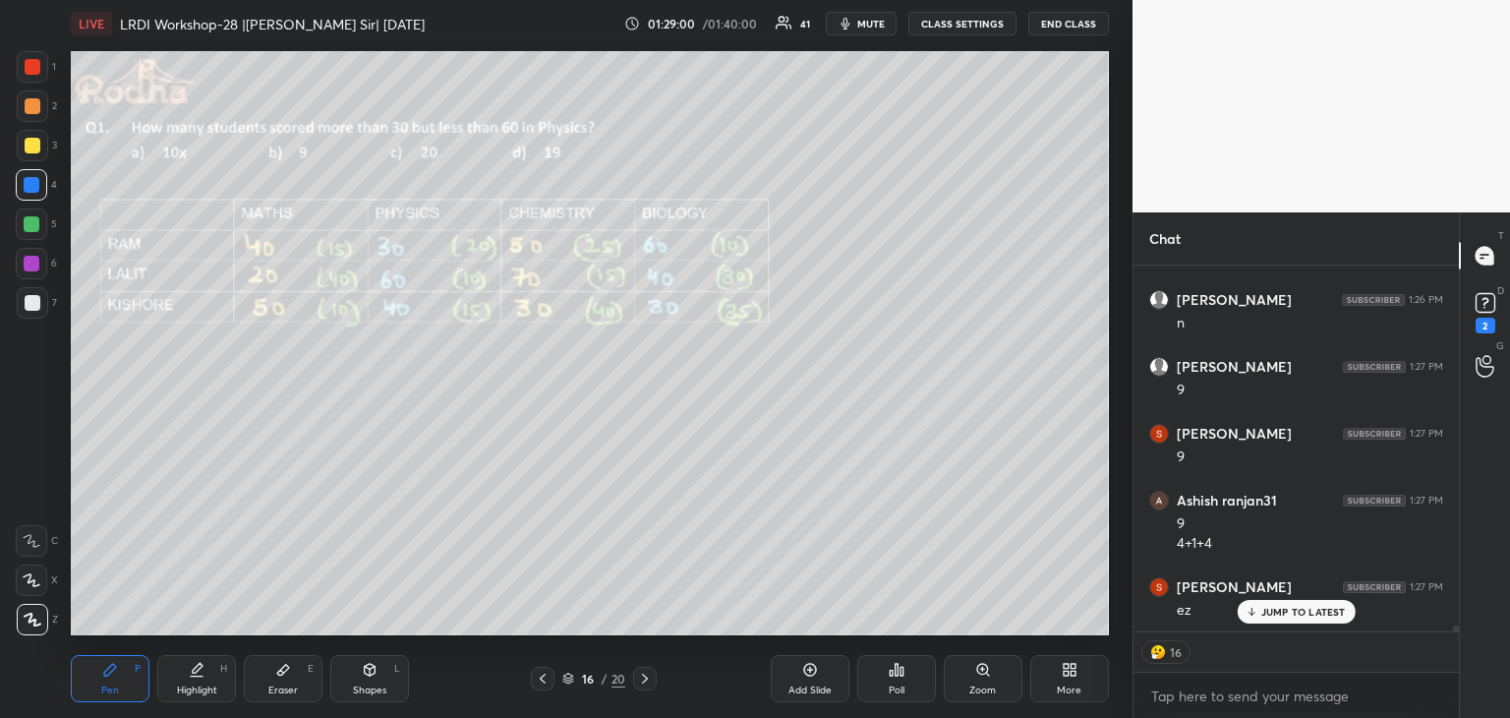
scroll to position [23937, 0]
click at [1307, 607] on p "JUMP TO LATEST" at bounding box center [1303, 612] width 85 height 12
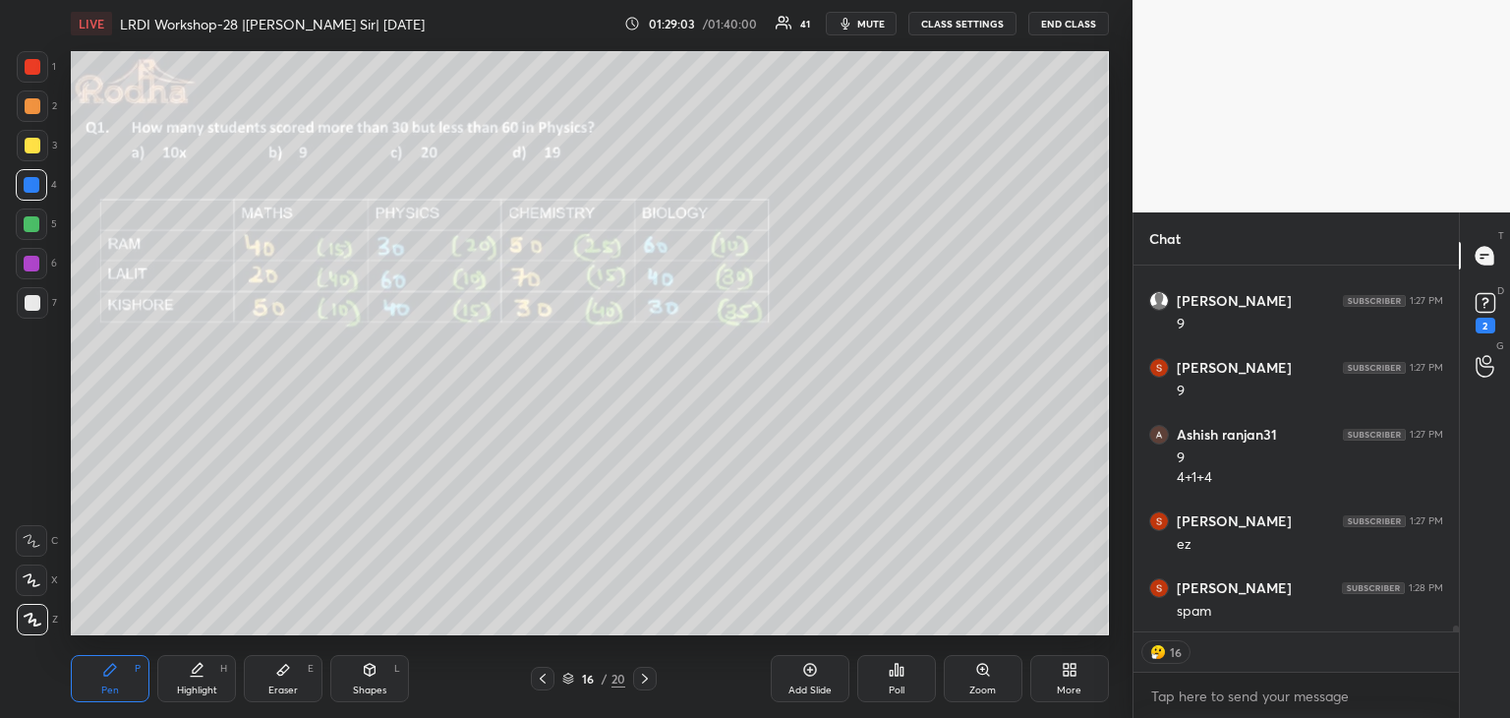
scroll to position [24004, 0]
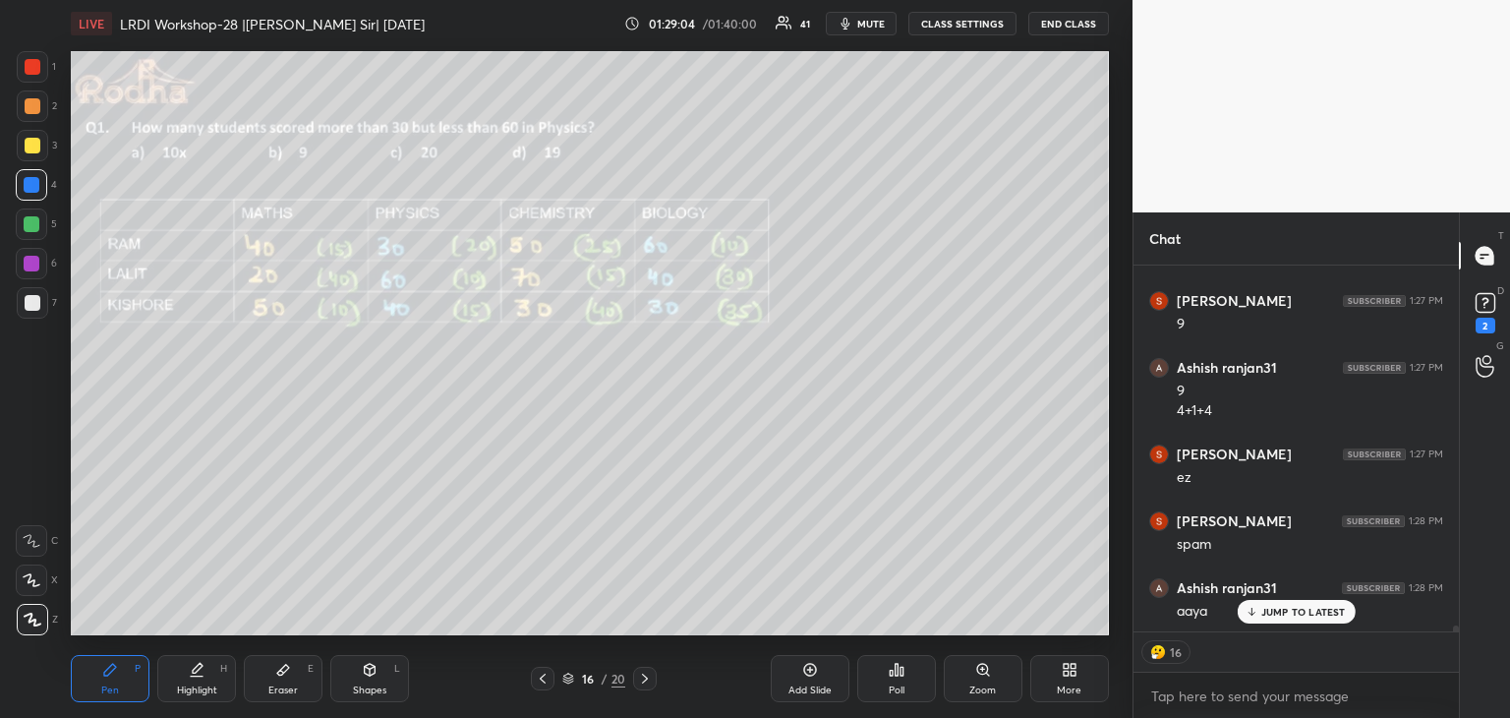
click at [1271, 614] on p "JUMP TO LATEST" at bounding box center [1303, 612] width 85 height 12
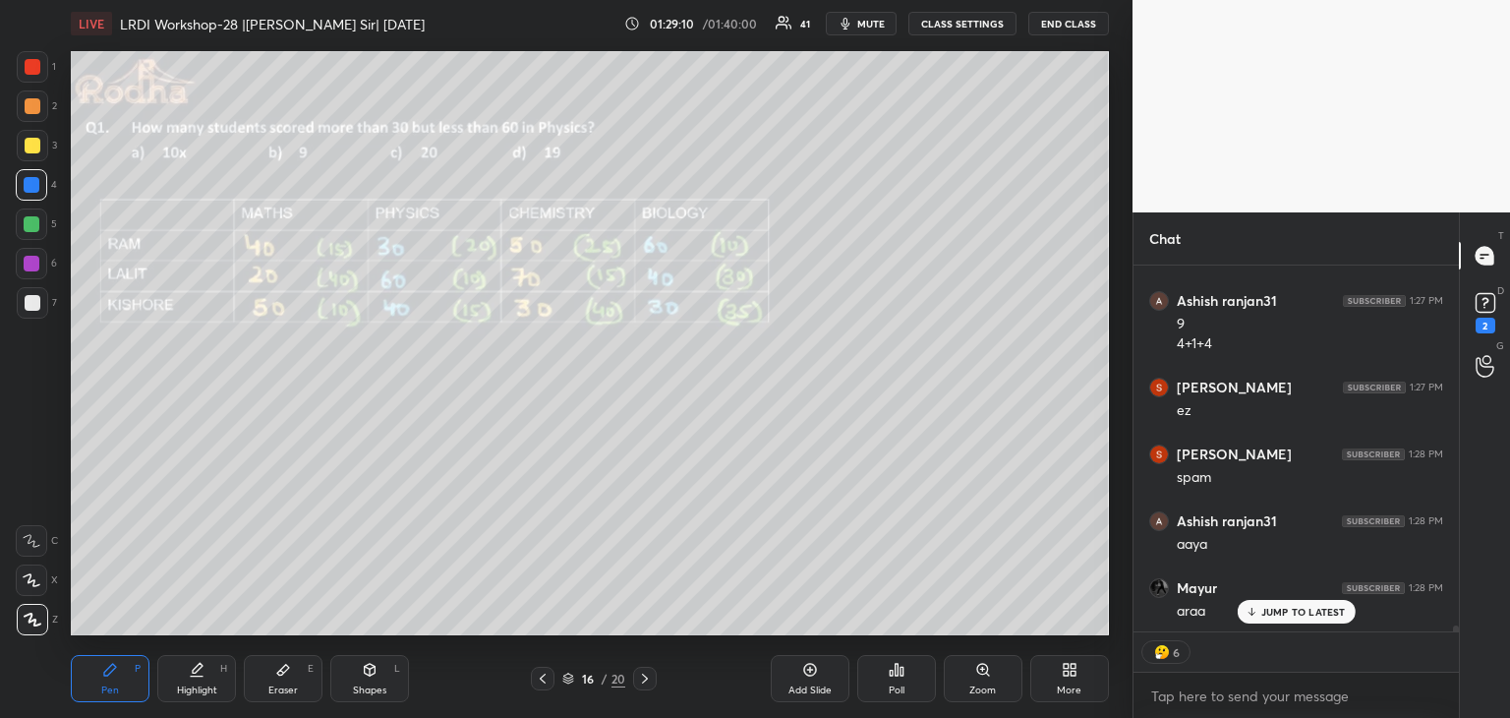
click at [1309, 606] on p "JUMP TO LATEST" at bounding box center [1303, 612] width 85 height 12
click at [647, 674] on icon at bounding box center [645, 678] width 16 height 16
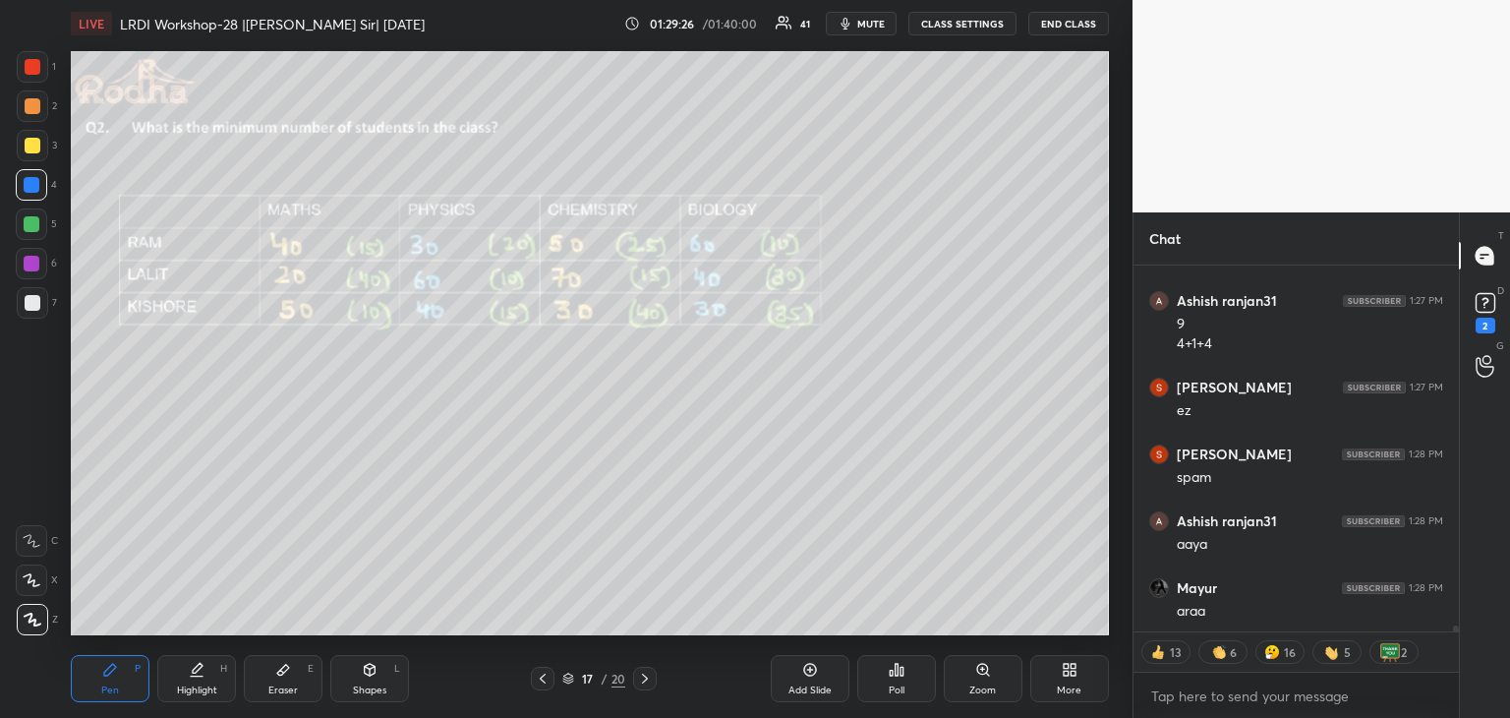
click at [909, 678] on div "Poll" at bounding box center [896, 678] width 79 height 47
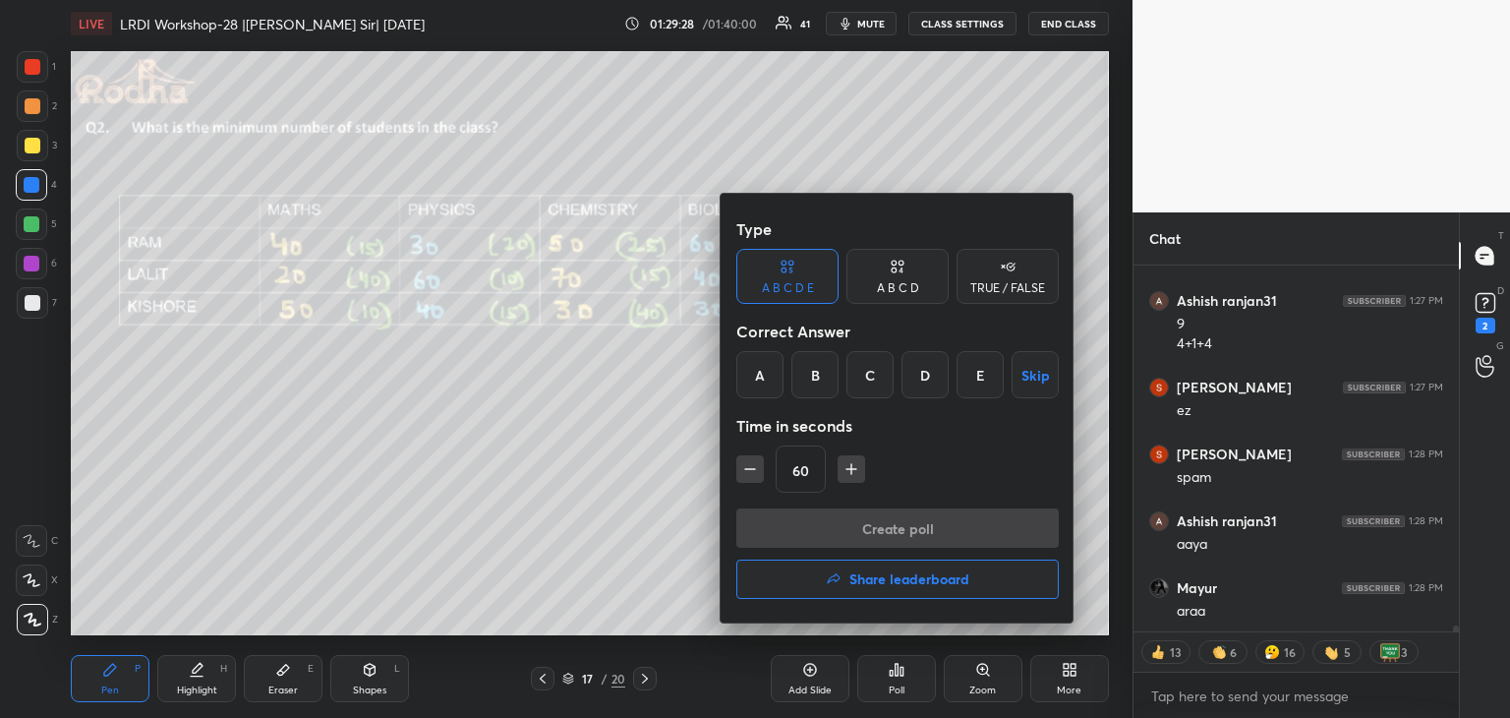
click at [1010, 294] on div "TRUE / FALSE" at bounding box center [1007, 288] width 75 height 12
click at [1020, 373] on button "Skip" at bounding box center [1007, 374] width 102 height 47
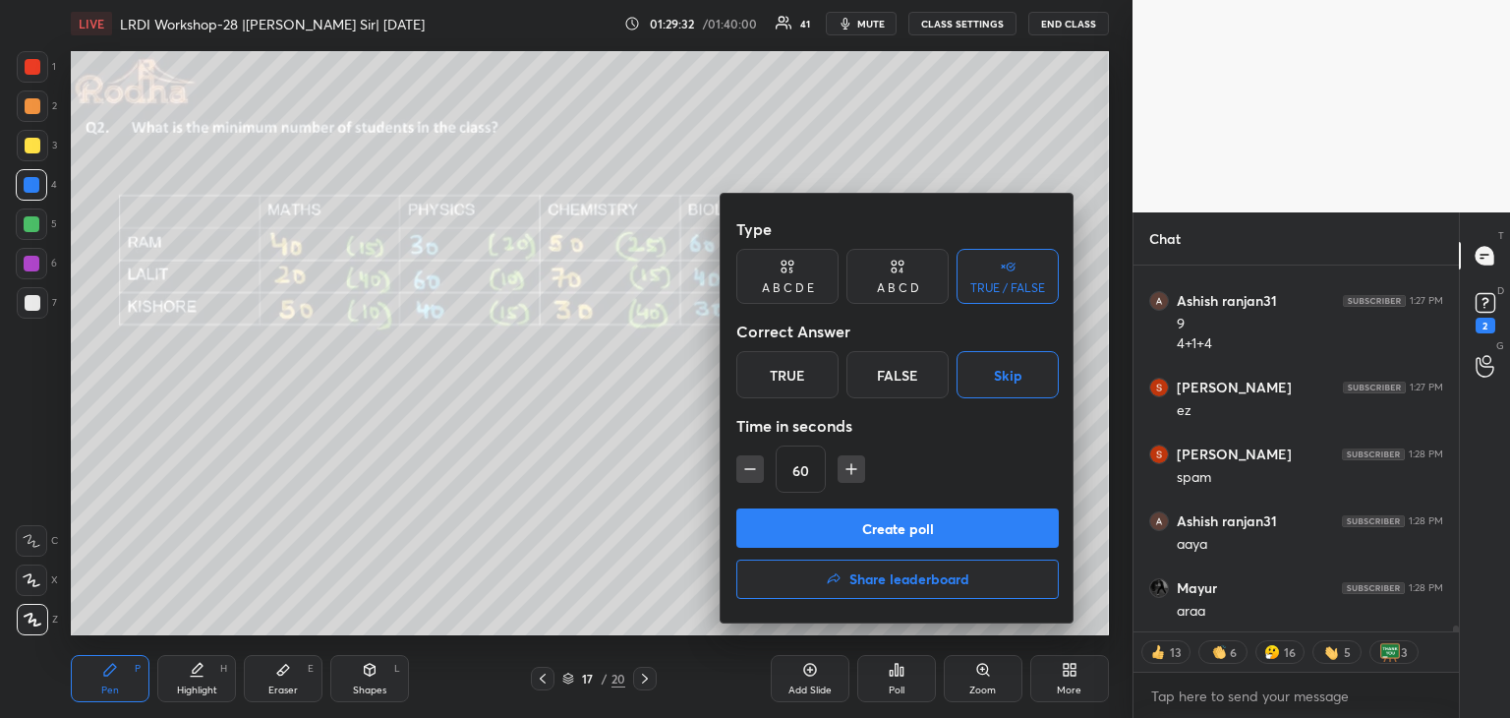
click at [602, 501] on div at bounding box center [755, 359] width 1510 height 718
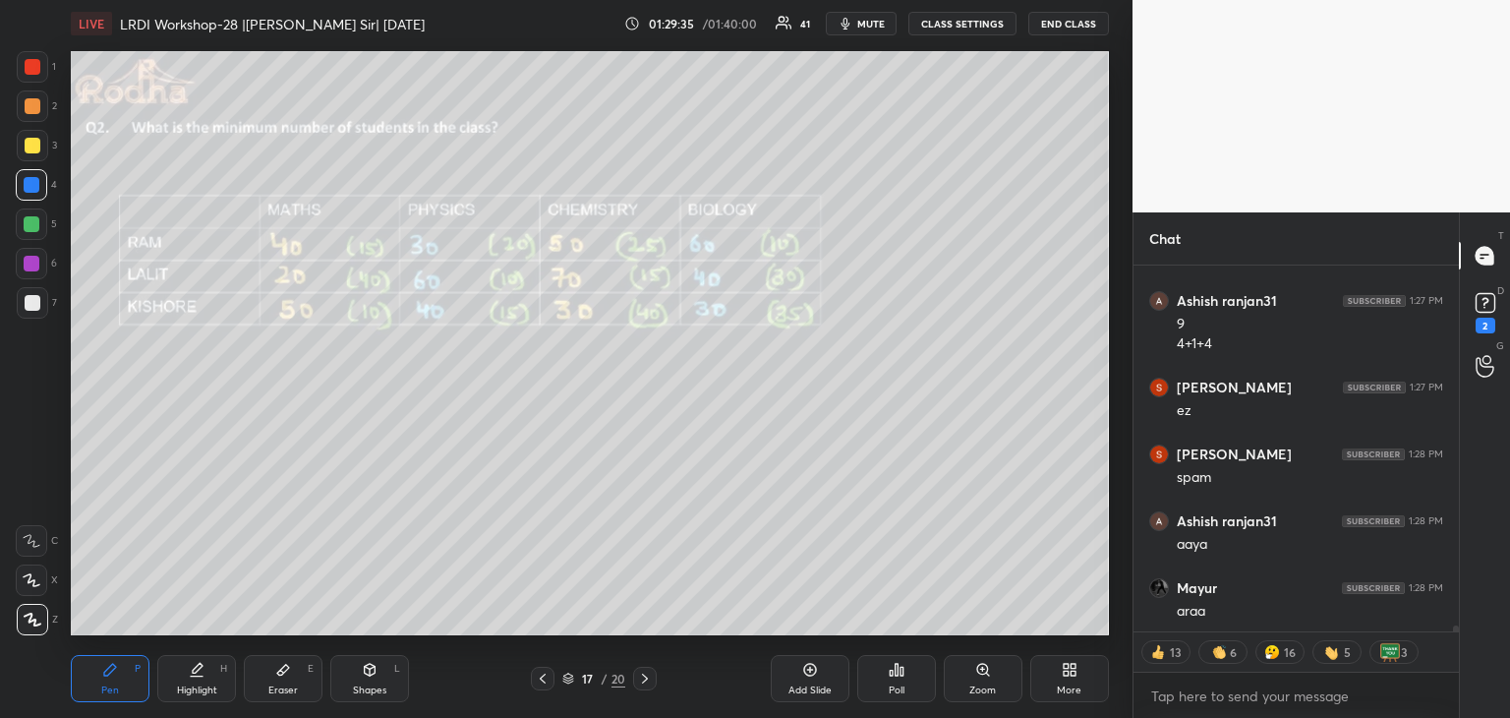
click at [907, 673] on div "Poll" at bounding box center [896, 678] width 79 height 47
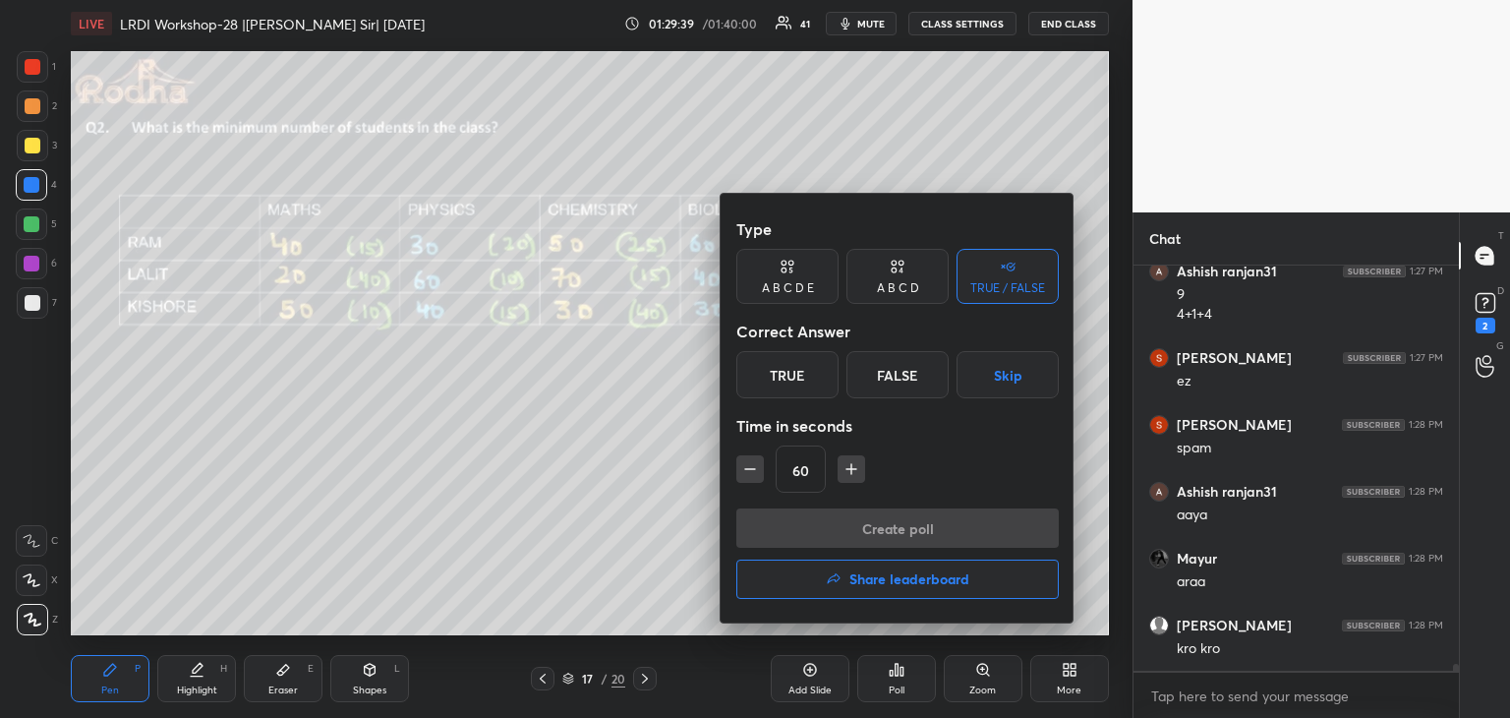
scroll to position [24167, 0]
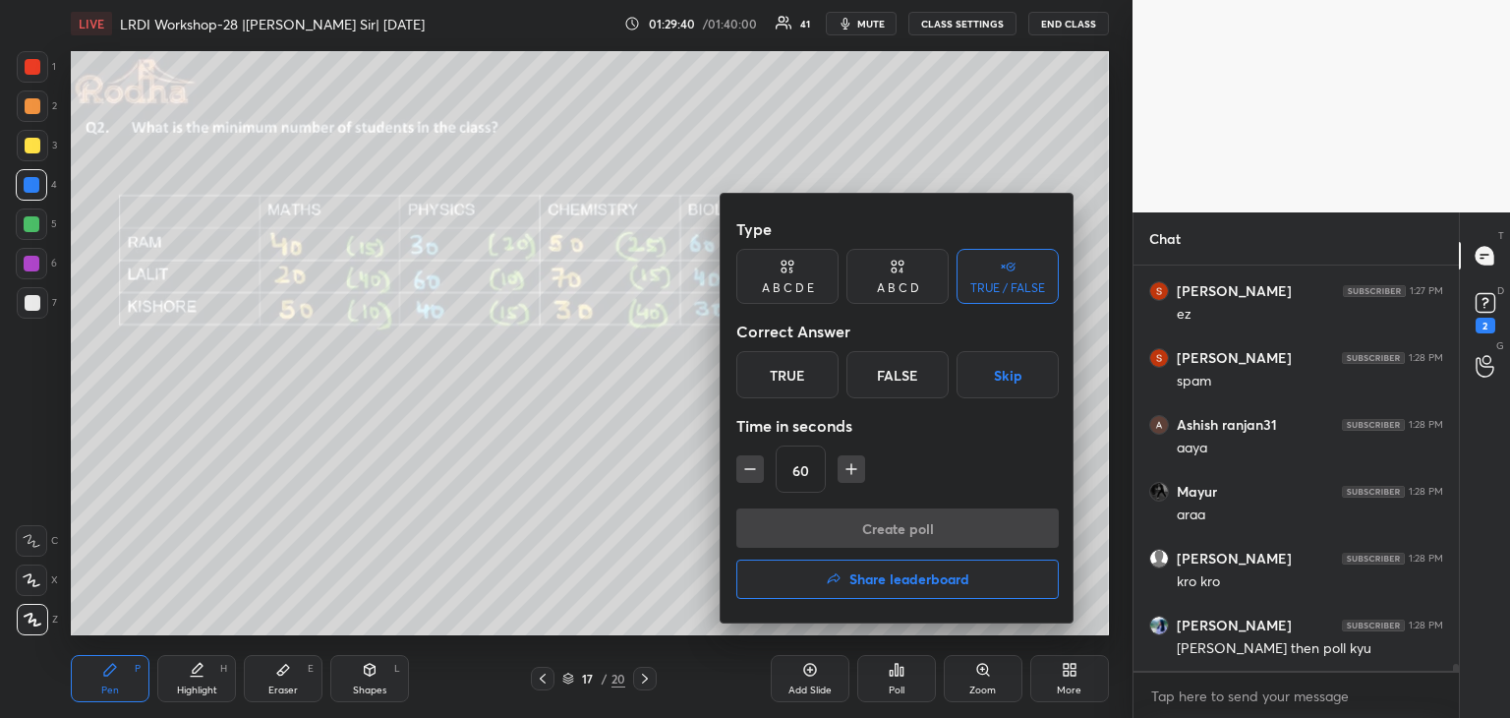
click at [1034, 378] on button "Skip" at bounding box center [1007, 374] width 102 height 47
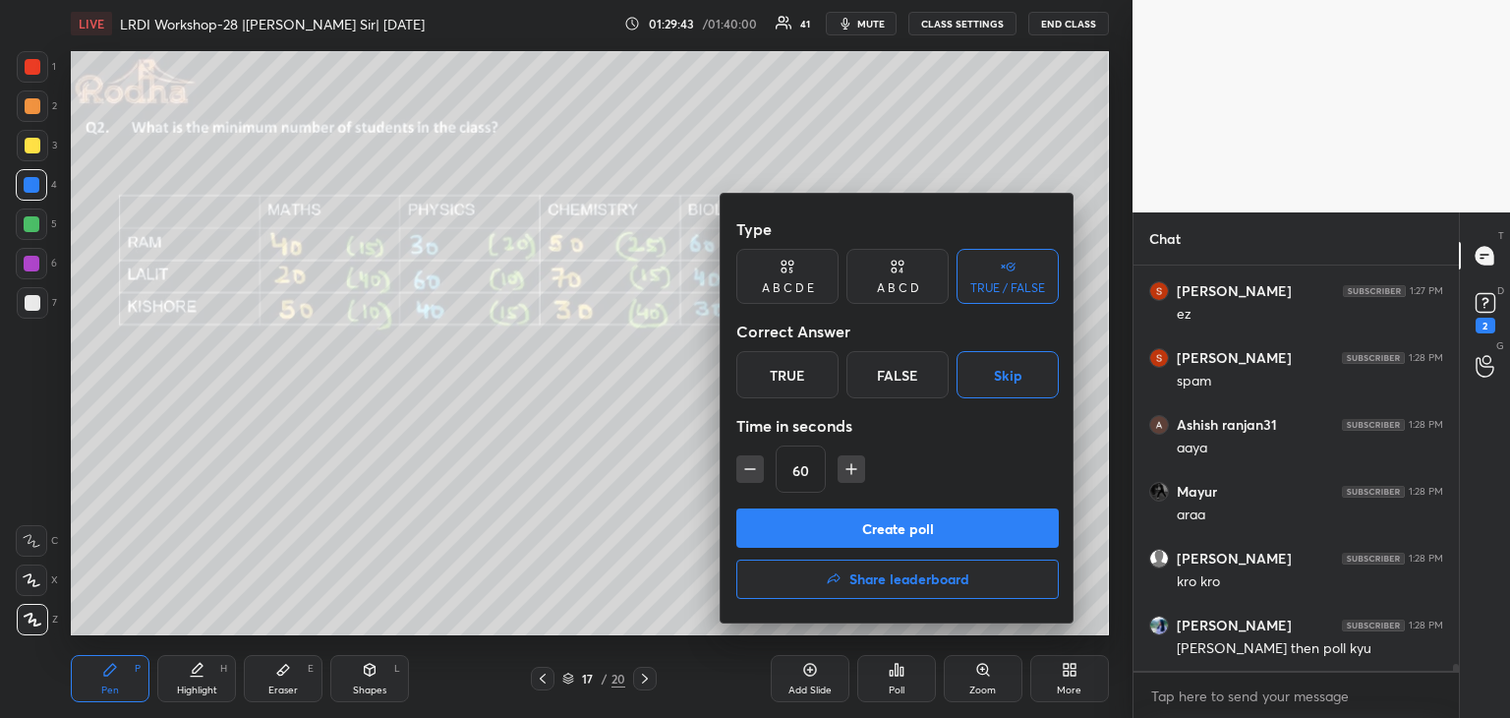
scroll to position [24234, 0]
click at [877, 536] on button "Create poll" at bounding box center [897, 527] width 322 height 39
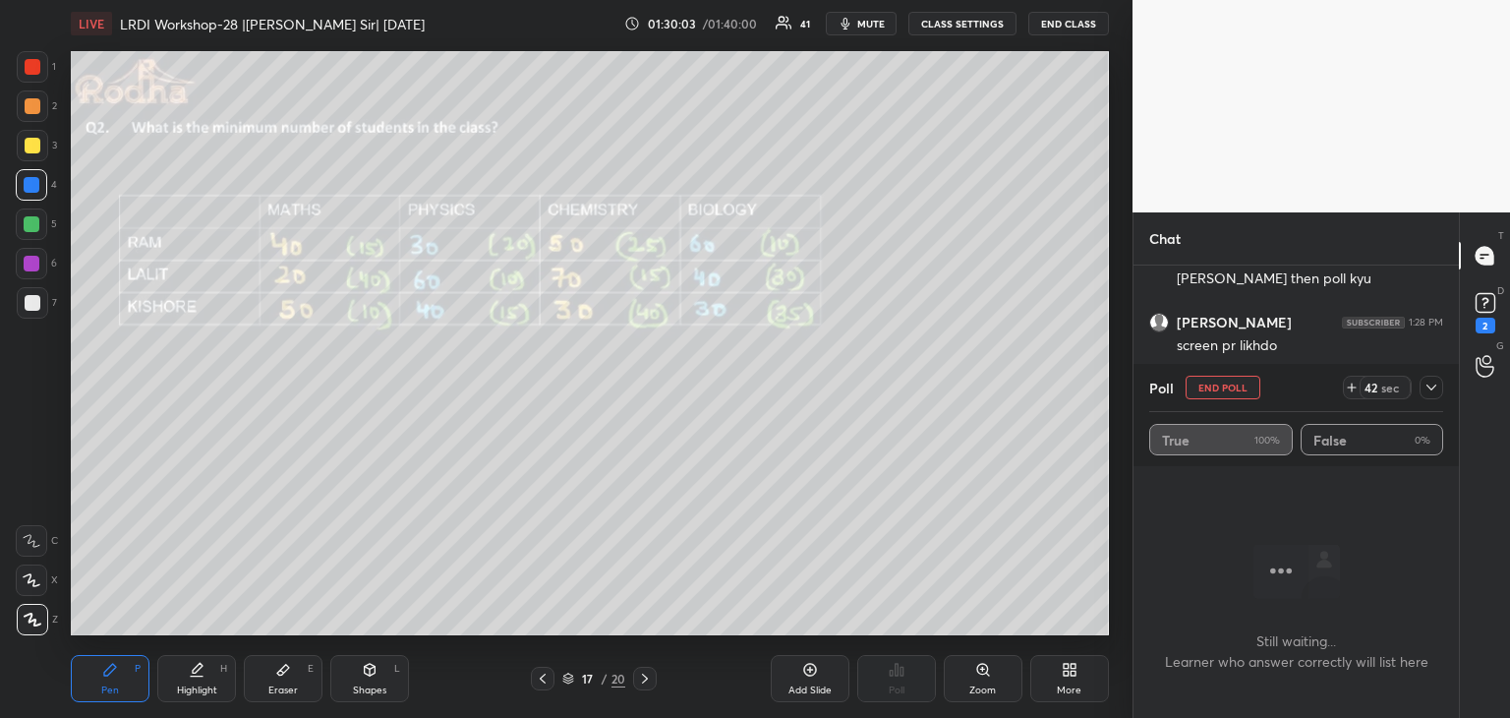
scroll to position [24297, 0]
click at [288, 667] on icon at bounding box center [283, 669] width 12 height 11
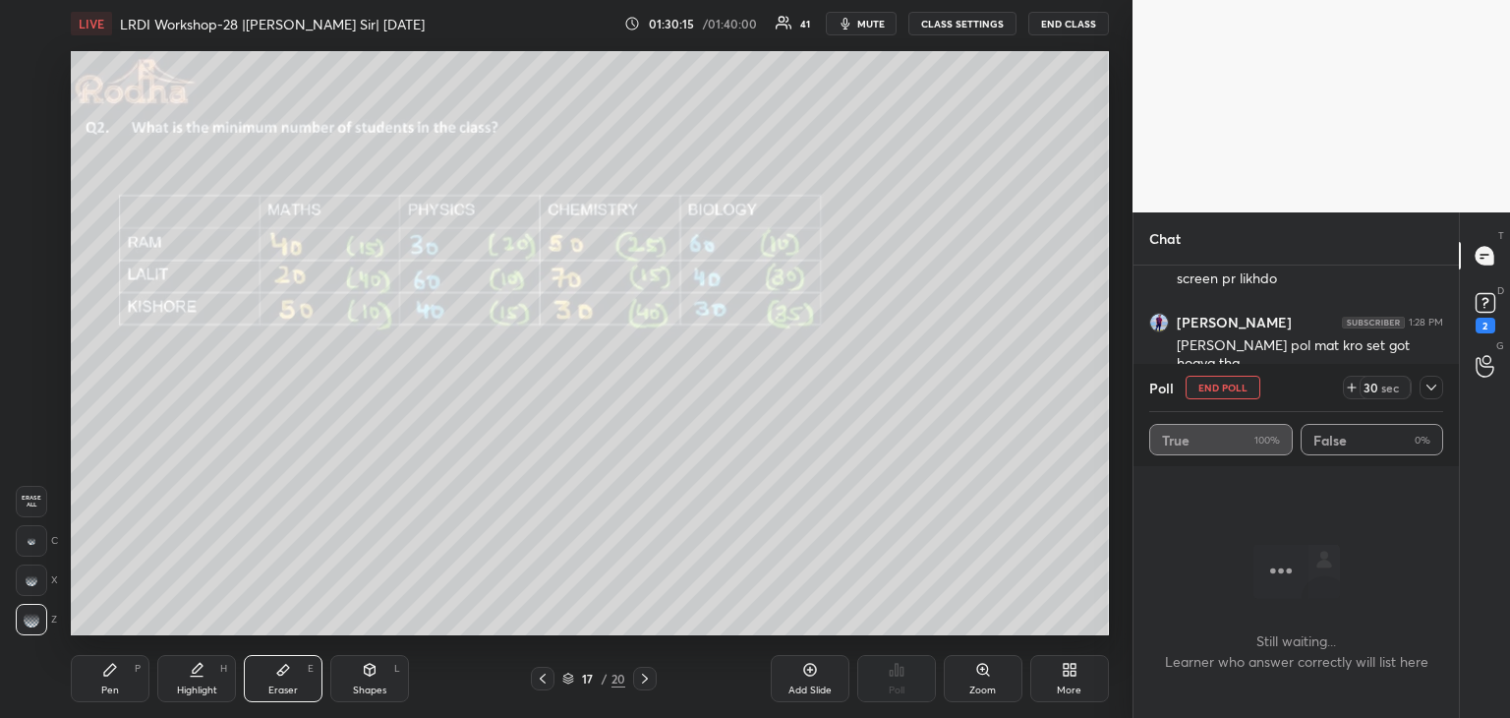
click at [113, 667] on icon at bounding box center [110, 669] width 12 height 12
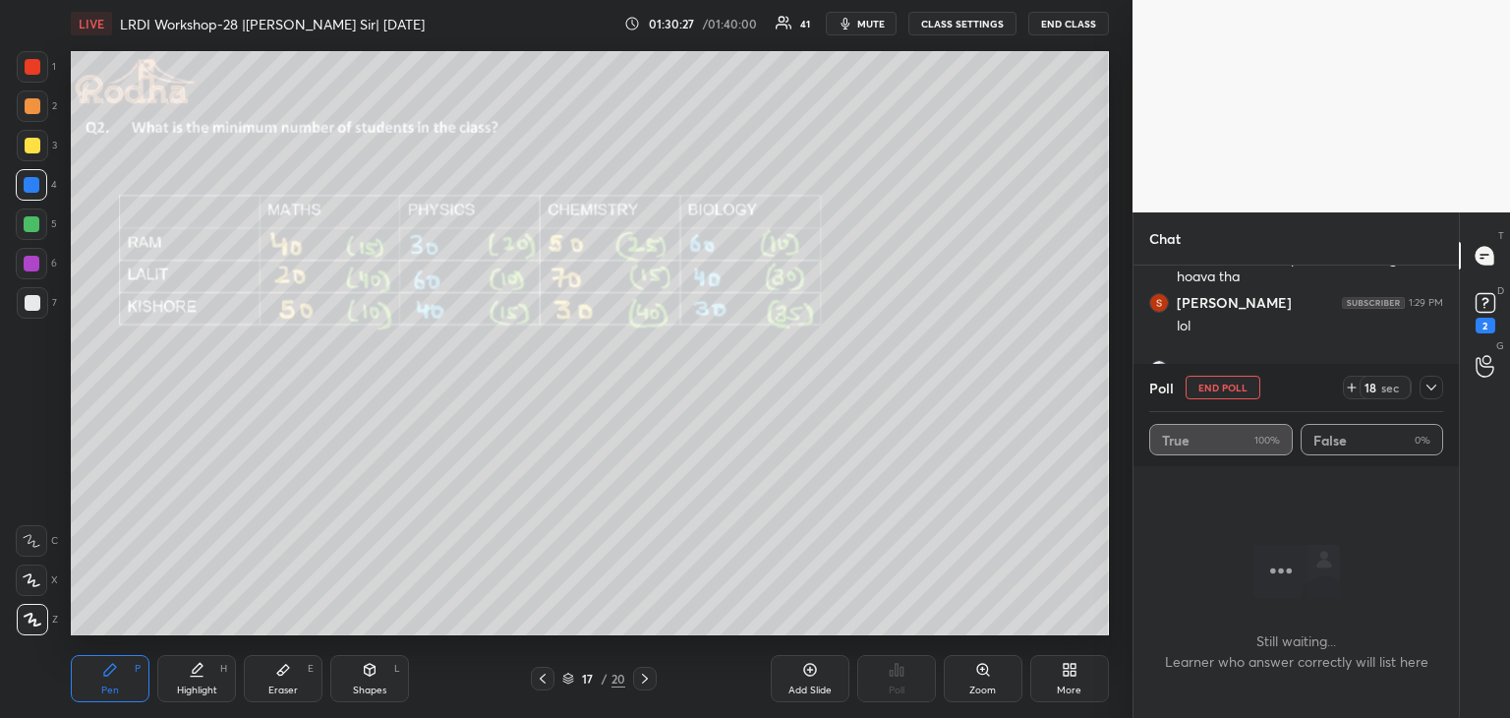
scroll to position [24468, 0]
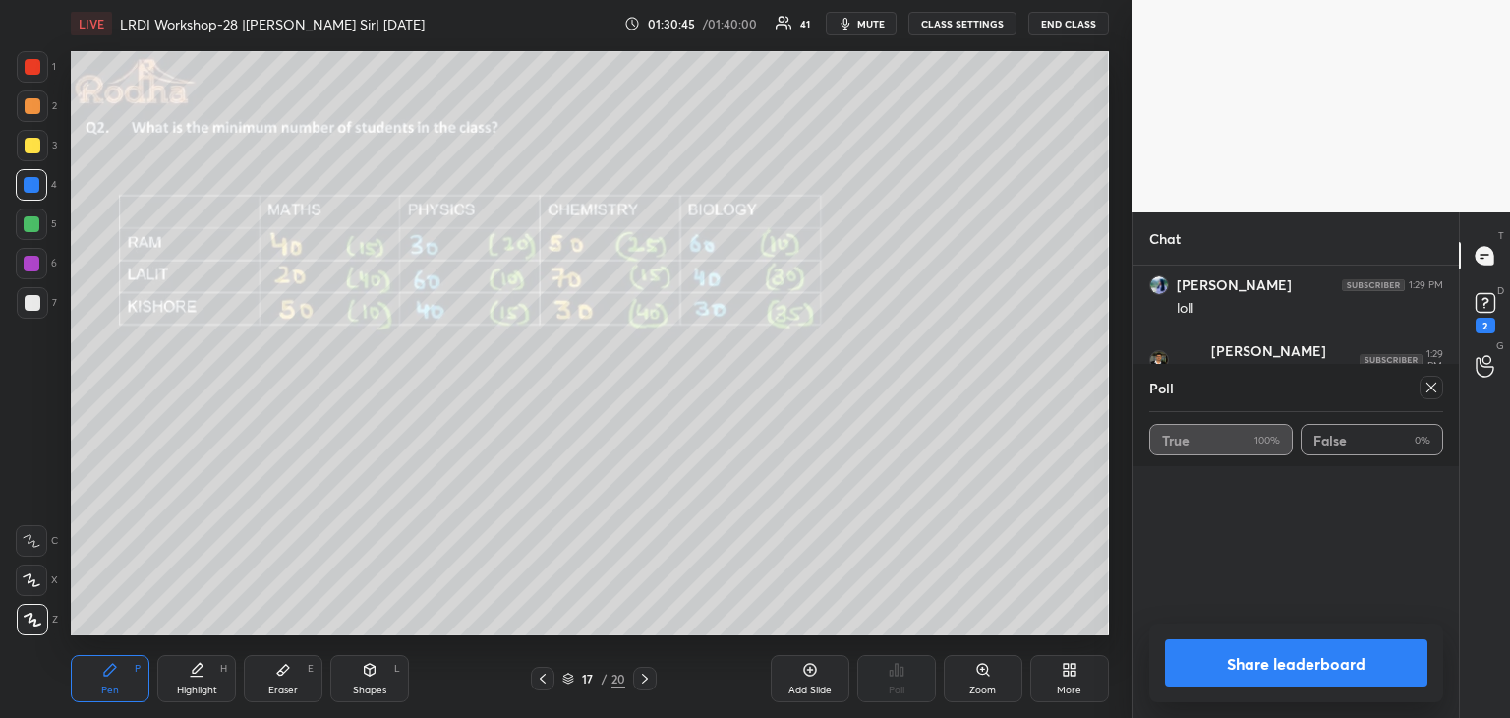
click at [1288, 665] on button "Share leaderboard" at bounding box center [1296, 662] width 262 height 47
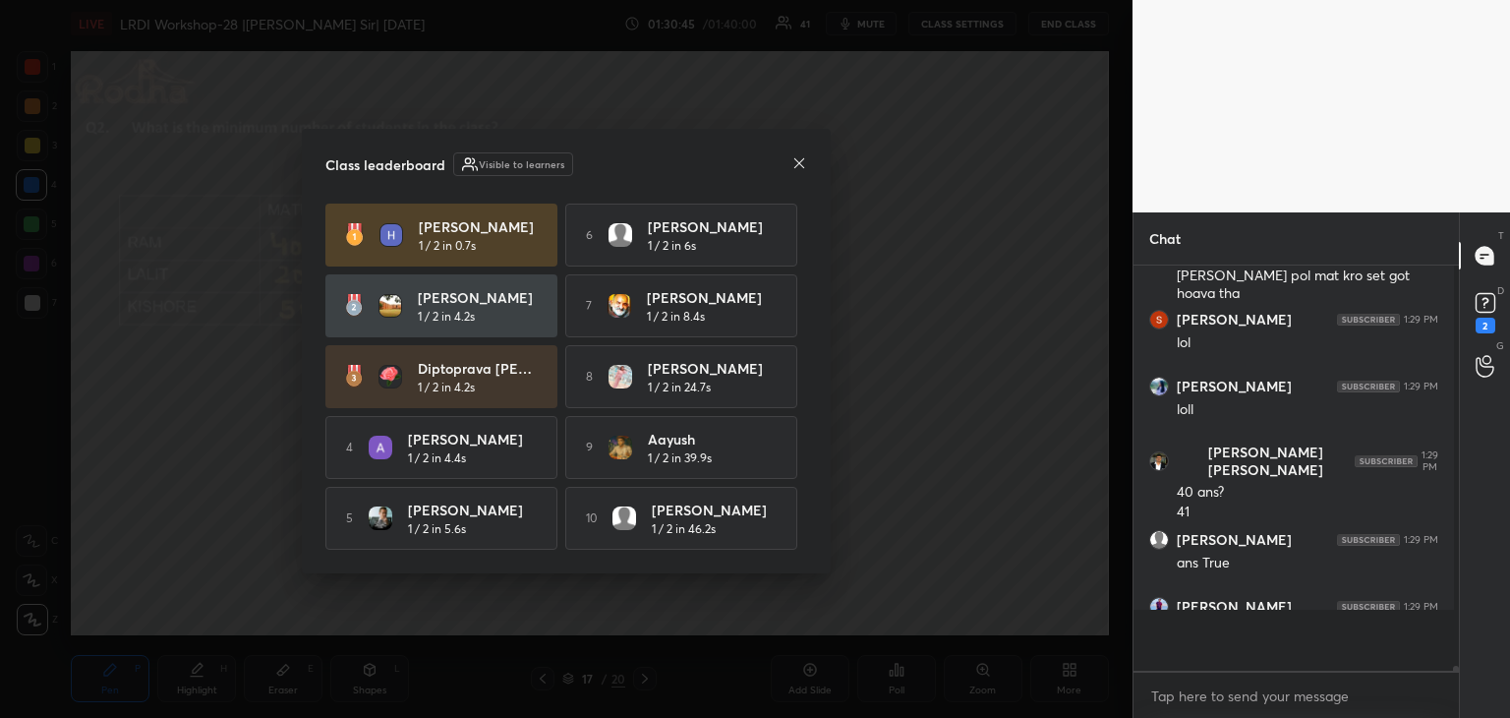
scroll to position [5, 6]
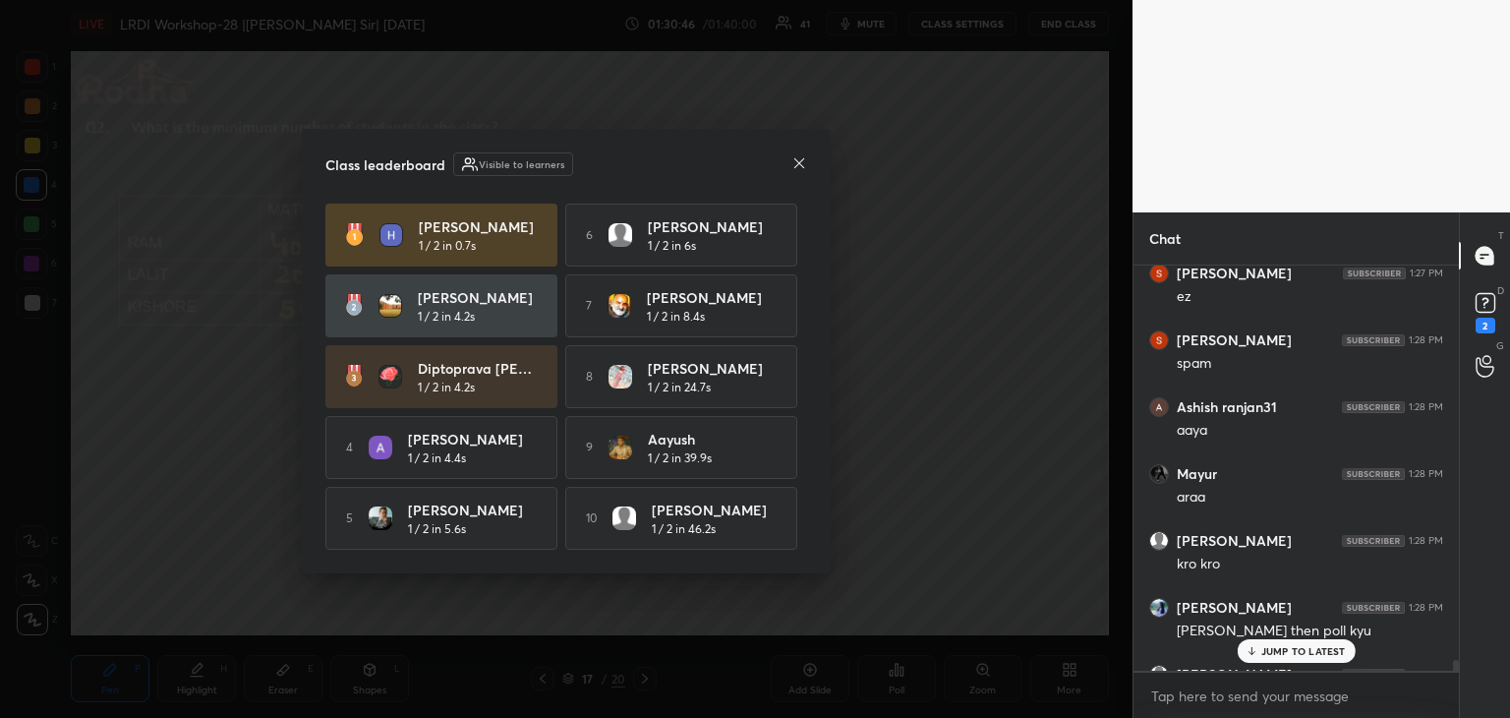
click at [1285, 651] on p "JUMP TO LATEST" at bounding box center [1303, 651] width 85 height 12
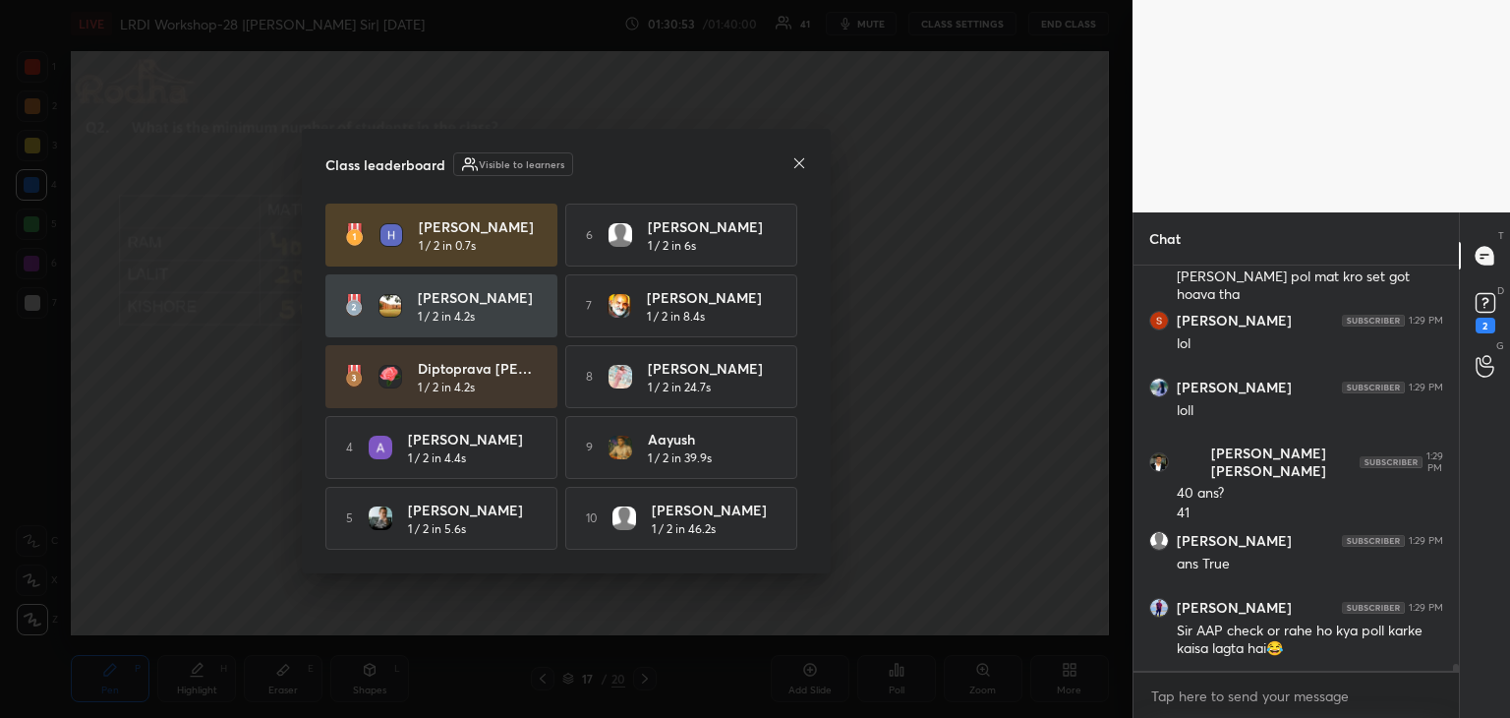
scroll to position [24379, 0]
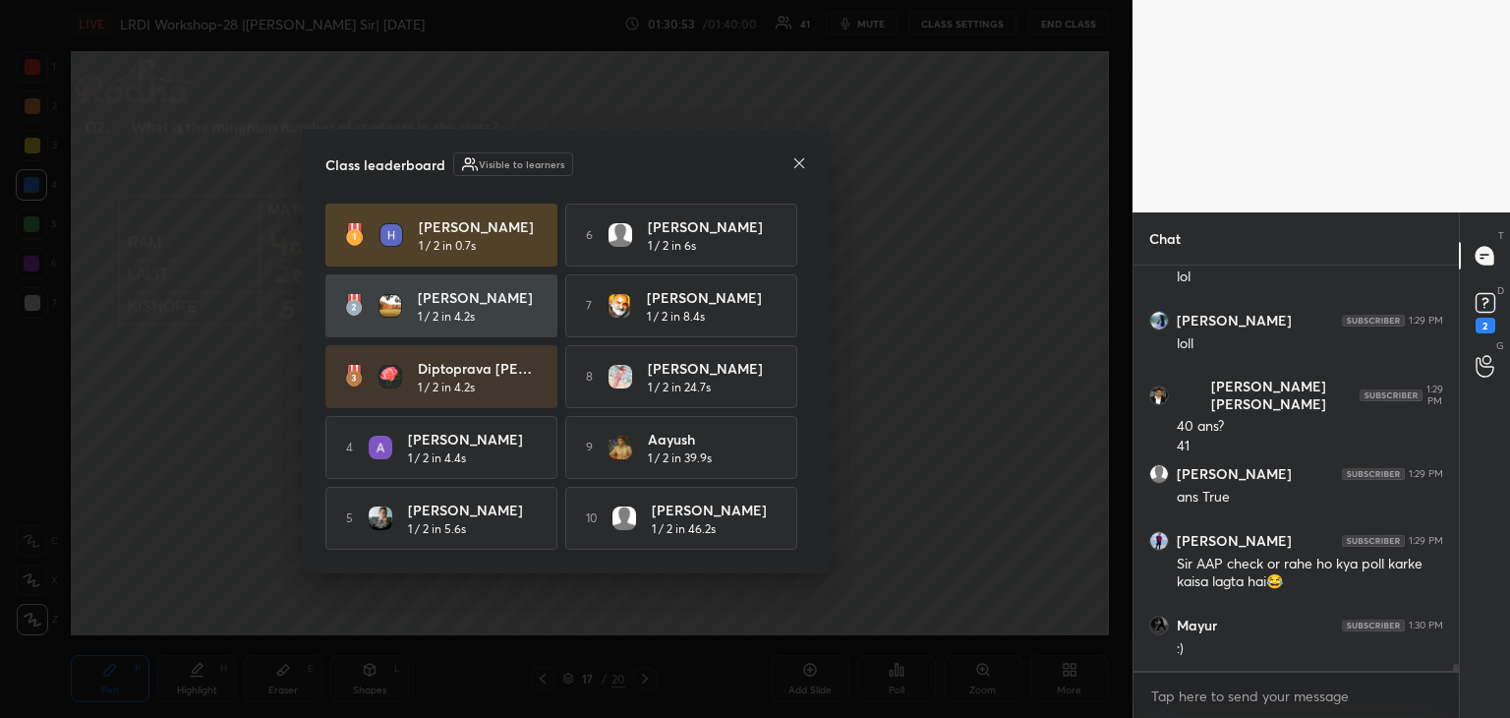
click at [802, 155] on icon at bounding box center [799, 163] width 16 height 16
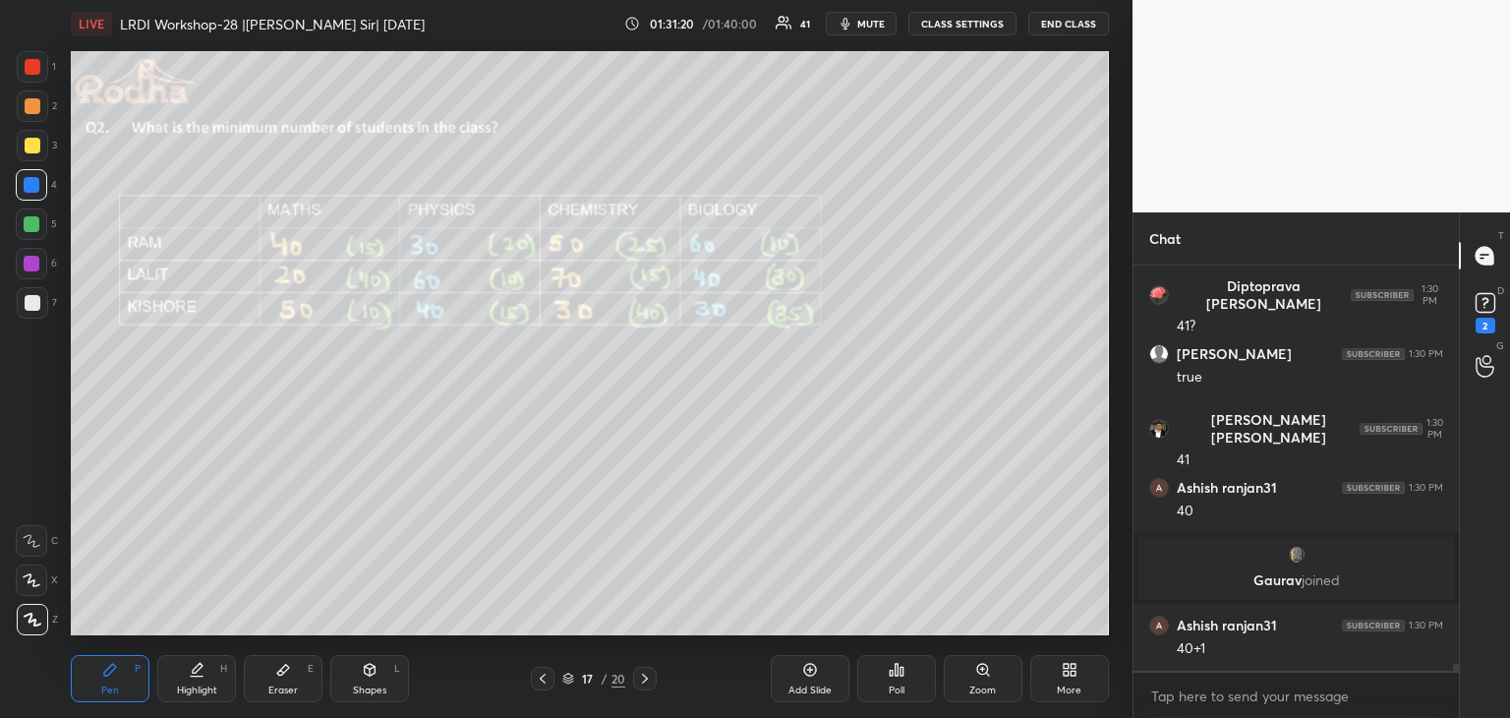
scroll to position [24596, 0]
click at [39, 263] on div at bounding box center [31, 263] width 31 height 31
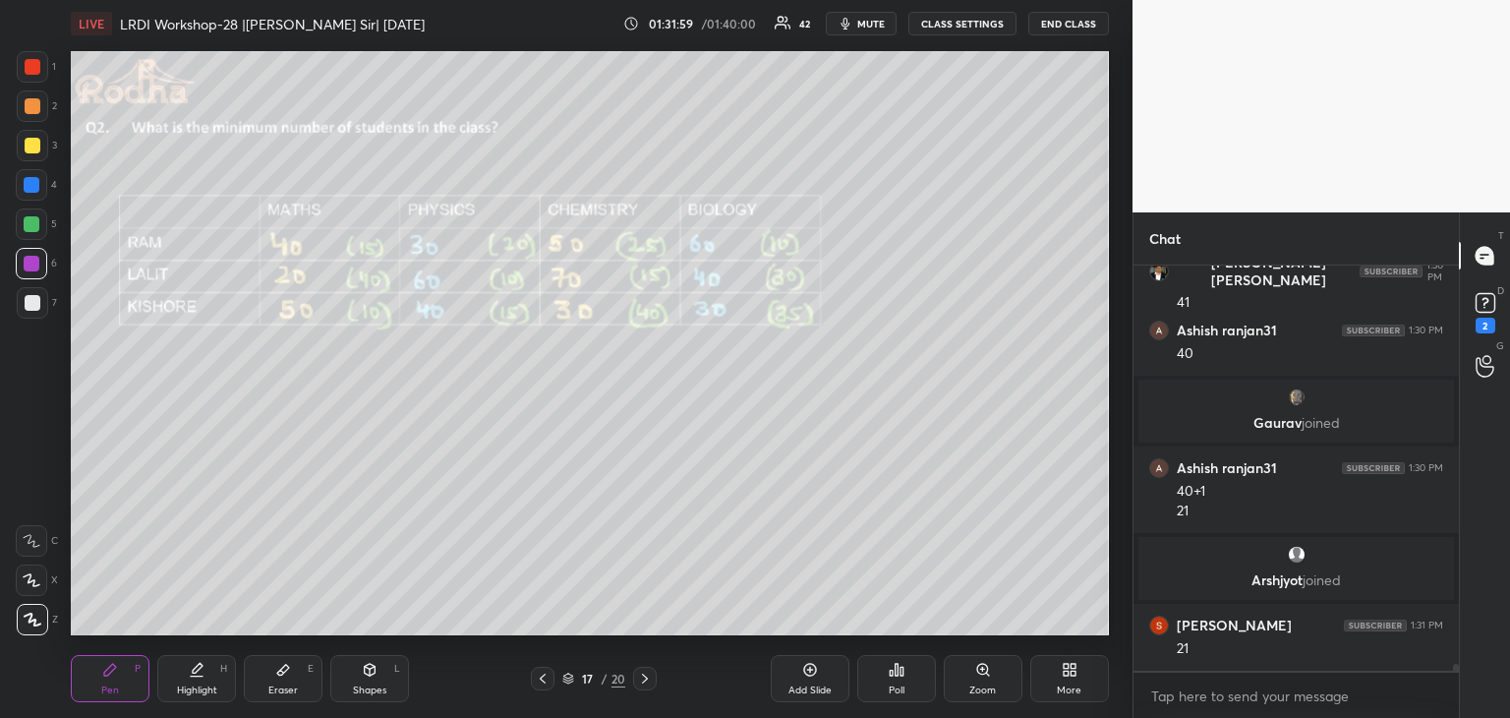
scroll to position [24802, 0]
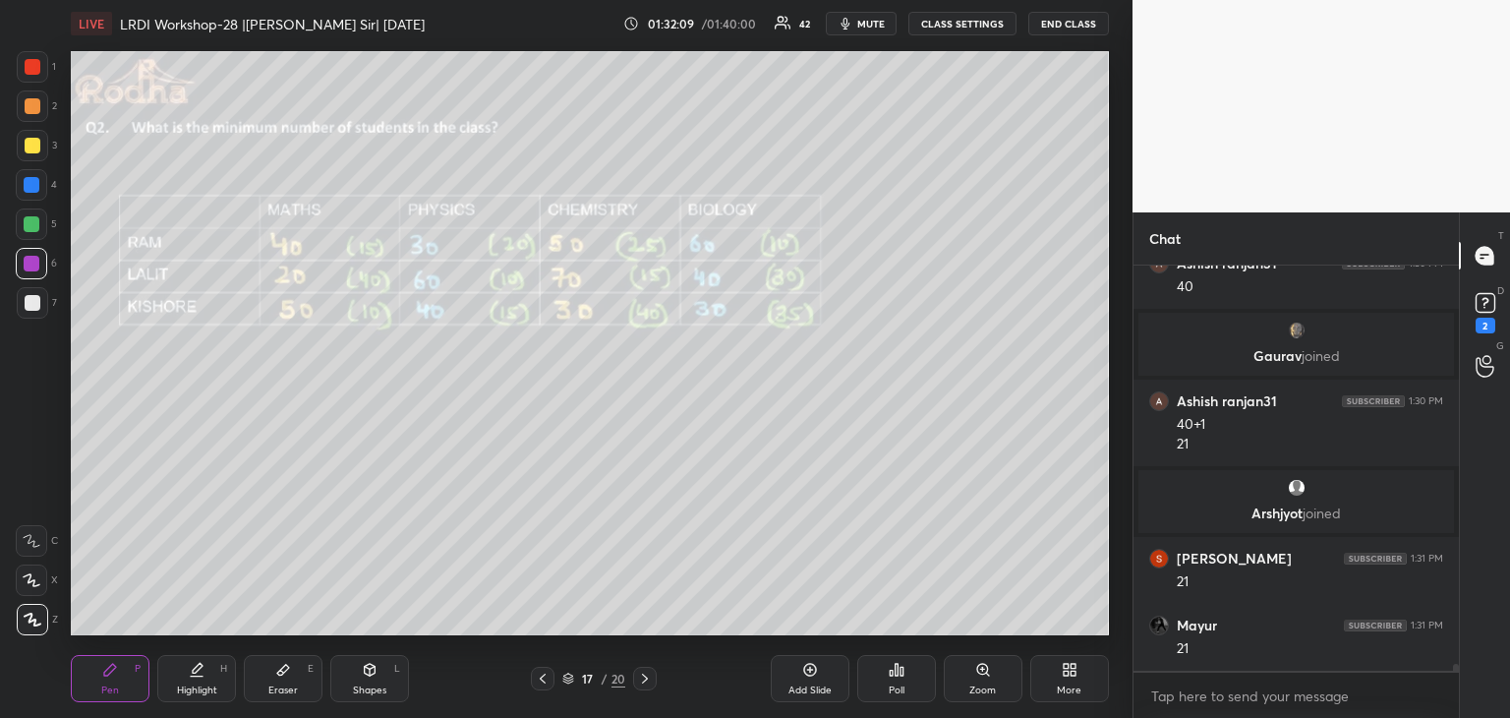
click at [25, 146] on div at bounding box center [33, 146] width 16 height 16
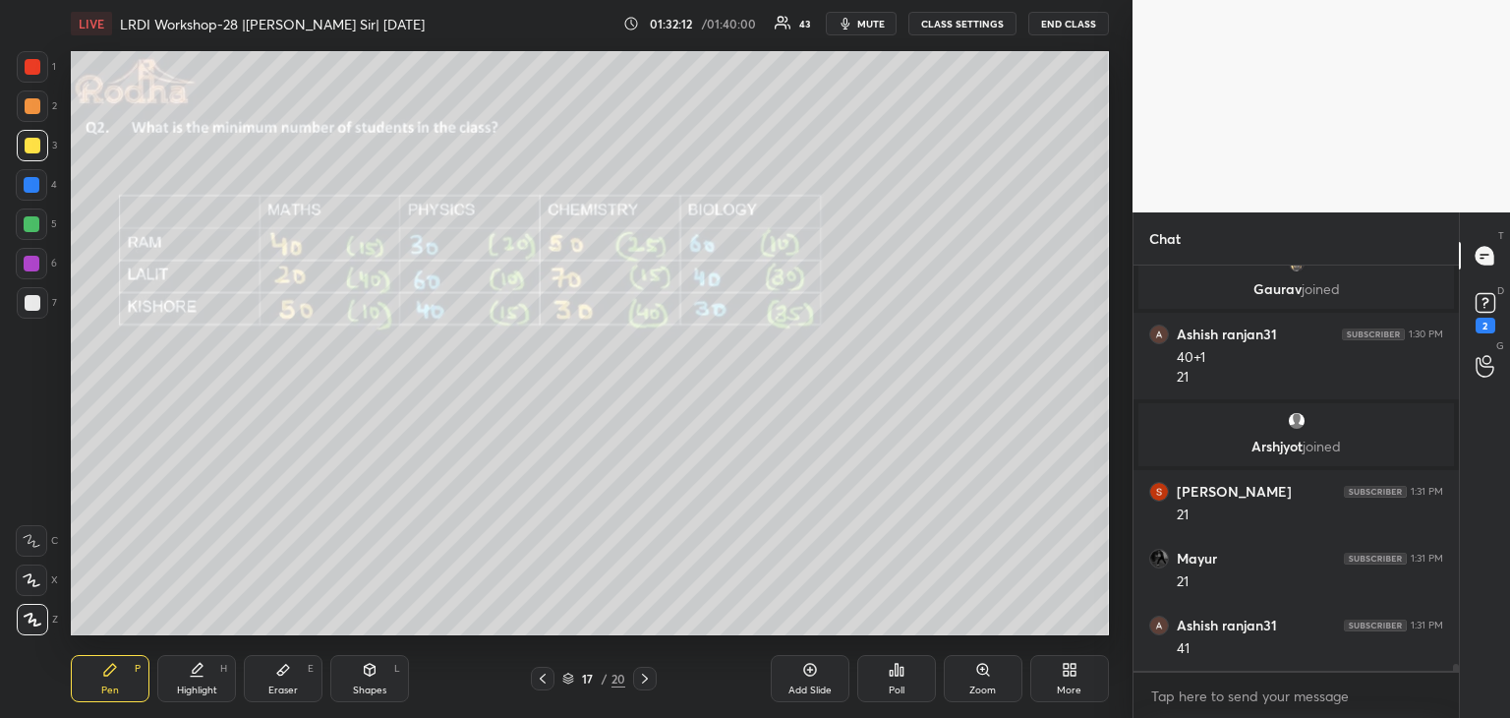
click at [270, 671] on div "Eraser E" at bounding box center [283, 678] width 79 height 47
click at [111, 669] on icon at bounding box center [110, 669] width 12 height 12
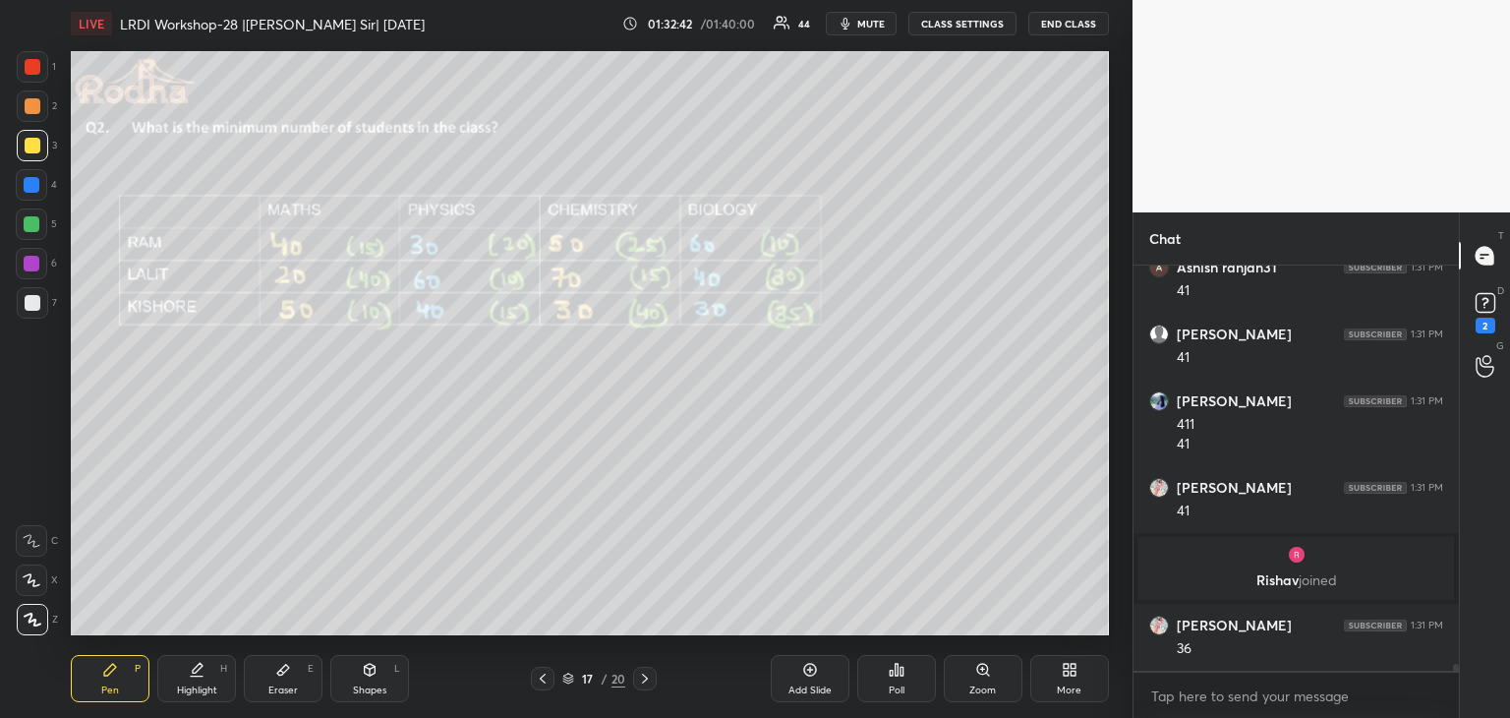
scroll to position [25066, 0]
click at [39, 63] on div at bounding box center [33, 67] width 16 height 16
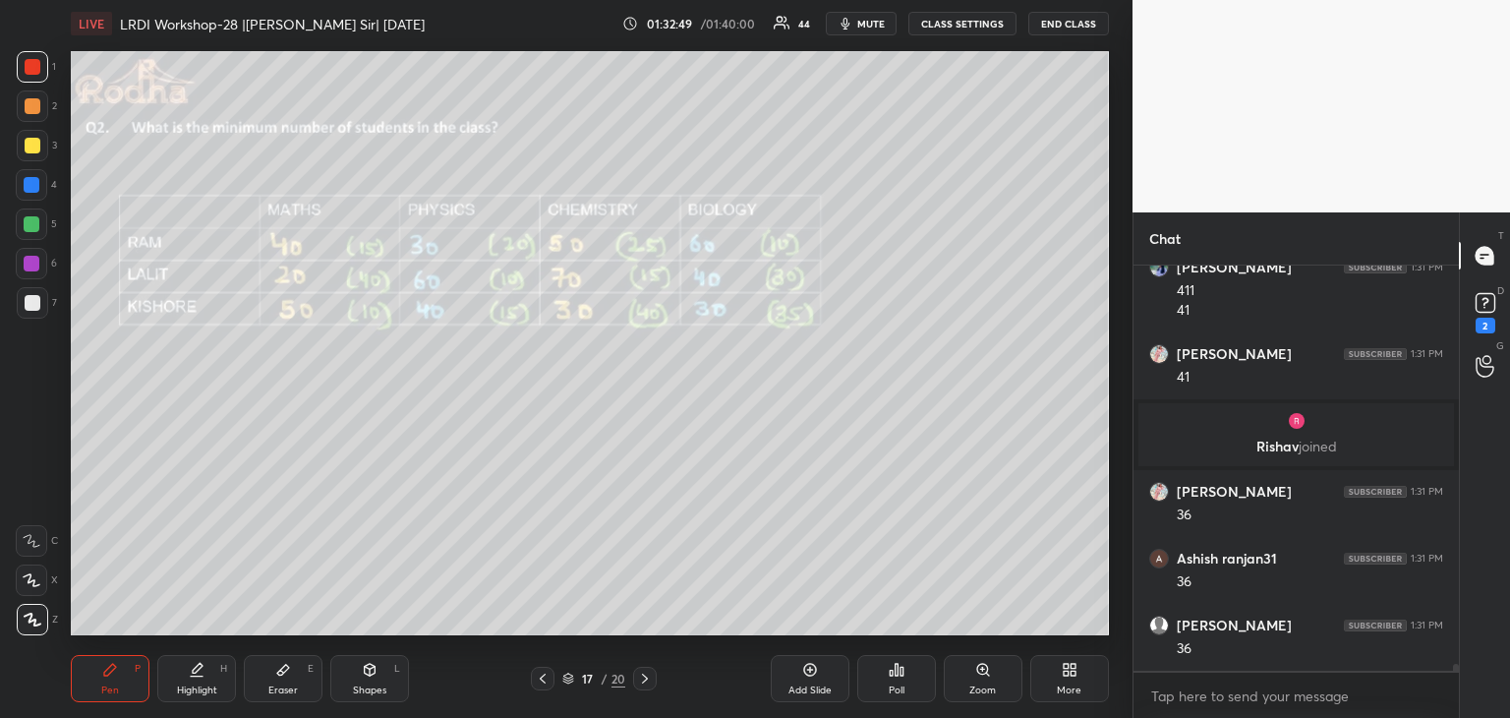
click at [37, 142] on div at bounding box center [33, 146] width 16 height 16
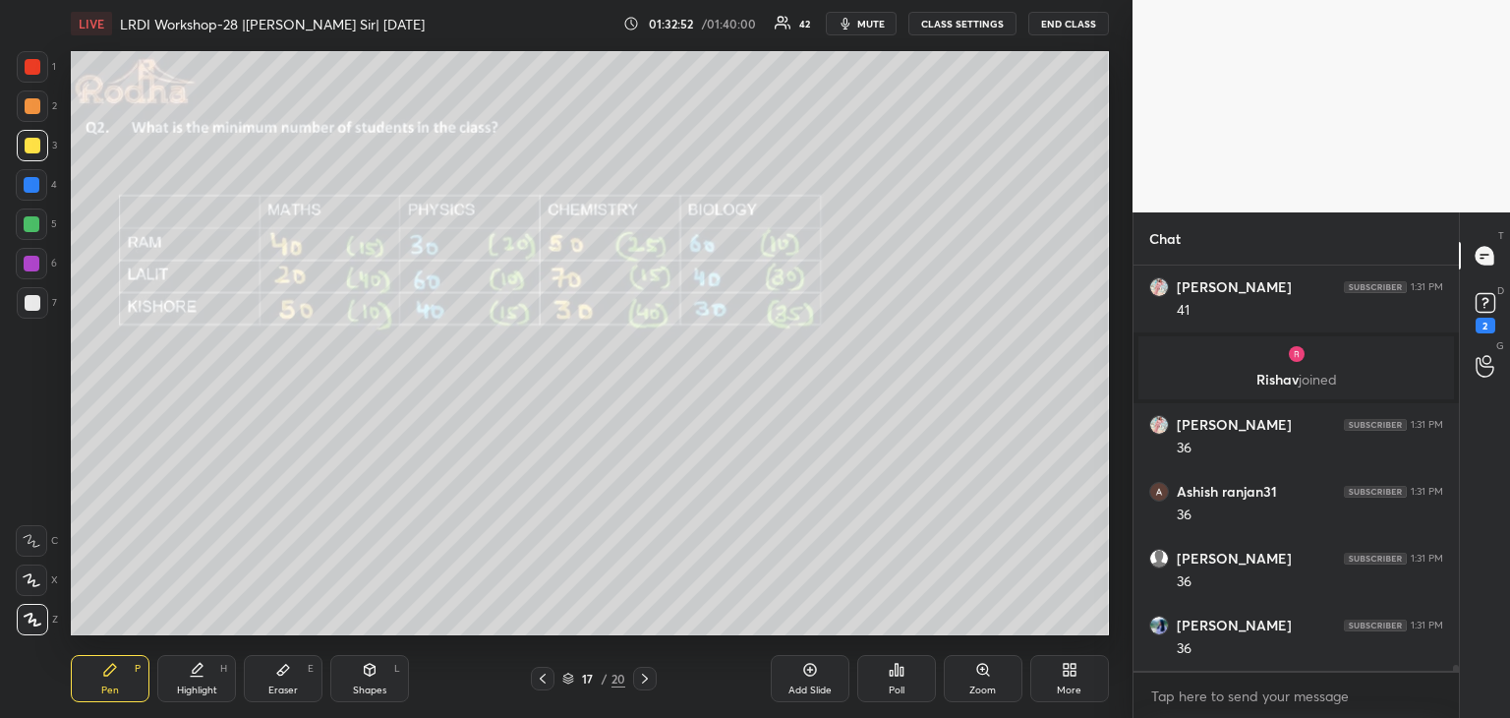
click at [35, 72] on div at bounding box center [33, 67] width 16 height 16
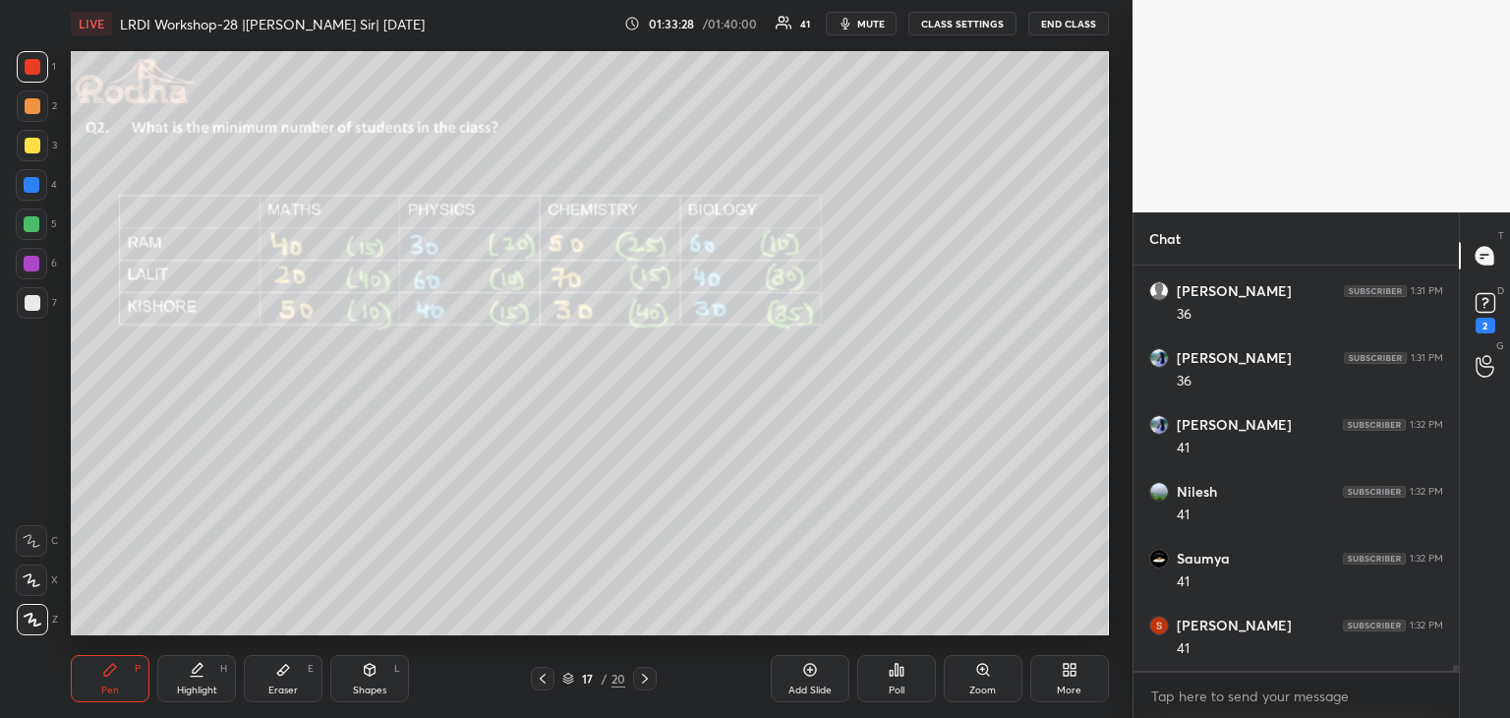
scroll to position [25600, 0]
click at [29, 187] on div at bounding box center [32, 185] width 16 height 16
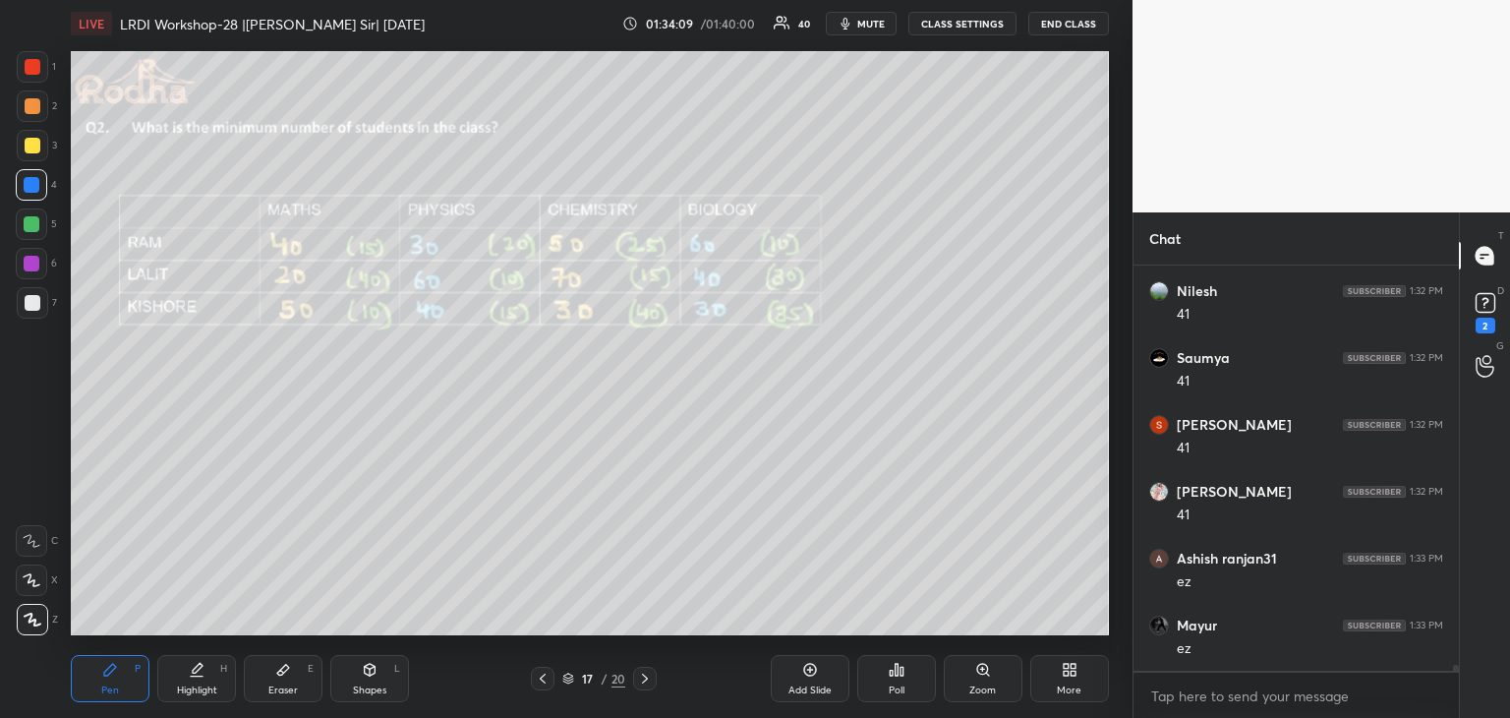
scroll to position [25801, 0]
click at [644, 682] on icon at bounding box center [645, 678] width 16 height 16
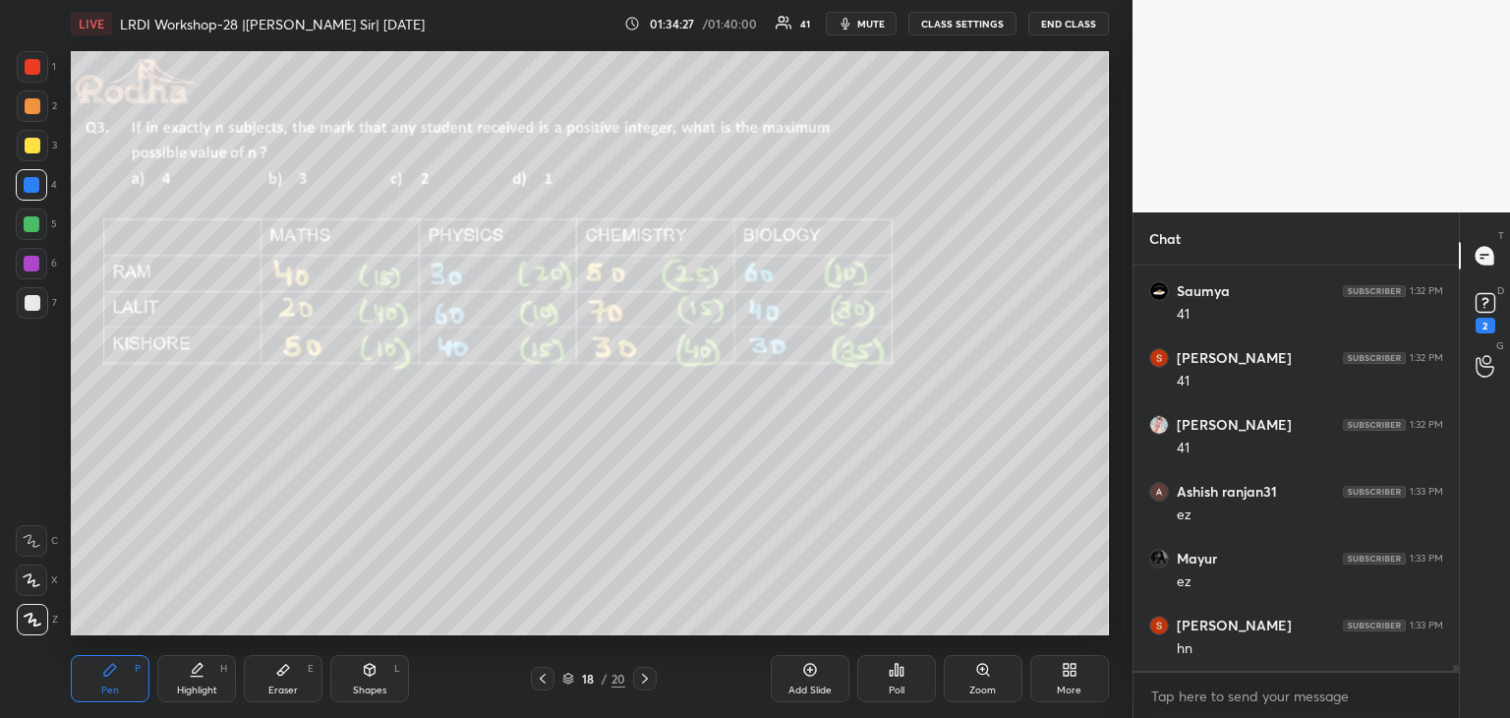
click at [895, 678] on div "Poll" at bounding box center [896, 678] width 79 height 47
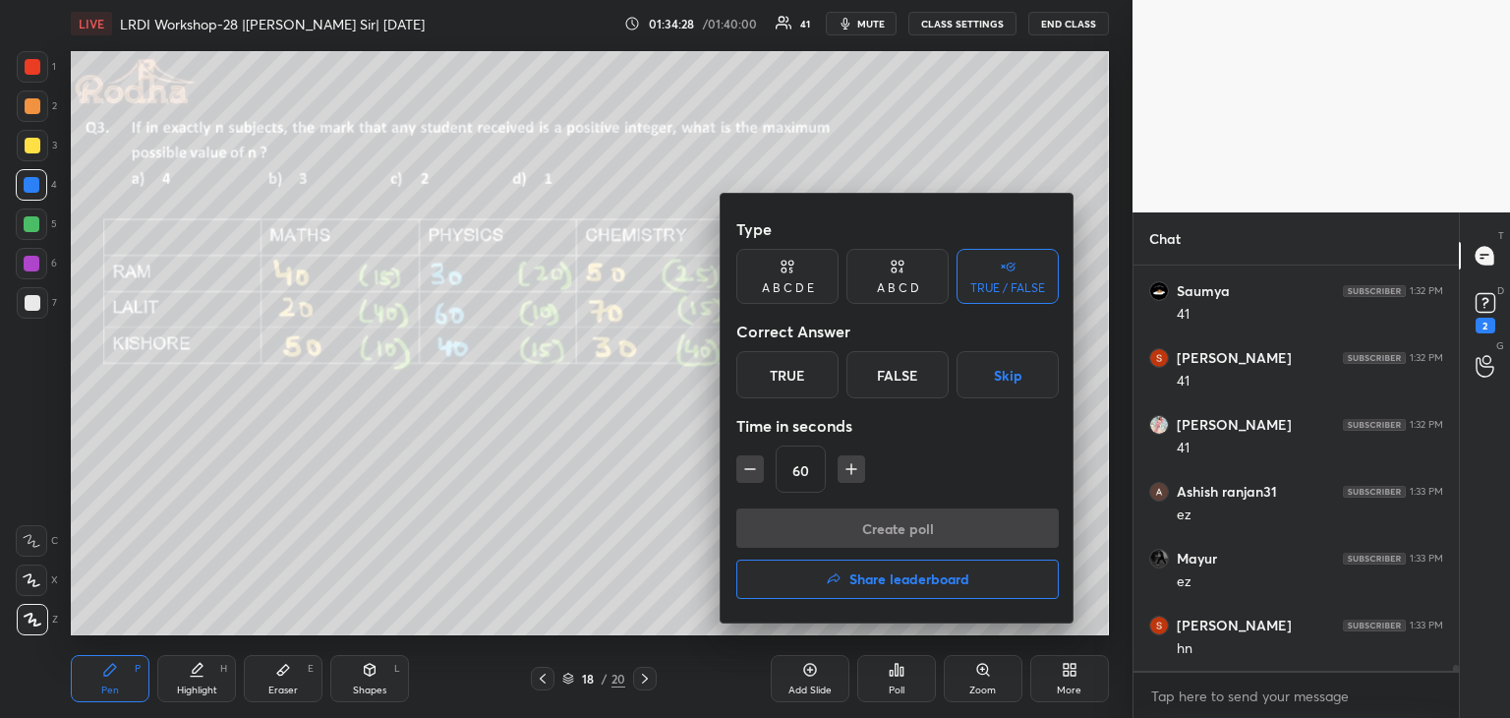
click at [875, 298] on div "A B C D" at bounding box center [897, 276] width 102 height 55
click at [841, 382] on div "B" at bounding box center [831, 374] width 58 height 47
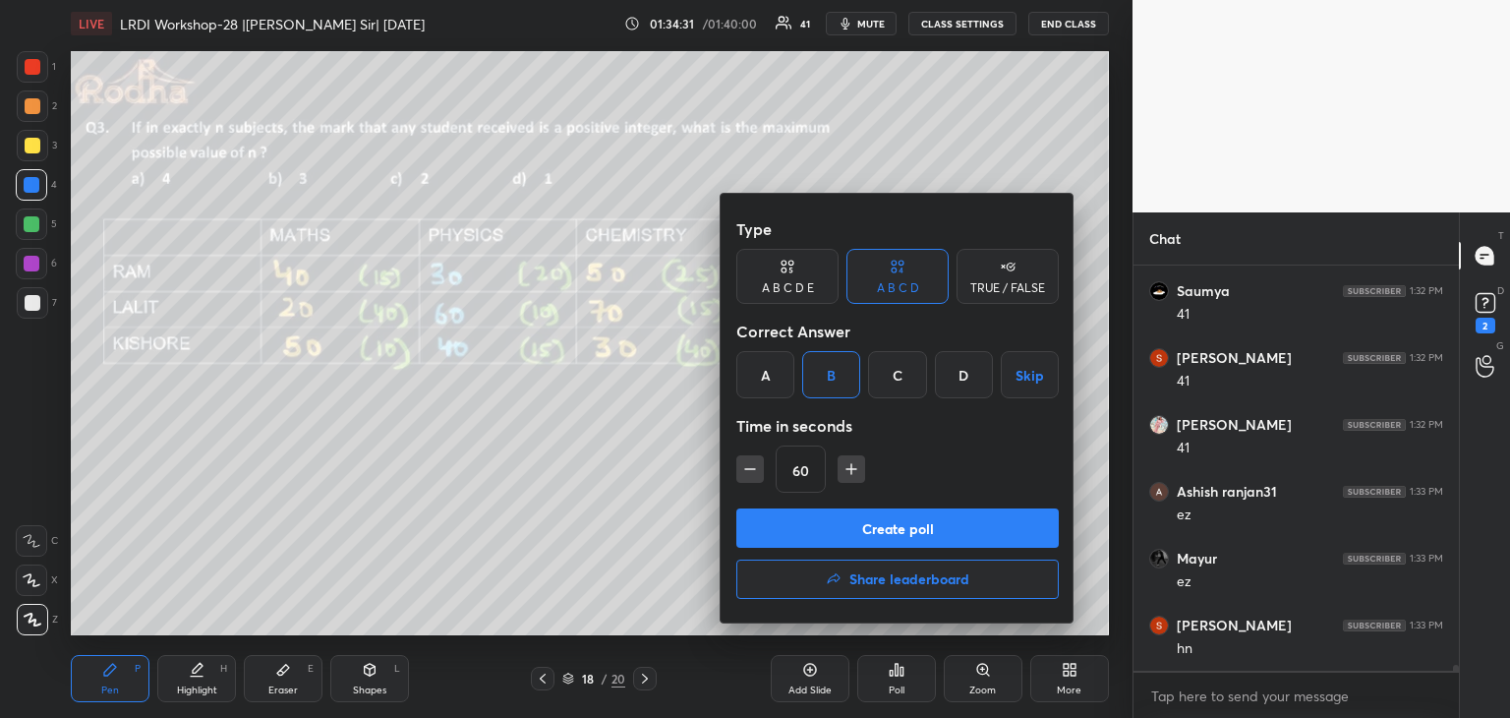
click at [922, 539] on button "Create poll" at bounding box center [897, 527] width 322 height 39
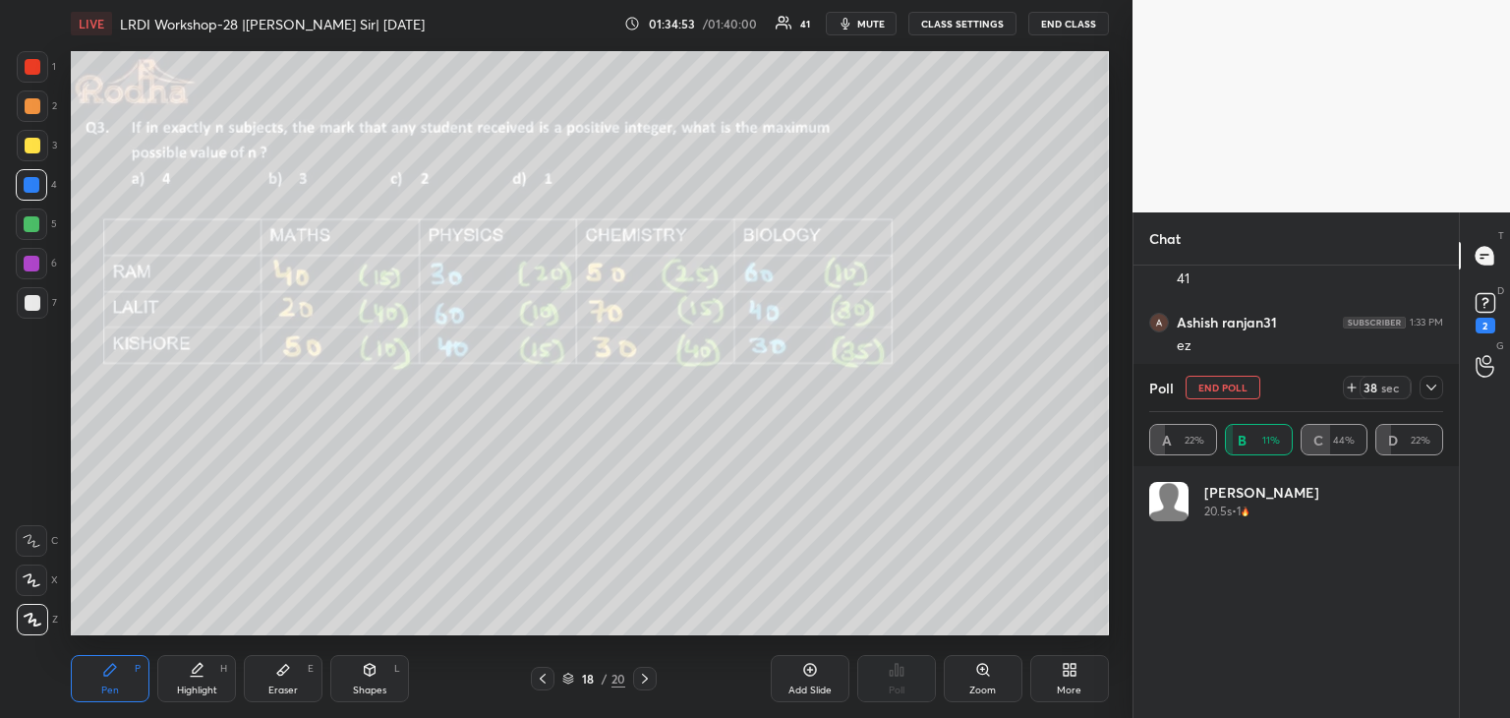
scroll to position [230, 288]
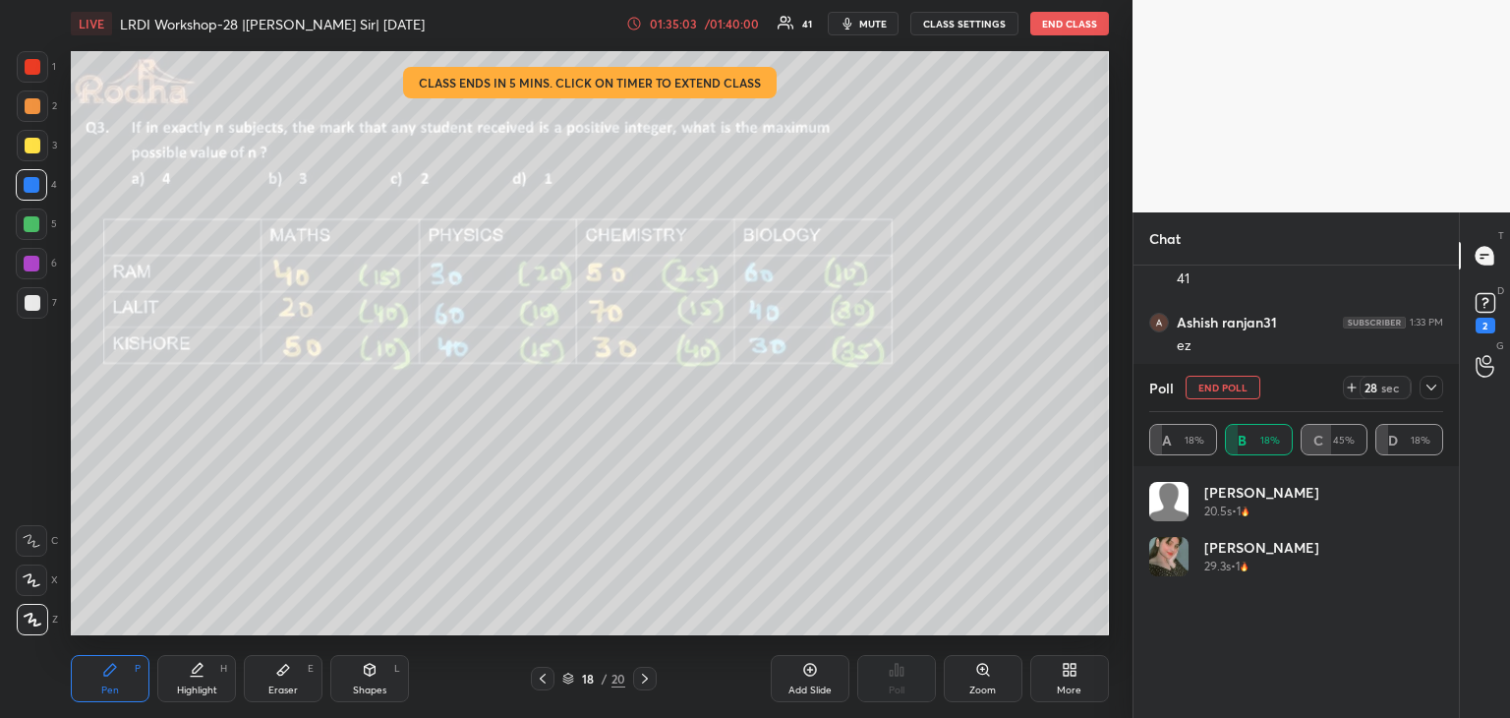
click at [711, 28] on div "/ 01:40:00" at bounding box center [731, 24] width 61 height 12
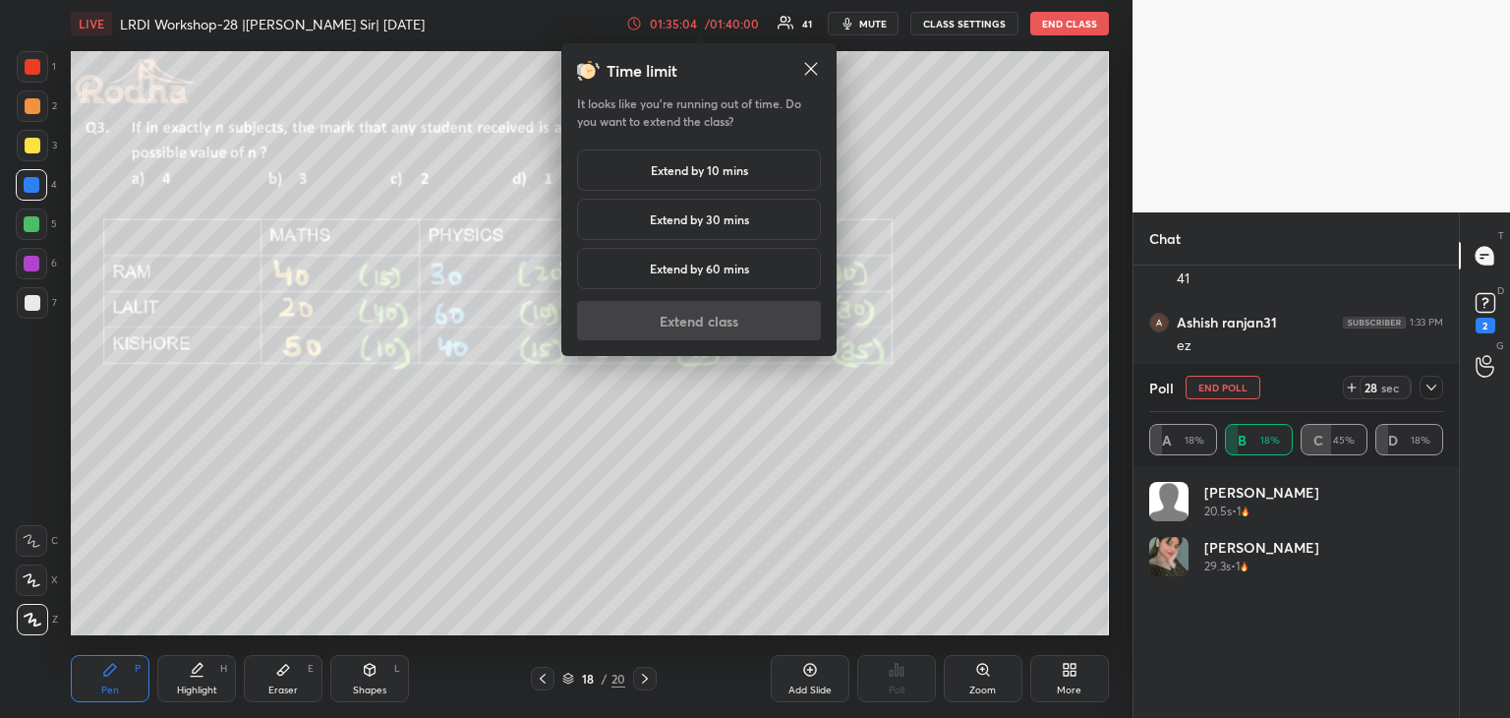
click at [722, 173] on h5 "Extend by 10 mins" at bounding box center [699, 170] width 97 height 18
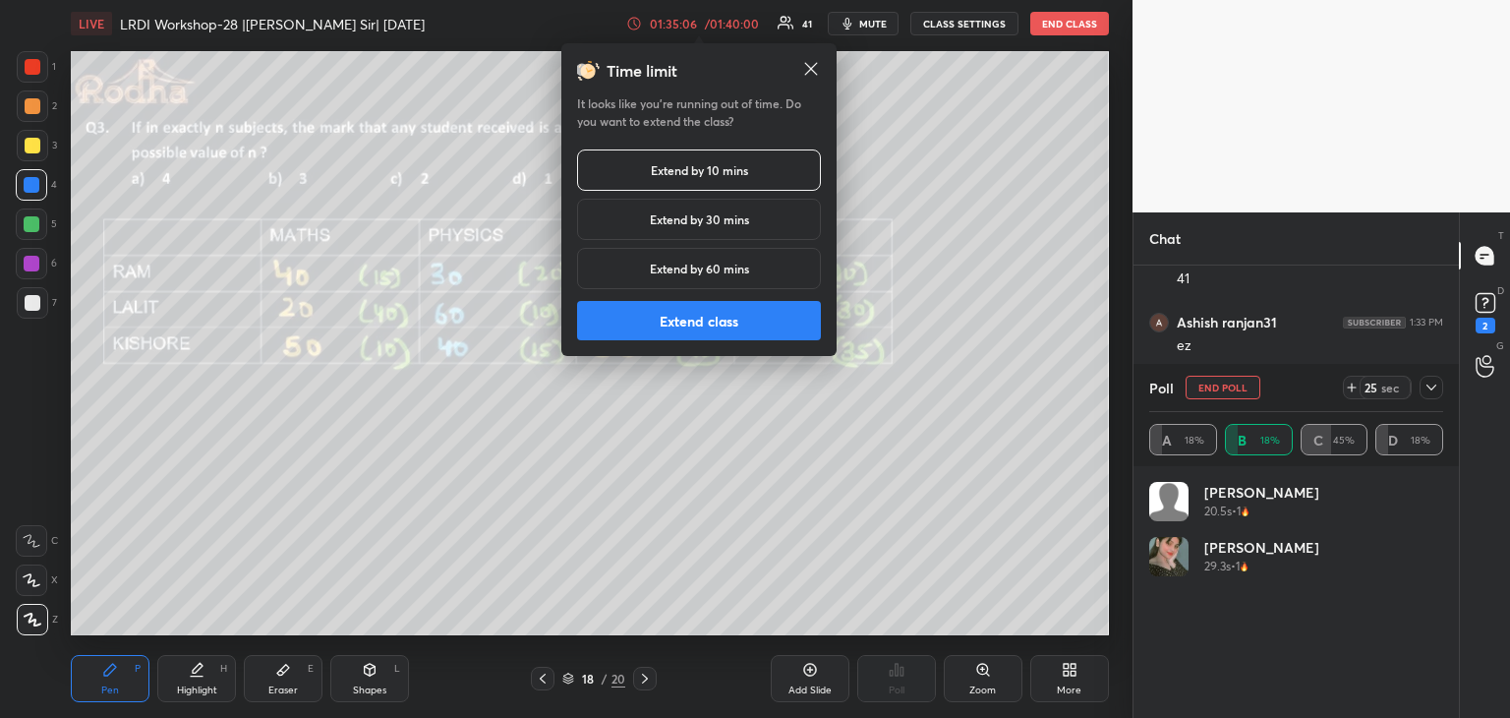
click at [735, 223] on h5 "Extend by 30 mins" at bounding box center [699, 219] width 99 height 18
click at [719, 322] on button "Extend class" at bounding box center [699, 320] width 244 height 39
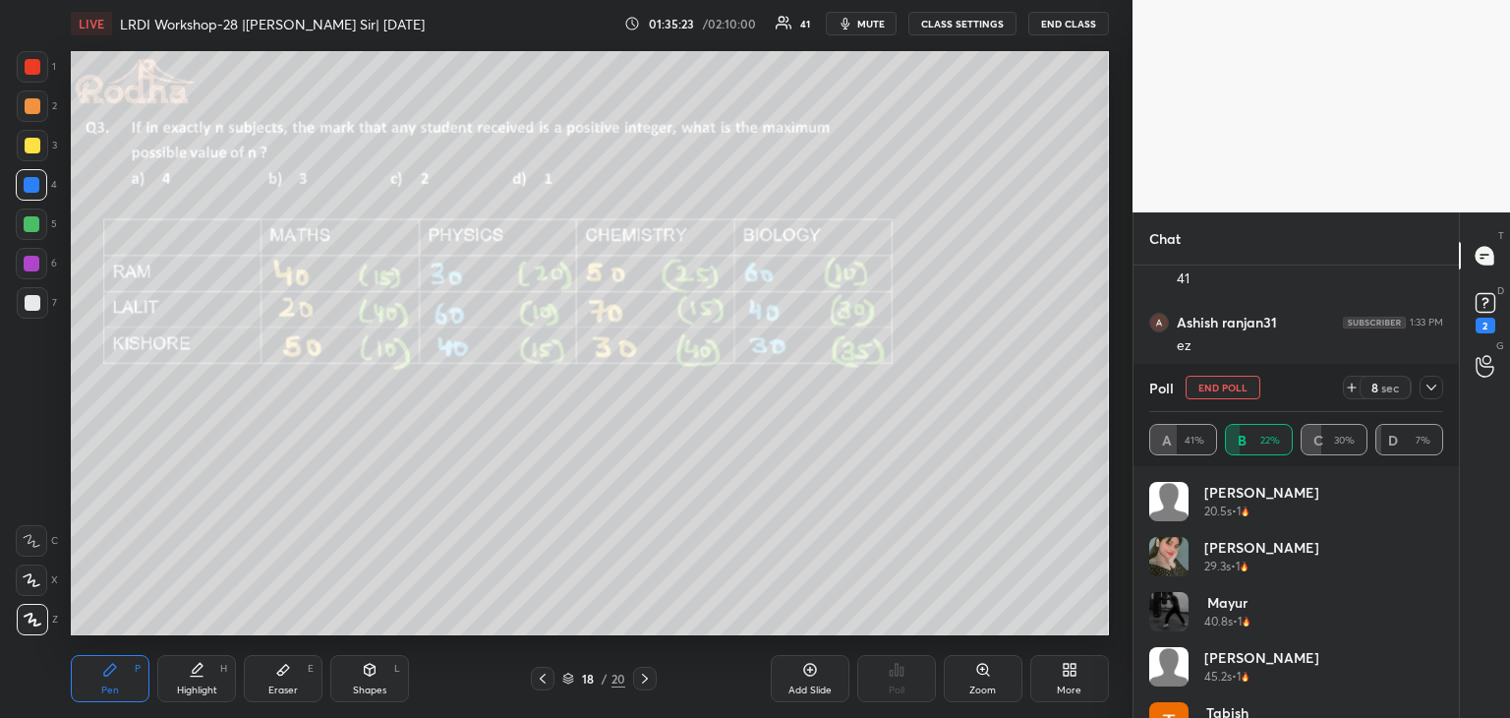
scroll to position [94, 0]
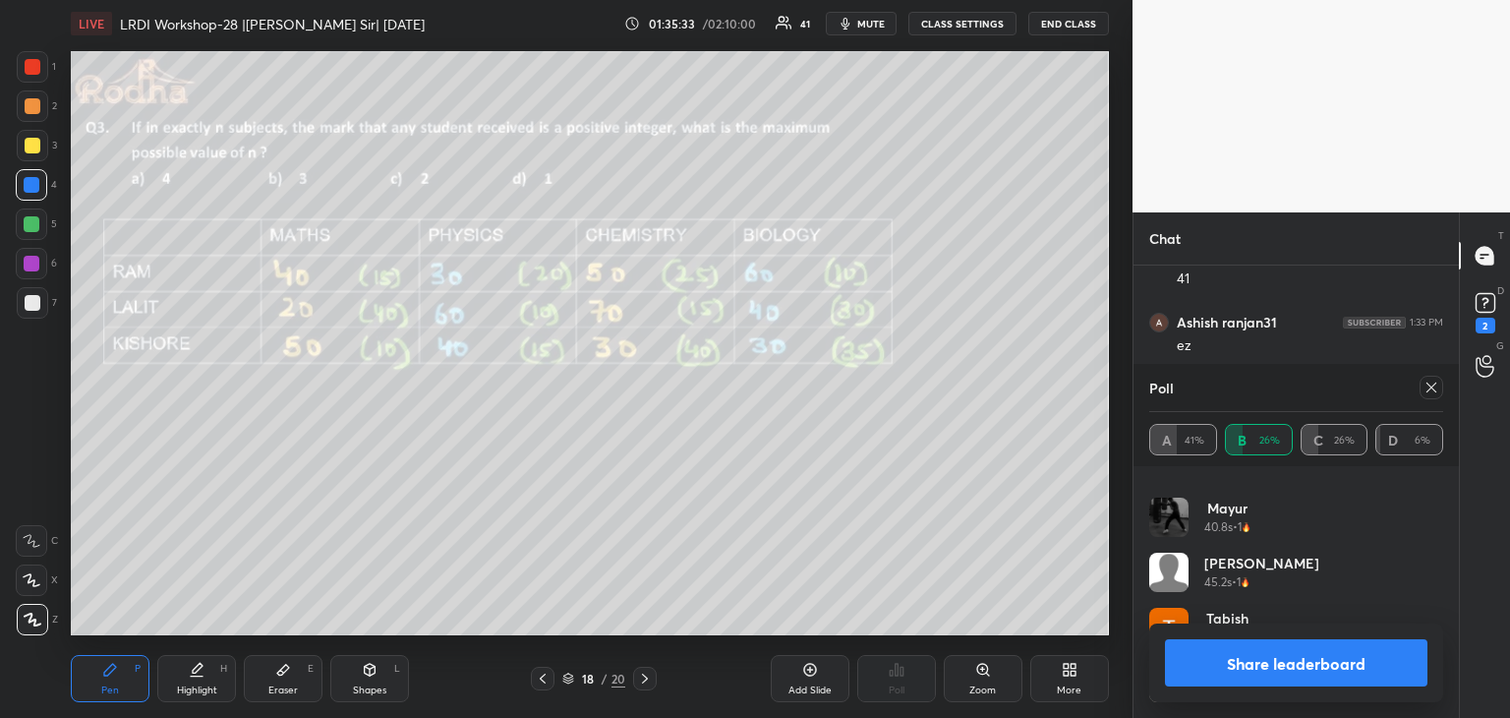
click at [1237, 679] on button "Share leaderboard" at bounding box center [1296, 662] width 262 height 47
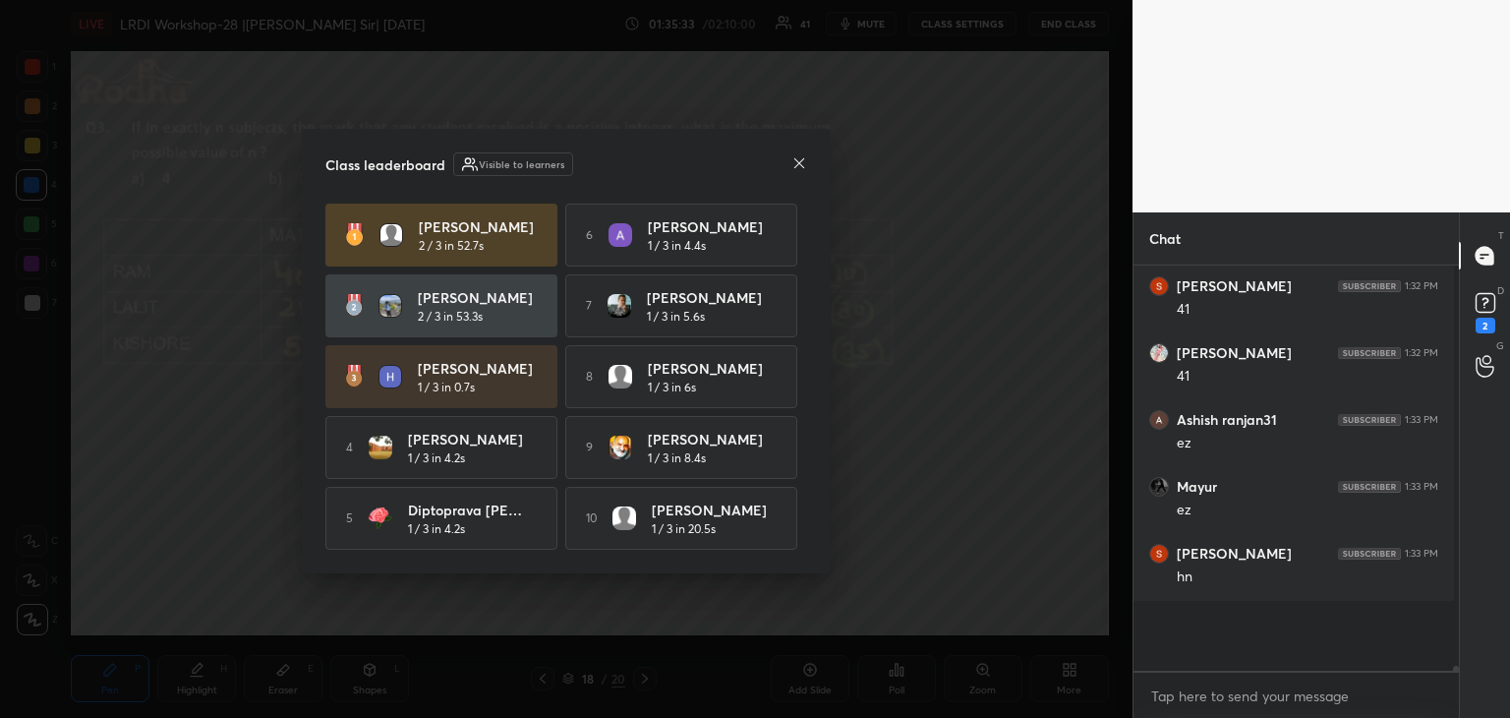
scroll to position [5, 6]
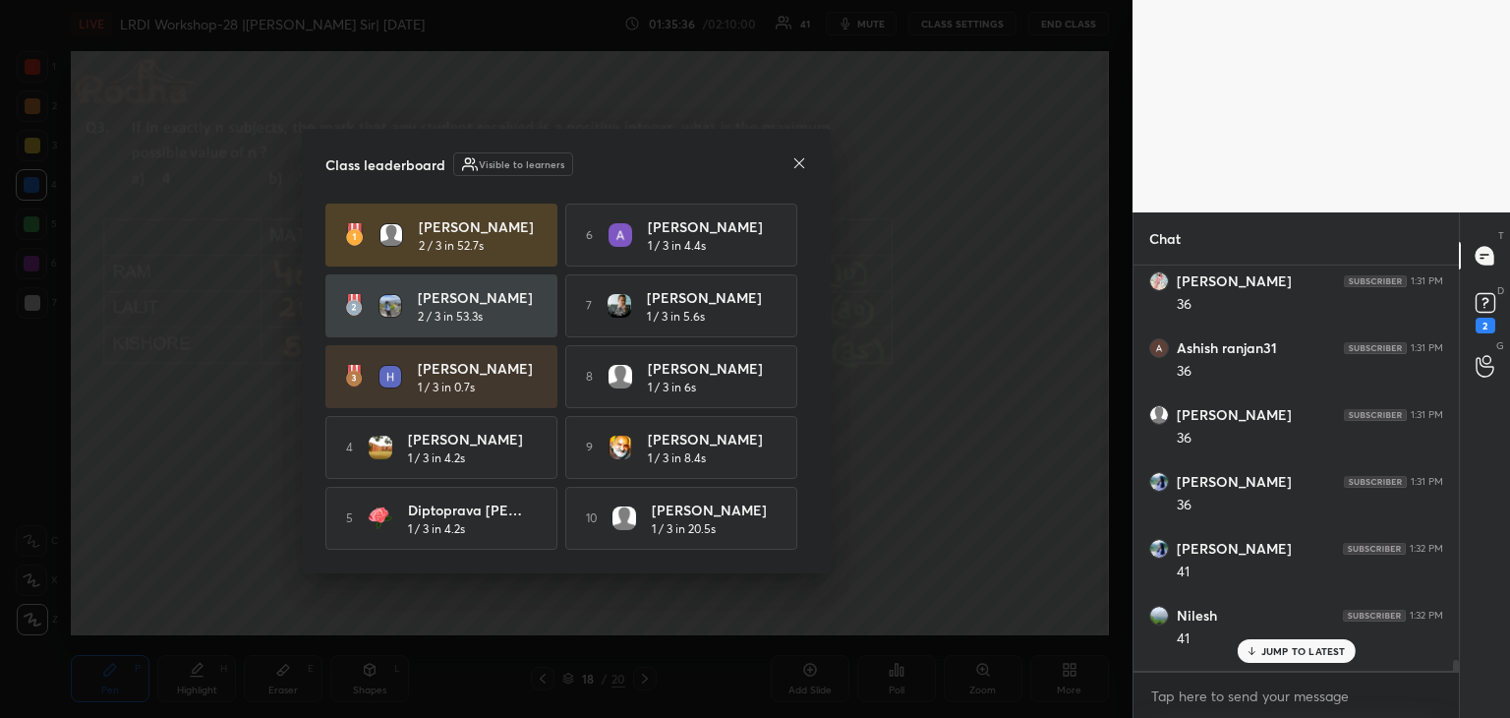
click at [801, 156] on icon at bounding box center [799, 163] width 16 height 16
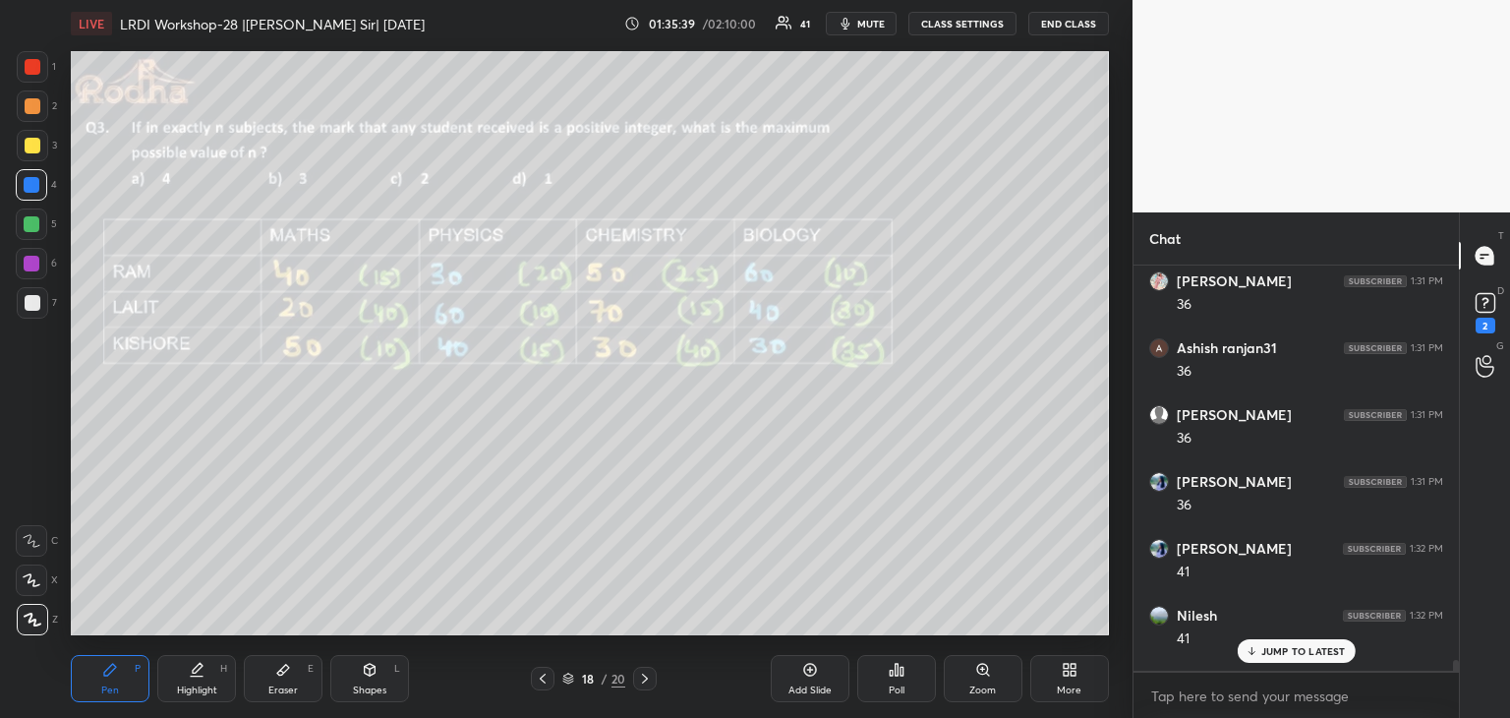
click at [1286, 654] on p "JUMP TO LATEST" at bounding box center [1303, 651] width 85 height 12
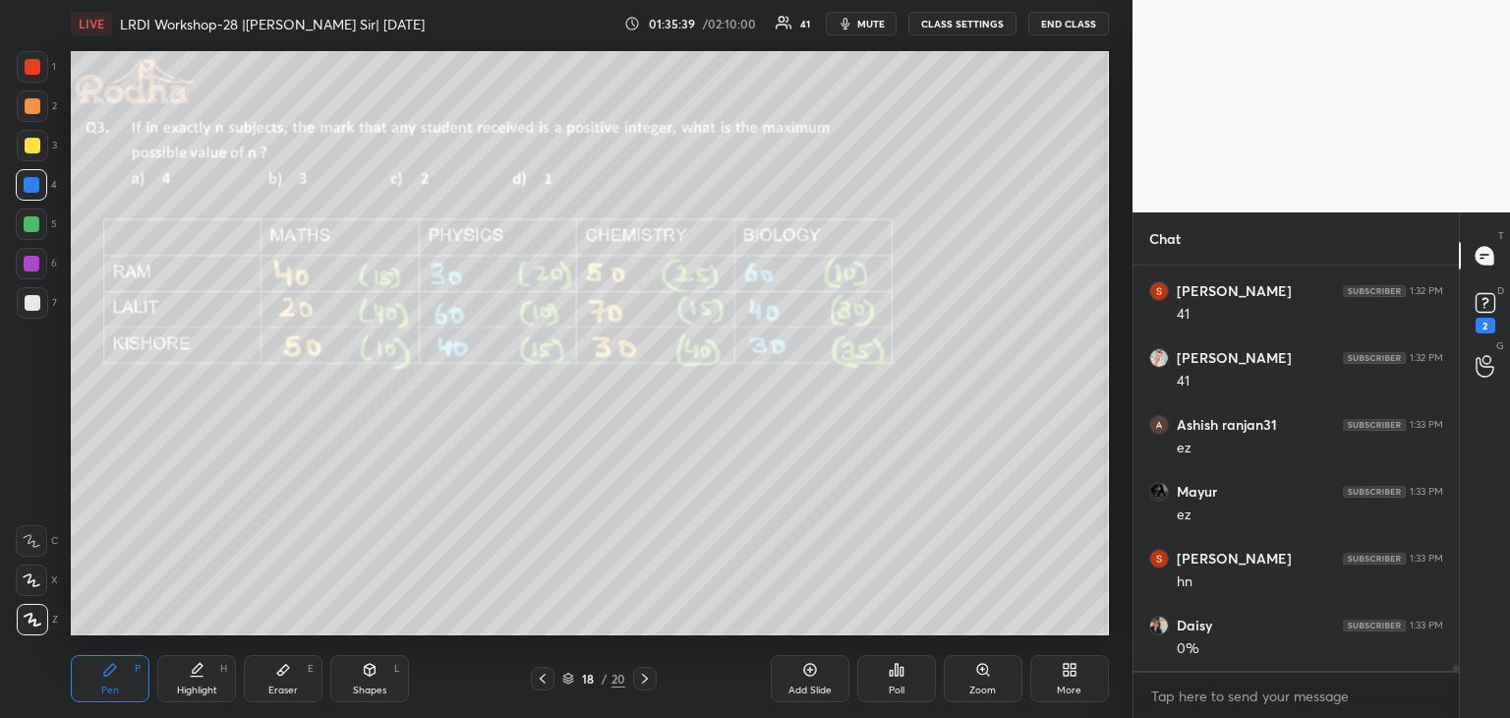
scroll to position [25779, 0]
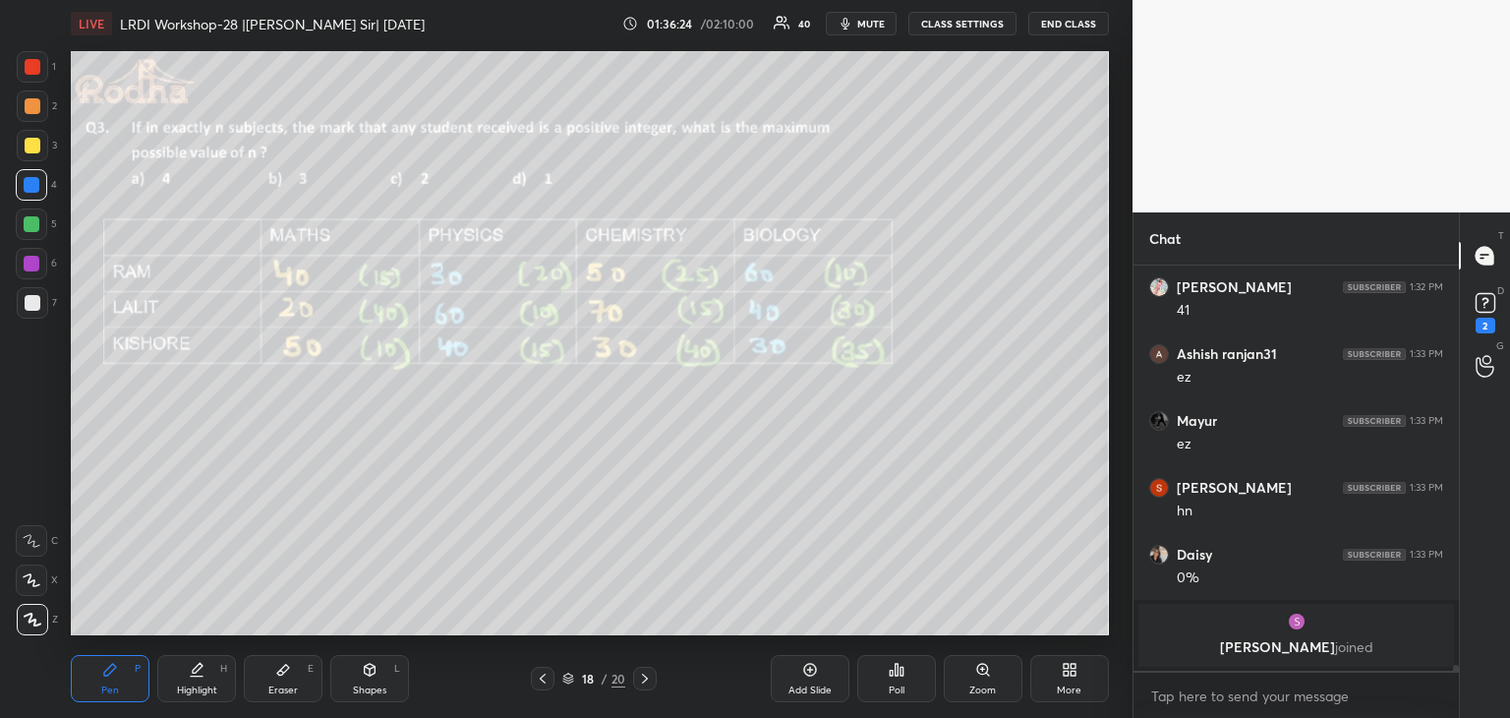
click at [36, 226] on div at bounding box center [32, 224] width 16 height 16
click at [279, 677] on div "Eraser E" at bounding box center [283, 678] width 79 height 47
click at [112, 664] on icon at bounding box center [110, 669] width 12 height 12
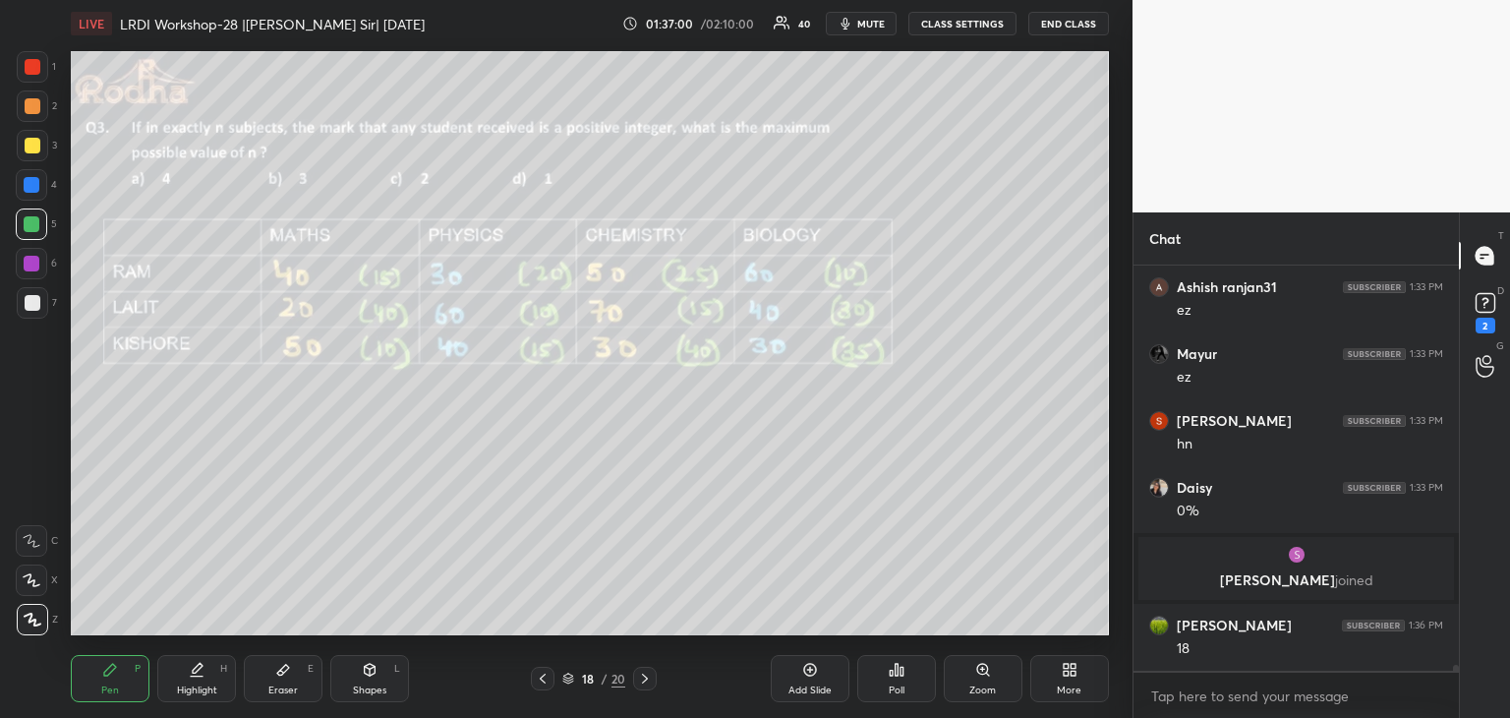
click at [270, 676] on div "Eraser E" at bounding box center [283, 678] width 79 height 47
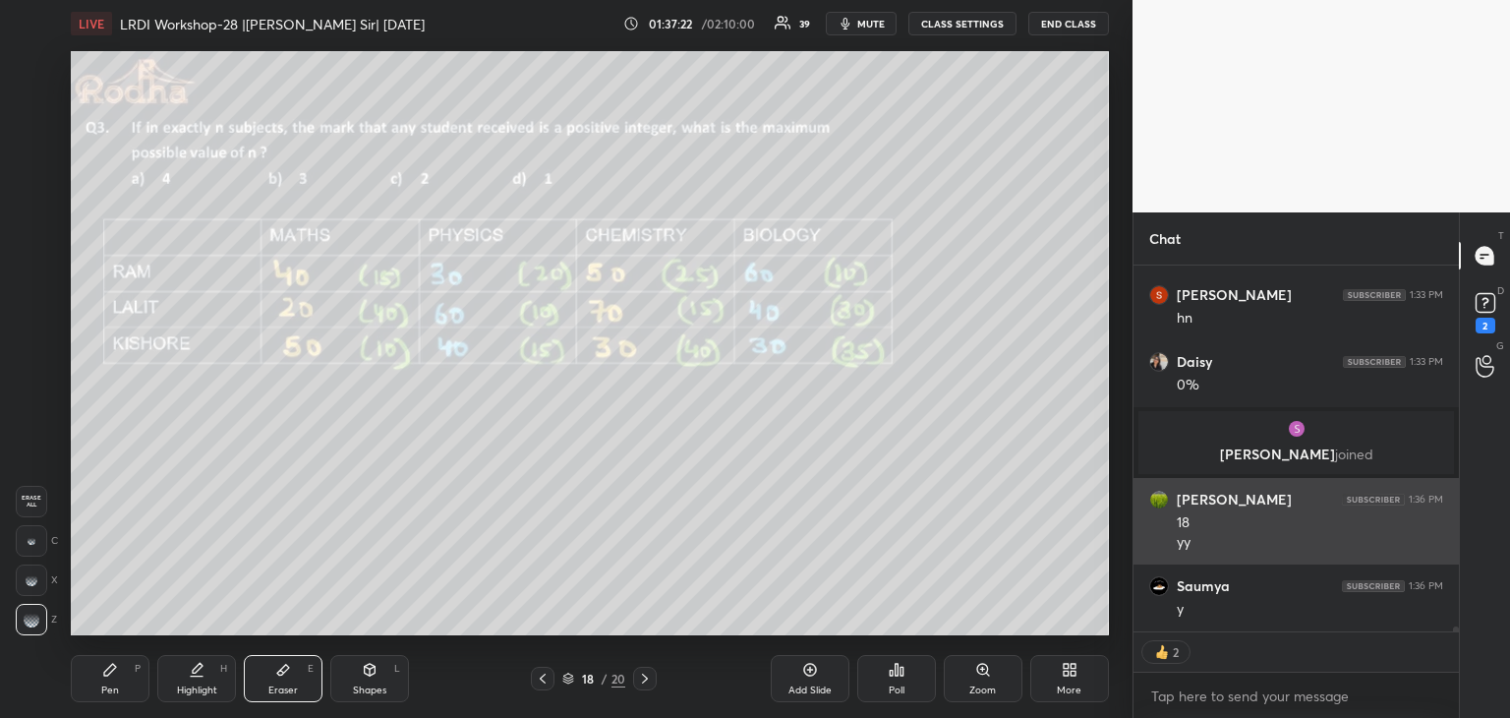
scroll to position [25799, 0]
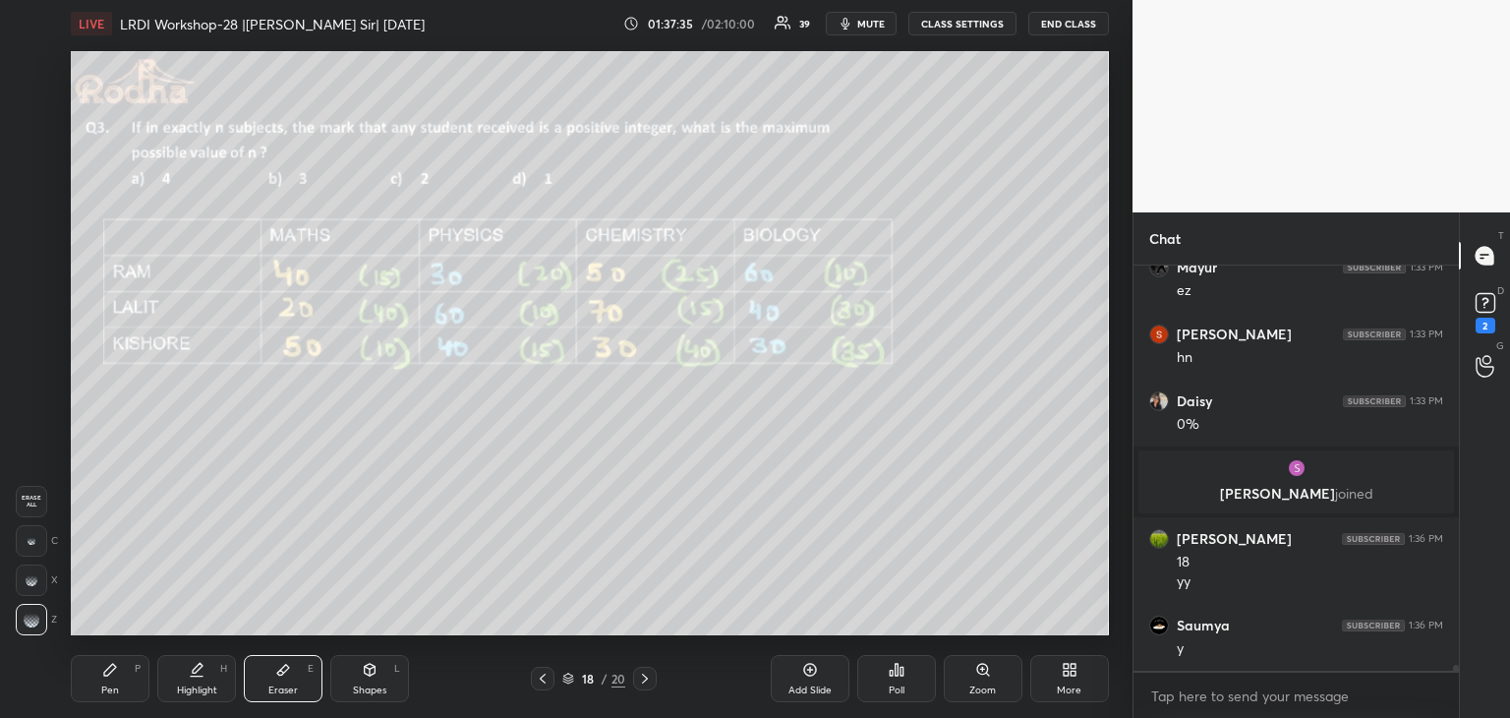
click at [110, 669] on icon at bounding box center [110, 669] width 12 height 12
click at [31, 188] on div at bounding box center [32, 185] width 16 height 16
click at [34, 144] on div at bounding box center [33, 146] width 16 height 16
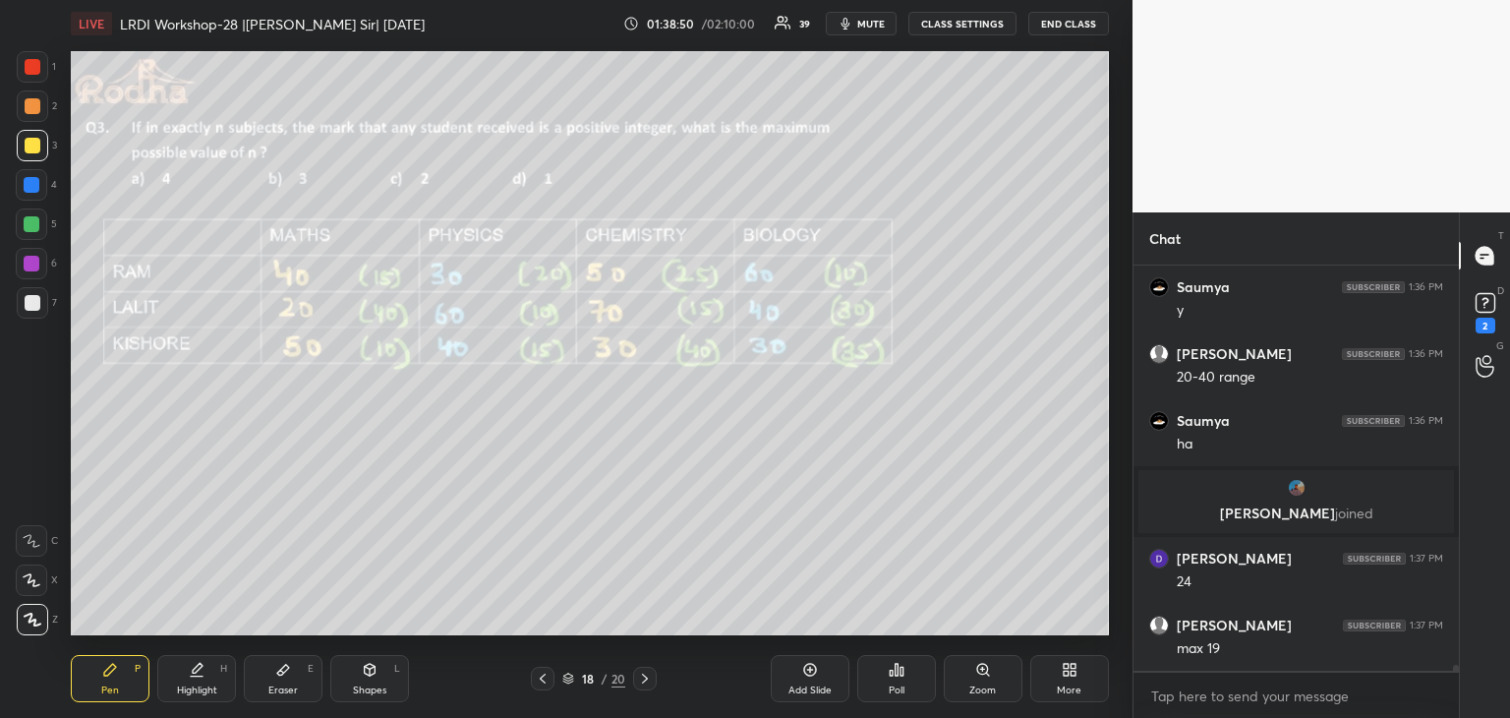
scroll to position [26096, 0]
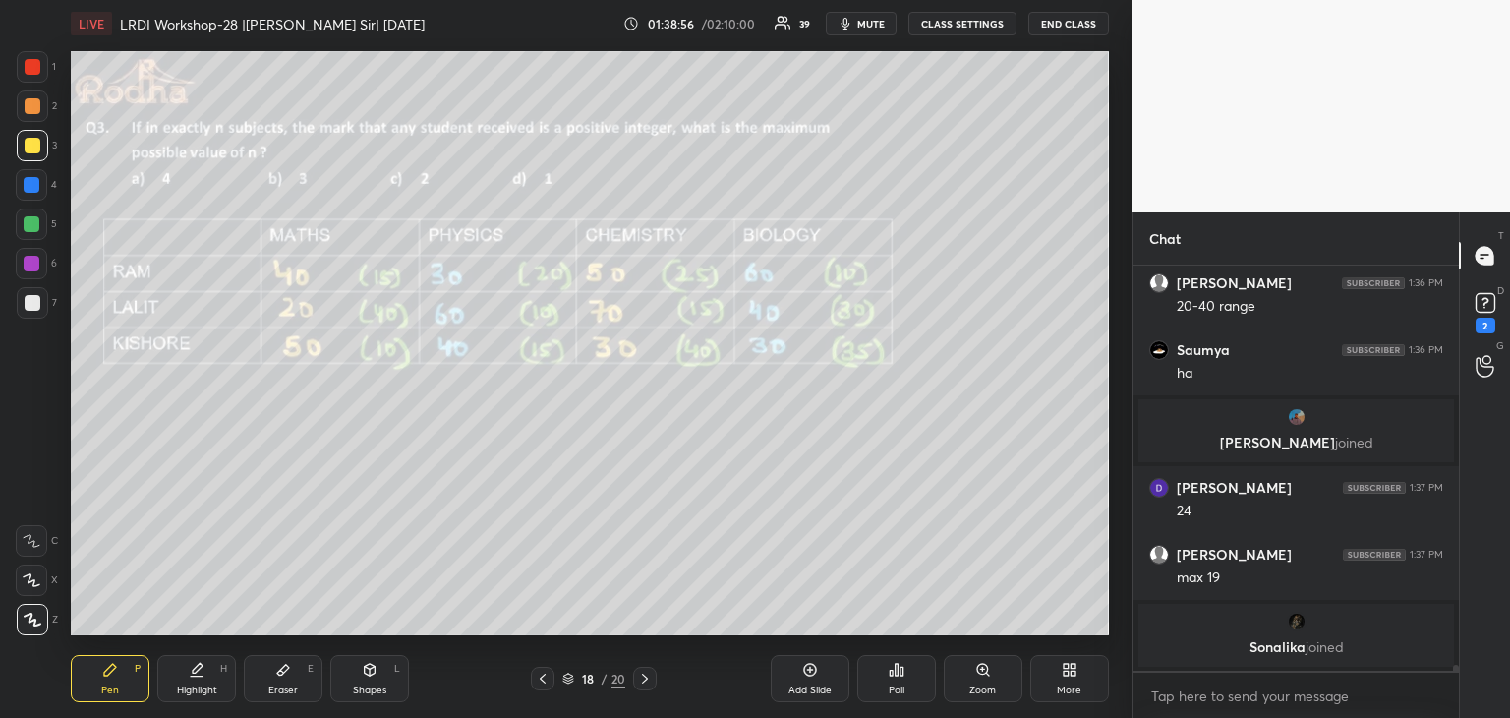
click at [265, 682] on div "Eraser E" at bounding box center [283, 678] width 79 height 47
click at [105, 681] on div "Pen P" at bounding box center [110, 678] width 79 height 47
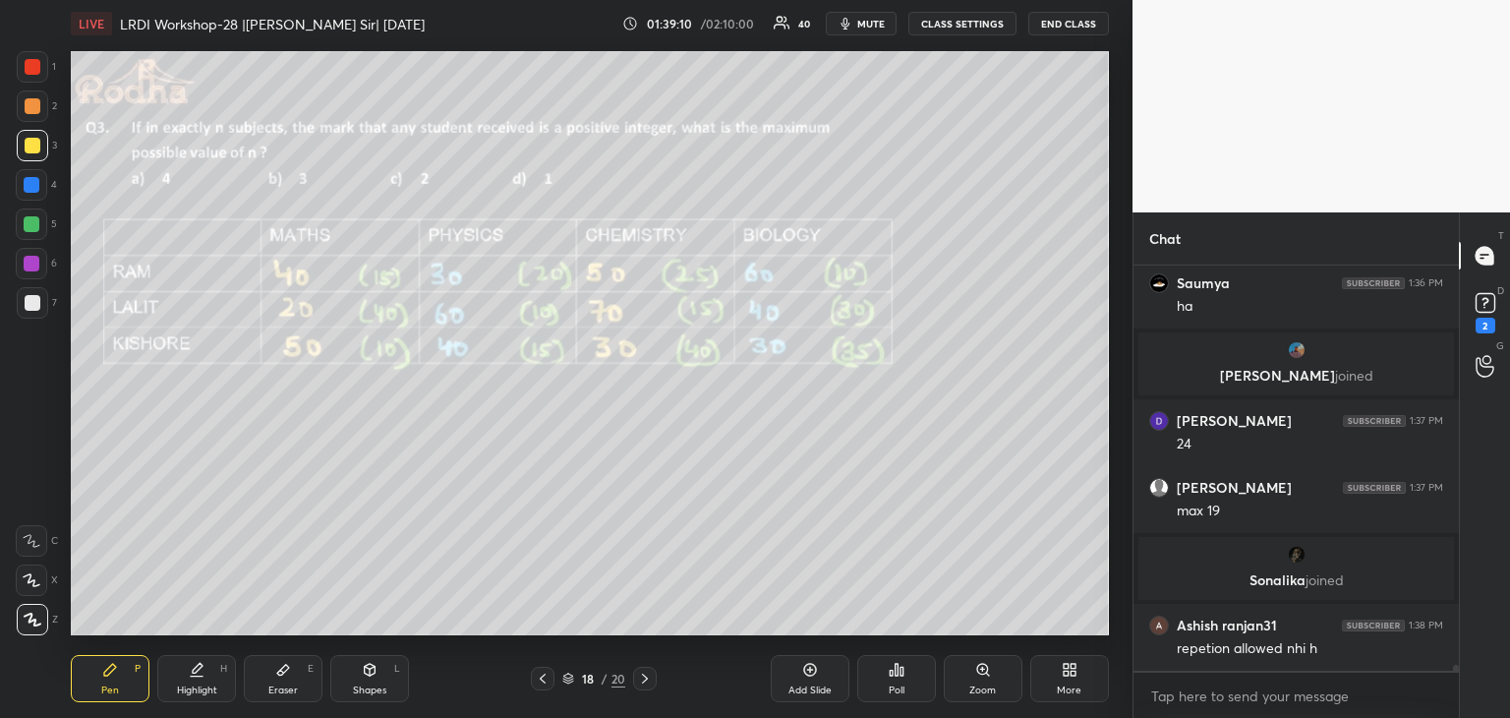
click at [543, 681] on icon at bounding box center [543, 678] width 6 height 10
click at [549, 677] on icon at bounding box center [543, 678] width 16 height 16
click at [549, 678] on icon at bounding box center [543, 678] width 16 height 16
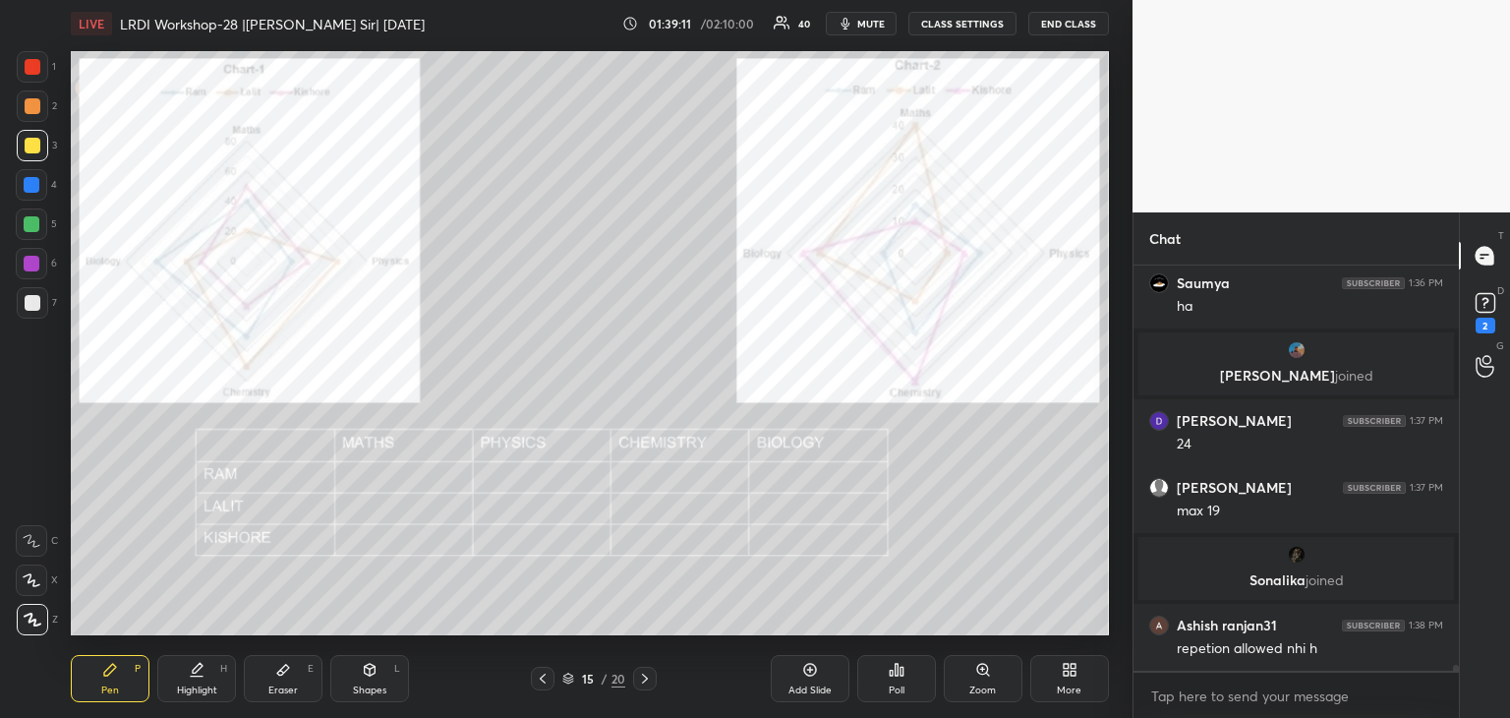
click at [550, 677] on div at bounding box center [543, 678] width 24 height 24
click at [552, 680] on div at bounding box center [543, 678] width 24 height 24
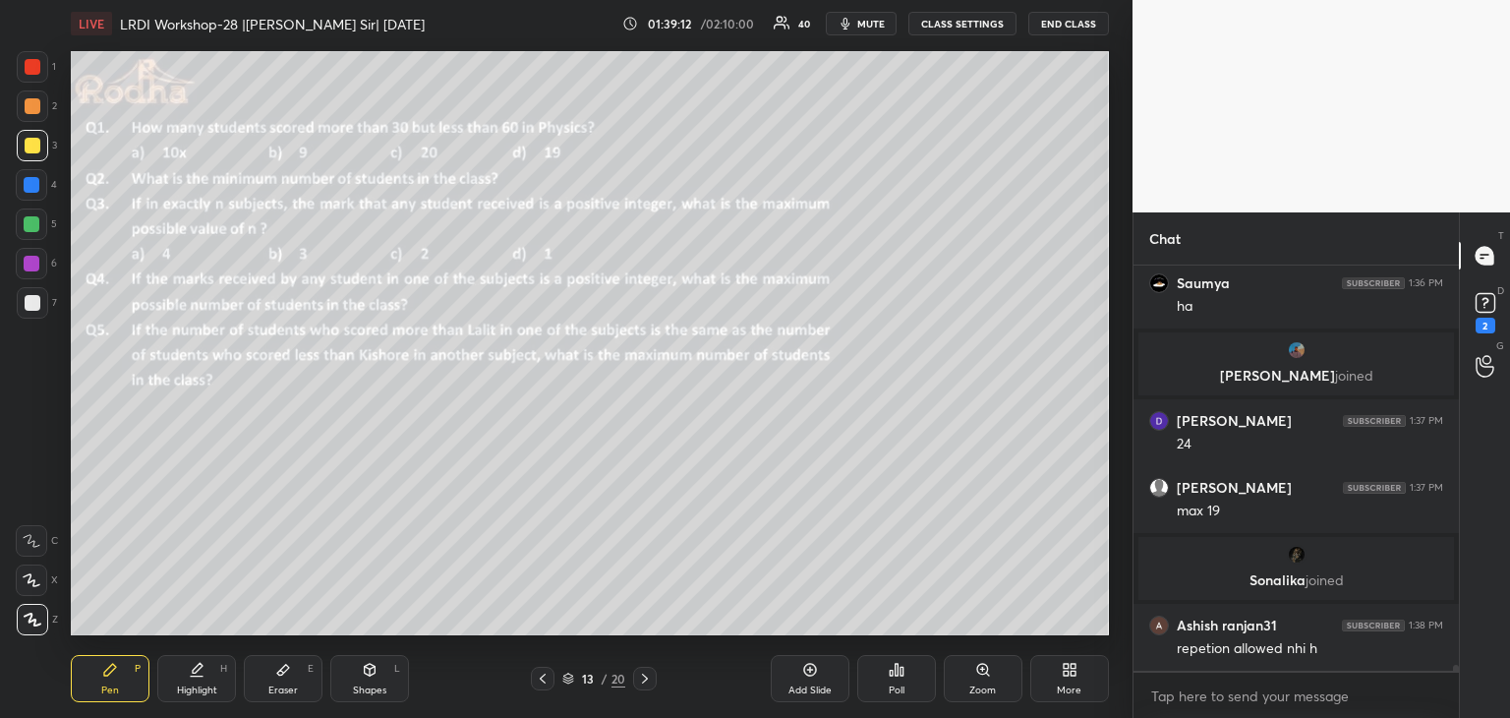
click at [554, 680] on div at bounding box center [543, 678] width 24 height 24
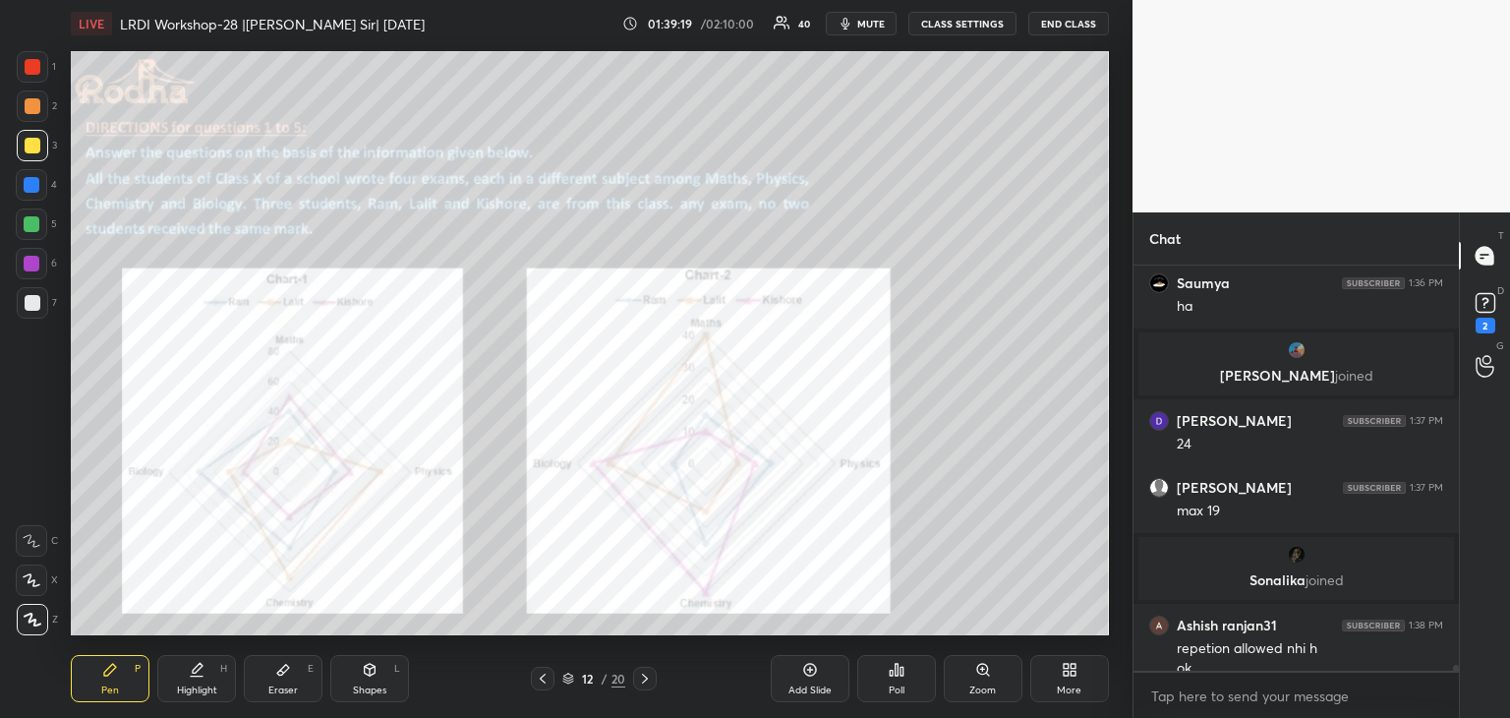
scroll to position [26129, 0]
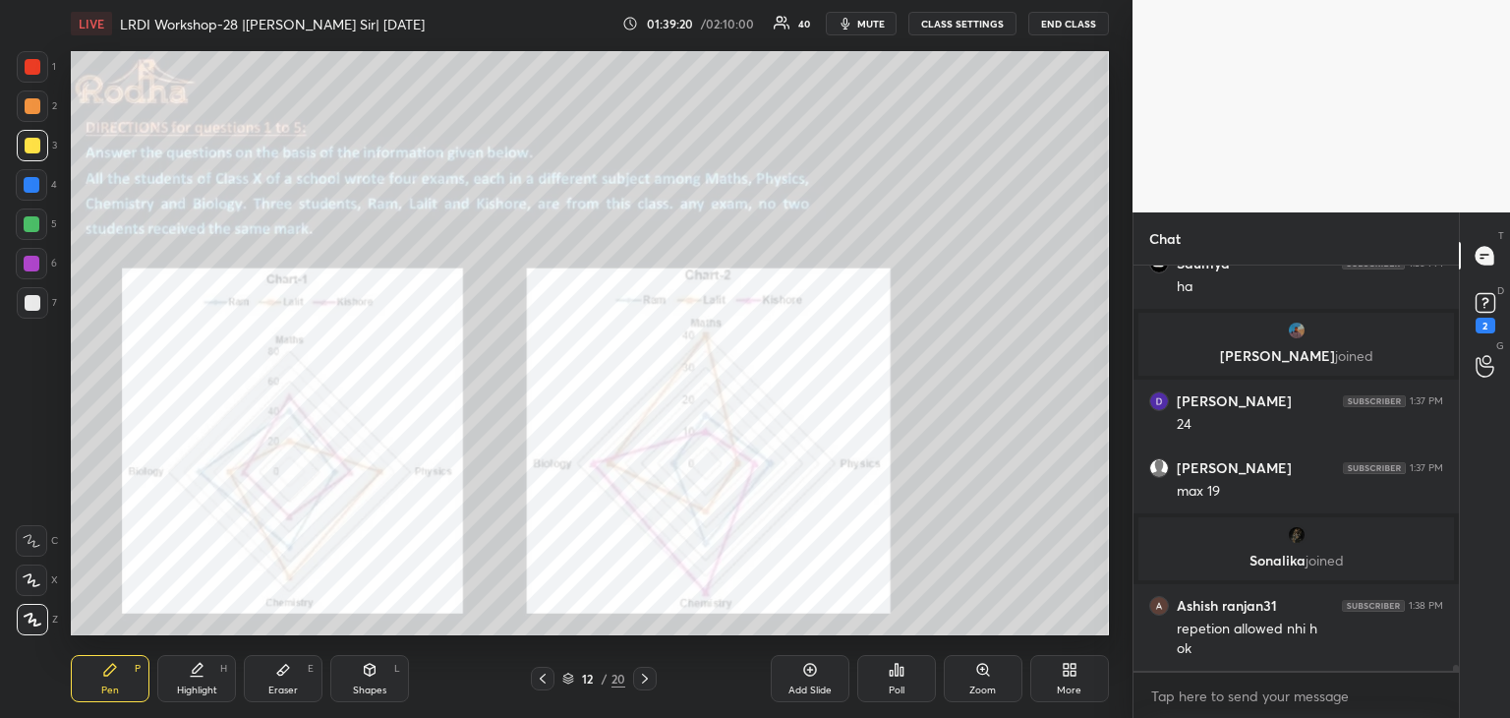
click at [641, 678] on icon at bounding box center [645, 678] width 16 height 16
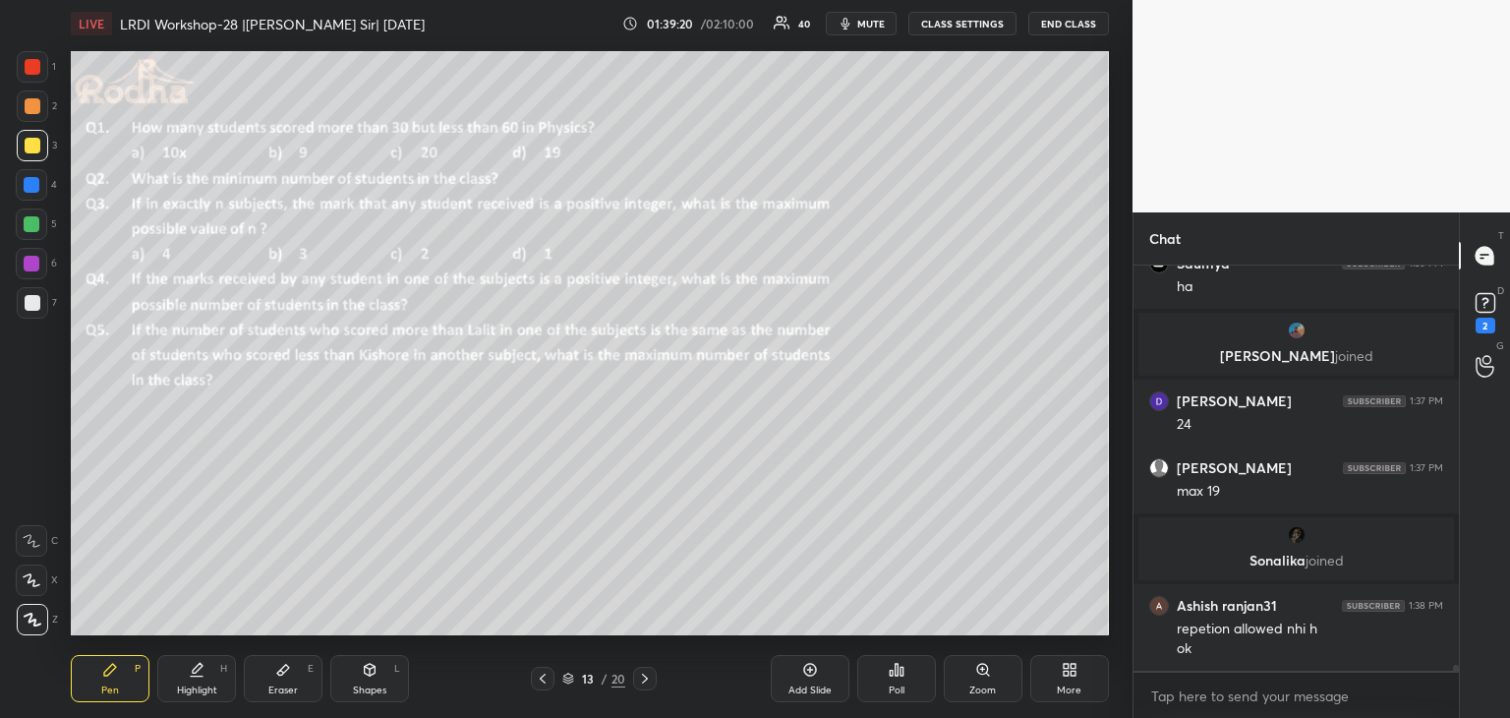
click at [642, 681] on icon at bounding box center [645, 678] width 16 height 16
click at [641, 681] on icon at bounding box center [645, 678] width 16 height 16
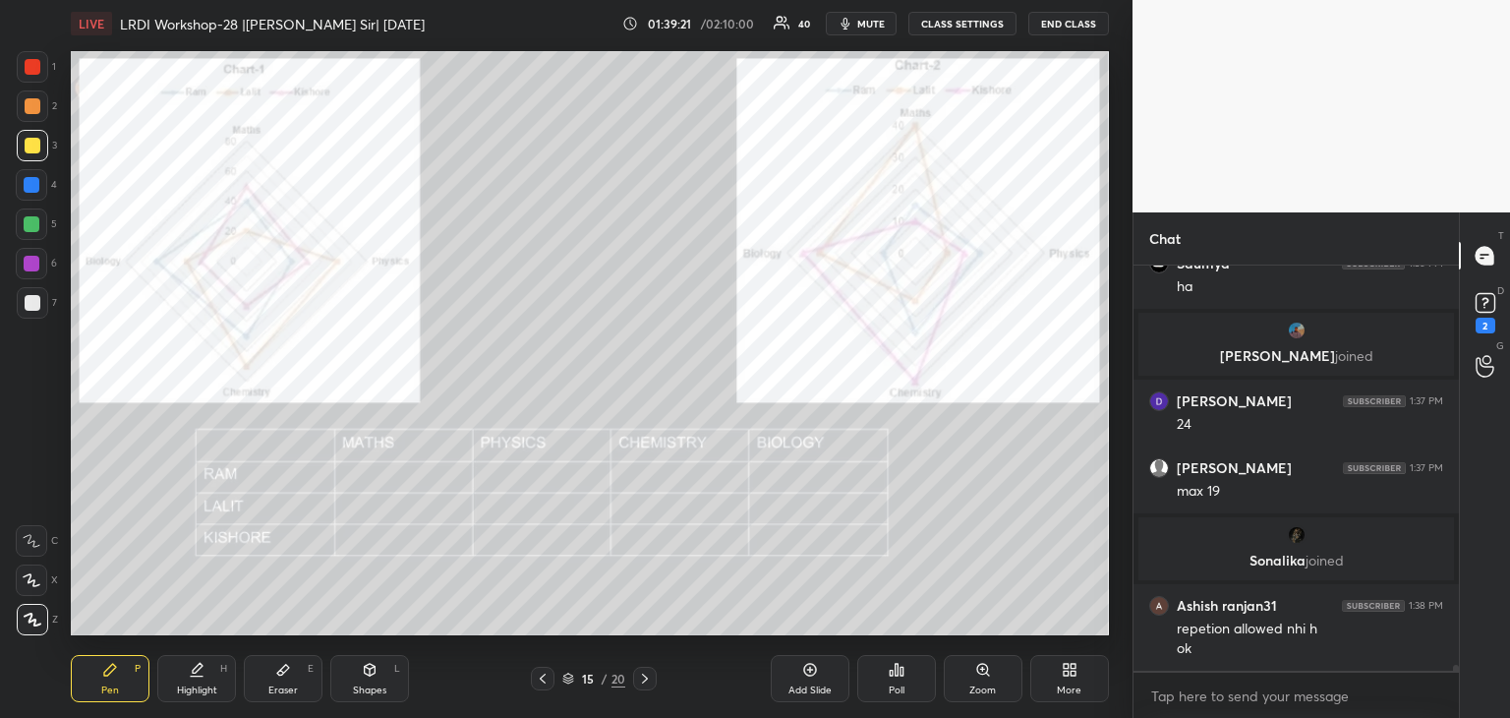
click at [643, 680] on icon at bounding box center [645, 678] width 16 height 16
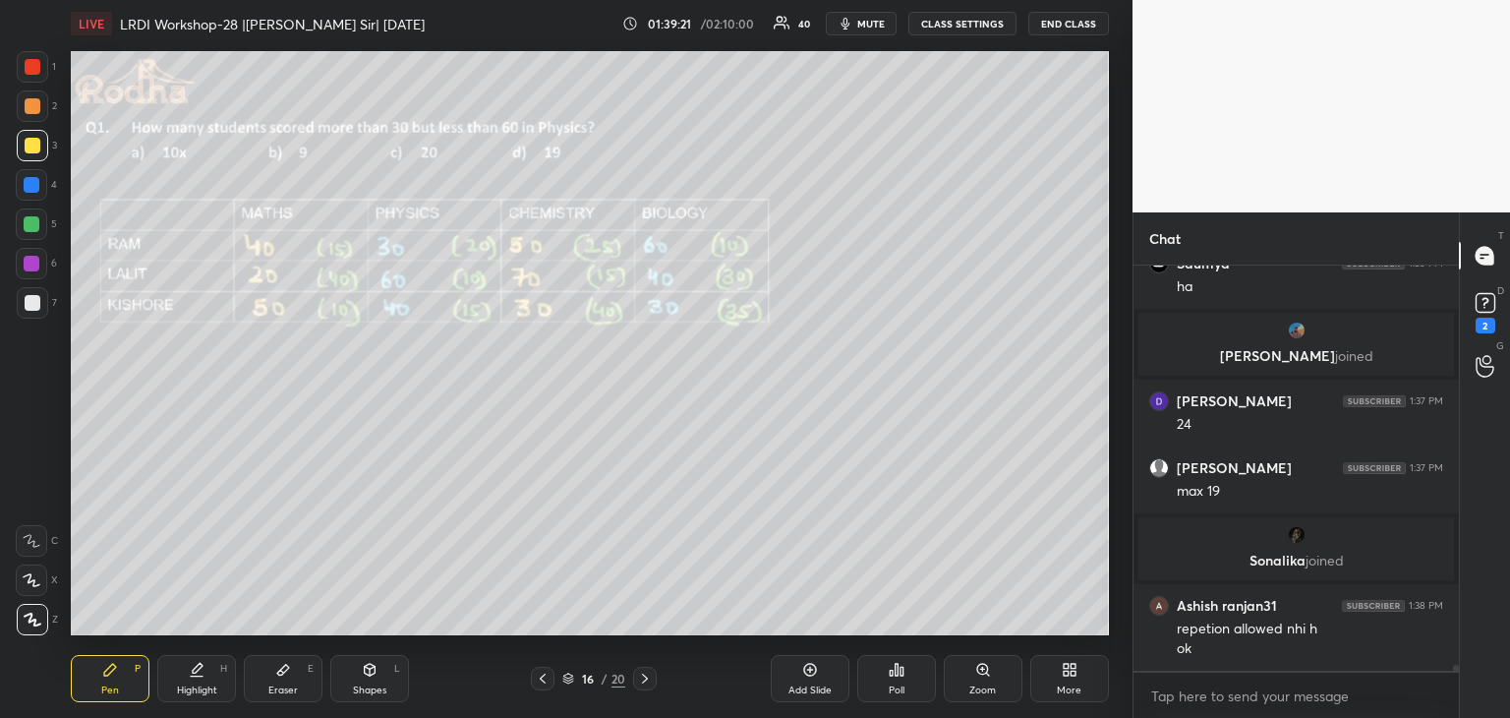
click at [643, 680] on icon at bounding box center [645, 678] width 16 height 16
click at [645, 678] on icon at bounding box center [645, 678] width 16 height 16
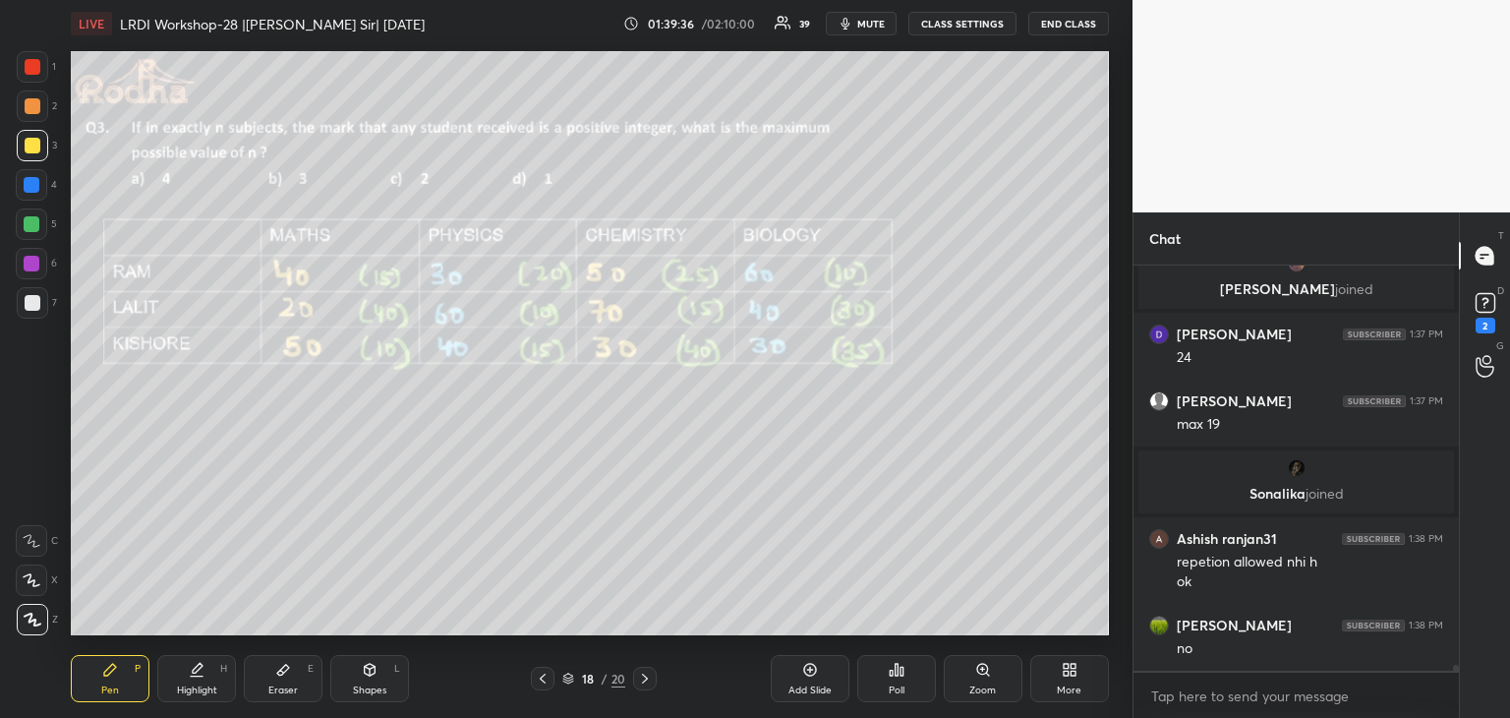
scroll to position [26263, 0]
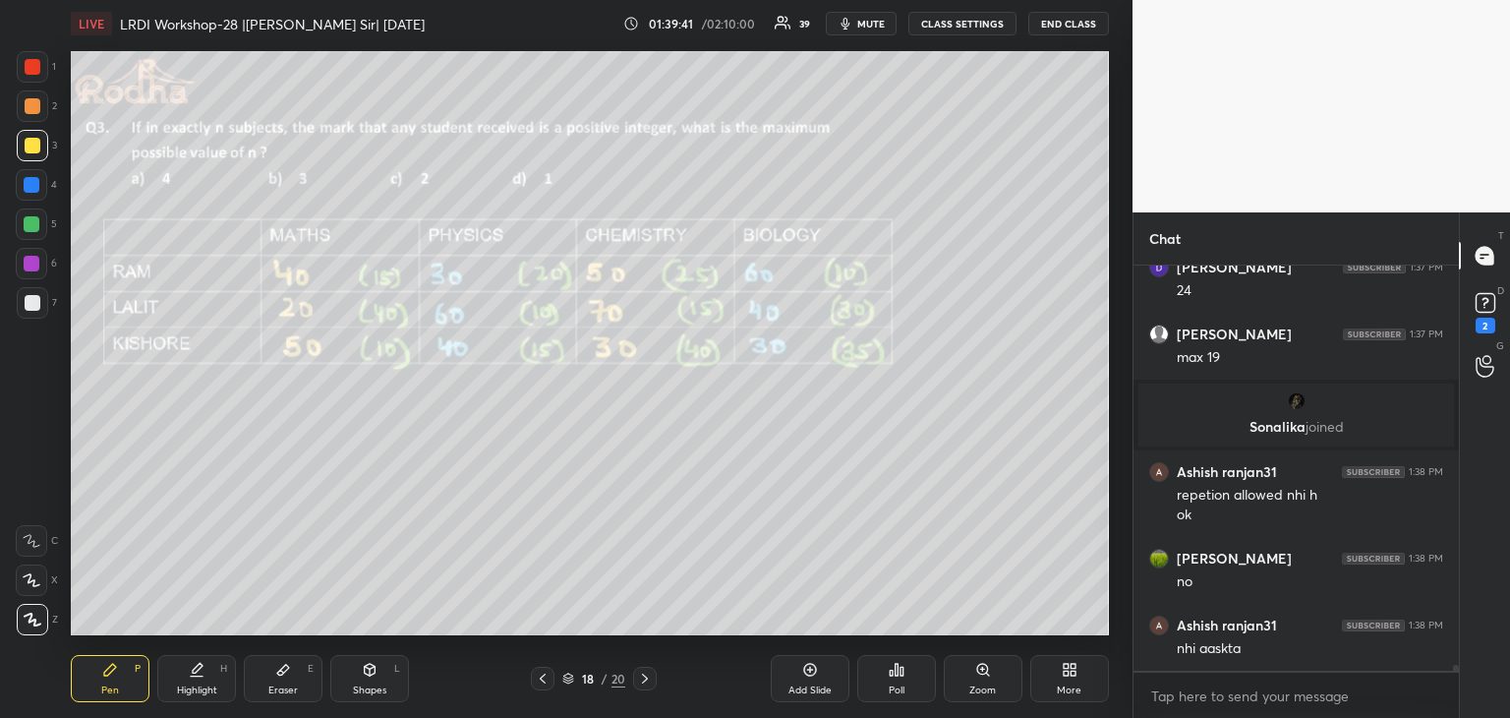
click at [813, 671] on icon at bounding box center [810, 670] width 16 height 16
click at [549, 674] on icon at bounding box center [544, 678] width 16 height 16
click at [641, 683] on icon at bounding box center [644, 678] width 6 height 10
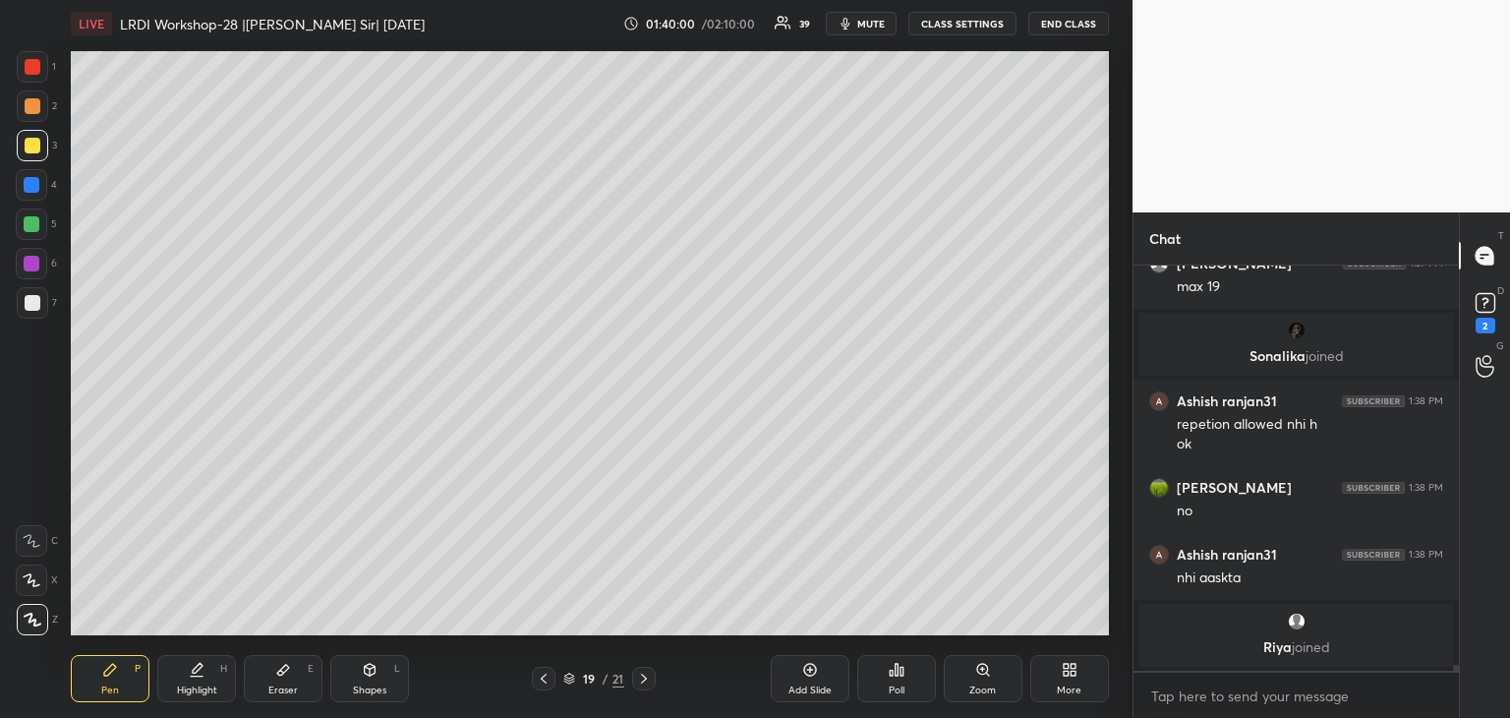
click at [293, 672] on div "Eraser E" at bounding box center [283, 678] width 79 height 47
click at [100, 686] on div "Pen P" at bounding box center [110, 678] width 79 height 47
click at [543, 679] on icon at bounding box center [544, 678] width 6 height 10
click at [647, 677] on icon at bounding box center [644, 678] width 16 height 16
click at [31, 189] on div at bounding box center [32, 185] width 16 height 16
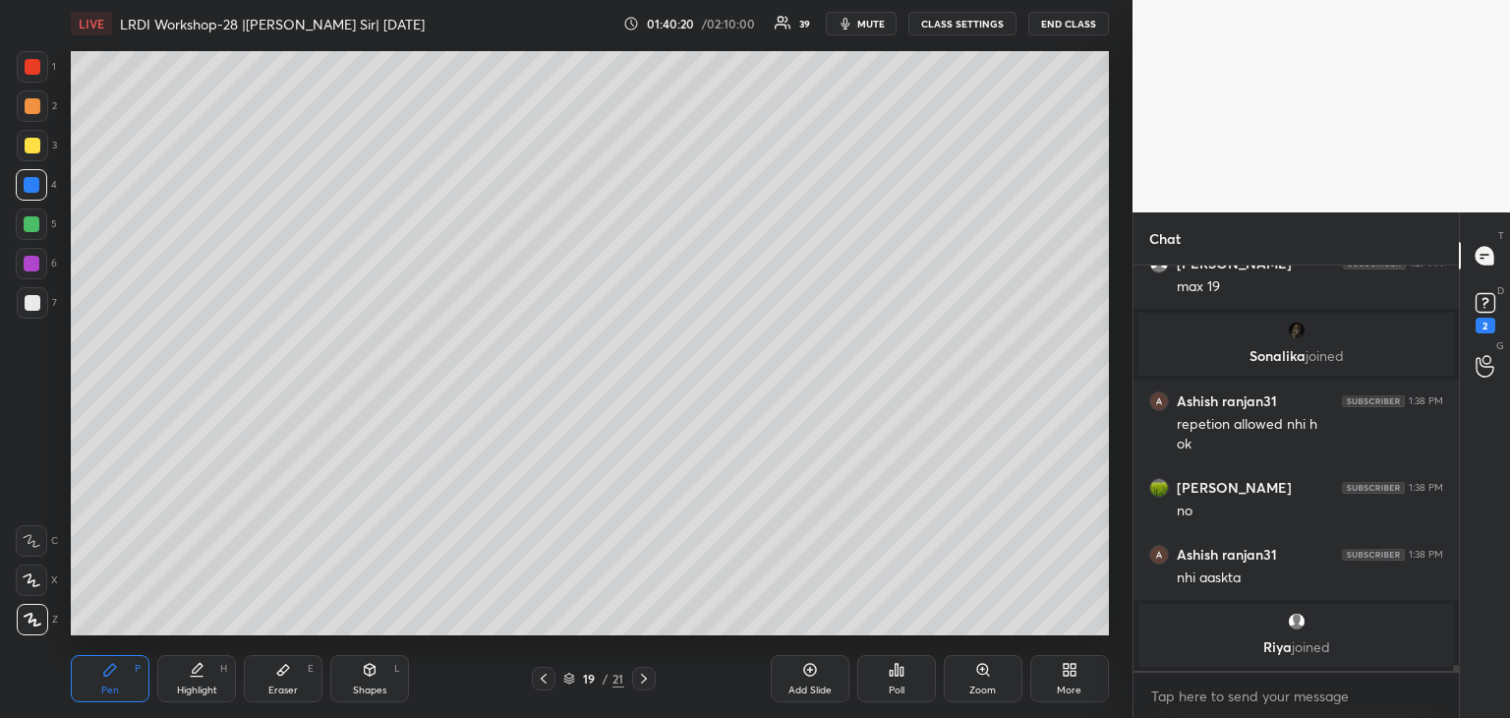
click at [543, 679] on icon at bounding box center [544, 678] width 6 height 10
click at [645, 677] on icon at bounding box center [644, 678] width 6 height 10
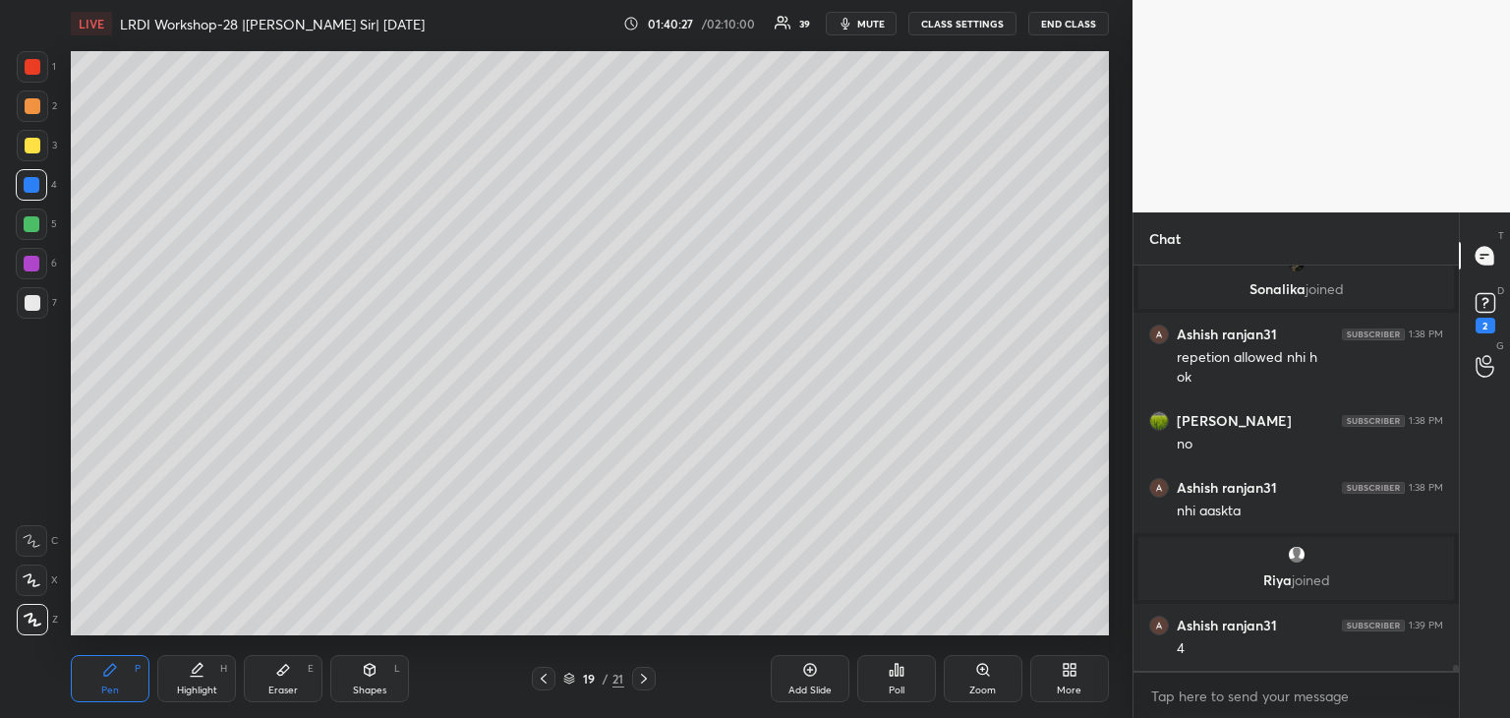
scroll to position [26396, 0]
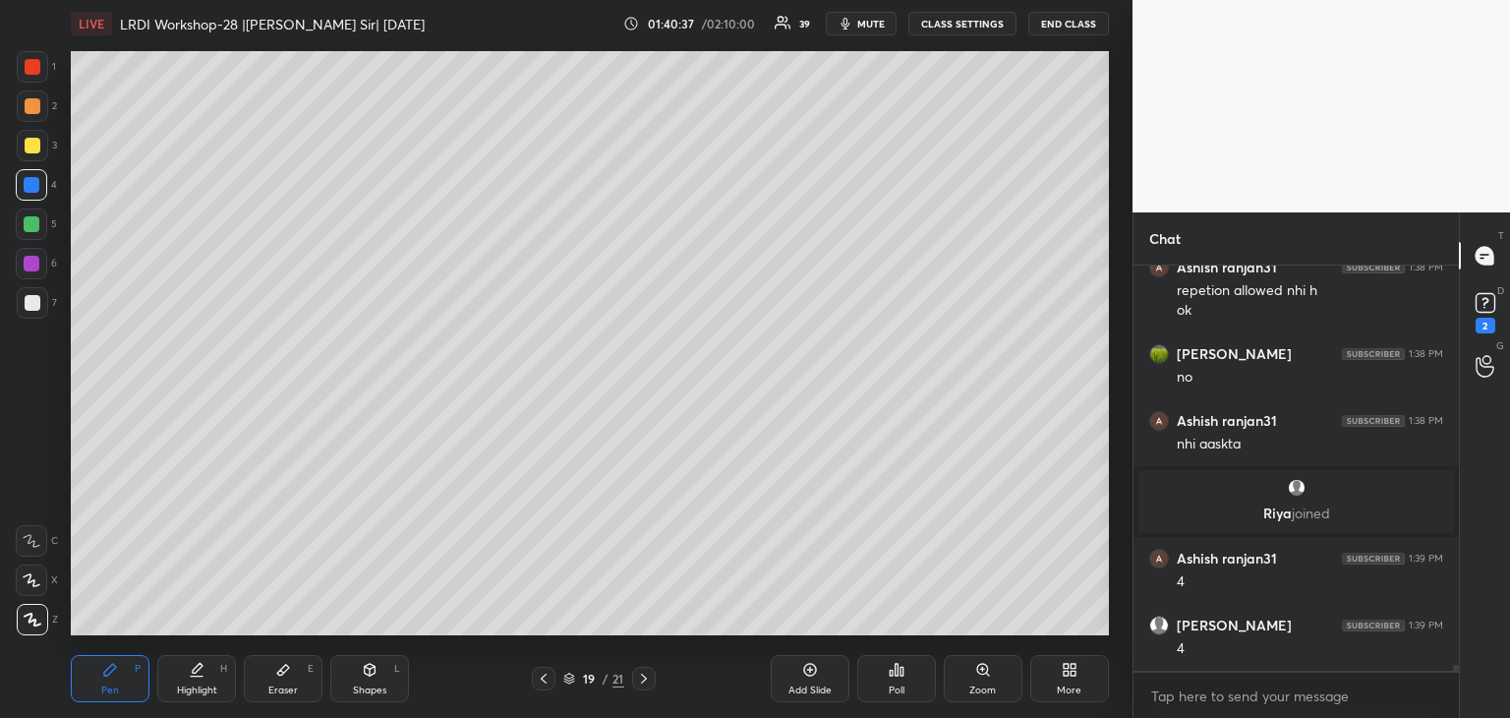
click at [543, 680] on icon at bounding box center [544, 678] width 6 height 10
click at [641, 679] on icon at bounding box center [644, 678] width 16 height 16
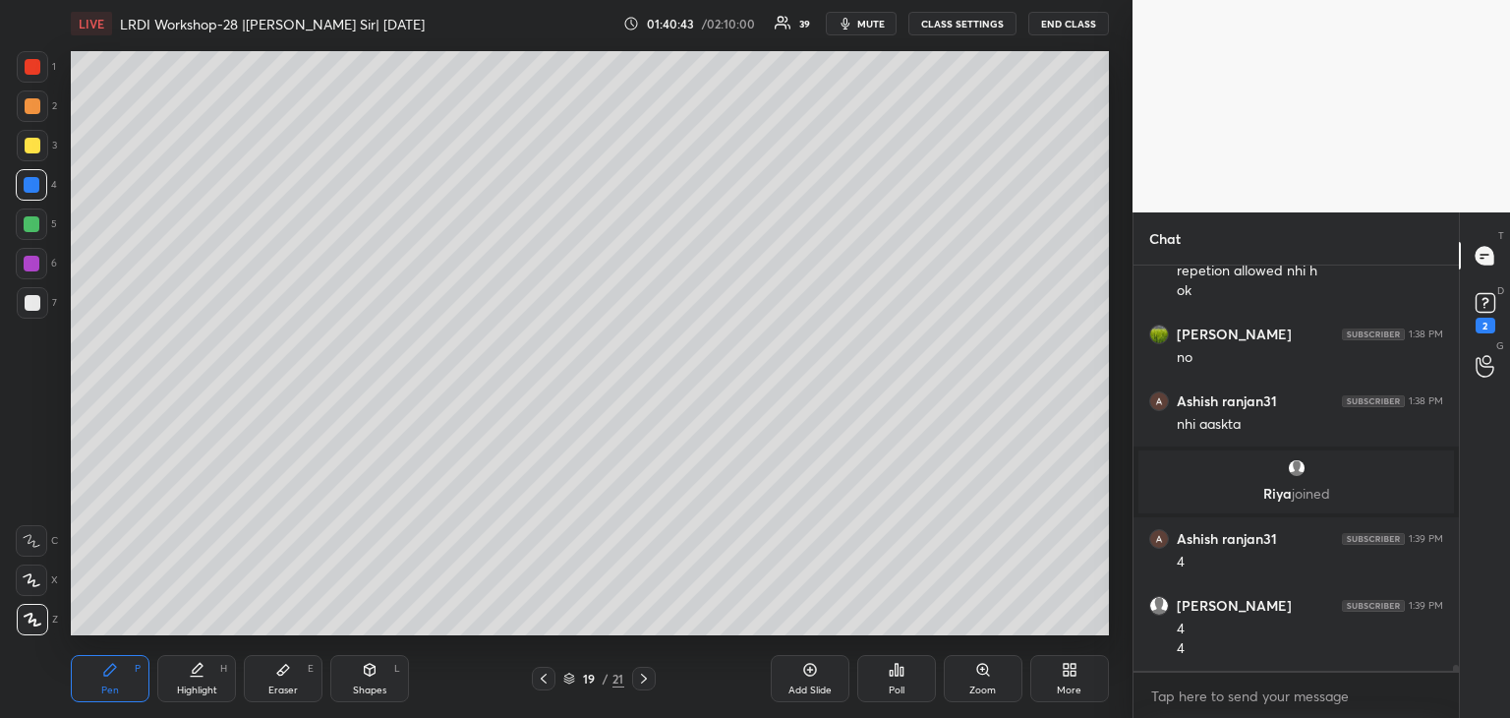
scroll to position [26483, 0]
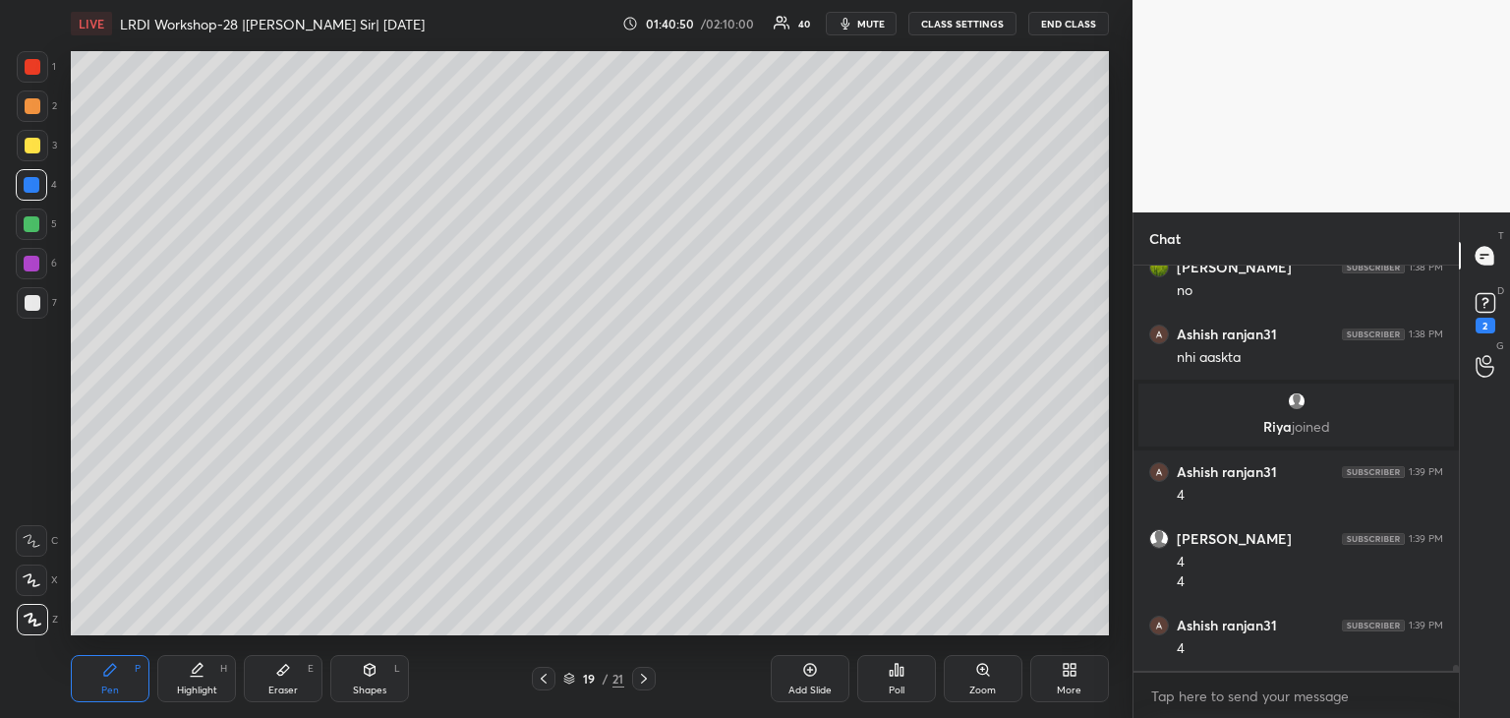
click at [293, 672] on div "Eraser E" at bounding box center [283, 678] width 79 height 47
click at [133, 680] on div "Pen P" at bounding box center [110, 678] width 79 height 47
click at [60, 183] on div "1 2 3 4 5 6 7 R O A L C X Z Erase all C X Z" at bounding box center [31, 343] width 63 height 584
click at [43, 139] on div at bounding box center [32, 145] width 31 height 31
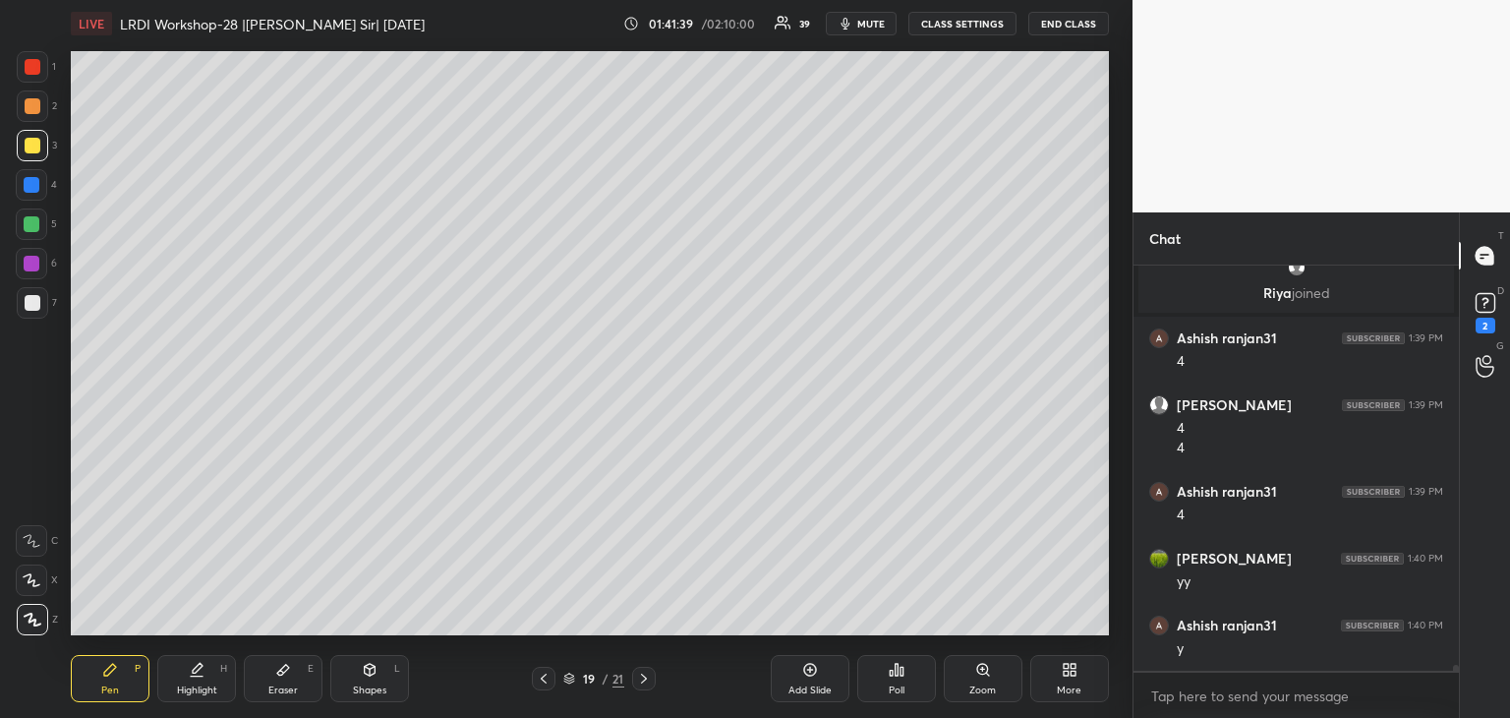
scroll to position [26687, 0]
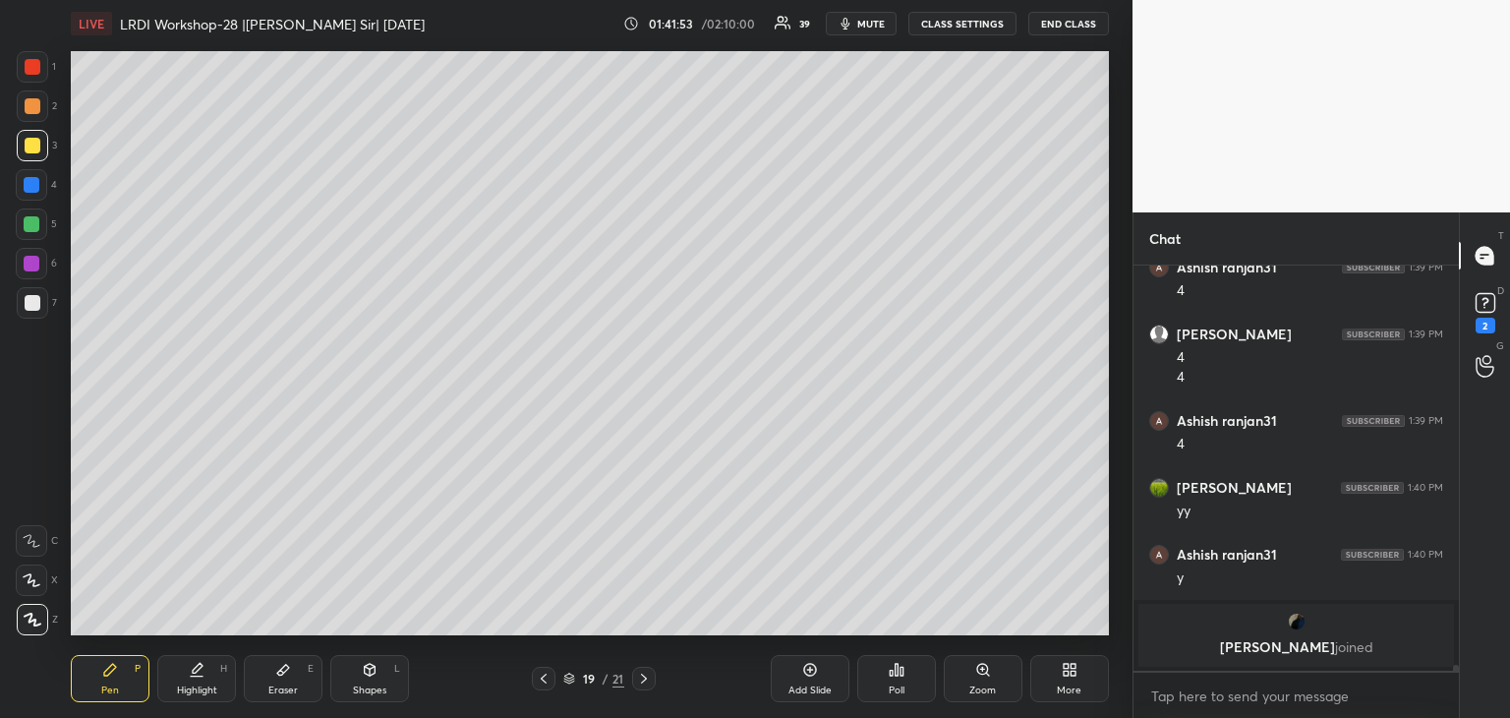
click at [546, 680] on icon at bounding box center [544, 678] width 16 height 16
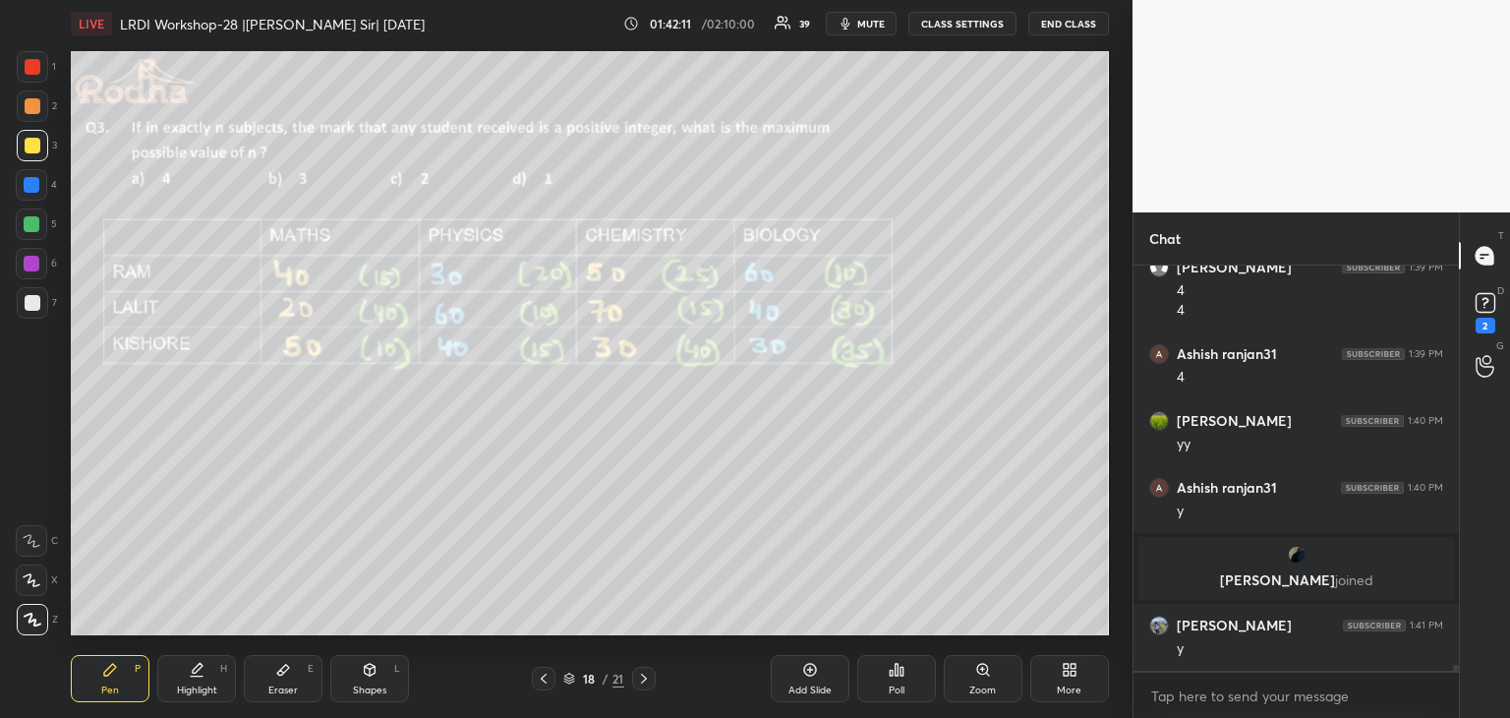
scroll to position [26711, 0]
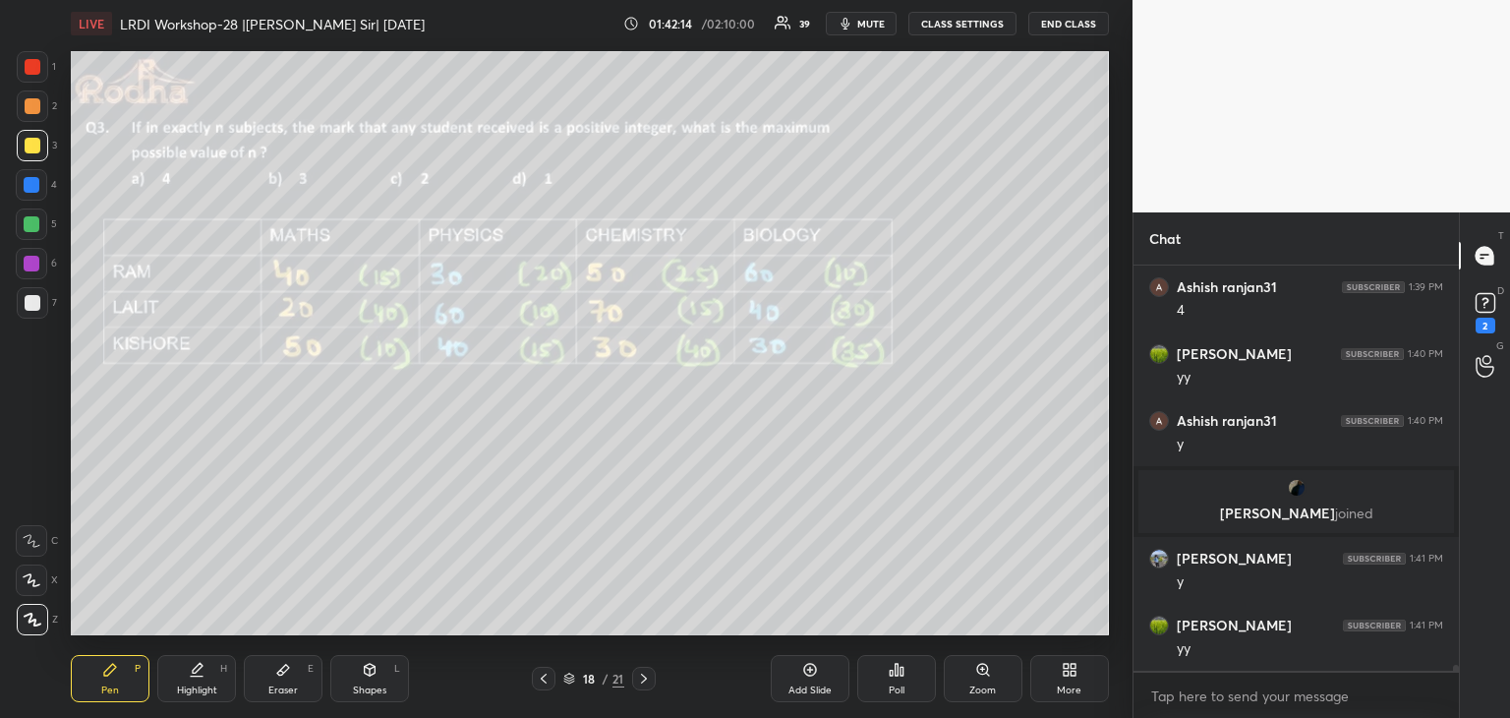
click at [644, 679] on icon at bounding box center [644, 678] width 16 height 16
click at [640, 681] on icon at bounding box center [644, 678] width 16 height 16
click at [543, 683] on icon at bounding box center [544, 678] width 16 height 16
click at [810, 674] on icon at bounding box center [810, 670] width 16 height 16
click at [35, 186] on div at bounding box center [32, 185] width 16 height 16
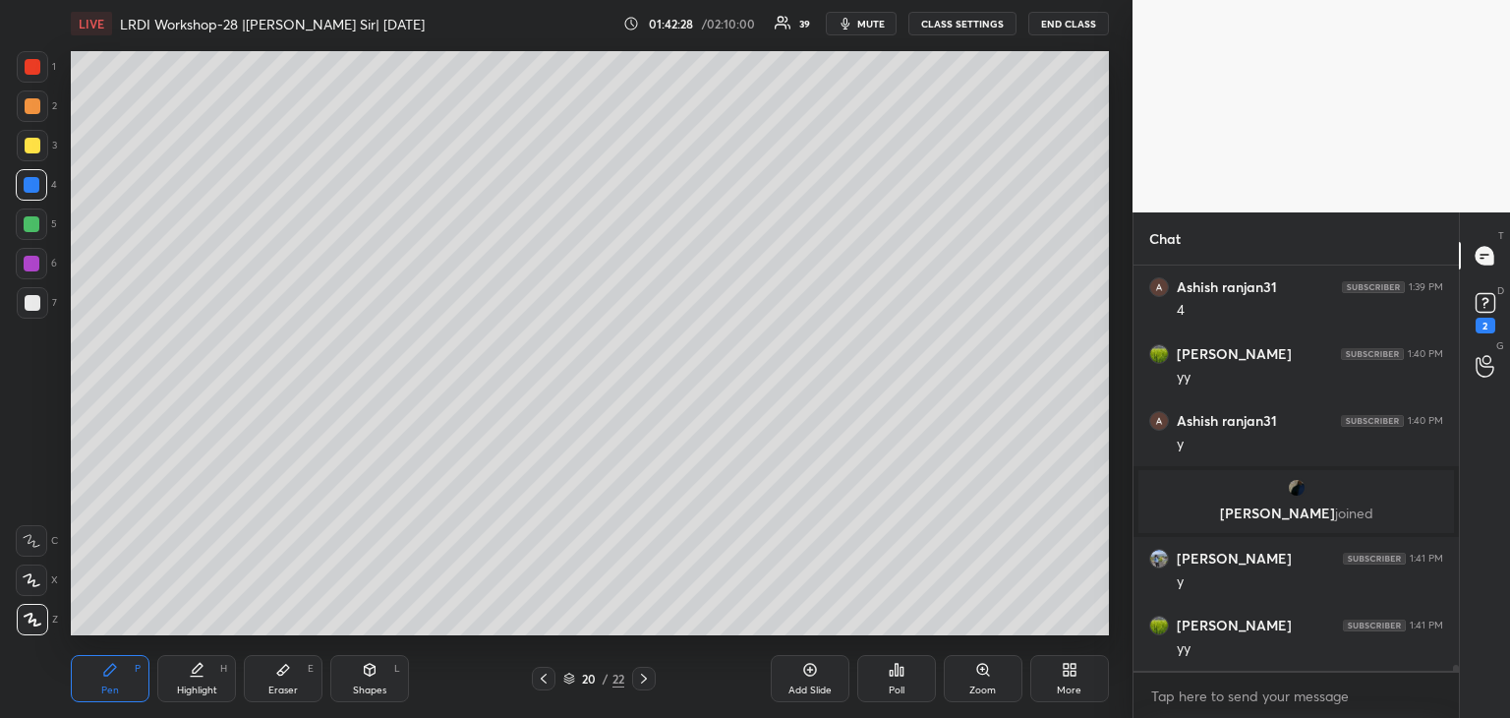
click at [542, 682] on icon at bounding box center [544, 678] width 16 height 16
click at [541, 681] on icon at bounding box center [544, 678] width 16 height 16
click at [539, 682] on icon at bounding box center [544, 678] width 16 height 16
click at [642, 676] on icon at bounding box center [644, 678] width 16 height 16
click at [645, 675] on icon at bounding box center [644, 678] width 16 height 16
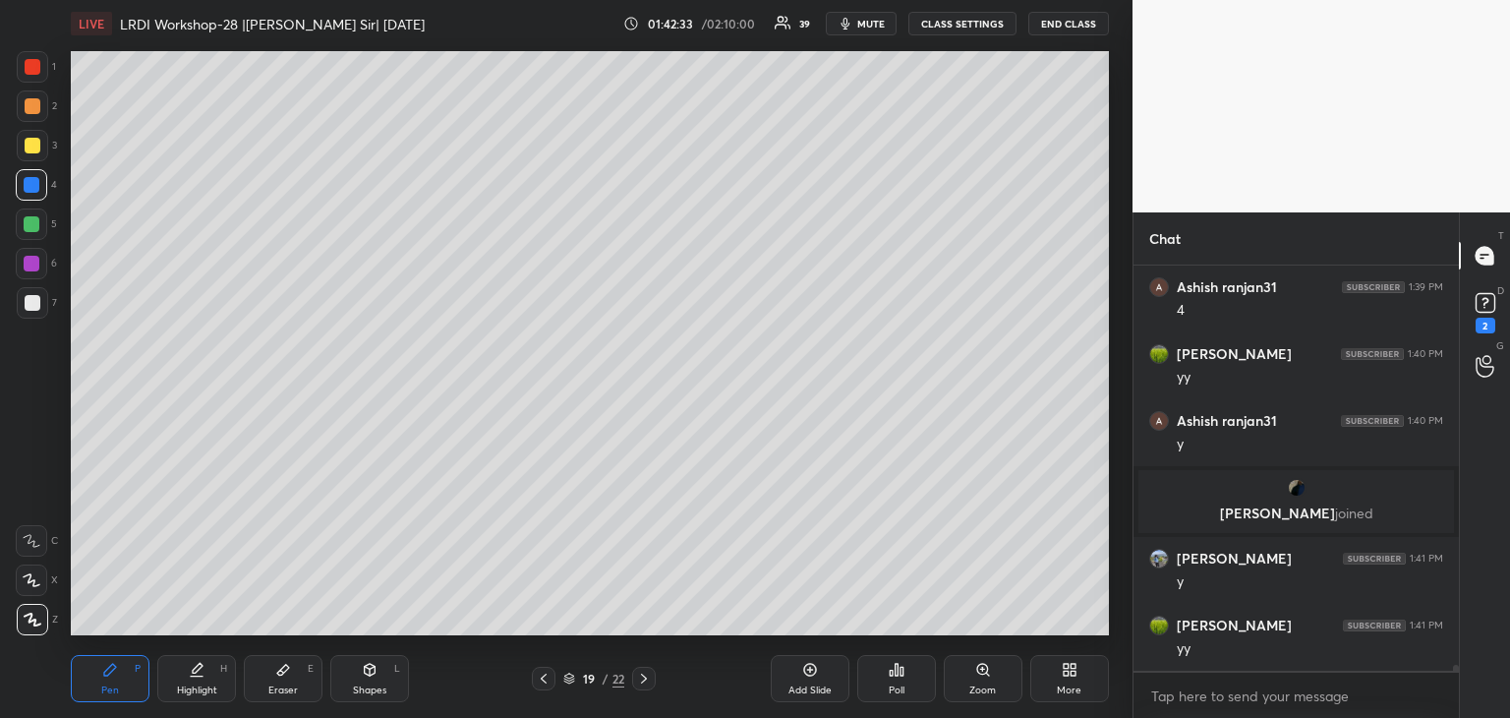
click at [643, 674] on icon at bounding box center [644, 678] width 16 height 16
click at [543, 681] on icon at bounding box center [544, 678] width 6 height 10
click at [542, 683] on icon at bounding box center [544, 678] width 16 height 16
click at [644, 677] on icon at bounding box center [644, 678] width 16 height 16
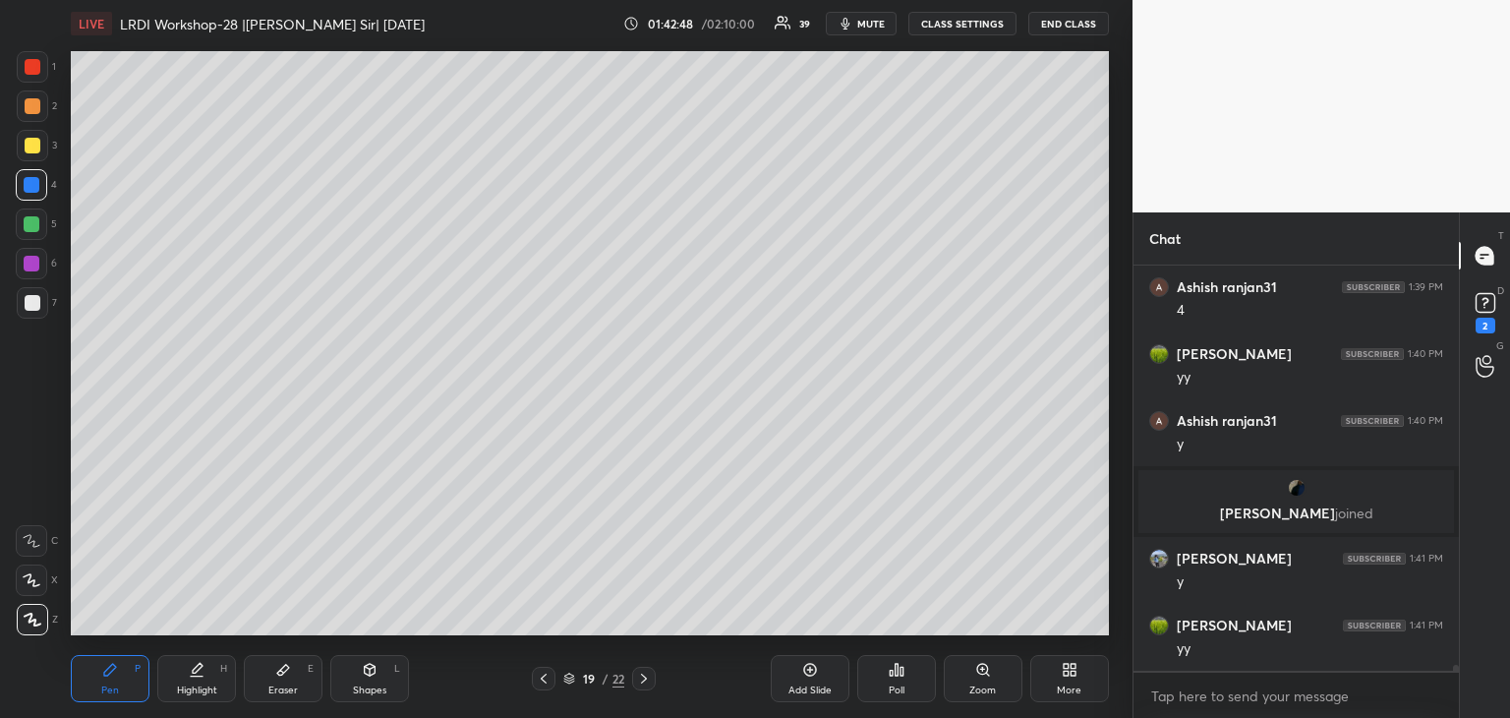
click at [643, 677] on icon at bounding box center [644, 678] width 16 height 16
click at [543, 680] on icon at bounding box center [544, 678] width 6 height 10
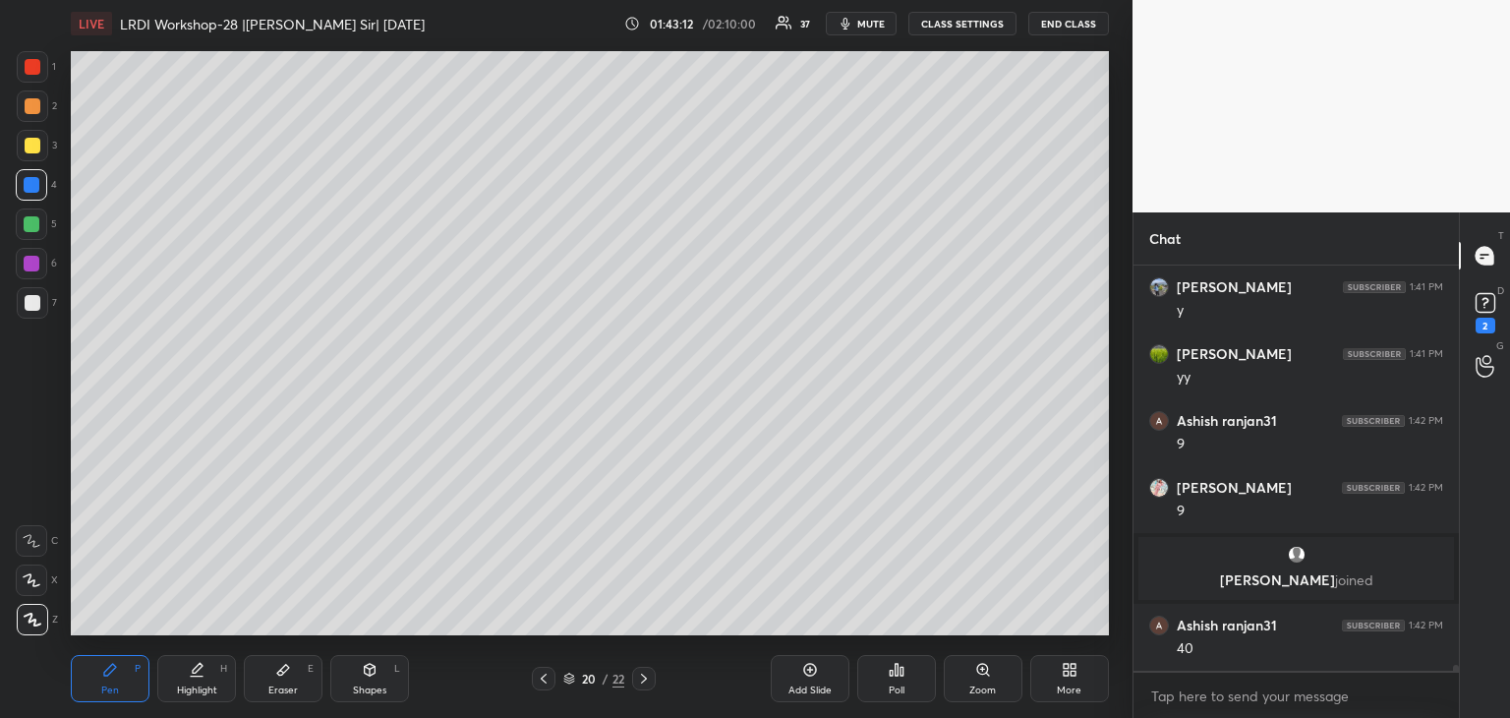
scroll to position [26853, 0]
click at [540, 685] on icon at bounding box center [544, 678] width 16 height 16
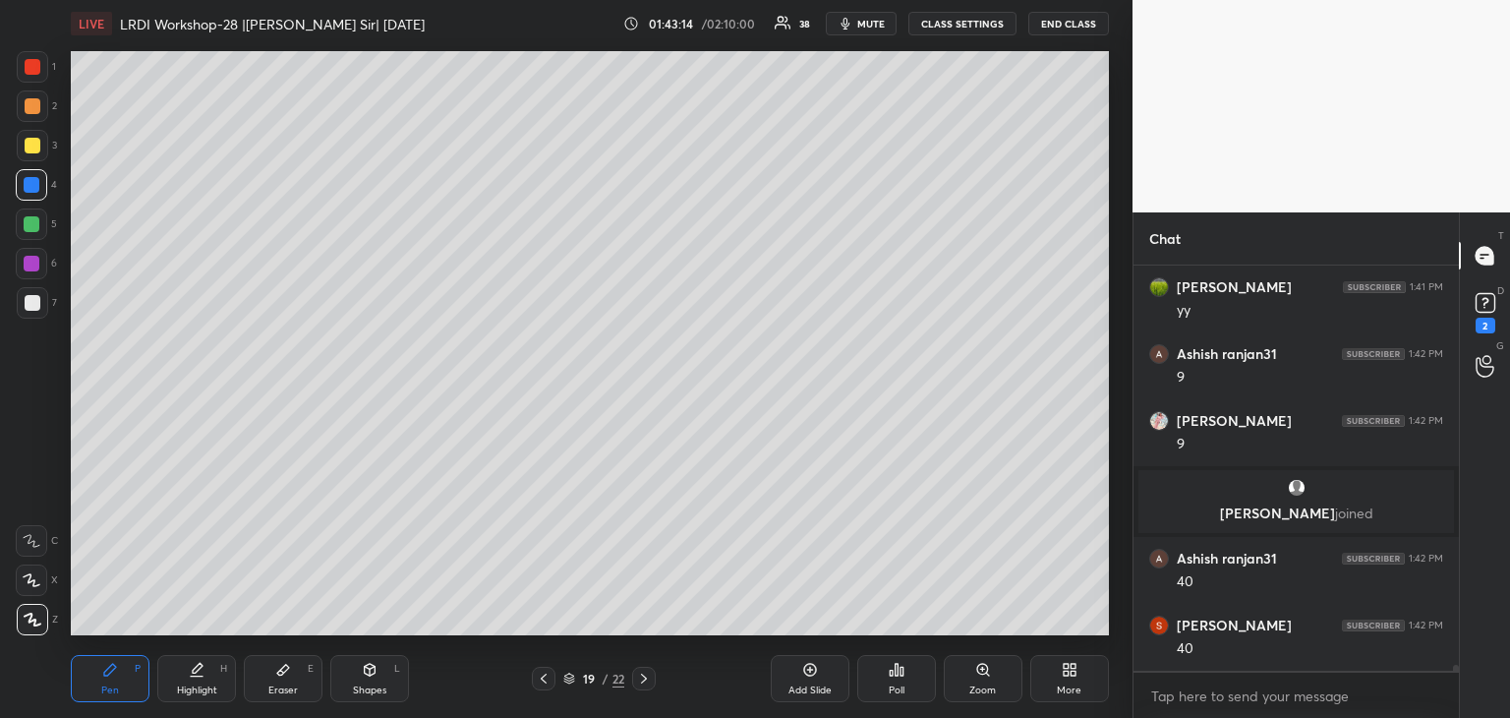
click at [543, 680] on icon at bounding box center [544, 678] width 6 height 10
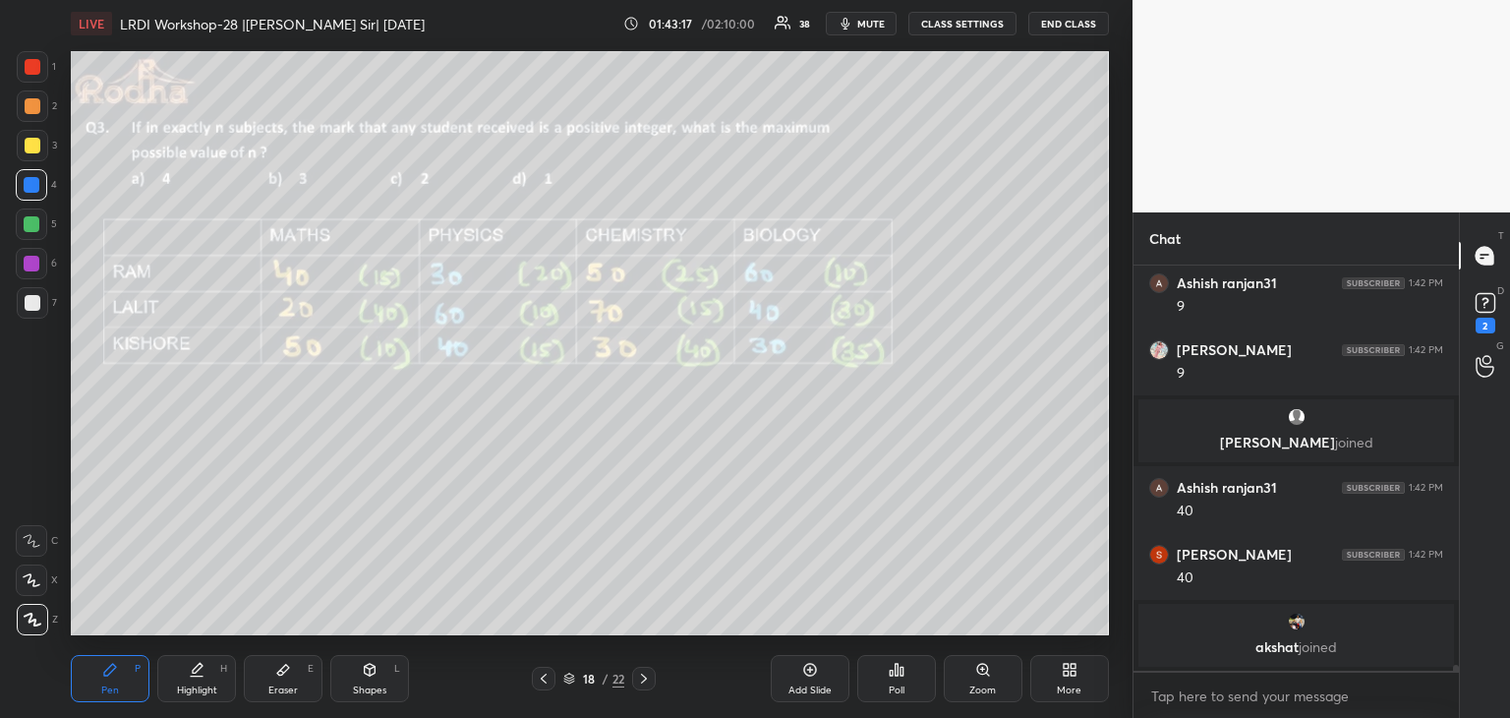
click at [645, 679] on icon at bounding box center [644, 678] width 16 height 16
click at [647, 680] on icon at bounding box center [644, 678] width 16 height 16
click at [537, 682] on icon at bounding box center [544, 678] width 16 height 16
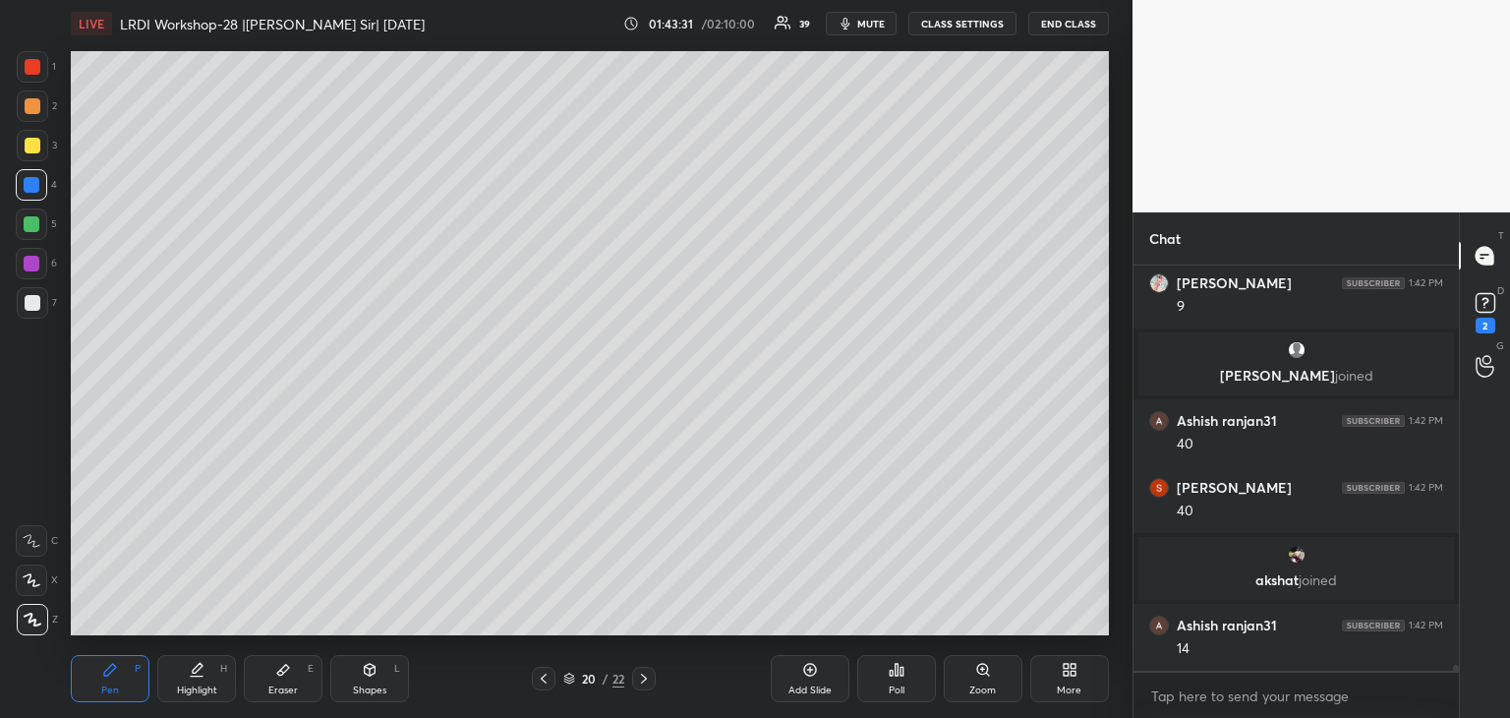
scroll to position [27106, 0]
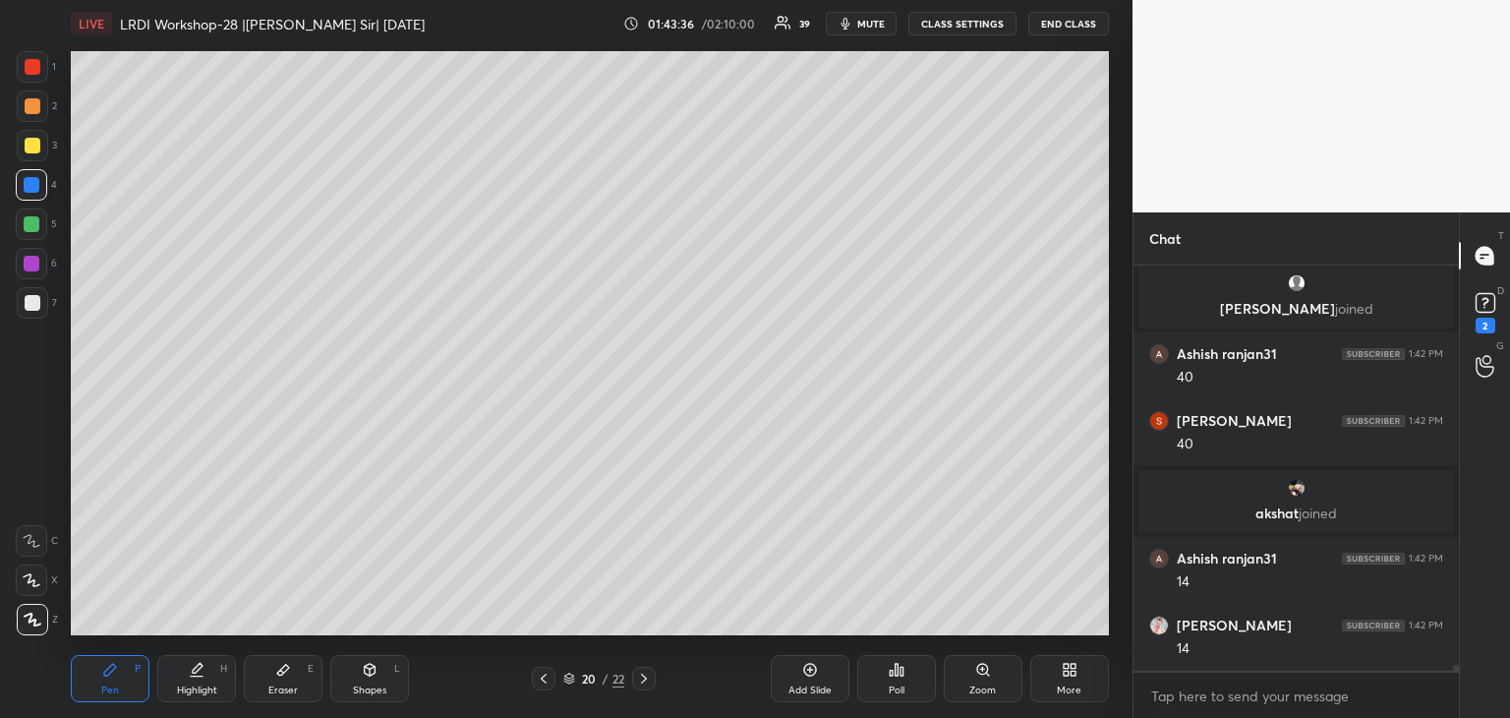
click at [285, 677] on div "Eraser E" at bounding box center [283, 678] width 79 height 47
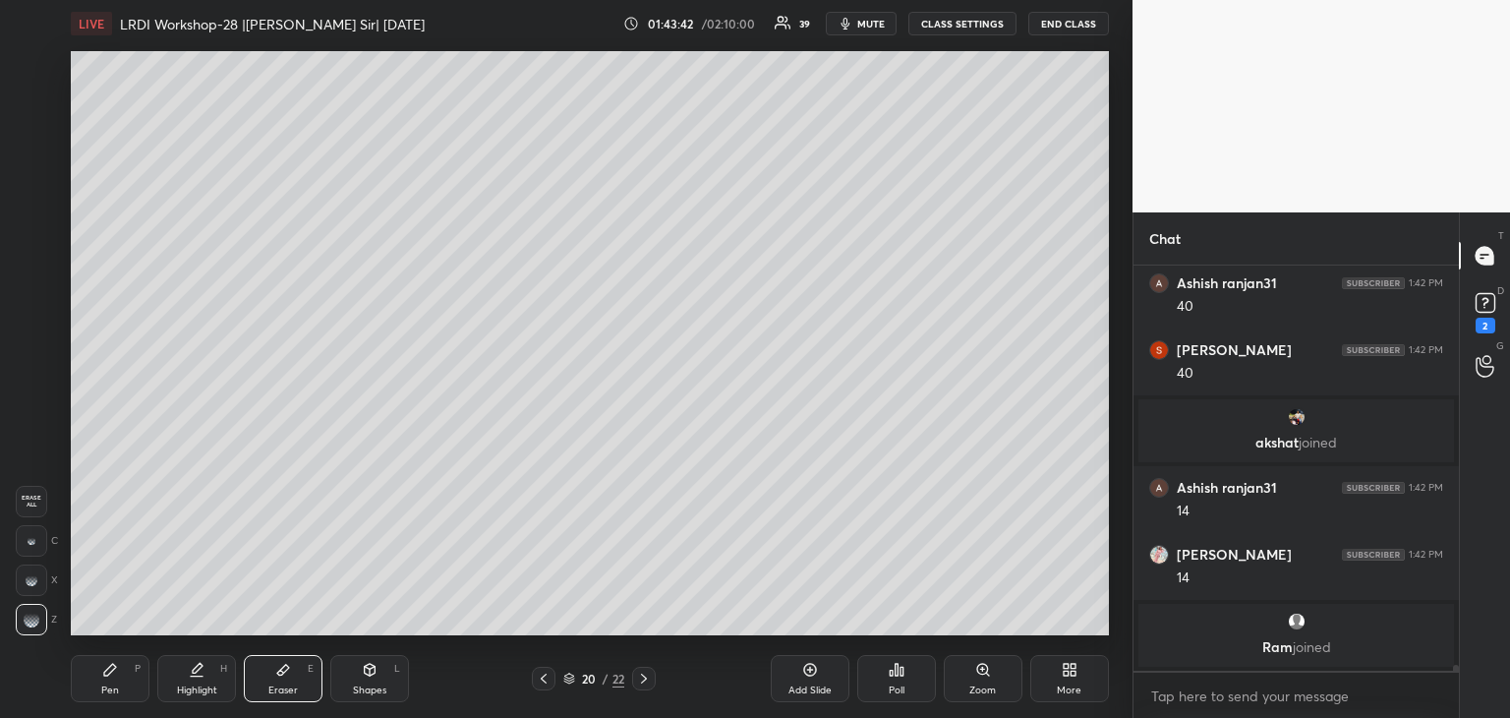
click at [115, 675] on icon at bounding box center [110, 670] width 16 height 16
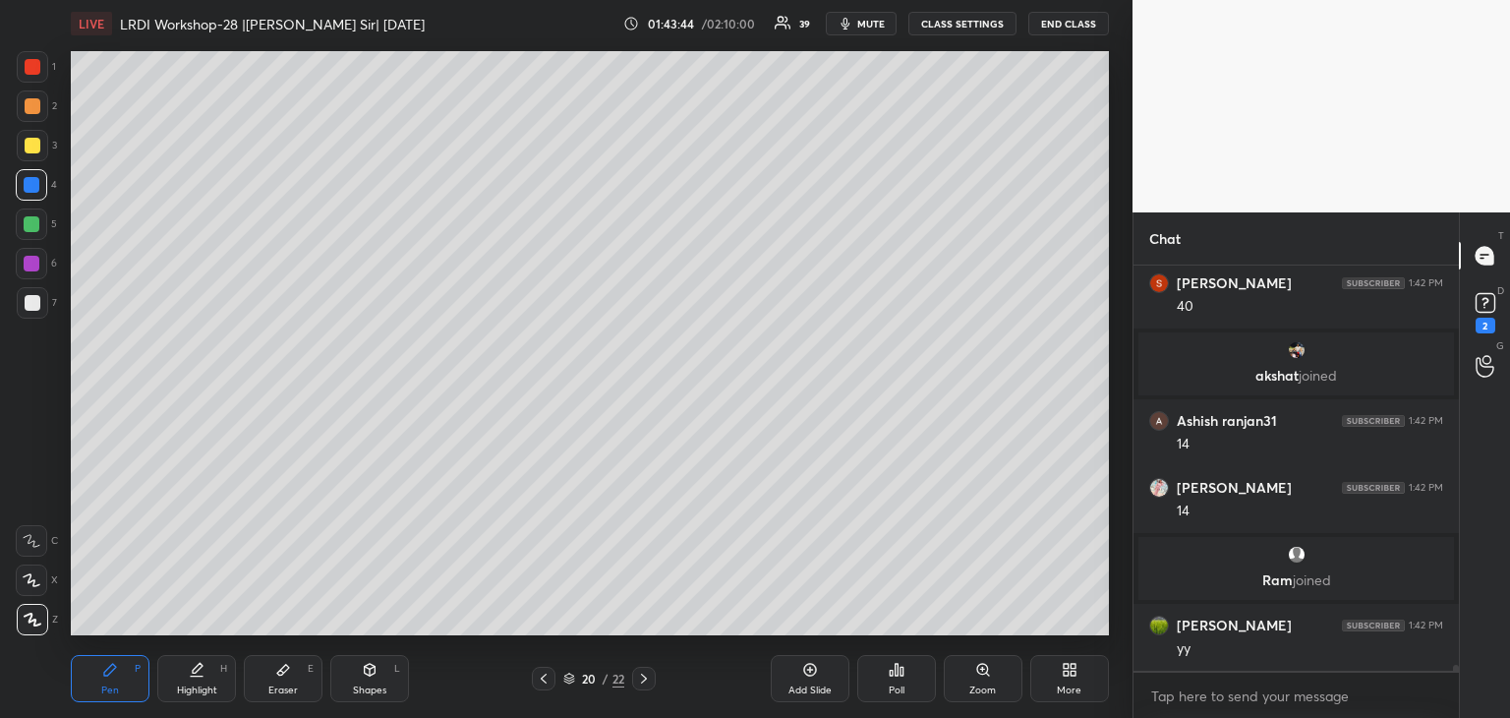
click at [40, 66] on div at bounding box center [32, 66] width 31 height 31
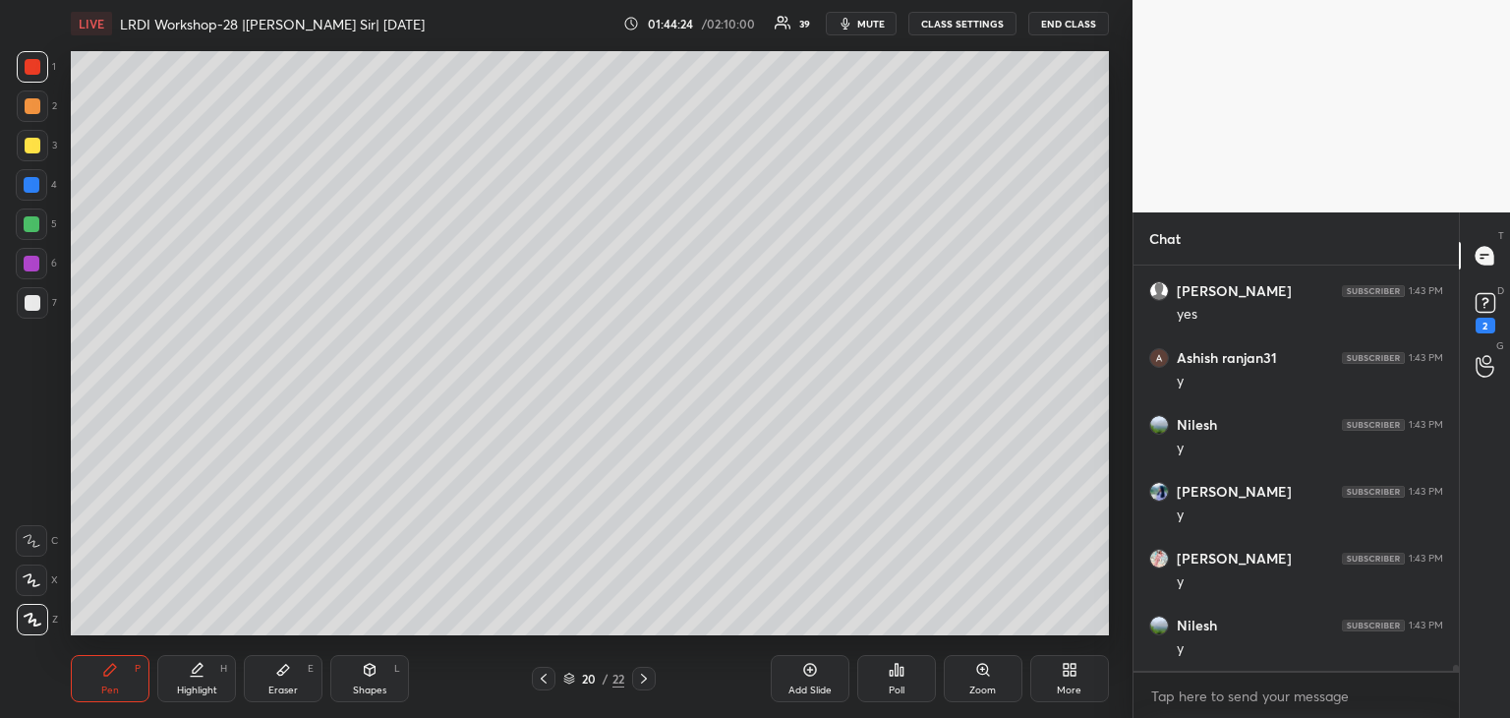
scroll to position [27751, 0]
click at [543, 679] on icon at bounding box center [544, 678] width 6 height 10
click at [544, 680] on icon at bounding box center [544, 678] width 16 height 16
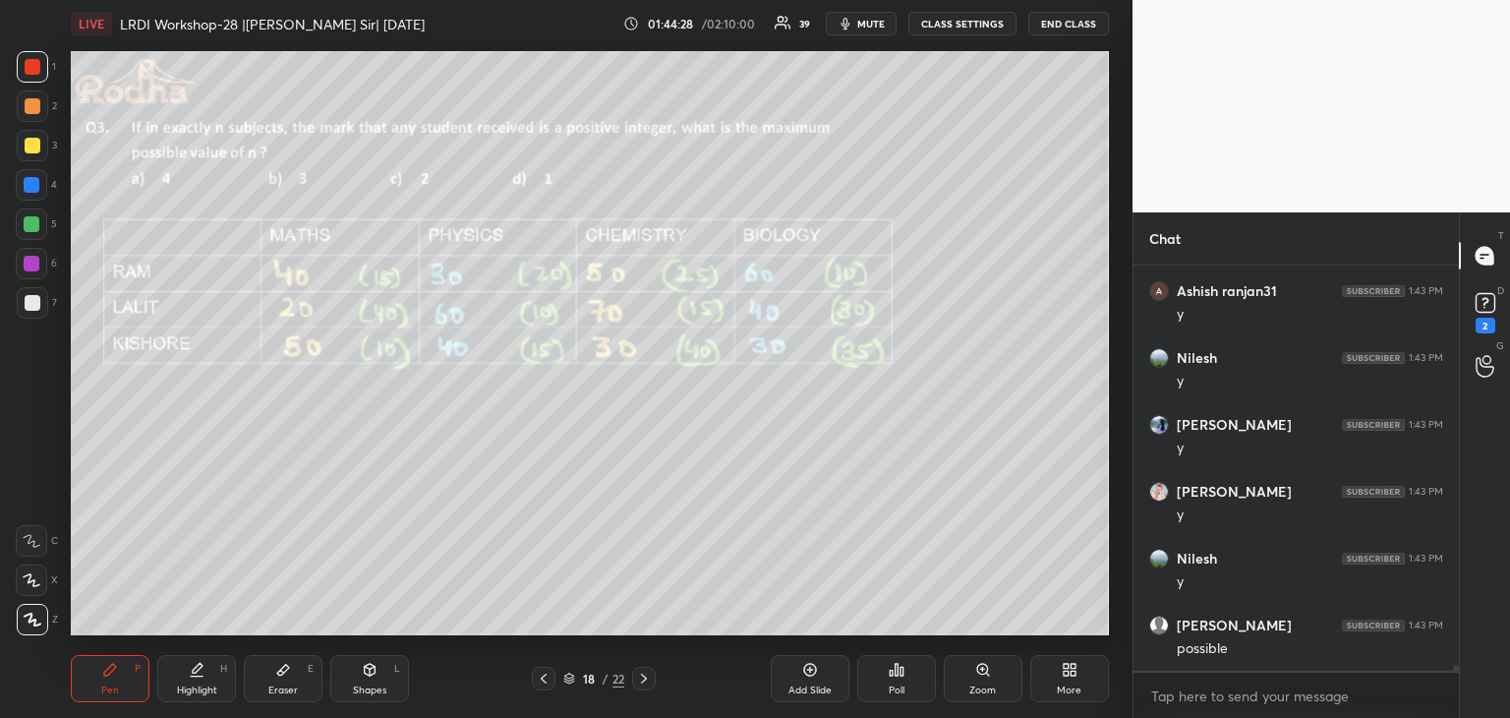
click at [542, 681] on icon at bounding box center [544, 678] width 16 height 16
click at [641, 675] on icon at bounding box center [644, 678] width 16 height 16
click at [30, 143] on div at bounding box center [33, 146] width 16 height 16
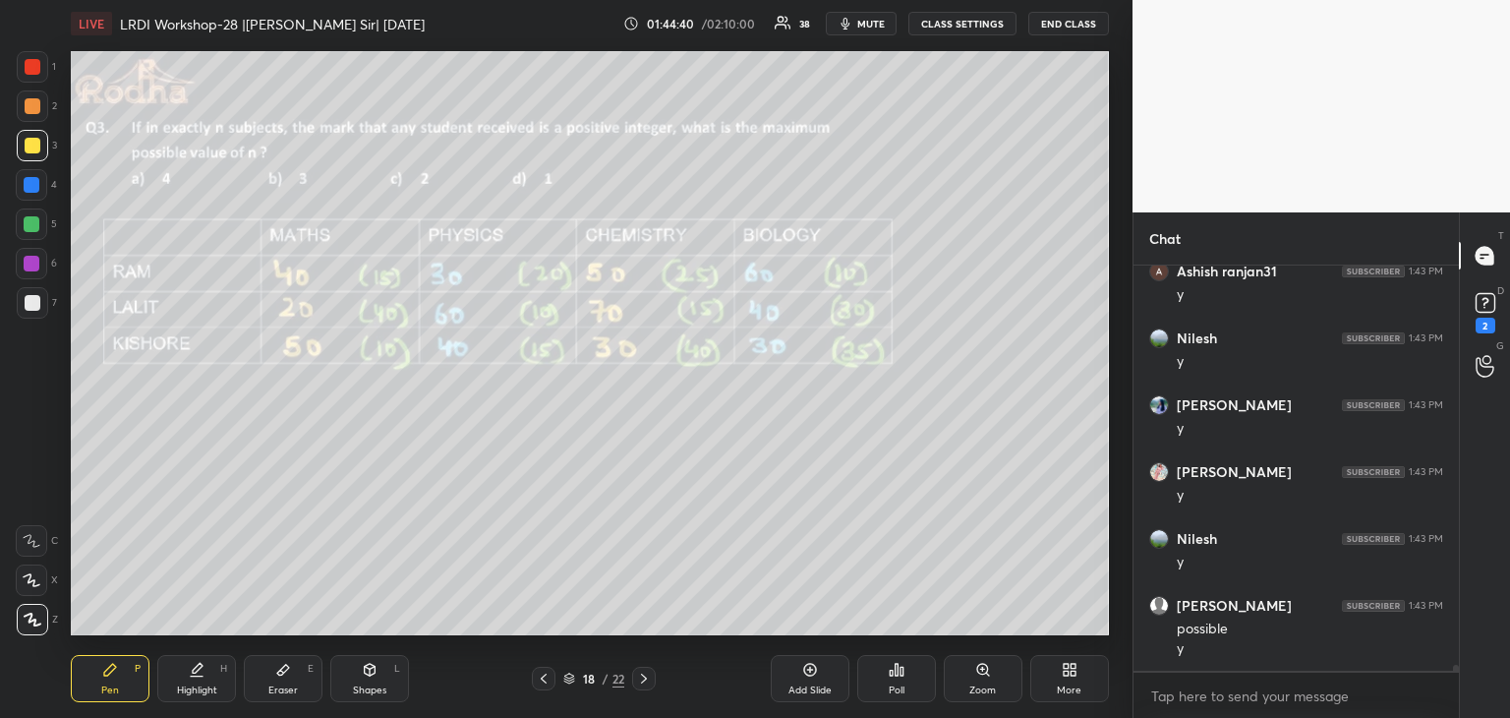
click at [38, 64] on div at bounding box center [33, 67] width 16 height 16
click at [802, 674] on icon at bounding box center [810, 670] width 16 height 16
click at [287, 677] on div "Eraser E" at bounding box center [283, 678] width 79 height 47
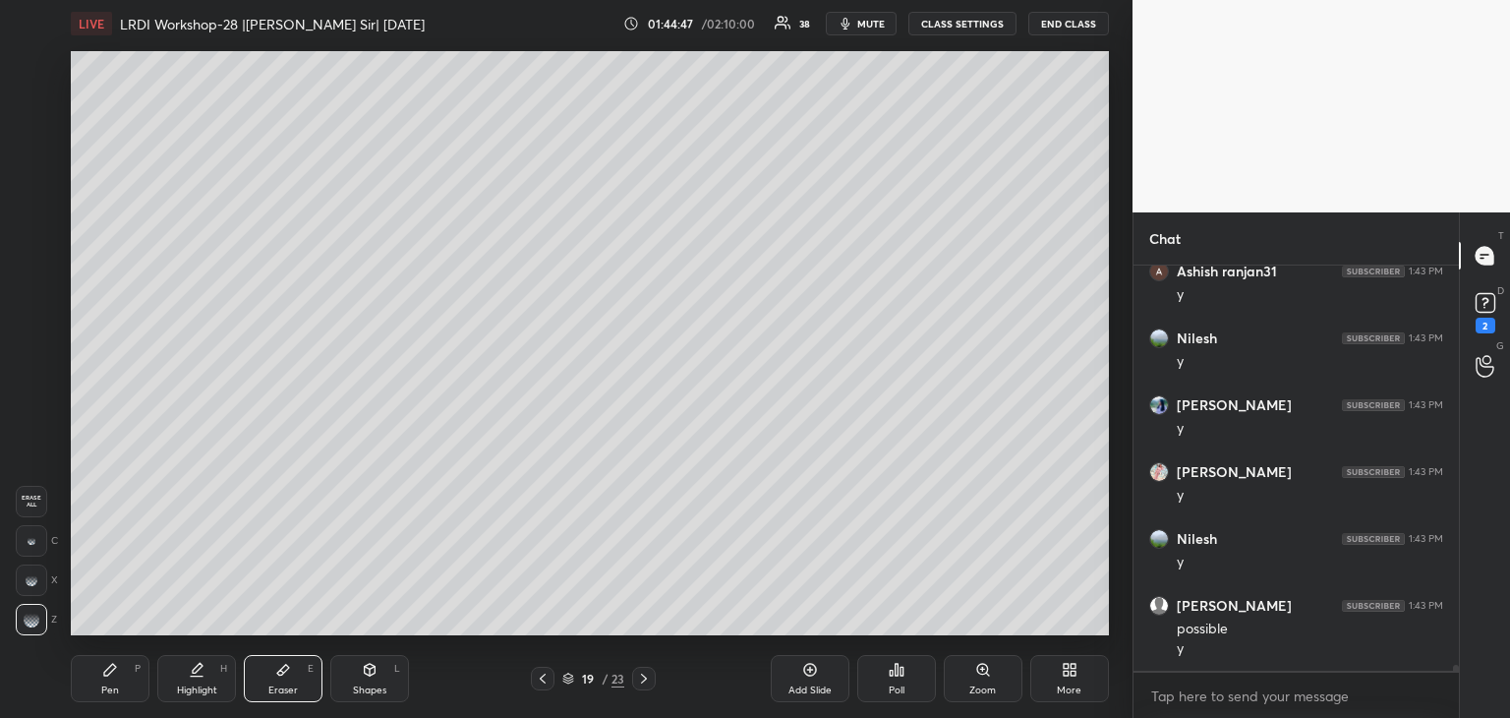
click at [125, 686] on div "Pen P" at bounding box center [110, 678] width 79 height 47
click at [31, 143] on div at bounding box center [33, 146] width 16 height 16
click at [547, 677] on icon at bounding box center [543, 678] width 16 height 16
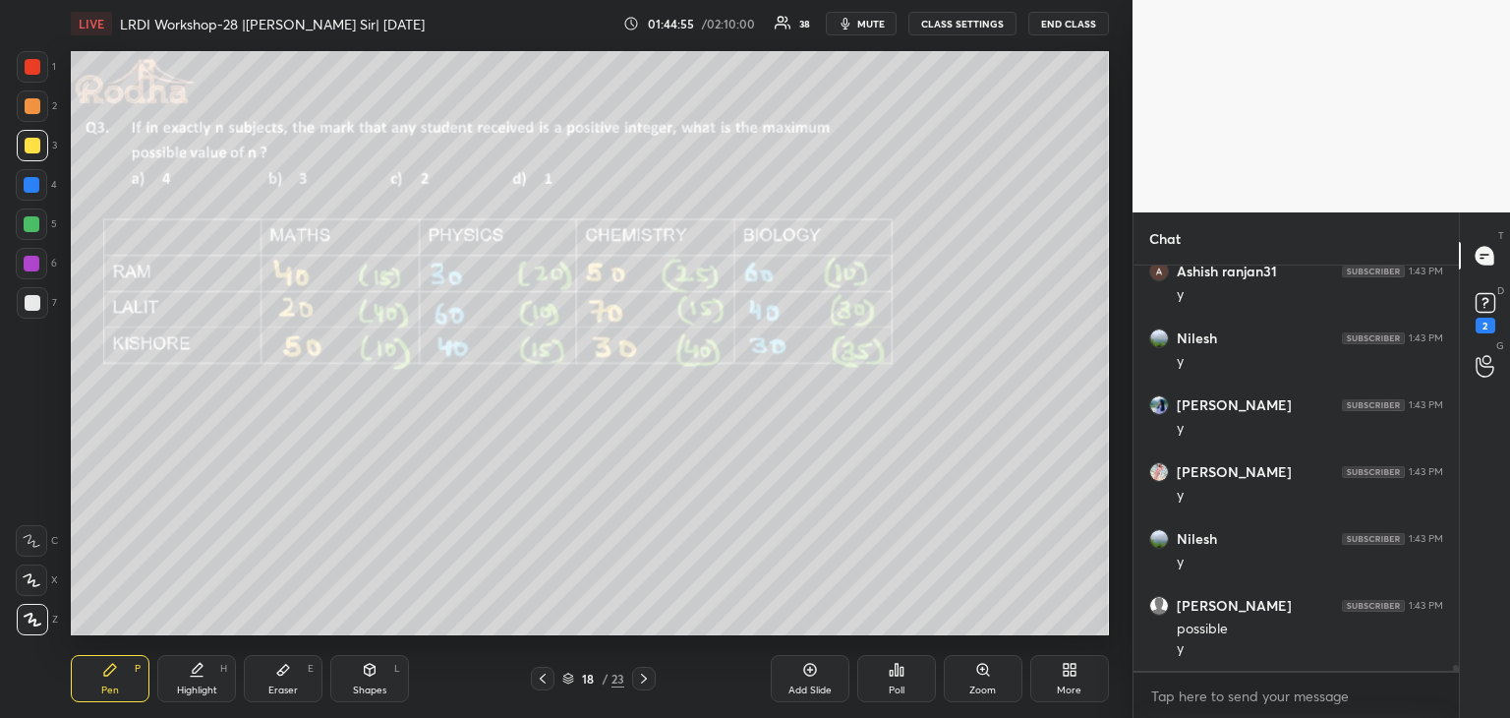
click at [642, 681] on icon at bounding box center [644, 678] width 16 height 16
click at [547, 677] on icon at bounding box center [543, 678] width 16 height 16
click at [645, 681] on icon at bounding box center [644, 678] width 6 height 10
click at [31, 184] on div at bounding box center [32, 185] width 16 height 16
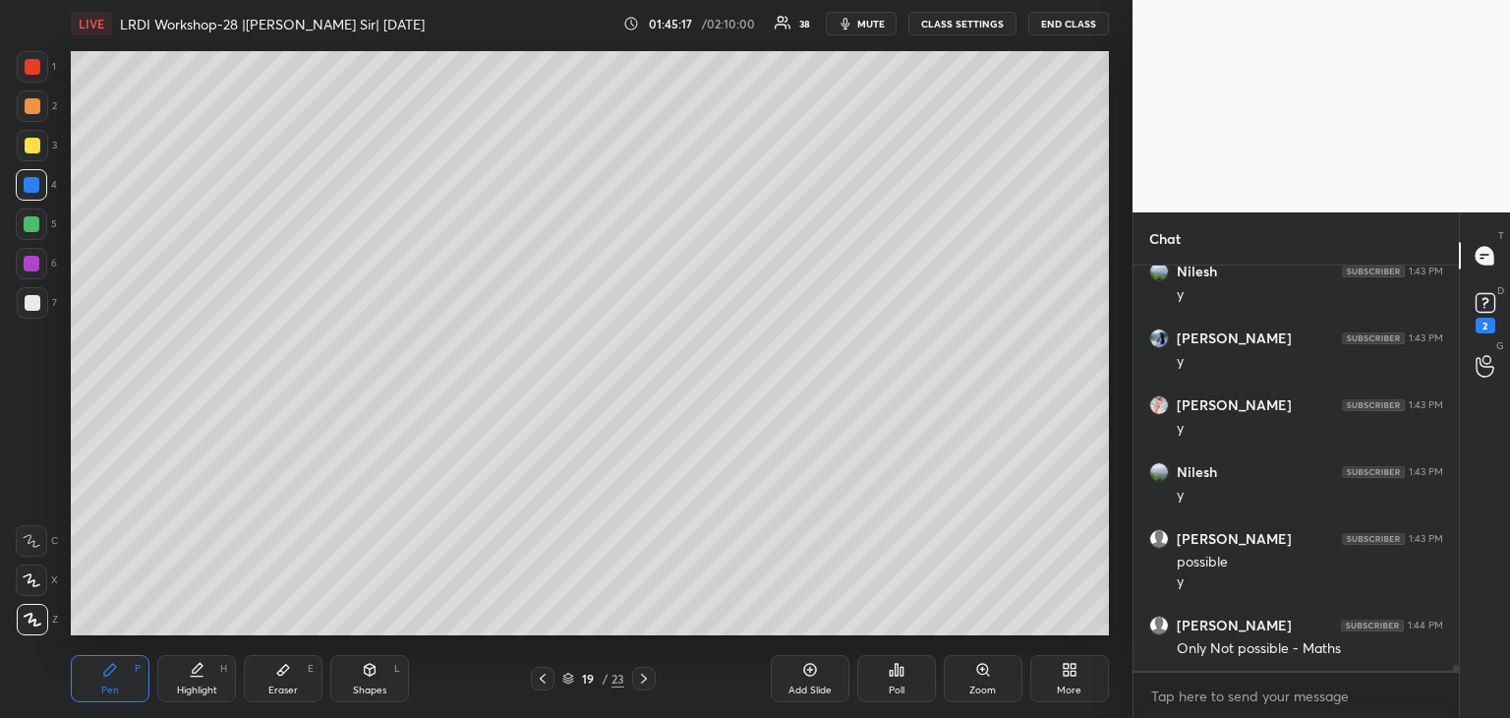
click at [548, 681] on icon at bounding box center [543, 678] width 16 height 16
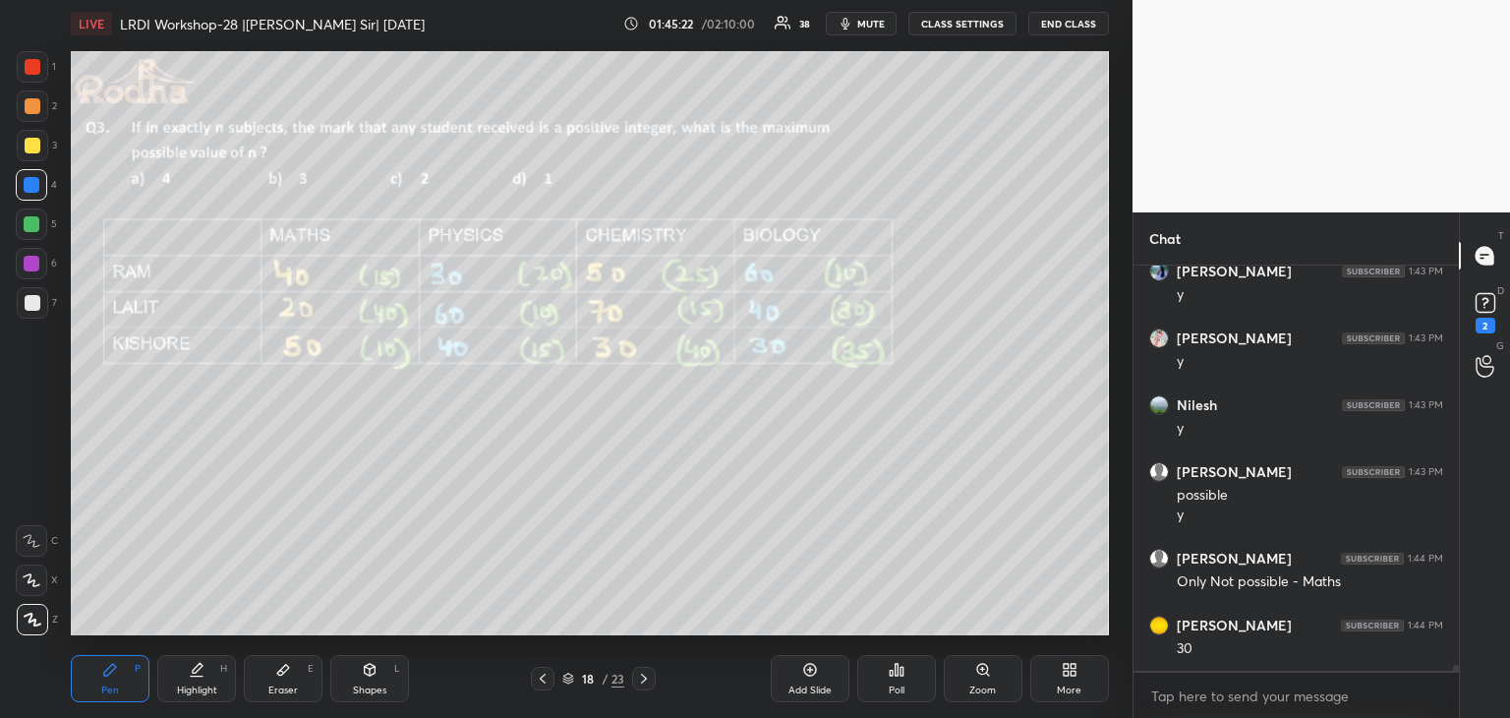
click at [643, 679] on icon at bounding box center [644, 678] width 16 height 16
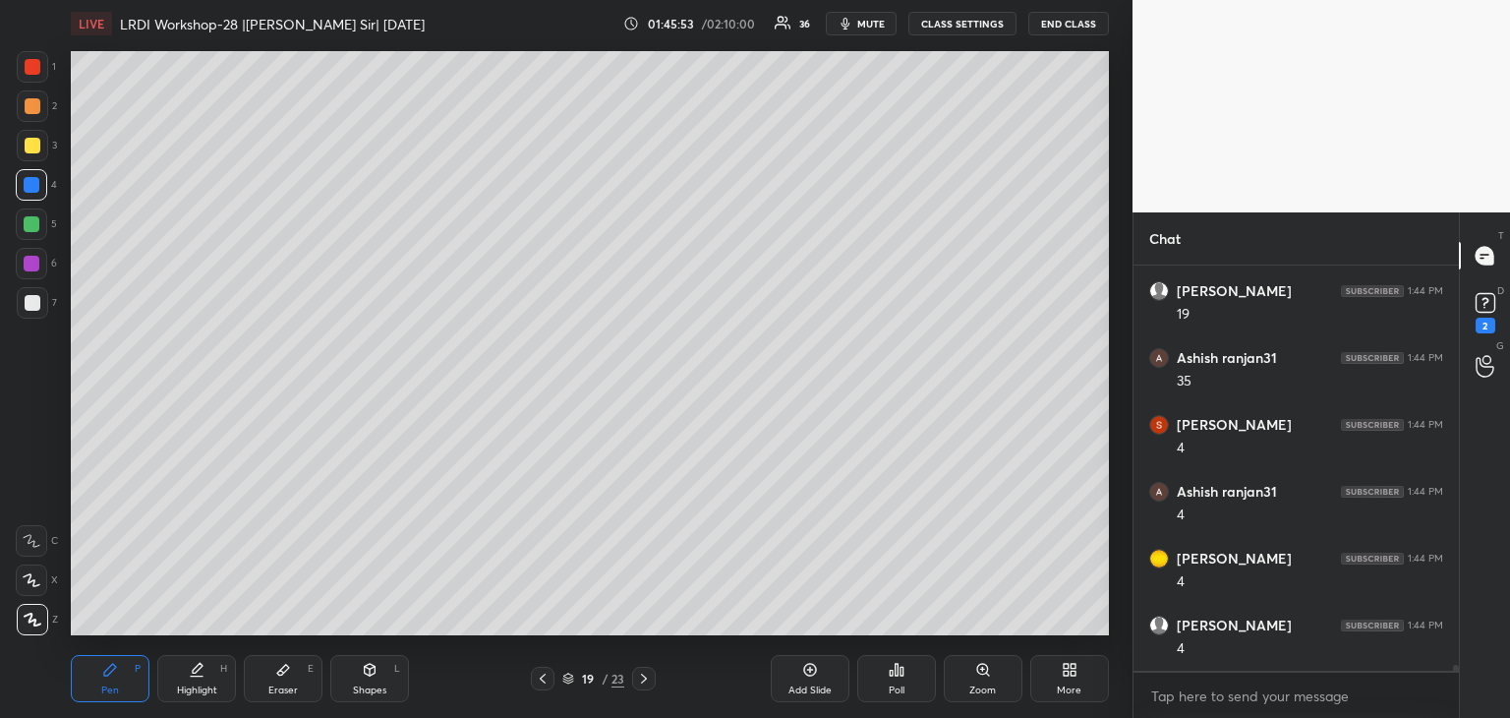
scroll to position [28382, 0]
click at [284, 670] on icon at bounding box center [283, 669] width 12 height 11
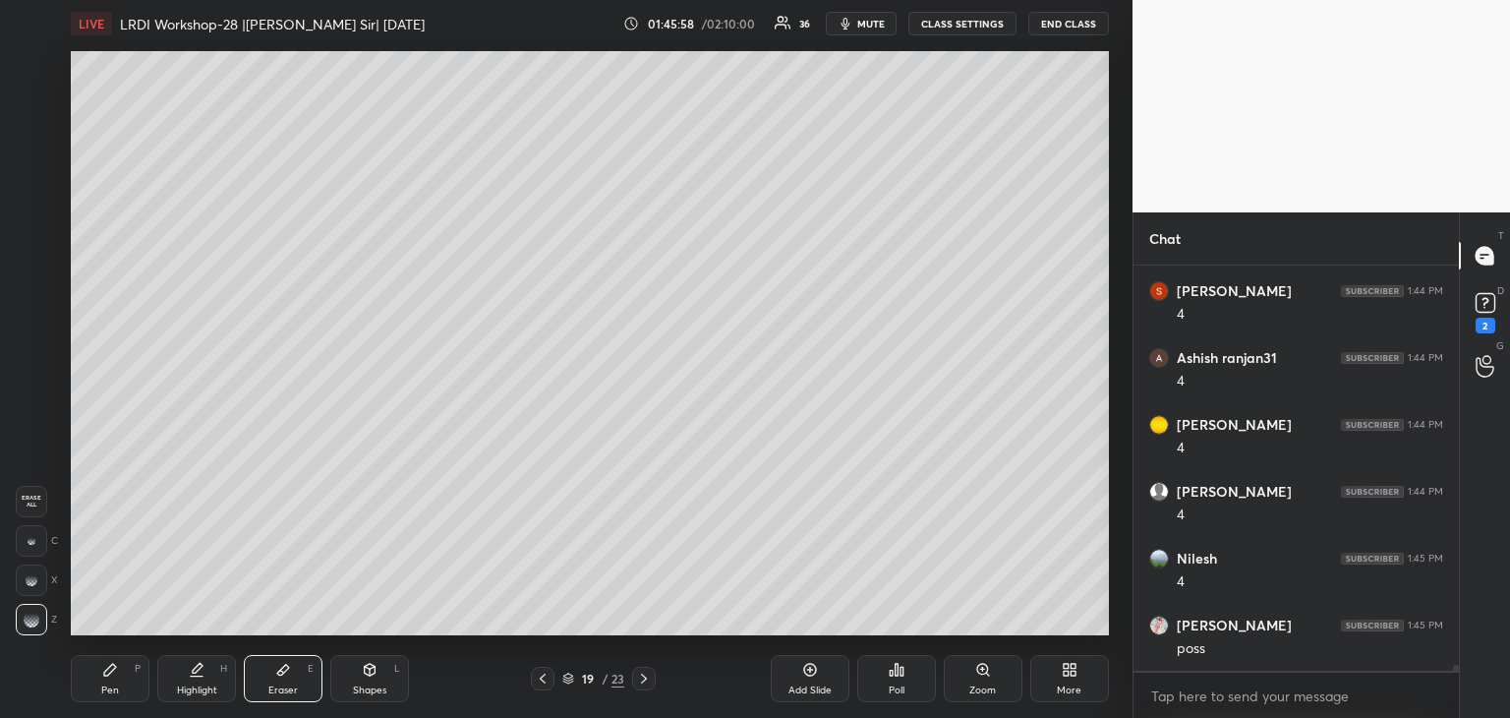
scroll to position [28516, 0]
click at [123, 675] on div "Pen P" at bounding box center [110, 678] width 79 height 47
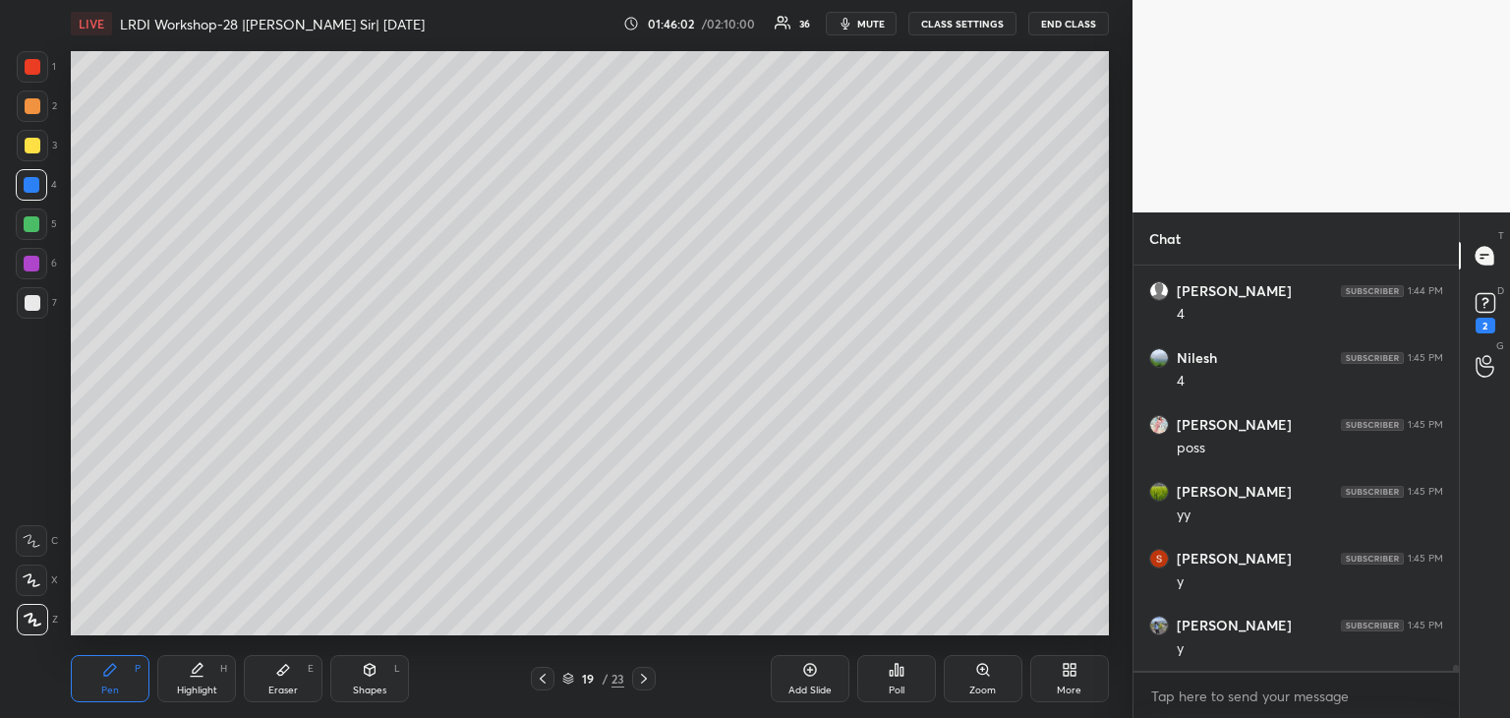
click at [29, 65] on div at bounding box center [33, 67] width 16 height 16
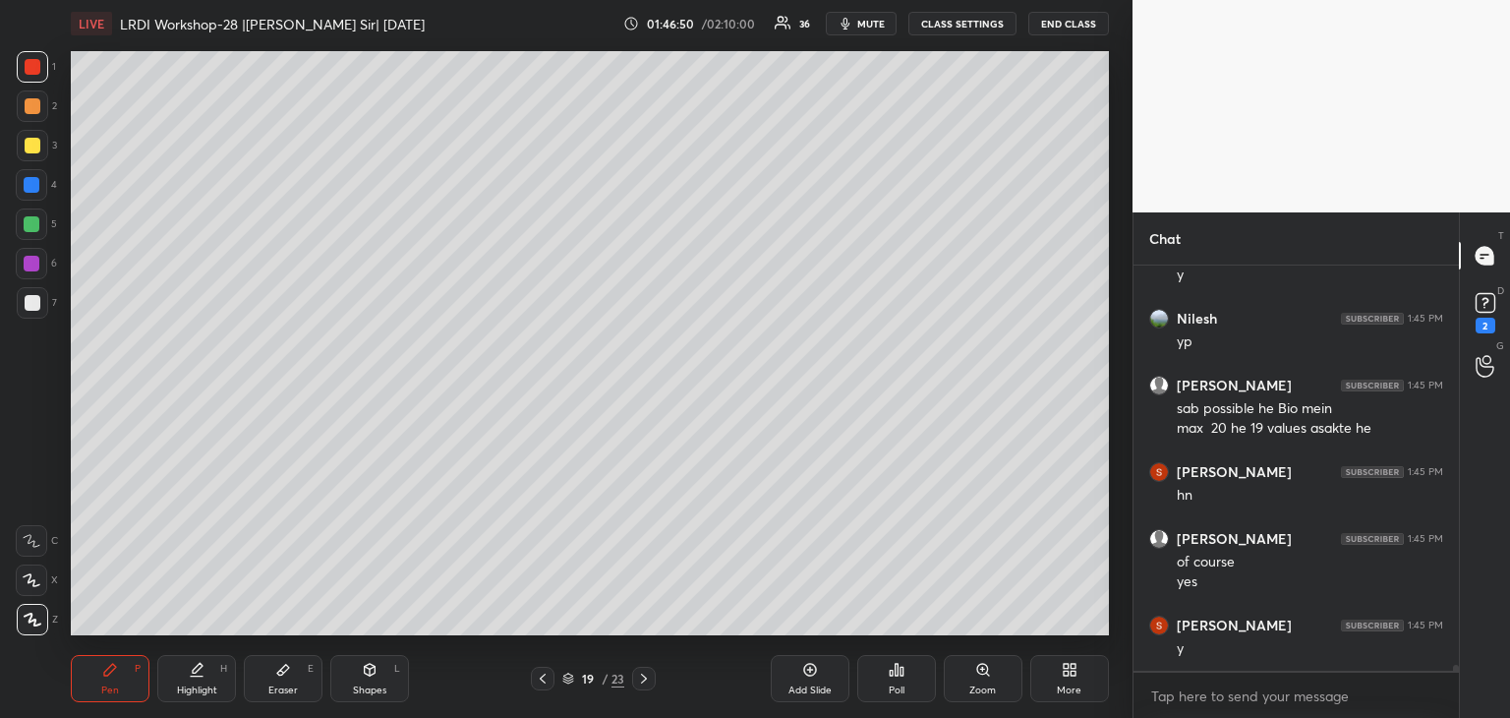
scroll to position [29290, 0]
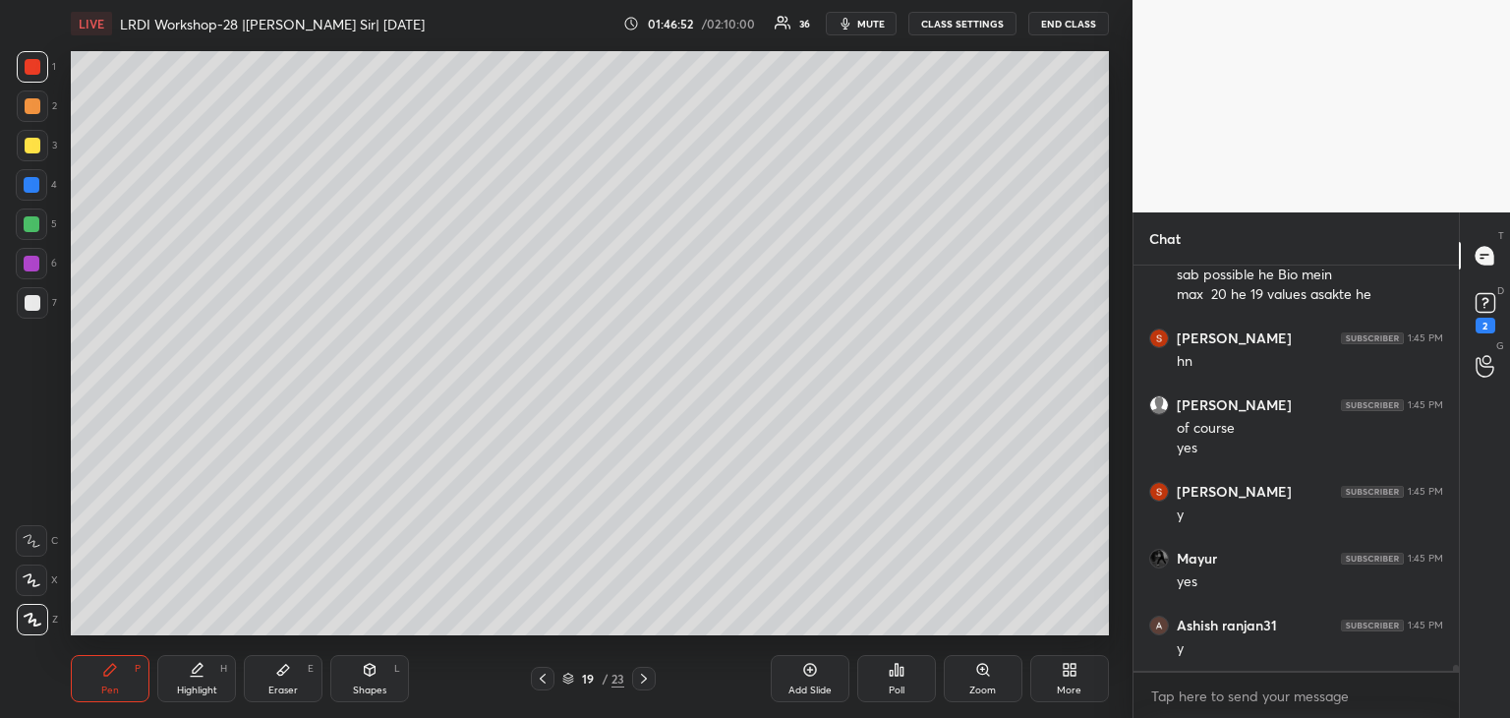
click at [543, 679] on icon at bounding box center [543, 678] width 6 height 10
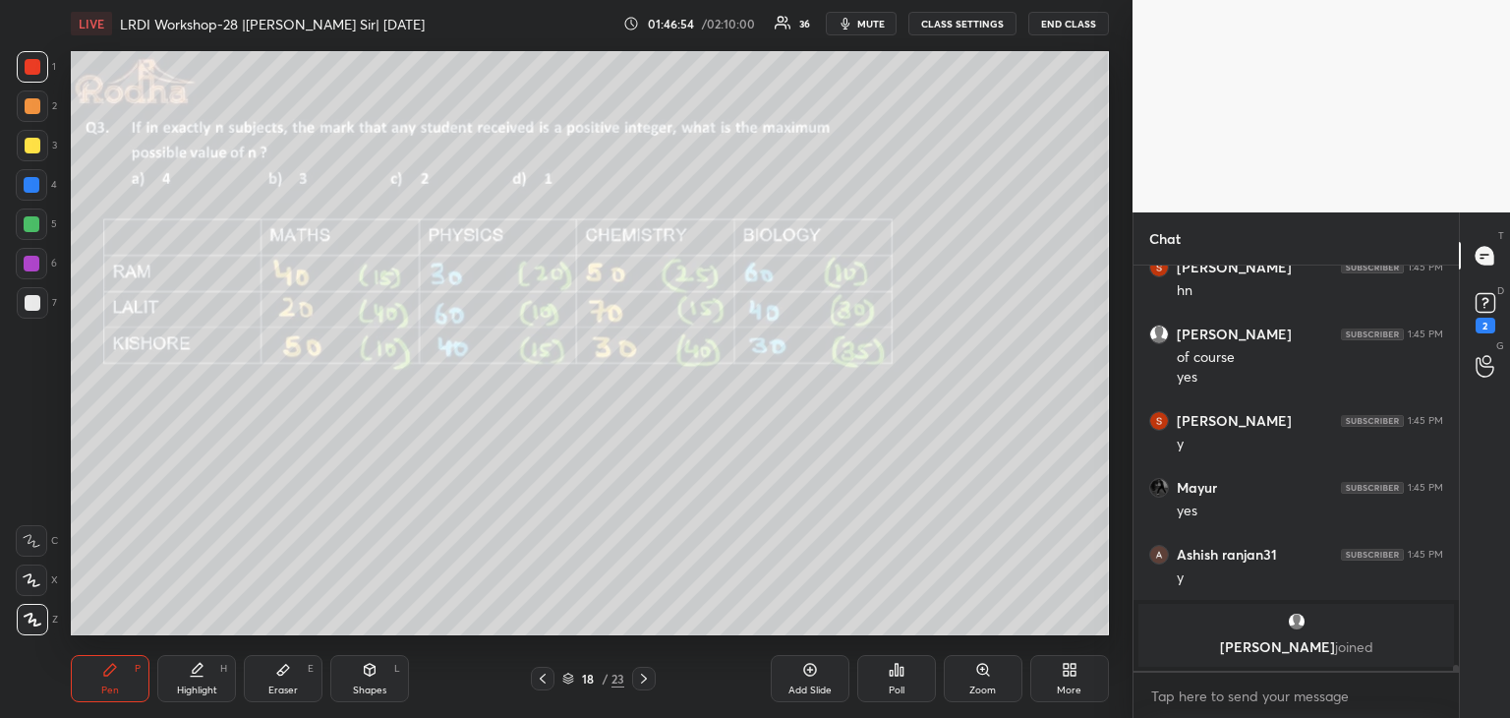
click at [31, 144] on div at bounding box center [33, 146] width 16 height 16
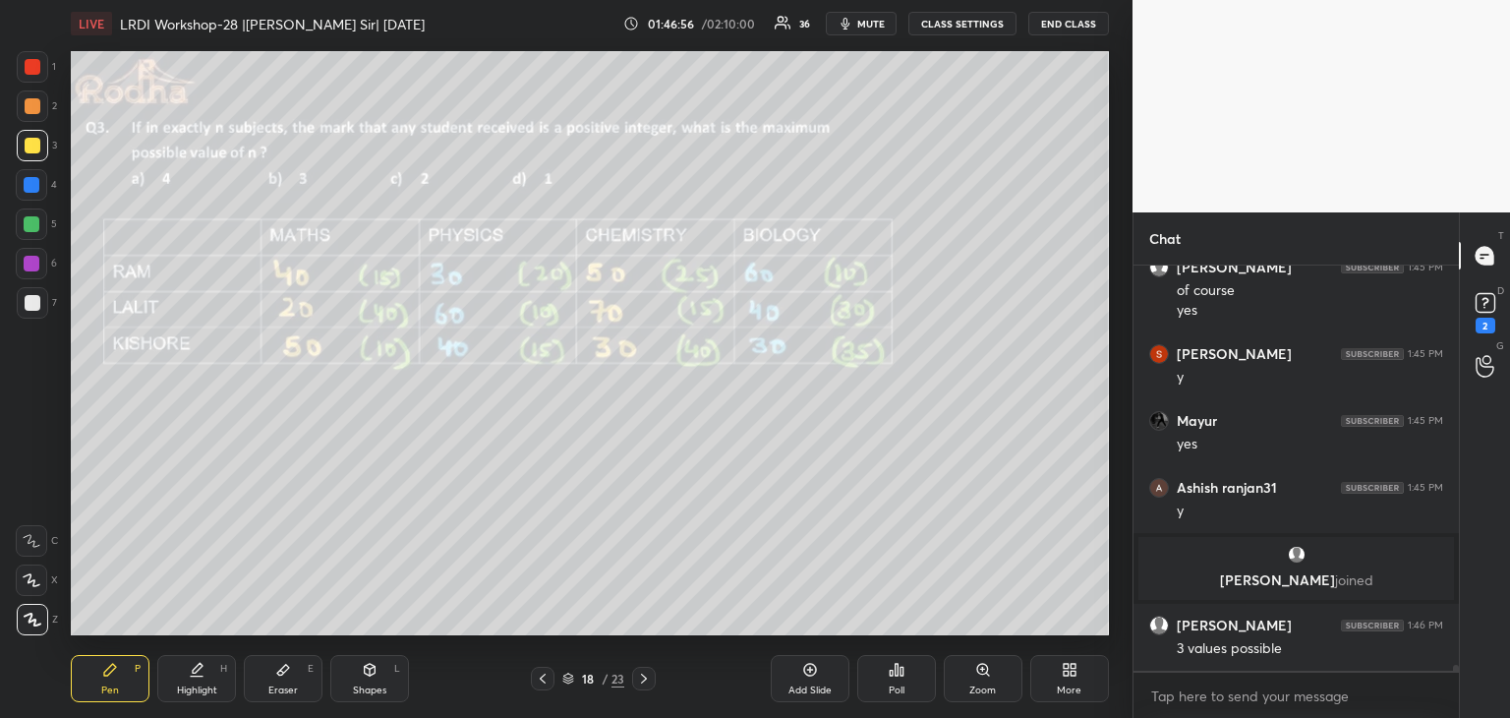
scroll to position [29021, 0]
click at [33, 63] on div at bounding box center [33, 67] width 16 height 16
click at [30, 220] on div at bounding box center [32, 224] width 16 height 16
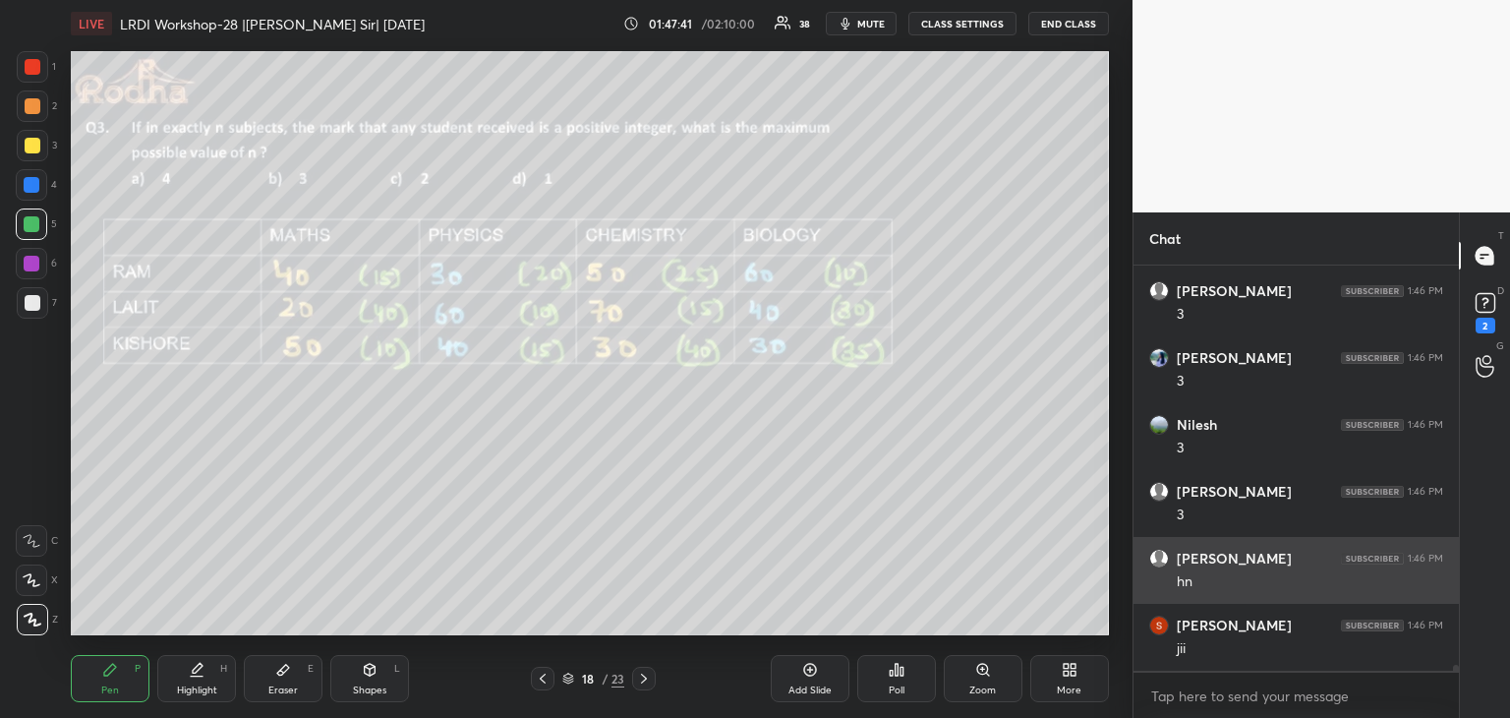
scroll to position [29756, 0]
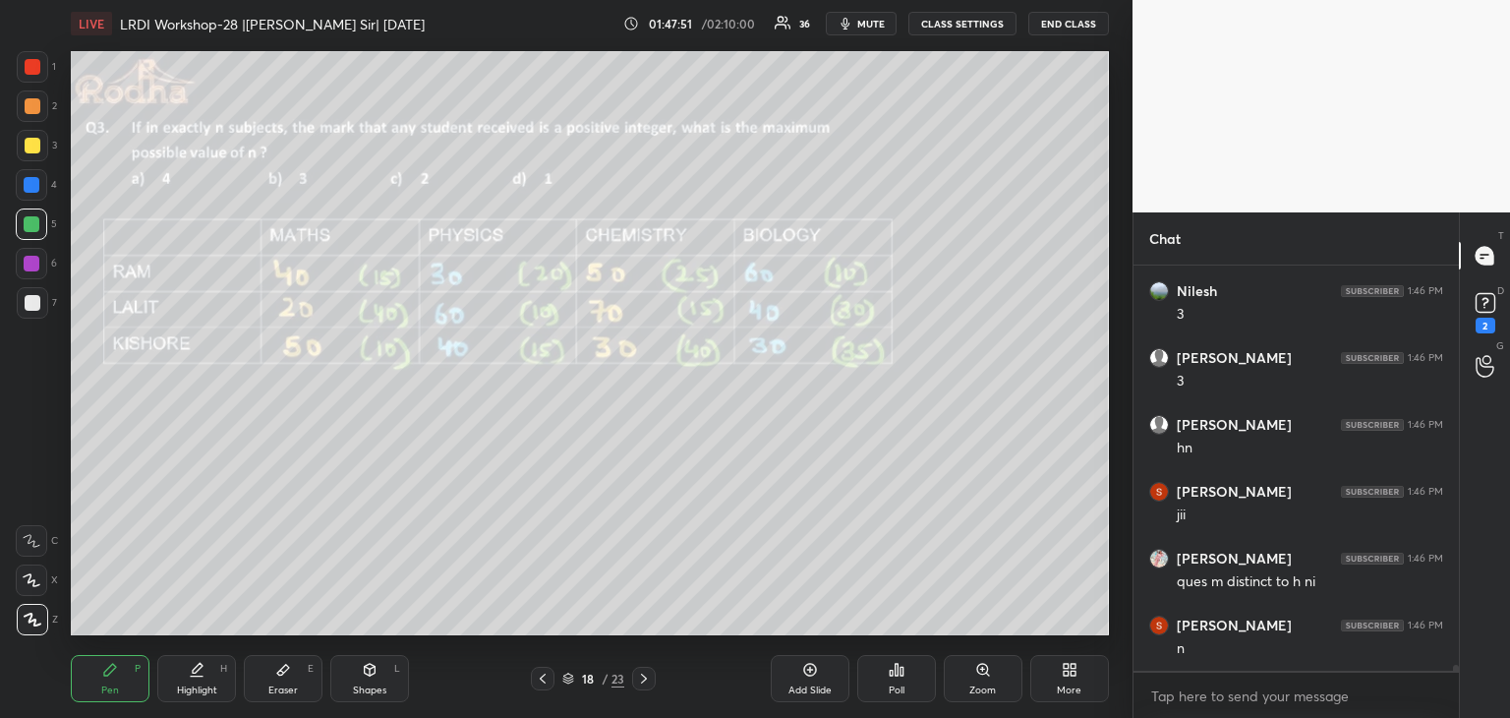
click at [549, 677] on icon at bounding box center [543, 678] width 16 height 16
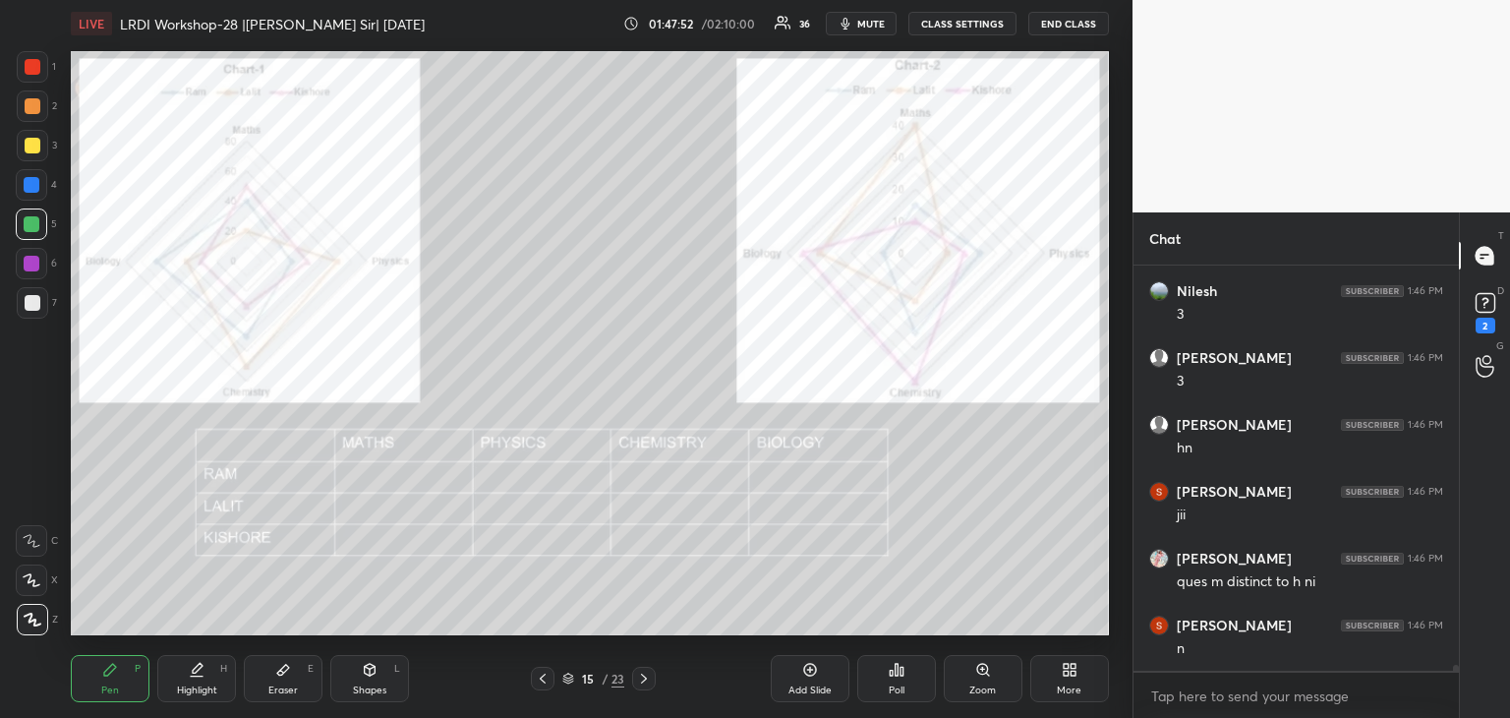
click at [549, 677] on icon at bounding box center [543, 678] width 16 height 16
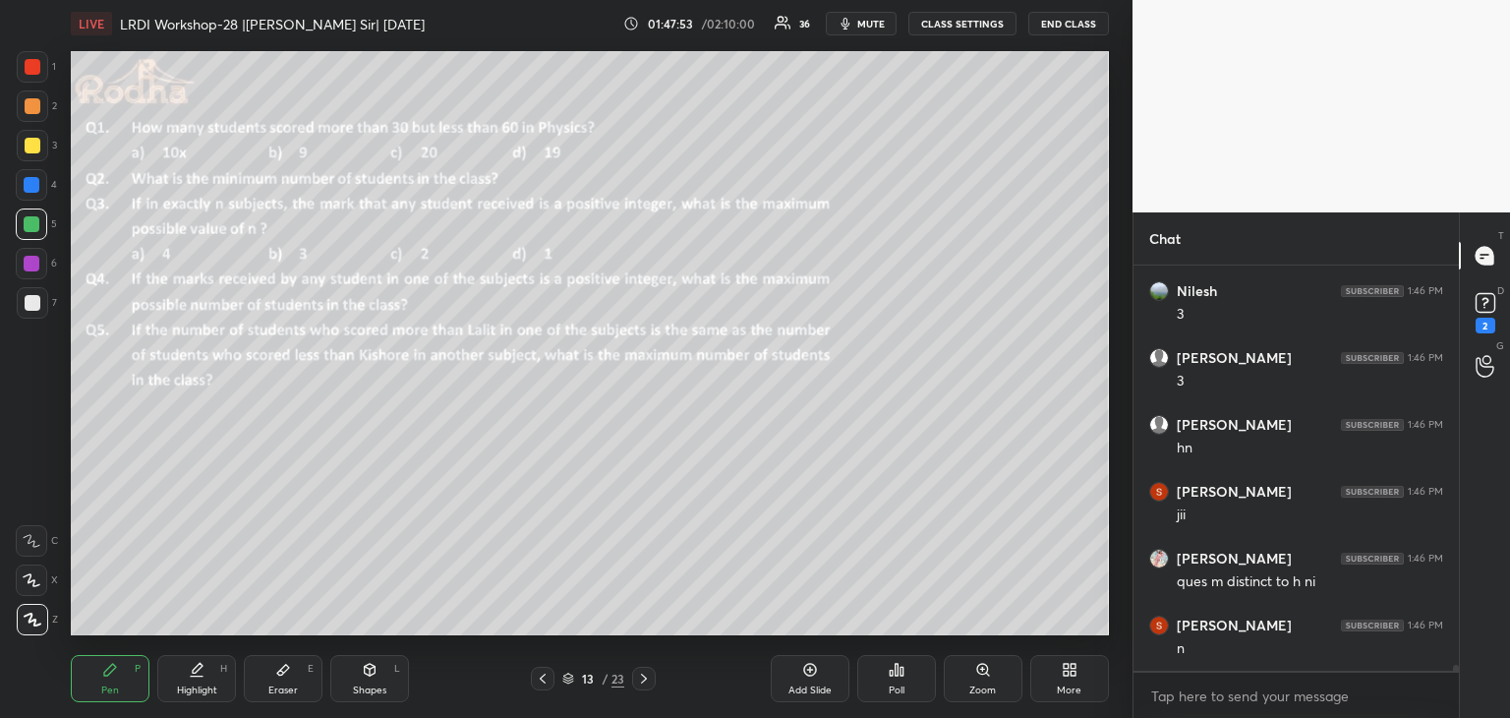
click at [549, 677] on icon at bounding box center [543, 678] width 16 height 16
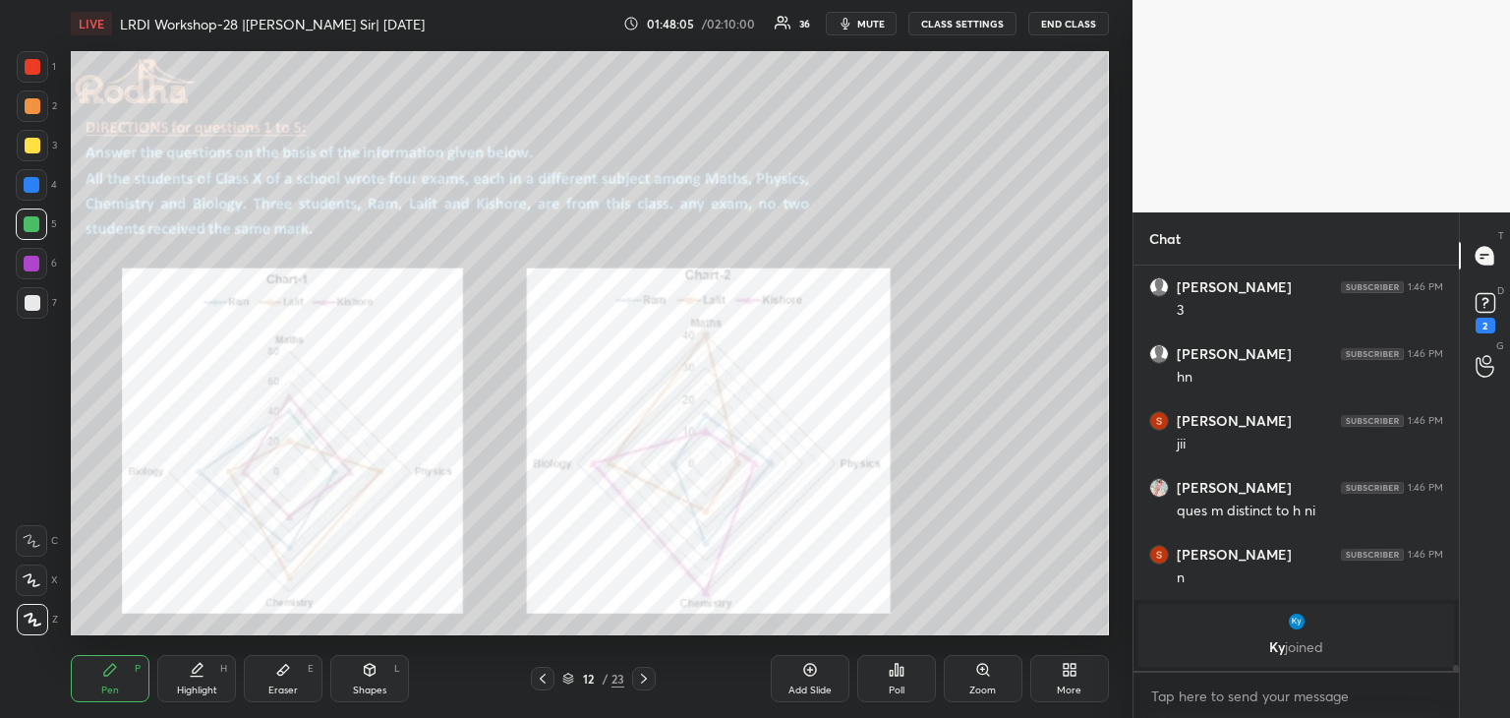
scroll to position [29644, 0]
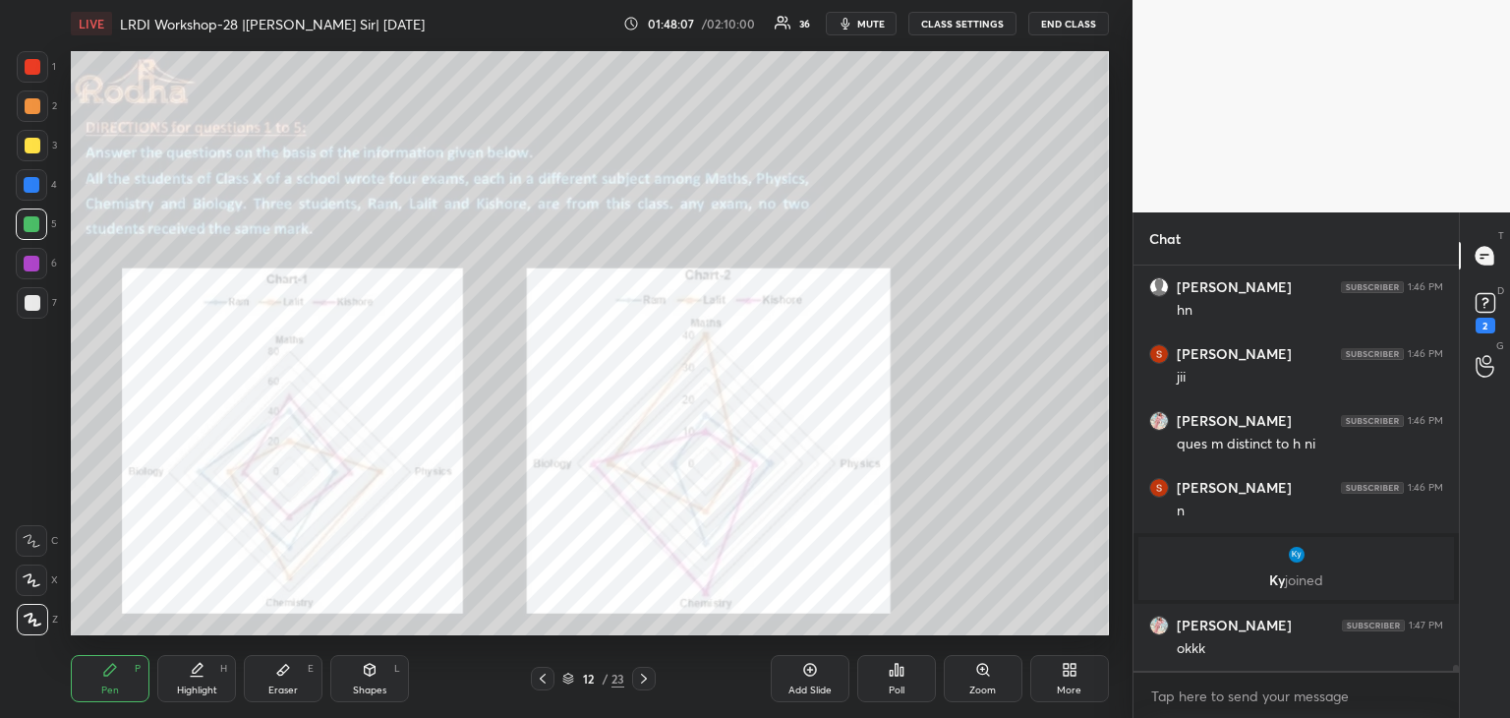
click at [644, 677] on icon at bounding box center [644, 678] width 16 height 16
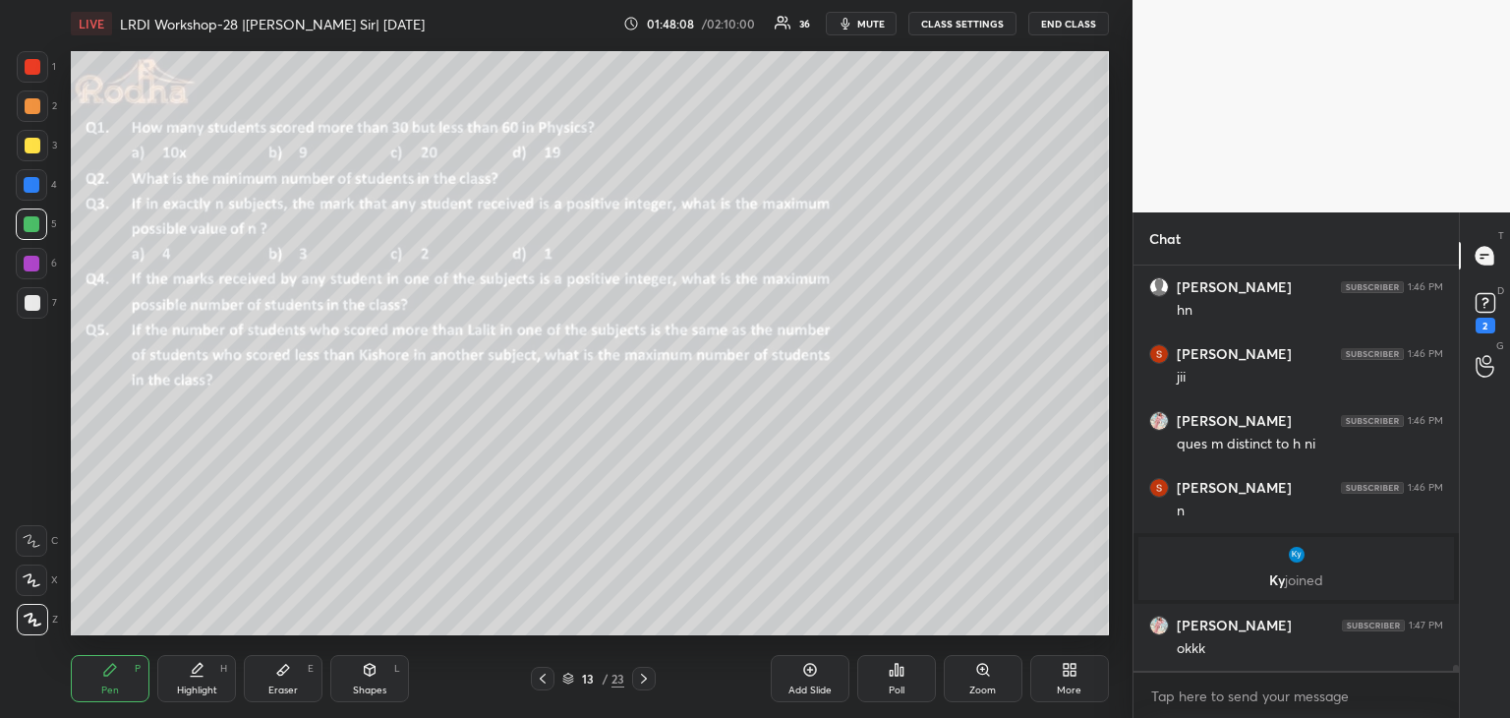
click at [644, 677] on icon at bounding box center [644, 678] width 16 height 16
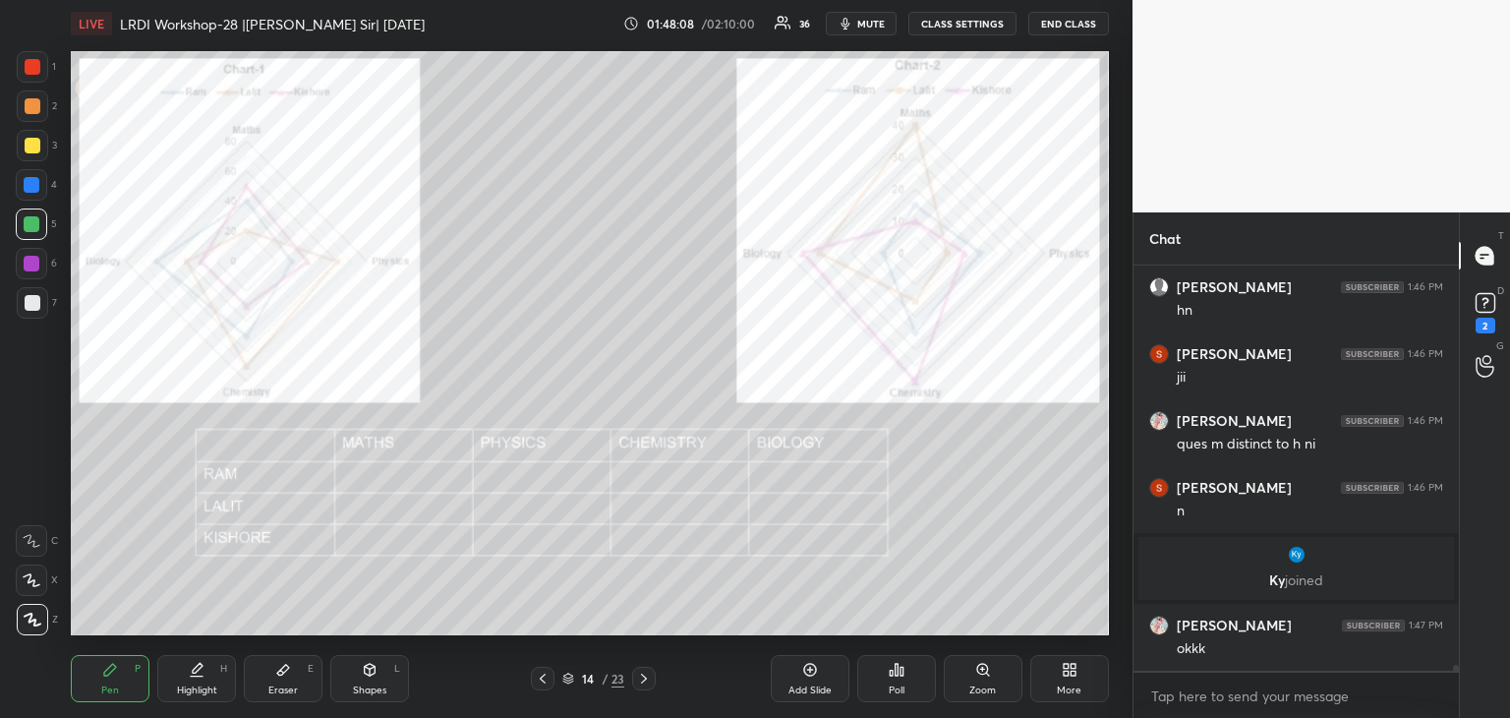
click at [644, 677] on icon at bounding box center [644, 678] width 16 height 16
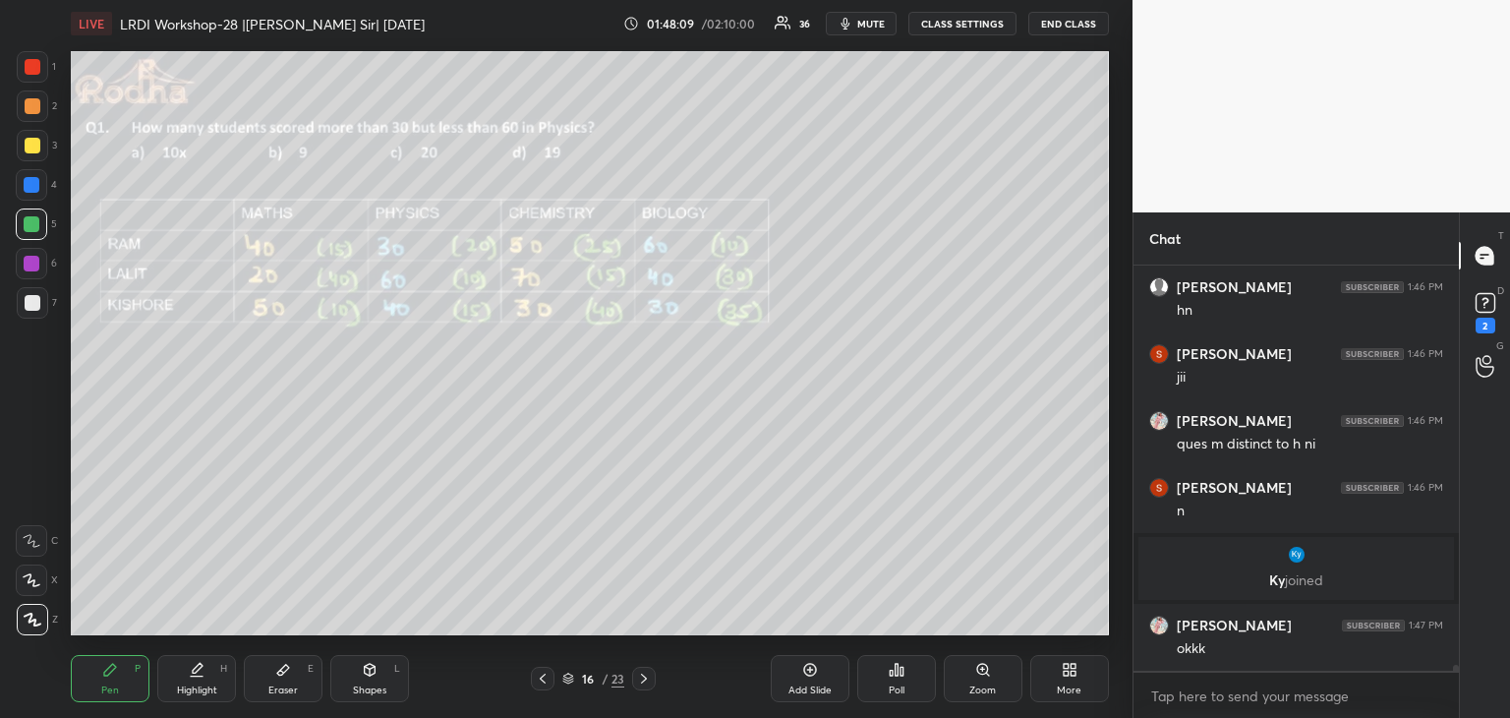
click at [644, 677] on icon at bounding box center [644, 678] width 16 height 16
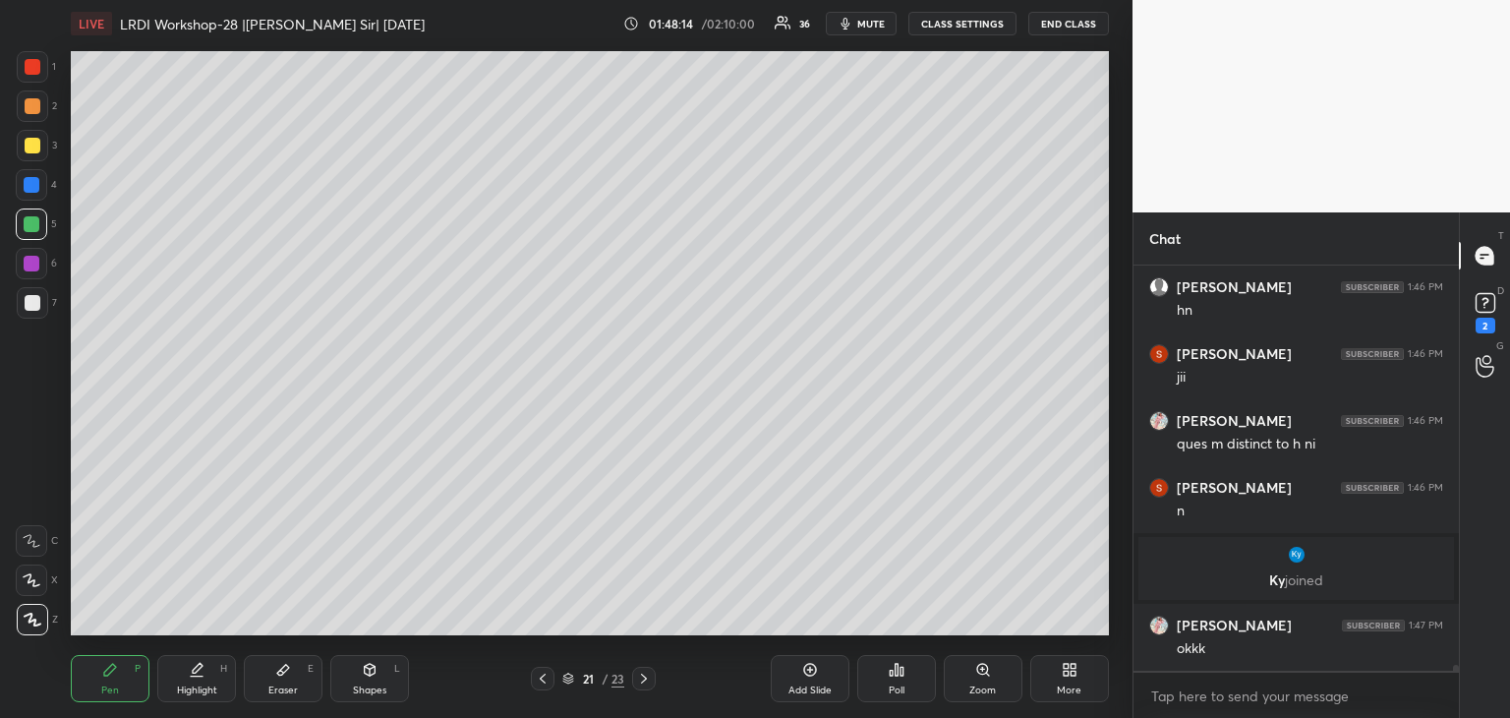
click at [644, 677] on icon at bounding box center [644, 678] width 16 height 16
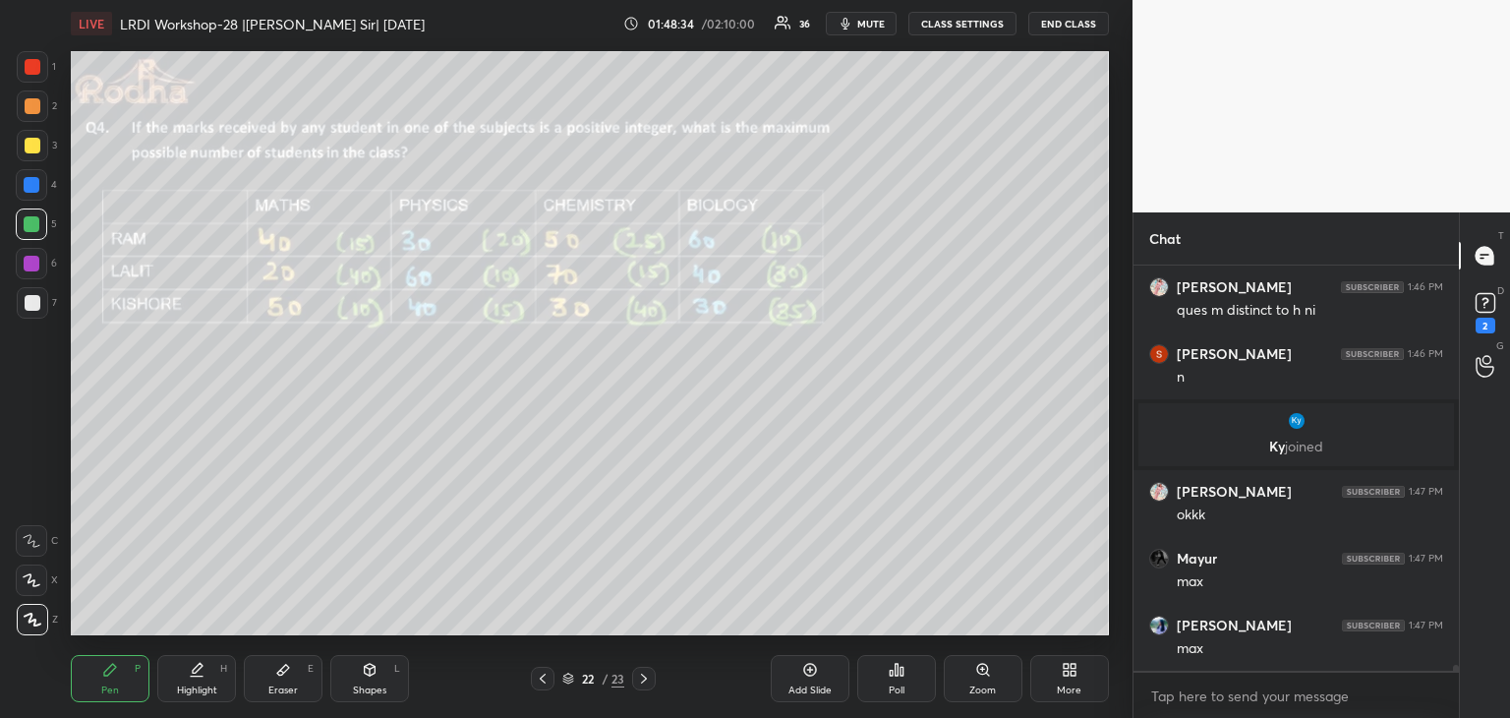
scroll to position [29845, 0]
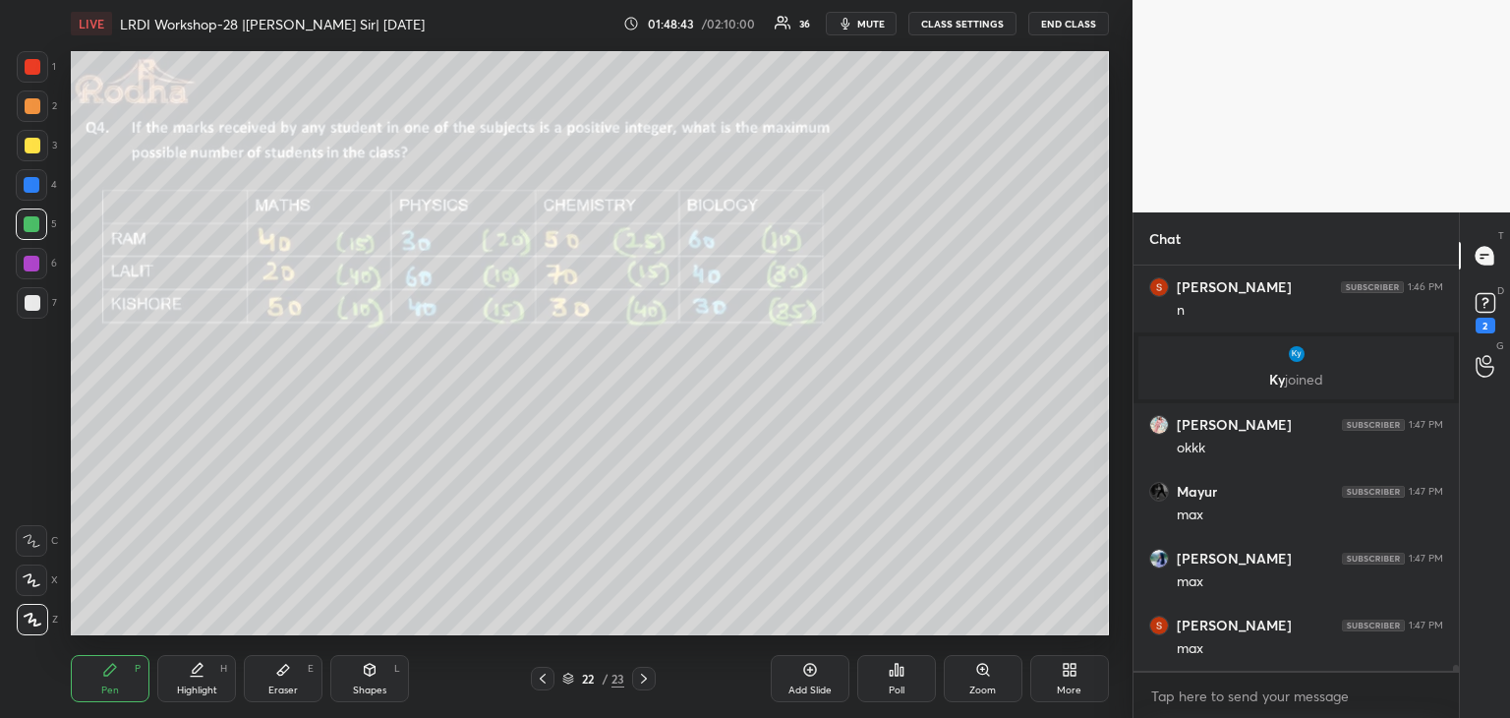
click at [895, 674] on icon at bounding box center [896, 669] width 3 height 12
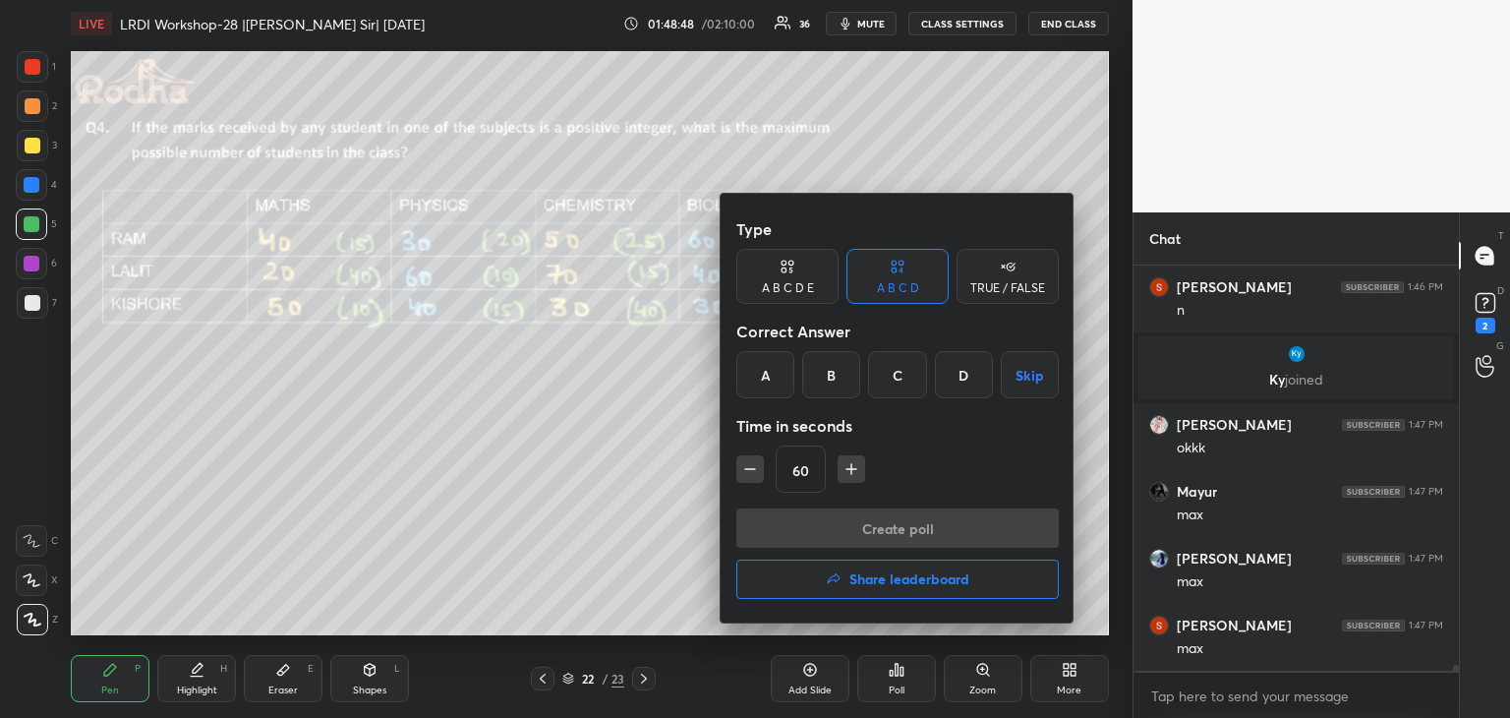
click at [1013, 374] on button "Skip" at bounding box center [1030, 374] width 58 height 47
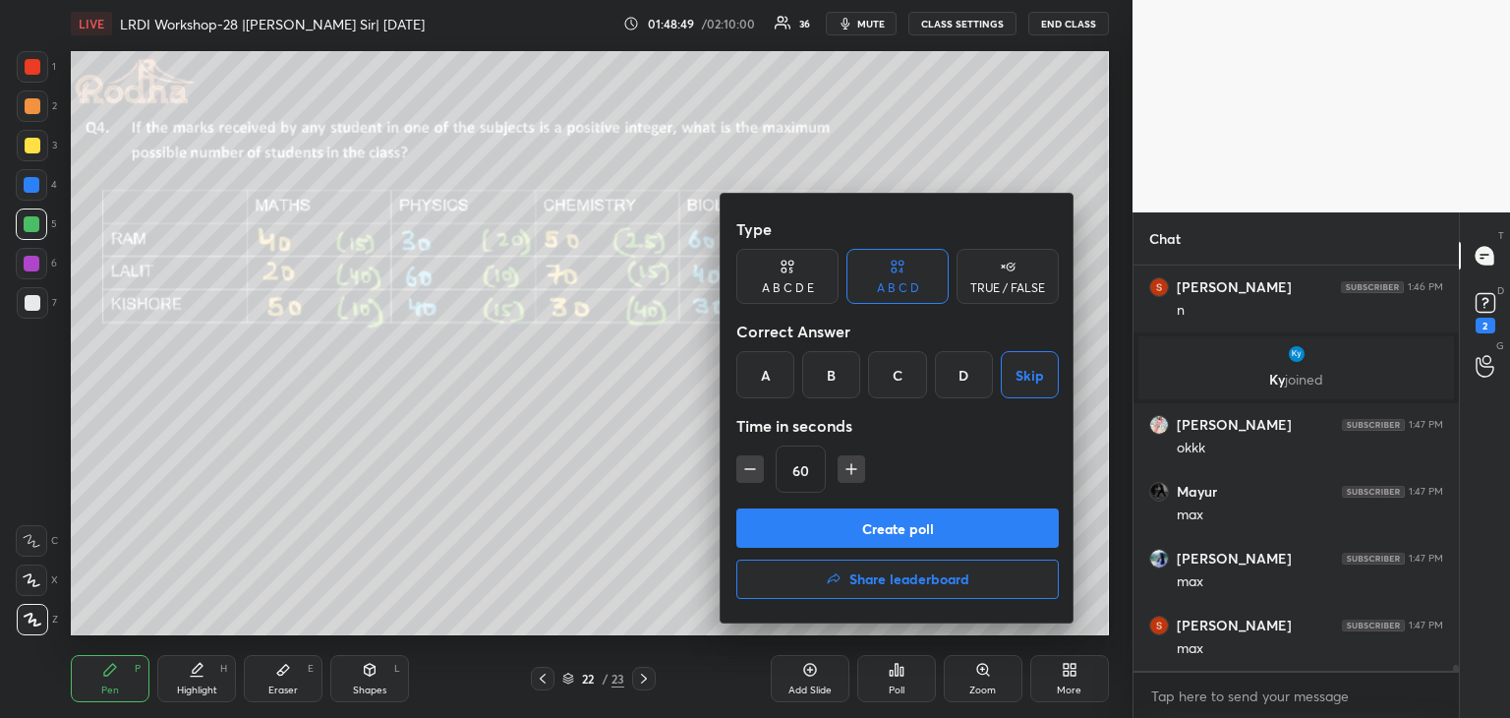
click at [975, 520] on button "Create poll" at bounding box center [897, 527] width 322 height 39
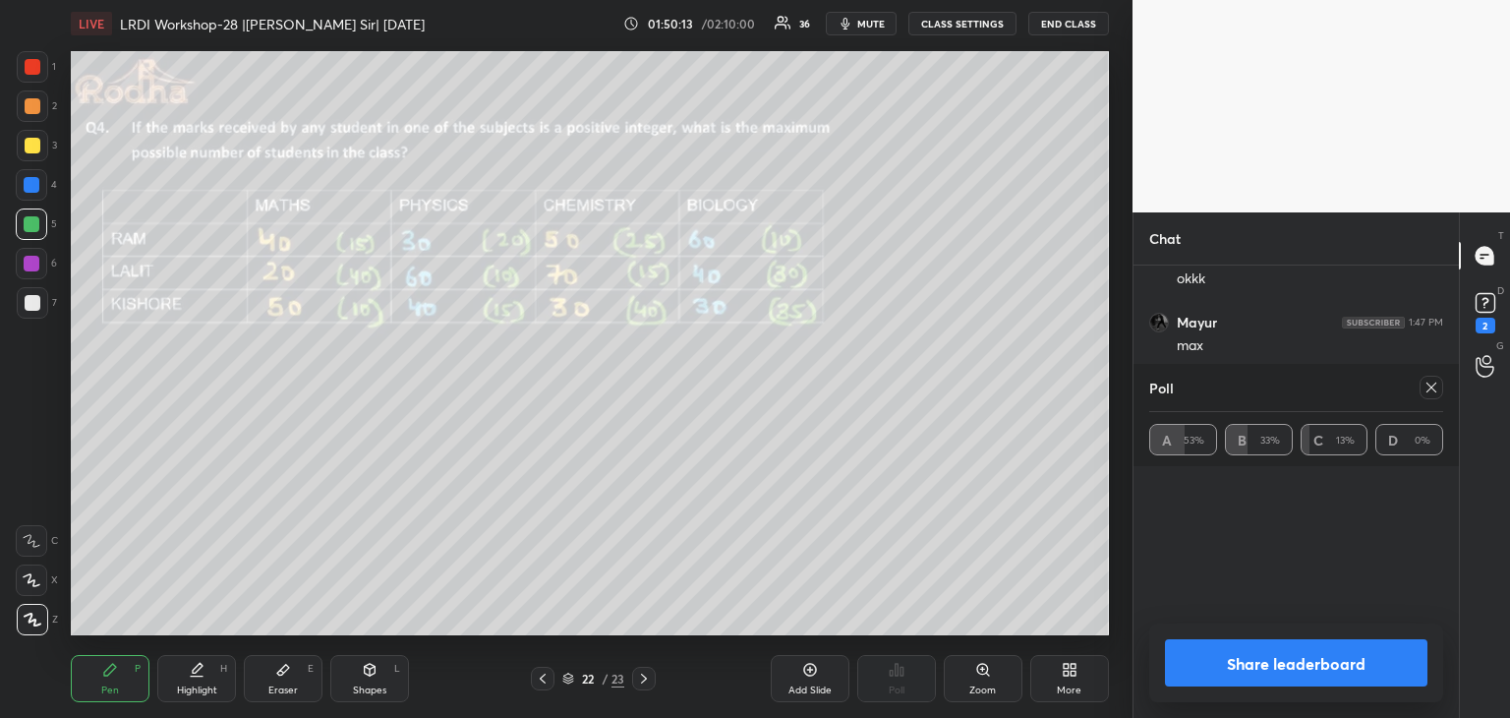
scroll to position [30026, 0]
click at [1340, 680] on button "Share leaderboard" at bounding box center [1296, 662] width 262 height 47
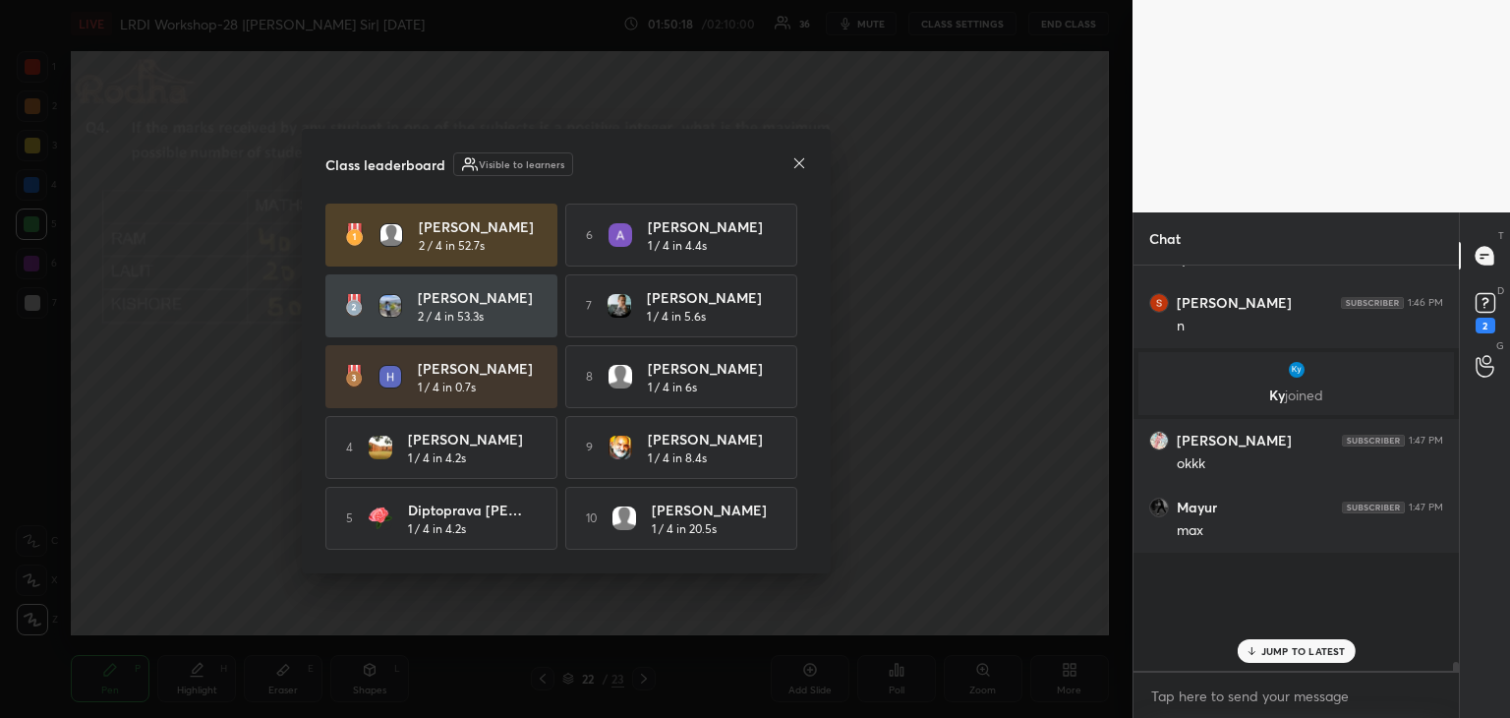
scroll to position [29526, 0]
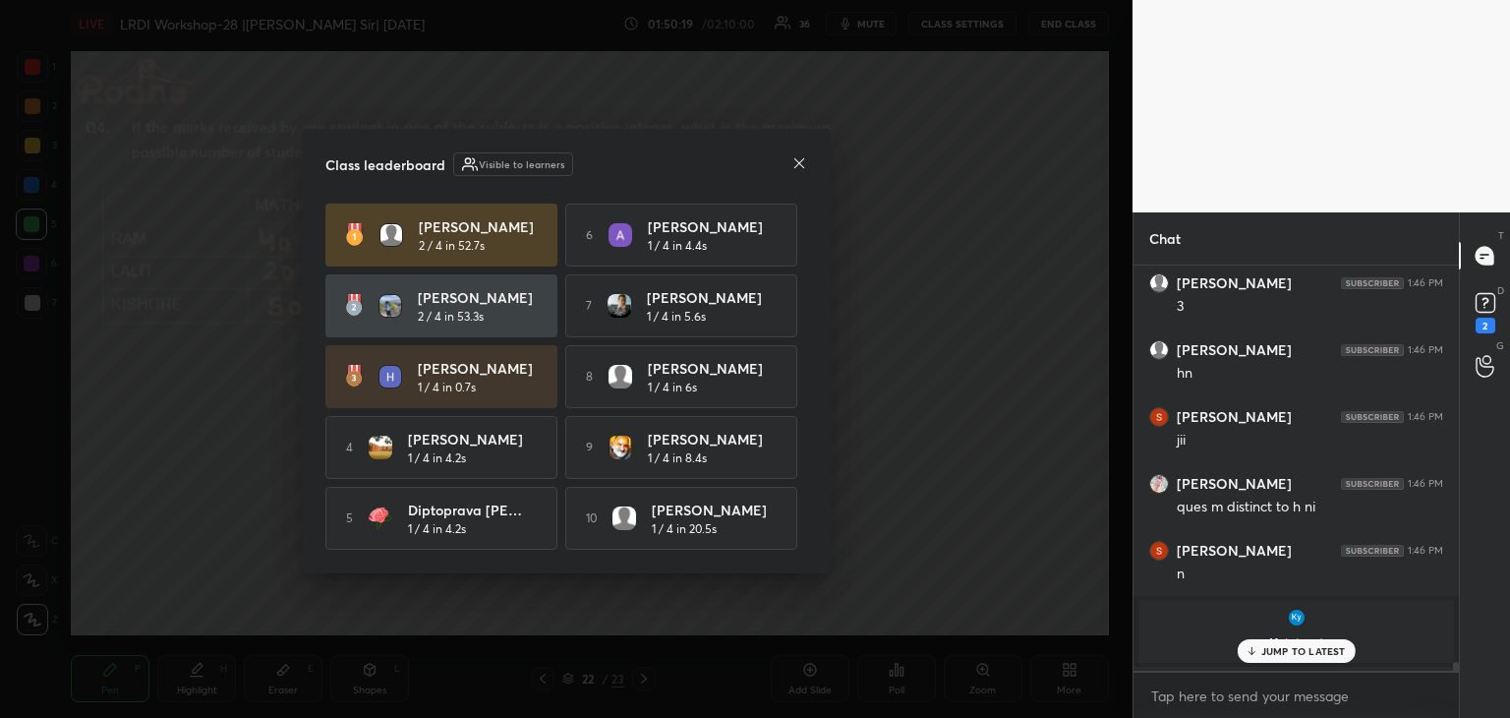
click at [798, 157] on icon at bounding box center [799, 163] width 16 height 16
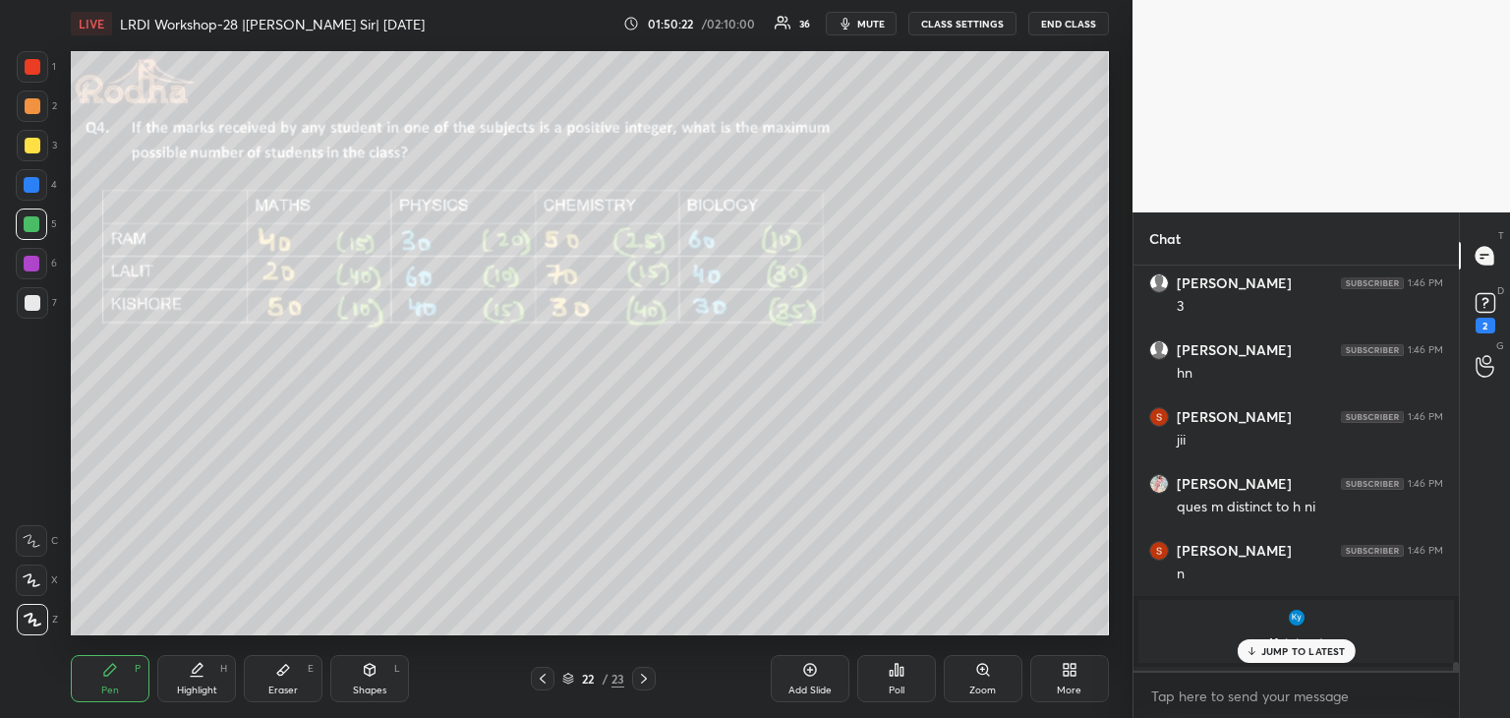
click at [1290, 650] on p "JUMP TO LATEST" at bounding box center [1303, 651] width 85 height 12
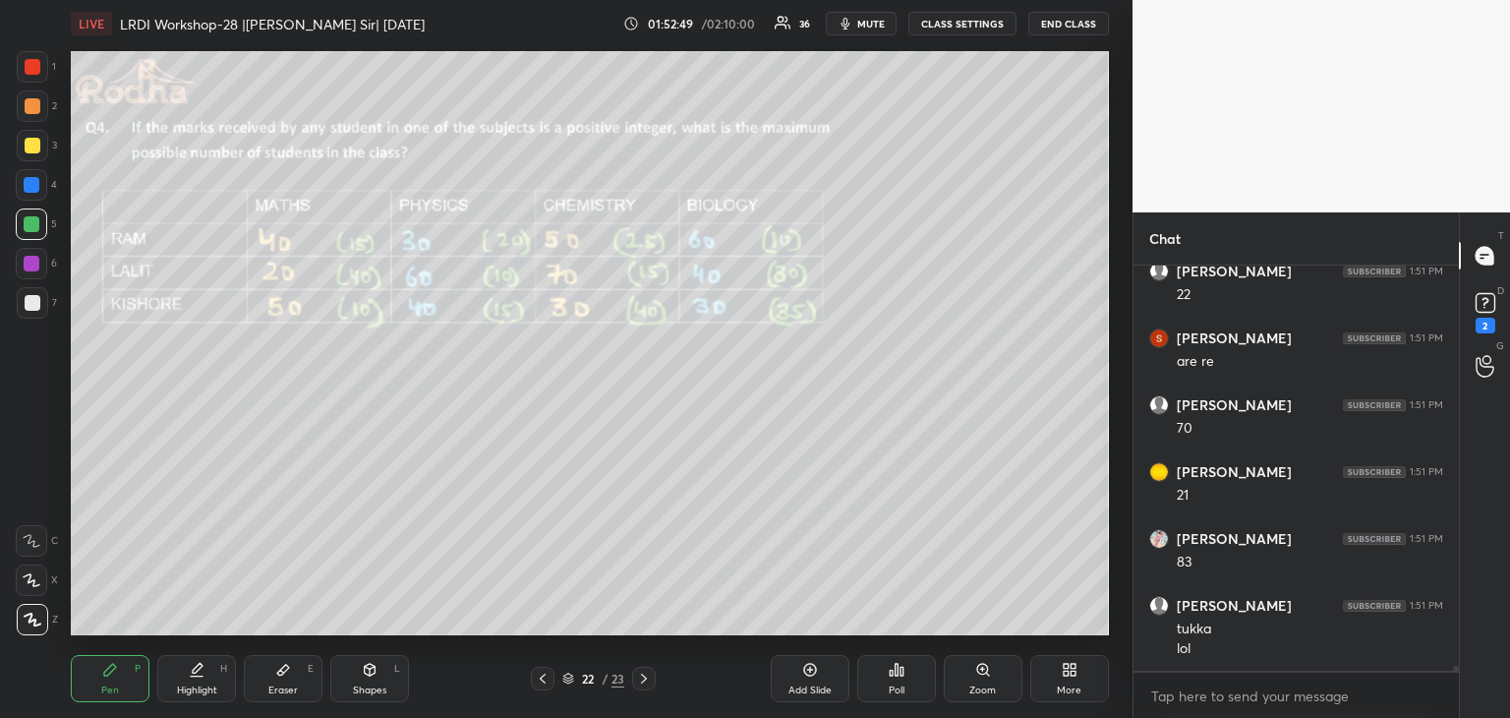
scroll to position [32483, 0]
click at [278, 671] on icon at bounding box center [283, 669] width 12 height 11
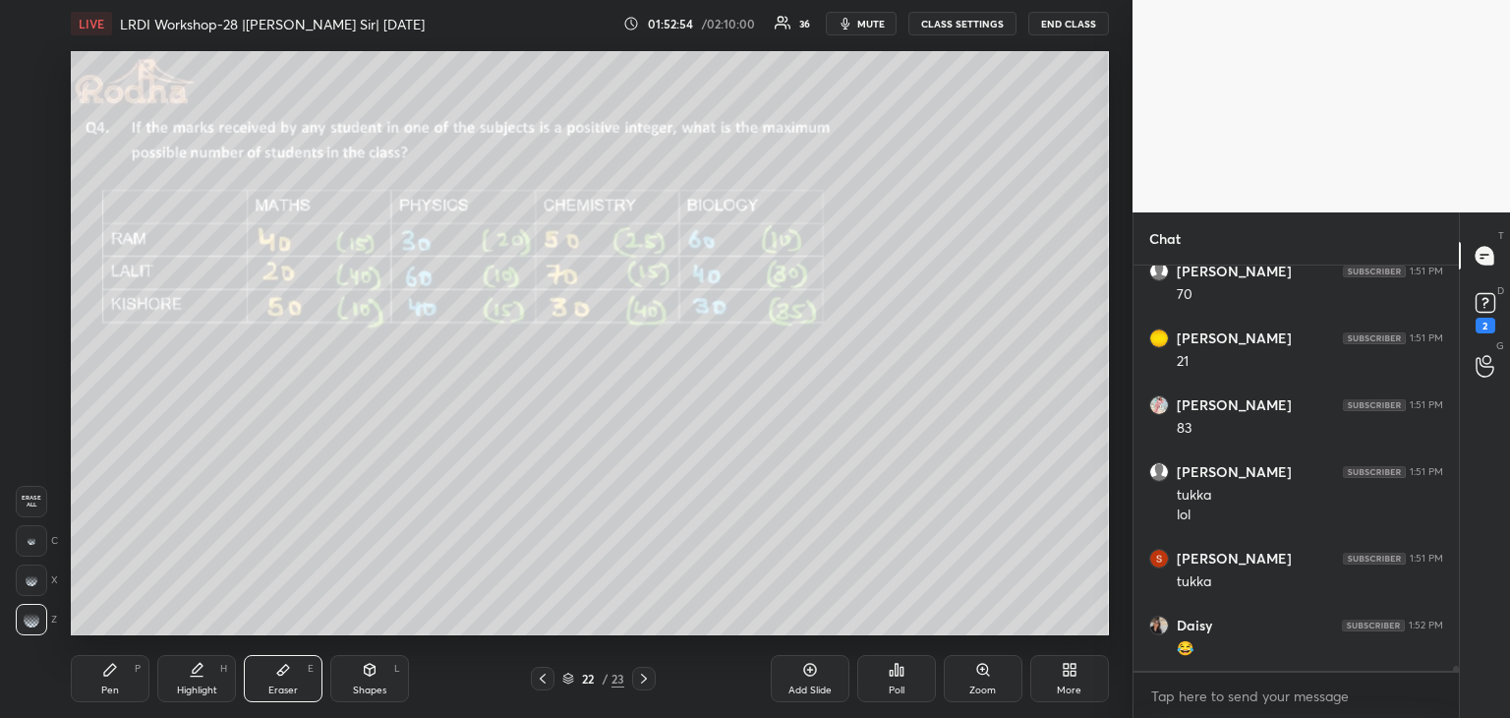
click at [102, 677] on div "Pen P" at bounding box center [110, 678] width 79 height 47
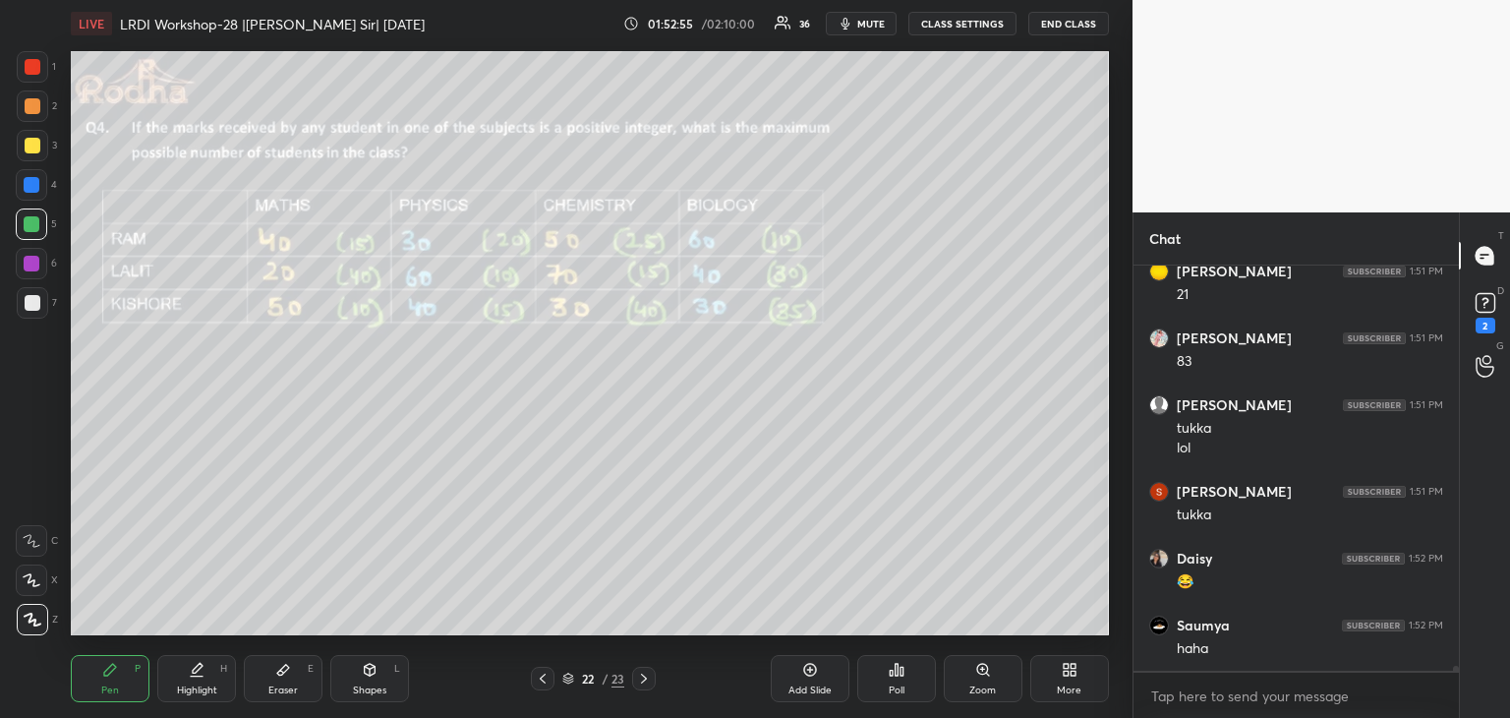
scroll to position [32683, 0]
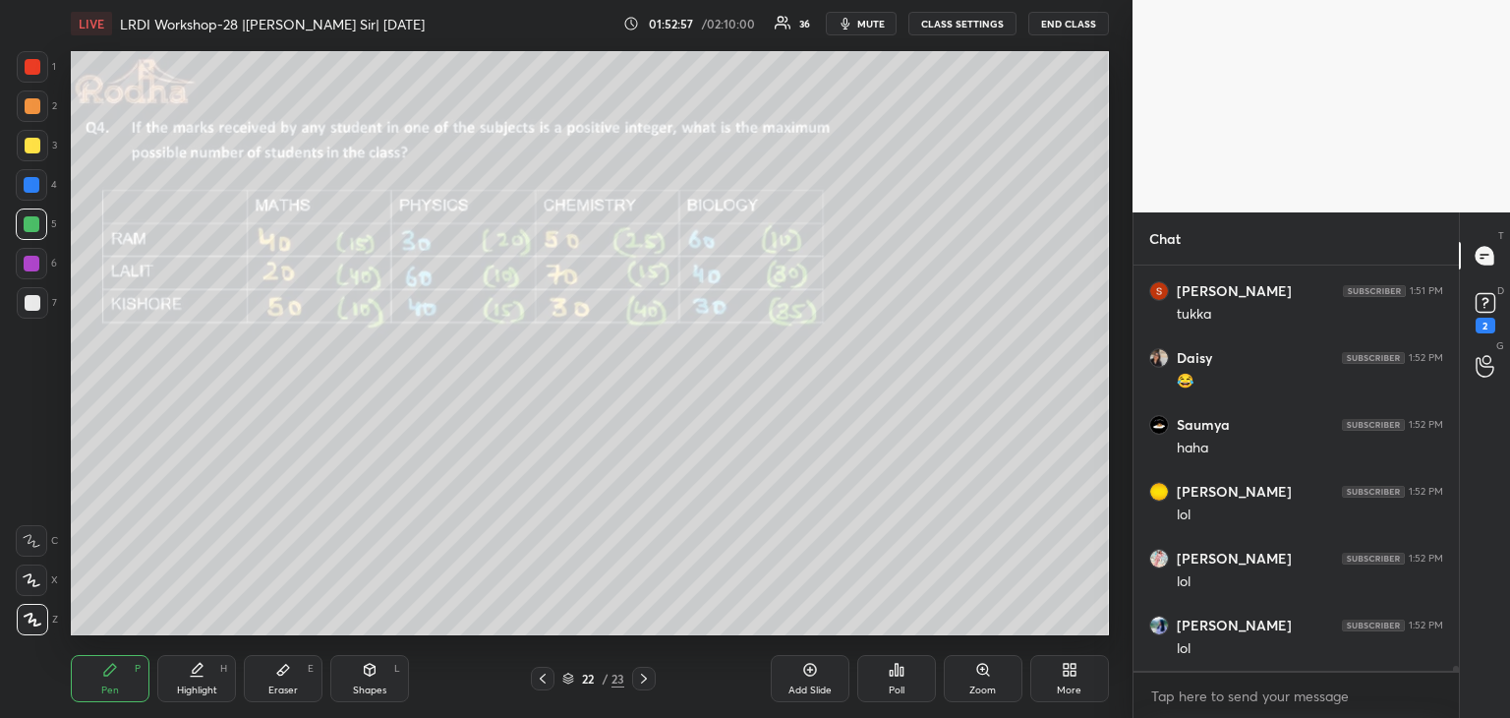
click at [32, 303] on div at bounding box center [33, 303] width 16 height 16
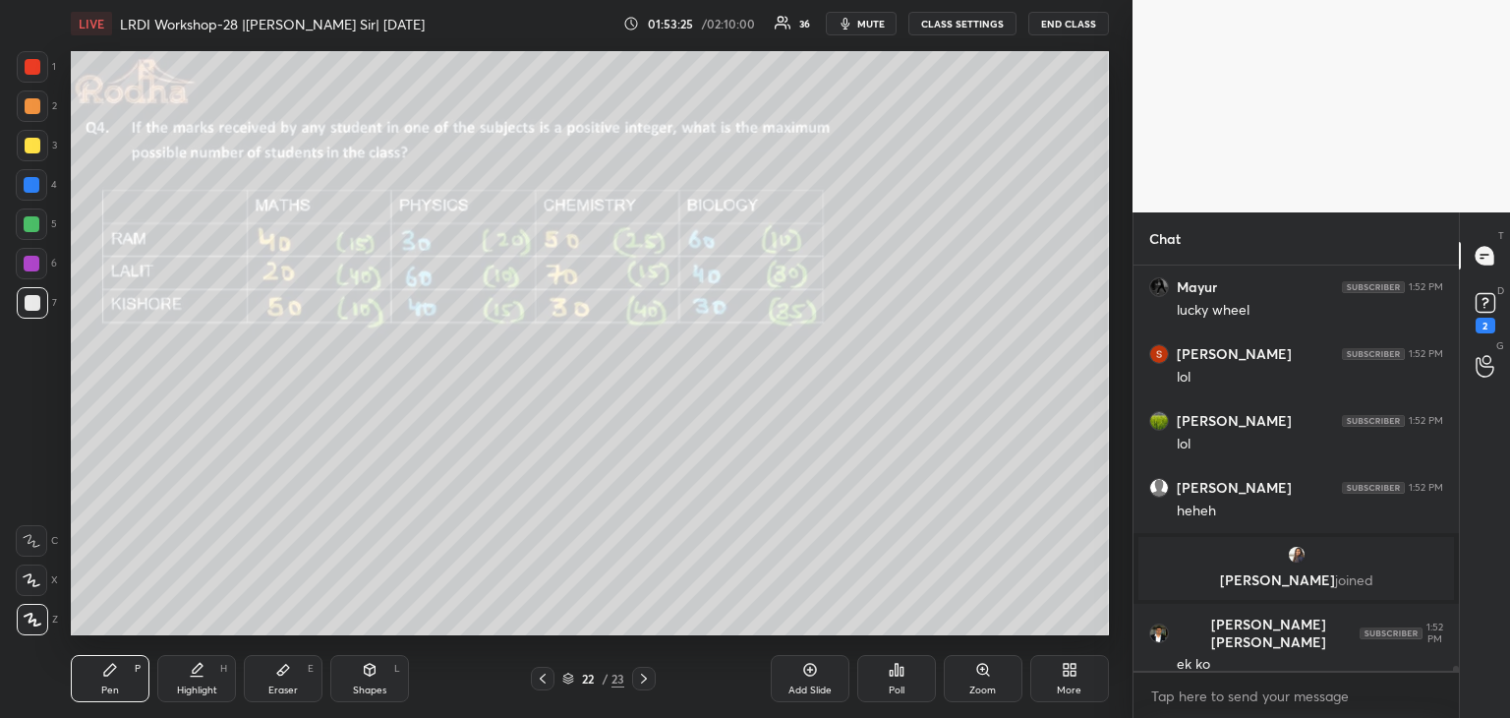
scroll to position [32294, 0]
click at [295, 670] on div "Eraser E" at bounding box center [283, 678] width 79 height 47
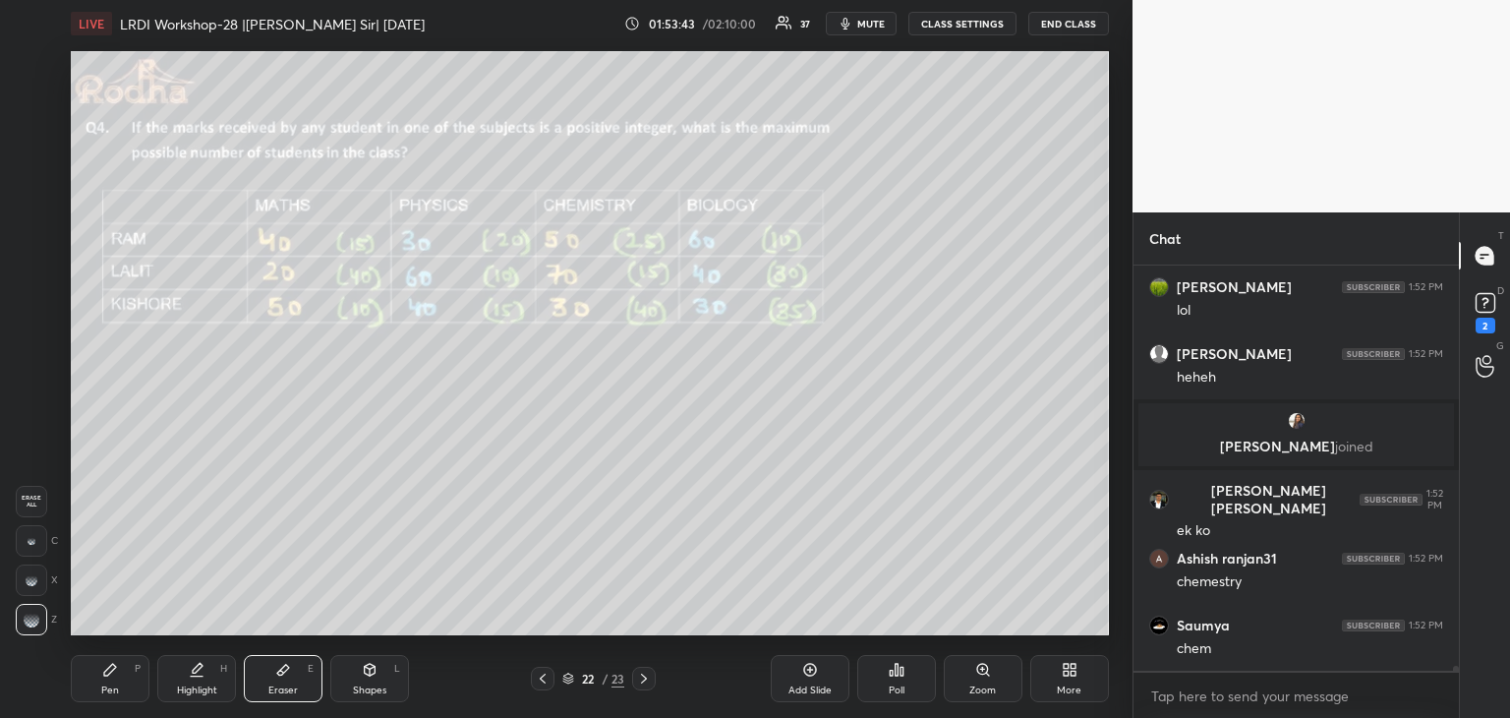
scroll to position [32495, 0]
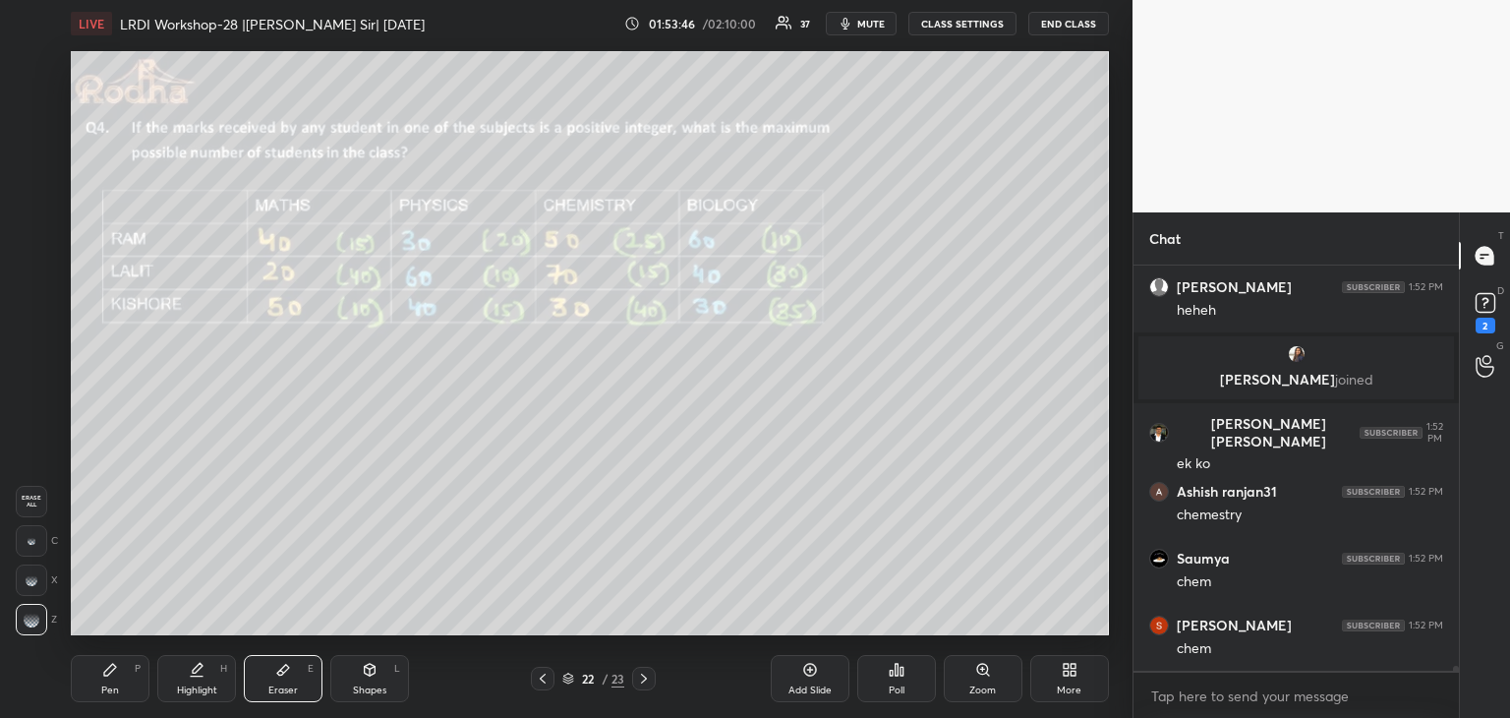
click at [116, 674] on icon at bounding box center [110, 670] width 16 height 16
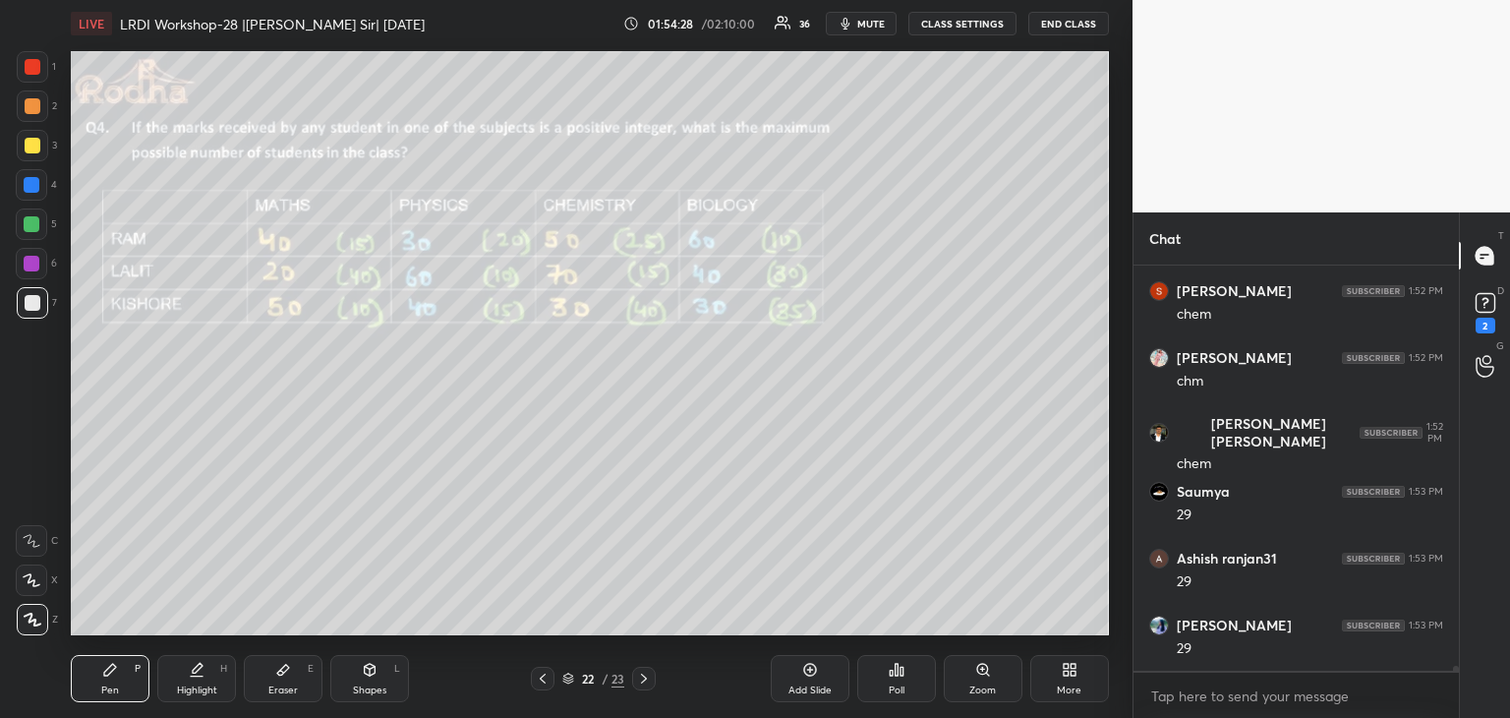
scroll to position [32896, 0]
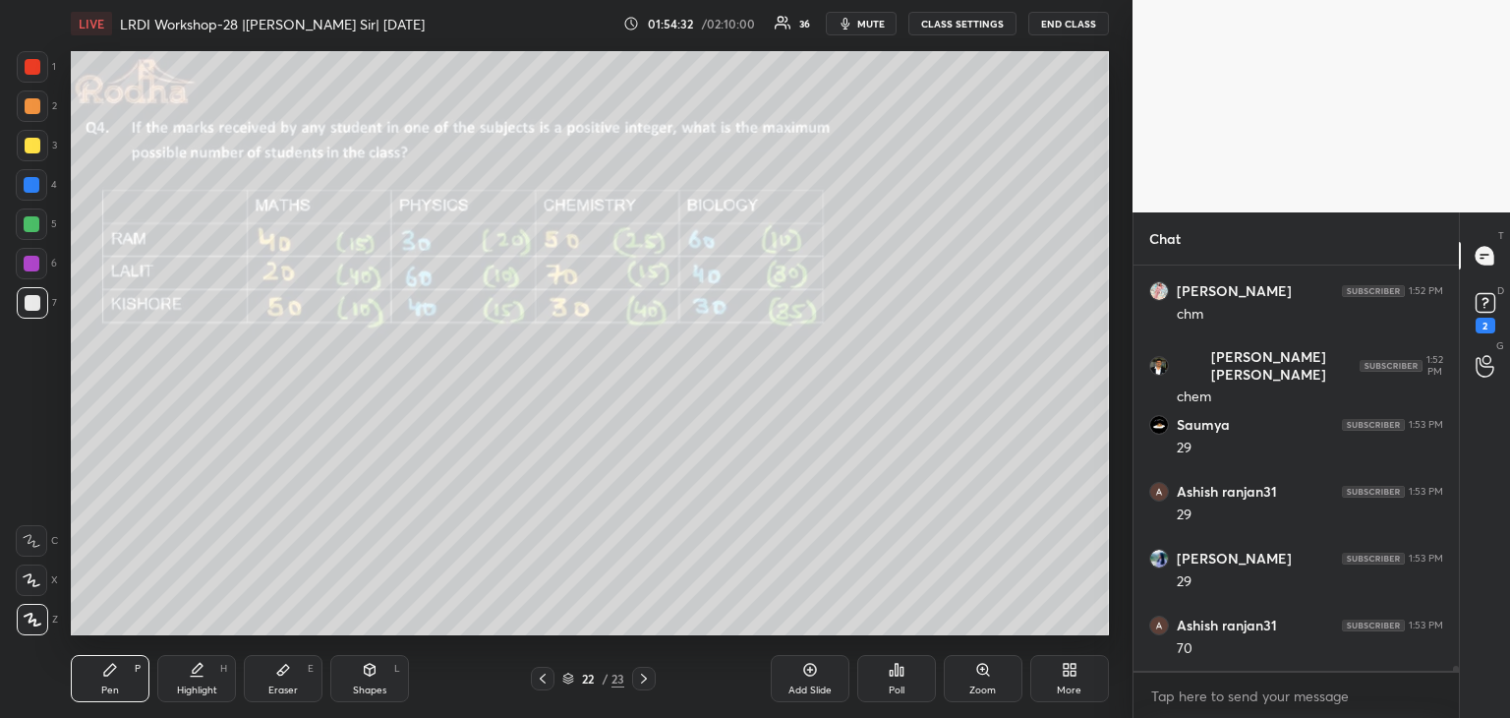
click at [35, 146] on div at bounding box center [33, 146] width 16 height 16
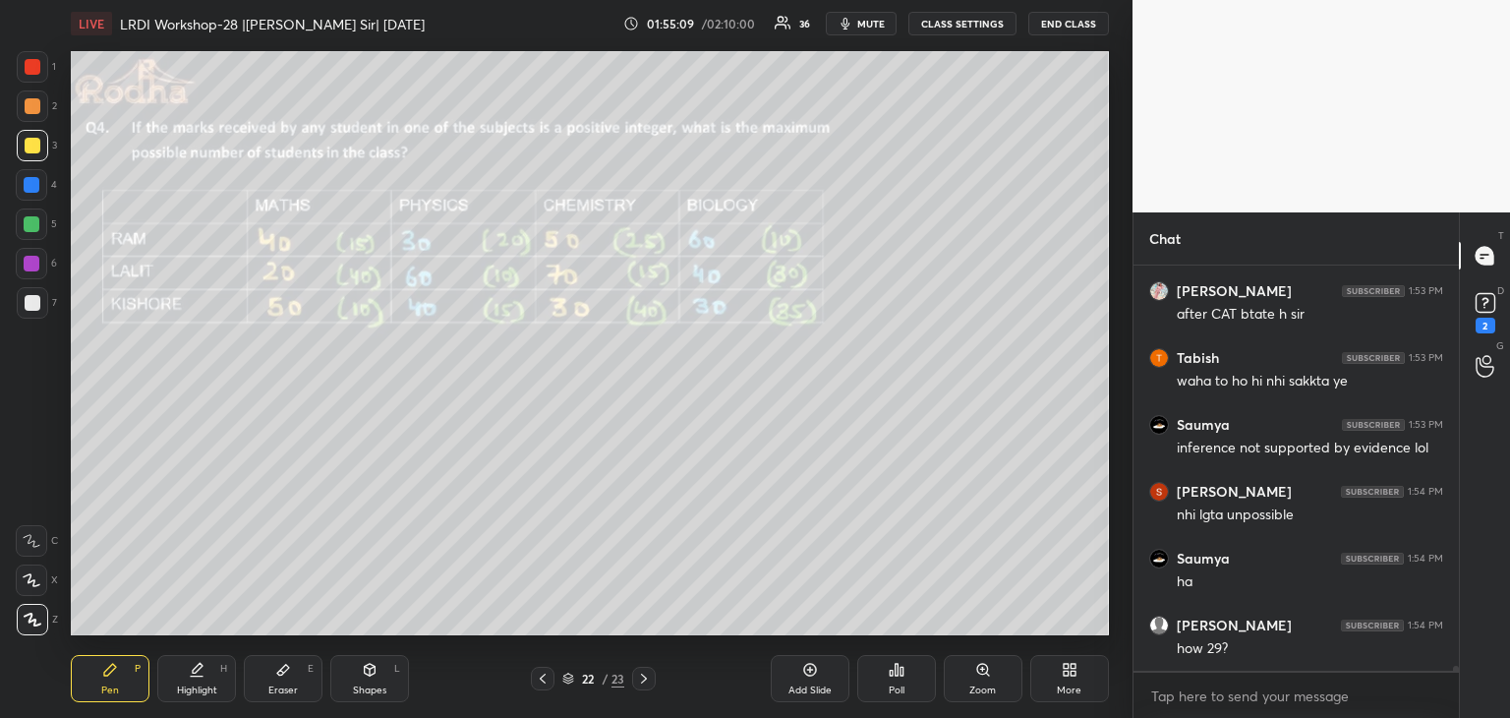
scroll to position [33651, 0]
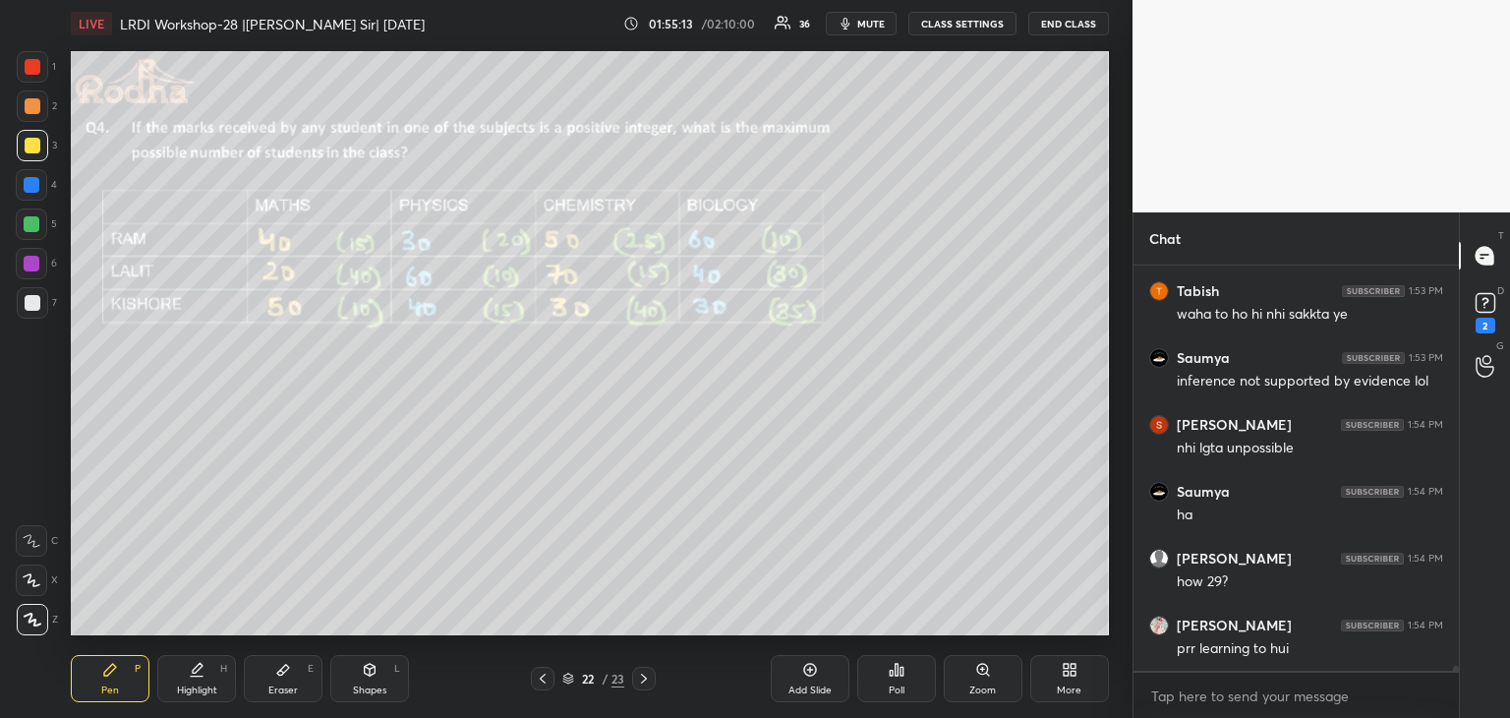
click at [29, 225] on div at bounding box center [32, 224] width 16 height 16
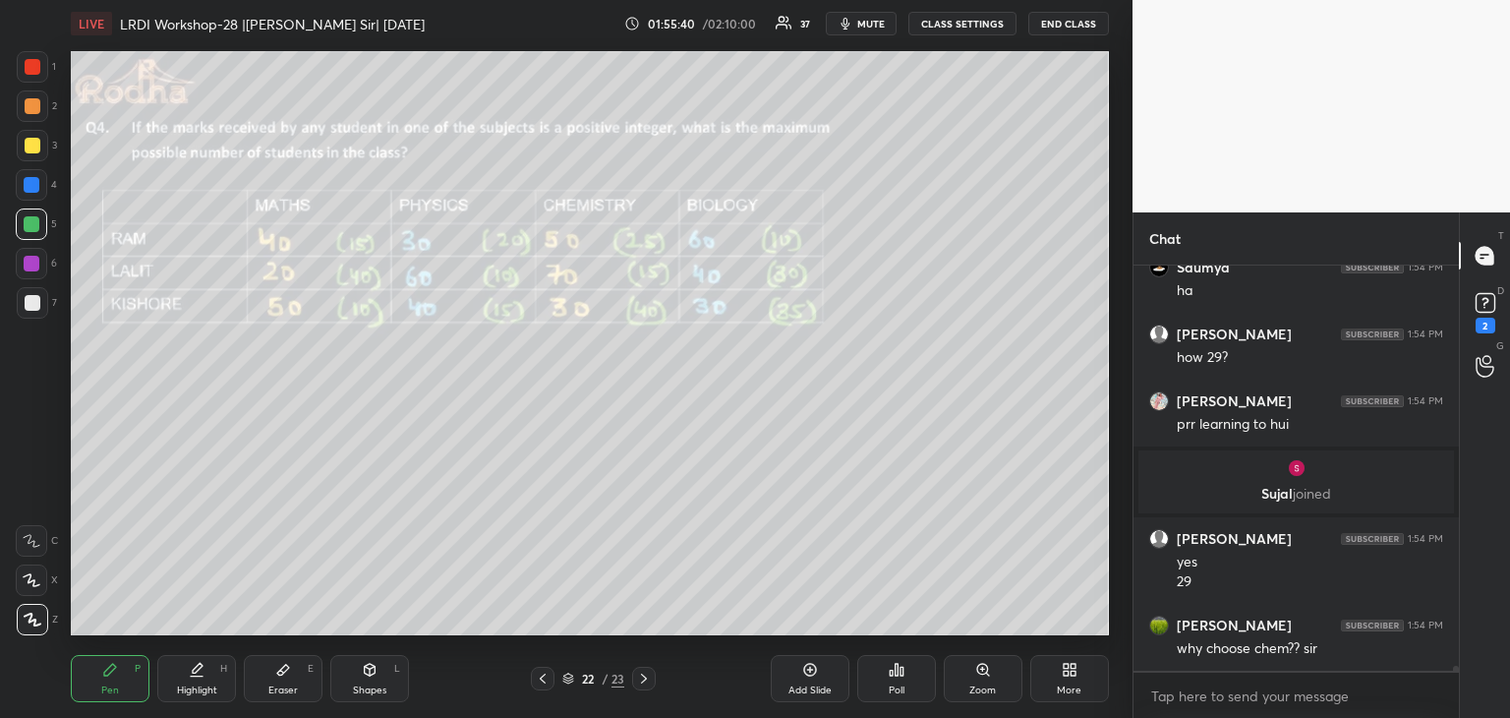
scroll to position [33529, 0]
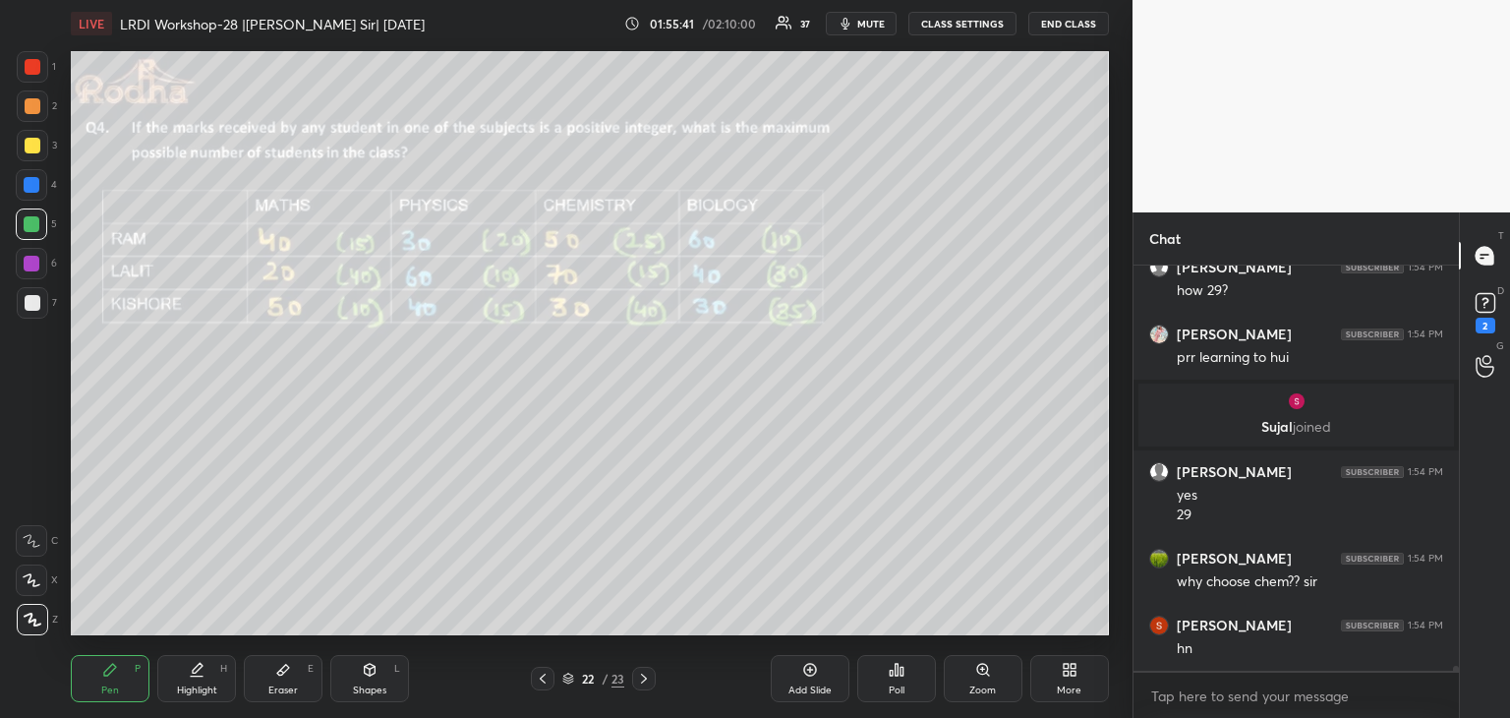
click at [279, 673] on icon at bounding box center [283, 669] width 12 height 11
click at [119, 673] on div "Pen P" at bounding box center [110, 678] width 79 height 47
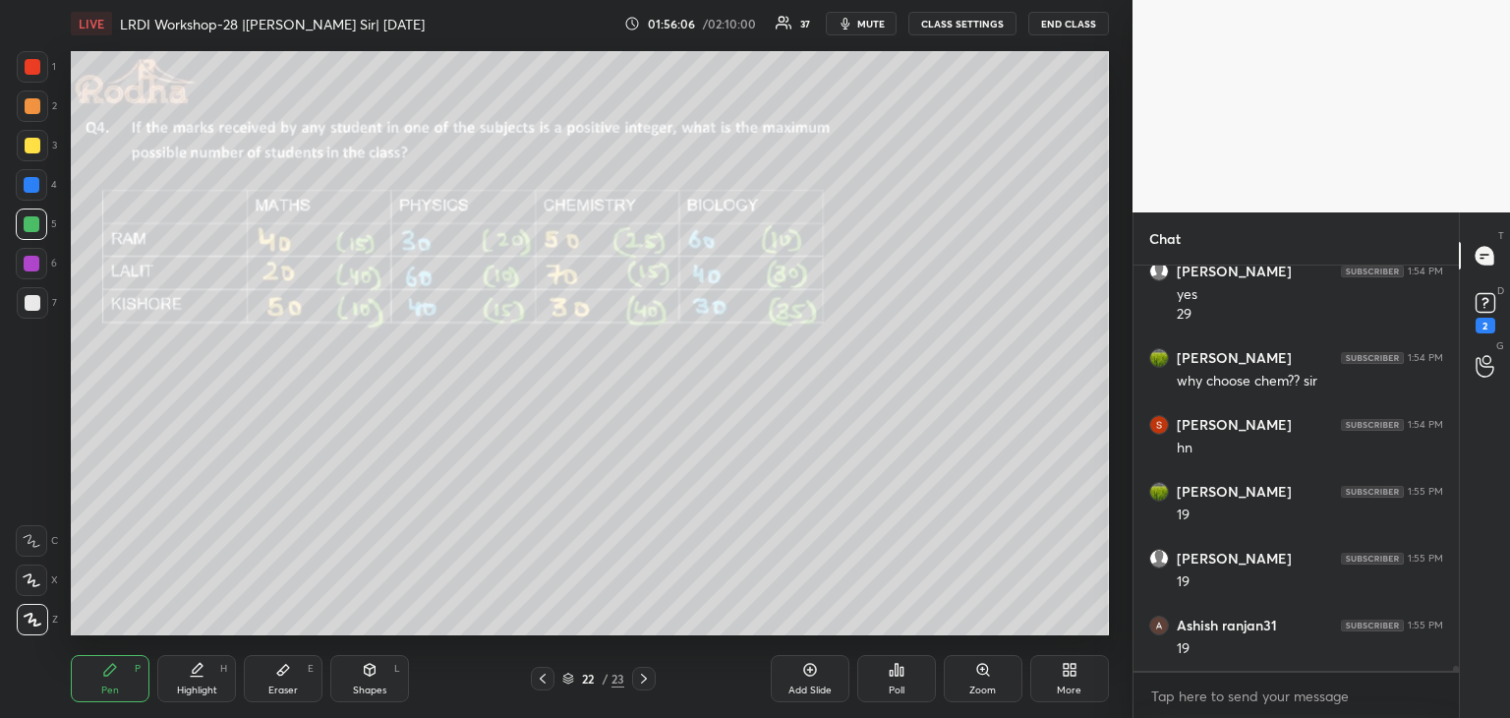
scroll to position [33796, 0]
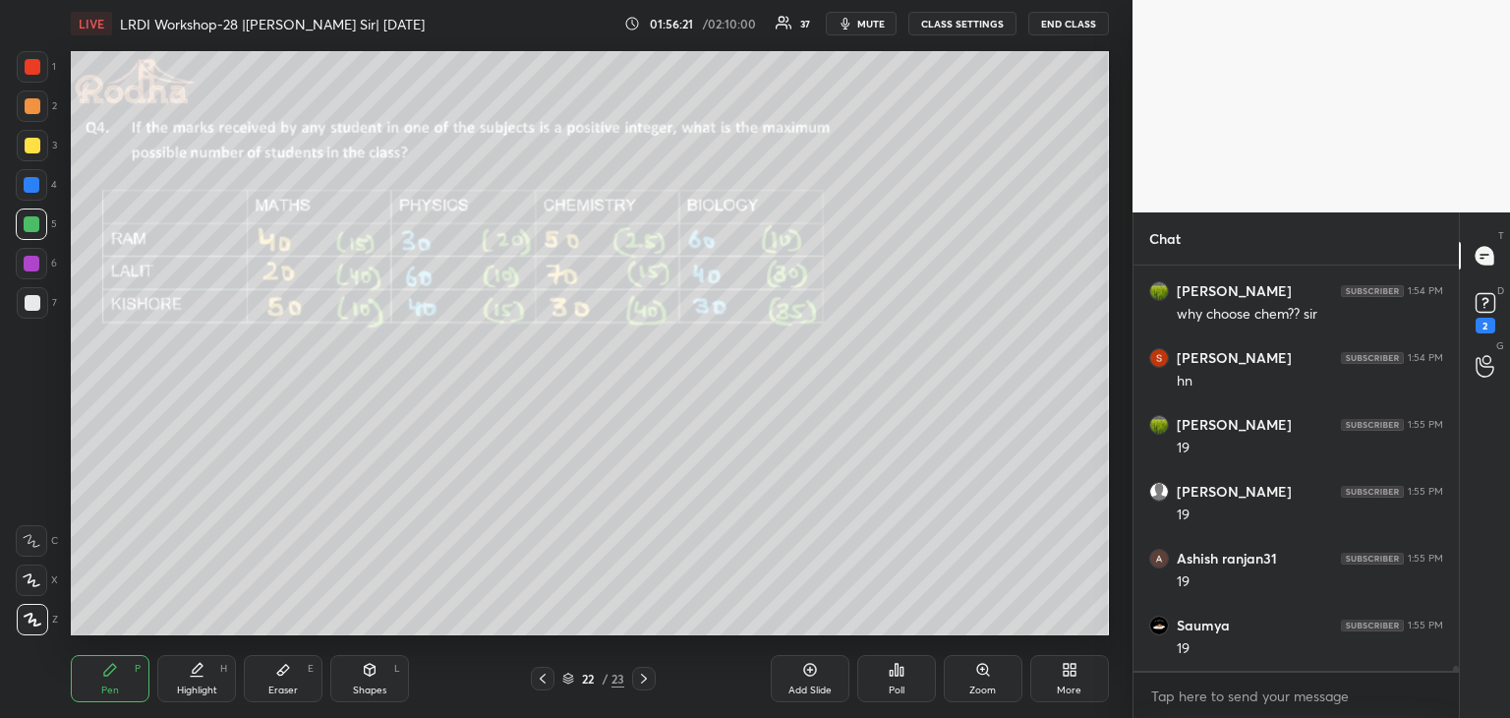
click at [647, 673] on icon at bounding box center [644, 678] width 16 height 16
click at [894, 671] on icon at bounding box center [897, 670] width 16 height 16
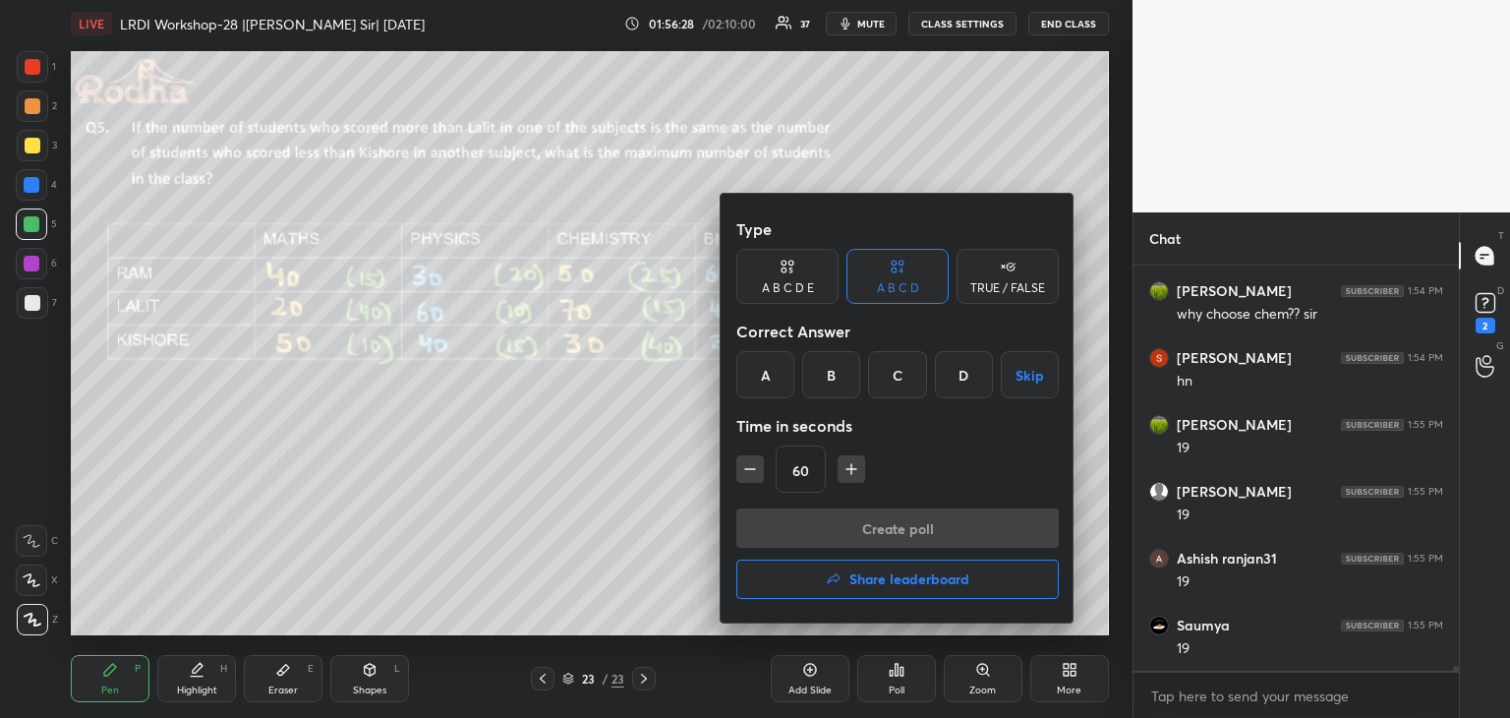
click at [1015, 375] on button "Skip" at bounding box center [1030, 374] width 58 height 47
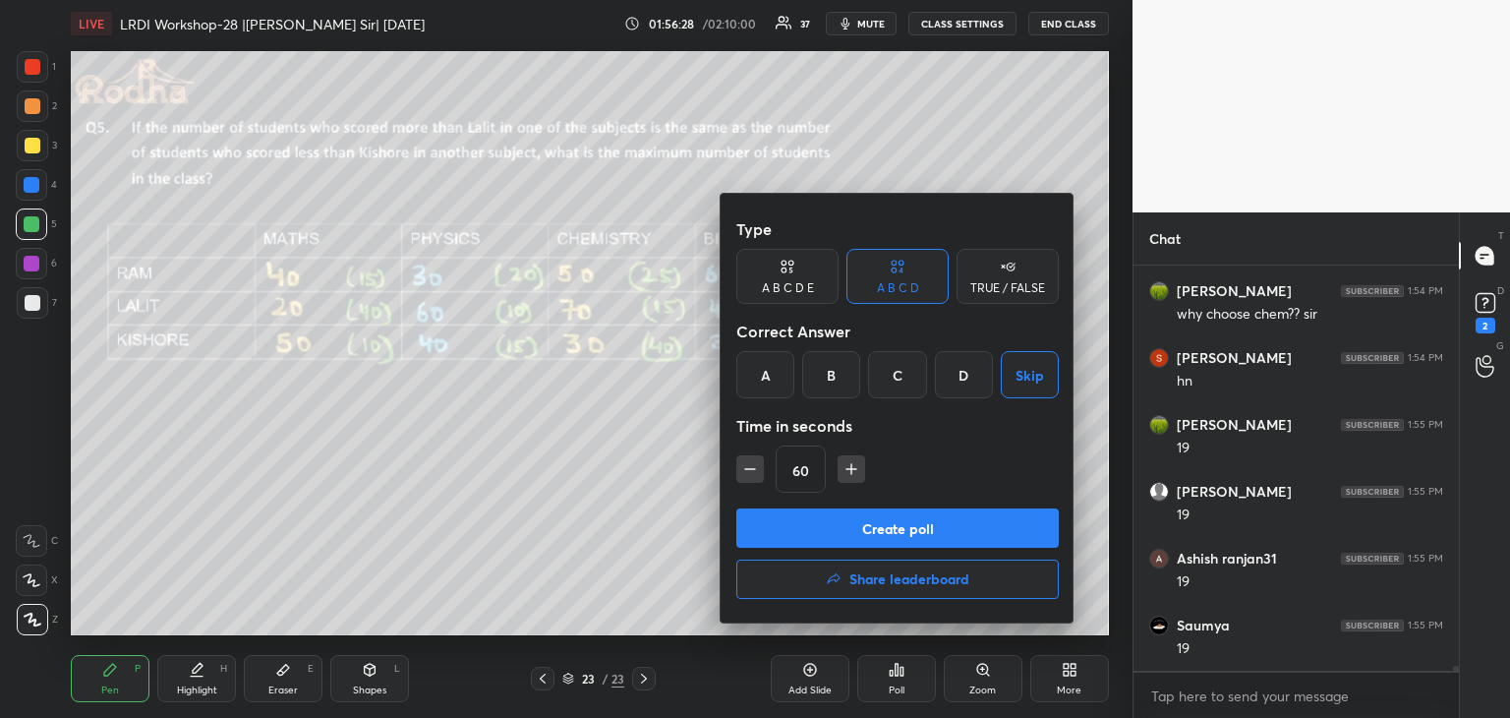
click at [920, 520] on button "Create poll" at bounding box center [897, 527] width 322 height 39
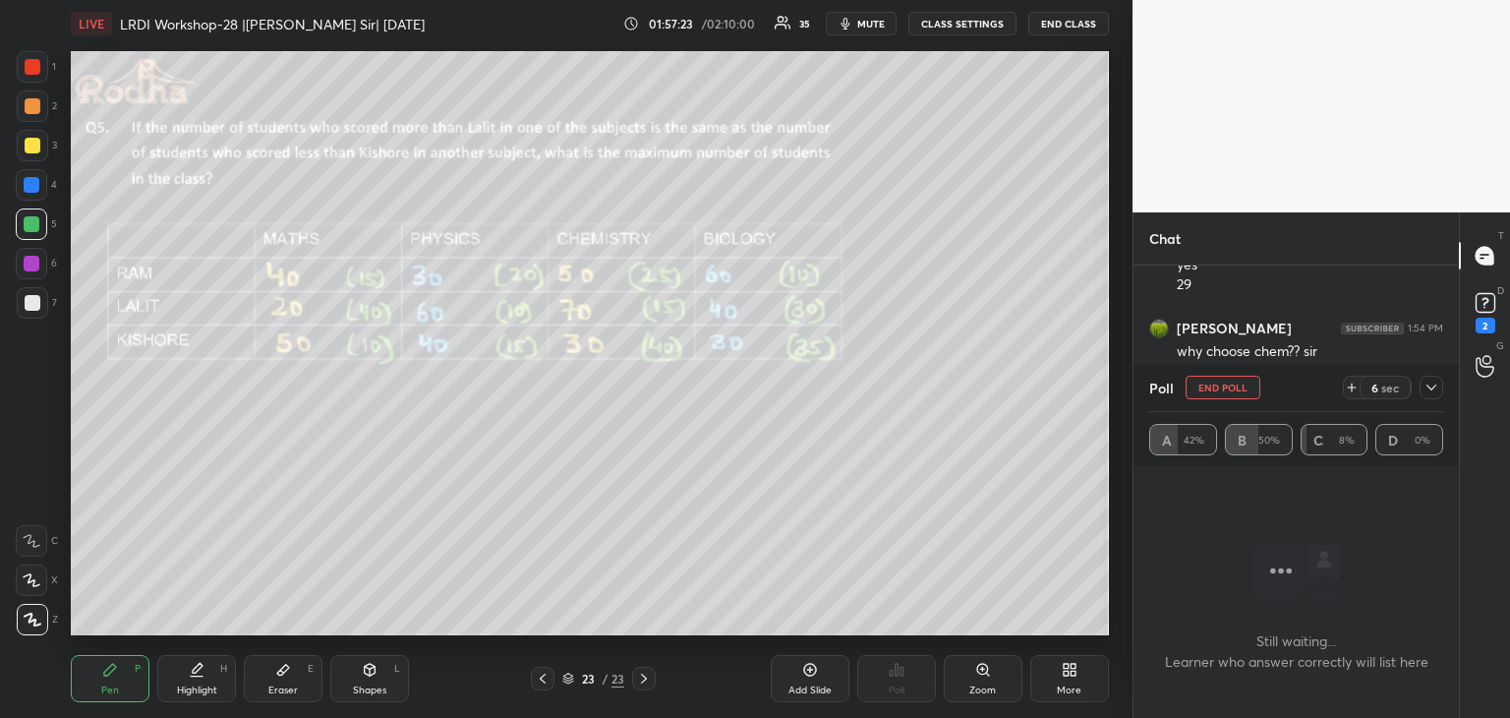
scroll to position [33839, 0]
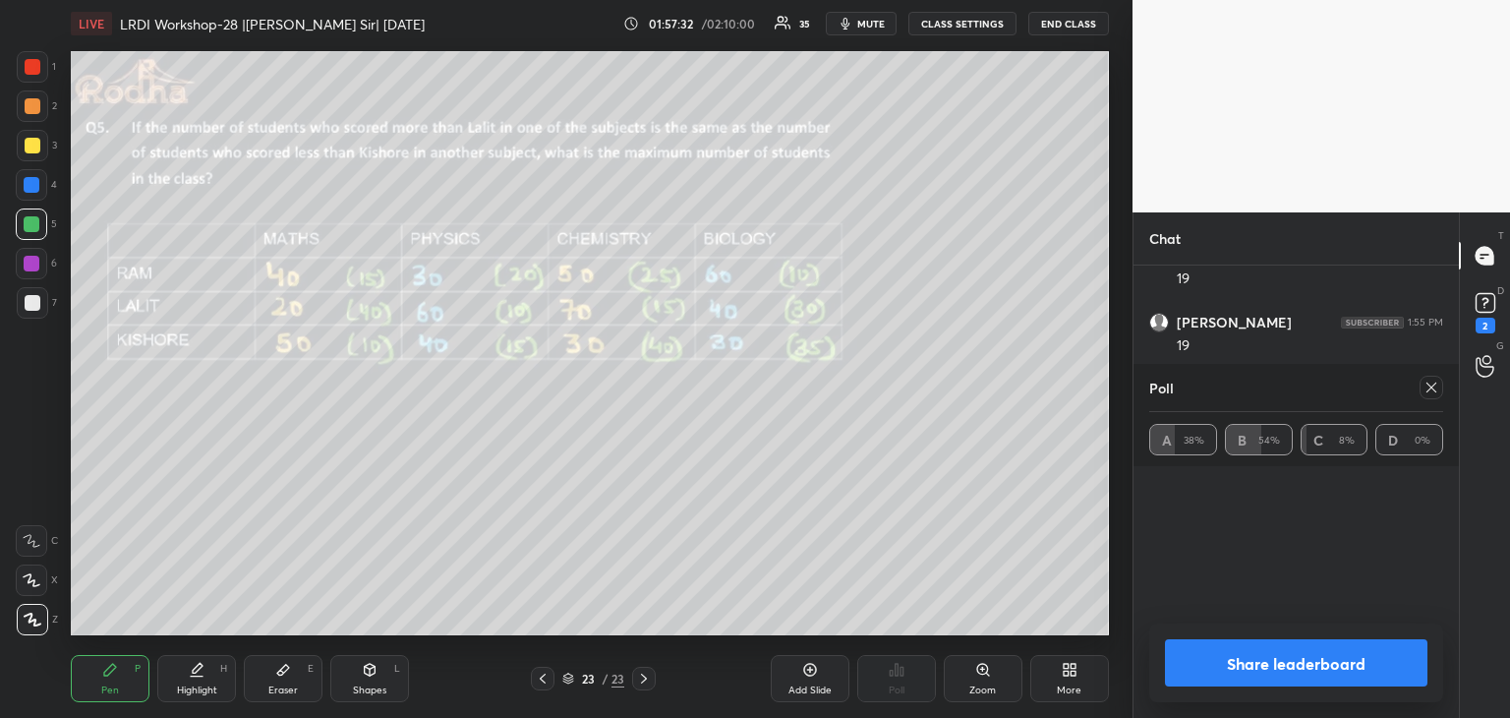
click at [1261, 665] on button "Share leaderboard" at bounding box center [1296, 662] width 262 height 47
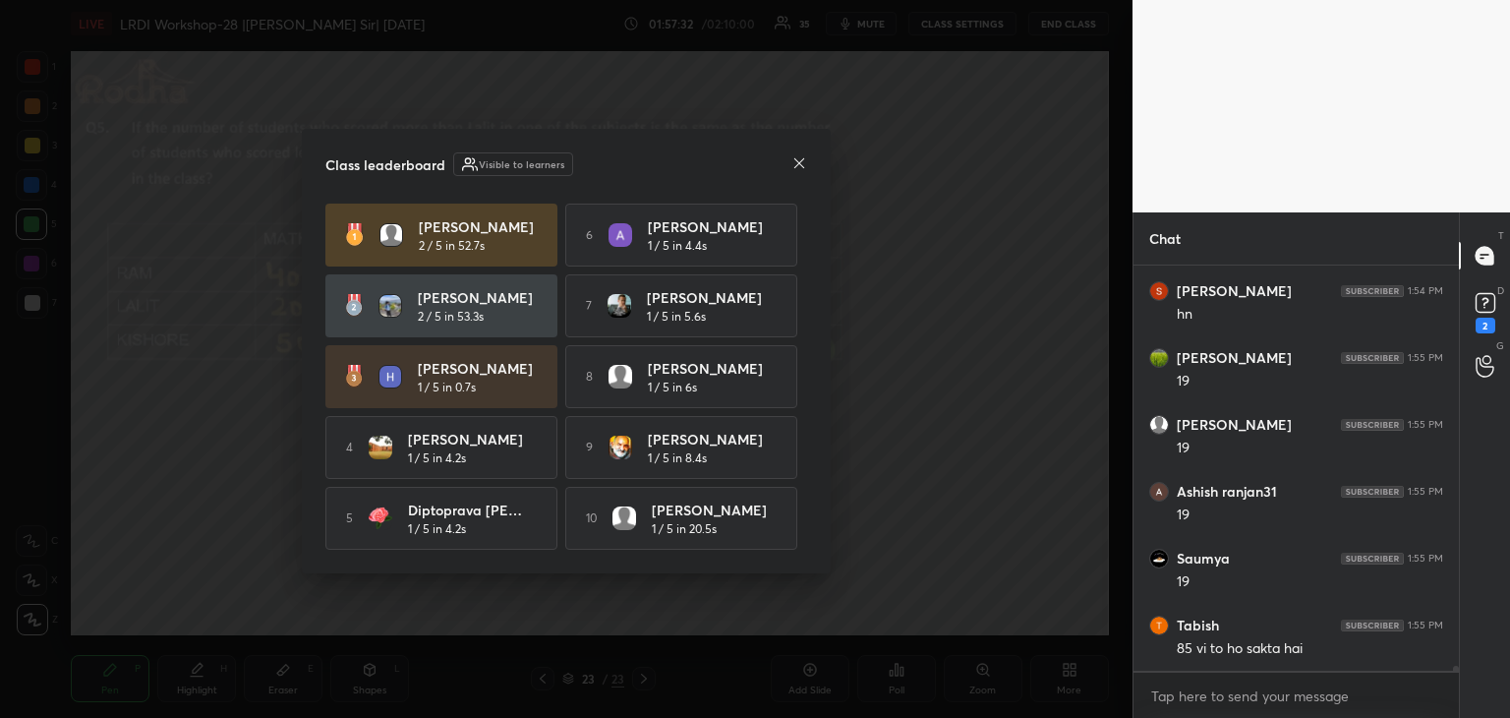
scroll to position [33360, 0]
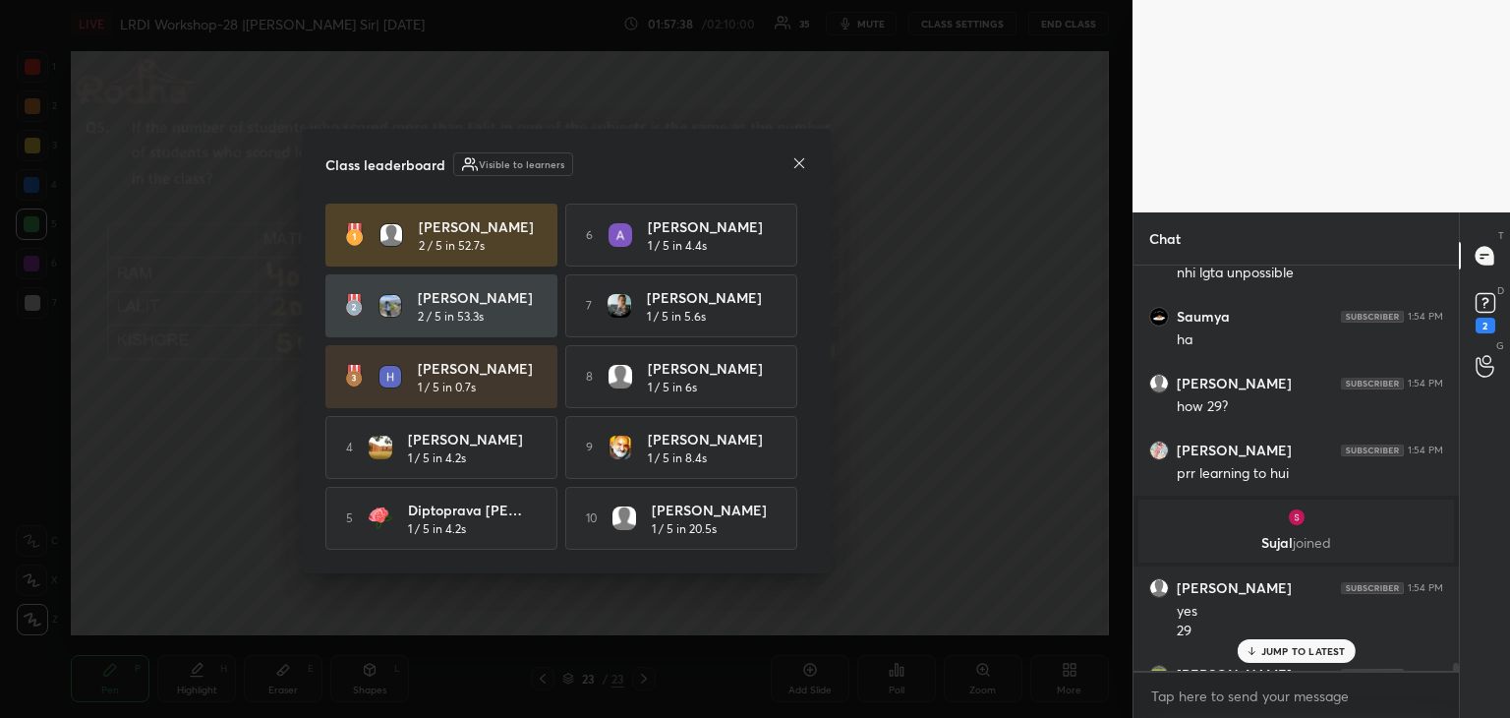
click at [796, 157] on icon at bounding box center [799, 162] width 10 height 10
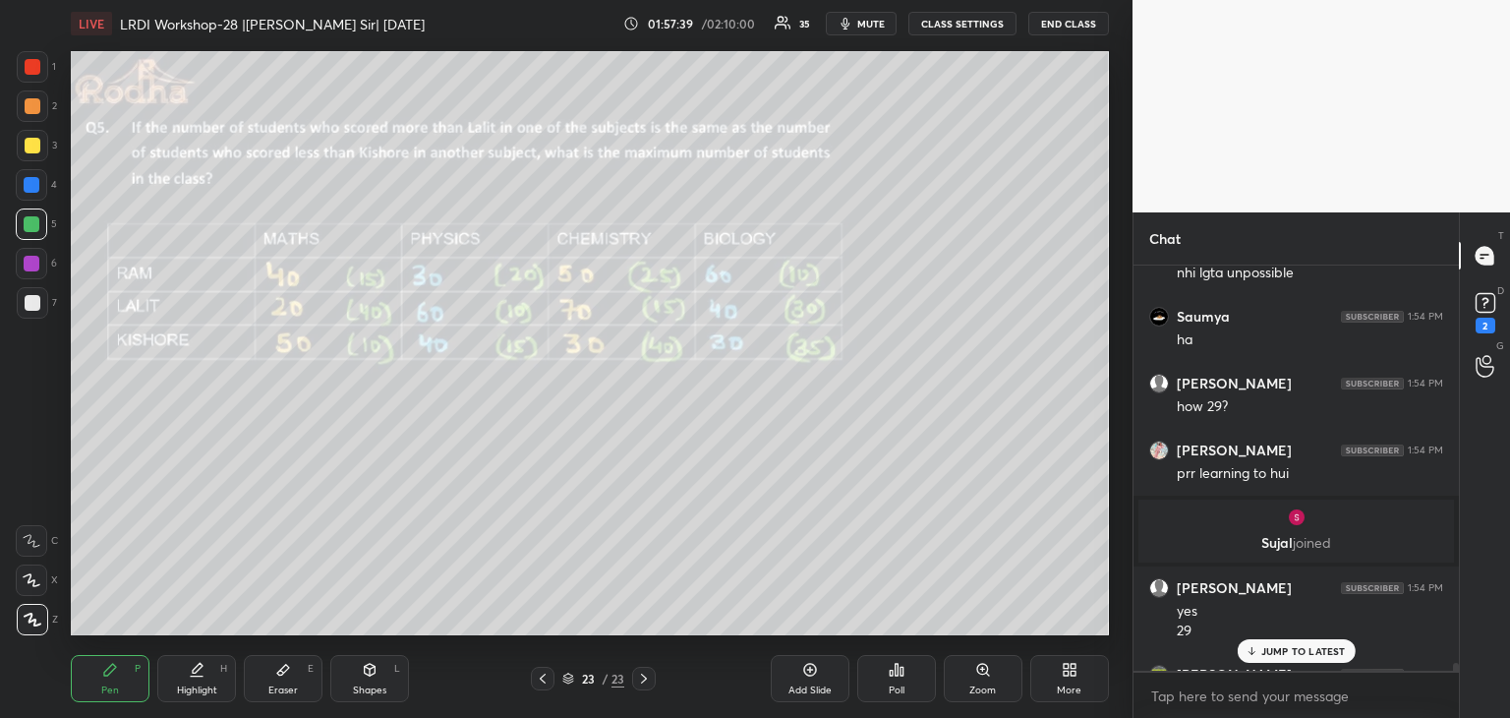
click at [1284, 646] on p "JUMP TO LATEST" at bounding box center [1303, 651] width 85 height 12
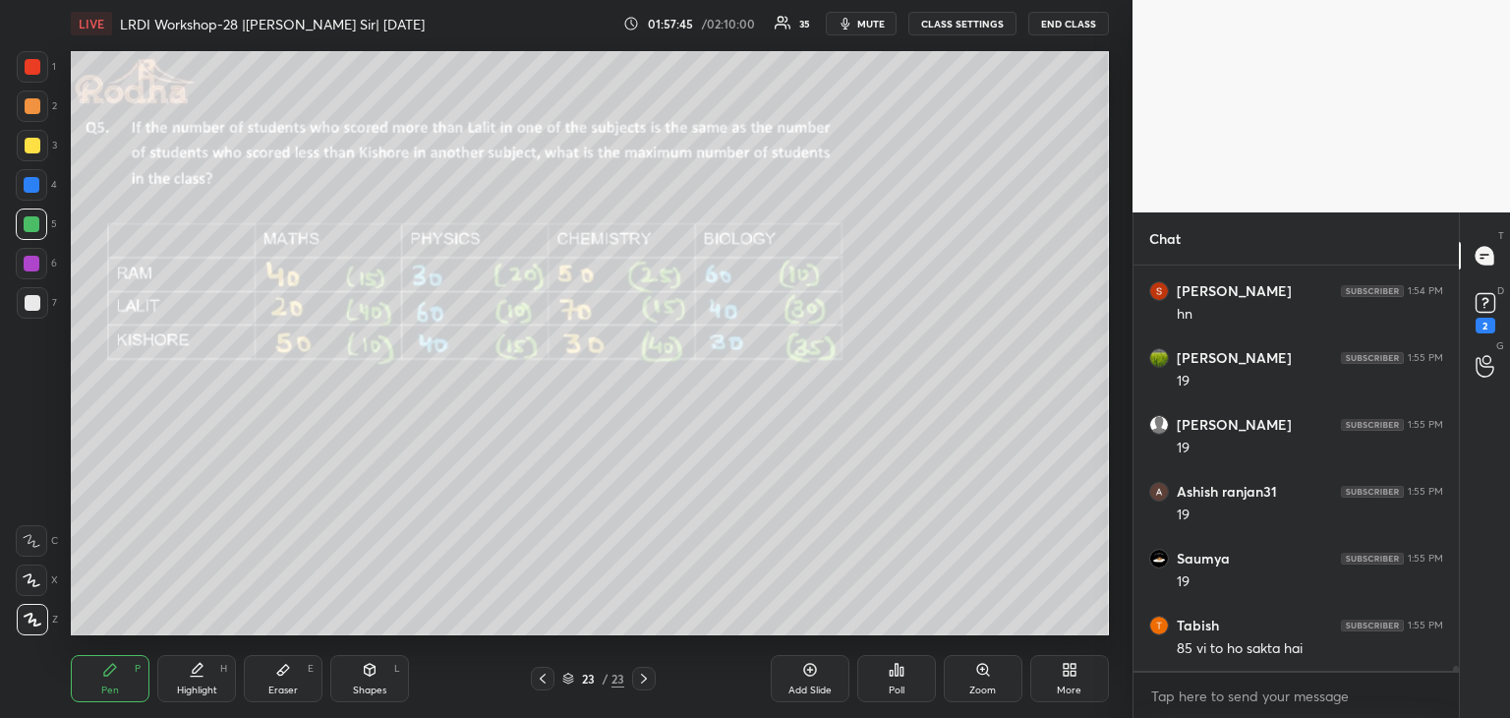
click at [541, 681] on icon at bounding box center [543, 678] width 16 height 16
click at [287, 670] on icon at bounding box center [283, 670] width 16 height 16
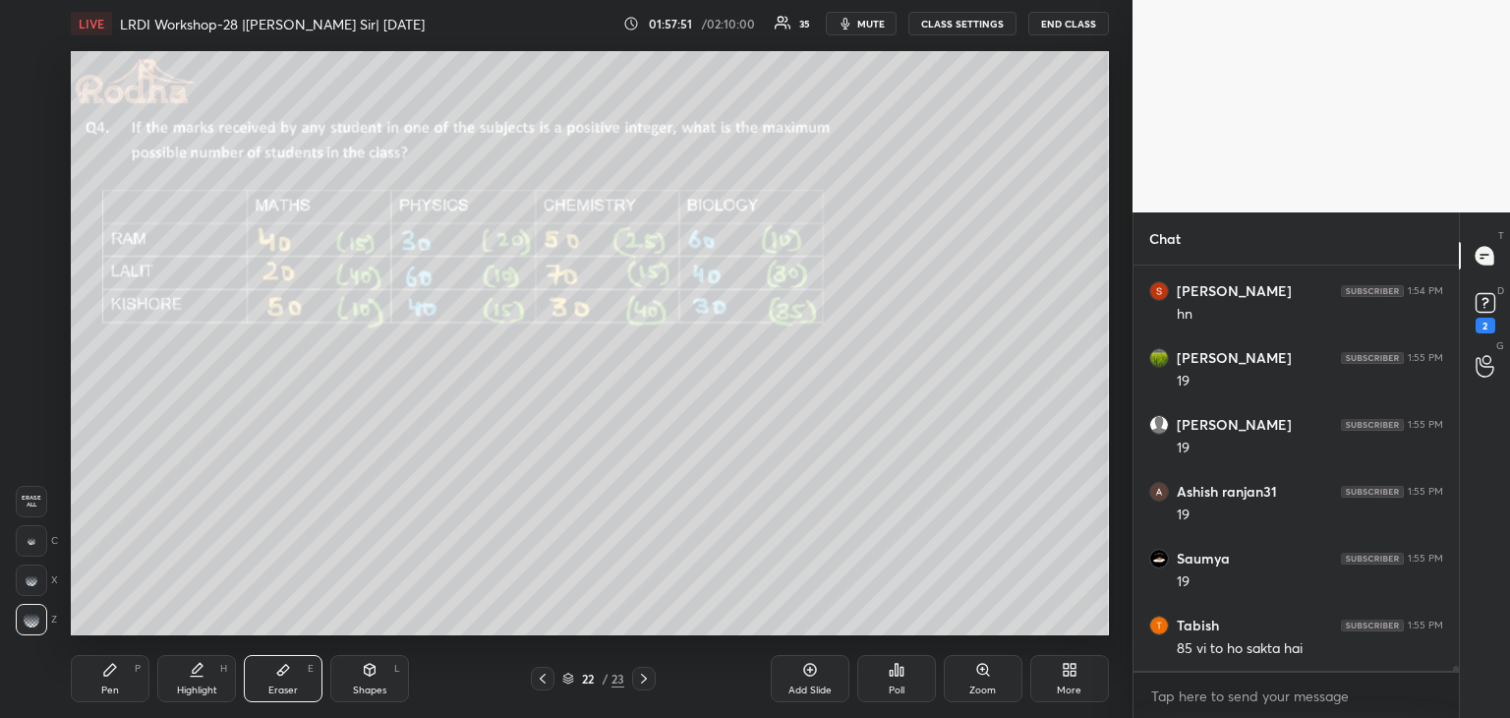
click at [107, 671] on icon at bounding box center [110, 669] width 12 height 12
click at [644, 678] on icon at bounding box center [644, 678] width 16 height 16
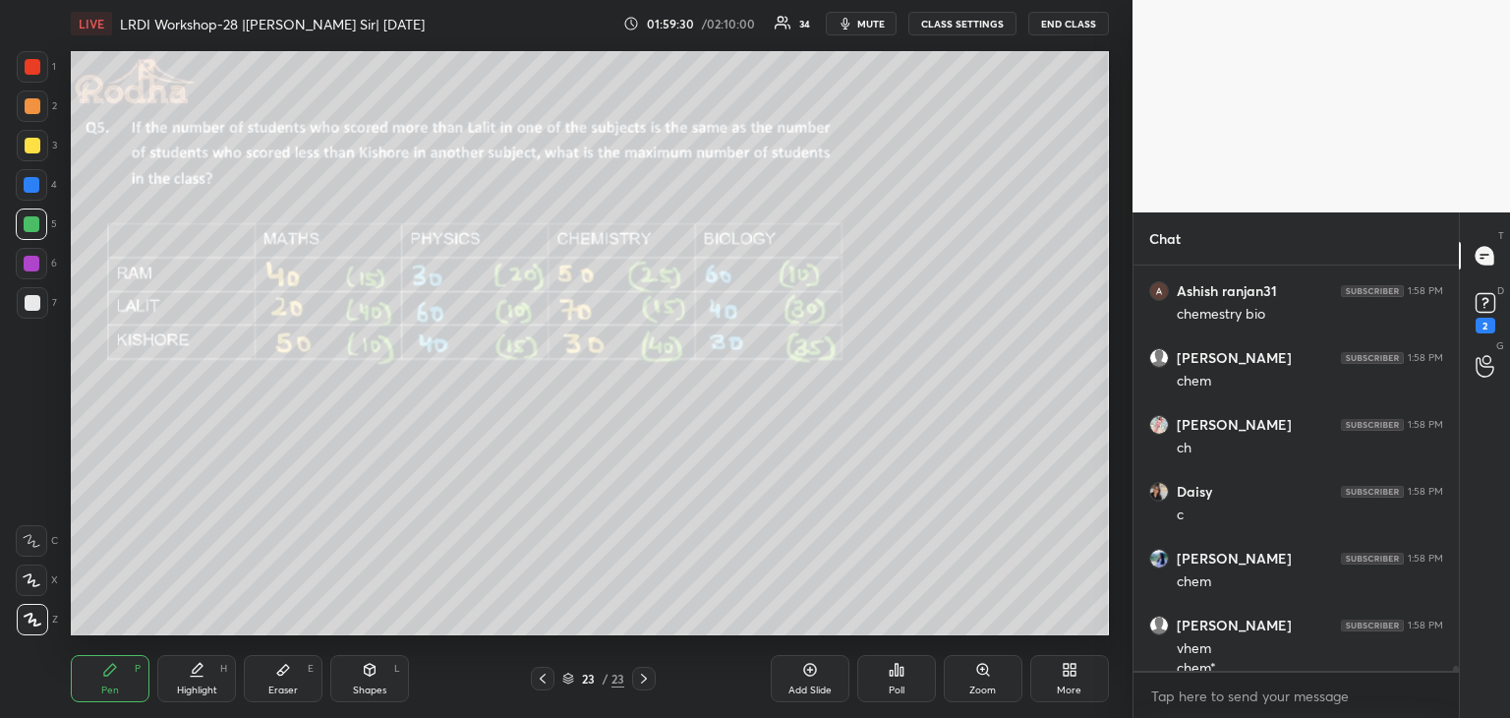
scroll to position [34632, 0]
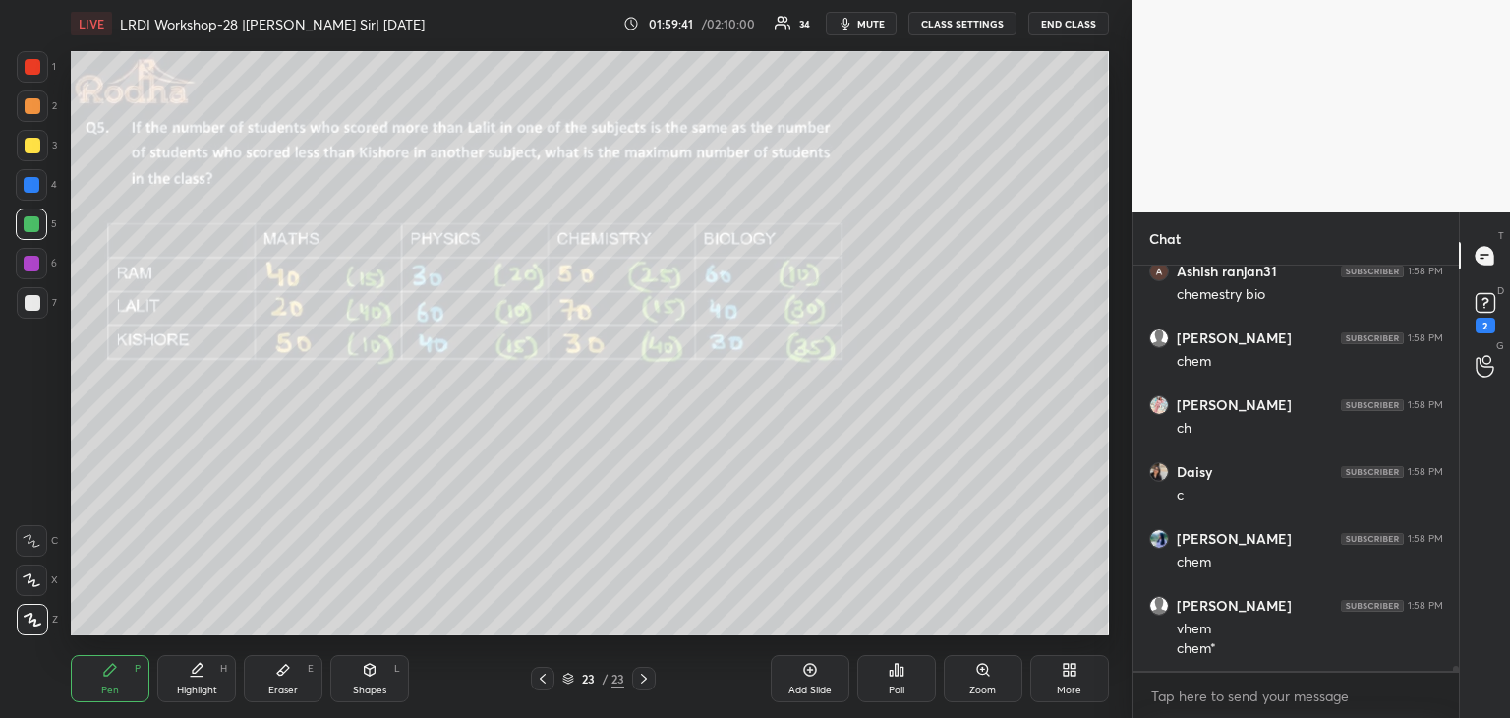
click at [37, 260] on div at bounding box center [32, 264] width 16 height 16
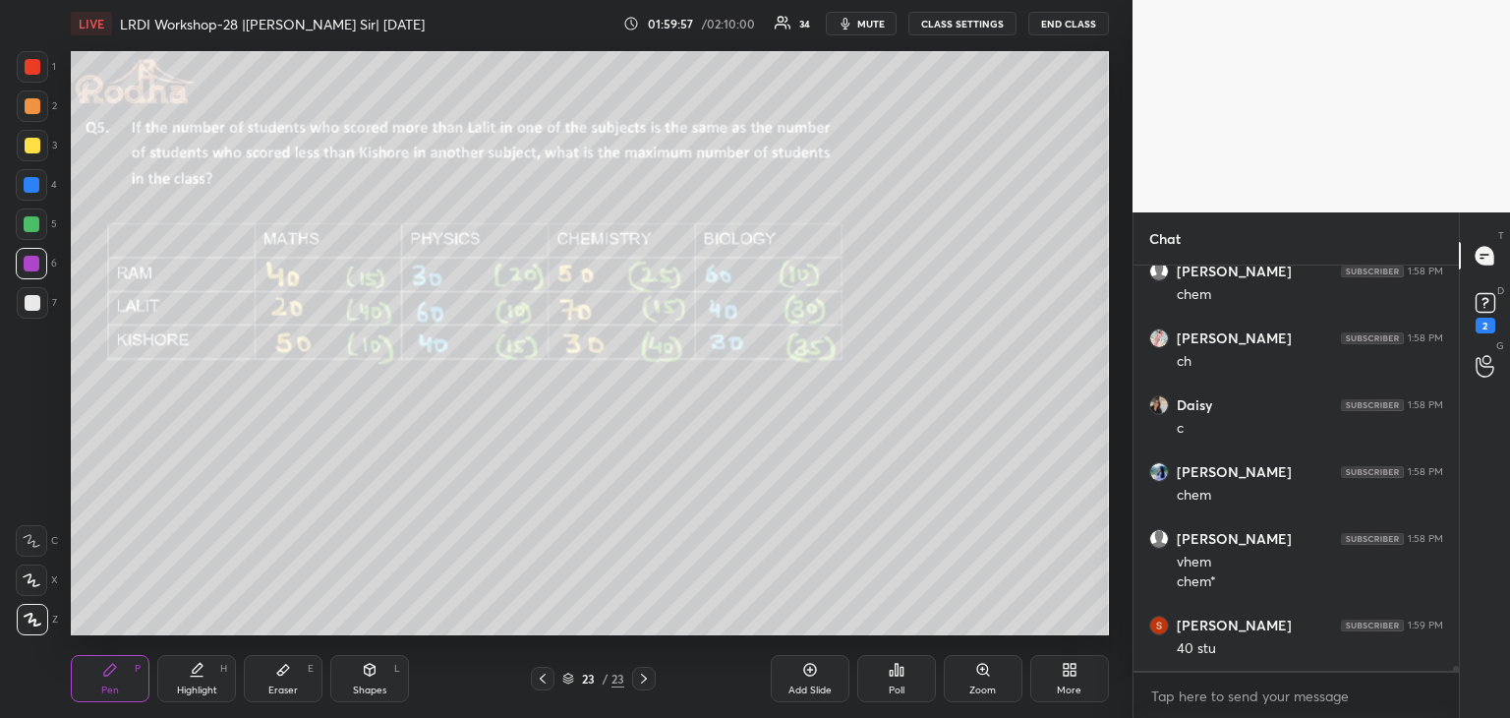
click at [297, 674] on div "Eraser E" at bounding box center [283, 678] width 79 height 47
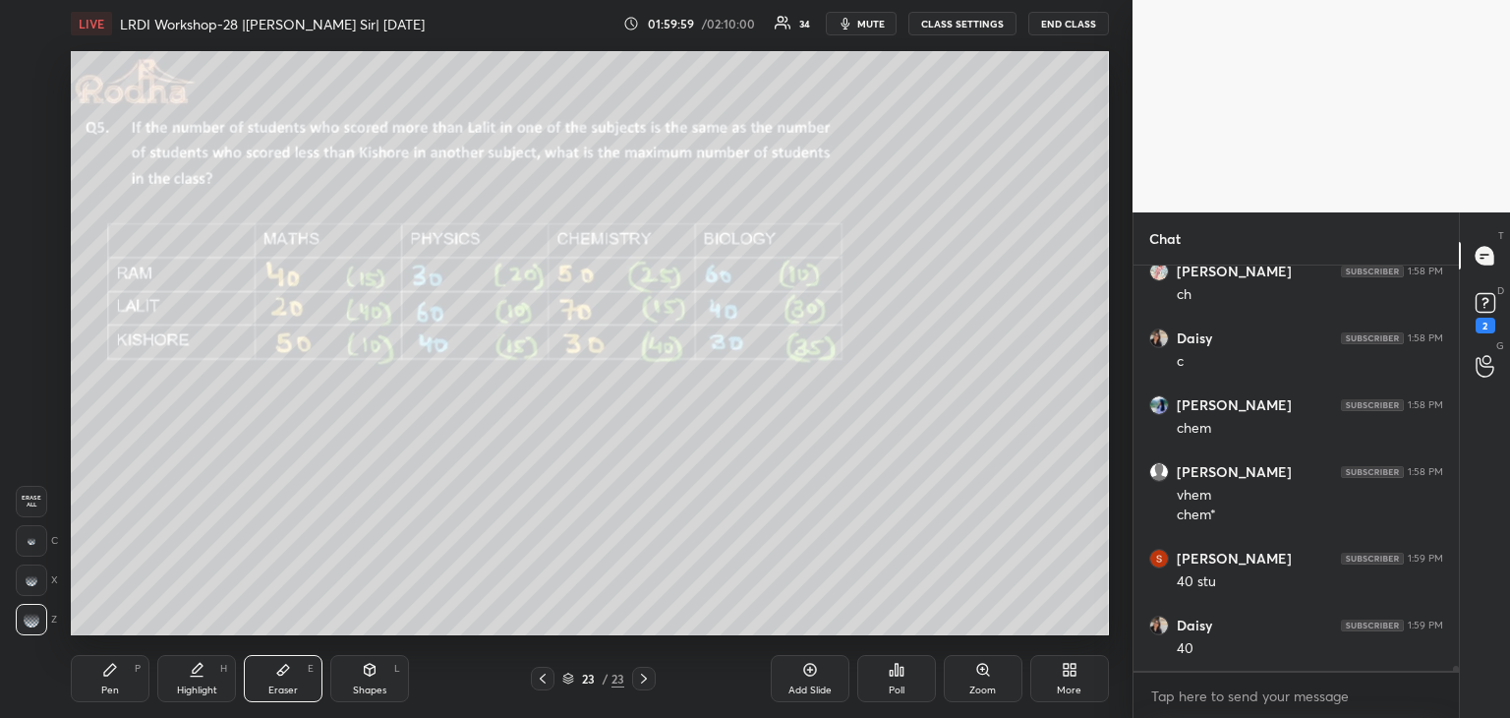
scroll to position [34832, 0]
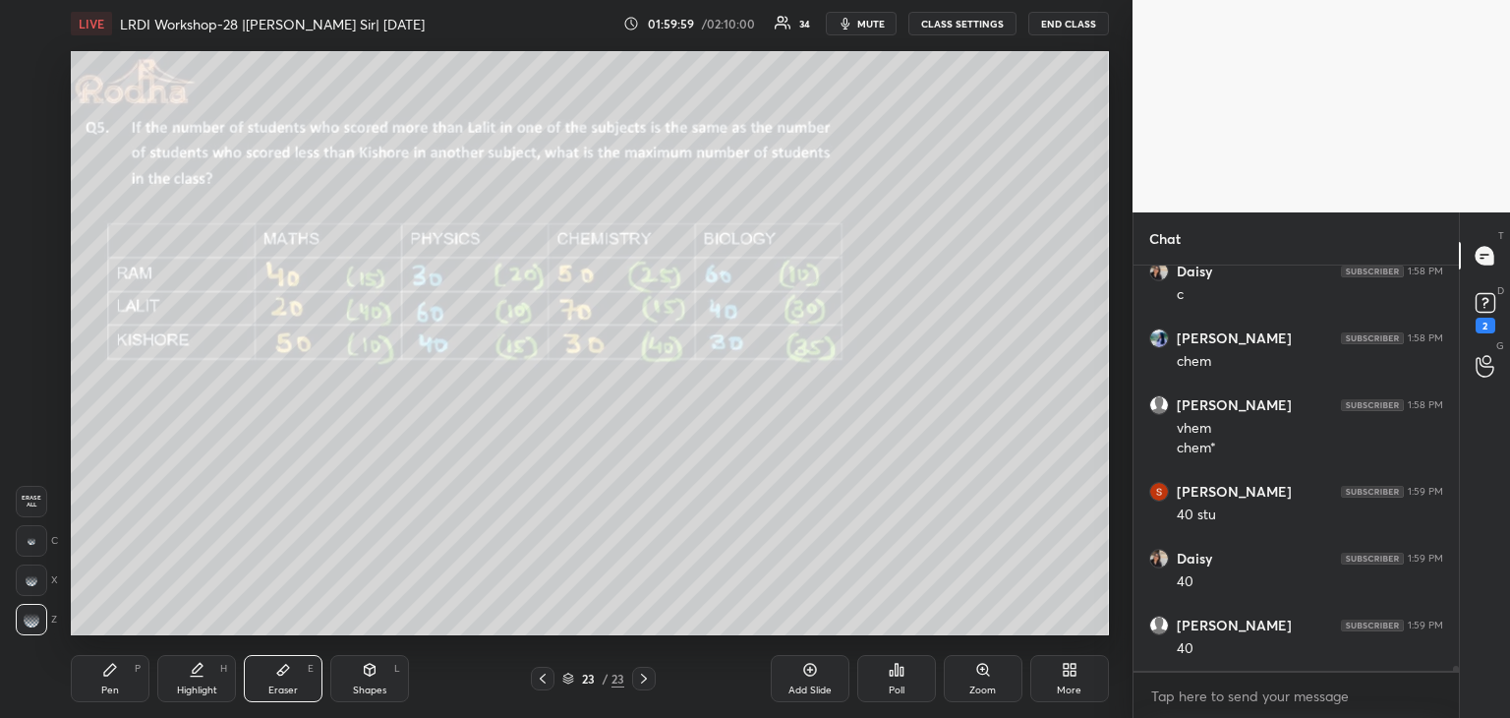
click at [109, 648] on div "Pen P Highlight H Eraser E Shapes L 23 / 23 Add Slide Poll Zoom More" at bounding box center [590, 678] width 1038 height 79
click at [101, 677] on div "Pen P" at bounding box center [110, 678] width 79 height 47
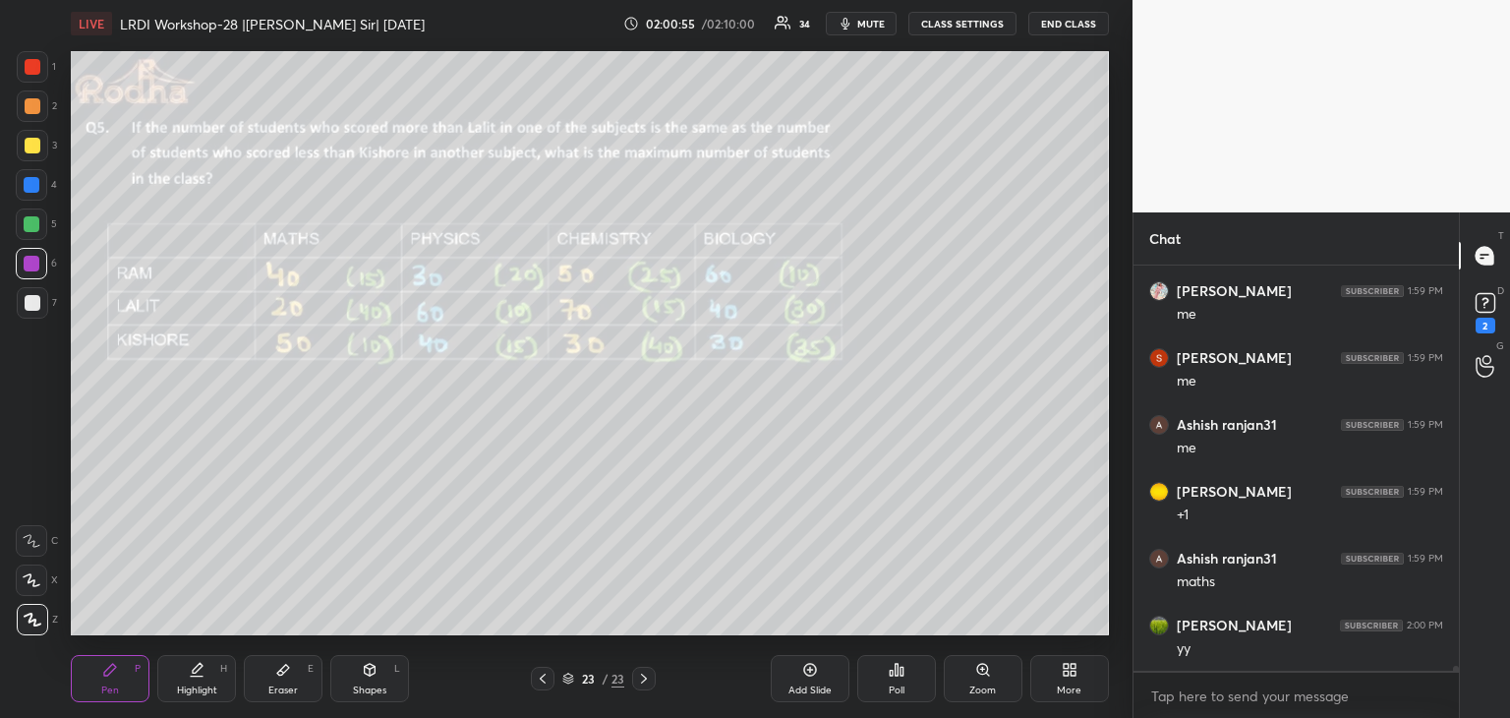
scroll to position [35320, 0]
click at [39, 302] on div at bounding box center [33, 303] width 16 height 16
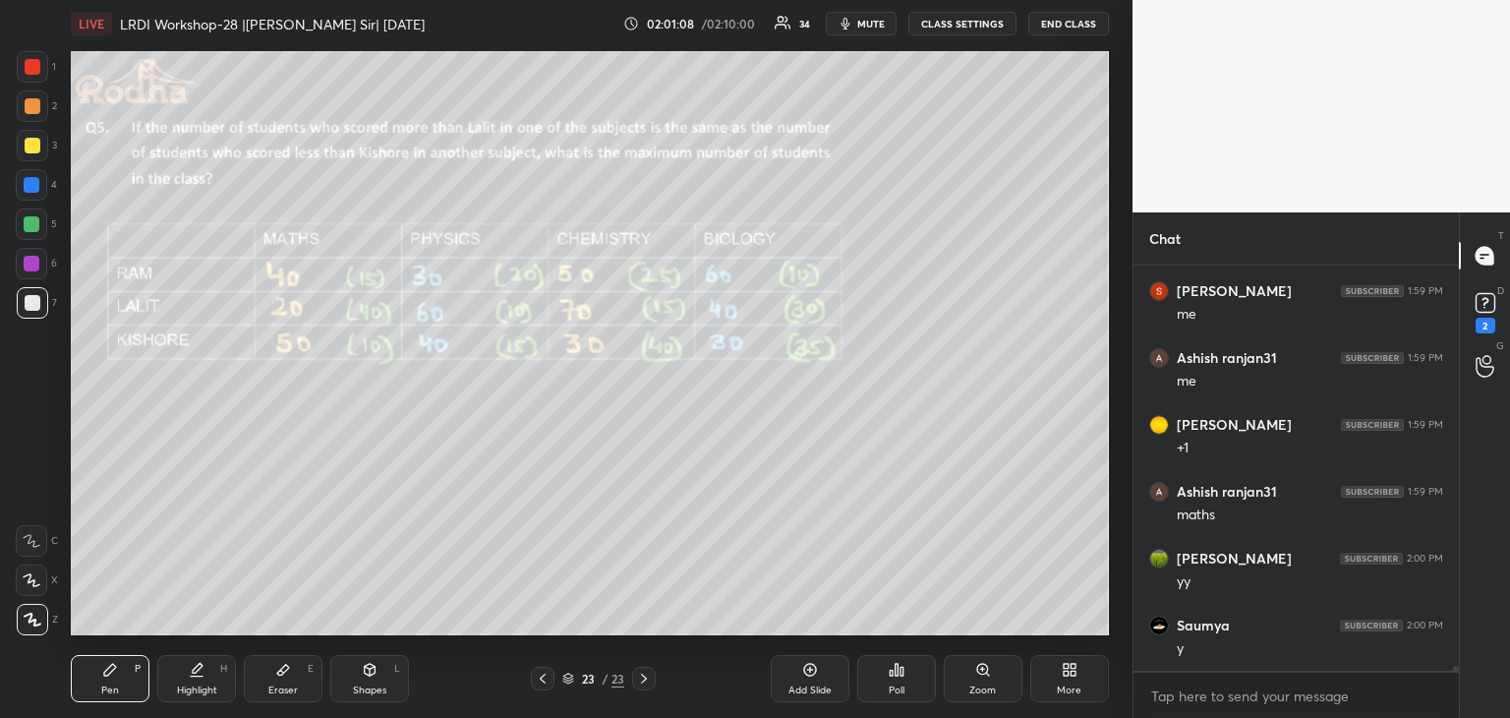
click at [296, 673] on div "Eraser E" at bounding box center [283, 678] width 79 height 47
click at [114, 685] on div "Pen" at bounding box center [110, 690] width 18 height 10
click at [33, 263] on div at bounding box center [32, 264] width 16 height 16
click at [33, 229] on div at bounding box center [32, 224] width 16 height 16
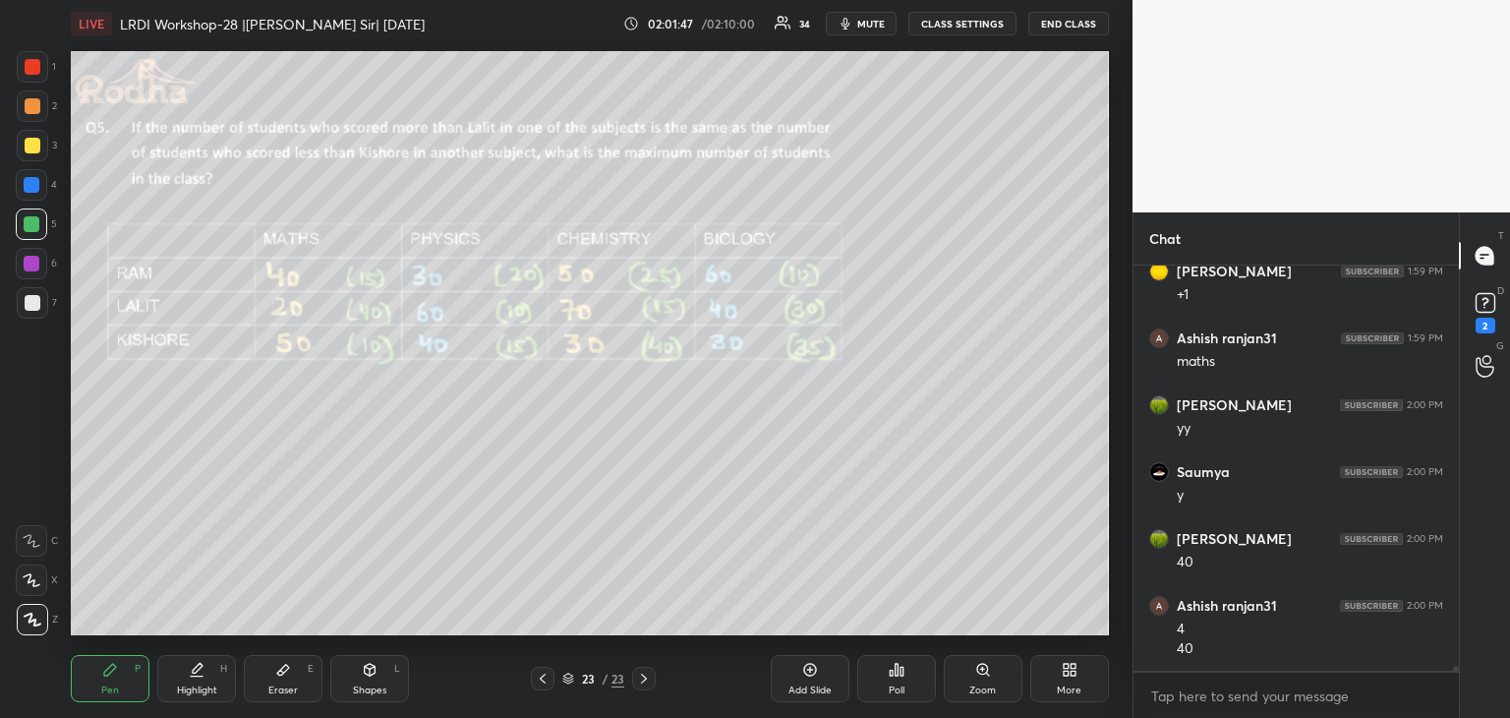
scroll to position [35540, 0]
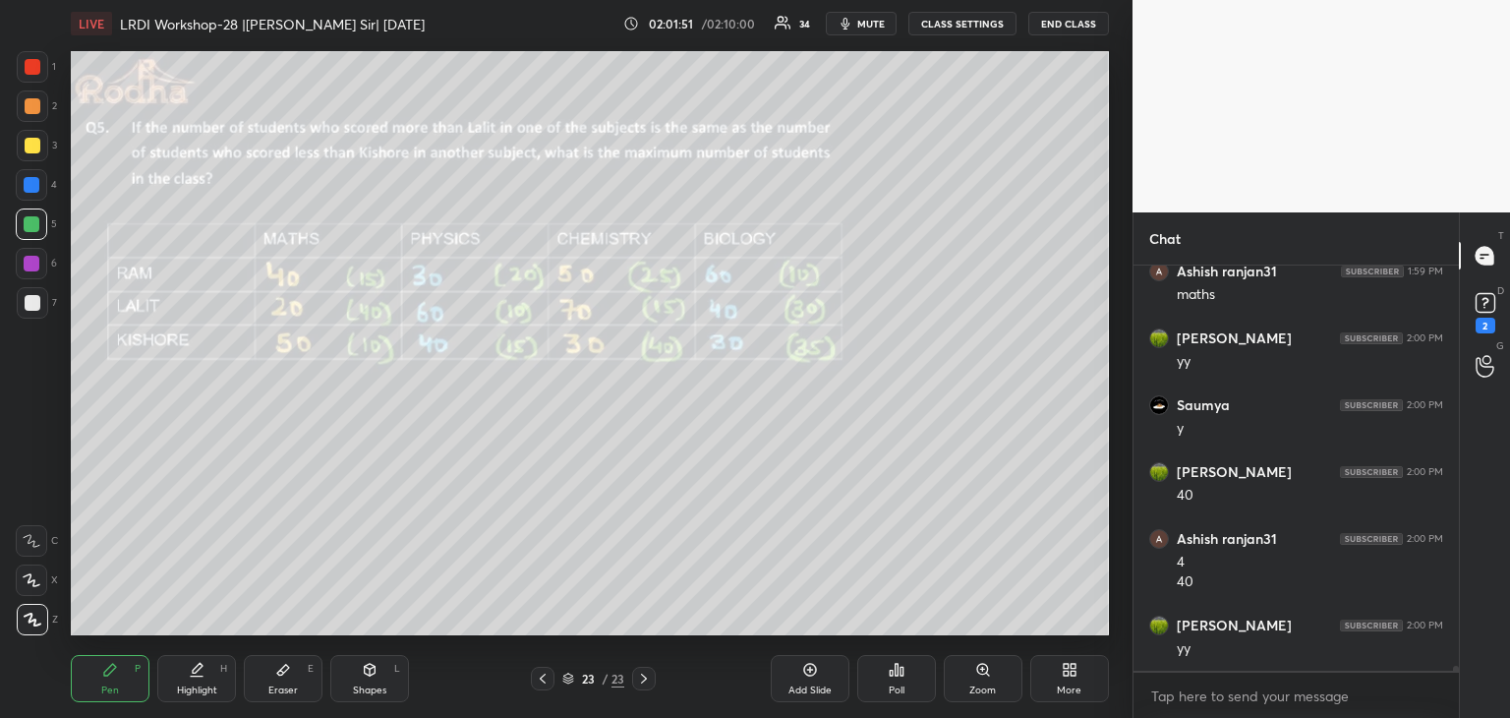
click at [35, 187] on div at bounding box center [32, 185] width 16 height 16
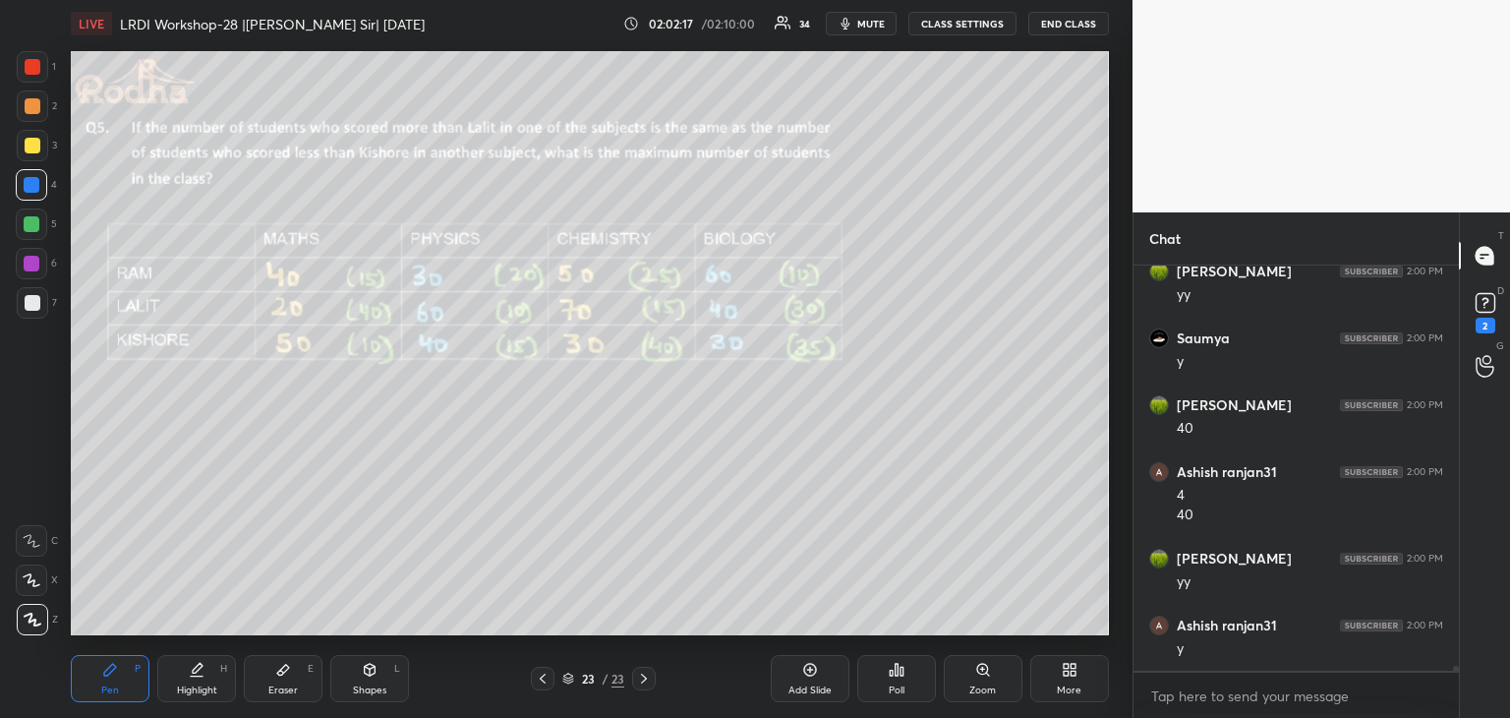
click at [37, 296] on div at bounding box center [33, 303] width 16 height 16
click at [36, 265] on div at bounding box center [32, 264] width 16 height 16
click at [26, 220] on div at bounding box center [32, 224] width 16 height 16
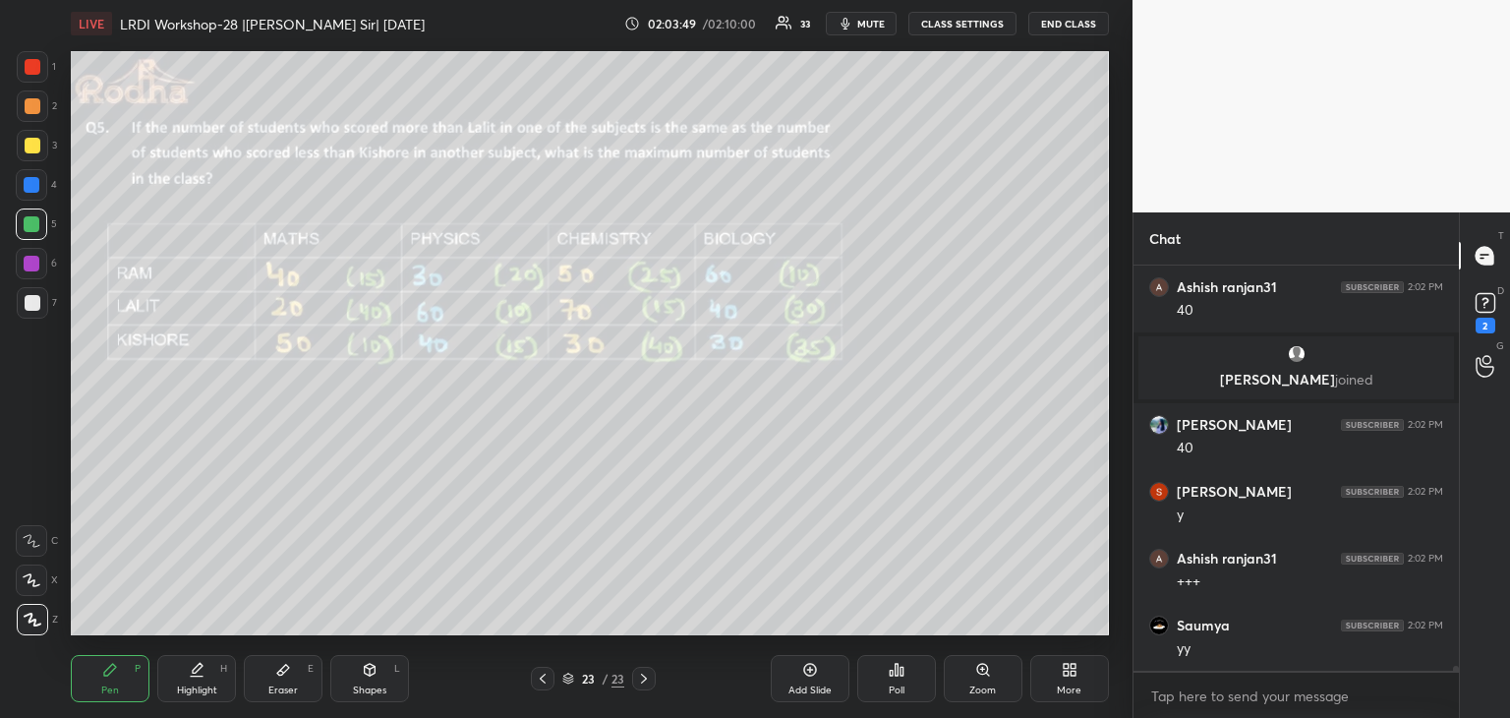
scroll to position [35711, 0]
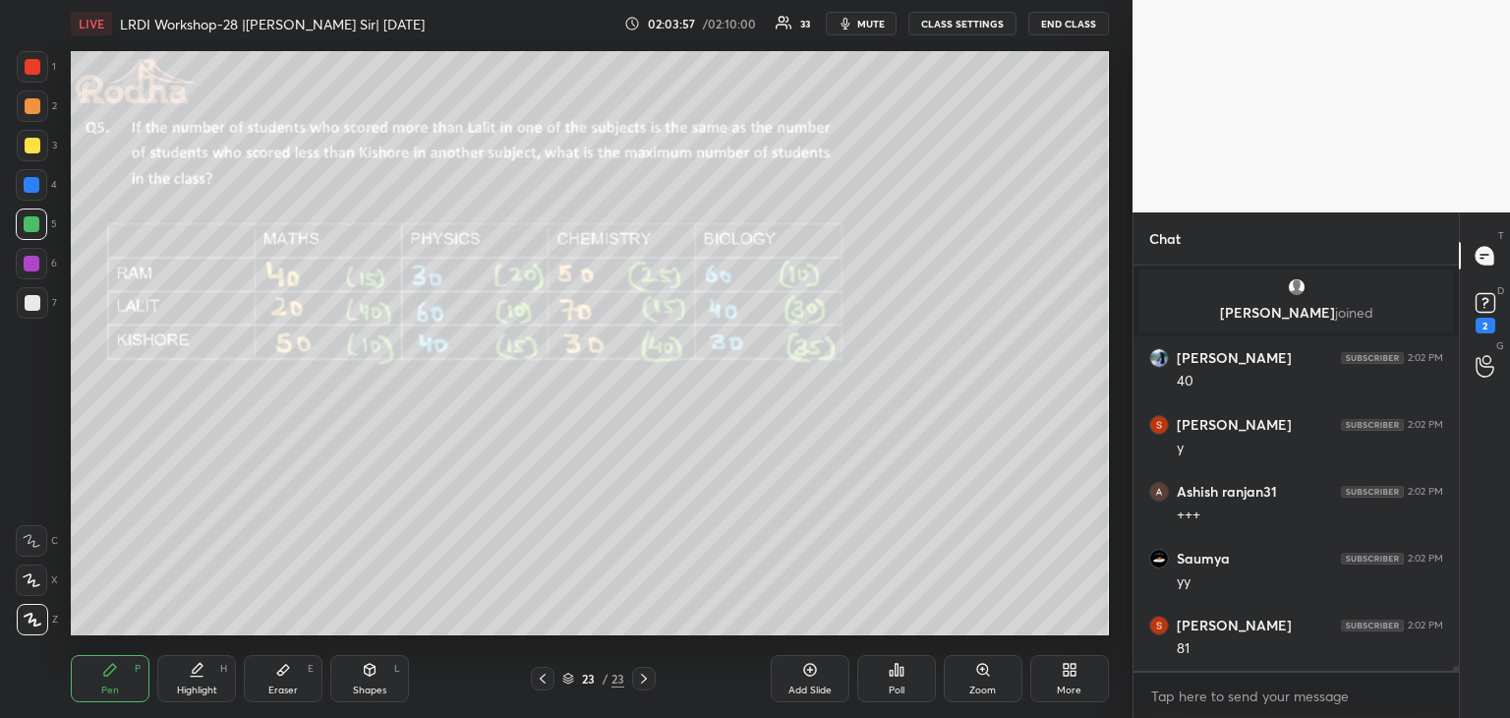
click at [36, 177] on div at bounding box center [32, 185] width 16 height 16
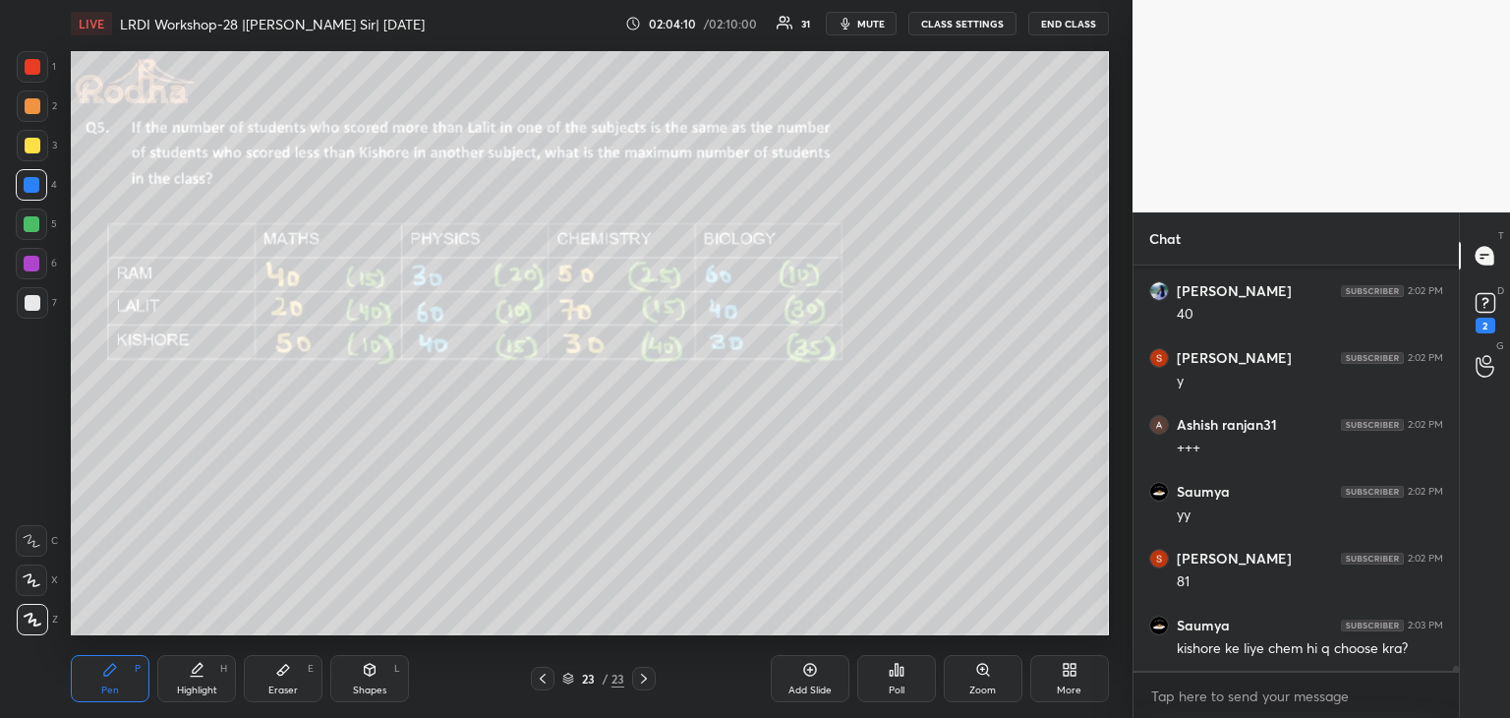
scroll to position [35849, 0]
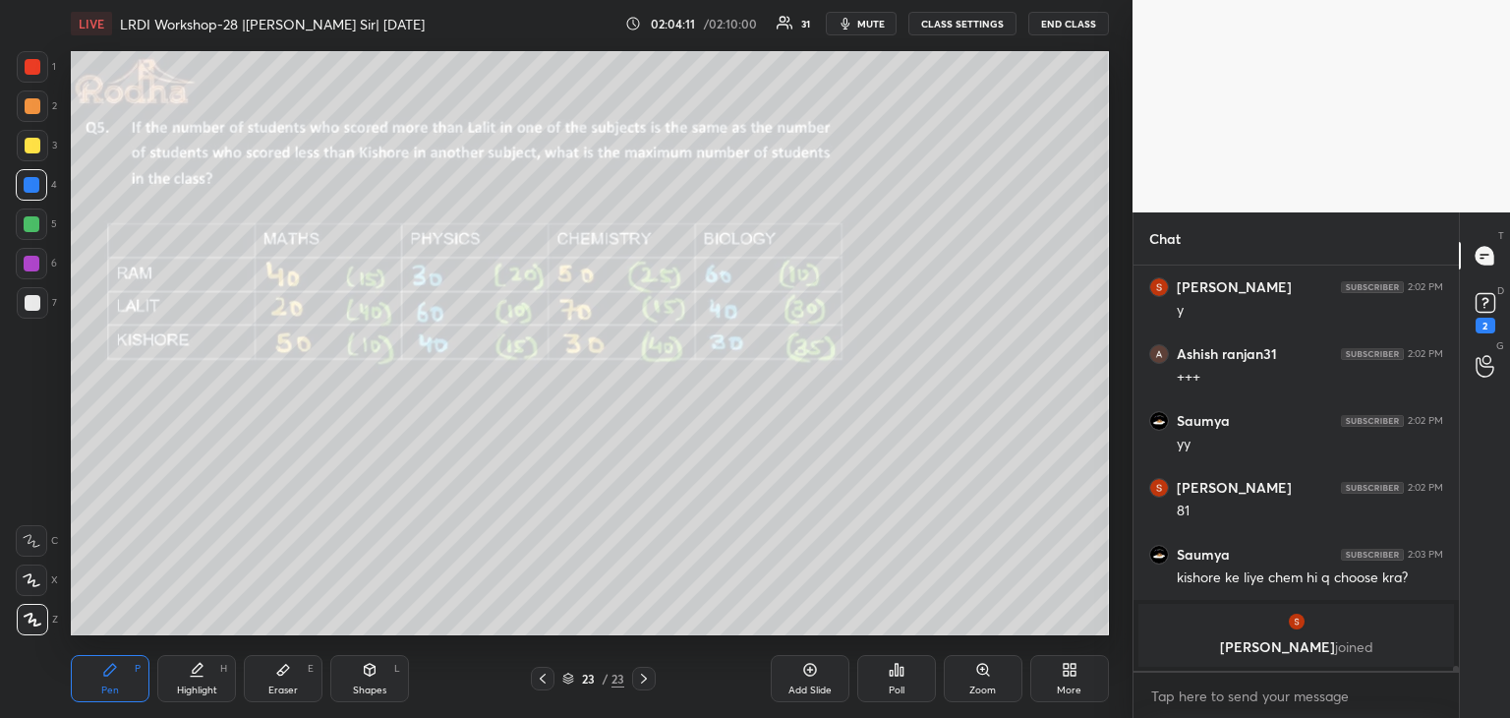
click at [39, 70] on div at bounding box center [33, 67] width 16 height 16
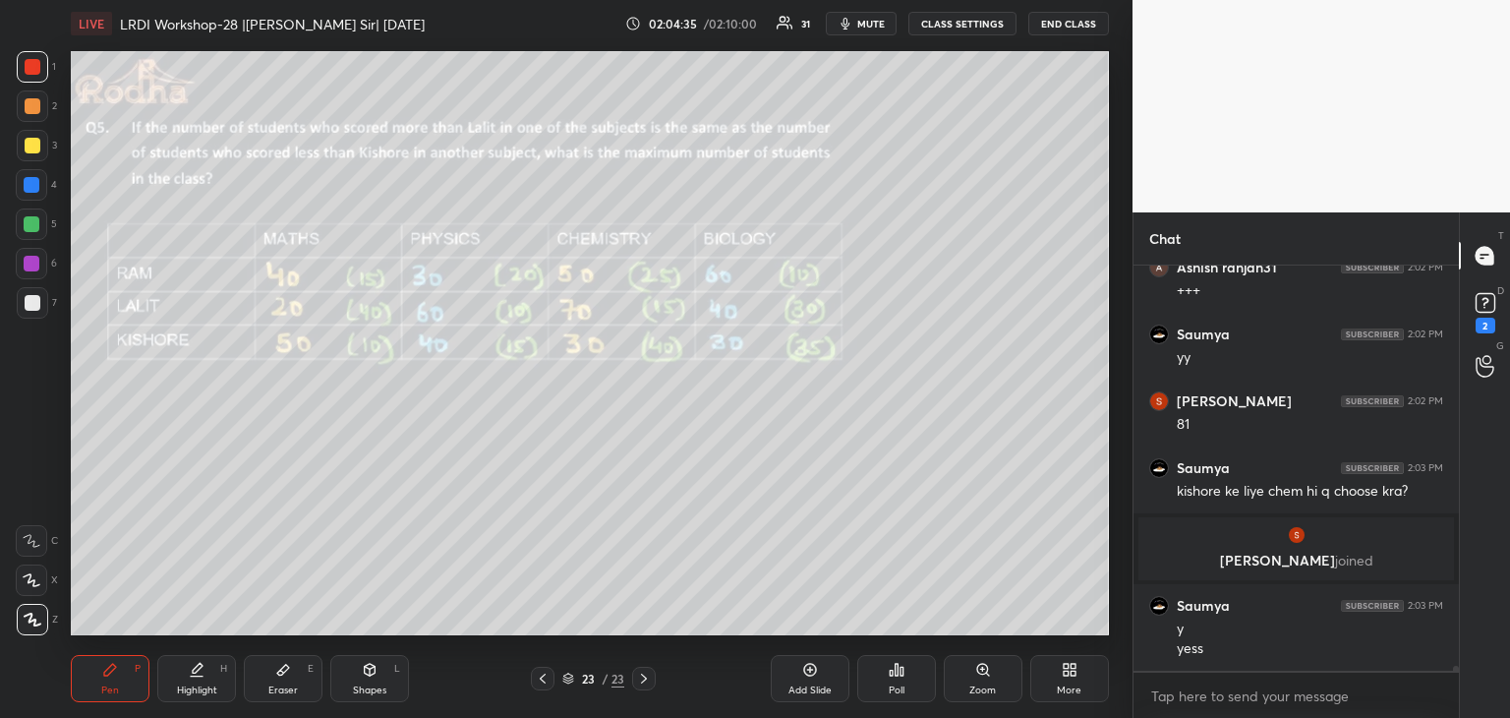
scroll to position [35831, 0]
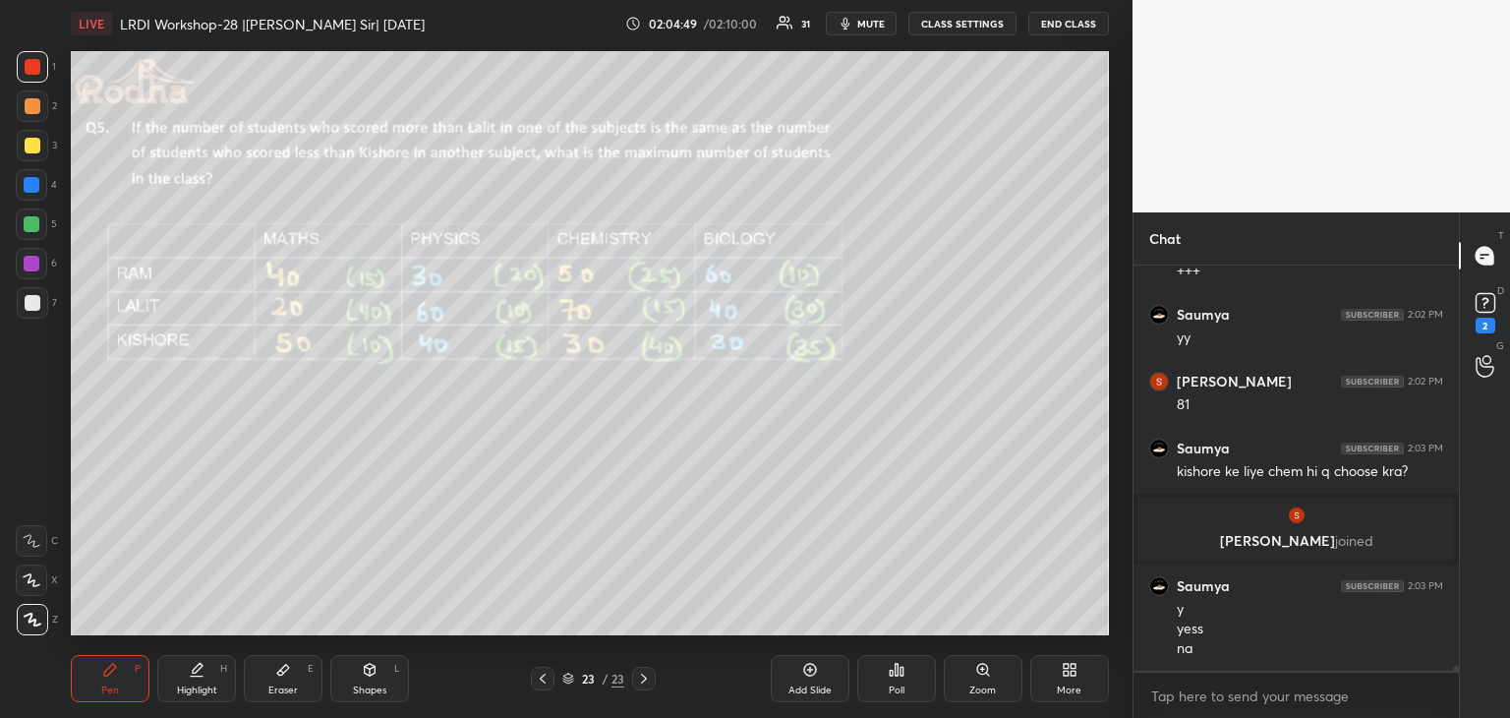
click at [35, 184] on div at bounding box center [32, 185] width 16 height 16
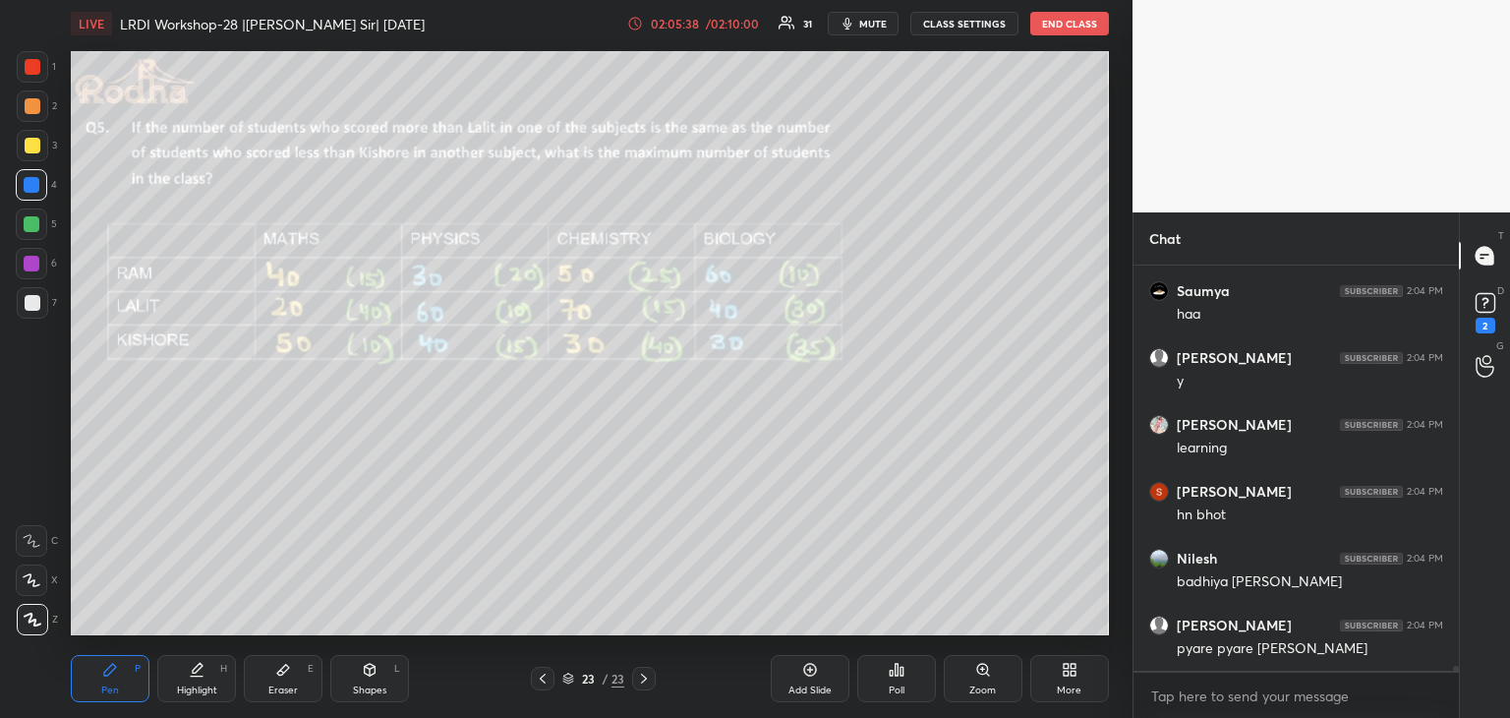
scroll to position [36482, 0]
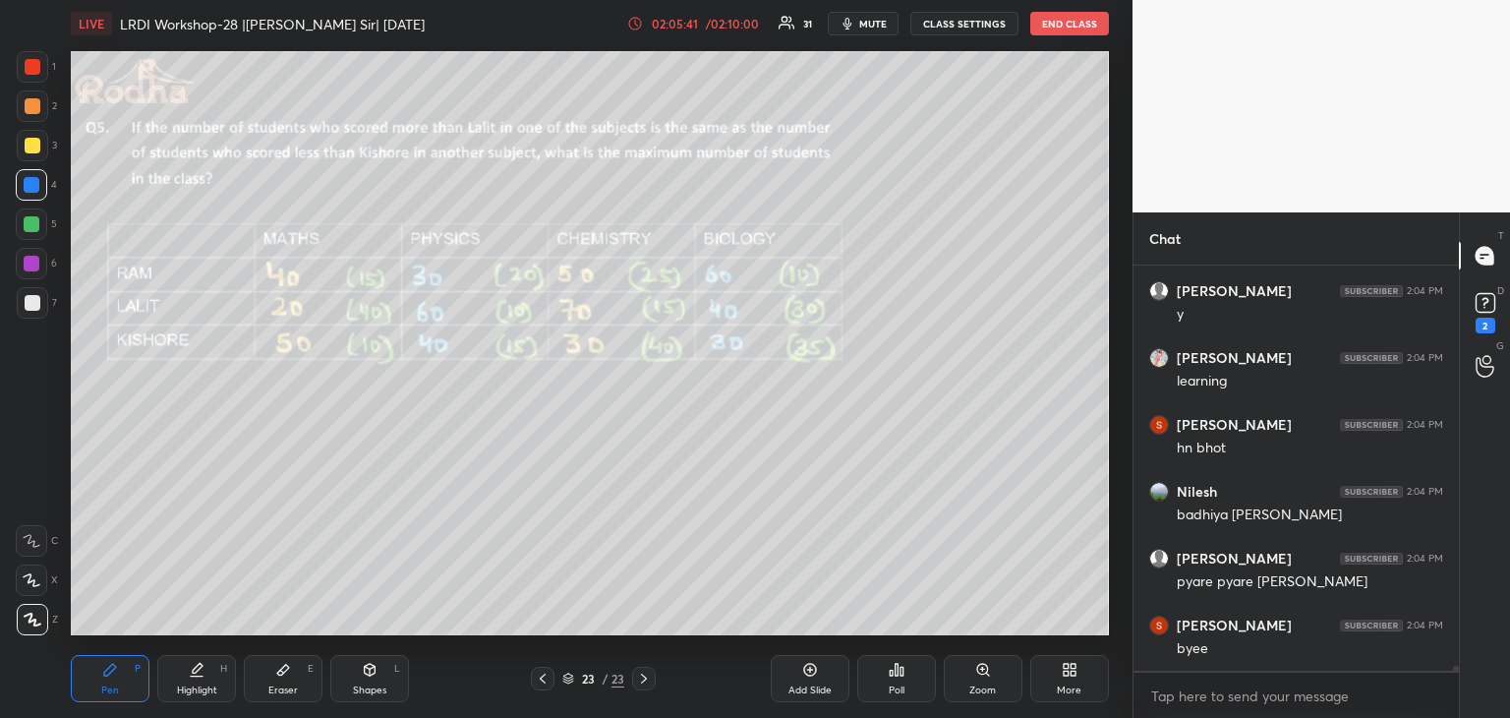
click at [1069, 26] on button "END CLASS" at bounding box center [1069, 24] width 79 height 24
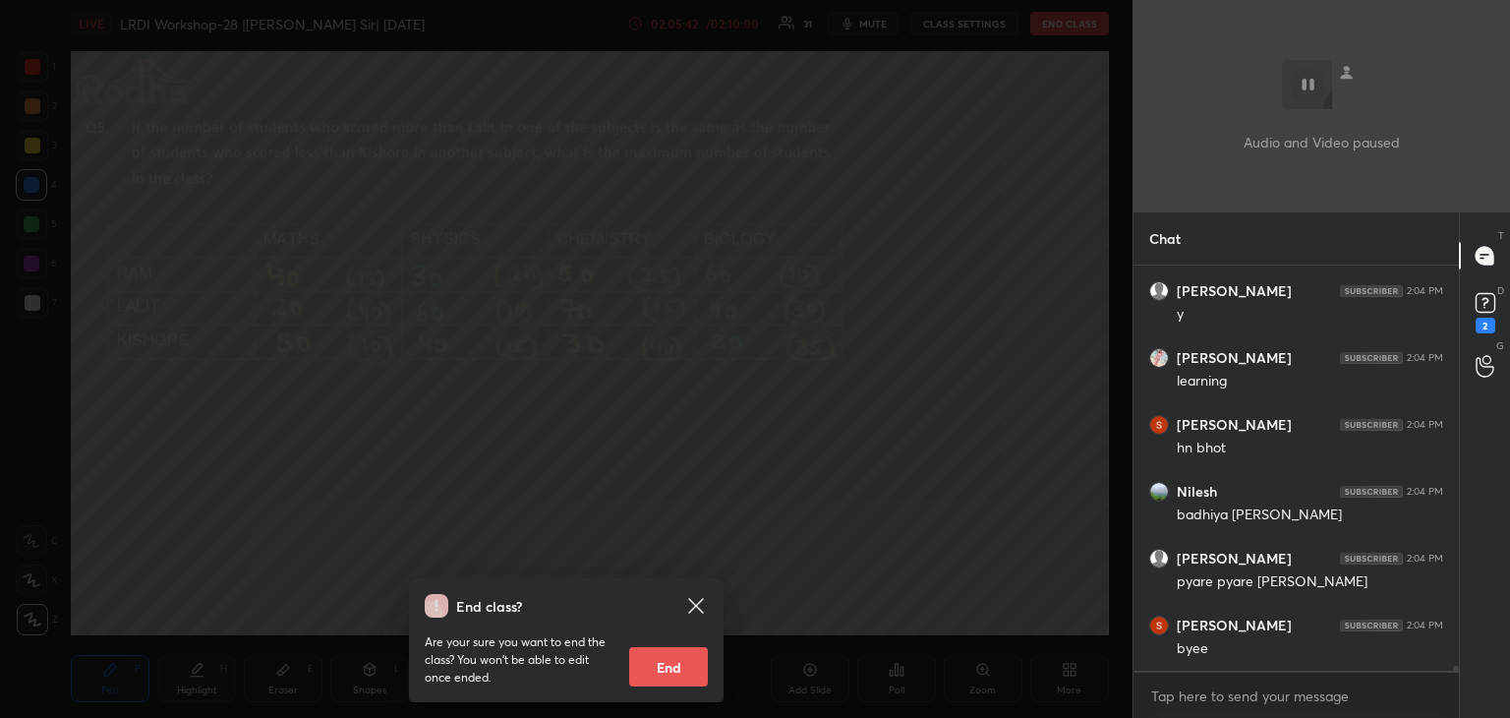
scroll to position [36548, 0]
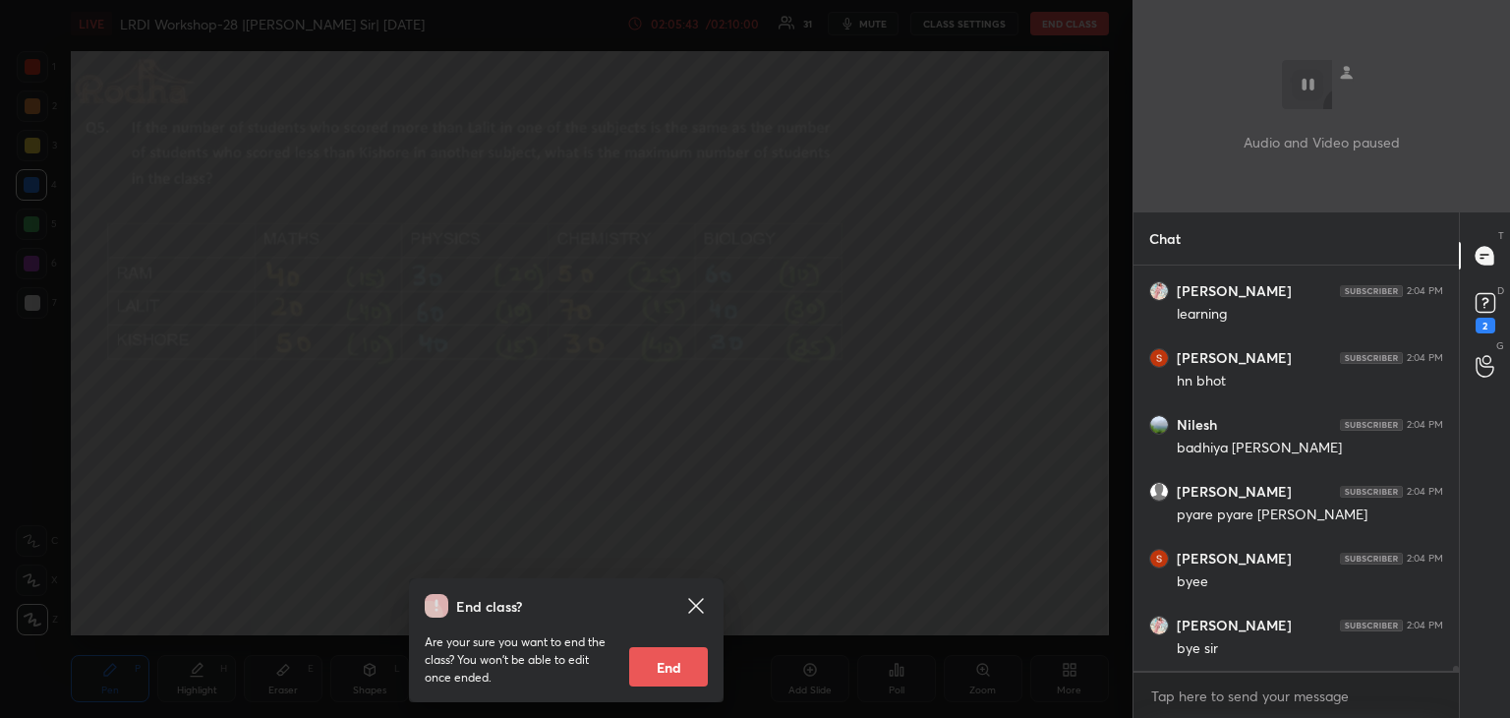
click at [684, 657] on button "End" at bounding box center [668, 666] width 79 height 39
type textarea "x"
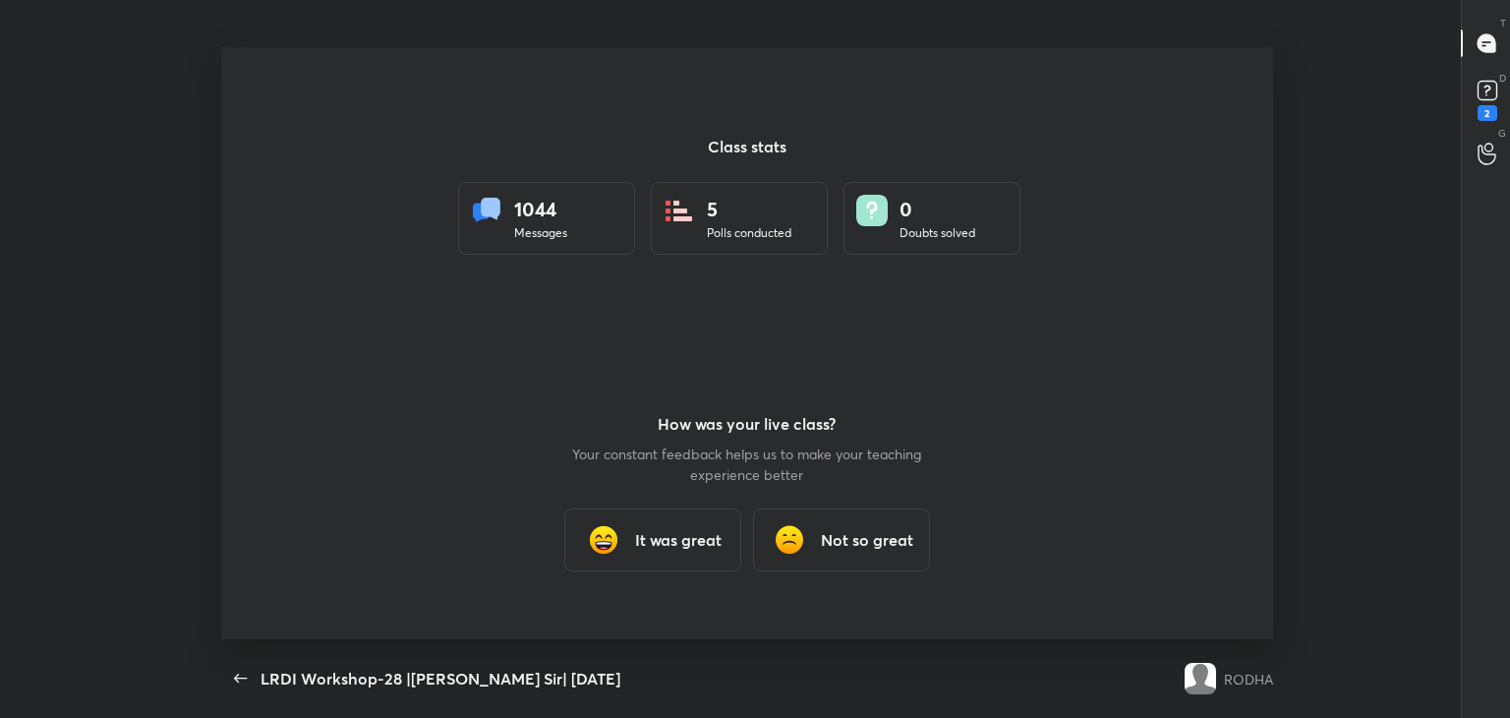
scroll to position [97703, 96809]
click at [639, 512] on div "It was great" at bounding box center [652, 539] width 177 height 63
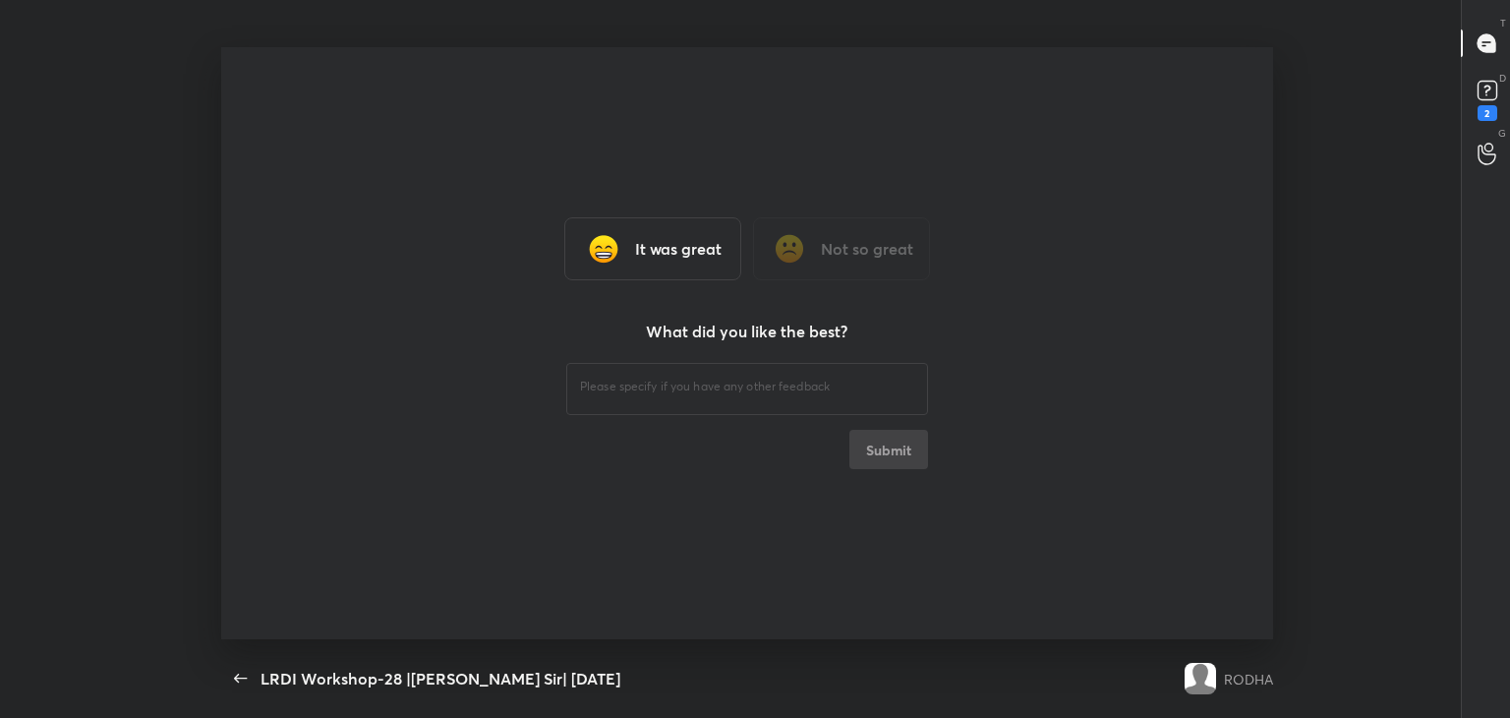
click at [693, 253] on h3 "It was great" at bounding box center [678, 249] width 87 height 24
click at [672, 382] on textarea at bounding box center [747, 386] width 334 height 19
type textarea "GOOD"
click at [893, 433] on button "Submit" at bounding box center [888, 449] width 79 height 39
